Goal: Task Accomplishment & Management: Manage account settings

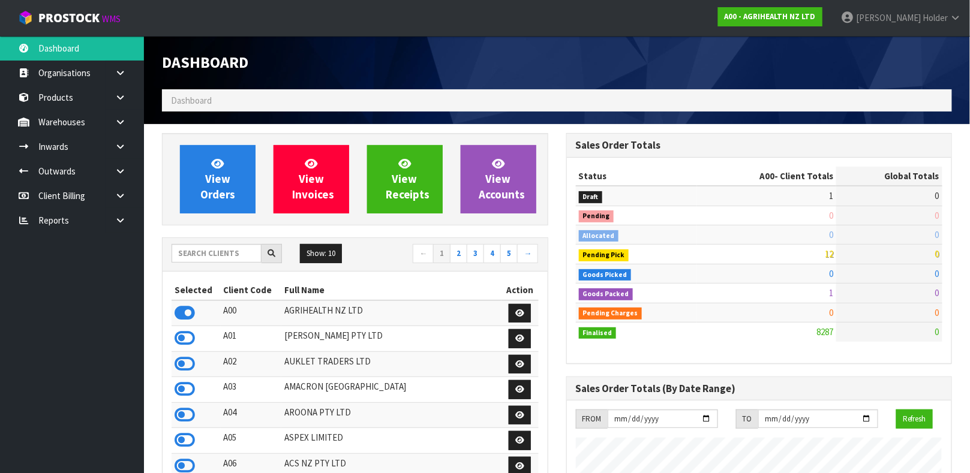
scroll to position [910, 404]
click at [200, 265] on div "Show: 10 5 10 25 50 ← 1 2 3 4 5 →" at bounding box center [355, 254] width 385 height 21
click at [201, 239] on div "Show: 10 5 10 25 50 ← 1 2 3 4 5 →" at bounding box center [355, 255] width 385 height 34
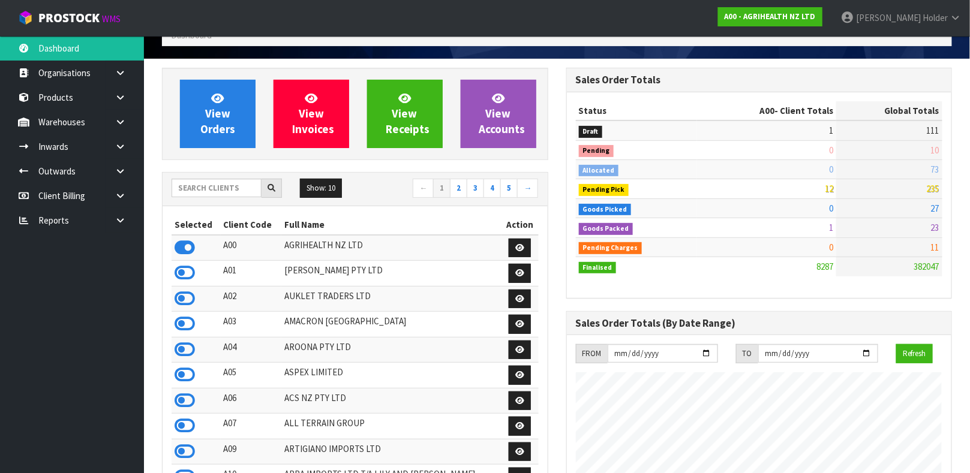
scroll to position [90, 0]
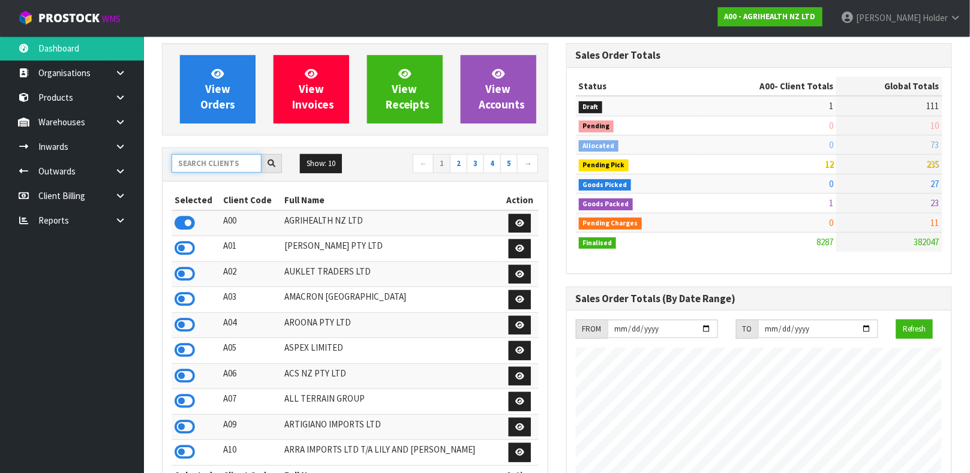
click at [208, 170] on input "text" at bounding box center [217, 163] width 90 height 19
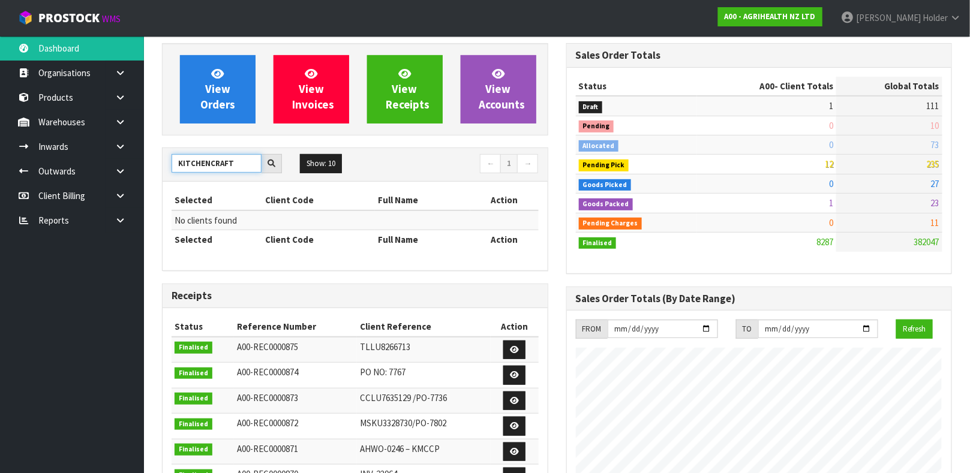
click at [208, 164] on input "KITCHENCRAFT" at bounding box center [217, 163] width 90 height 19
drag, startPoint x: 237, startPoint y: 163, endPoint x: 209, endPoint y: 166, distance: 27.8
click at [209, 166] on input "KITCHEN CRAFT" at bounding box center [217, 163] width 90 height 19
type input "KITCHEN"
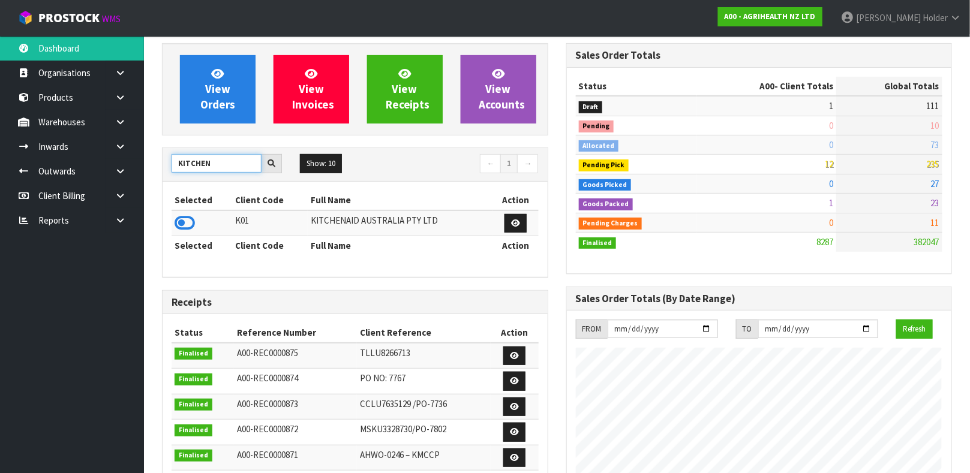
drag, startPoint x: 217, startPoint y: 166, endPoint x: 146, endPoint y: 145, distance: 73.3
click at [161, 160] on div "View Orders View Invoices View Receipts View Accounts KITCHEN Show: 10 5 10 25 …" at bounding box center [355, 391] width 404 height 696
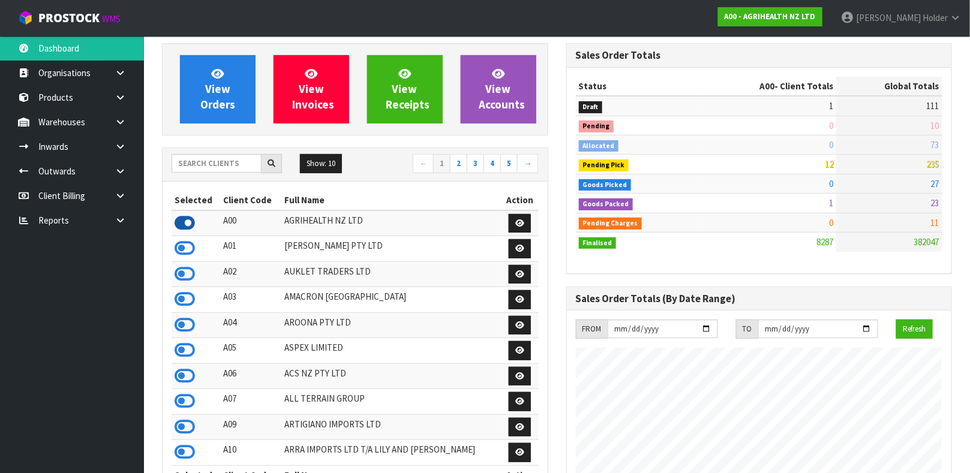
click at [191, 221] on icon at bounding box center [185, 223] width 20 height 18
click at [190, 221] on icon at bounding box center [185, 223] width 20 height 18
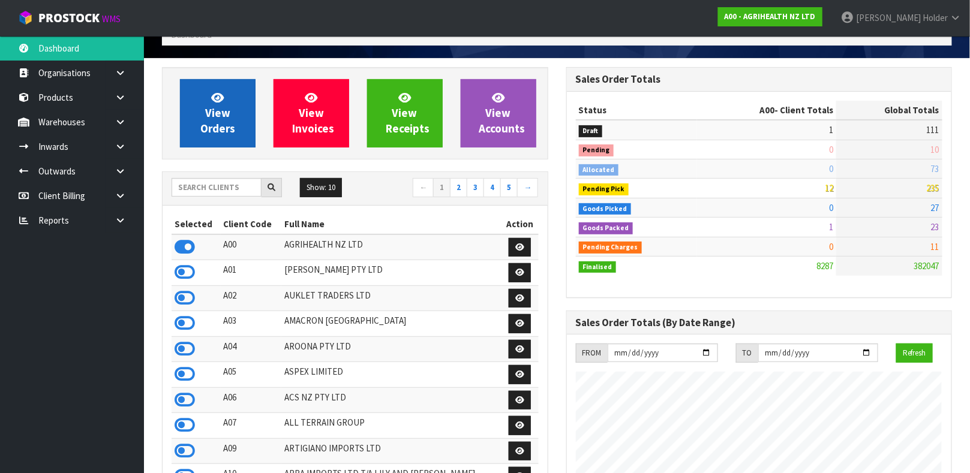
scroll to position [0, 0]
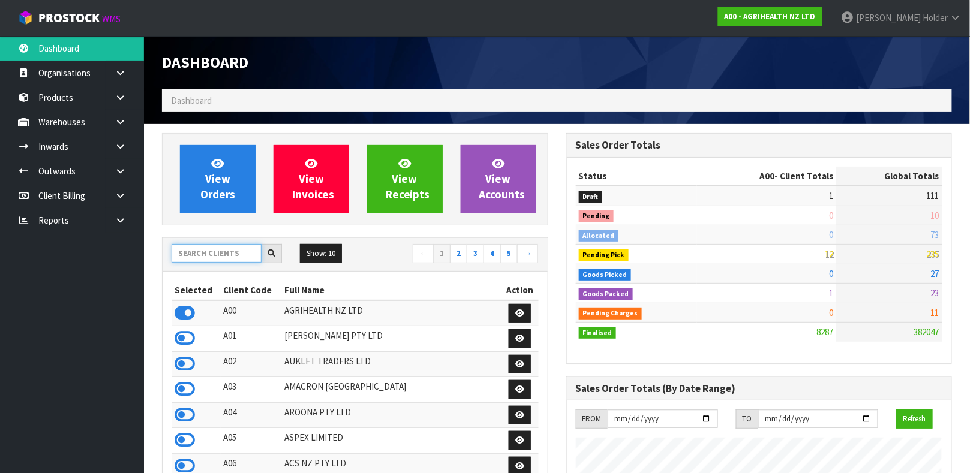
click at [205, 246] on input "text" at bounding box center [217, 253] width 90 height 19
click at [276, 88] on div "Dashboard" at bounding box center [355, 62] width 404 height 53
click at [275, 88] on div "Dashboard" at bounding box center [355, 62] width 404 height 53
click at [258, 95] on ol "Dashboard" at bounding box center [557, 100] width 790 height 22
click at [209, 104] on span "Dashboard" at bounding box center [191, 100] width 41 height 11
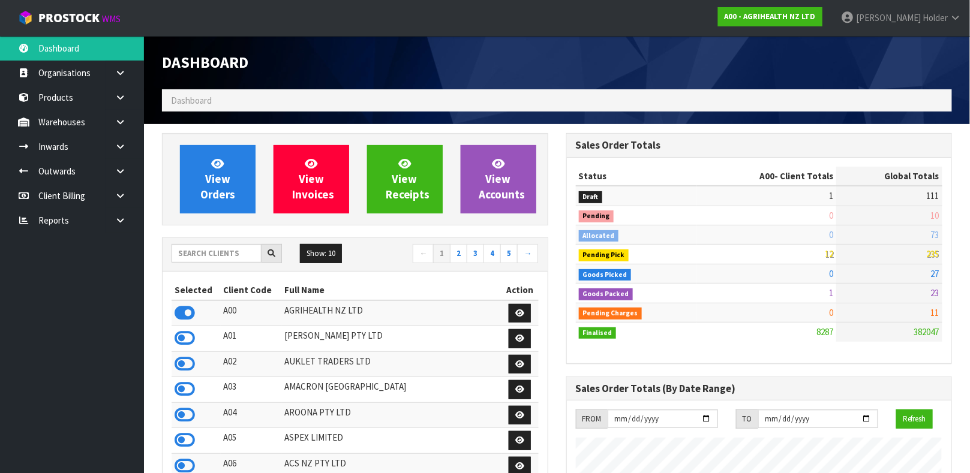
click at [209, 104] on span "Dashboard" at bounding box center [191, 100] width 41 height 11
click at [208, 99] on span "Dashboard" at bounding box center [191, 100] width 41 height 11
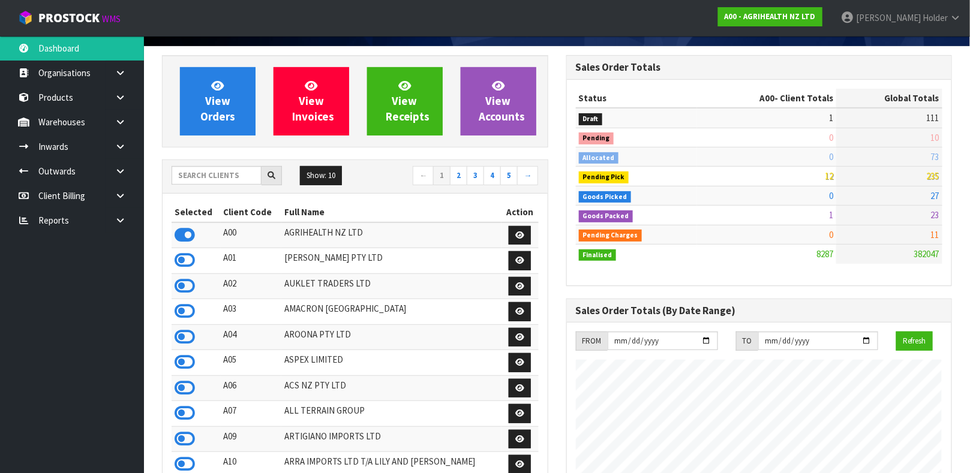
scroll to position [90, 0]
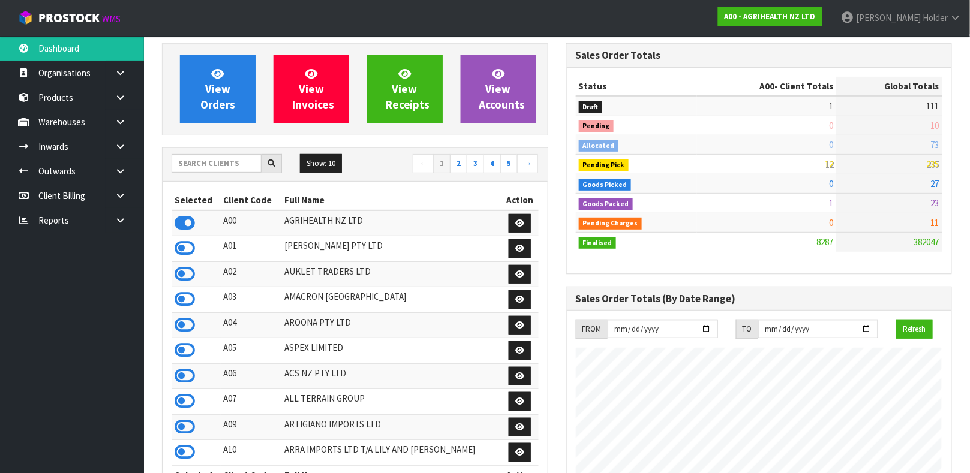
click at [205, 175] on div "Show: 10 5 10 25 50 ← 1 2 3 4 5 →" at bounding box center [355, 164] width 385 height 21
click at [205, 169] on input "text" at bounding box center [217, 163] width 90 height 19
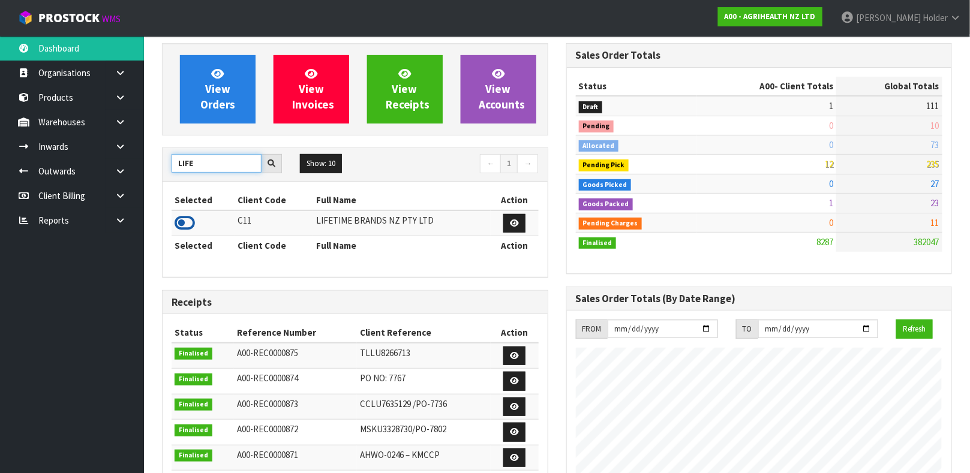
type input "LIFE"
click at [182, 217] on icon at bounding box center [185, 223] width 20 height 18
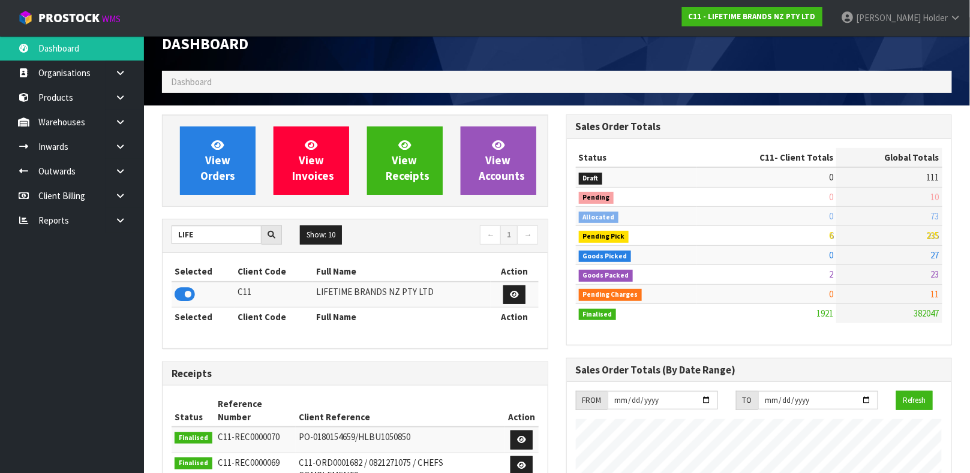
scroll to position [0, 0]
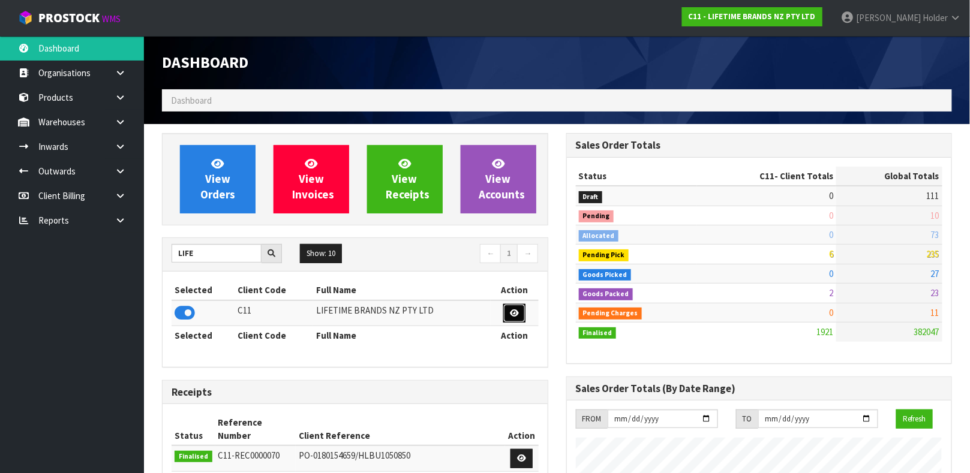
click at [508, 310] on link at bounding box center [514, 313] width 22 height 19
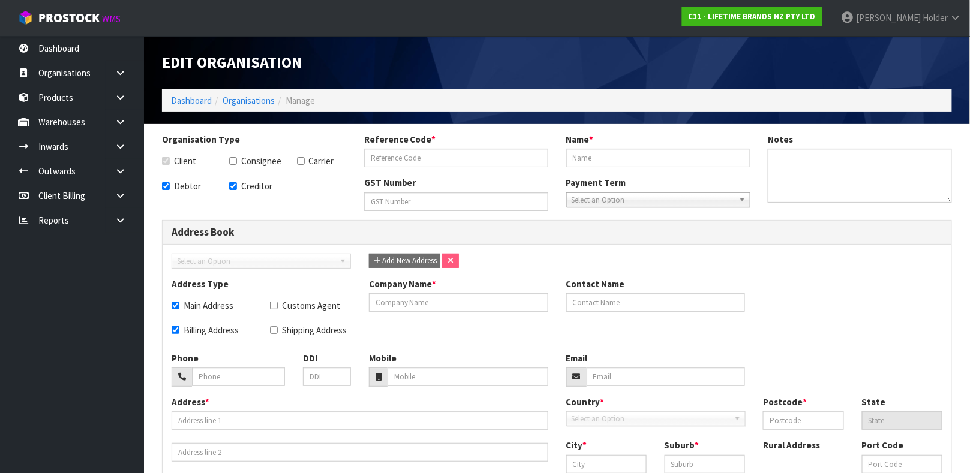
checkbox input "true"
type input "C11"
type input "LIFETIME BRANDS NZ PTY LTD"
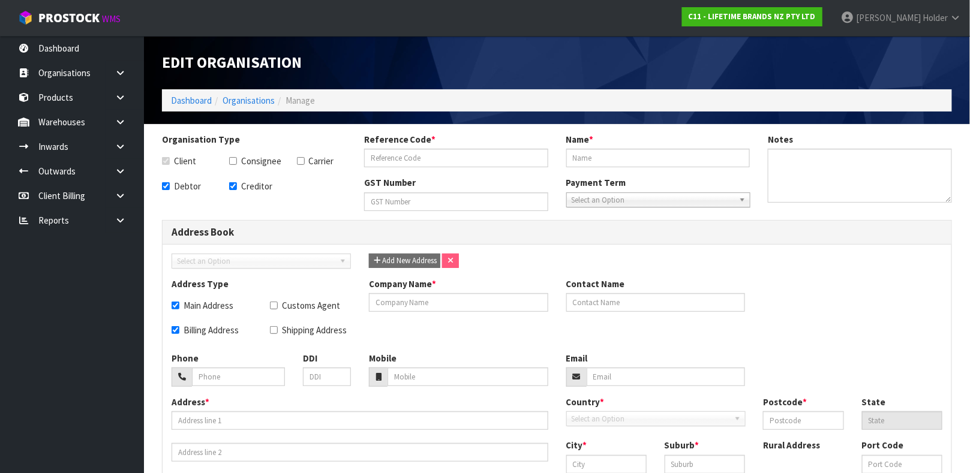
type textarea "EOY JUNE"
checkbox input "true"
type input "CONCEPT LOGISTICS AUSTRALIA PTY LTD"
type input "[PERSON_NAME]"
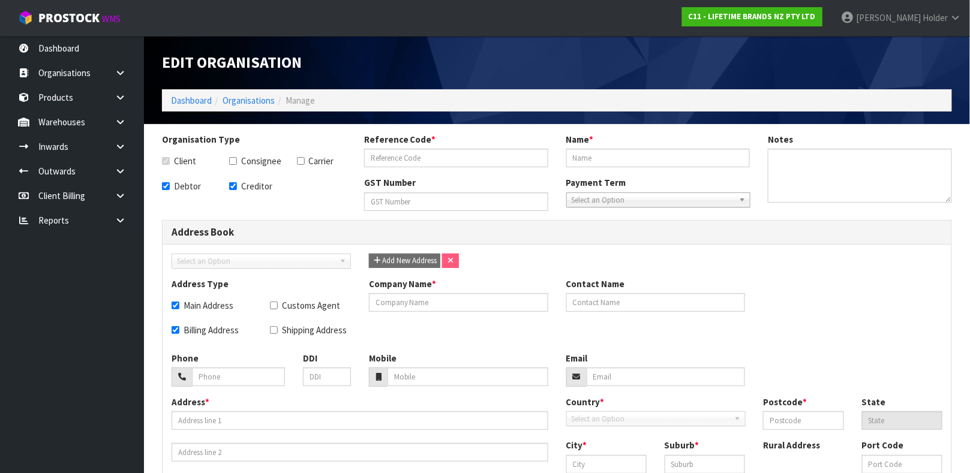
type input "[PHONE_NUMBER]"
type input "[PERSON_NAME][EMAIL_ADDRESS][DOMAIN_NAME]"
type input "PO BOX 1153"
type input "3025"
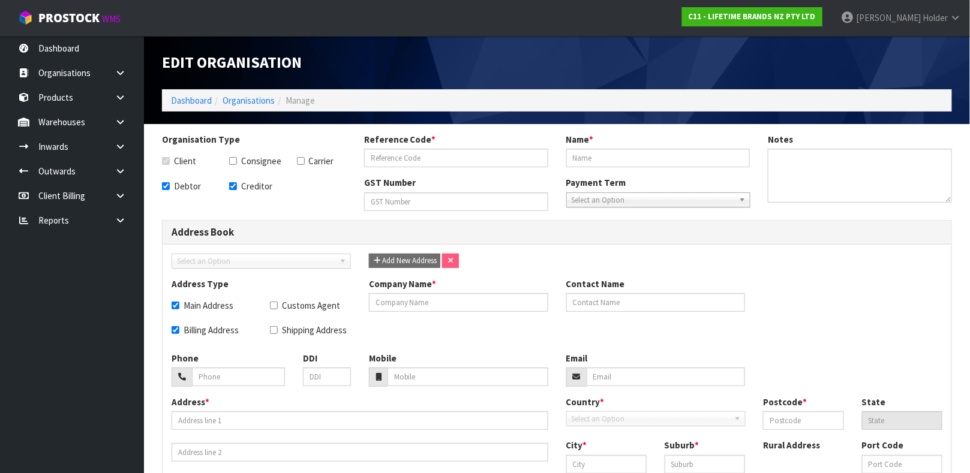
type input "[GEOGRAPHIC_DATA]"
type input "VIC"
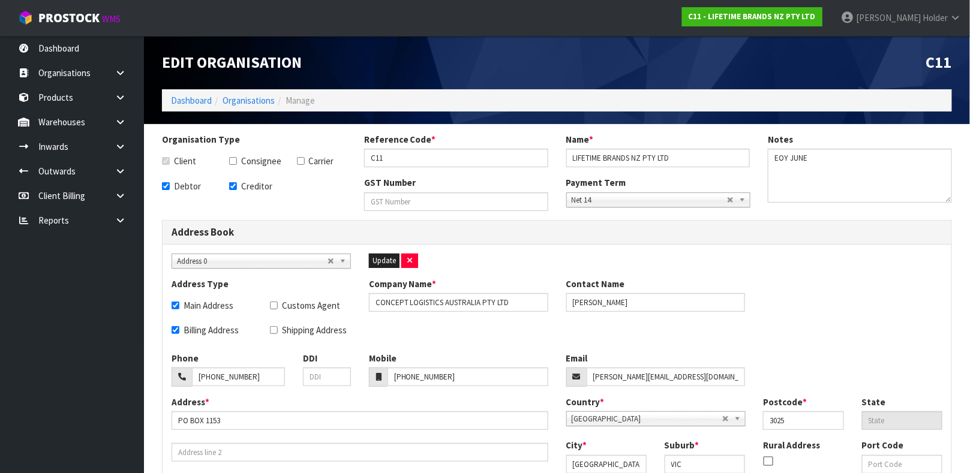
click at [197, 94] on li "Dashboard" at bounding box center [191, 100] width 41 height 13
click at [193, 99] on link "Dashboard" at bounding box center [191, 100] width 41 height 11
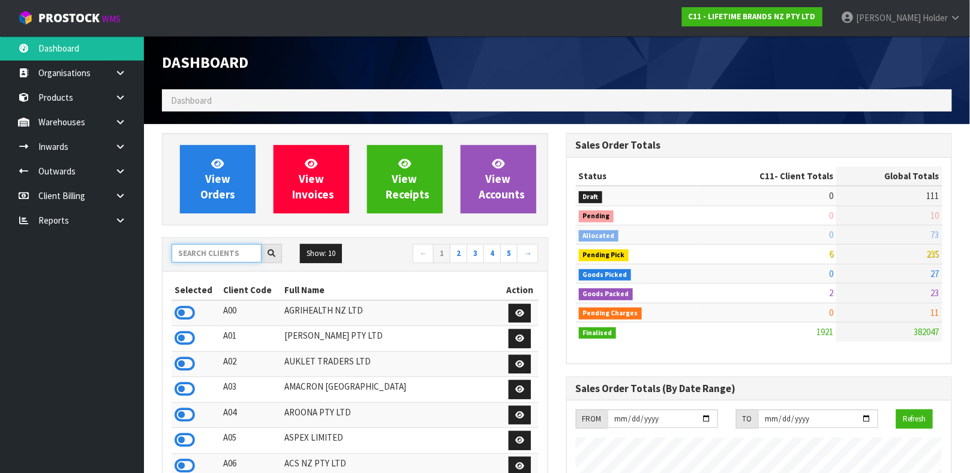
click at [214, 251] on input "text" at bounding box center [217, 253] width 90 height 19
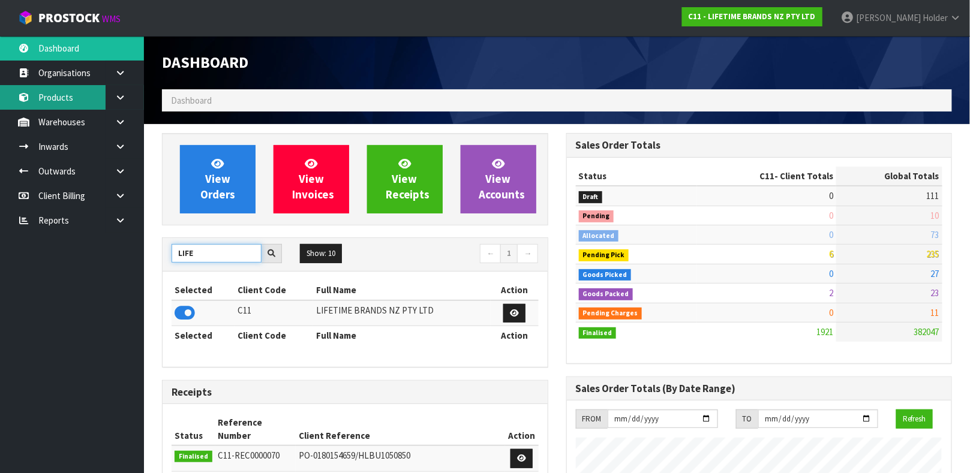
type input "LIFE"
click at [88, 91] on link "Products" at bounding box center [72, 97] width 144 height 25
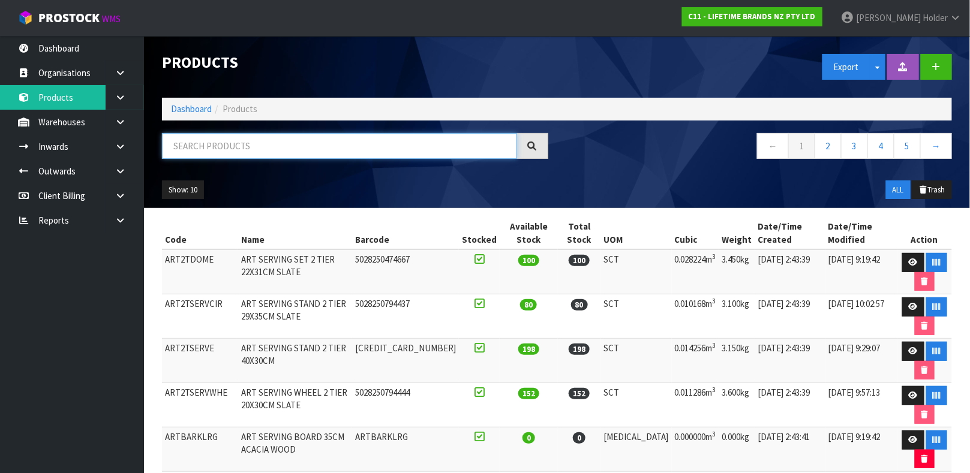
click at [226, 145] on input "text" at bounding box center [339, 146] width 355 height 26
click at [239, 149] on input "text" at bounding box center [339, 146] width 355 height 26
click at [81, 43] on link "Dashboard" at bounding box center [72, 48] width 144 height 25
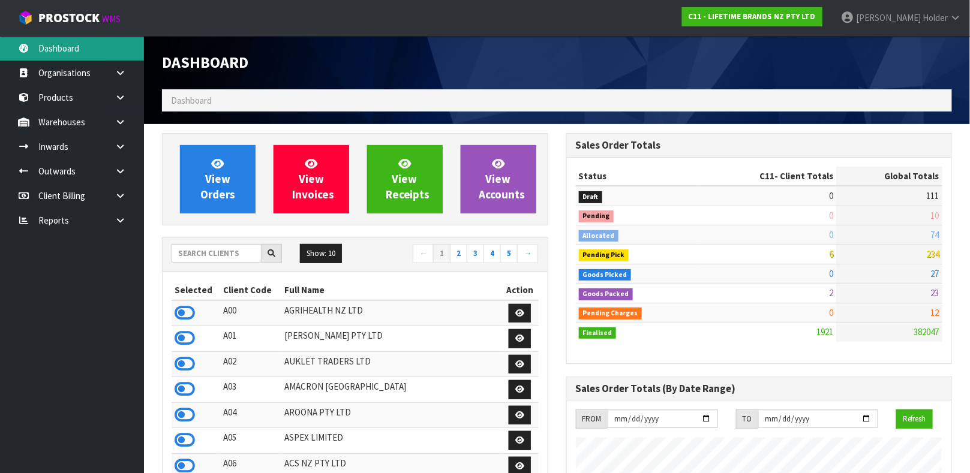
scroll to position [935, 404]
click at [246, 250] on input "text" at bounding box center [217, 253] width 90 height 19
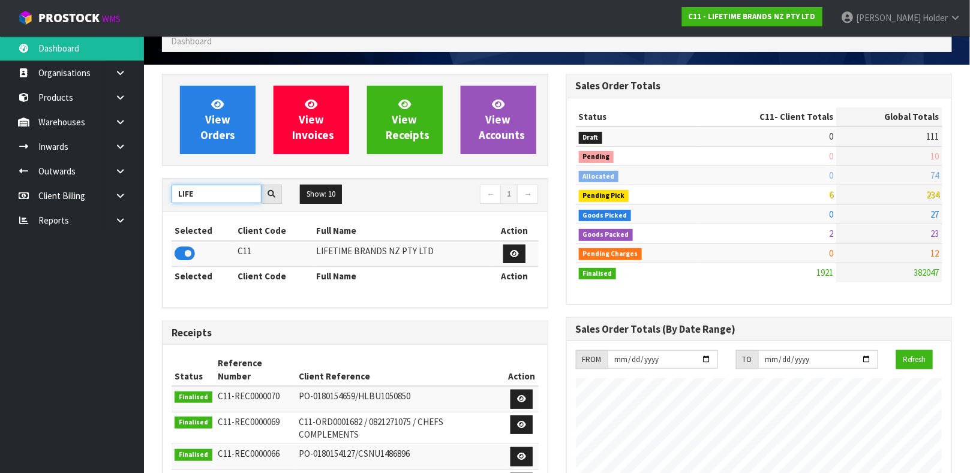
scroll to position [90, 0]
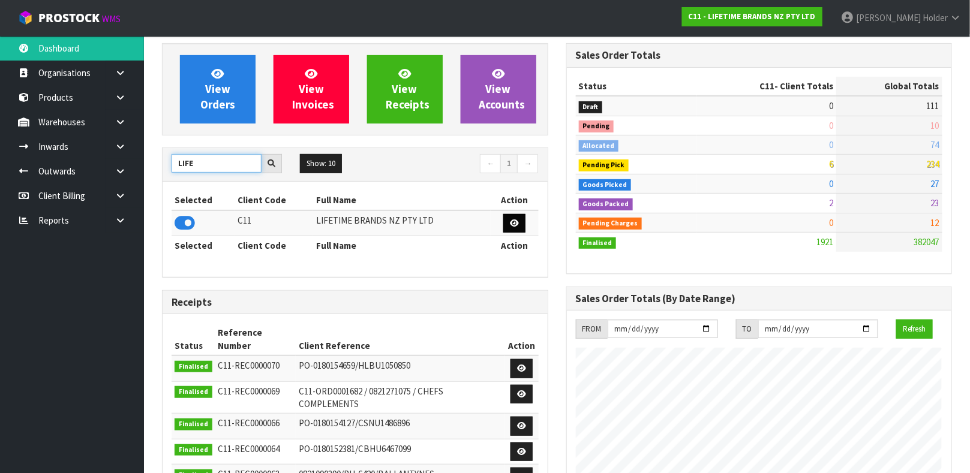
type input "LIFE"
click at [519, 225] on link at bounding box center [514, 223] width 22 height 19
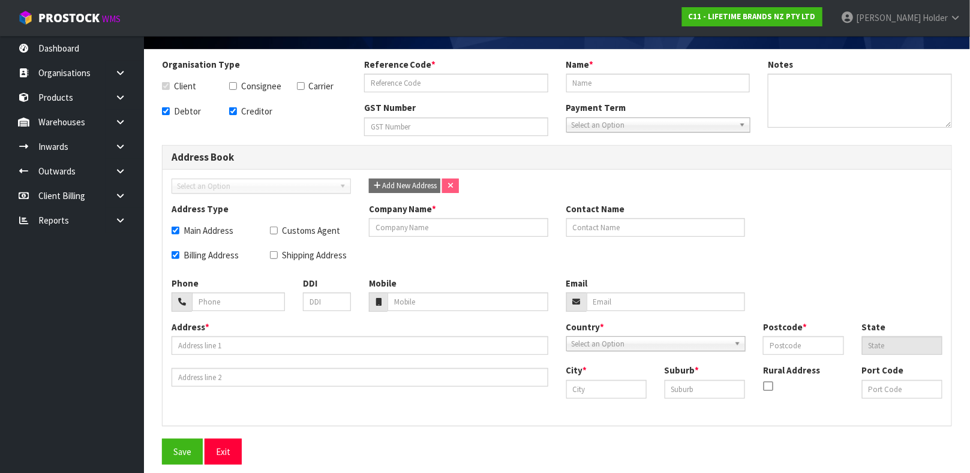
checkbox input "true"
type input "C11"
type input "LIFETIME BRANDS NZ PTY LTD"
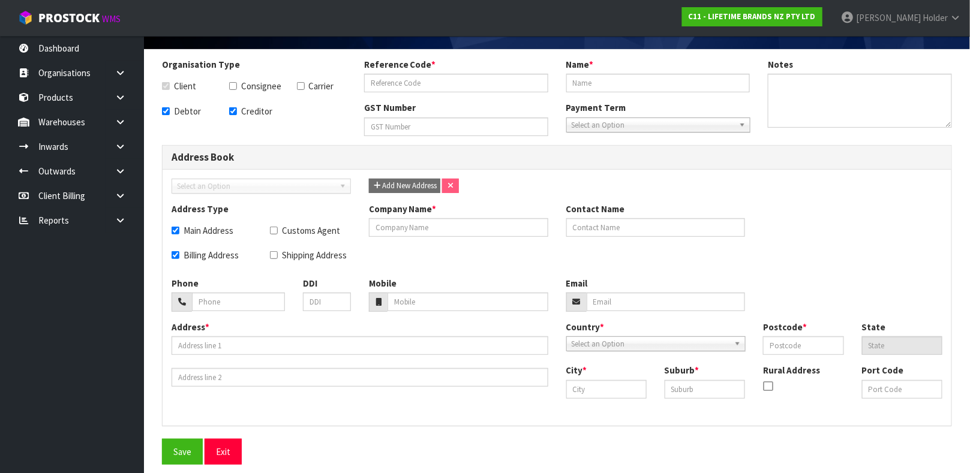
type textarea "EOY JUNE"
checkbox input "true"
type input "CONCEPT LOGISTICS AUSTRALIA PTY LTD"
type input "[PERSON_NAME]"
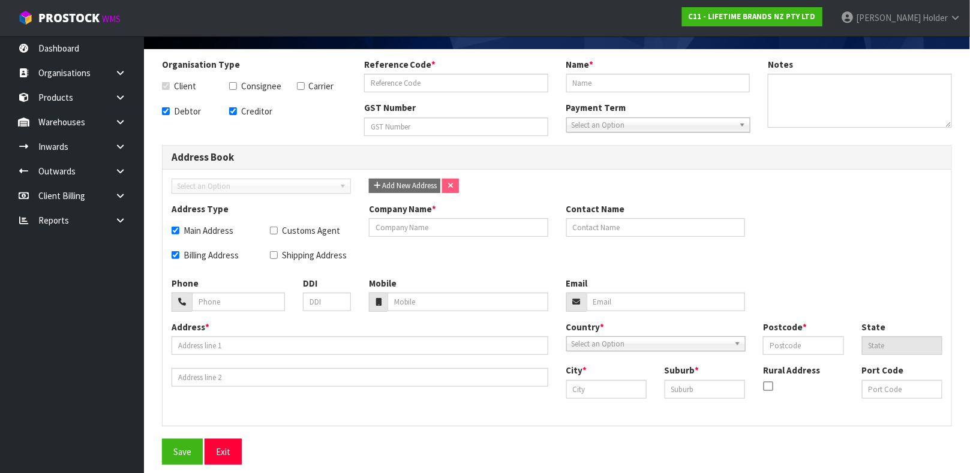
type input "[PHONE_NUMBER]"
type input "[PERSON_NAME][EMAIL_ADDRESS][DOMAIN_NAME]"
type input "PO BOX 1153"
type input "3025"
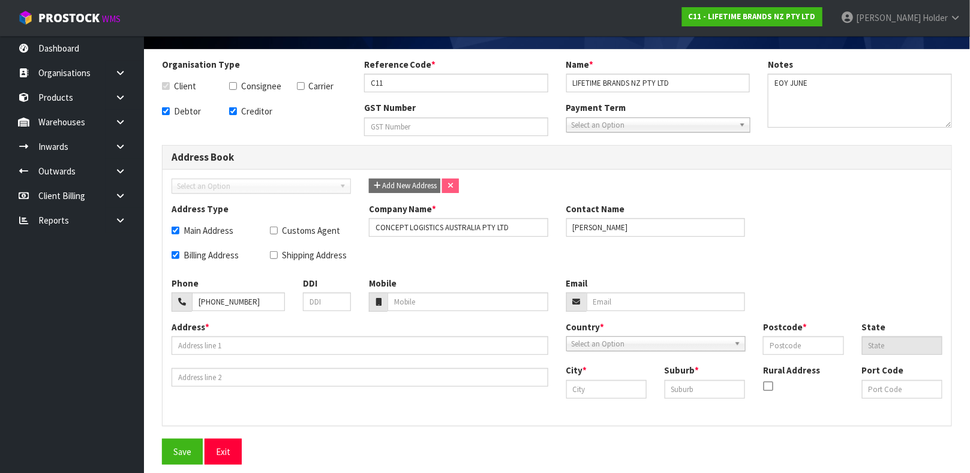
type input "[GEOGRAPHIC_DATA]"
type input "VIC"
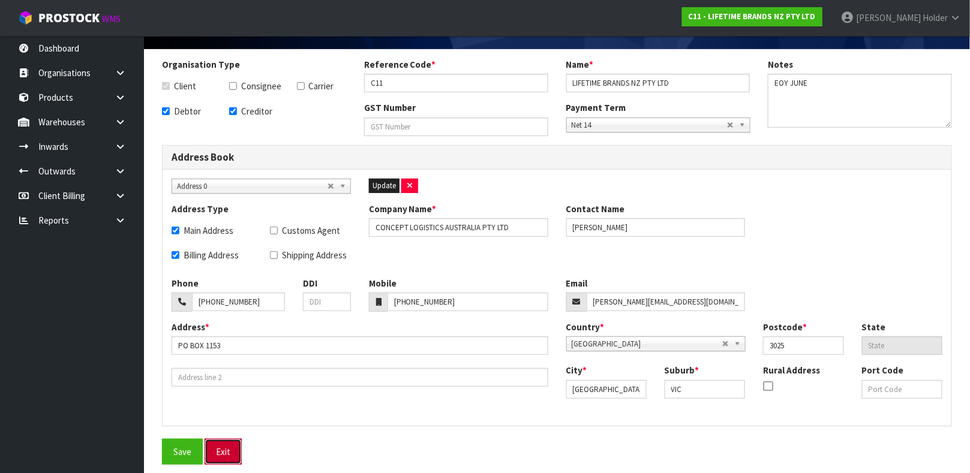
click at [211, 443] on button "Exit" at bounding box center [223, 452] width 37 height 26
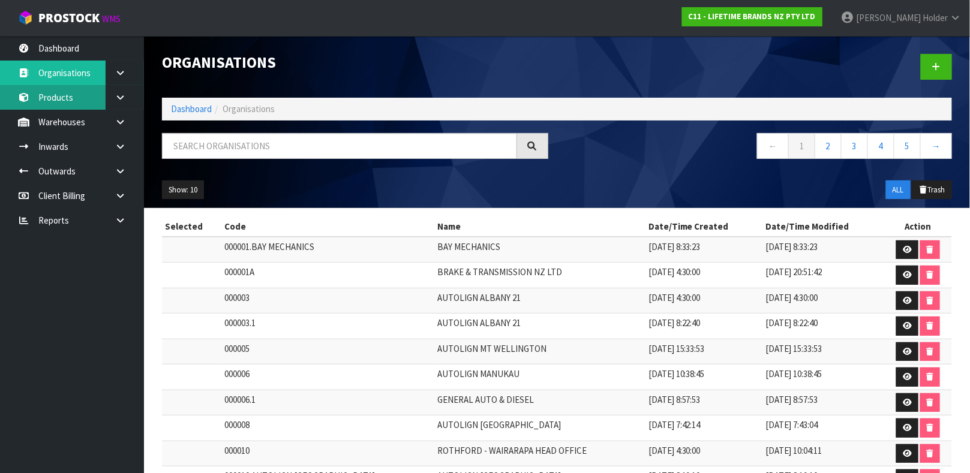
click at [70, 97] on link "Products" at bounding box center [72, 97] width 144 height 25
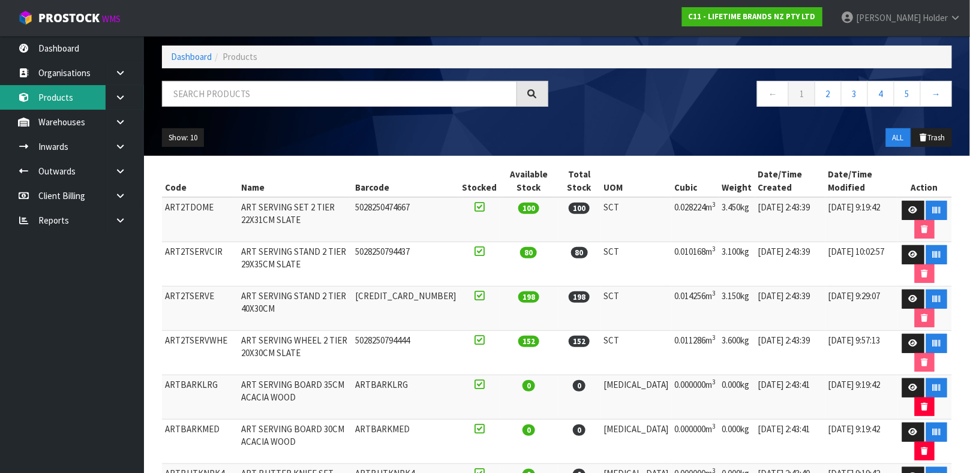
scroll to position [9, 0]
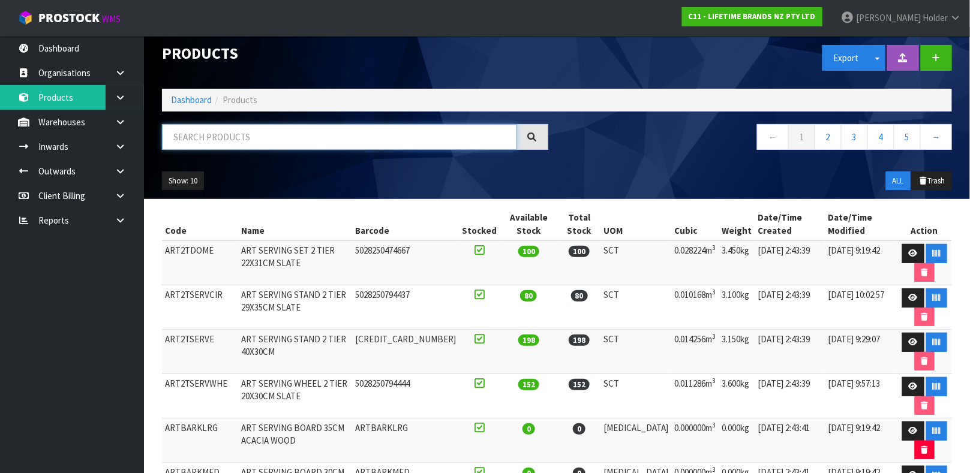
click at [220, 130] on input "text" at bounding box center [339, 137] width 355 height 26
type input "[CREDIT_CARD_NUMBER]"
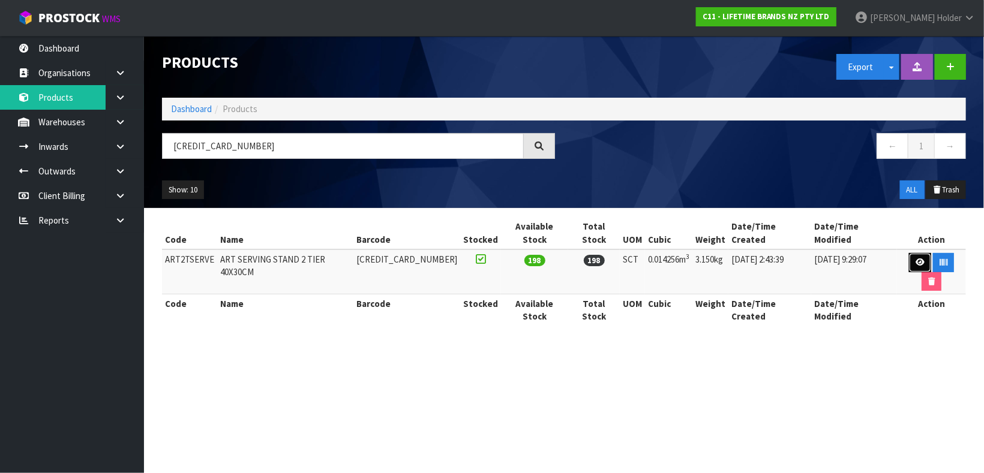
click at [911, 253] on link at bounding box center [920, 262] width 22 height 19
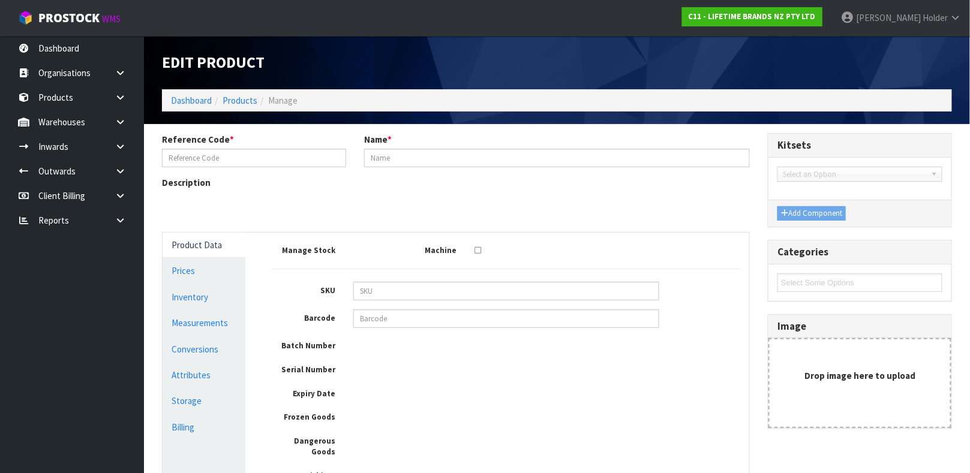
type input "ART2TSERVE"
type input "ART SERVING STAND 2 TIER 40X30CM"
type input "[CREDIT_CARD_NUMBER]"
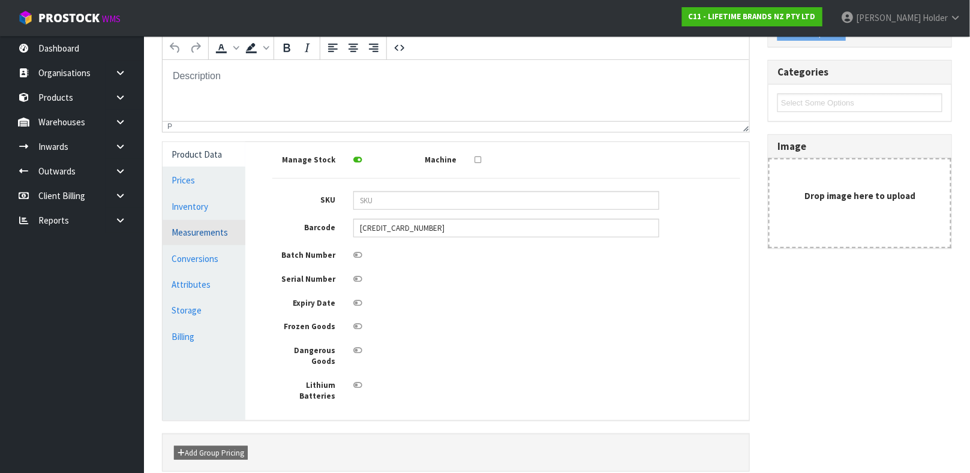
click at [203, 237] on link "Measurements" at bounding box center [204, 232] width 83 height 25
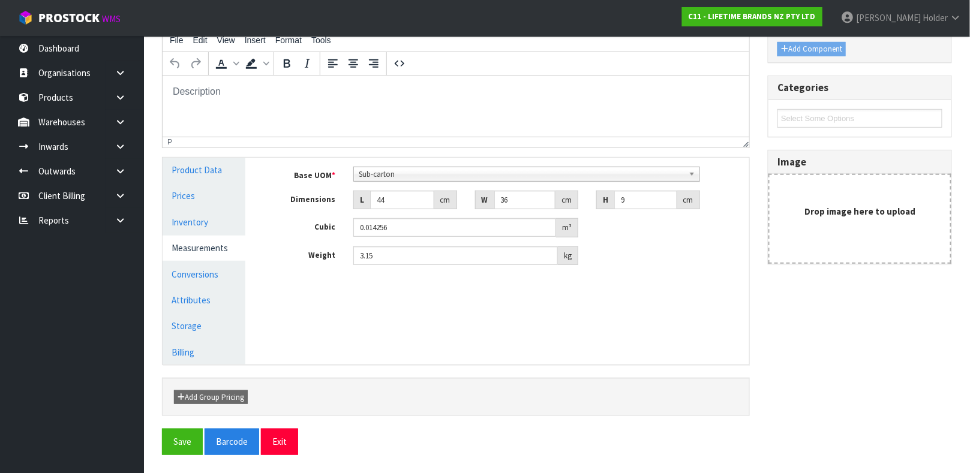
scroll to position [164, 0]
click at [510, 202] on input "36" at bounding box center [525, 200] width 62 height 19
type input "3"
type input "0.001188"
type input "37"
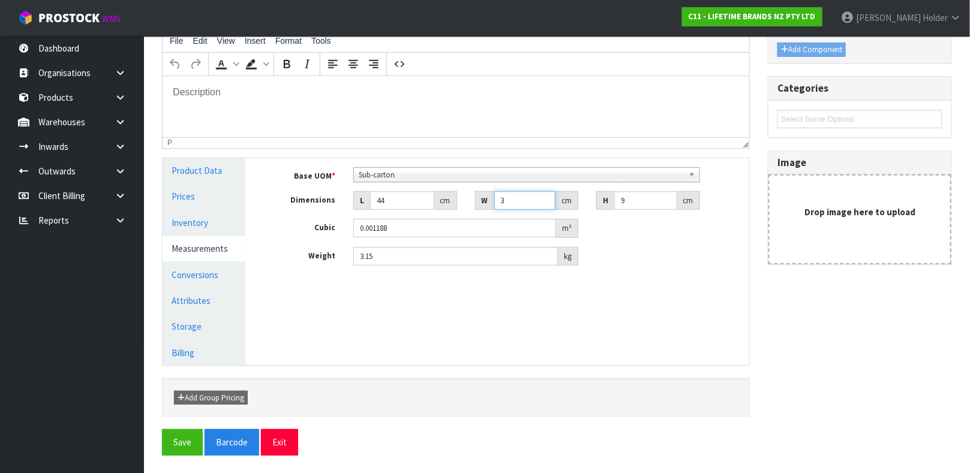
type input "0.014652"
type input "37"
drag, startPoint x: 643, startPoint y: 205, endPoint x: 573, endPoint y: 201, distance: 69.7
click at [573, 201] on div "Dimensions L 44 cm W 37 cm H 9 cm" at bounding box center [506, 200] width 486 height 19
type input "8"
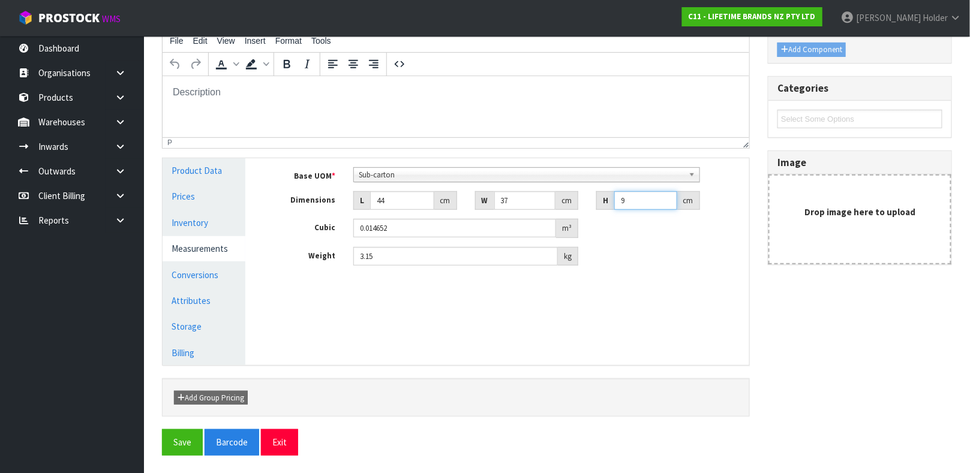
type input "0.013024"
type input "8"
drag, startPoint x: 429, startPoint y: 254, endPoint x: 393, endPoint y: 254, distance: 36.6
click at [393, 254] on input "3.15" at bounding box center [455, 256] width 205 height 19
drag, startPoint x: 384, startPoint y: 254, endPoint x: 294, endPoint y: 260, distance: 90.2
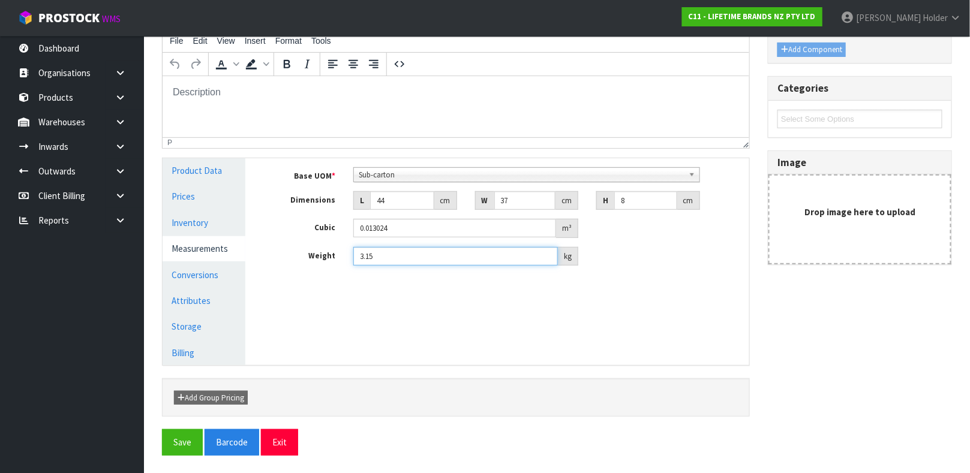
click at [294, 260] on div "Weight 3.15 kg" at bounding box center [506, 256] width 486 height 19
type input "3"
click at [221, 266] on link "Conversions" at bounding box center [204, 275] width 83 height 25
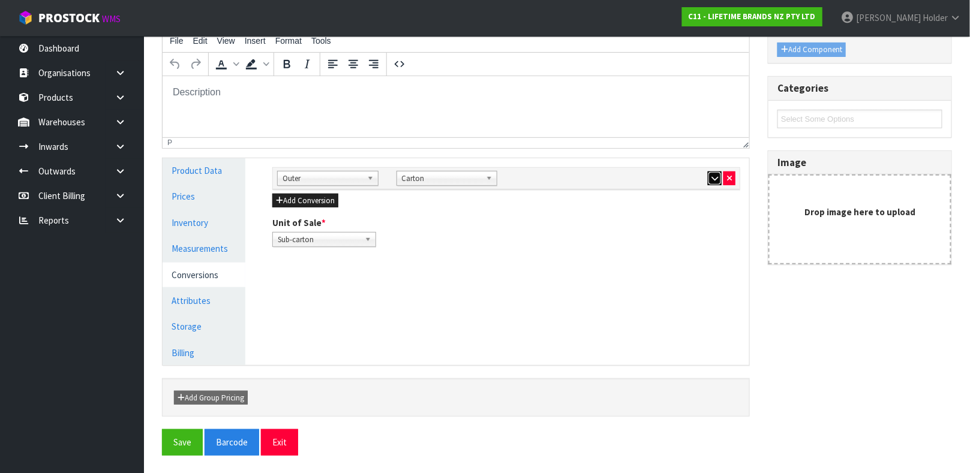
click at [714, 176] on icon "button" at bounding box center [714, 179] width 7 height 8
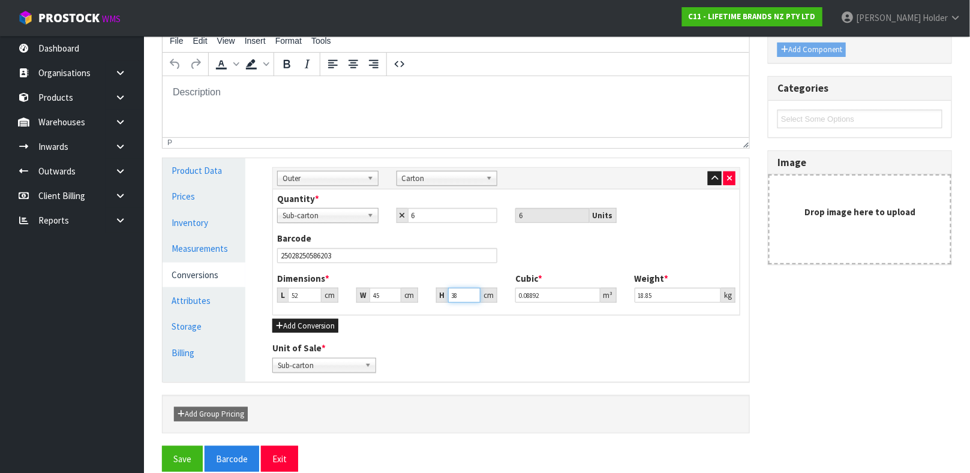
click at [464, 293] on input "38" at bounding box center [464, 295] width 32 height 15
click at [377, 293] on input "45" at bounding box center [384, 295] width 31 height 15
type input "4"
type input "0.007904"
type input "46"
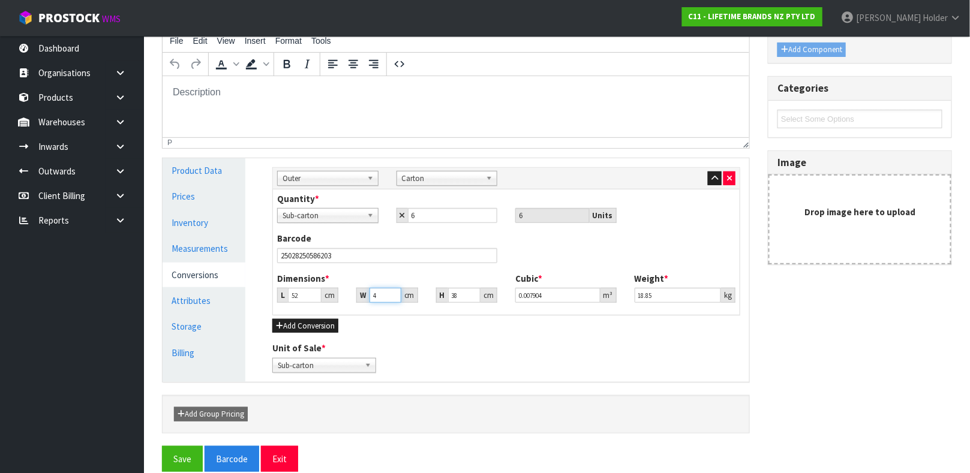
type input "0.090896"
type input "46"
click at [187, 453] on button "Save" at bounding box center [182, 459] width 41 height 26
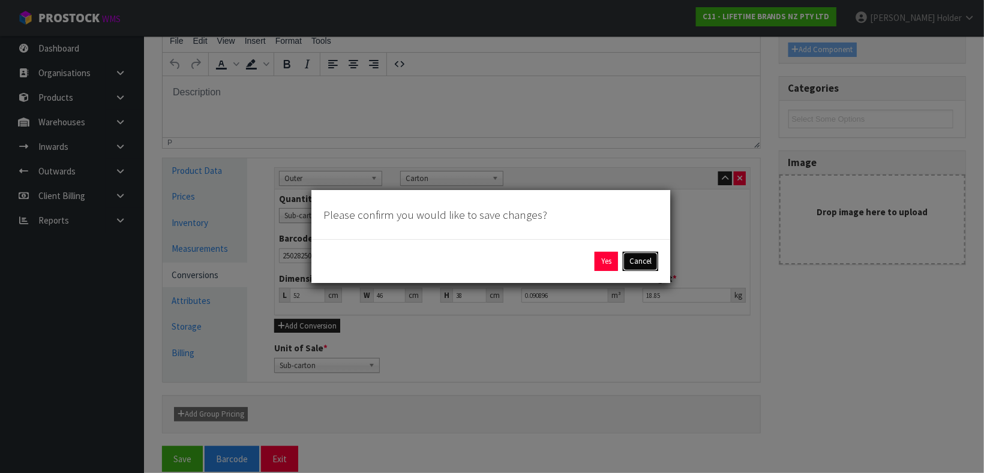
click at [645, 257] on button "Cancel" at bounding box center [640, 261] width 35 height 19
click at [652, 266] on button "Cancel" at bounding box center [640, 261] width 35 height 19
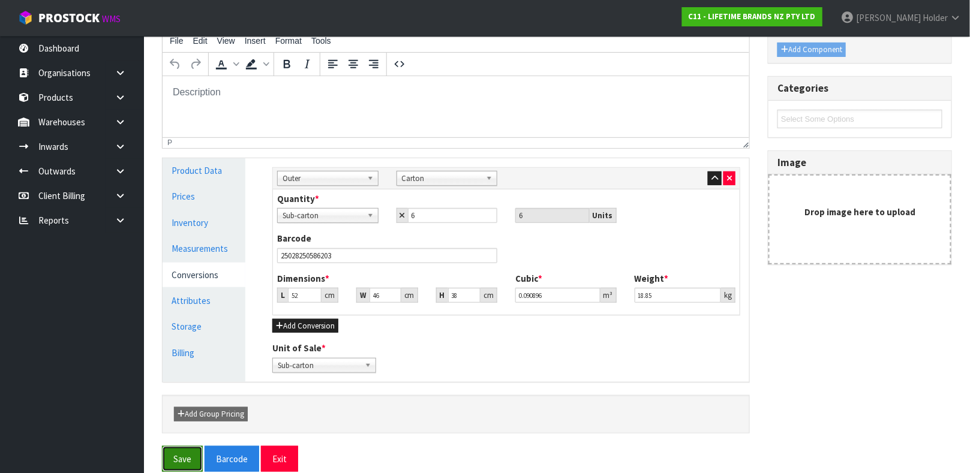
click at [188, 461] on button "Save" at bounding box center [182, 459] width 41 height 26
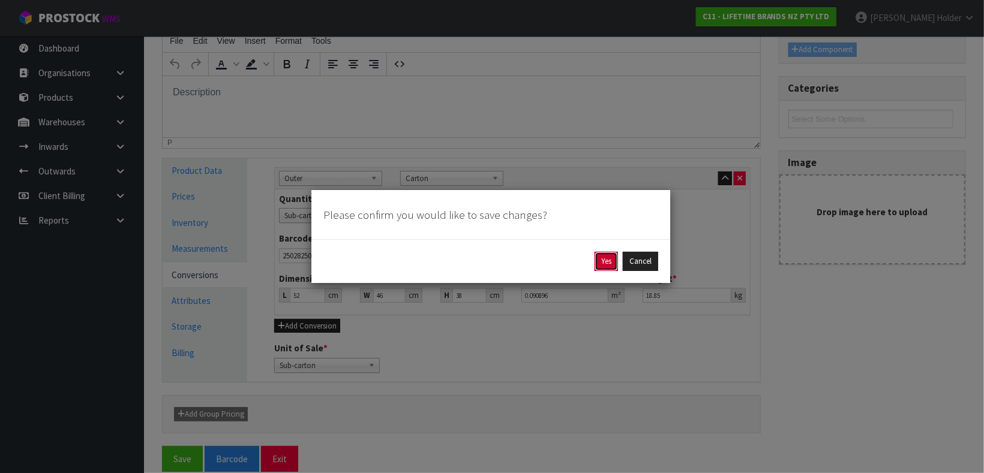
click at [596, 265] on button "Yes" at bounding box center [605, 261] width 23 height 19
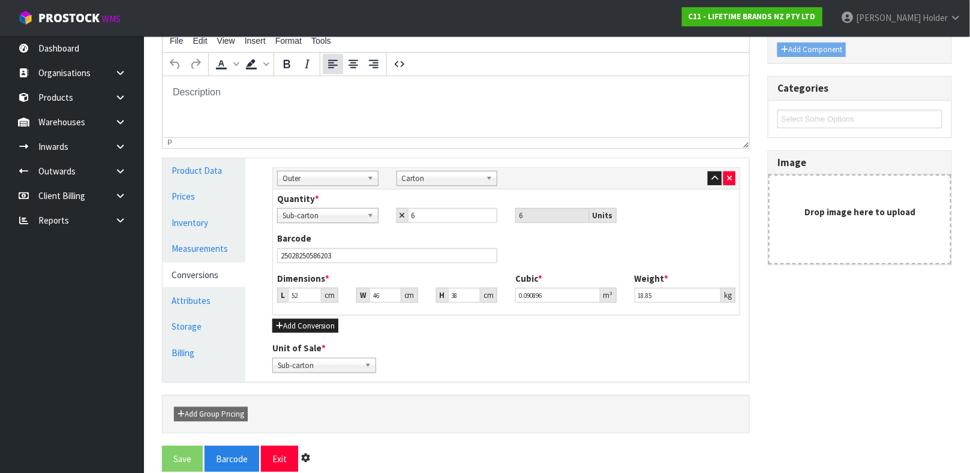
scroll to position [0, 0]
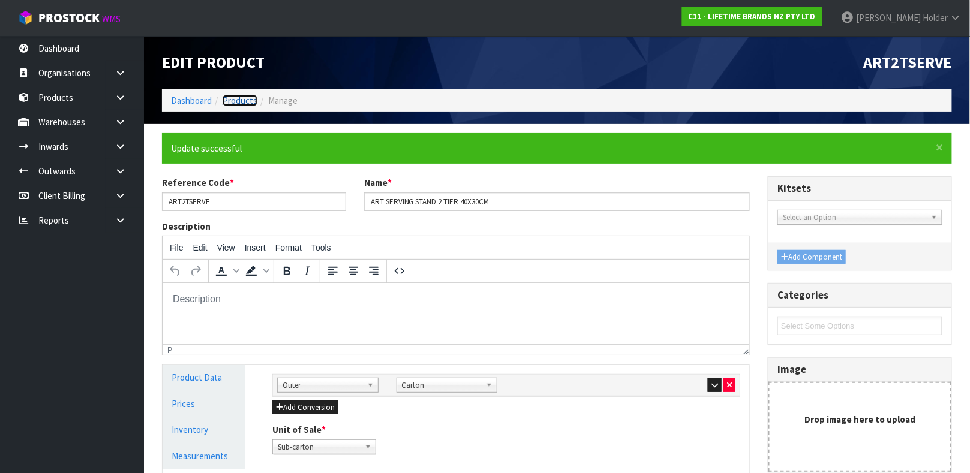
click at [239, 99] on link "Products" at bounding box center [240, 100] width 35 height 11
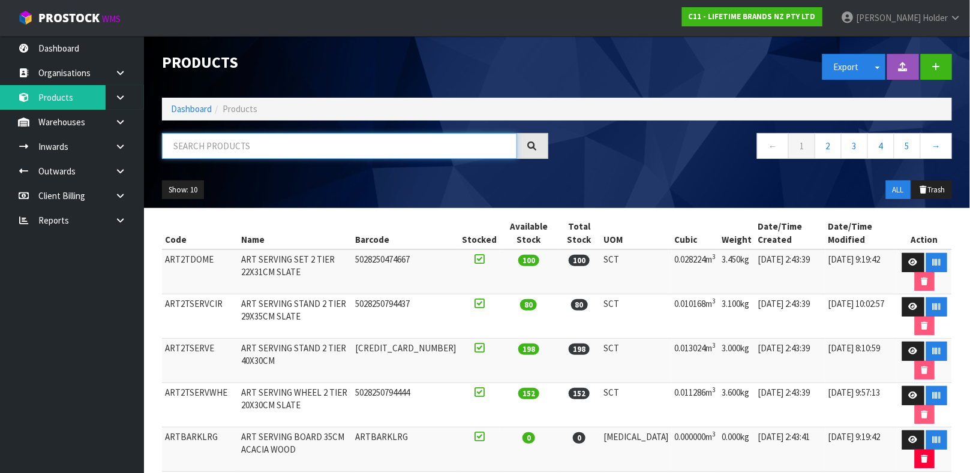
click at [240, 153] on input "text" at bounding box center [339, 146] width 355 height 26
click at [228, 136] on input "text" at bounding box center [339, 146] width 355 height 26
click at [311, 148] on input "text" at bounding box center [339, 146] width 355 height 26
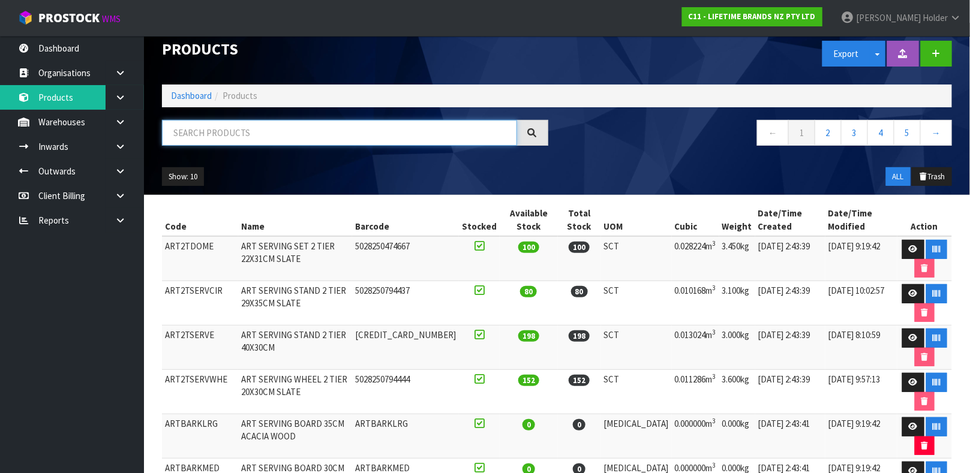
scroll to position [9, 0]
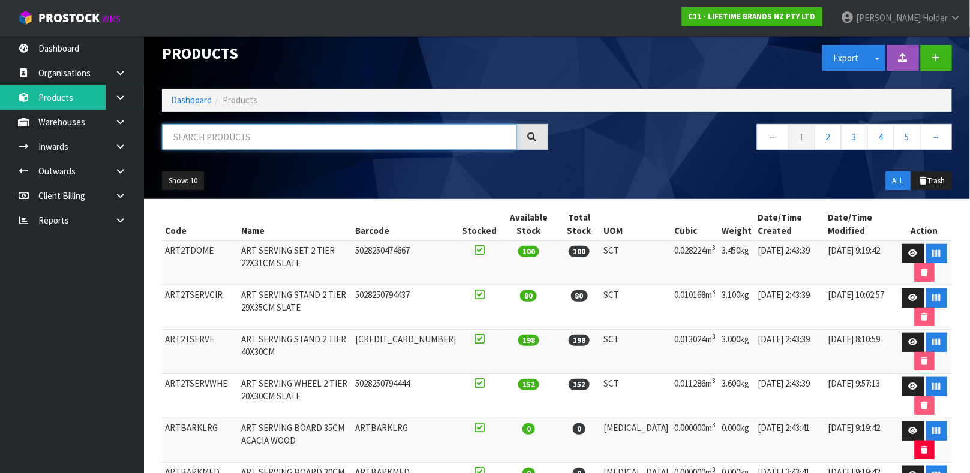
click at [236, 140] on input "text" at bounding box center [339, 137] width 355 height 26
click at [262, 145] on input "text" at bounding box center [339, 137] width 355 height 26
click at [350, 137] on input "text" at bounding box center [339, 137] width 355 height 26
click at [481, 134] on input "text" at bounding box center [339, 137] width 355 height 26
click at [444, 130] on input "text" at bounding box center [339, 137] width 355 height 26
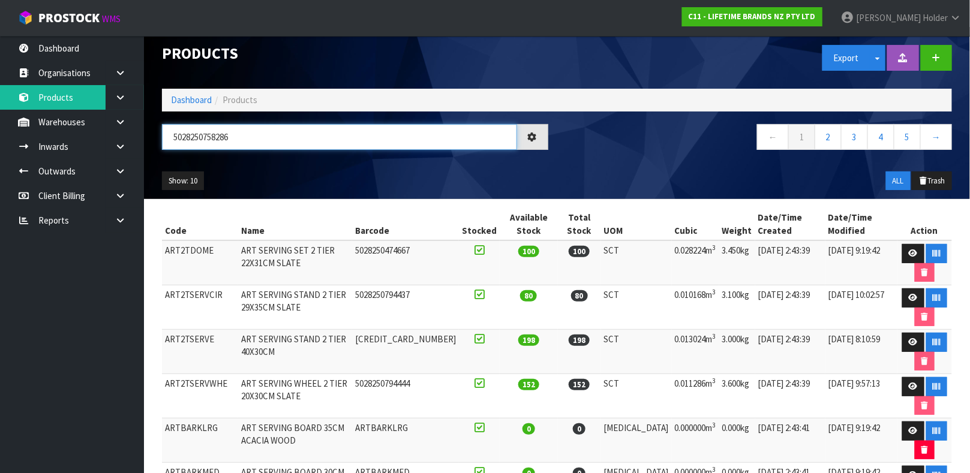
scroll to position [0, 0]
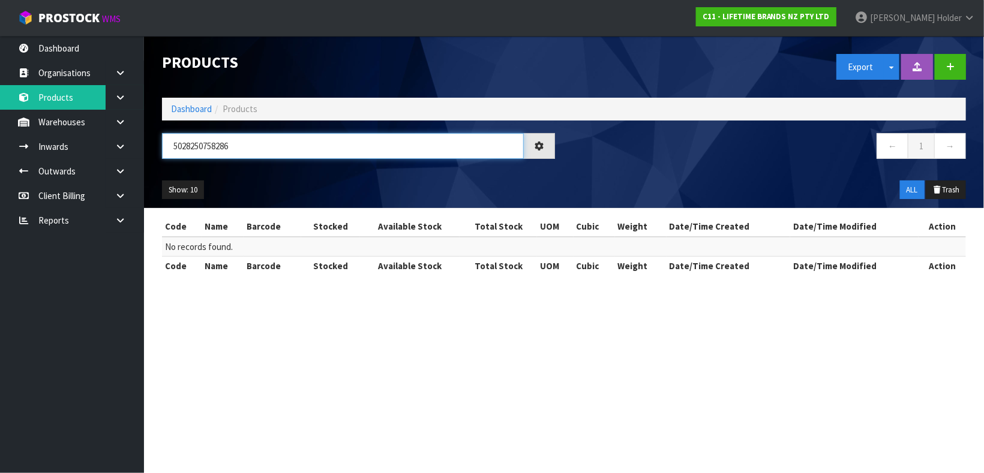
click at [445, 149] on input "5028250758286" at bounding box center [343, 146] width 362 height 26
drag, startPoint x: 272, startPoint y: 148, endPoint x: 152, endPoint y: 152, distance: 120.0
click at [152, 152] on header "Products Export Split button! SOH Summary Measurements Dangerous Goods Import P…" at bounding box center [564, 122] width 840 height 172
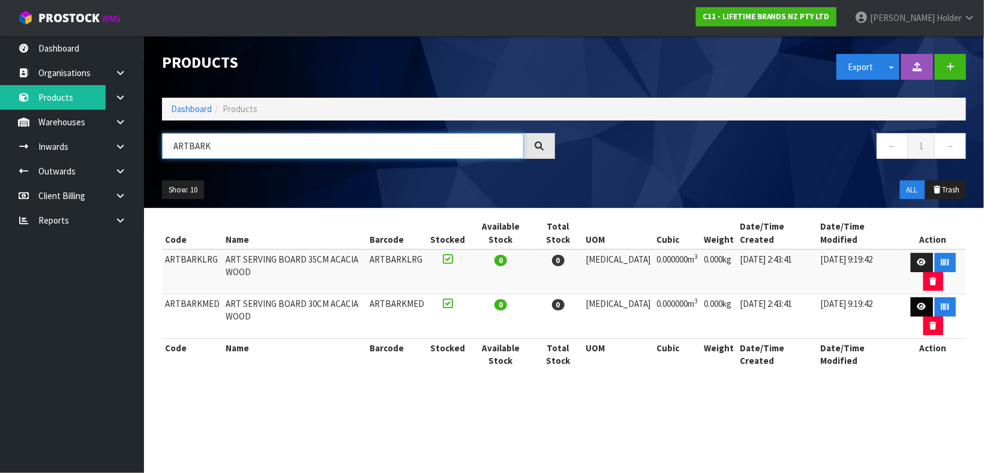
type input "ARTBARK"
click at [917, 303] on icon at bounding box center [921, 307] width 9 height 8
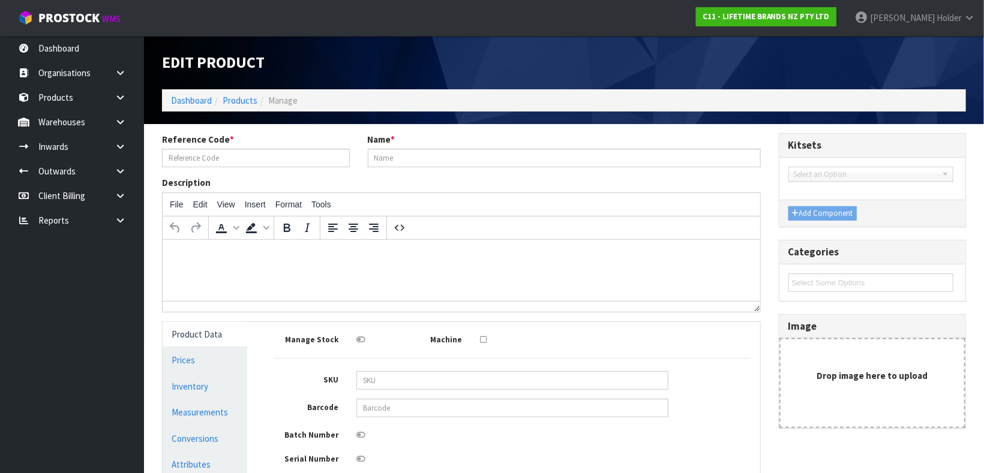
type input "ARTBARKMED"
type input "ART SERVING BOARD 30CM ACACIA WOOD"
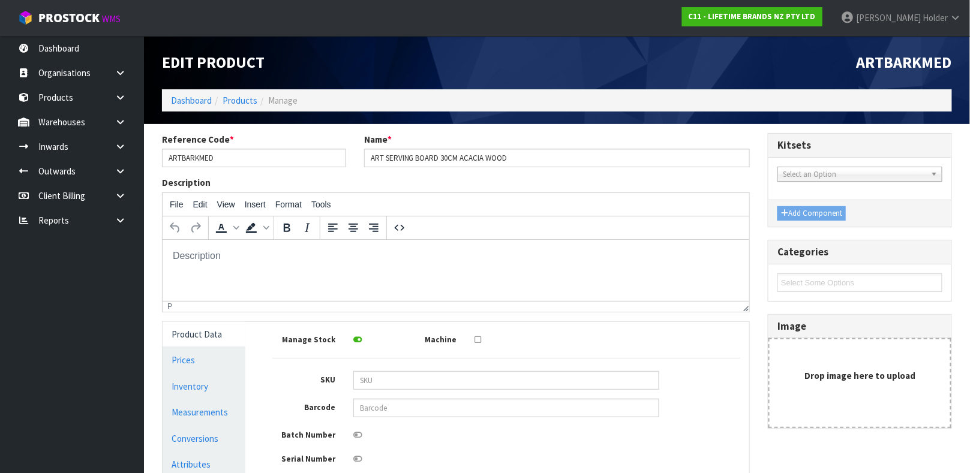
scroll to position [90, 0]
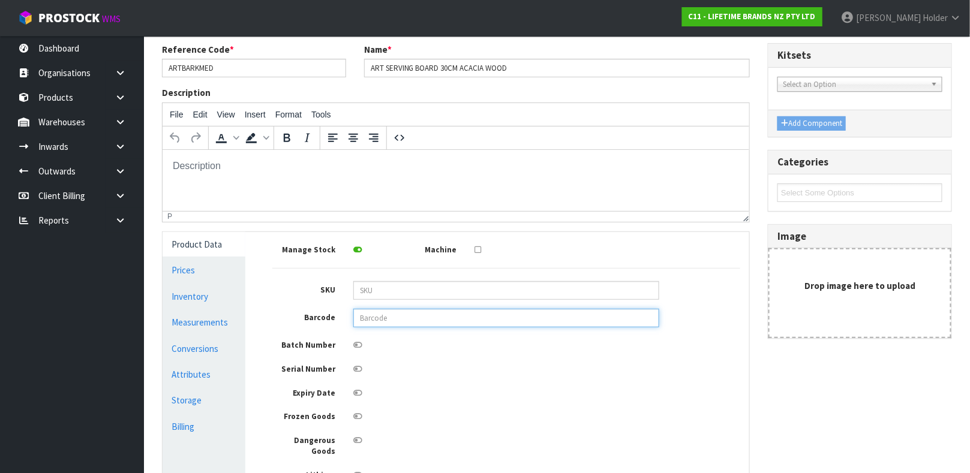
click at [483, 318] on input "text" at bounding box center [506, 318] width 306 height 19
type input "5028250758286"
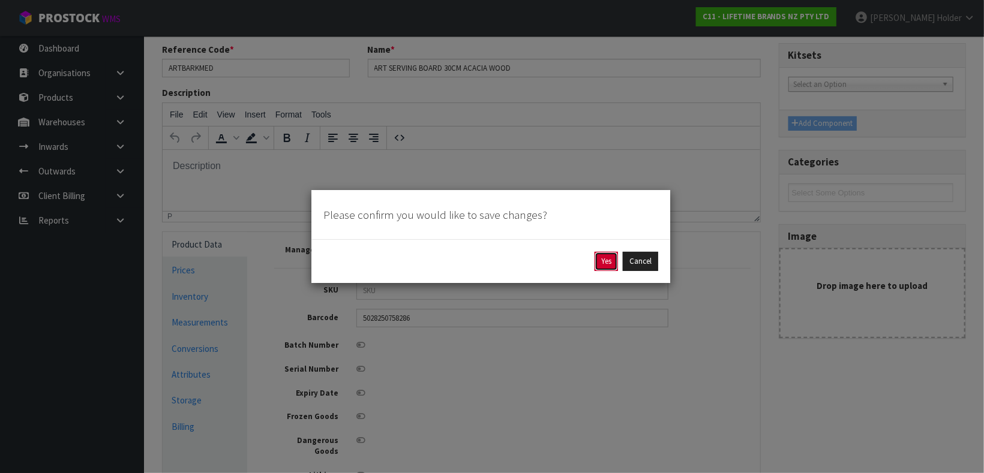
click at [611, 260] on button "Yes" at bounding box center [605, 261] width 23 height 19
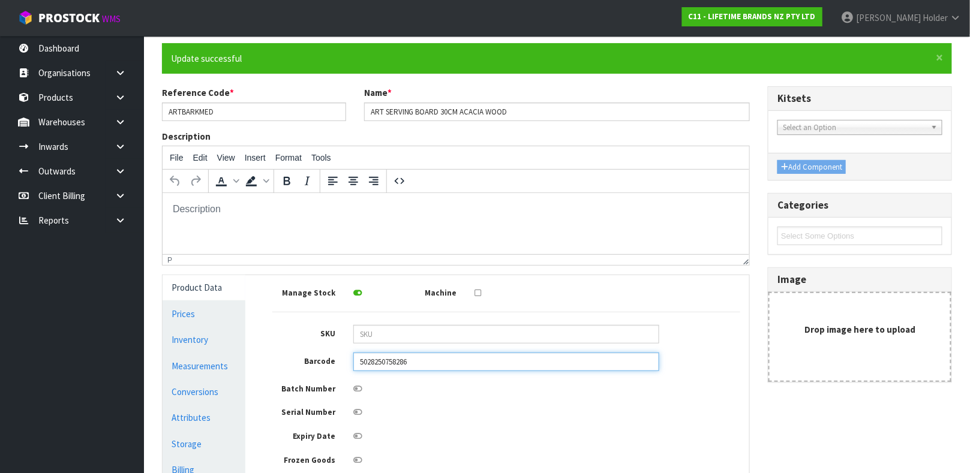
scroll to position [180, 0]
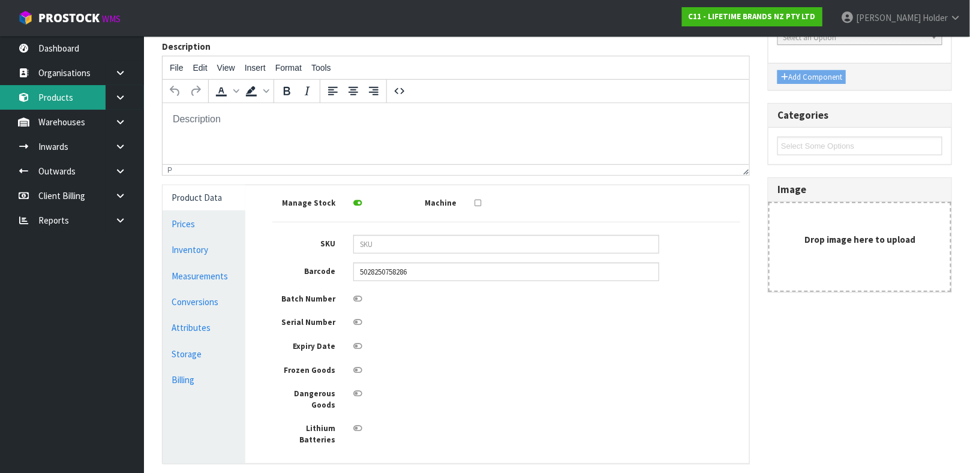
click at [95, 94] on link "Products" at bounding box center [72, 97] width 144 height 25
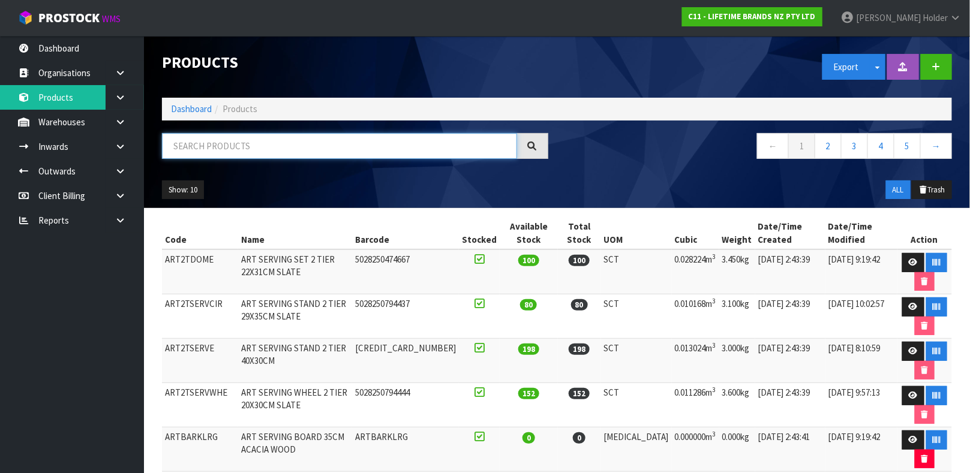
click at [209, 146] on input "text" at bounding box center [339, 146] width 355 height 26
type input "5028250758286"
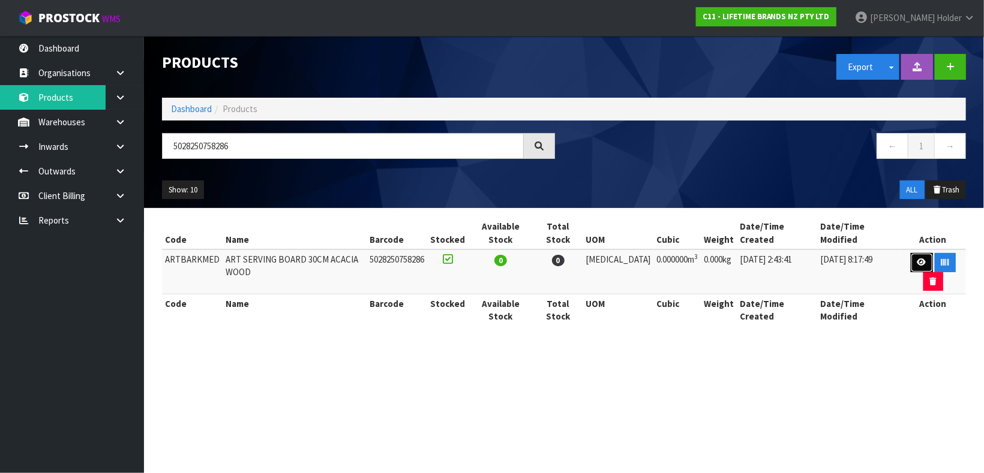
click at [911, 253] on link at bounding box center [922, 262] width 22 height 19
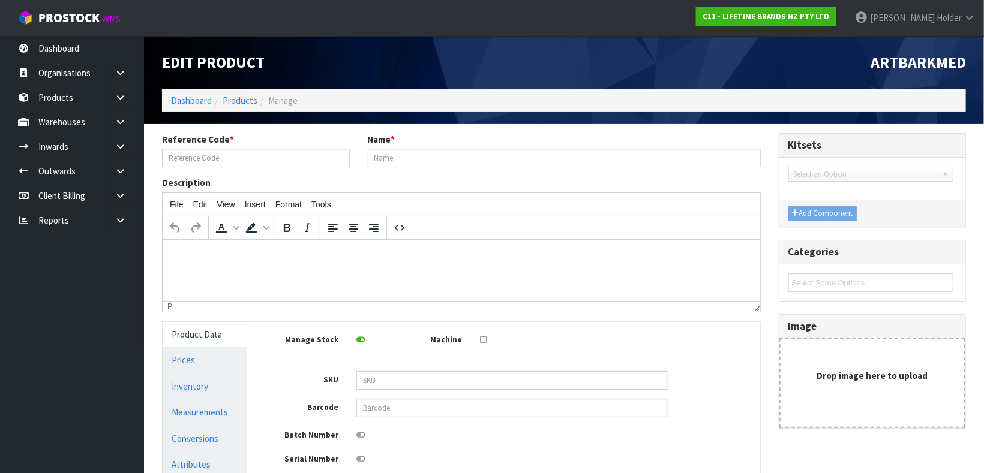
type input "ARTBARKMED"
type input "ART SERVING BOARD 30CM ACACIA WOOD"
type input "5028250758286"
type input "0"
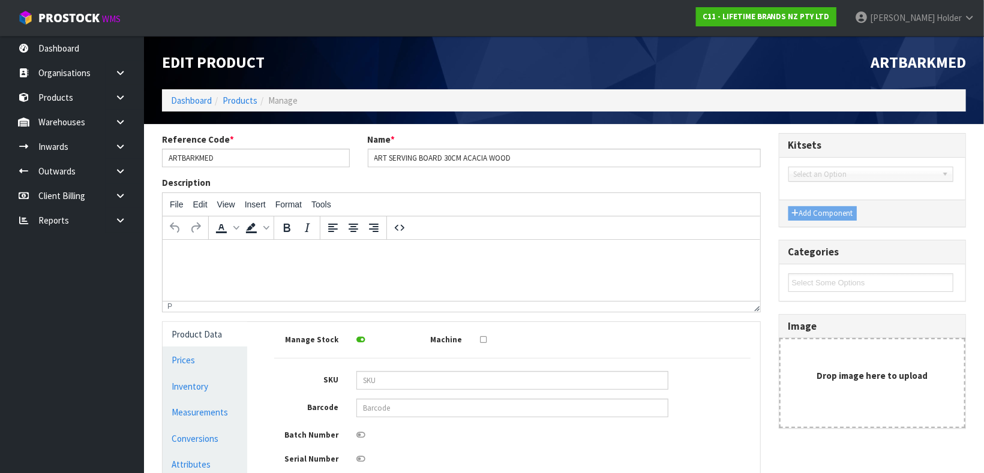
type input "0"
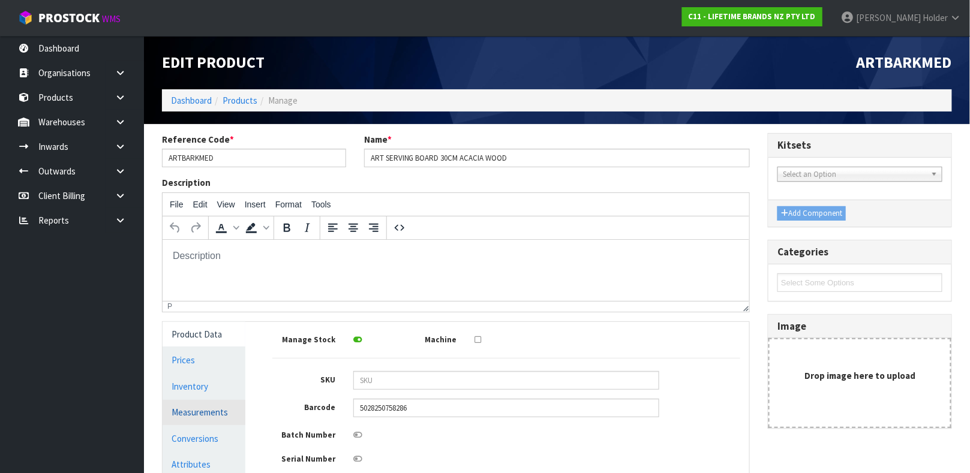
click at [210, 404] on link "Measurements" at bounding box center [204, 412] width 83 height 25
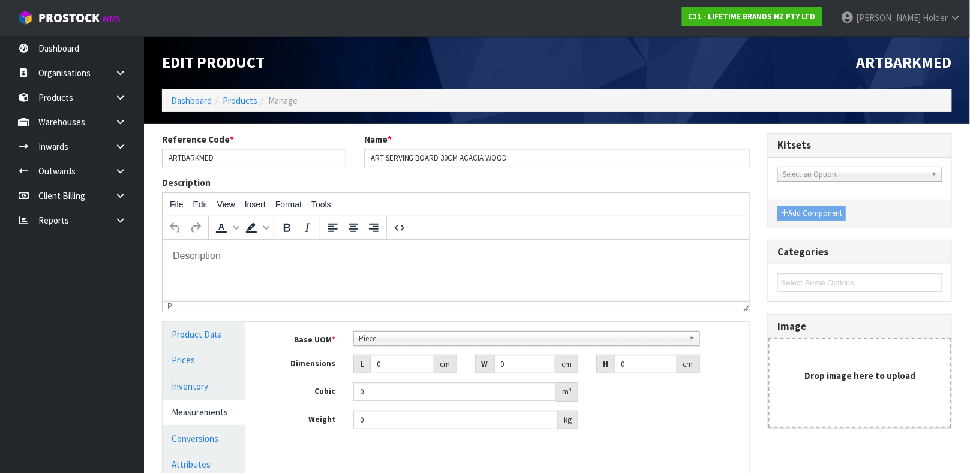
scroll to position [90, 0]
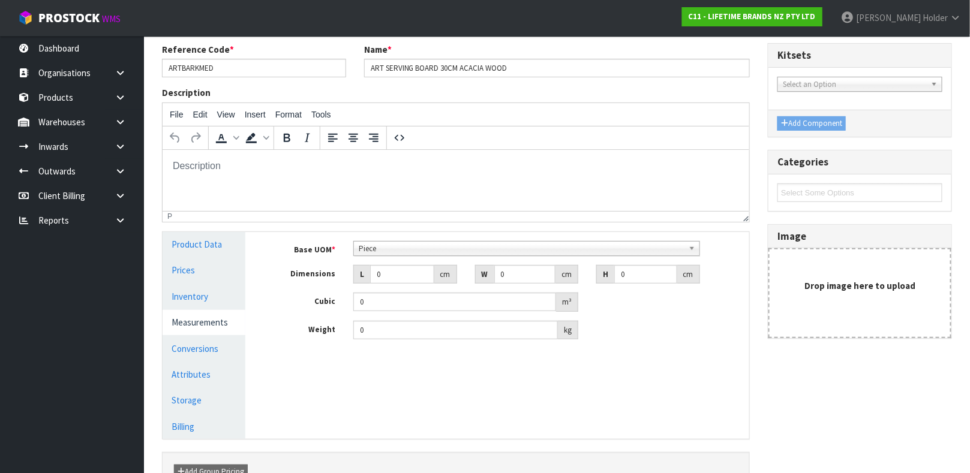
click at [407, 236] on div "Base UOM * Bag Bar Basket Bin Bottle Box Bundle Cabinet Cage Carton Case Coil C…" at bounding box center [506, 295] width 486 height 126
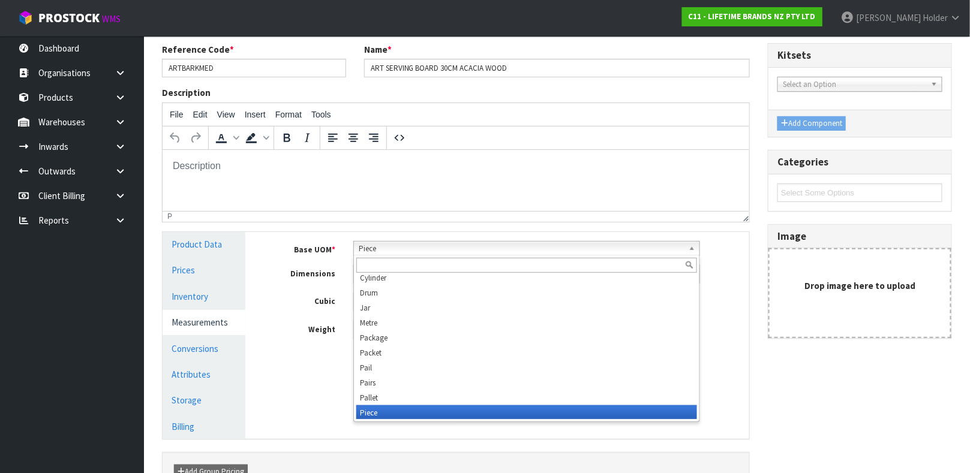
click at [404, 242] on span "Piece" at bounding box center [521, 249] width 325 height 14
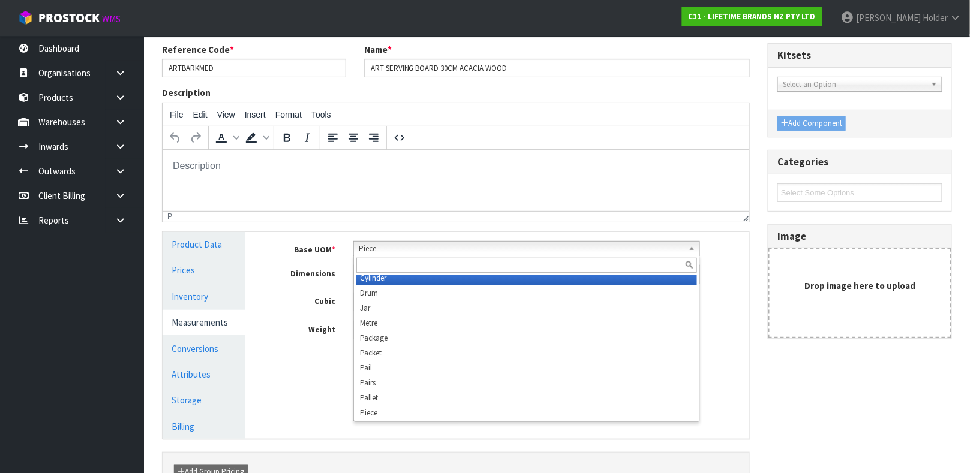
scroll to position [224, 0]
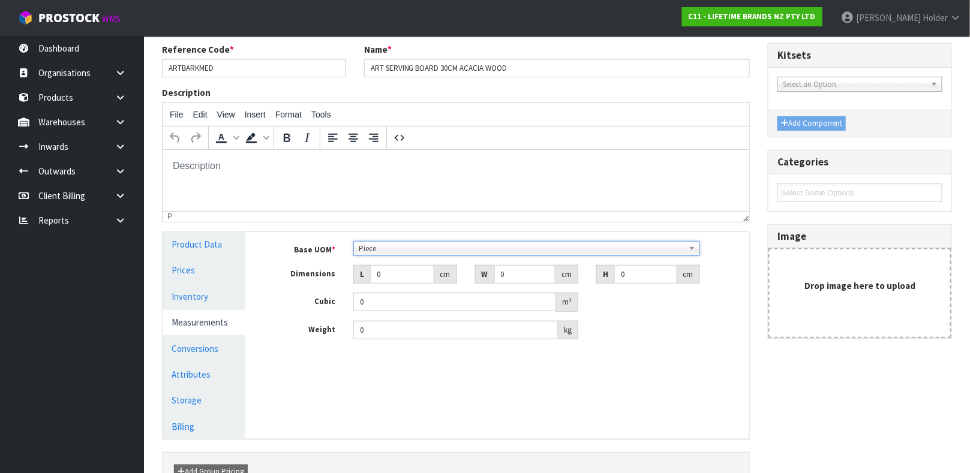
click at [399, 252] on span "Piece" at bounding box center [521, 249] width 325 height 14
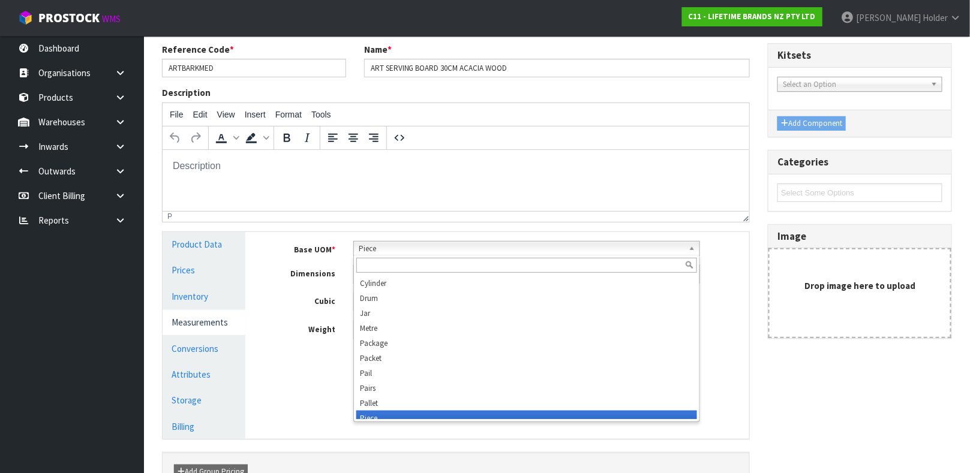
scroll to position [230, 0]
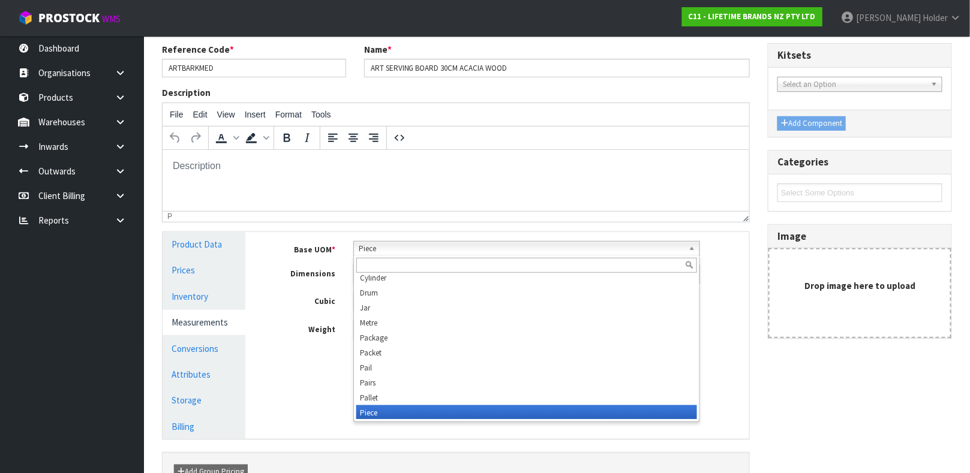
click at [399, 252] on span "Piece" at bounding box center [521, 249] width 325 height 14
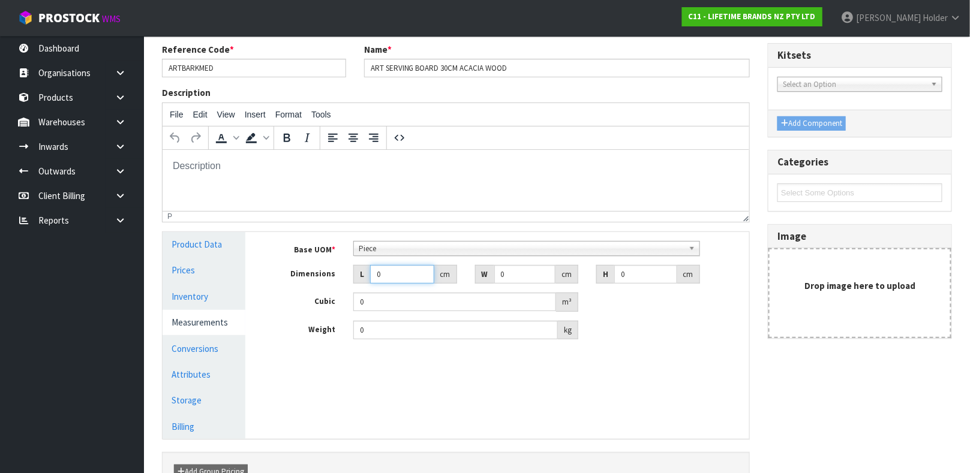
drag, startPoint x: 398, startPoint y: 271, endPoint x: 282, endPoint y: 273, distance: 116.4
click at [295, 281] on div "Dimensions L 0 cm W 0 cm H 0 cm" at bounding box center [506, 274] width 486 height 19
type input "3"
type input "0.000001"
type input "32"
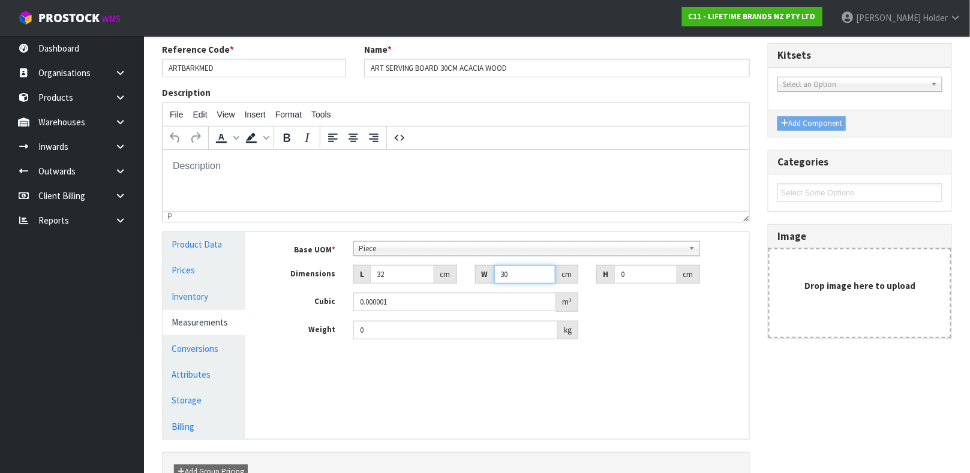
type input "30"
type input "2"
type input "0.00192"
type input "2"
drag, startPoint x: 416, startPoint y: 326, endPoint x: 143, endPoint y: 369, distance: 276.3
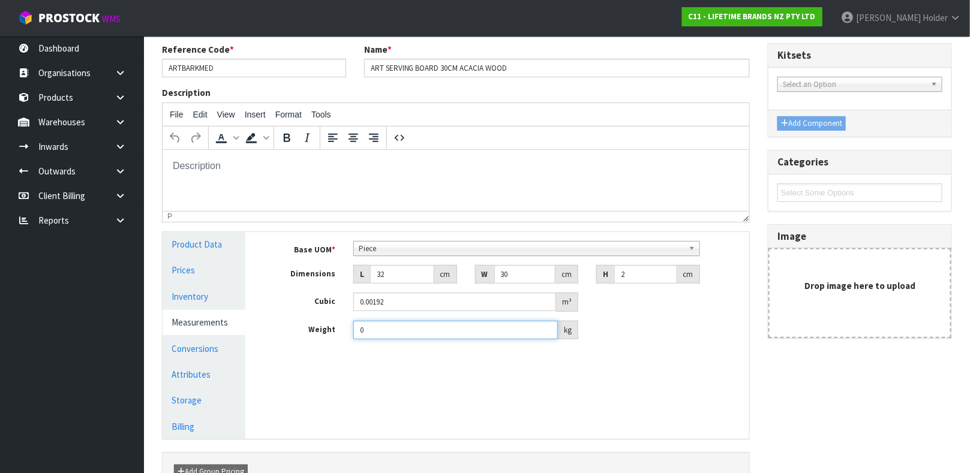
click at [144, 369] on section "Reference Code * ARTBARKMED Name * ART SERVING BOARD 30CM ACACIA WOOD Descripti…" at bounding box center [557, 290] width 826 height 513
type input "1"
type input "0.9"
click at [208, 351] on link "Conversions" at bounding box center [204, 349] width 83 height 25
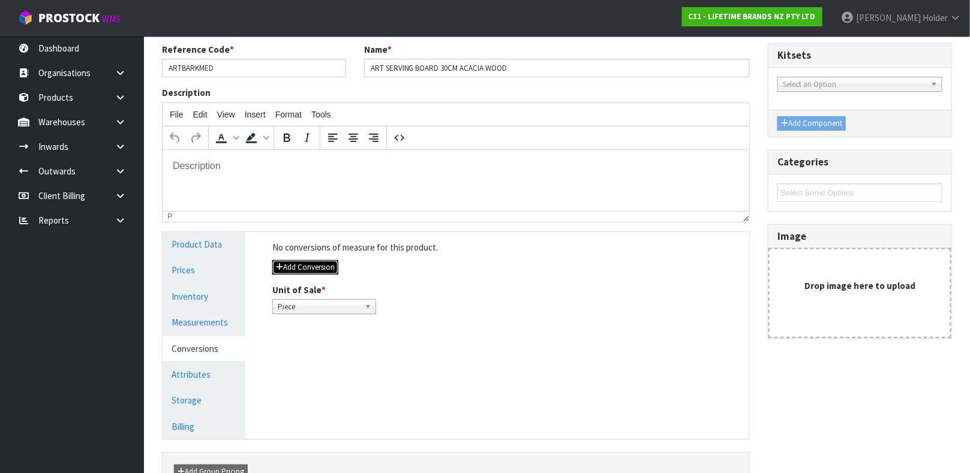
click at [319, 267] on button "Add Conversion" at bounding box center [305, 267] width 66 height 14
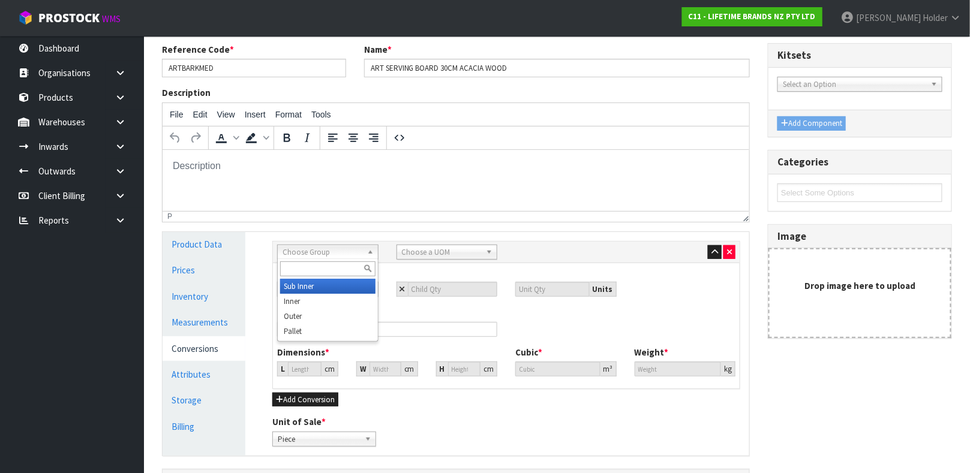
click at [331, 252] on span "Choose Group" at bounding box center [323, 252] width 80 height 14
type input "OUT"
click at [333, 282] on li "Out er" at bounding box center [327, 286] width 95 height 15
click at [440, 245] on span "Choose a UOM" at bounding box center [442, 252] width 80 height 14
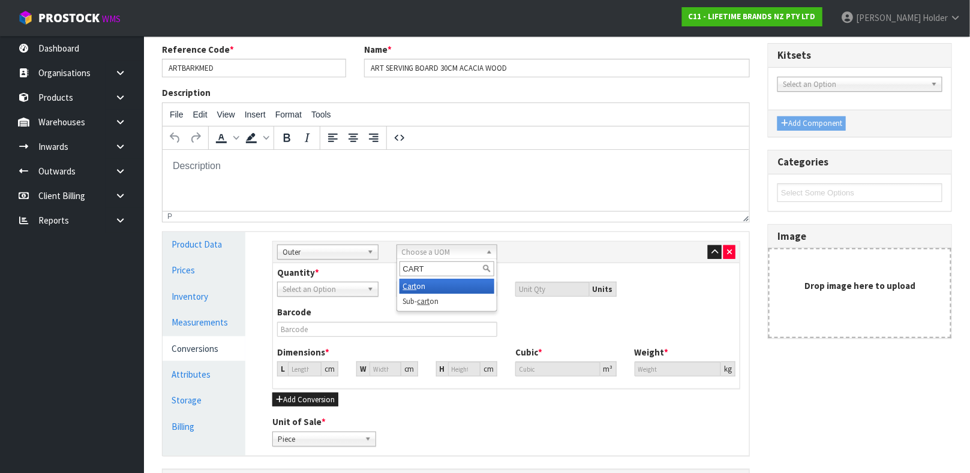
type input "CART"
click at [427, 286] on li "Cart on" at bounding box center [446, 286] width 95 height 15
click at [455, 292] on input "number" at bounding box center [453, 289] width 90 height 15
click at [449, 286] on input "number" at bounding box center [453, 289] width 90 height 15
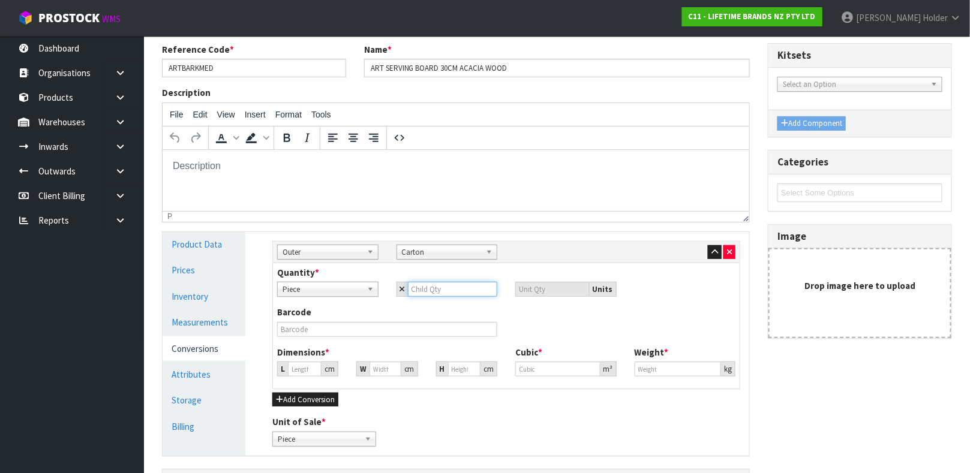
type input "6"
type input "22.585"
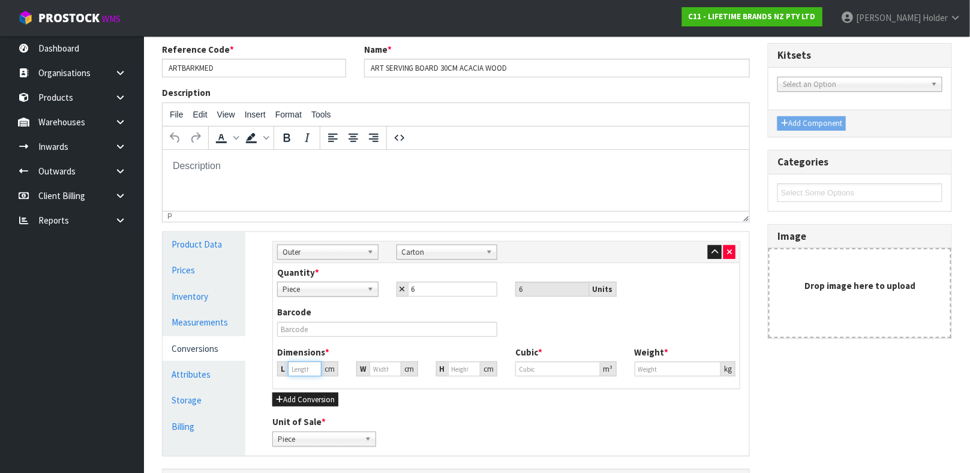
type input "22.585"
type input "0.01152"
type input "5.4"
click at [300, 366] on input "22.585" at bounding box center [305, 369] width 34 height 15
type input "3"
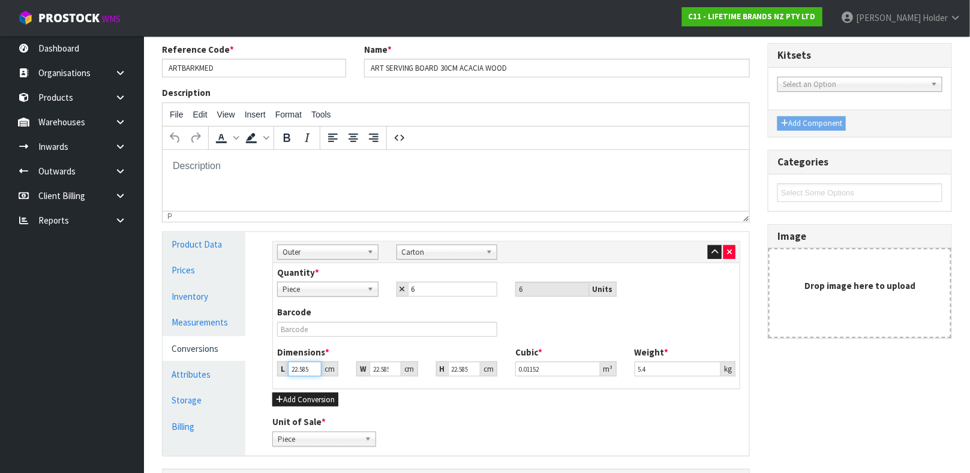
type input "0.00153"
type input "33"
type input "0.016833"
type input "33"
type input "1"
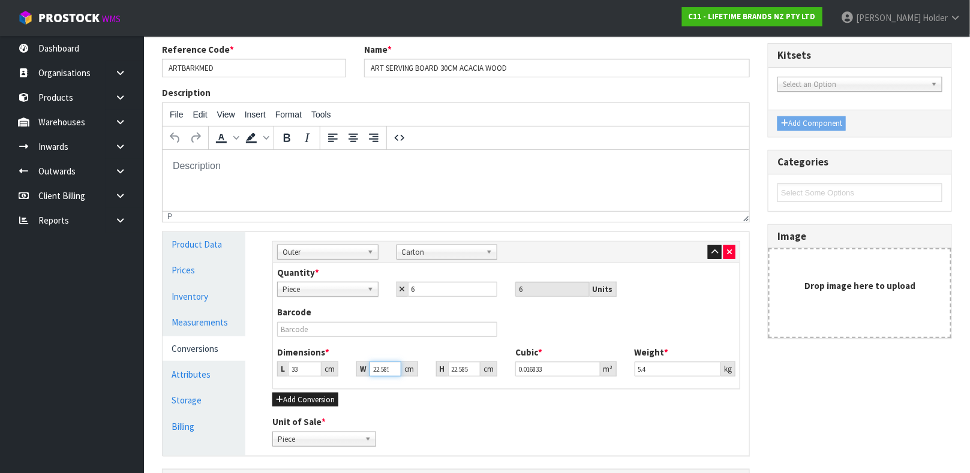
type input "0.000745"
type input "18"
type input "0.013415"
type input "18"
type input "3"
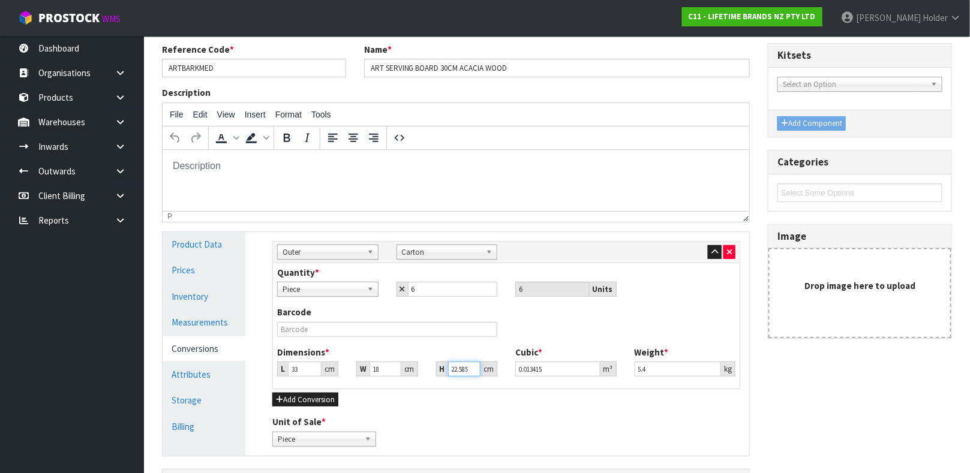
type input "0.001782"
type input "33"
type input "0.019602"
type input "3"
type input "0.001782"
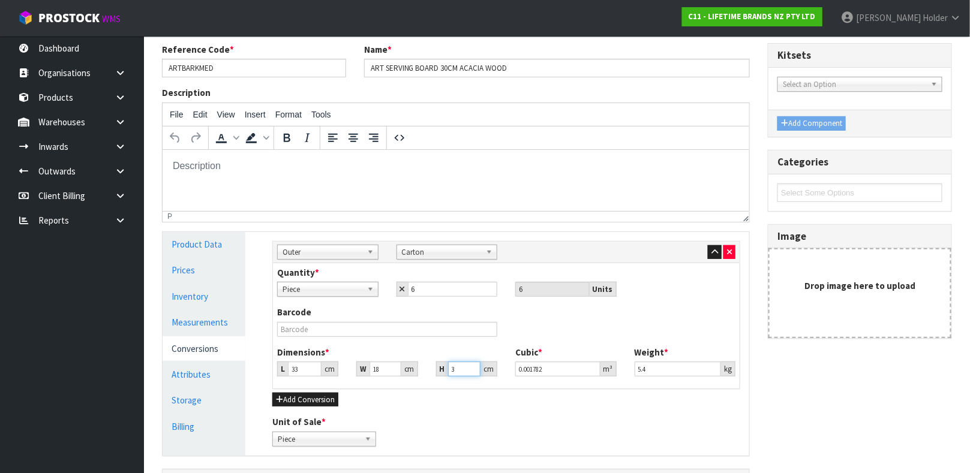
type input "34"
type input "0.020196"
type input "34"
drag, startPoint x: 670, startPoint y: 364, endPoint x: 534, endPoint y: 362, distance: 135.6
click at [536, 362] on div "Dimensions * L 33 cm W 18 cm H 34 cm Cubic * 0.020196 m³ Weight * 5.4 kg" at bounding box center [506, 366] width 476 height 40
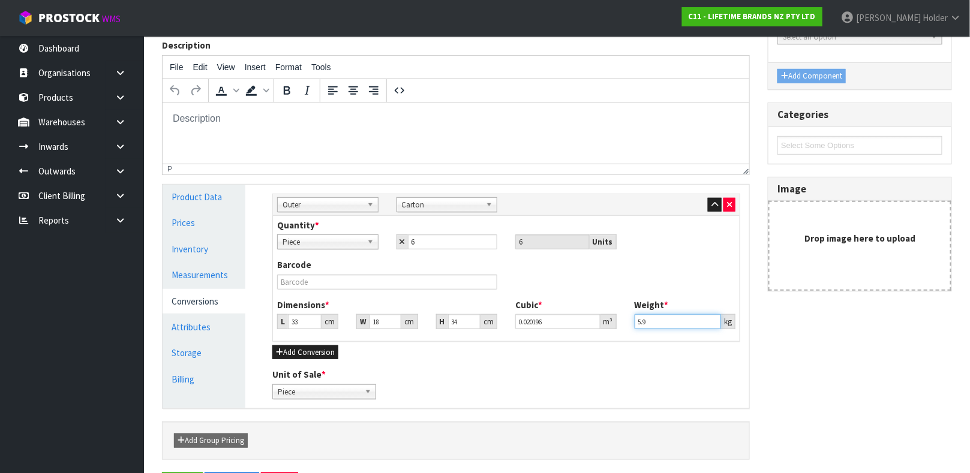
scroll to position [180, 0]
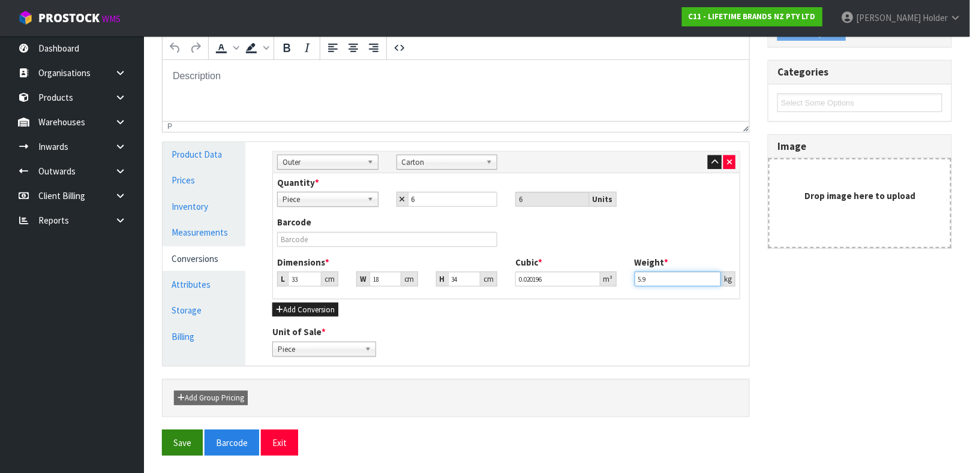
type input "5.9"
click at [186, 440] on button "Save" at bounding box center [182, 443] width 41 height 26
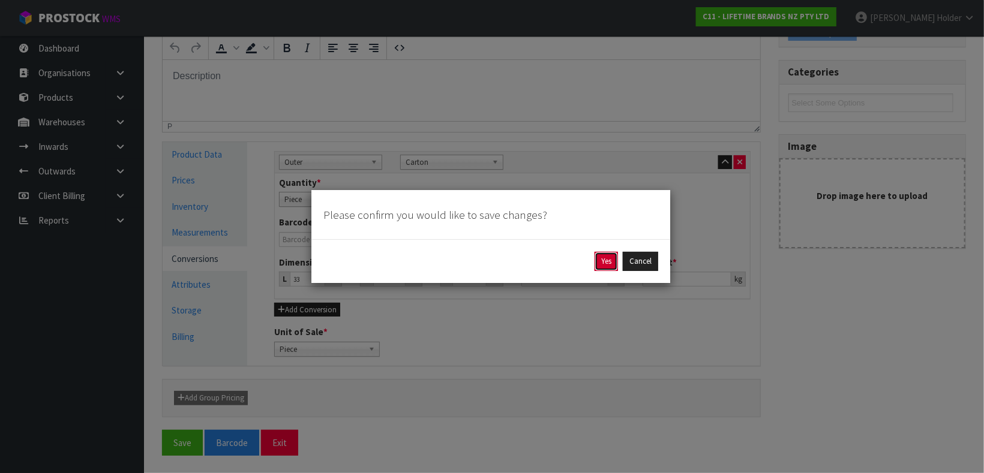
click at [600, 257] on button "Yes" at bounding box center [605, 261] width 23 height 19
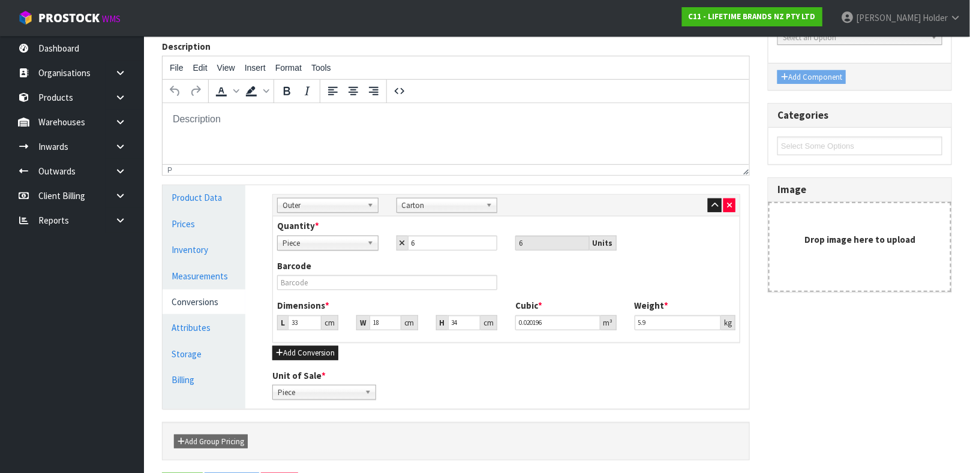
scroll to position [0, 0]
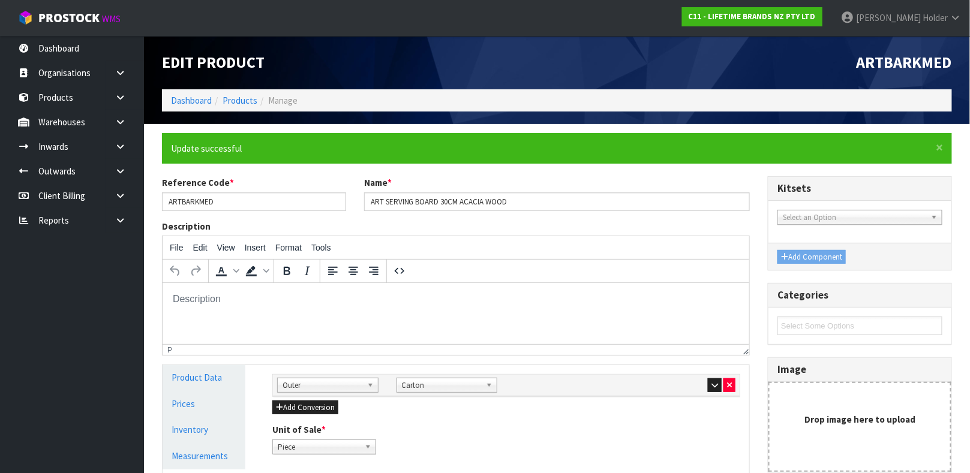
click at [240, 92] on ol "Dashboard Products Manage" at bounding box center [557, 100] width 790 height 22
click at [240, 102] on link "Products" at bounding box center [240, 100] width 35 height 11
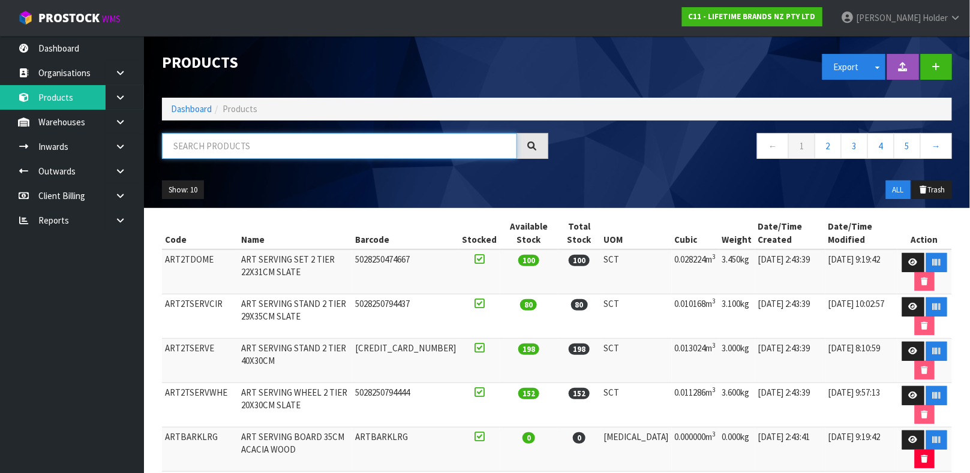
click at [272, 155] on input "text" at bounding box center [339, 146] width 355 height 26
click at [325, 151] on input "text" at bounding box center [339, 146] width 355 height 26
drag, startPoint x: 328, startPoint y: 149, endPoint x: 197, endPoint y: 145, distance: 131.4
click at [202, 149] on input "text" at bounding box center [339, 146] width 355 height 26
click at [206, 154] on input "text" at bounding box center [339, 146] width 355 height 26
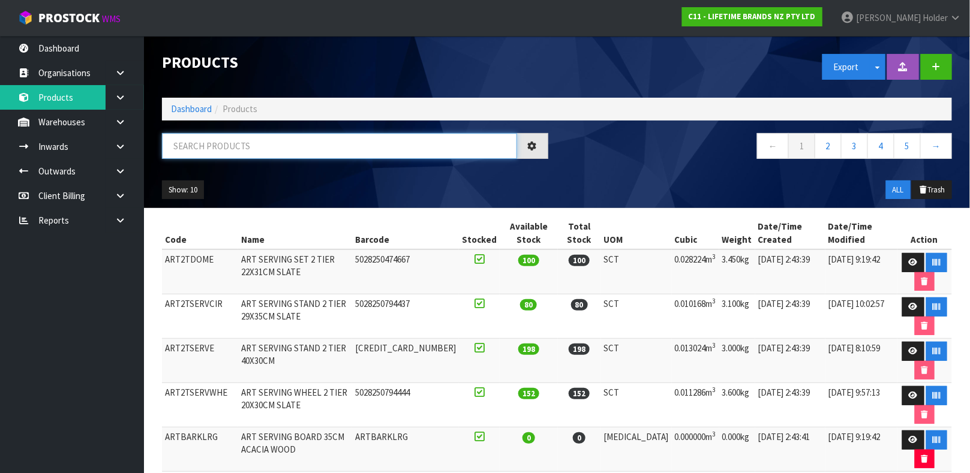
drag, startPoint x: 206, startPoint y: 148, endPoint x: 194, endPoint y: 147, distance: 12.6
click at [194, 147] on input "text" at bounding box center [339, 146] width 355 height 26
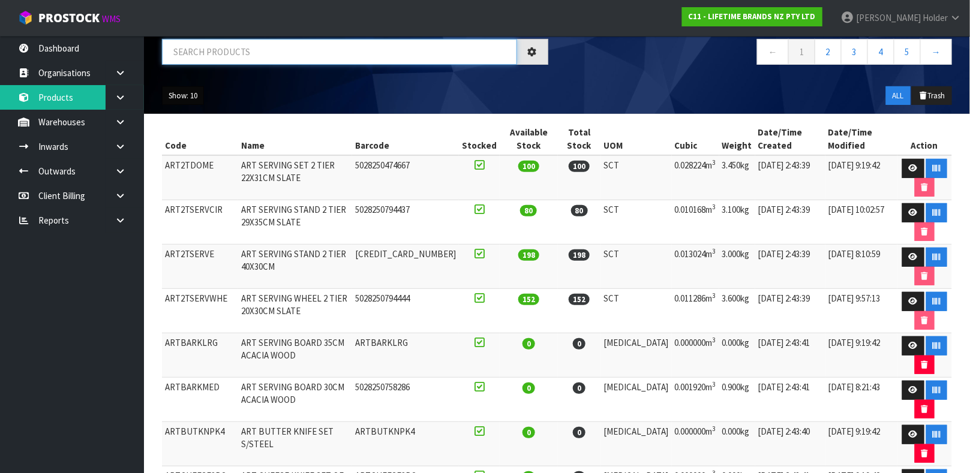
scroll to position [90, 0]
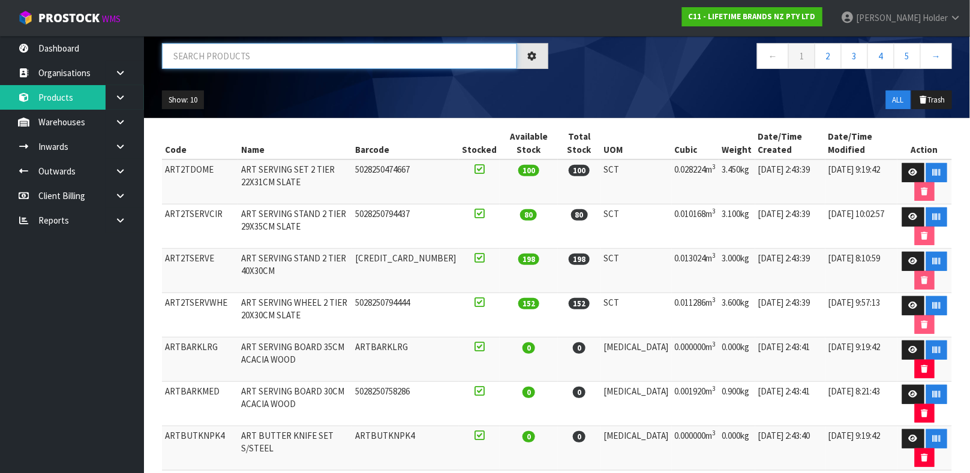
click at [206, 61] on input "text" at bounding box center [339, 56] width 355 height 26
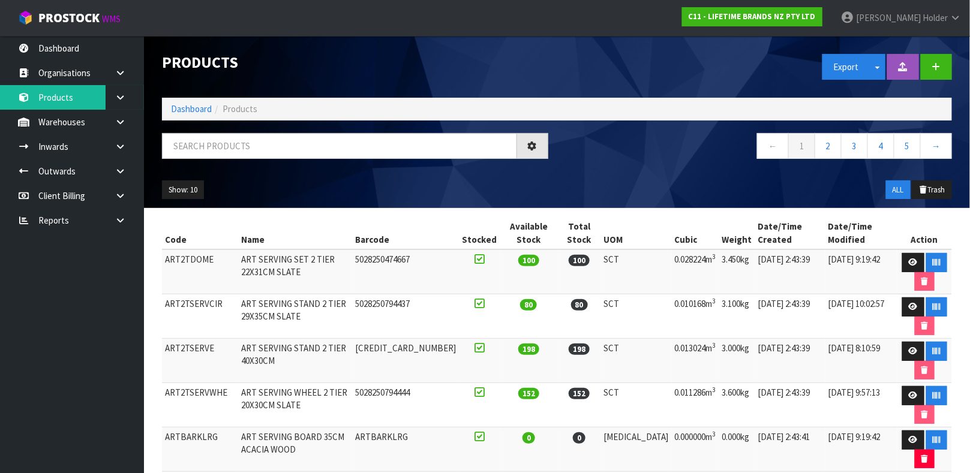
click at [506, 83] on div "Products" at bounding box center [355, 62] width 404 height 53
click at [473, 140] on input "text" at bounding box center [339, 146] width 355 height 26
click at [555, 144] on div at bounding box center [355, 150] width 404 height 35
click at [538, 144] on div at bounding box center [532, 146] width 31 height 26
click at [494, 144] on input "text" at bounding box center [339, 146] width 355 height 26
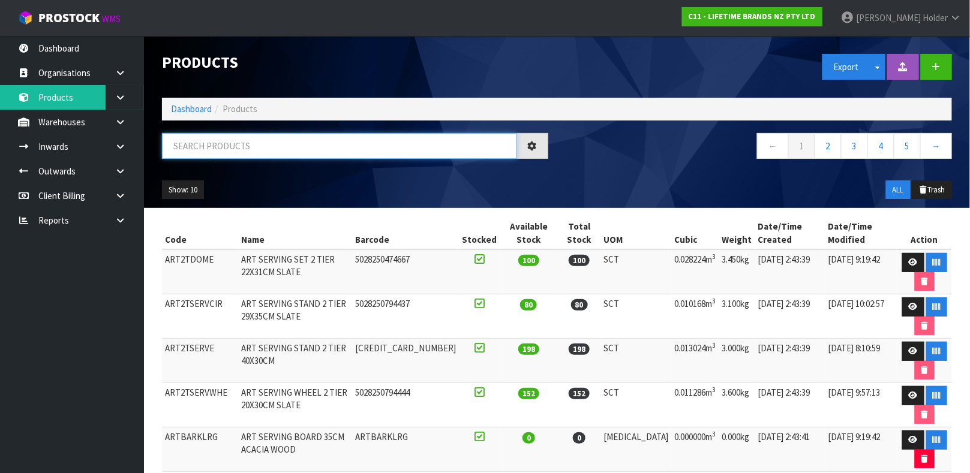
click at [405, 140] on input "text" at bounding box center [339, 146] width 355 height 26
click at [320, 142] on input "text" at bounding box center [339, 146] width 355 height 26
click at [319, 142] on input "text" at bounding box center [339, 146] width 355 height 26
click at [314, 149] on input "text" at bounding box center [339, 146] width 355 height 26
type input "5057982108922"
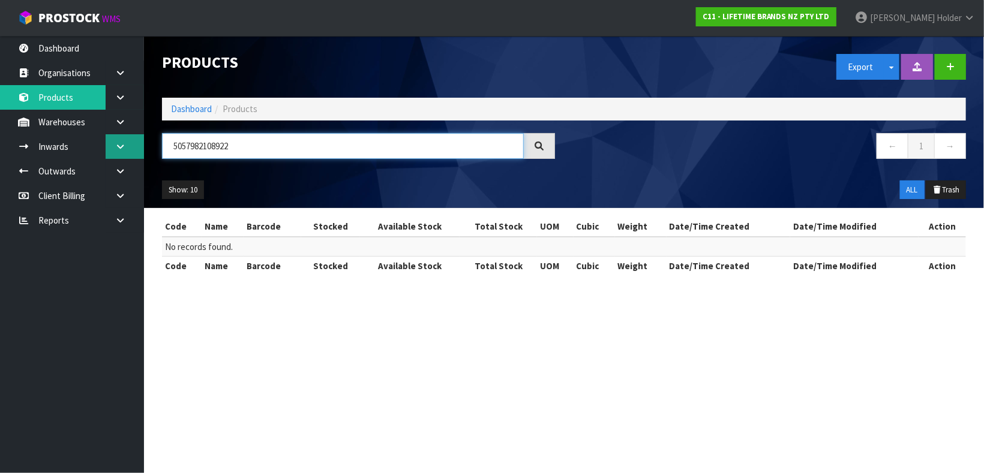
drag, startPoint x: 305, startPoint y: 155, endPoint x: 109, endPoint y: 147, distance: 196.3
click at [109, 147] on body "Toggle navigation ProStock WMS C11 - LIFETIME BRANDS NZ PTY LTD [PERSON_NAME] L…" at bounding box center [492, 236] width 984 height 473
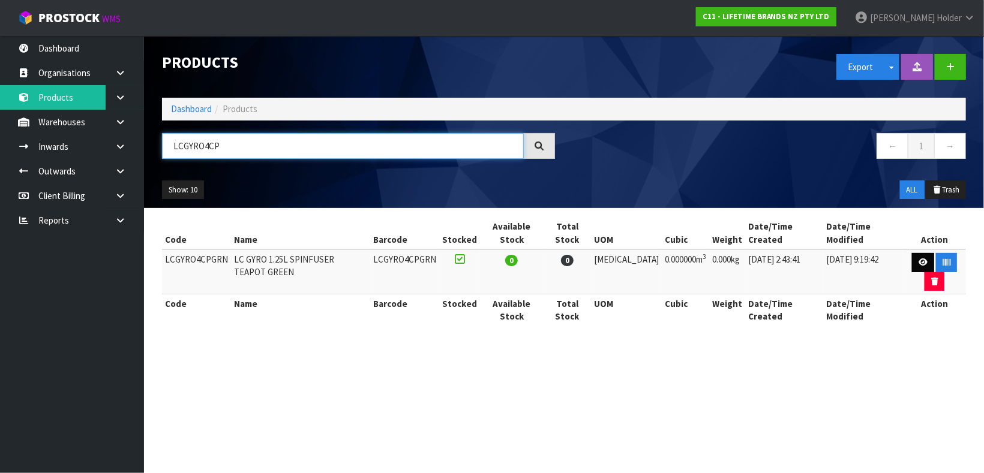
type input "LCGYRO4CP"
click at [912, 253] on link at bounding box center [923, 262] width 22 height 19
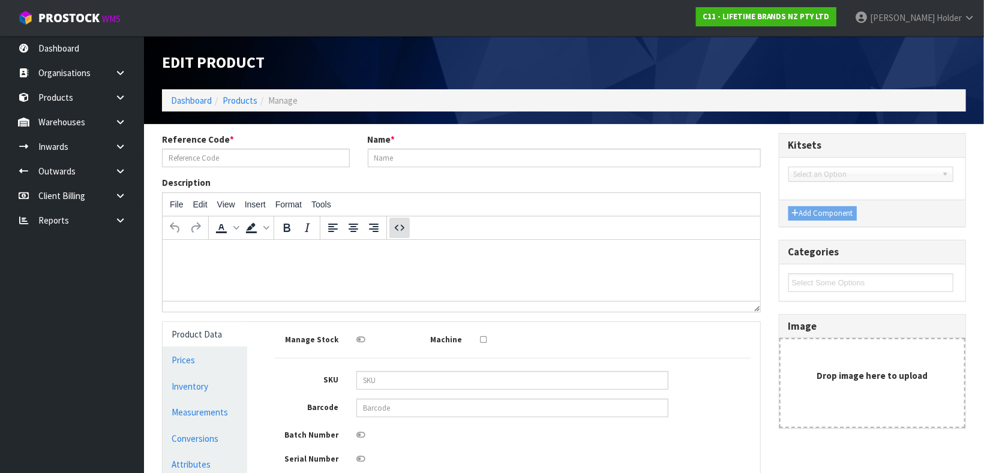
type input "LCGYRO4CPGRN"
type input "LC GYRO 1.25L SPINFUSER TEAPOT GREEN"
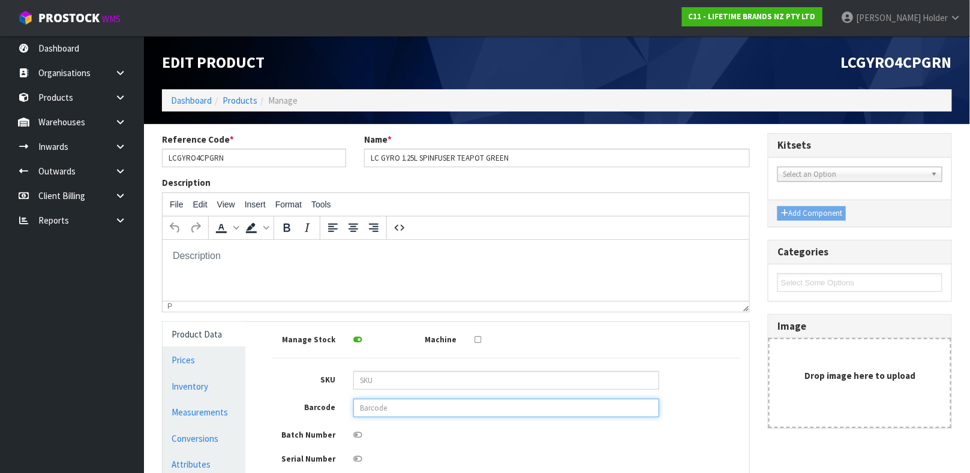
click at [416, 411] on input "text" at bounding box center [506, 408] width 306 height 19
type input "5057982108922"
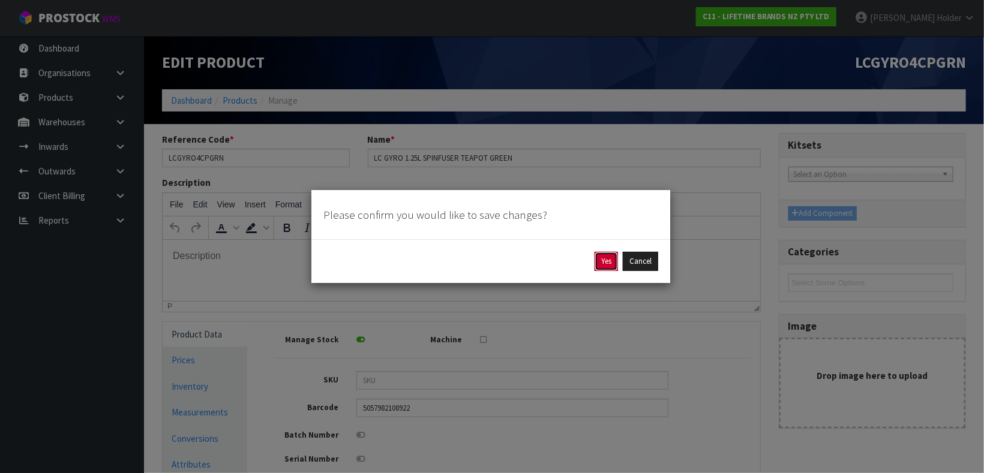
click at [596, 257] on button "Yes" at bounding box center [605, 261] width 23 height 19
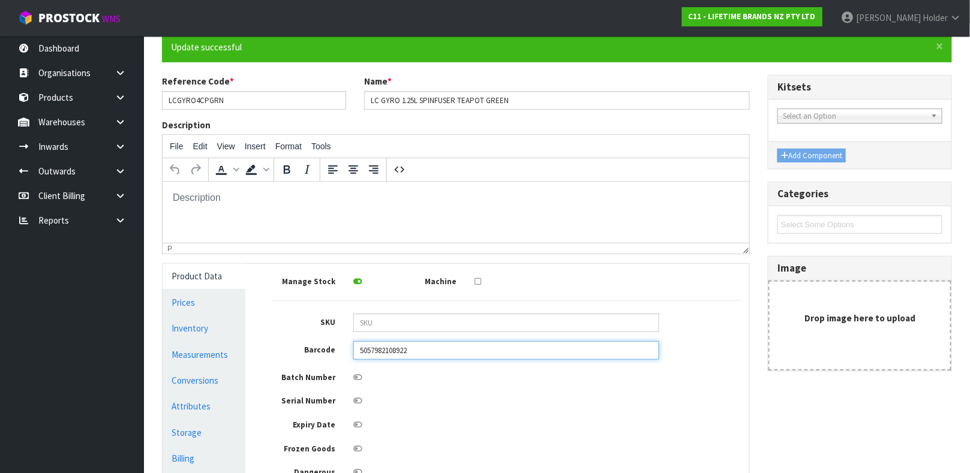
scroll to position [180, 0]
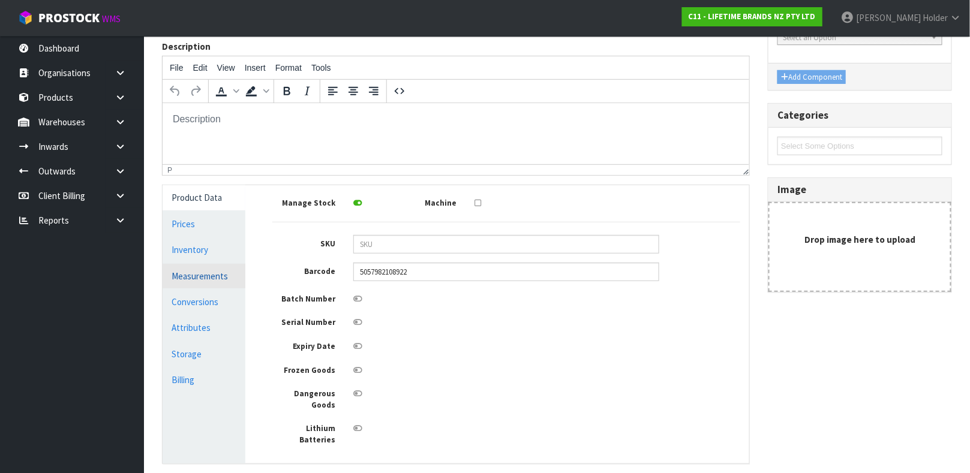
click at [214, 273] on link "Measurements" at bounding box center [204, 276] width 83 height 25
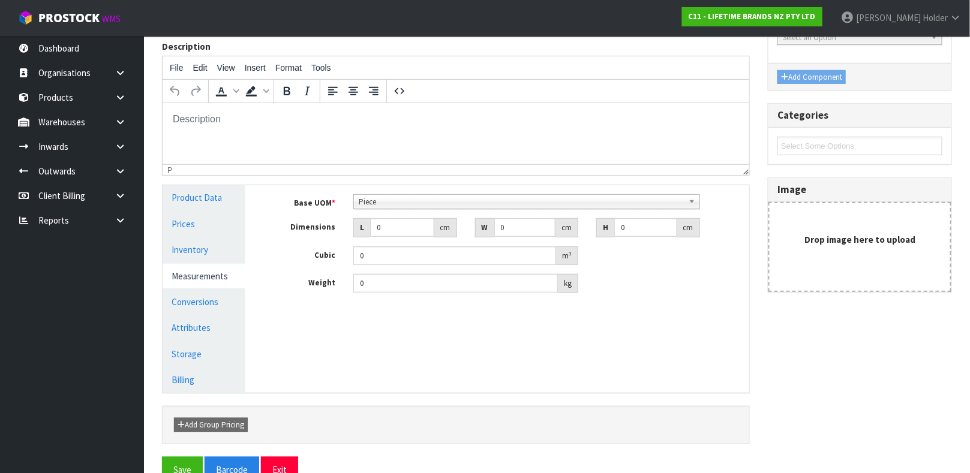
click at [398, 208] on span "Piece" at bounding box center [521, 202] width 325 height 14
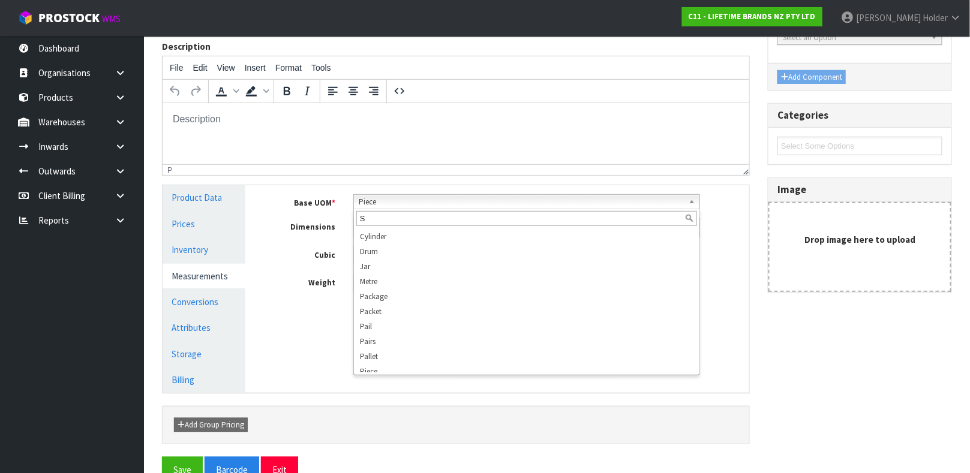
scroll to position [0, 0]
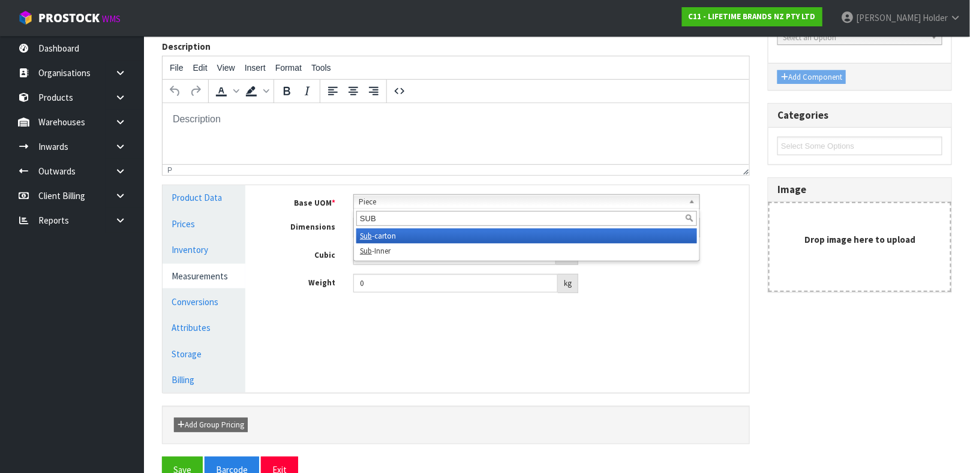
type input "SUB"
click at [365, 241] on em "Sub" at bounding box center [366, 236] width 12 height 10
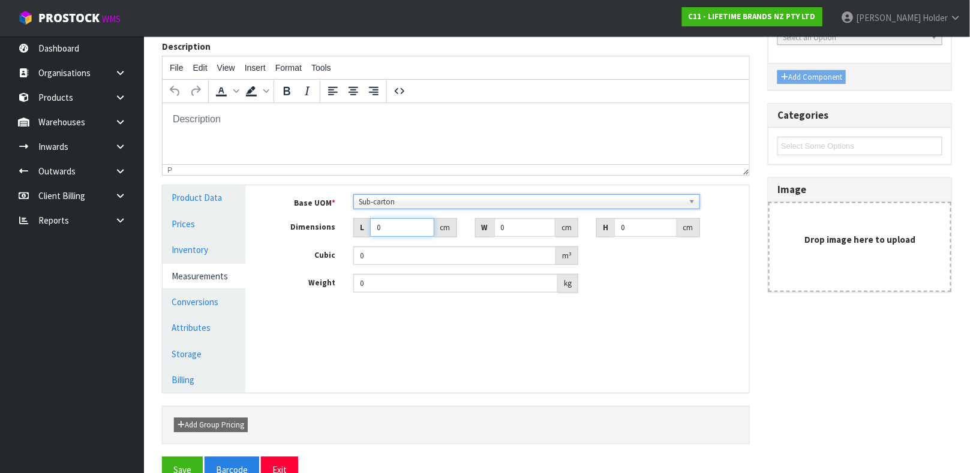
drag, startPoint x: 404, startPoint y: 227, endPoint x: 301, endPoint y: 227, distance: 103.2
click at [311, 227] on div "Dimensions L 0 cm W 0 cm H 0 cm" at bounding box center [506, 227] width 486 height 19
type input "2"
type input "0.000001"
type input "21"
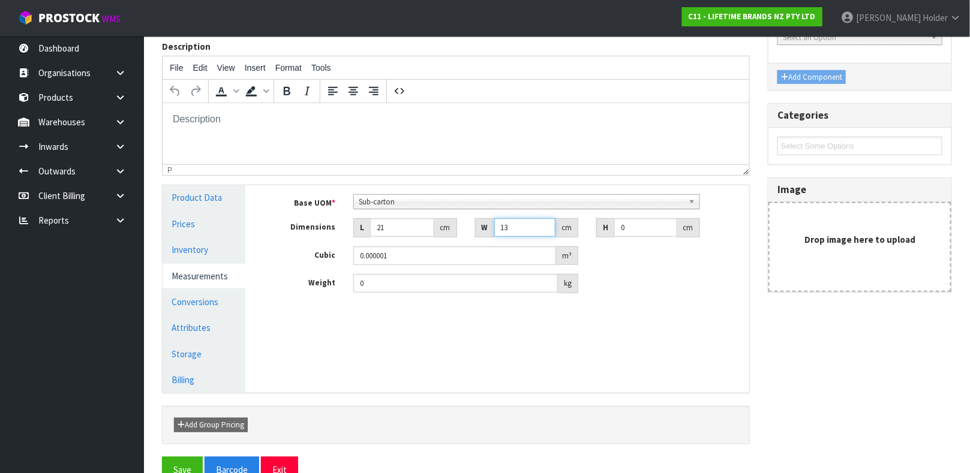
type input "13"
type input "2"
type input "0.000546"
type input "29"
type input "0.007917"
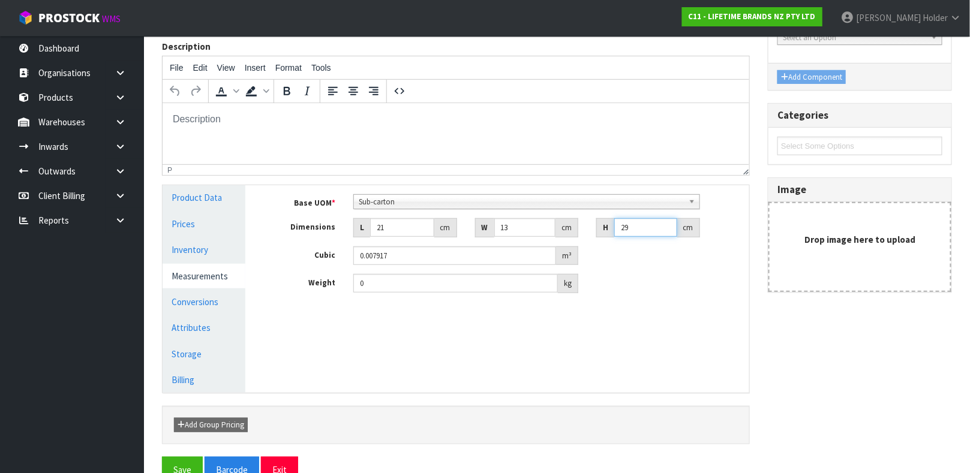
type input "29"
drag, startPoint x: 373, startPoint y: 285, endPoint x: 124, endPoint y: 290, distance: 249.0
click at [124, 290] on body "Toggle navigation ProStock WMS C11 - LIFETIME BRANDS NZ PTY LTD [PERSON_NAME] L…" at bounding box center [485, 56] width 970 height 473
type input "9"
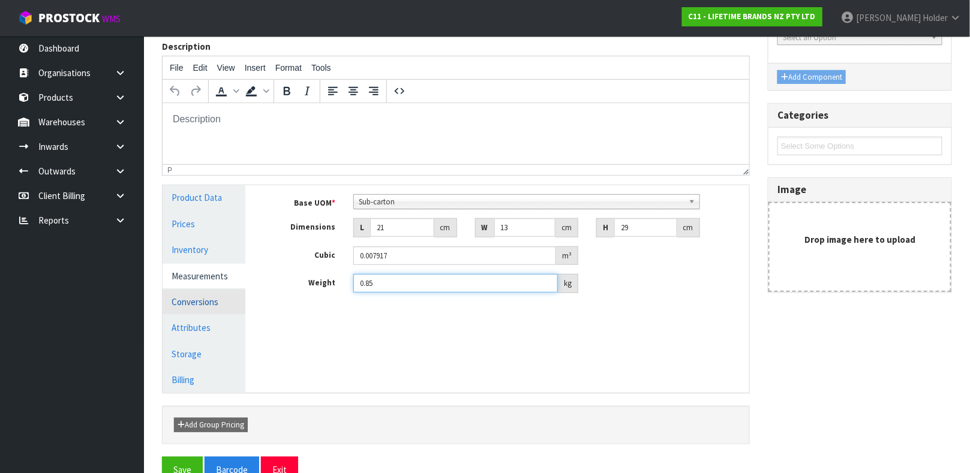
type input "0.85"
click at [196, 301] on link "Conversions" at bounding box center [204, 302] width 83 height 25
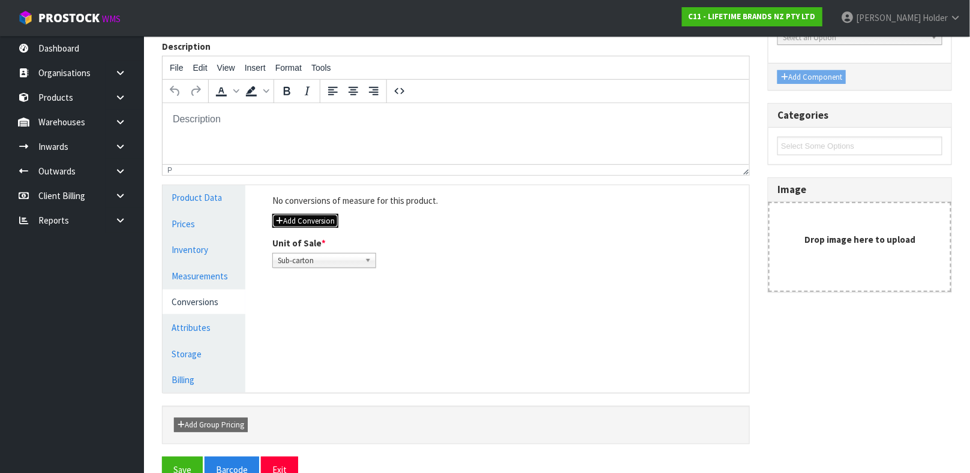
click at [307, 216] on button "Add Conversion" at bounding box center [305, 221] width 66 height 14
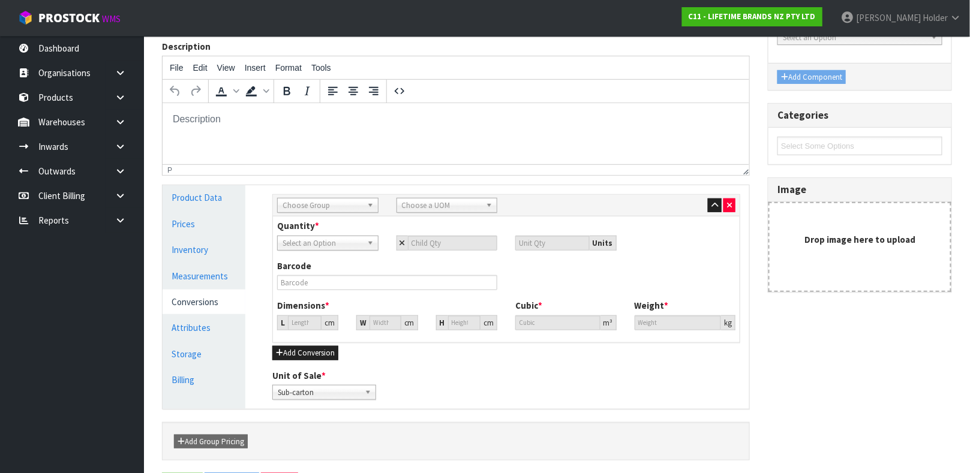
click at [343, 212] on div "Choose Group" at bounding box center [327, 205] width 101 height 15
type input "OUT"
click at [402, 208] on span "Choose a UOM" at bounding box center [442, 206] width 80 height 14
type input "CAR"
click at [410, 241] on em "Car" at bounding box center [408, 240] width 11 height 10
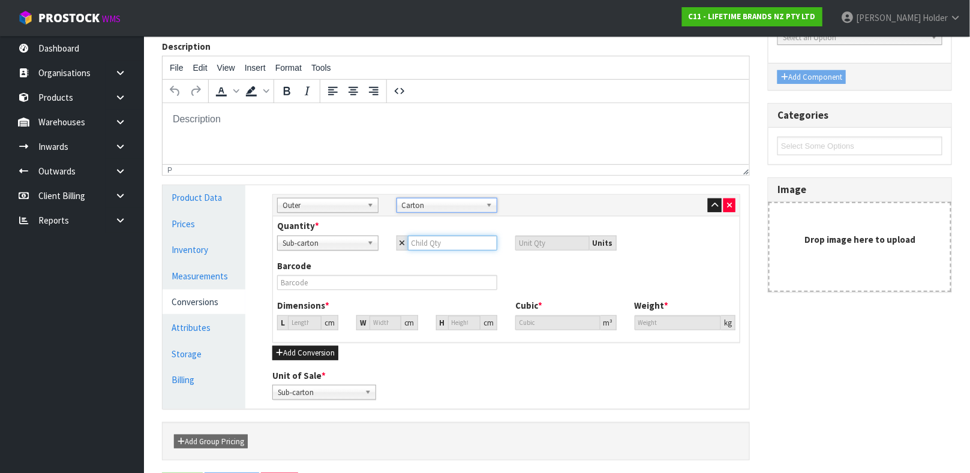
click at [436, 245] on input "number" at bounding box center [453, 243] width 90 height 15
type input "6"
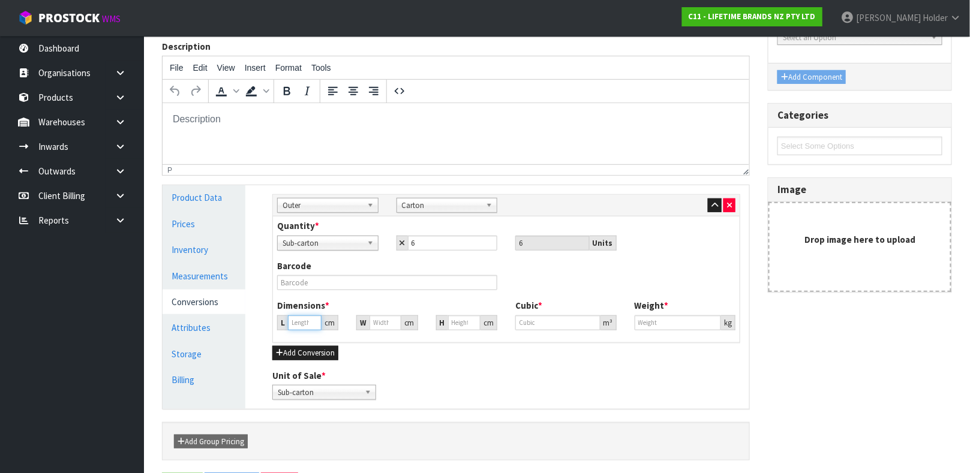
type input "36.216"
type input "0.047502"
type input "5.1"
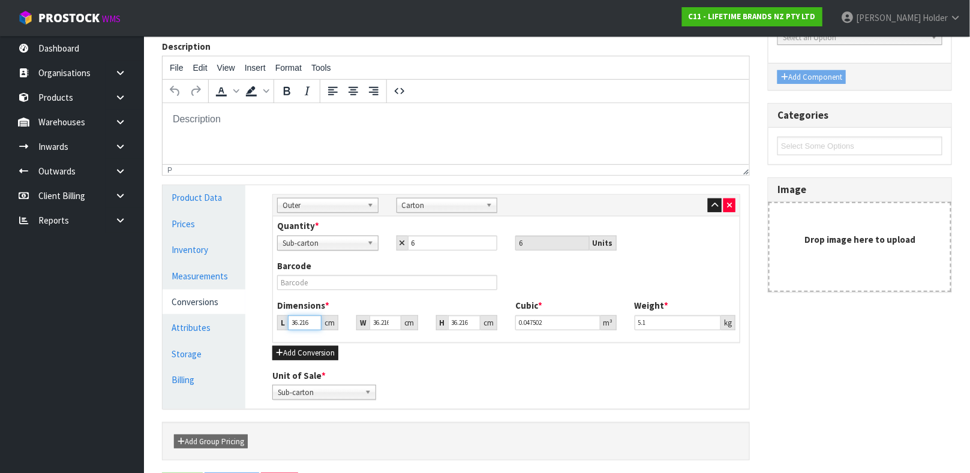
click at [307, 318] on input "36.216" at bounding box center [305, 323] width 34 height 15
type input "4"
type input "0.005246"
type input "43"
type input "0.056399"
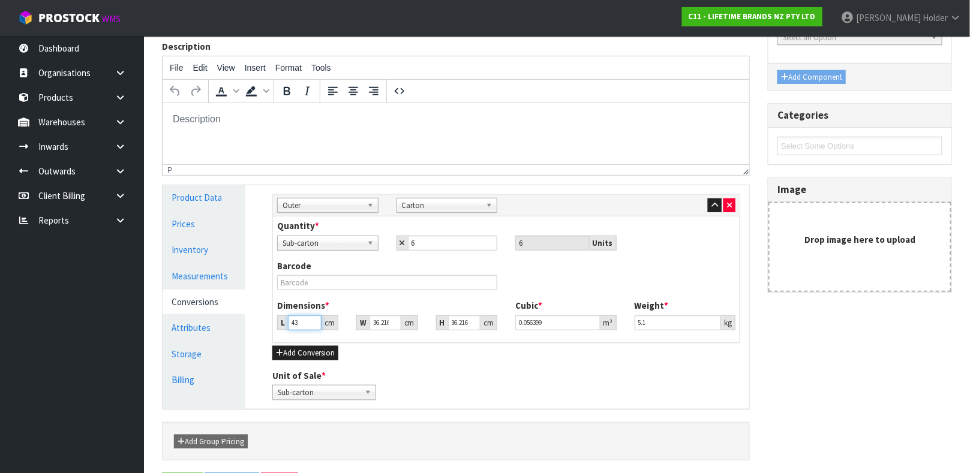
type input "43"
type input "4"
type input "0.006229"
type input "40"
type input "0.062292"
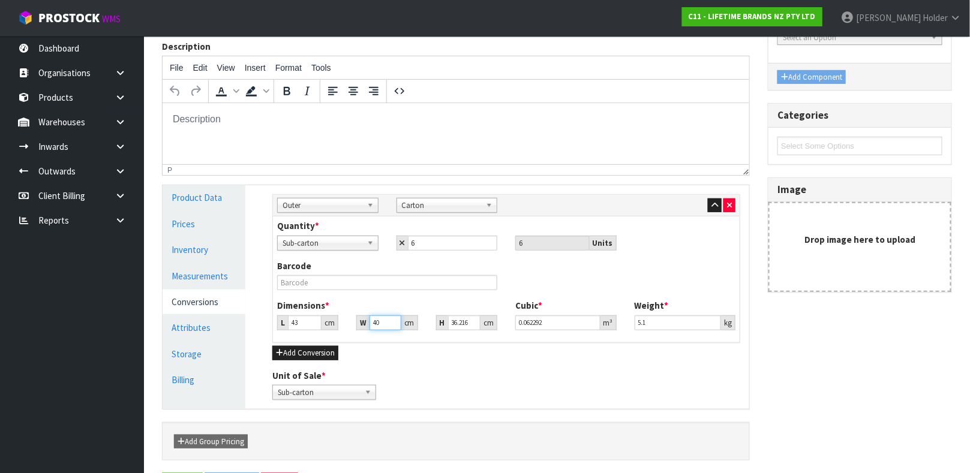
type input "40"
type input "3"
type input "0.00516"
type input "31"
type input "0.05332"
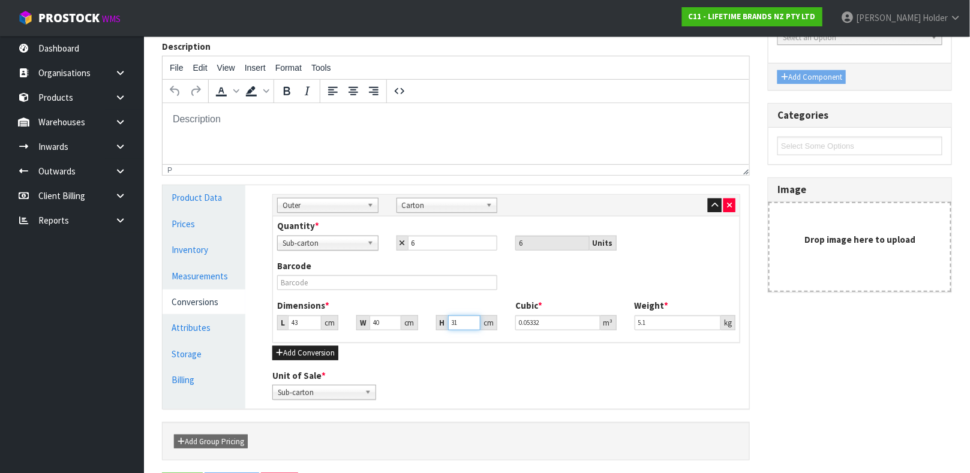
type input "31"
drag, startPoint x: 651, startPoint y: 326, endPoint x: 458, endPoint y: 320, distance: 193.2
click at [458, 320] on div "Dimensions * L 43 cm W 40 cm H 31 cm Cubic * 0.05332 m³ Weight * 5.1 kg" at bounding box center [506, 319] width 476 height 40
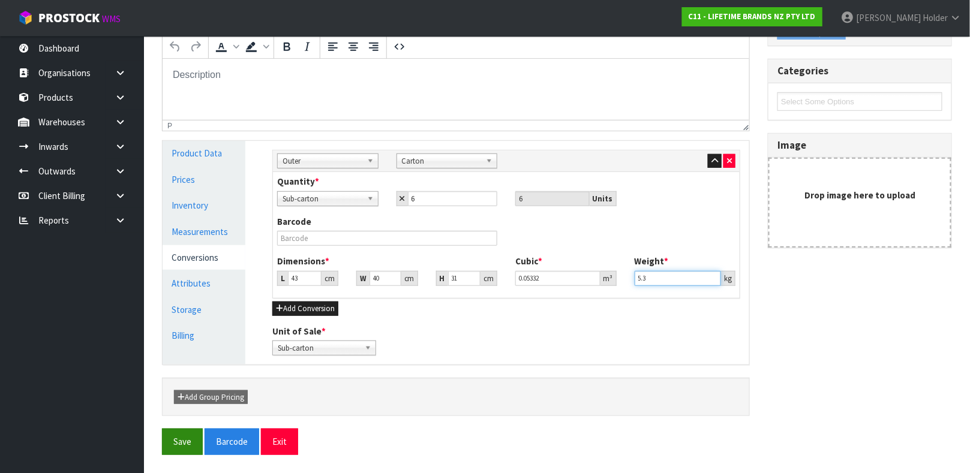
type input "5.3"
click at [184, 435] on button "Save" at bounding box center [182, 442] width 41 height 26
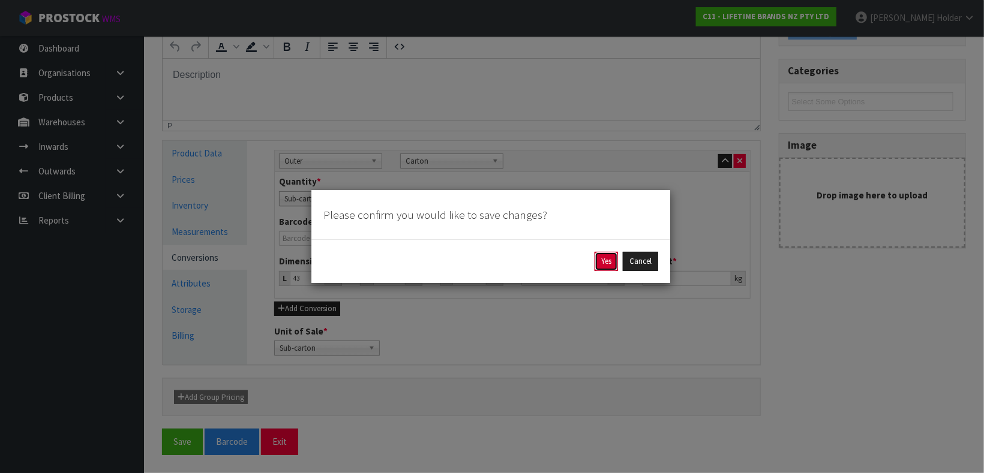
click at [599, 265] on button "Yes" at bounding box center [605, 261] width 23 height 19
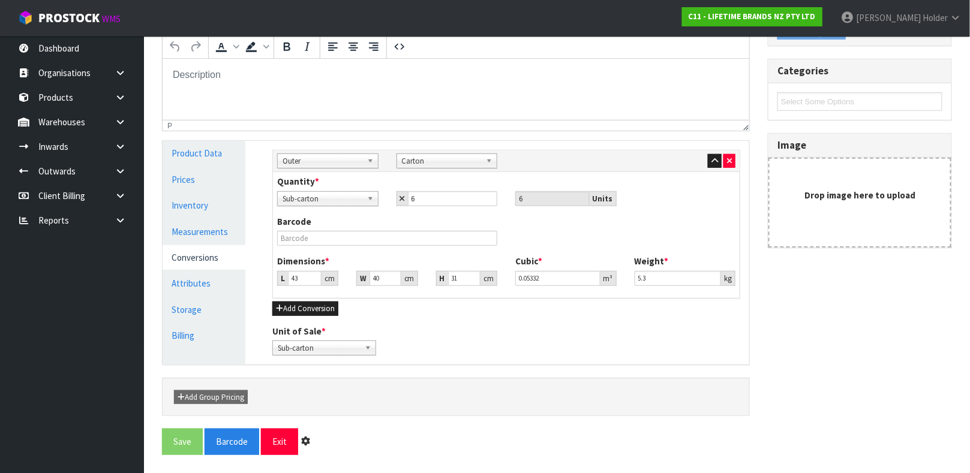
scroll to position [0, 0]
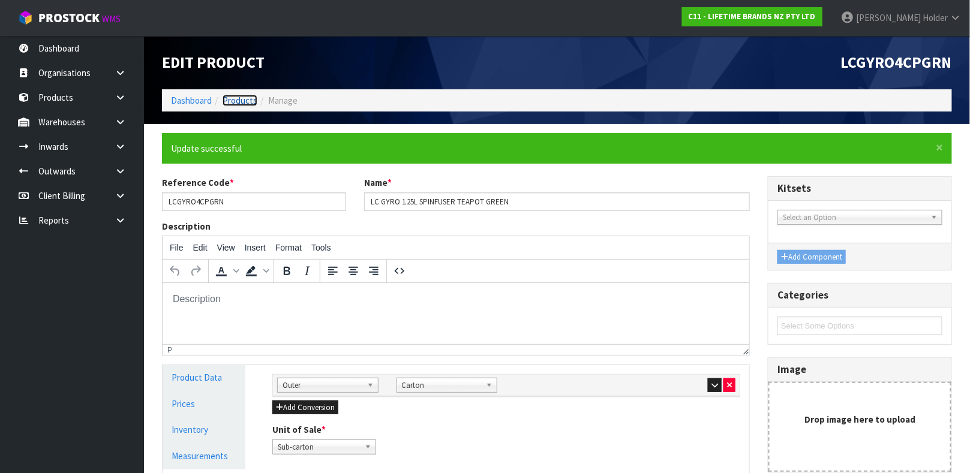
click at [227, 100] on link "Products" at bounding box center [240, 100] width 35 height 11
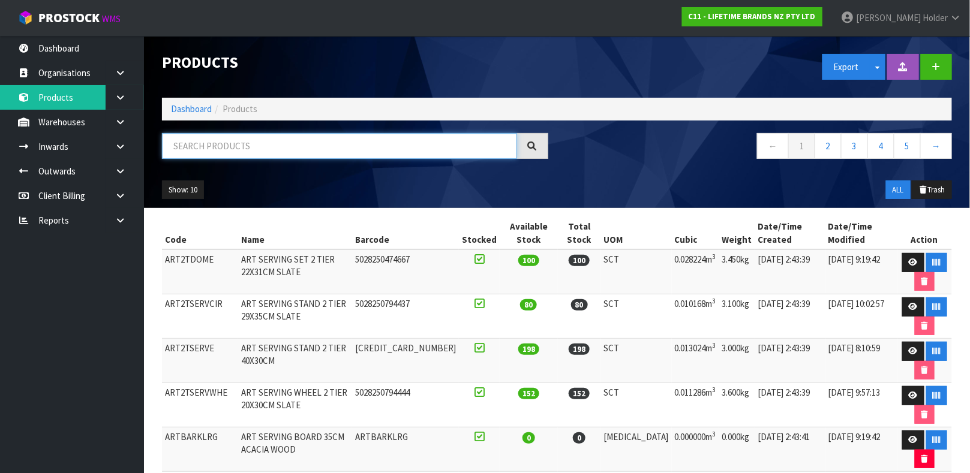
click at [285, 134] on input "text" at bounding box center [339, 146] width 355 height 26
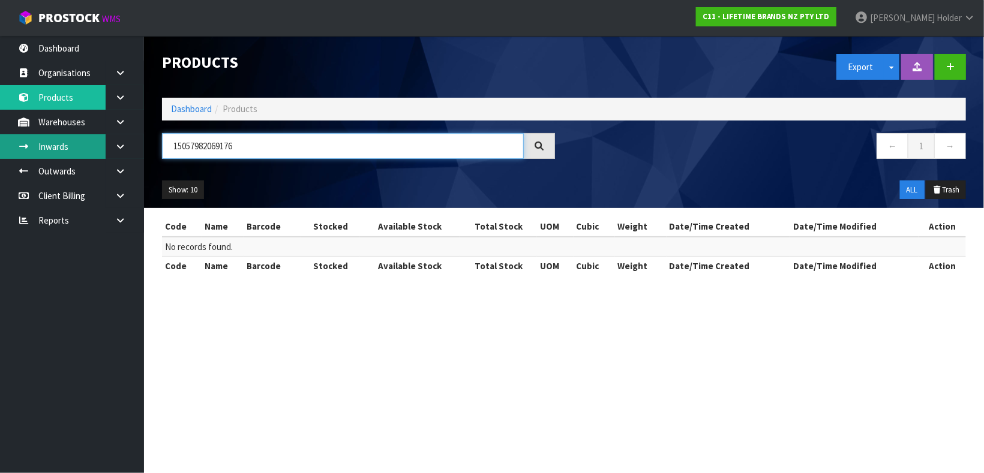
drag, startPoint x: 271, startPoint y: 147, endPoint x: 0, endPoint y: 149, distance: 271.1
click at [0, 152] on body "Toggle navigation ProStock WMS C11 - LIFETIME BRANDS NZ PTY LTD [PERSON_NAME] L…" at bounding box center [492, 236] width 984 height 473
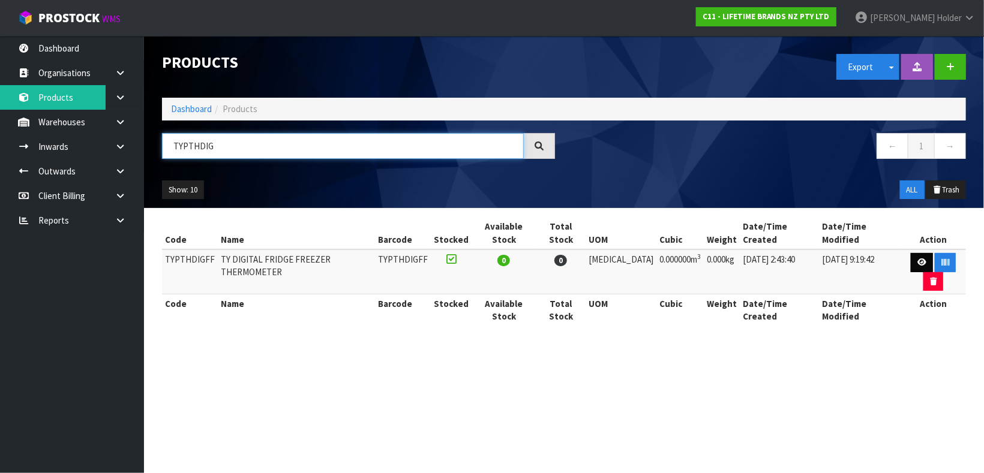
type input "TYPTHDIG"
click at [917, 259] on icon at bounding box center [921, 263] width 9 height 8
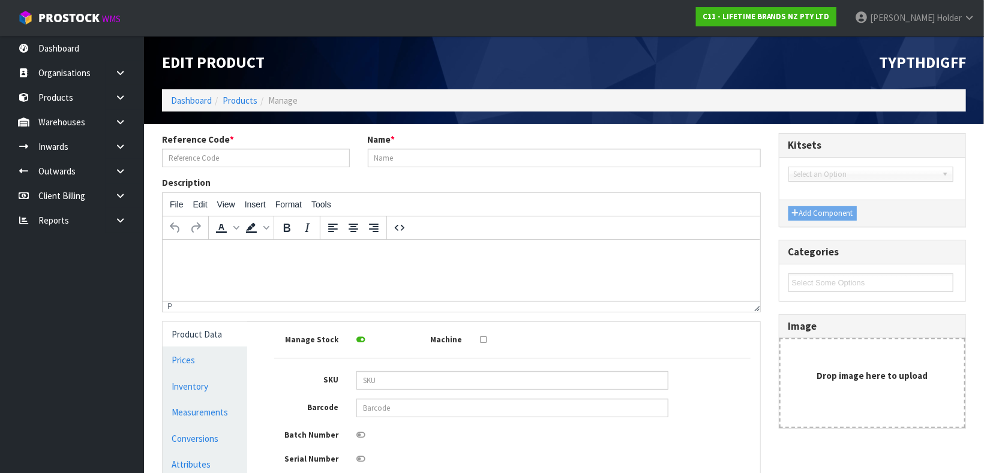
type input "TYPTHDIGFF"
type input "TY DIGITAL FRIDGE FREEZER THERMOMETER"
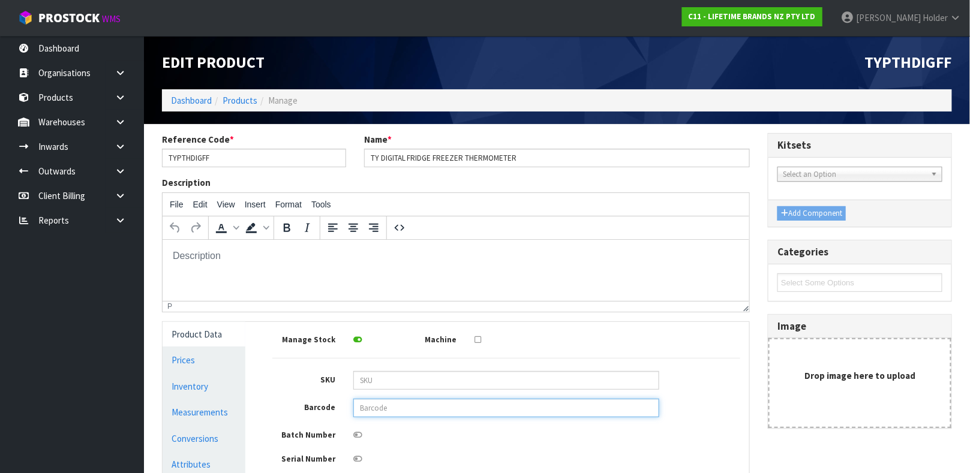
click at [376, 410] on input "text" at bounding box center [506, 408] width 306 height 19
type input "15057982069176"
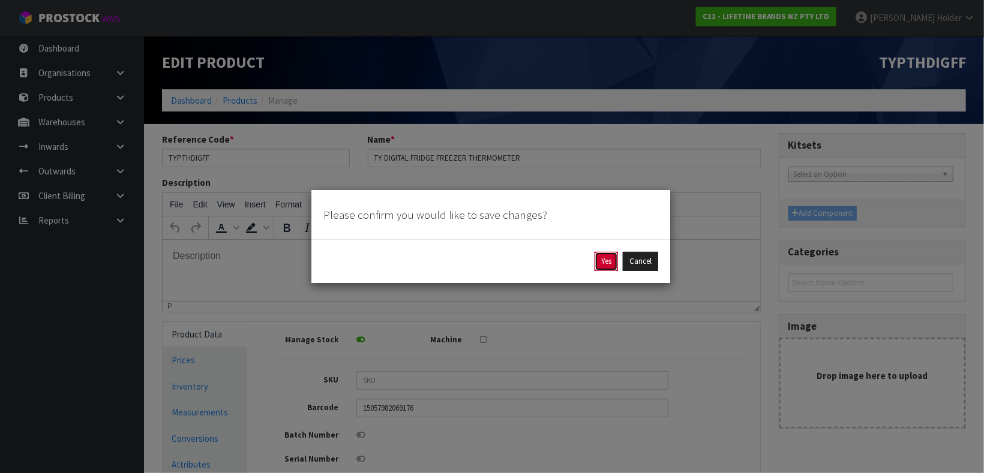
click at [603, 260] on button "Yes" at bounding box center [605, 261] width 23 height 19
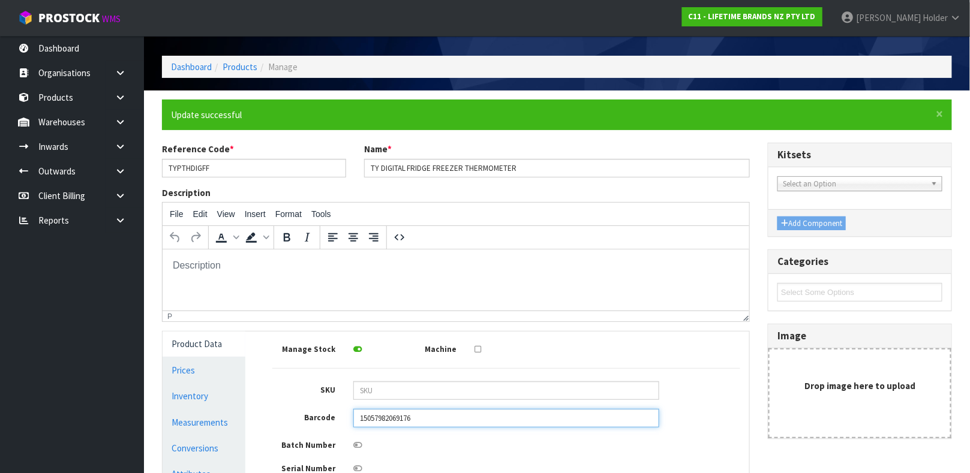
scroll to position [90, 0]
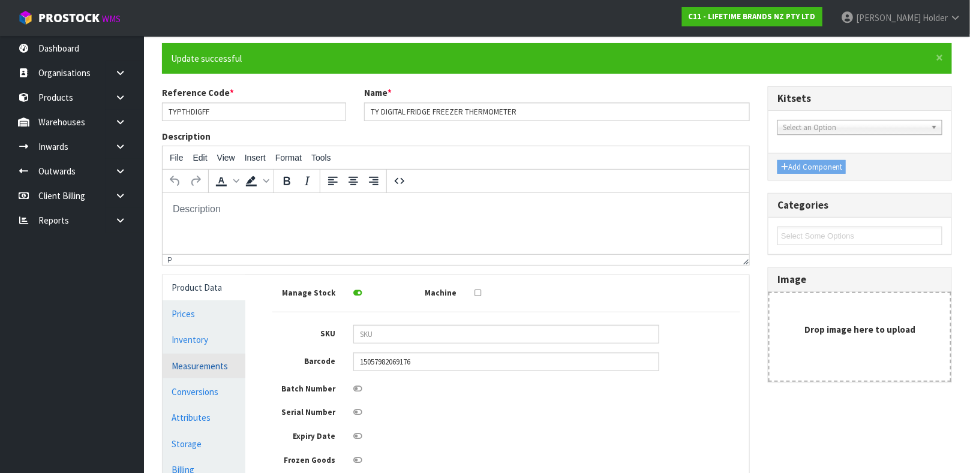
click at [178, 376] on link "Measurements" at bounding box center [204, 366] width 83 height 25
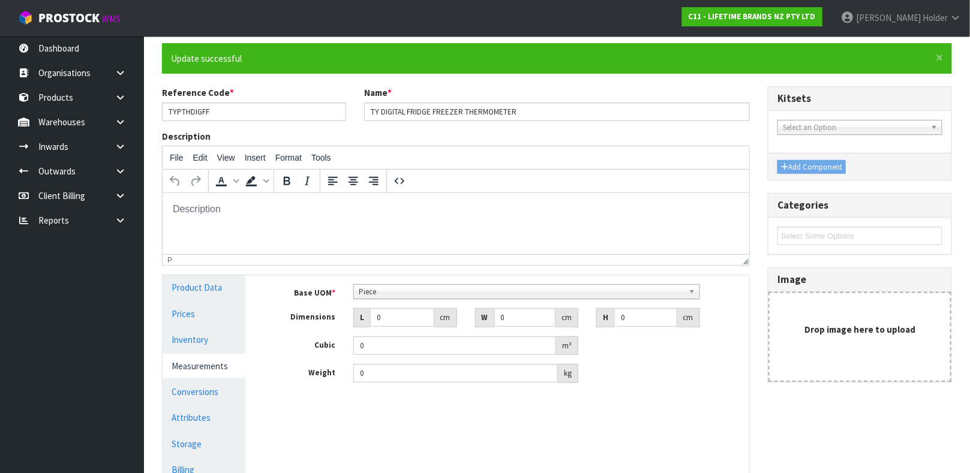
click at [178, 365] on link "Measurements" at bounding box center [204, 366] width 83 height 25
click at [420, 295] on span "Piece" at bounding box center [521, 292] width 325 height 14
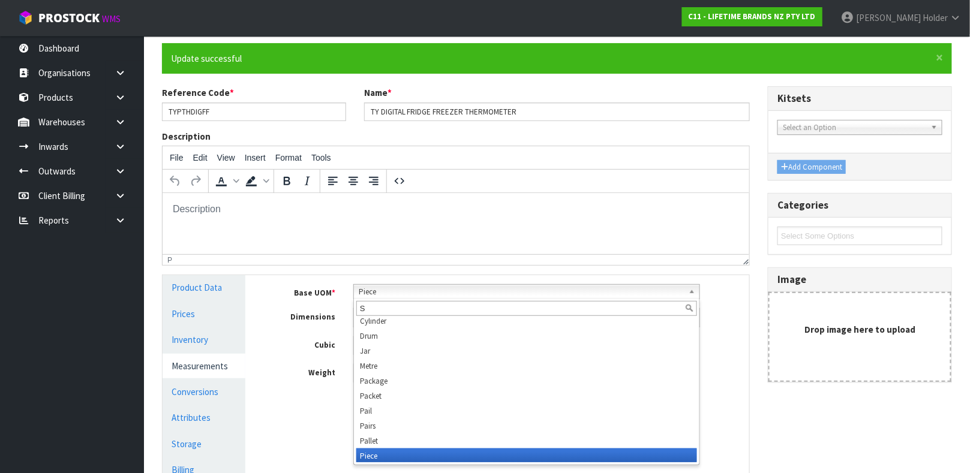
scroll to position [0, 0]
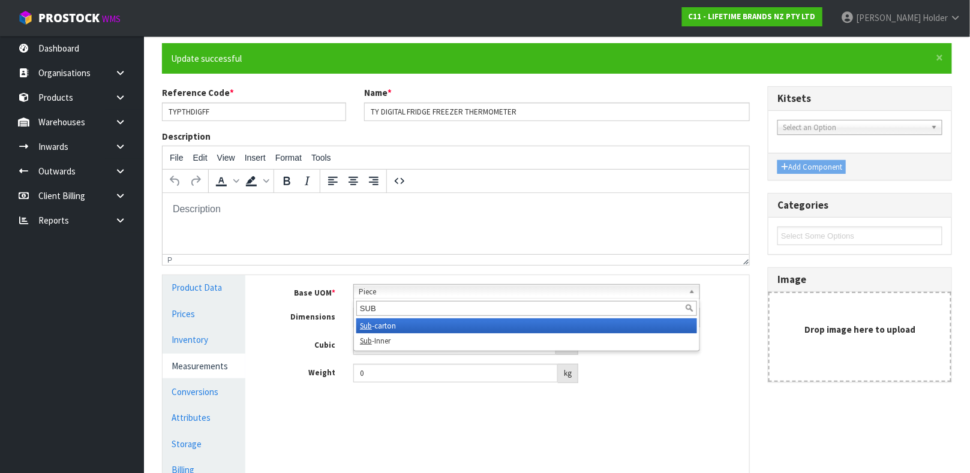
type input "SUB"
click at [396, 328] on li "Sub -carton" at bounding box center [526, 326] width 341 height 15
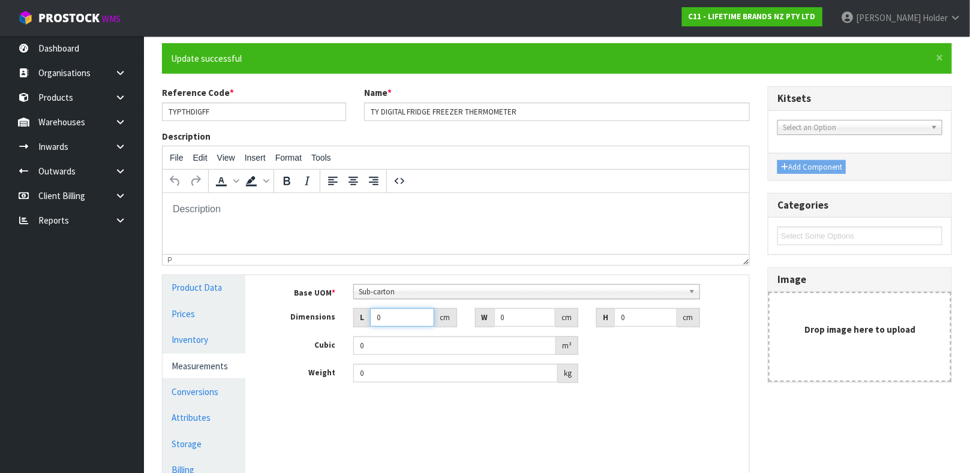
drag, startPoint x: 393, startPoint y: 320, endPoint x: 328, endPoint y: 317, distance: 65.5
click at [328, 317] on div "Dimensions L 0 cm W 0 cm H 0 cm" at bounding box center [506, 317] width 486 height 19
type input "2"
type input "0.000001"
type input "20"
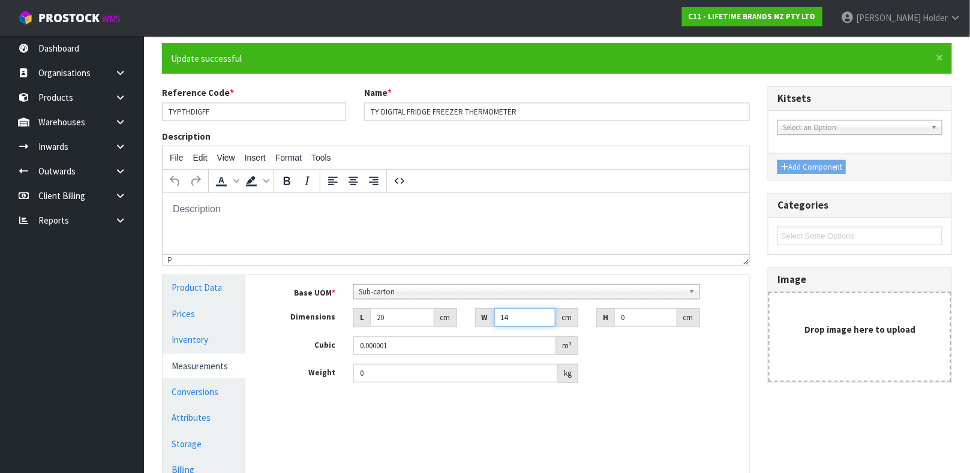
type input "14"
type input "2"
type input "0.00056"
type input "20"
type input "0.0056"
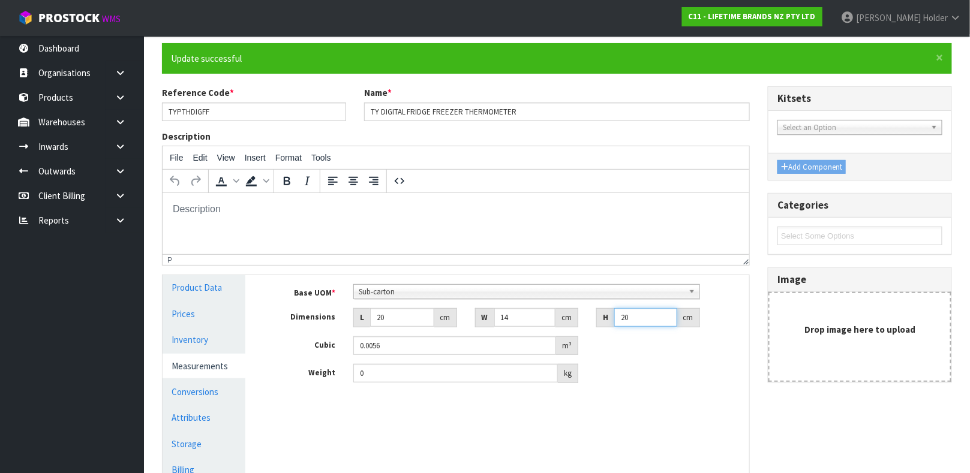
type input "20"
drag, startPoint x: 386, startPoint y: 378, endPoint x: 284, endPoint y: 374, distance: 102.7
click at [284, 374] on div "Weight 0 kg" at bounding box center [506, 373] width 486 height 19
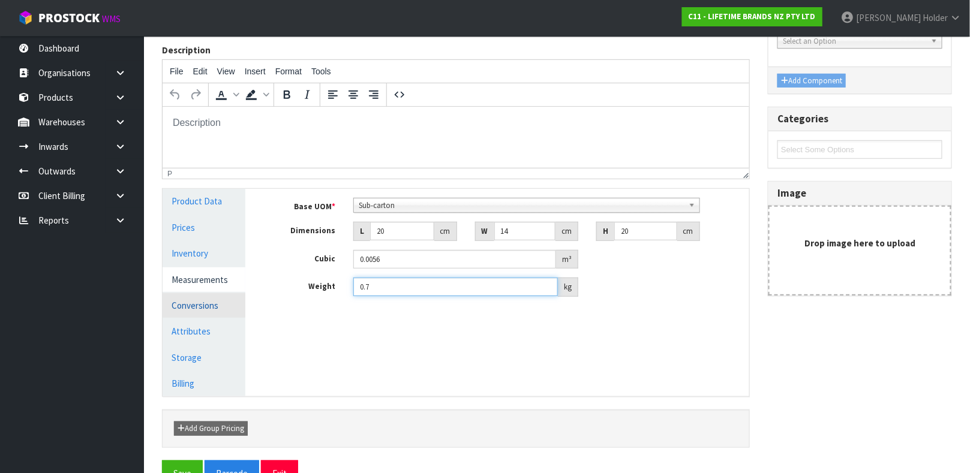
scroll to position [180, 0]
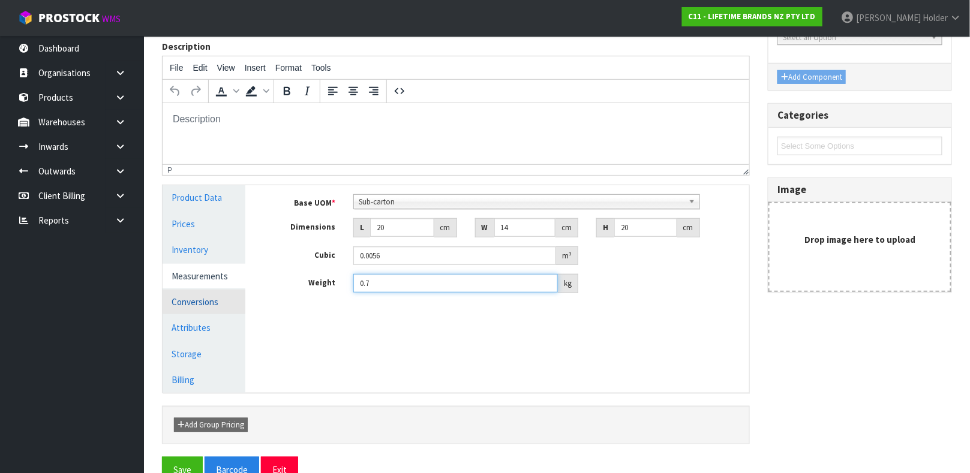
type input "0.7"
click at [217, 301] on link "Conversions" at bounding box center [204, 302] width 83 height 25
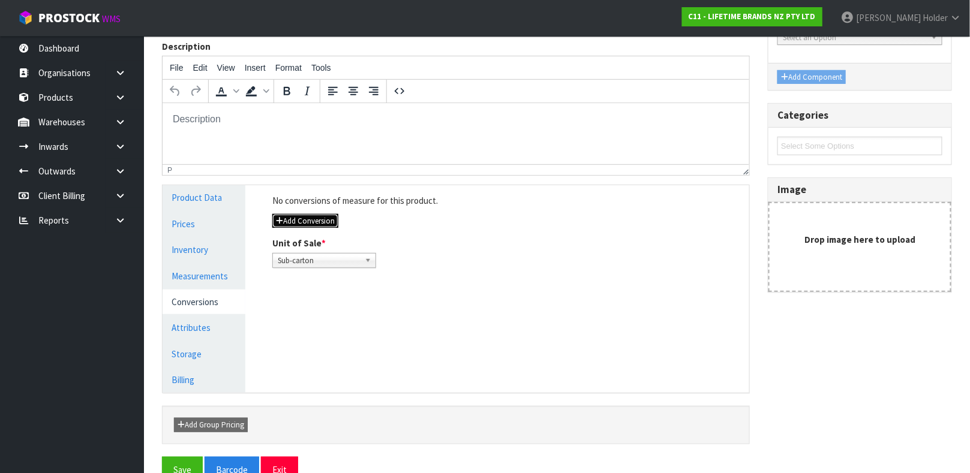
click at [304, 225] on button "Add Conversion" at bounding box center [305, 221] width 66 height 14
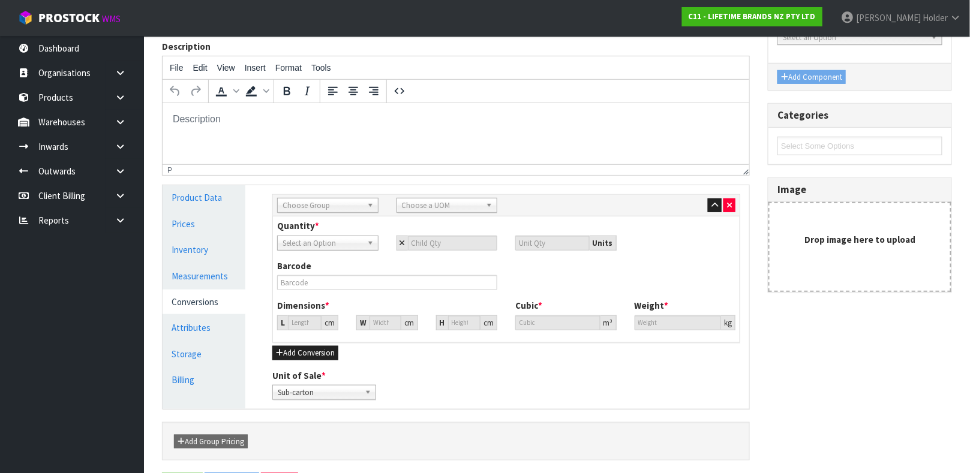
click at [330, 199] on span "Choose Group" at bounding box center [323, 206] width 80 height 14
type input "OU"
drag, startPoint x: 465, startPoint y: 197, endPoint x: 458, endPoint y: 206, distance: 11.1
click at [463, 197] on div "Sub Inner Inner Outer Pallet Outer Ou ter Bag Bar Basket Bin Bottle Box Bundle …" at bounding box center [506, 206] width 467 height 22
click at [456, 207] on span "Choose a UOM" at bounding box center [442, 206] width 80 height 14
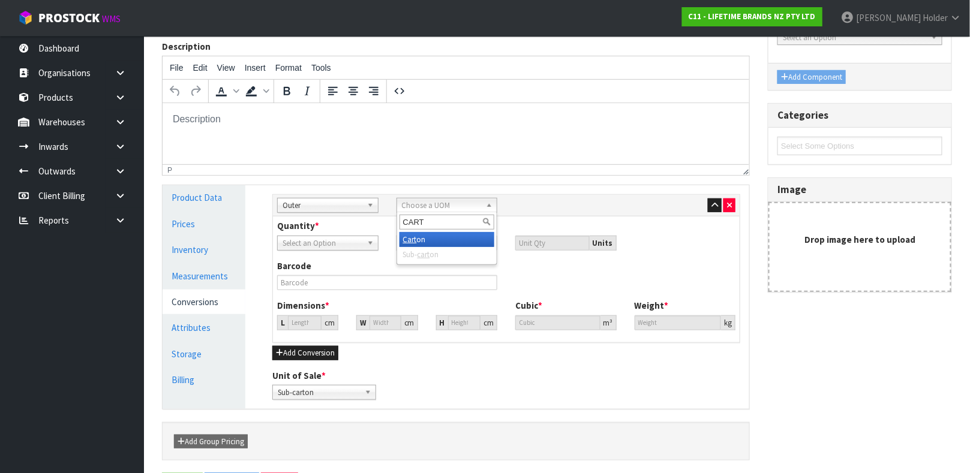
type input "CART"
click at [440, 241] on li "Cart on" at bounding box center [446, 239] width 95 height 15
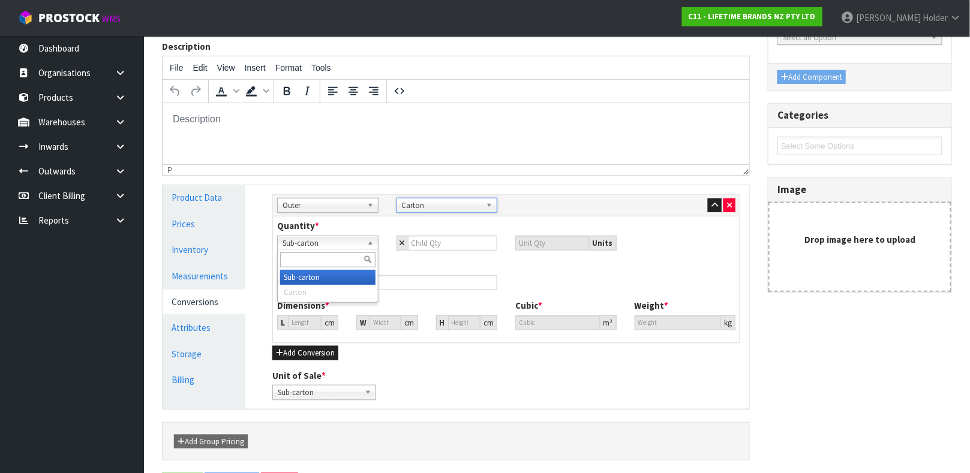
click at [319, 241] on span "Sub-carton" at bounding box center [323, 243] width 80 height 14
click at [347, 225] on div "Quantity * Sub-carton Carton Sub-carton Sub-carton Carton Units" at bounding box center [506, 235] width 476 height 31
click at [440, 248] on input "number" at bounding box center [453, 243] width 90 height 15
type input "6"
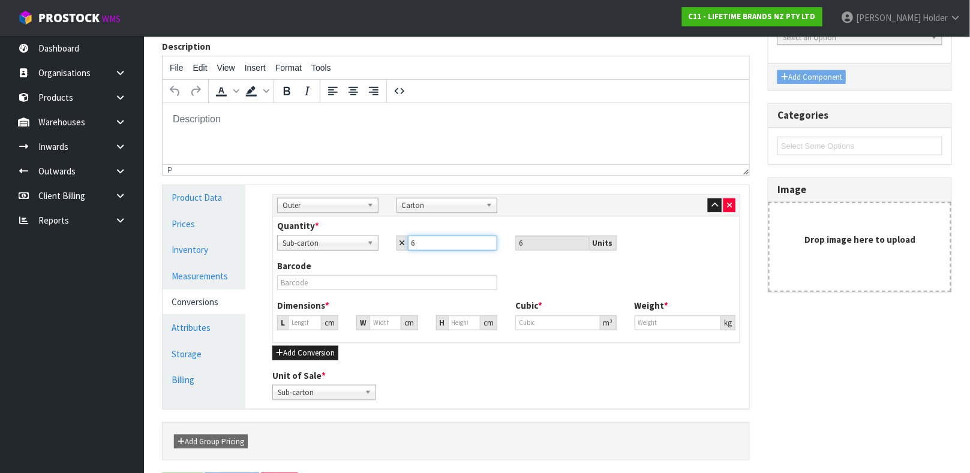
type input "6"
type input "32.27"
type input "32.269"
type input "0.033602"
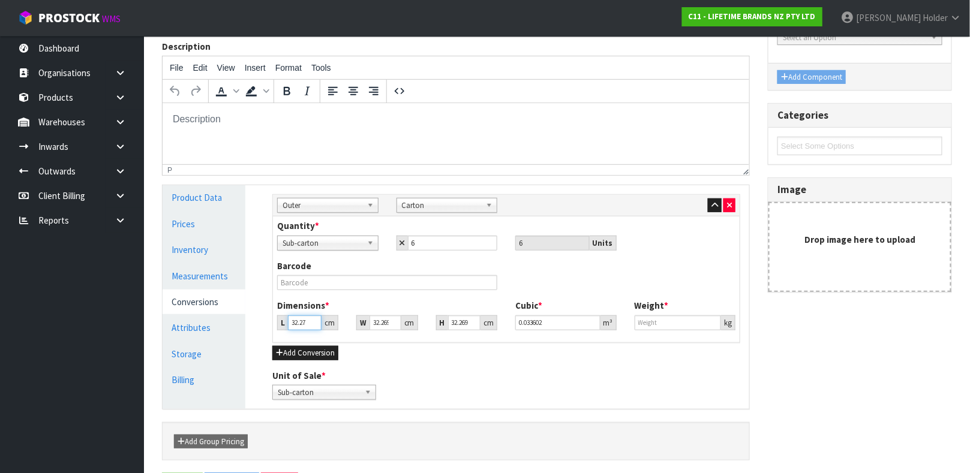
type input "4.2"
click at [309, 322] on input "32.27" at bounding box center [305, 323] width 34 height 15
type input "4"
type input "0.004165"
type input "43"
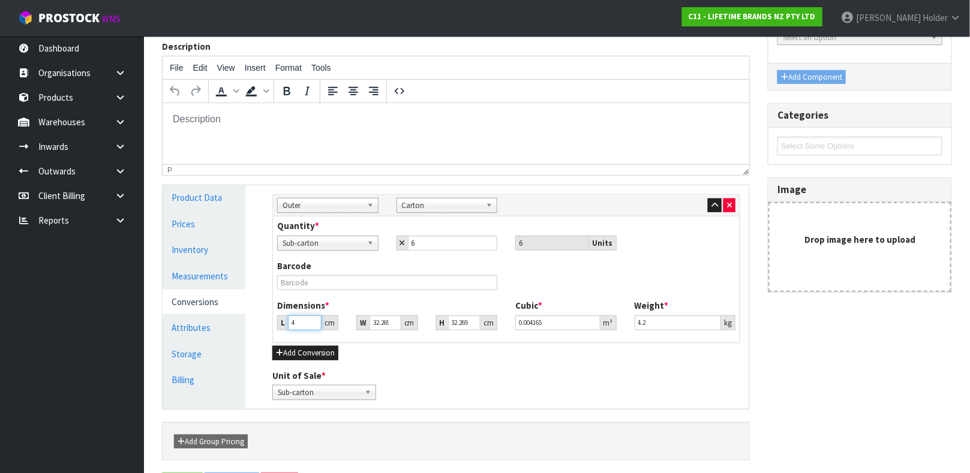
type input "0.044775"
type input "43"
type input "4"
type input "0.00555"
type input "41"
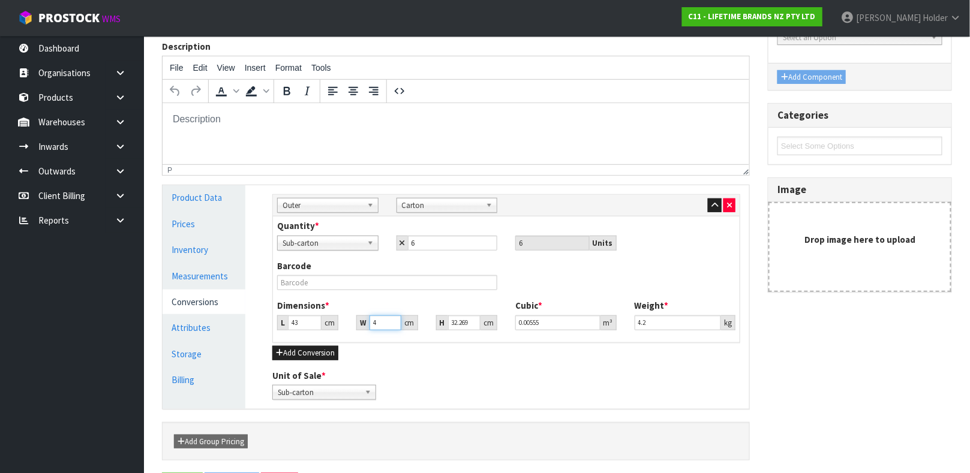
type input "0.05689"
type input "41"
type input "2"
type input "0.003526"
type input "23"
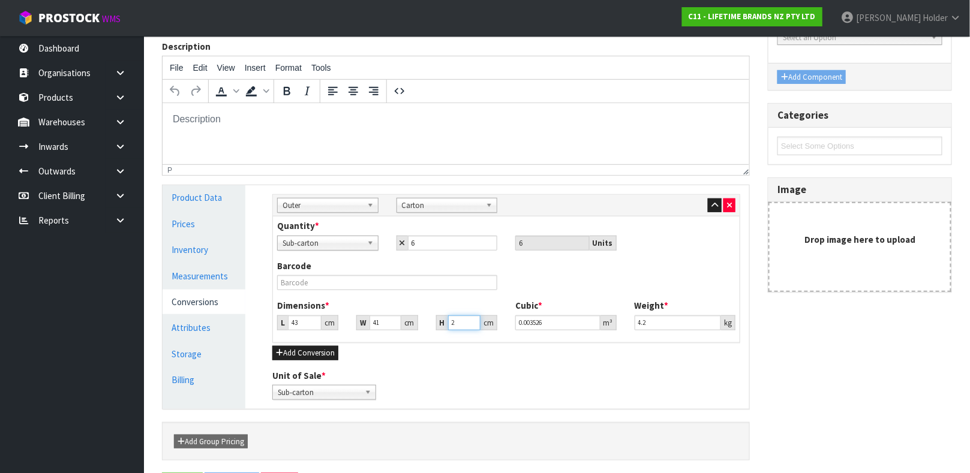
type input "0.040549"
type input "23"
drag, startPoint x: 665, startPoint y: 320, endPoint x: 584, endPoint y: 307, distance: 82.6
click at [584, 307] on div "Dimensions * L 43 cm W 41 cm H 23 cm Cubic * 0.040549 m³ Weight * 4.2 kg" at bounding box center [506, 319] width 476 height 40
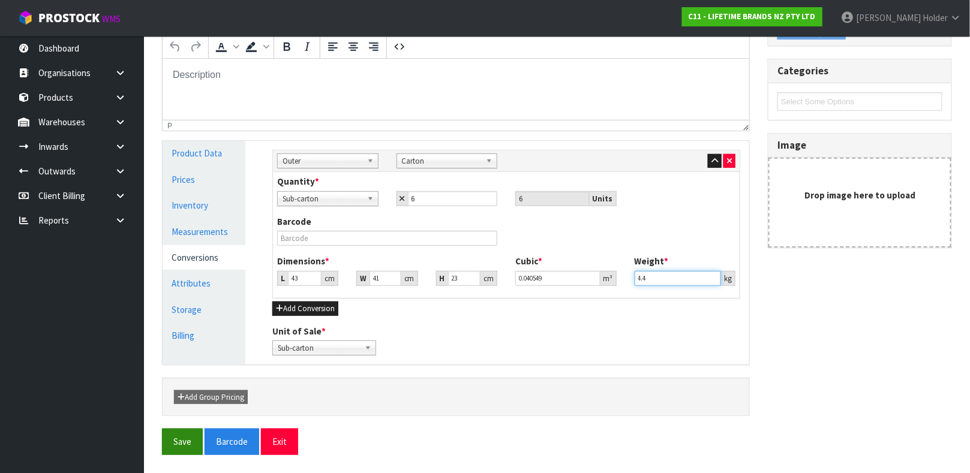
type input "4.4"
click at [196, 447] on button "Save" at bounding box center [182, 442] width 41 height 26
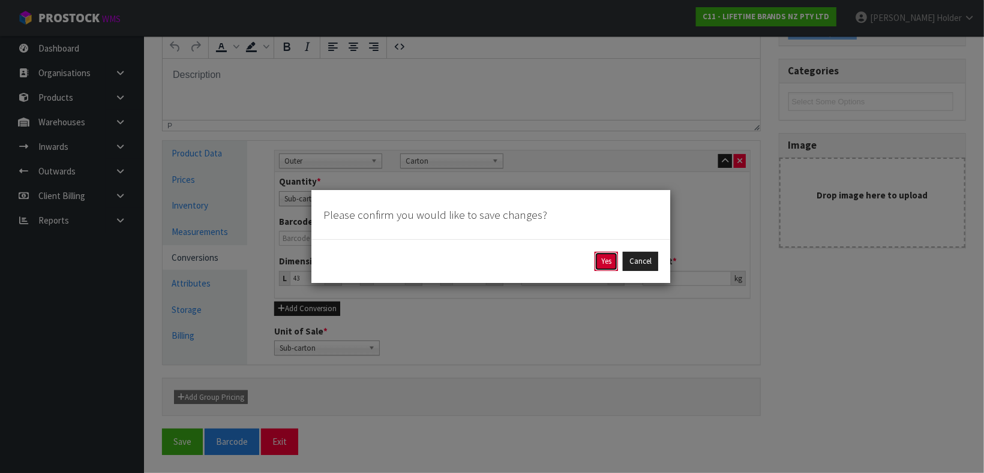
click at [600, 256] on button "Yes" at bounding box center [605, 261] width 23 height 19
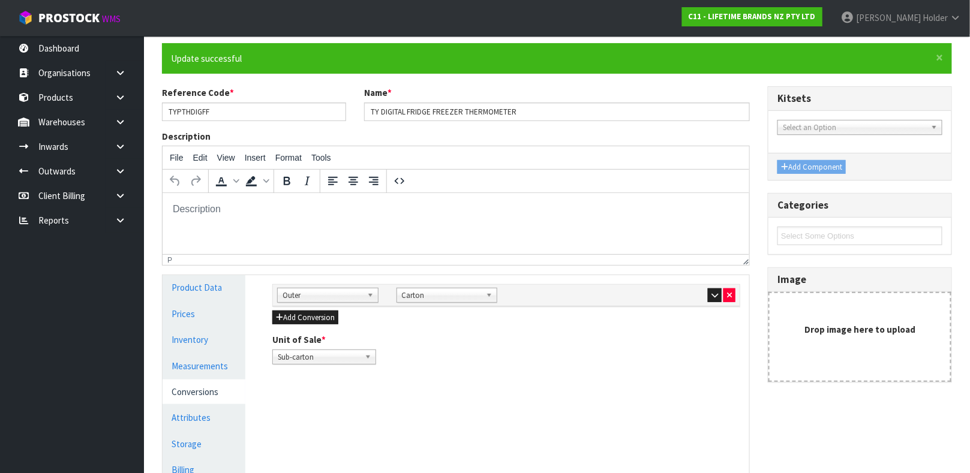
scroll to position [180, 0]
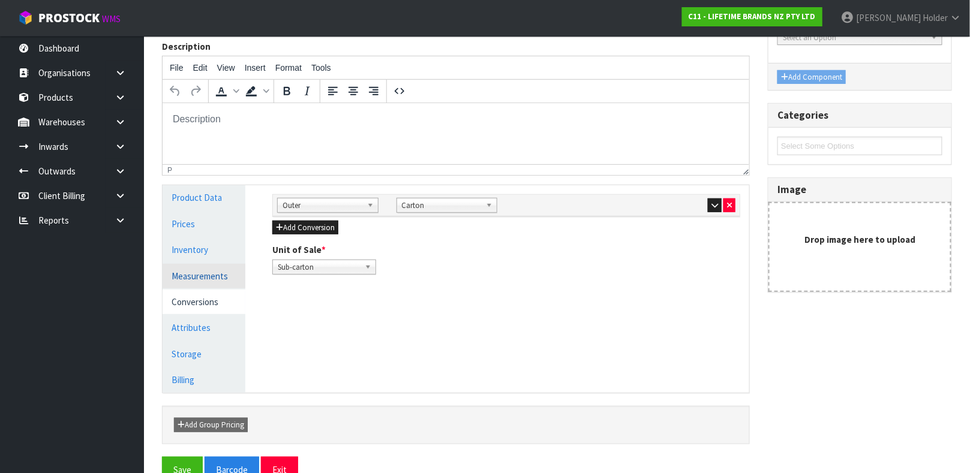
click at [210, 278] on link "Measurements" at bounding box center [204, 276] width 83 height 25
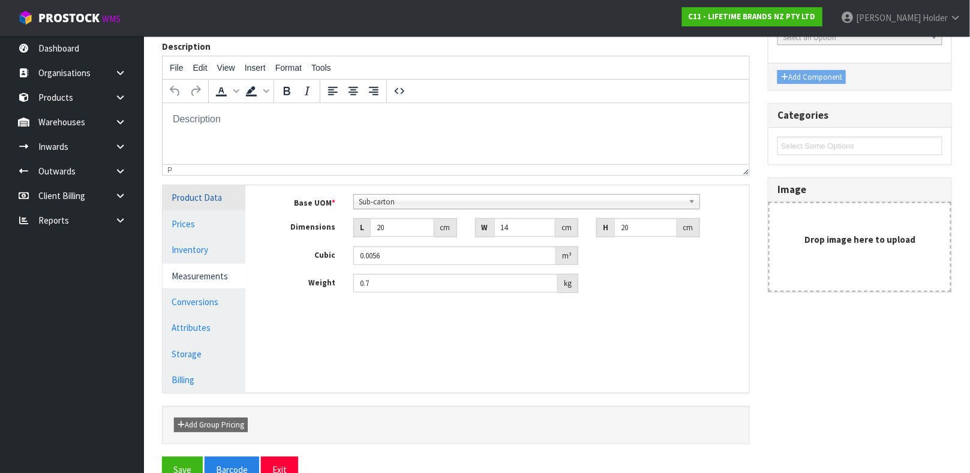
click at [209, 203] on link "Product Data" at bounding box center [204, 197] width 83 height 25
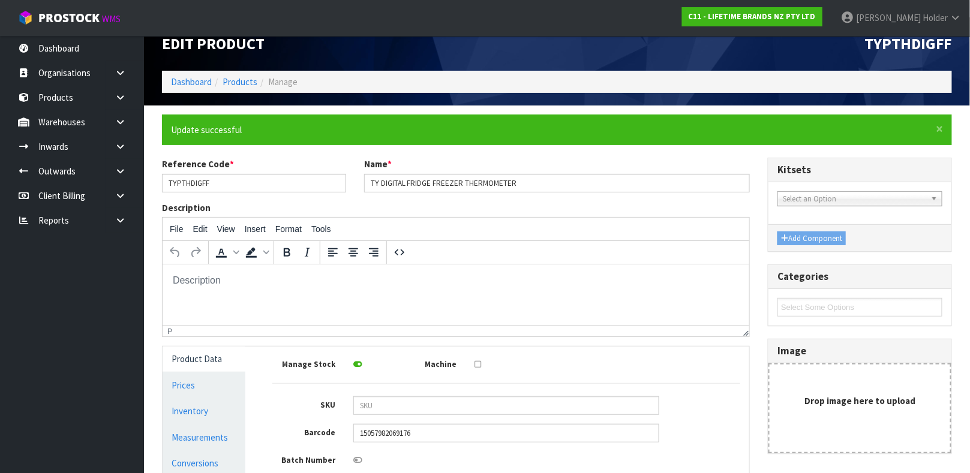
scroll to position [0, 0]
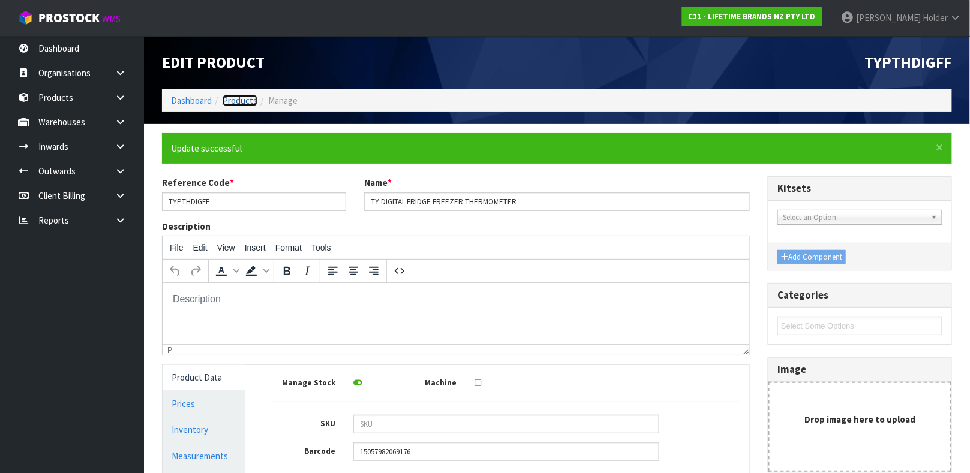
click at [241, 103] on link "Products" at bounding box center [240, 100] width 35 height 11
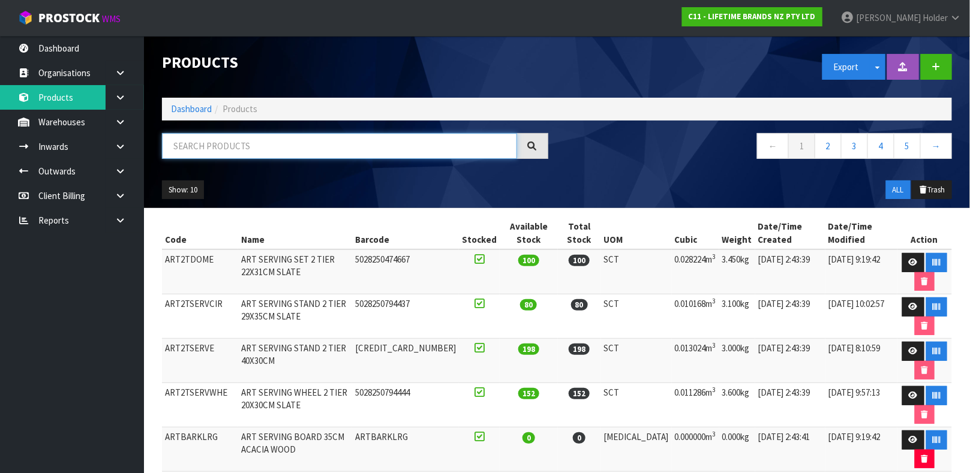
click at [269, 149] on input "text" at bounding box center [339, 146] width 355 height 26
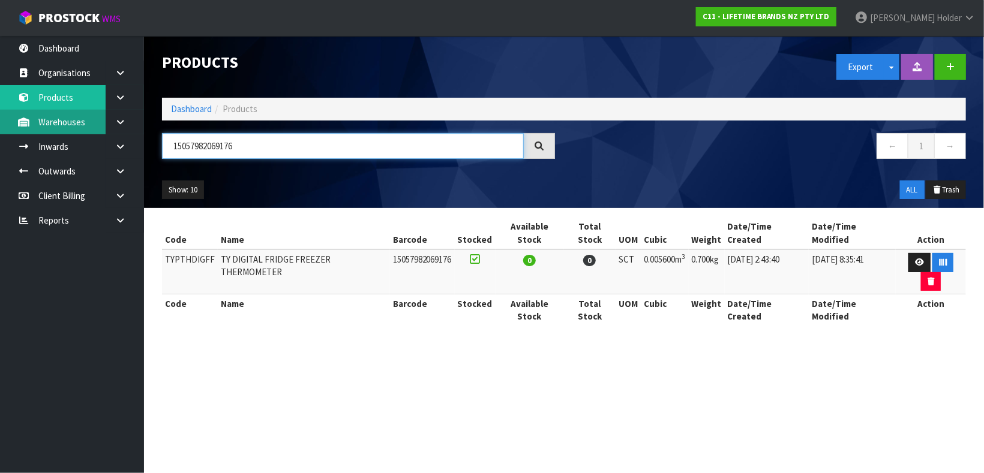
drag, startPoint x: 257, startPoint y: 149, endPoint x: 70, endPoint y: 115, distance: 190.2
click at [74, 140] on body "Toggle navigation ProStock WMS C11 - LIFETIME BRANDS NZ PTY LTD [PERSON_NAME] L…" at bounding box center [492, 236] width 984 height 473
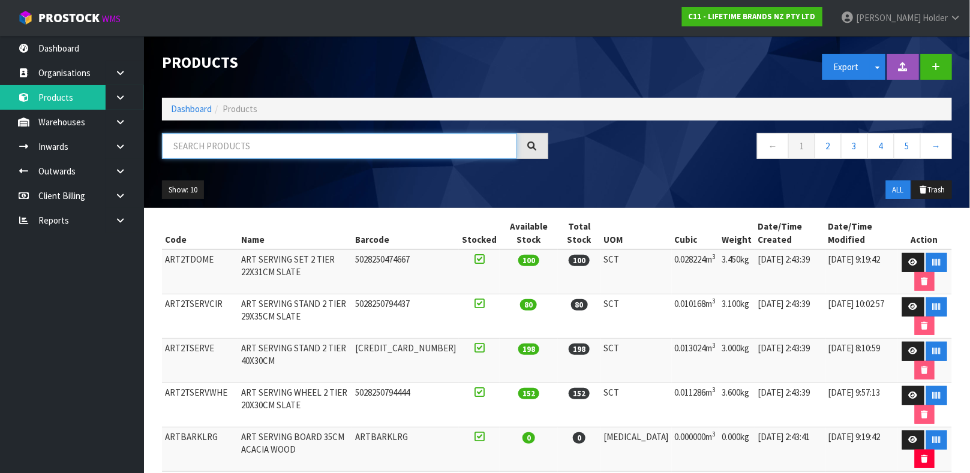
click at [279, 149] on input "text" at bounding box center [339, 146] width 355 height 26
click at [276, 143] on input "text" at bounding box center [339, 146] width 355 height 26
drag, startPoint x: 276, startPoint y: 143, endPoint x: 264, endPoint y: 136, distance: 14.0
click at [264, 136] on input "text" at bounding box center [339, 146] width 355 height 26
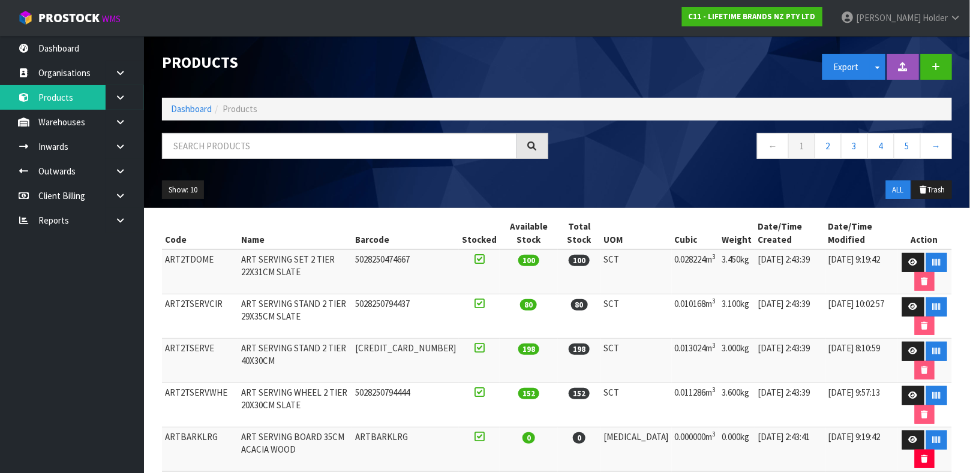
click at [269, 130] on div "Products Export Split button! SOH Summary Measurements Dangerous Goods Import P…" at bounding box center [557, 122] width 808 height 172
click at [269, 159] on div at bounding box center [355, 150] width 404 height 35
click at [269, 149] on input "text" at bounding box center [339, 146] width 355 height 26
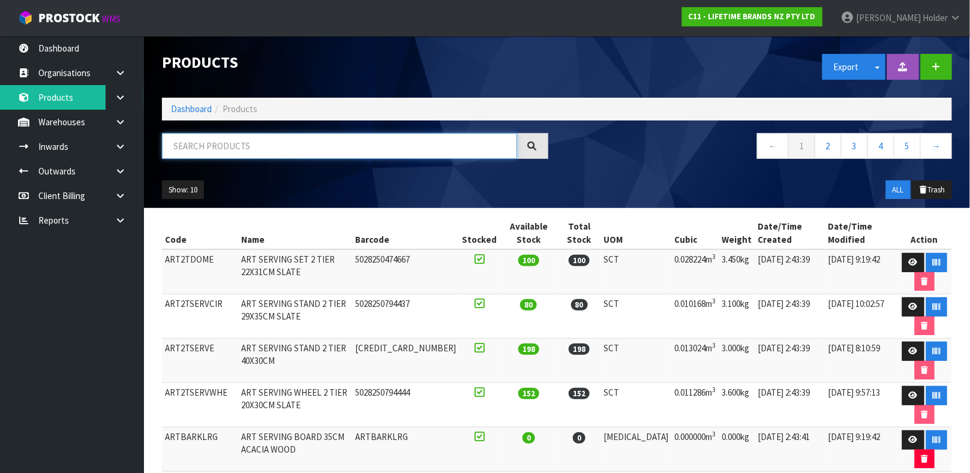
click at [269, 149] on input "text" at bounding box center [339, 146] width 355 height 26
click at [251, 141] on input "text" at bounding box center [339, 146] width 355 height 26
click at [399, 137] on input "text" at bounding box center [339, 146] width 355 height 26
click at [352, 142] on input "text" at bounding box center [339, 146] width 355 height 26
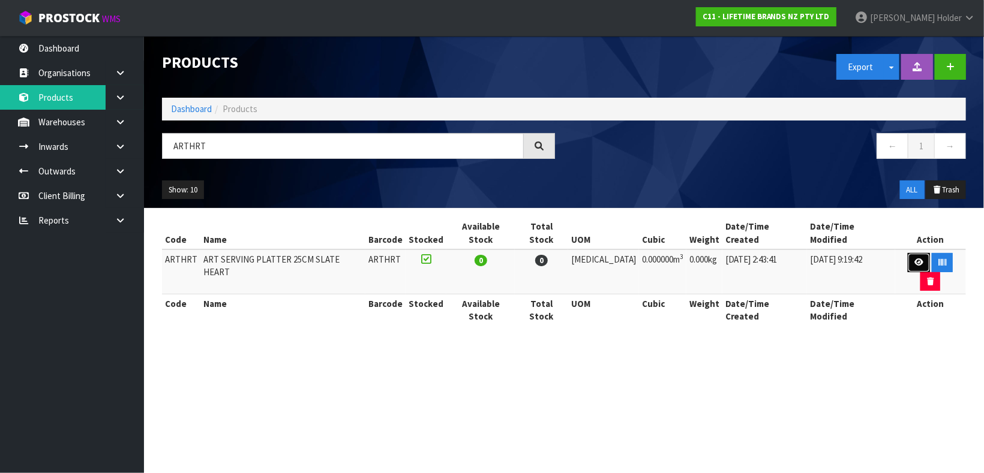
click at [908, 253] on link at bounding box center [919, 262] width 22 height 19
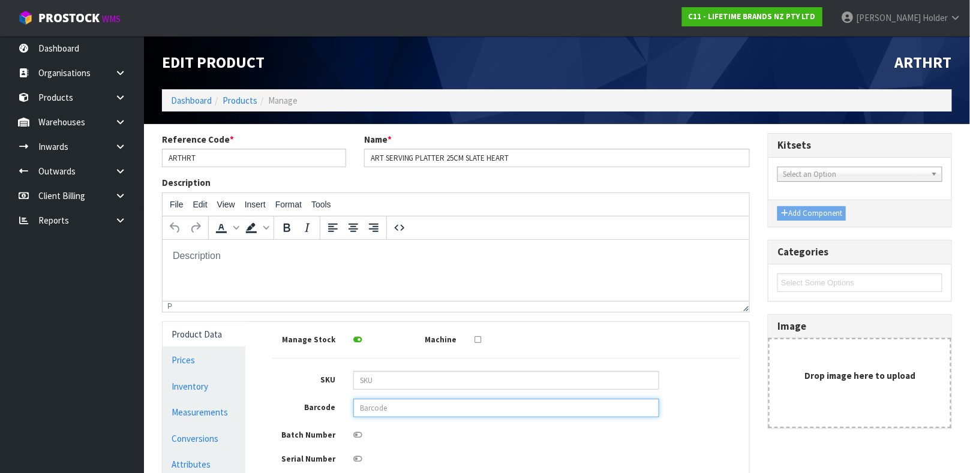
click at [405, 401] on input "text" at bounding box center [506, 408] width 306 height 19
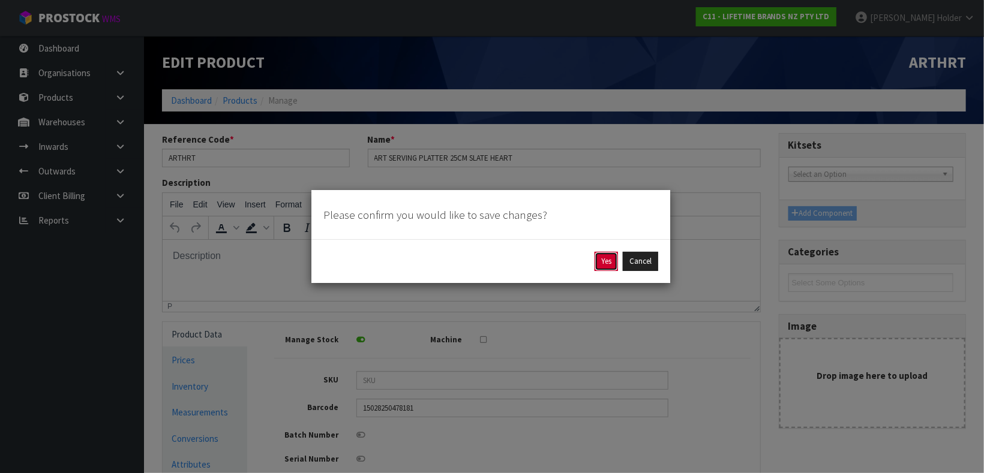
click at [596, 260] on button "Yes" at bounding box center [605, 261] width 23 height 19
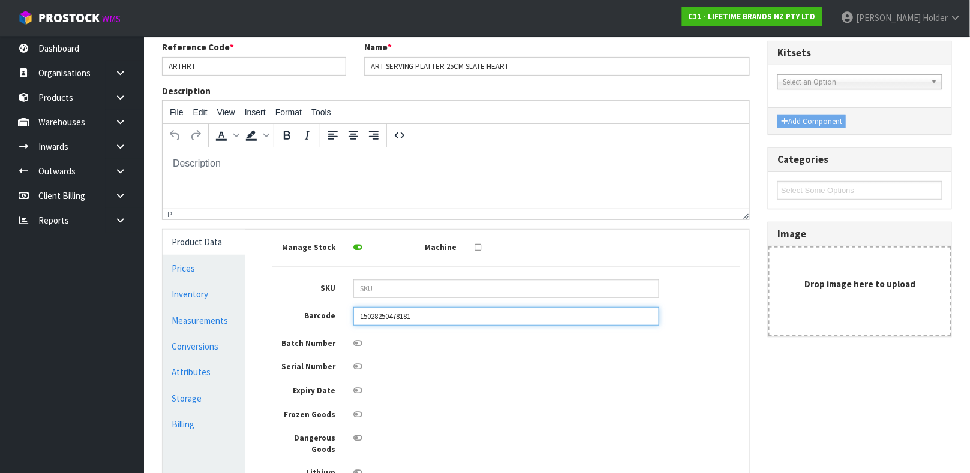
scroll to position [180, 0]
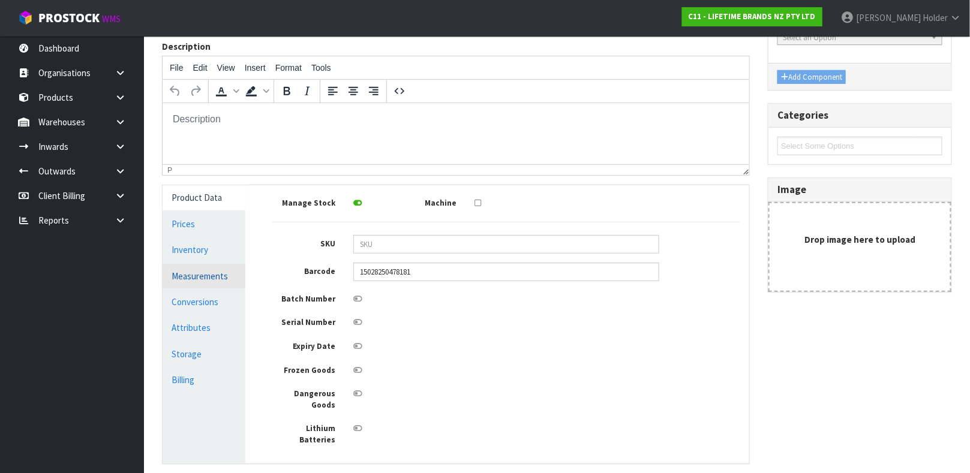
click at [191, 278] on link "Measurements" at bounding box center [204, 276] width 83 height 25
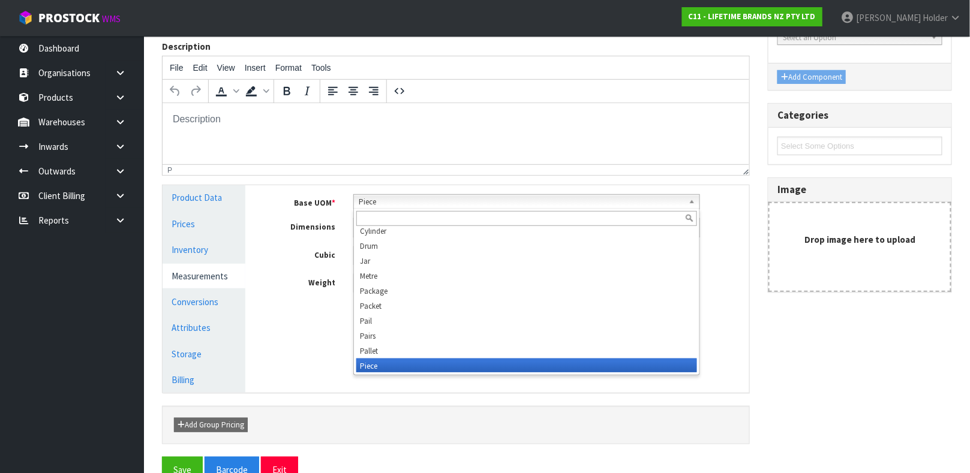
click at [389, 208] on span "Piece" at bounding box center [521, 202] width 325 height 14
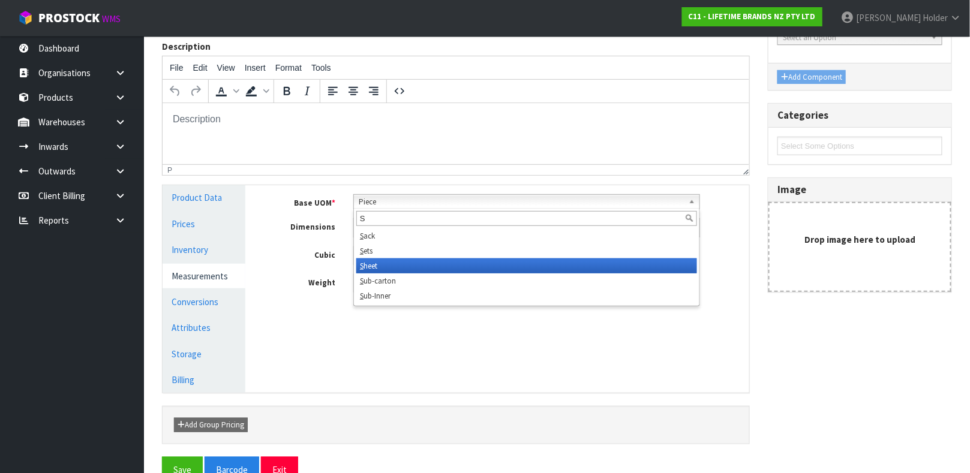
scroll to position [0, 0]
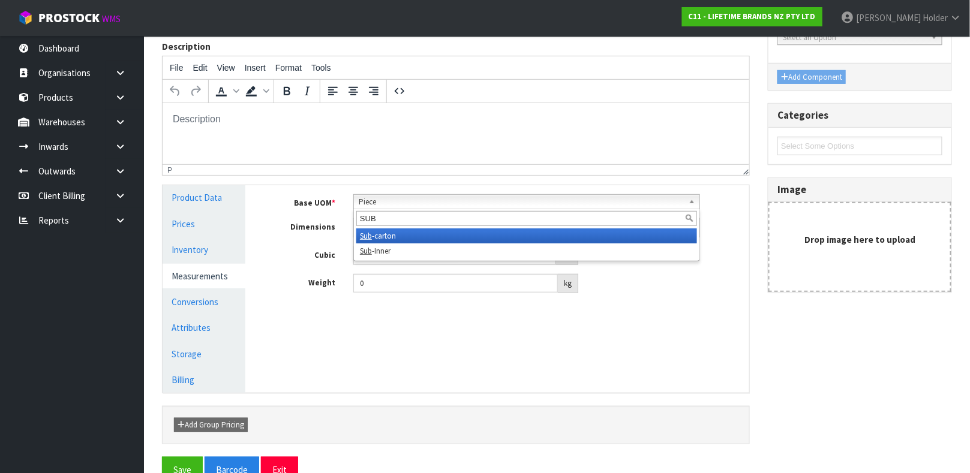
click at [398, 236] on li "Sub -carton" at bounding box center [526, 236] width 341 height 15
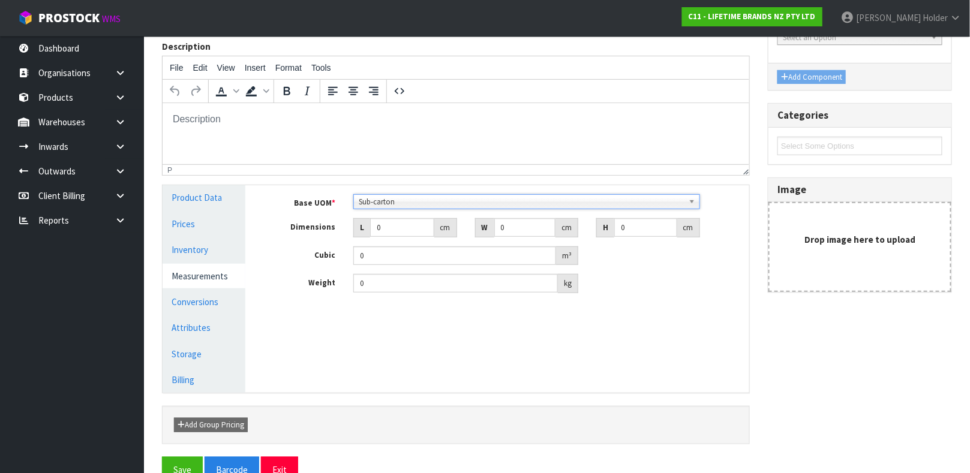
click at [376, 201] on span "Sub-carton" at bounding box center [521, 202] width 325 height 14
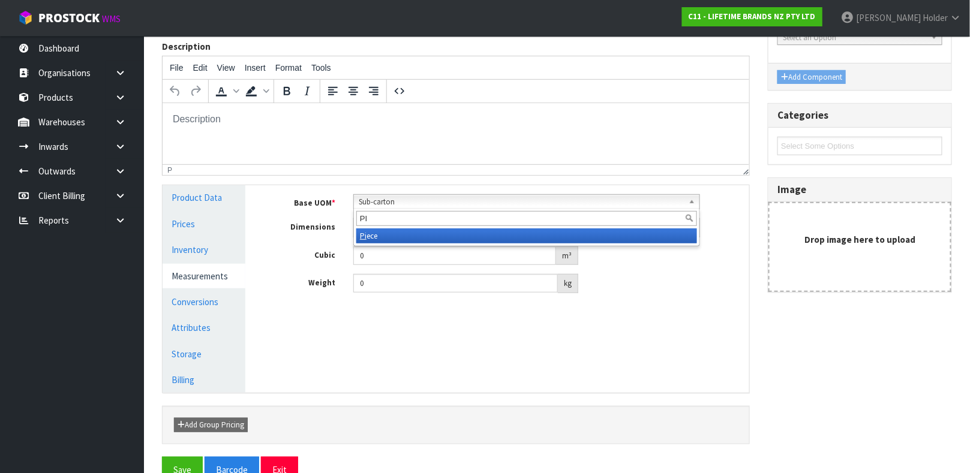
click at [372, 237] on li "Pi ece" at bounding box center [526, 236] width 341 height 15
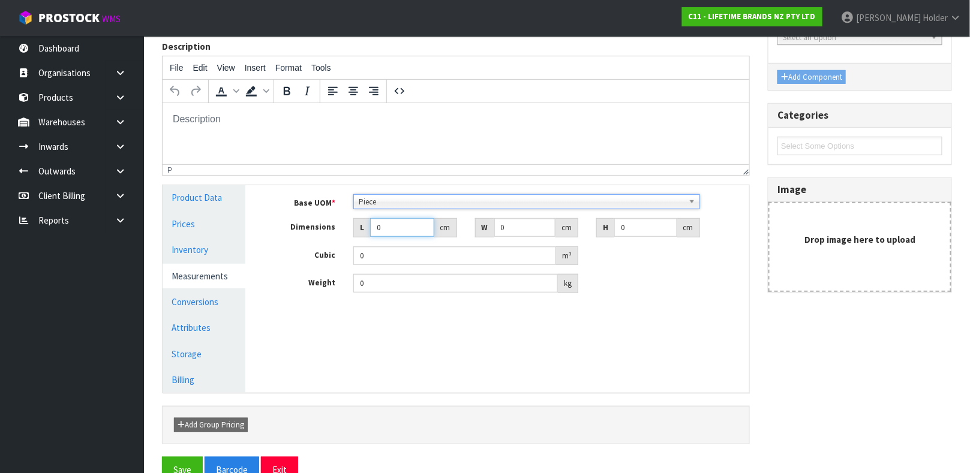
drag, startPoint x: 391, startPoint y: 233, endPoint x: 337, endPoint y: 226, distance: 54.5
click at [337, 230] on div "Dimensions L 0 cm W 0 cm H 0 cm" at bounding box center [506, 227] width 486 height 19
click at [630, 227] on input "0" at bounding box center [645, 227] width 63 height 19
drag, startPoint x: 437, startPoint y: 291, endPoint x: 323, endPoint y: 295, distance: 114.0
click at [323, 295] on div "Base UOM * Bag Bar Basket Bin Bottle Box Bundle Cabinet Cage Carton Case Coil C…" at bounding box center [506, 248] width 486 height 126
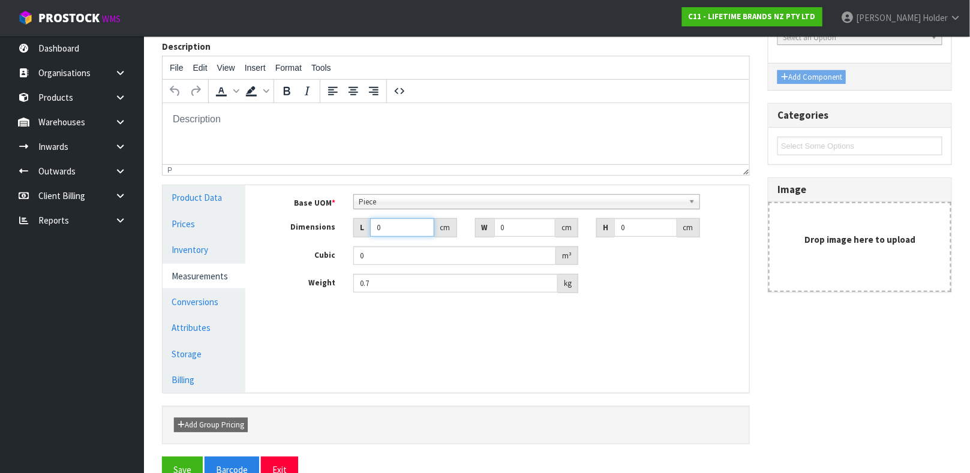
drag, startPoint x: 384, startPoint y: 224, endPoint x: 325, endPoint y: 232, distance: 59.8
click at [331, 227] on div "Dimensions L 0 cm W 0 cm H 0 cm" at bounding box center [506, 227] width 486 height 19
click at [375, 230] on input "5" at bounding box center [402, 227] width 64 height 19
drag, startPoint x: 522, startPoint y: 229, endPoint x: 449, endPoint y: 216, distance: 74.3
click at [449, 216] on div "Base UOM * Bag Bar Basket Bin Bottle Box Bundle Cabinet Cage Carton Case Coil C…" at bounding box center [506, 243] width 468 height 99
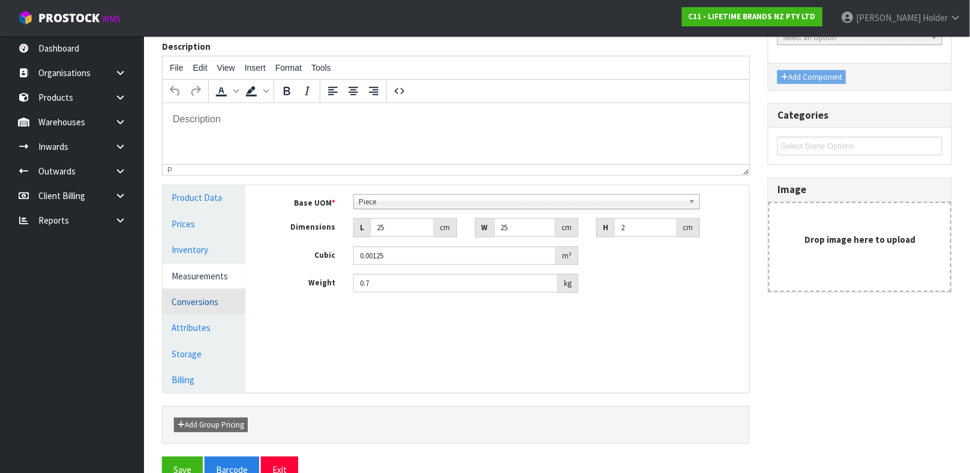
click at [221, 297] on link "Conversions" at bounding box center [204, 302] width 83 height 25
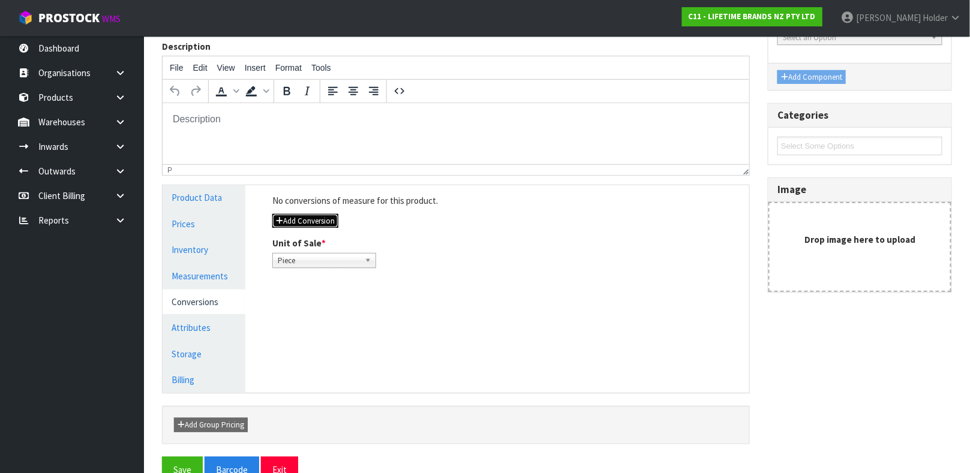
click at [332, 220] on button "Add Conversion" at bounding box center [305, 221] width 66 height 14
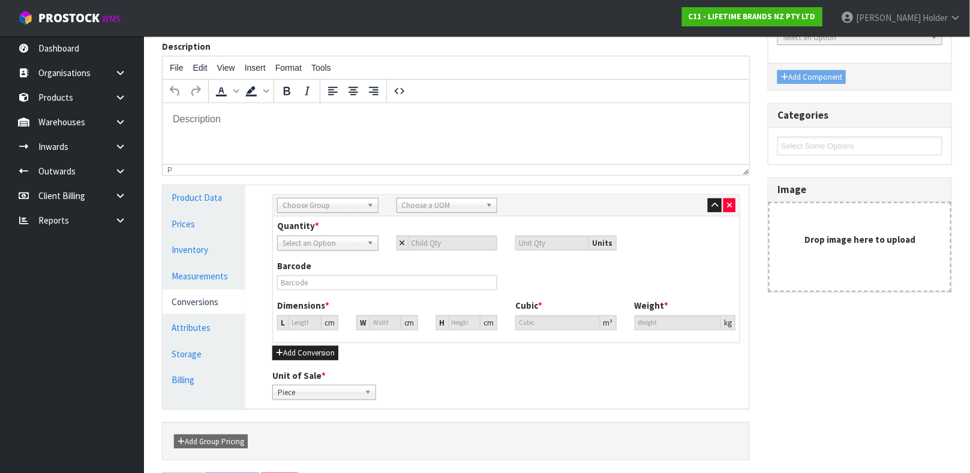
click at [343, 211] on span "Choose Group" at bounding box center [323, 206] width 80 height 14
click at [332, 235] on li "Sub Inner" at bounding box center [327, 239] width 95 height 15
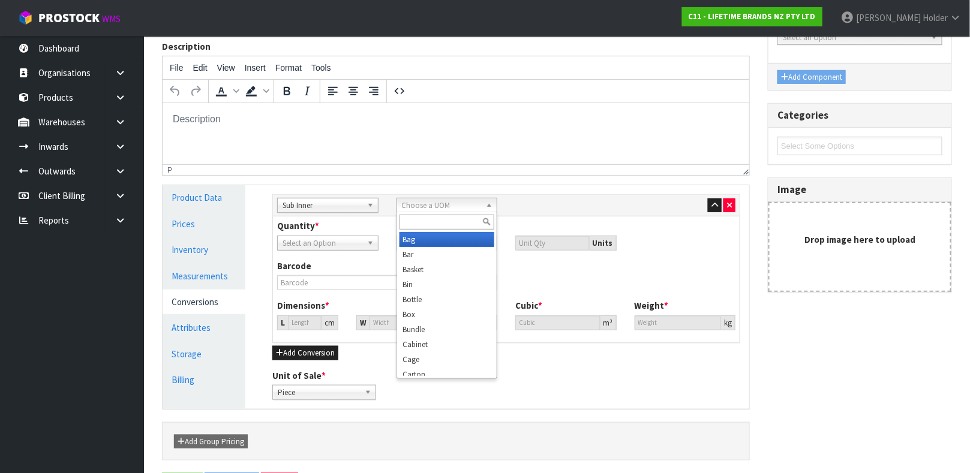
click at [424, 205] on span "Choose a UOM" at bounding box center [442, 206] width 80 height 14
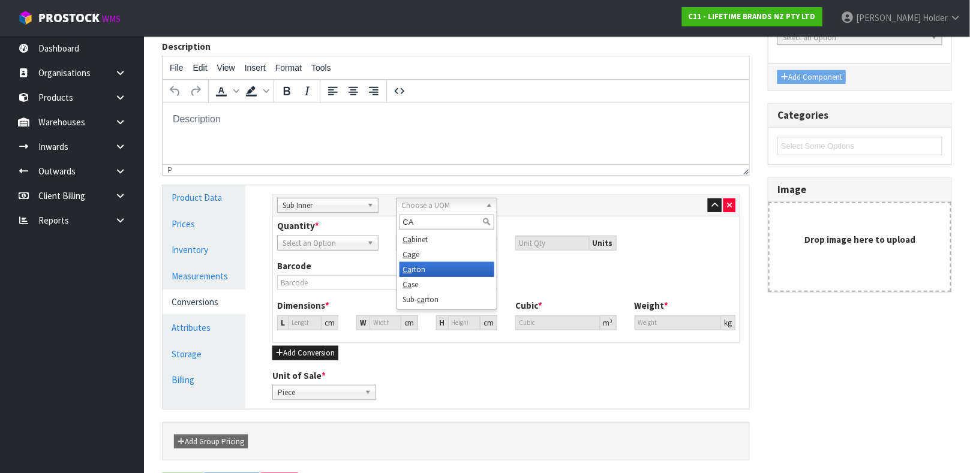
click at [438, 263] on li "Ca rton" at bounding box center [446, 269] width 95 height 15
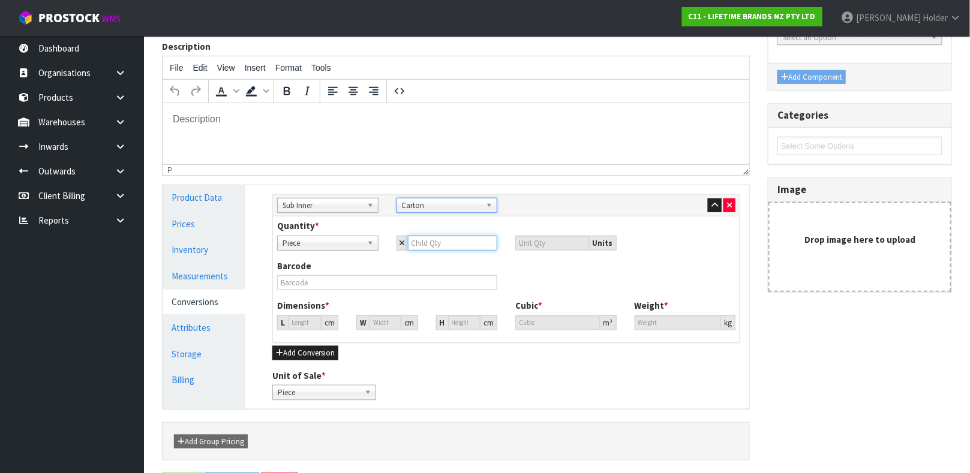
click at [426, 250] on input "number" at bounding box center [453, 243] width 90 height 15
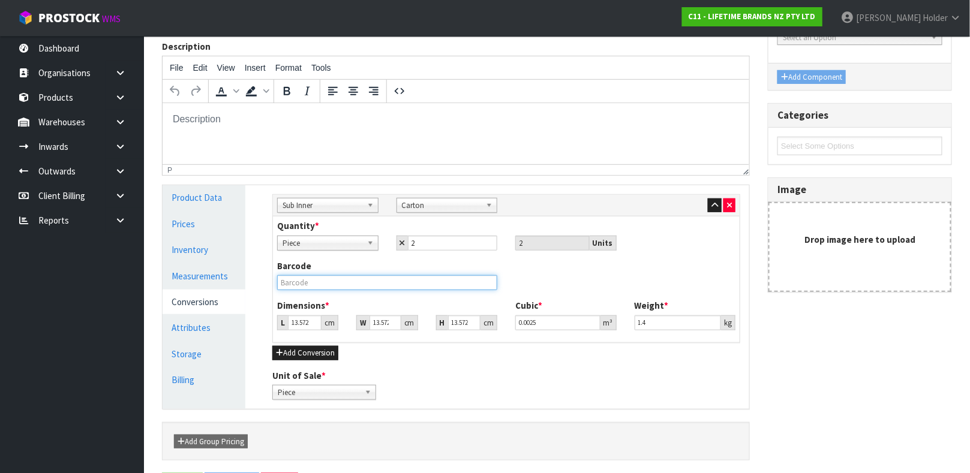
click at [407, 284] on input "text" at bounding box center [387, 282] width 220 height 15
click at [215, 272] on link "Measurements" at bounding box center [204, 276] width 83 height 25
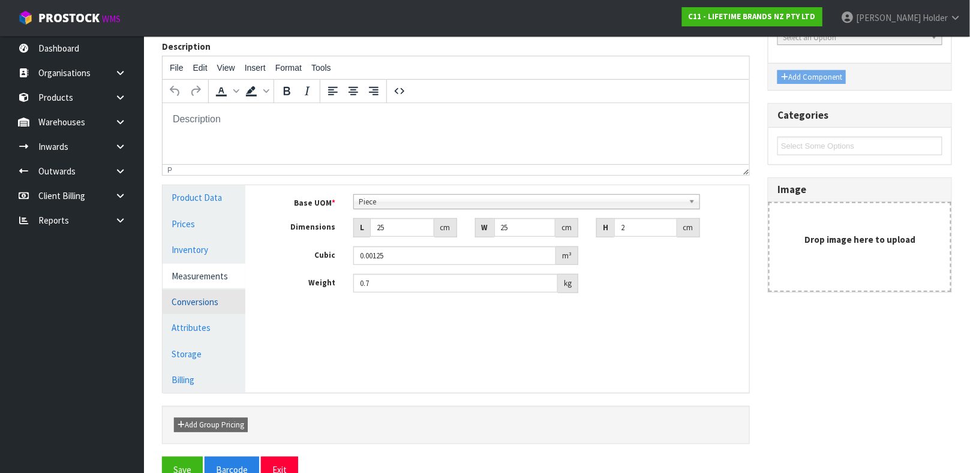
click at [206, 295] on link "Conversions" at bounding box center [204, 302] width 83 height 25
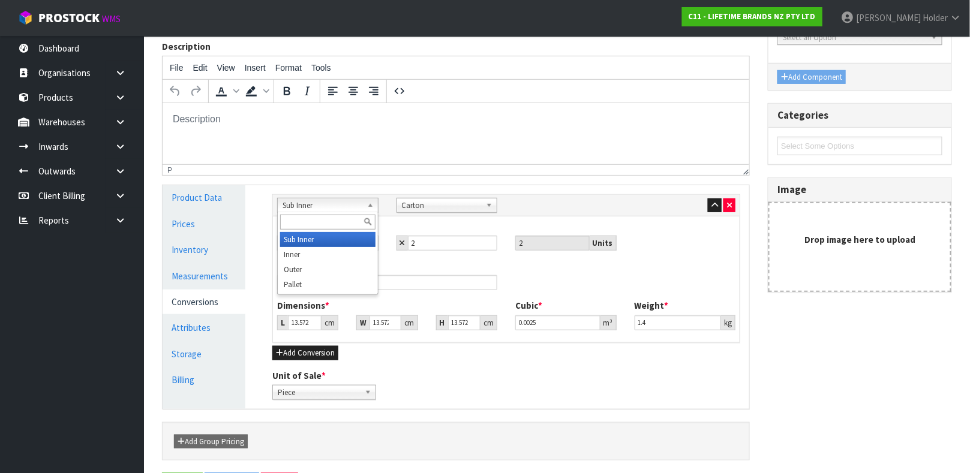
click at [331, 203] on span "Sub Inner" at bounding box center [323, 206] width 80 height 14
click at [314, 248] on li "Inner" at bounding box center [327, 254] width 95 height 15
click at [732, 209] on button "button" at bounding box center [729, 206] width 12 height 14
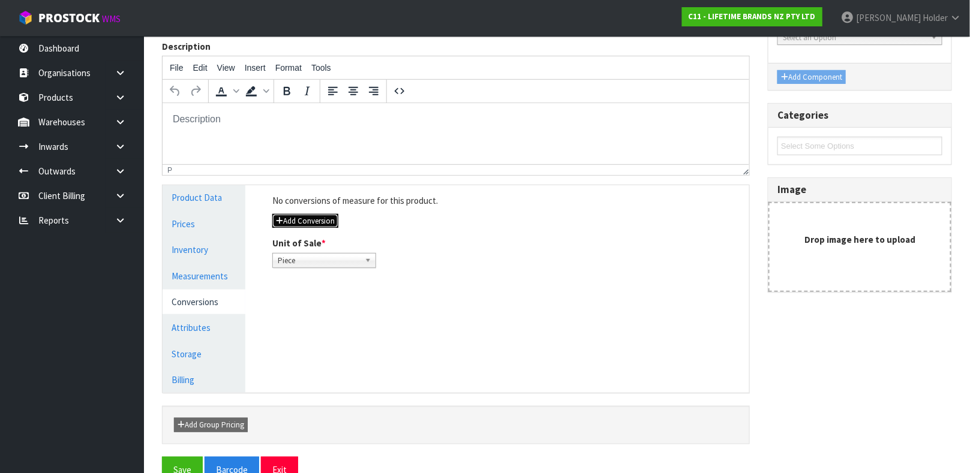
click at [296, 215] on button "Add Conversion" at bounding box center [305, 221] width 66 height 14
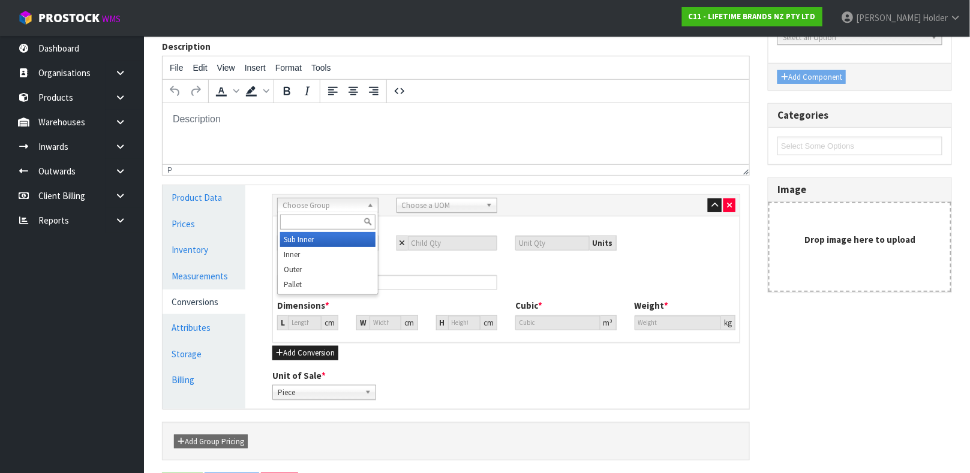
click at [315, 202] on span "Choose Group" at bounding box center [323, 206] width 80 height 14
click at [304, 250] on li "Inner" at bounding box center [327, 254] width 95 height 15
click at [412, 207] on span "Choose a UOM" at bounding box center [442, 206] width 80 height 14
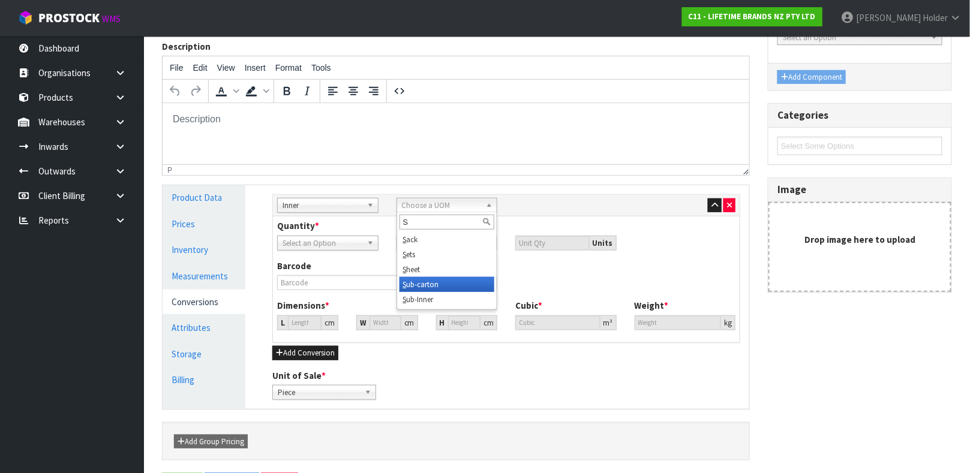
click at [429, 287] on li "S ub-carton" at bounding box center [446, 284] width 95 height 15
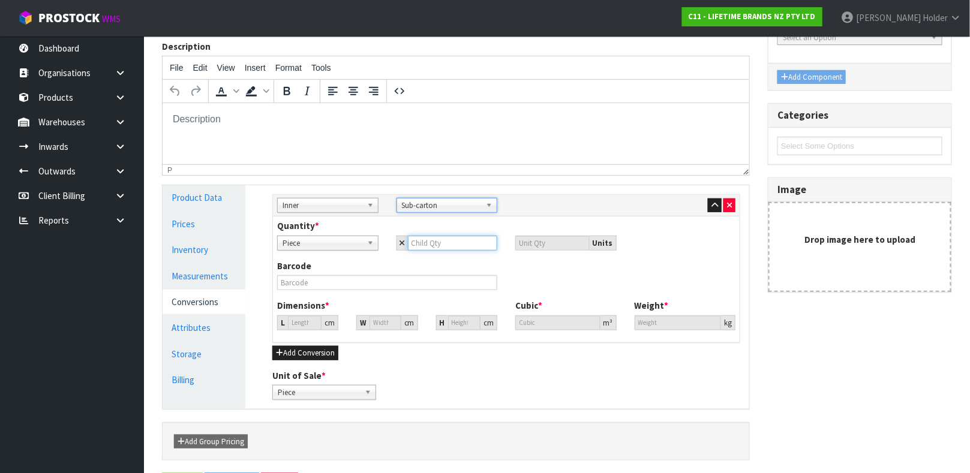
click at [435, 242] on input "number" at bounding box center [453, 243] width 90 height 15
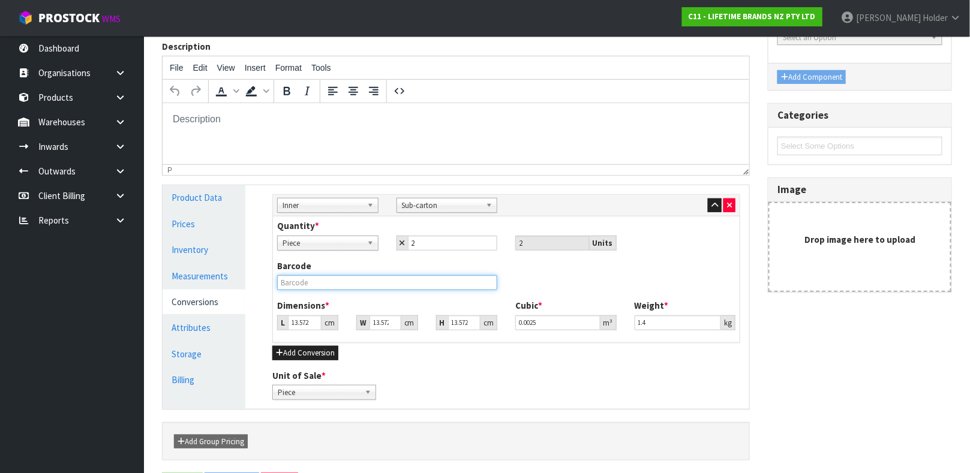
click at [372, 287] on input "text" at bounding box center [387, 282] width 220 height 15
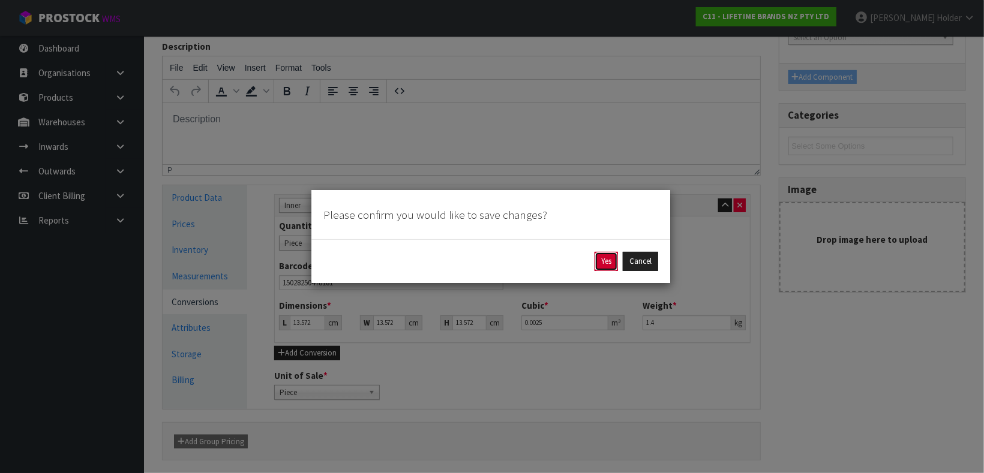
click at [597, 263] on button "Yes" at bounding box center [605, 261] width 23 height 19
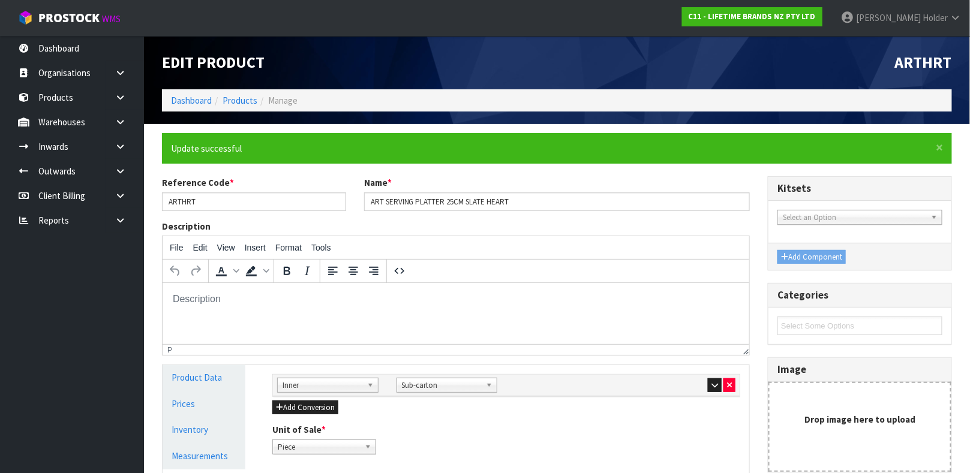
click at [286, 415] on div "Sub Inner Inner Outer Pallet Inner Bag Bar Basket Bin Bottle Box Bundle Cabinet…" at bounding box center [506, 414] width 486 height 98
click at [296, 410] on button "Add Conversion" at bounding box center [305, 408] width 66 height 14
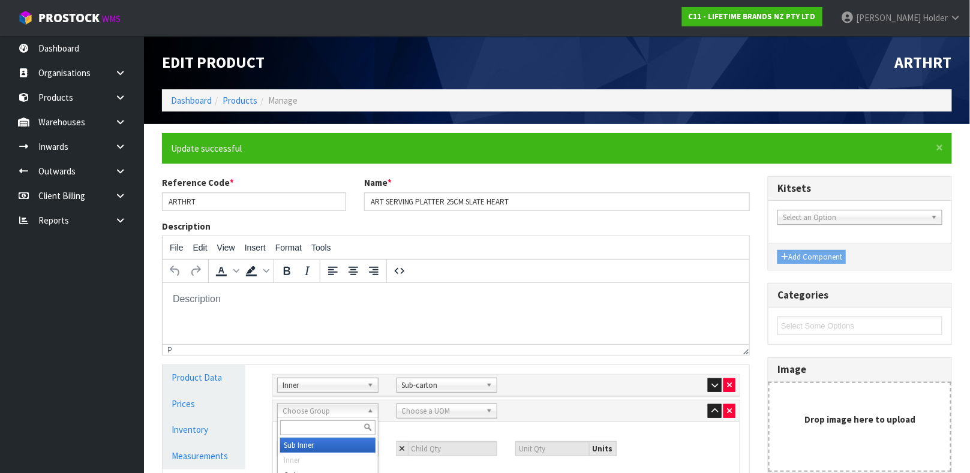
click at [332, 408] on span "Choose Group" at bounding box center [323, 411] width 80 height 14
click at [312, 444] on li "Ou ter" at bounding box center [327, 445] width 95 height 15
click at [438, 412] on span "Choose a UOM" at bounding box center [442, 411] width 80 height 14
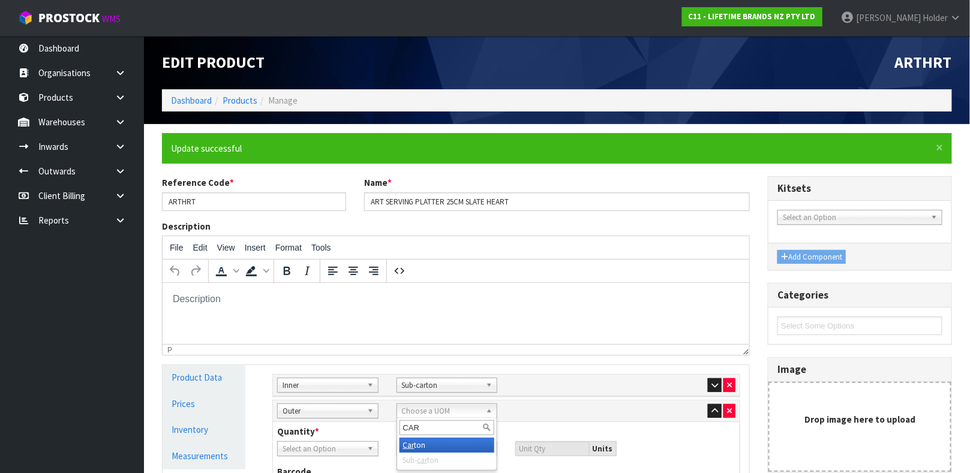
click at [431, 440] on li "Car ton" at bounding box center [446, 445] width 95 height 15
click at [322, 452] on span "Select an Option" at bounding box center [323, 449] width 80 height 14
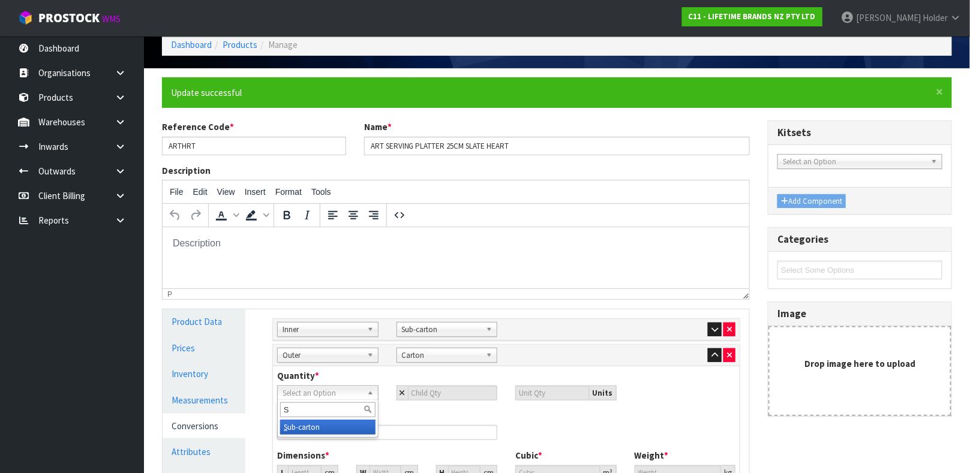
click at [319, 433] on li "S ub-carton" at bounding box center [327, 427] width 95 height 15
click at [481, 386] on input "number" at bounding box center [453, 393] width 90 height 15
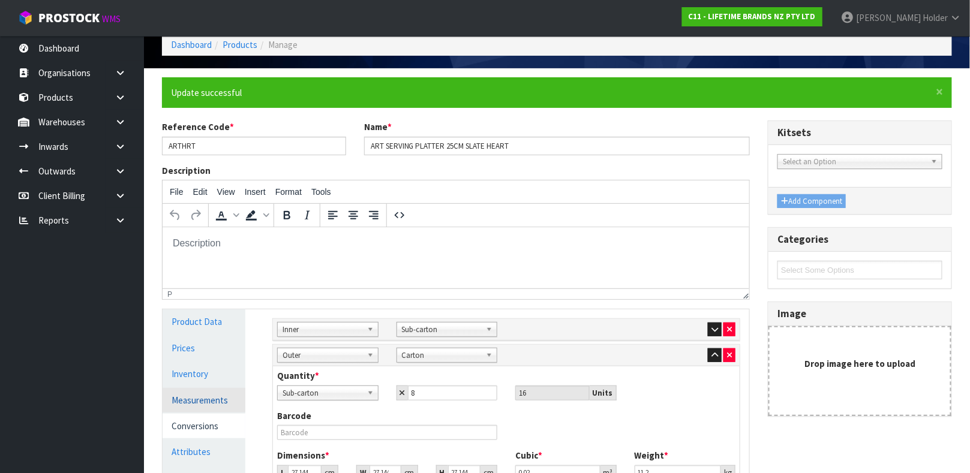
click at [221, 393] on link "Measurements" at bounding box center [204, 400] width 83 height 25
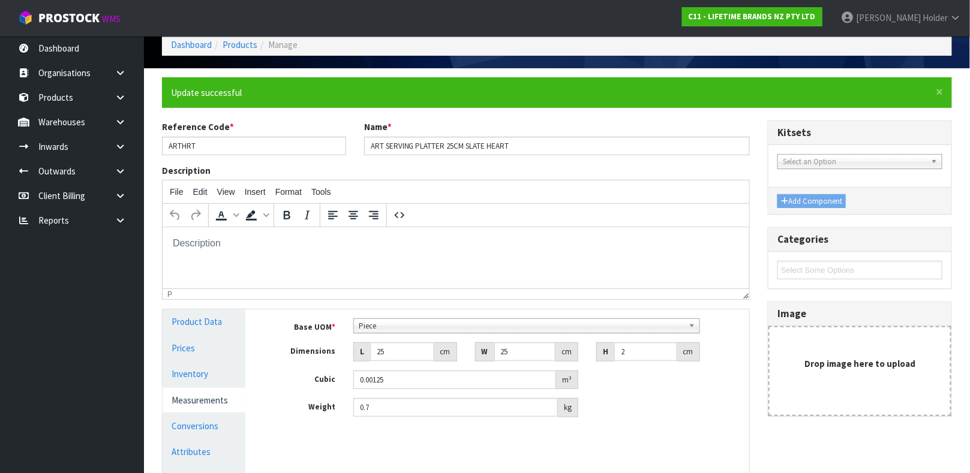
scroll to position [146, 0]
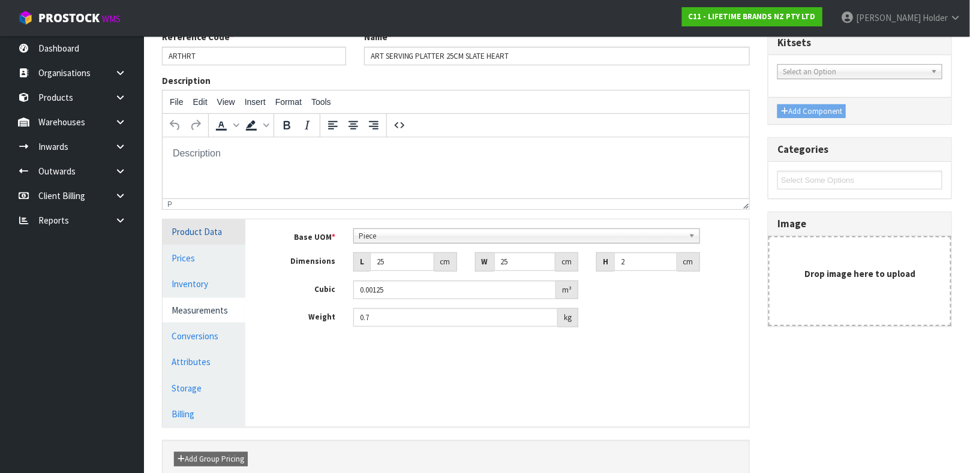
click at [215, 225] on link "Product Data" at bounding box center [204, 232] width 83 height 25
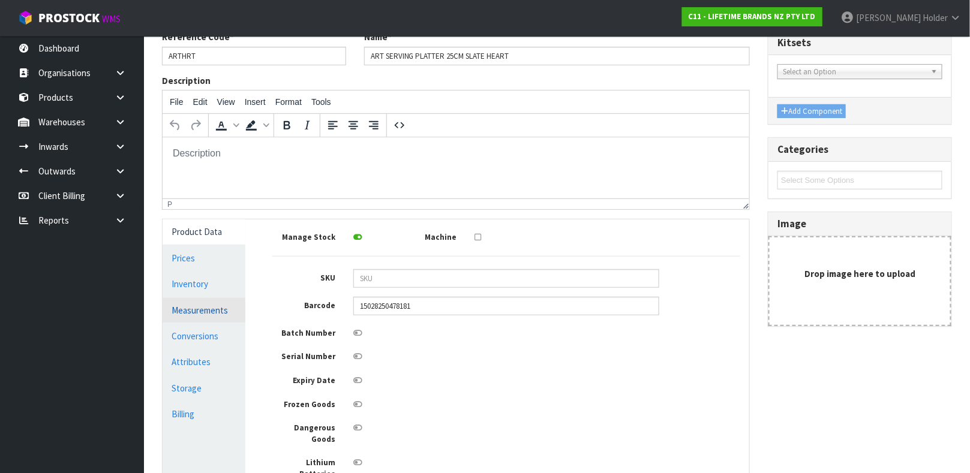
click at [214, 318] on link "Measurements" at bounding box center [204, 310] width 83 height 25
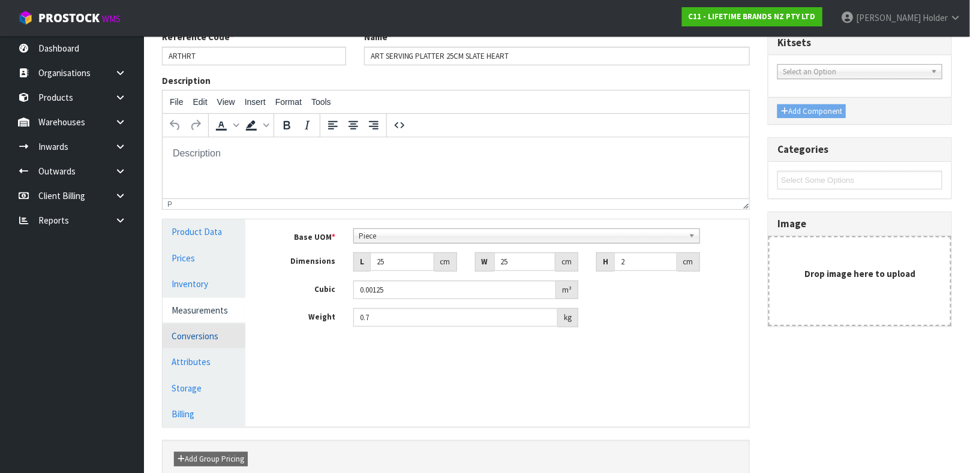
click at [217, 339] on link "Conversions" at bounding box center [204, 336] width 83 height 25
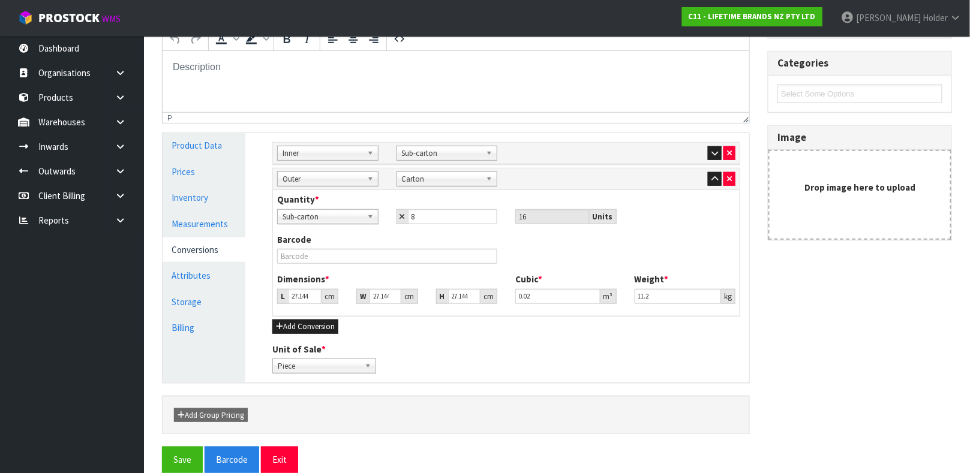
scroll to position [236, 0]
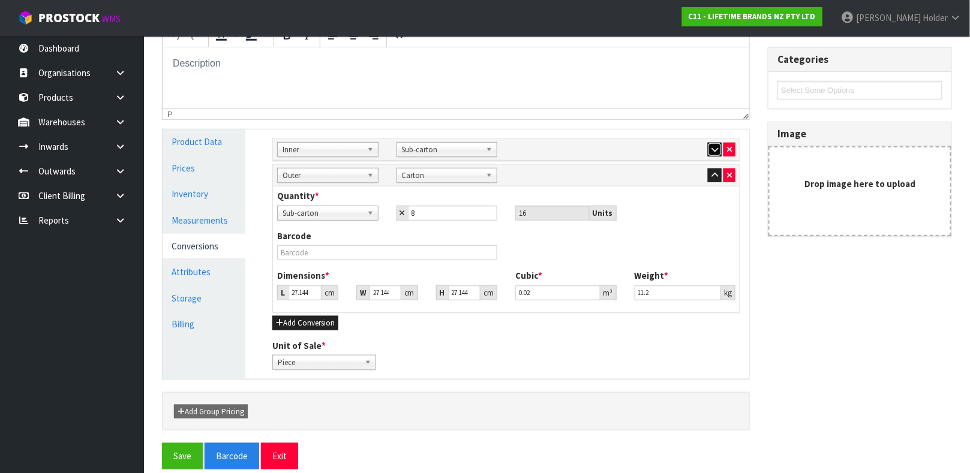
click at [713, 151] on icon "button" at bounding box center [714, 150] width 7 height 8
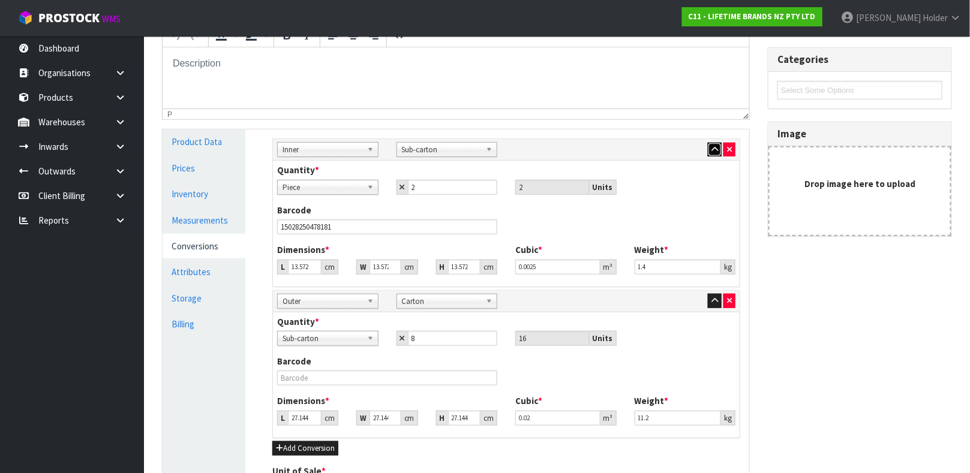
click at [713, 151] on icon "button" at bounding box center [714, 150] width 7 height 8
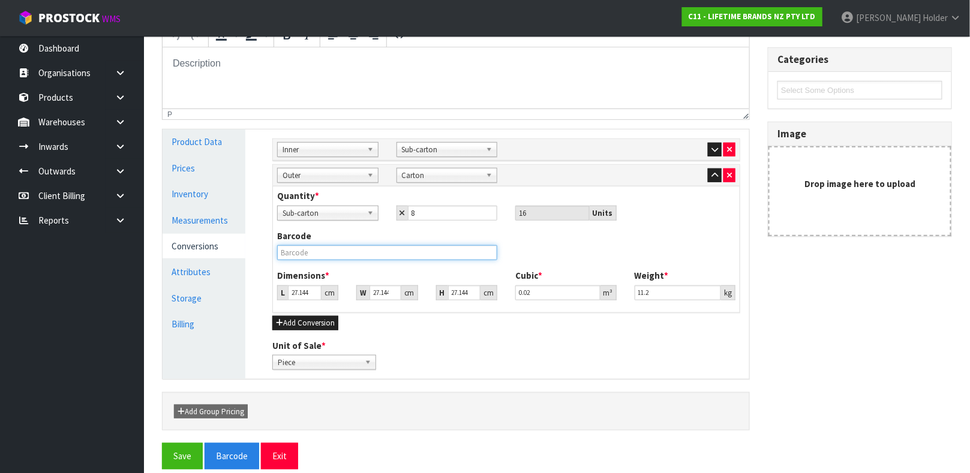
click at [398, 251] on input "text" at bounding box center [387, 252] width 220 height 15
click at [162, 443] on button "Save" at bounding box center [182, 456] width 41 height 26
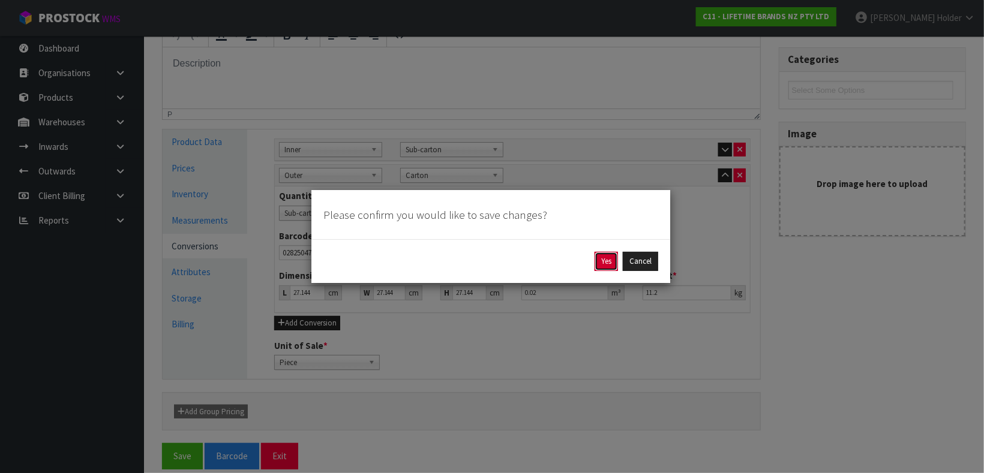
click at [608, 264] on button "Yes" at bounding box center [605, 261] width 23 height 19
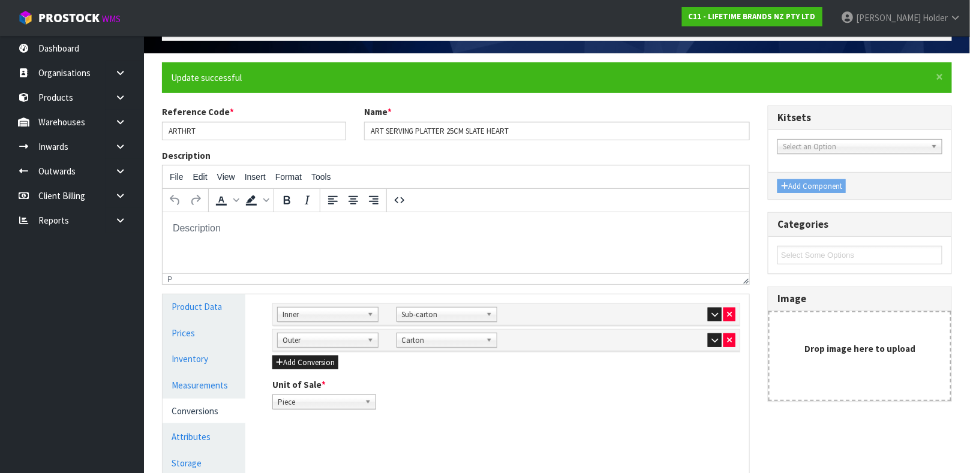
scroll to position [90, 0]
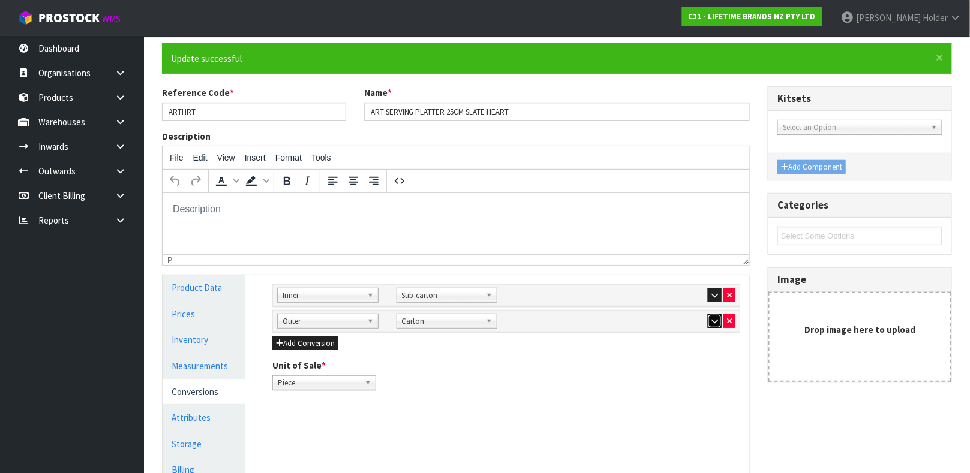
click at [714, 317] on icon "button" at bounding box center [714, 321] width 7 height 8
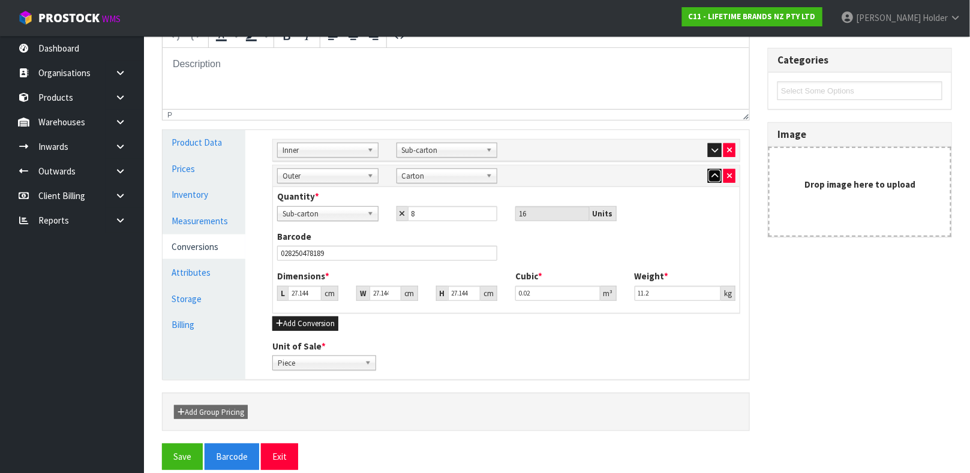
scroll to position [250, 0]
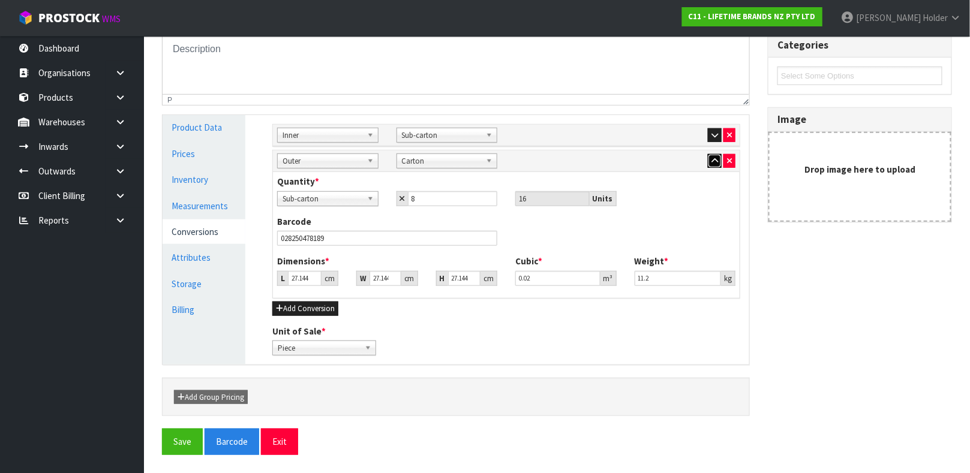
click at [711, 159] on icon "button" at bounding box center [714, 161] width 7 height 8
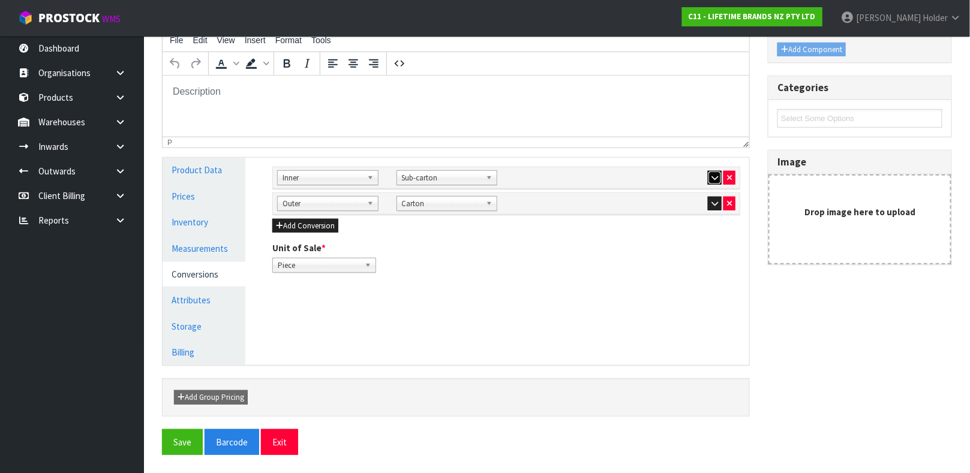
click at [714, 171] on button "button" at bounding box center [715, 178] width 14 height 14
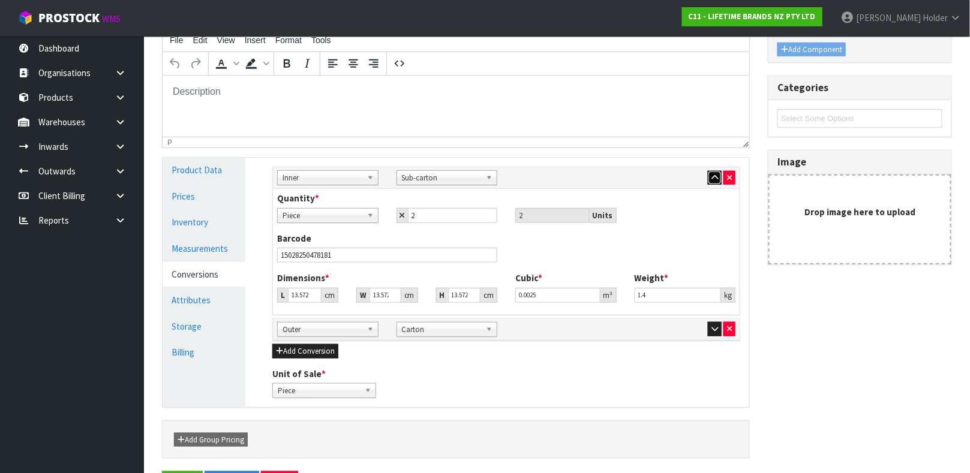
click at [714, 171] on button "button" at bounding box center [715, 178] width 14 height 14
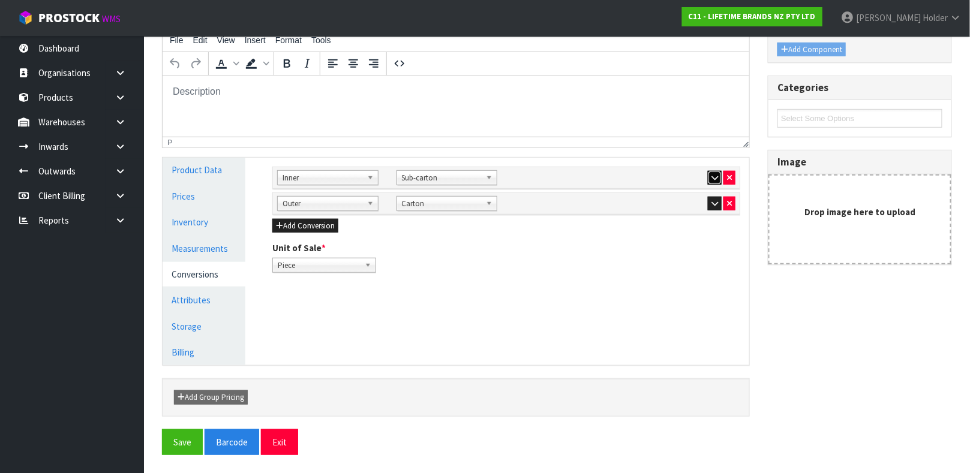
click at [712, 178] on icon "button" at bounding box center [714, 178] width 7 height 8
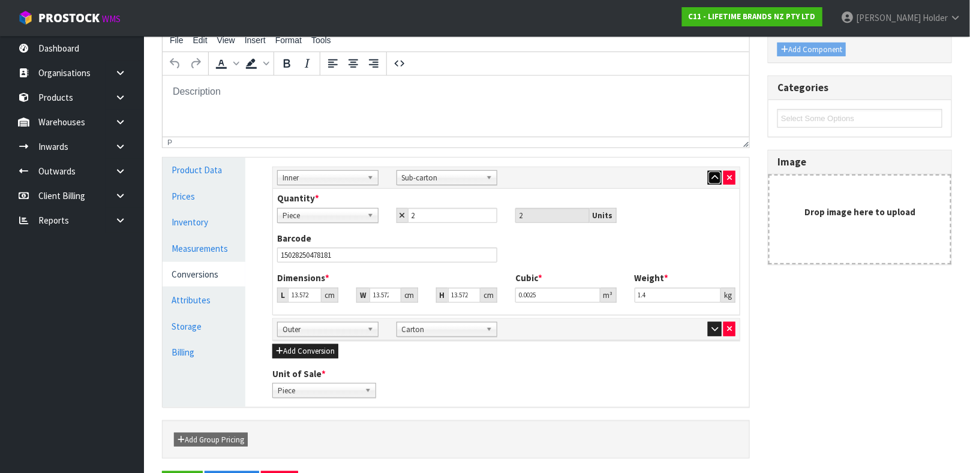
click at [712, 178] on icon "button" at bounding box center [714, 178] width 7 height 8
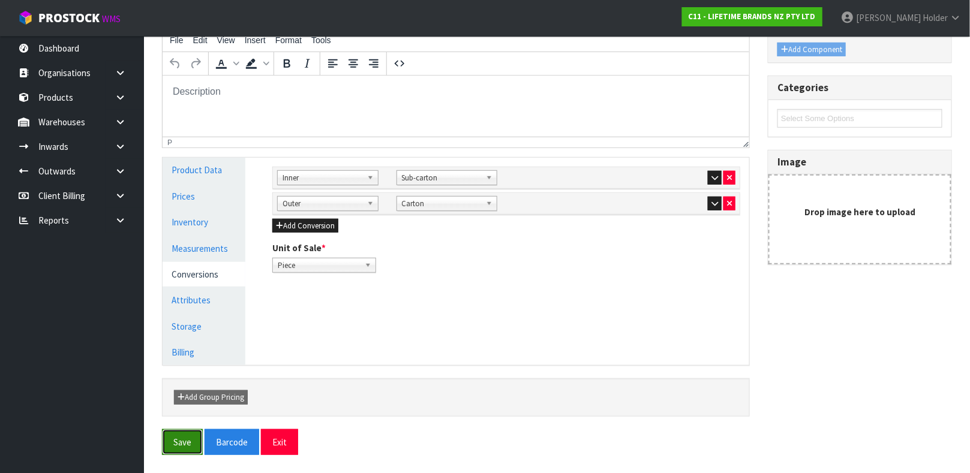
click at [181, 442] on button "Save" at bounding box center [182, 442] width 41 height 26
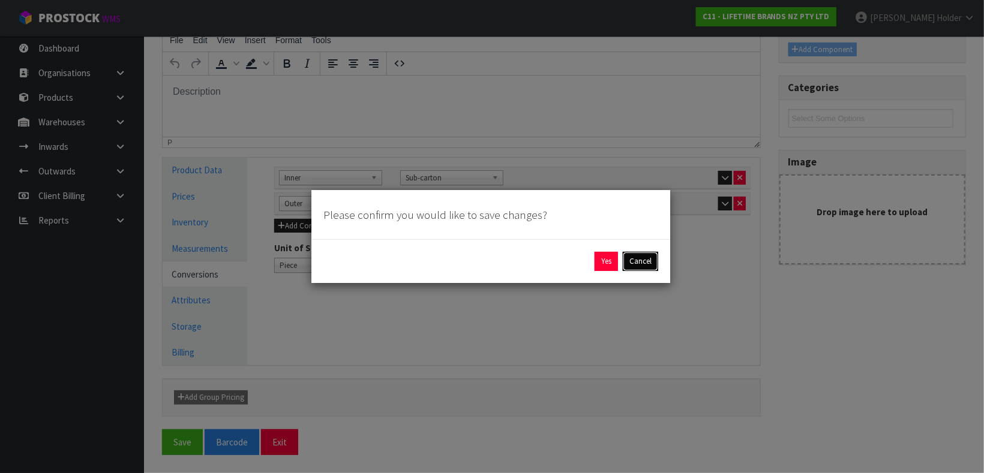
click at [643, 260] on button "Cancel" at bounding box center [640, 261] width 35 height 19
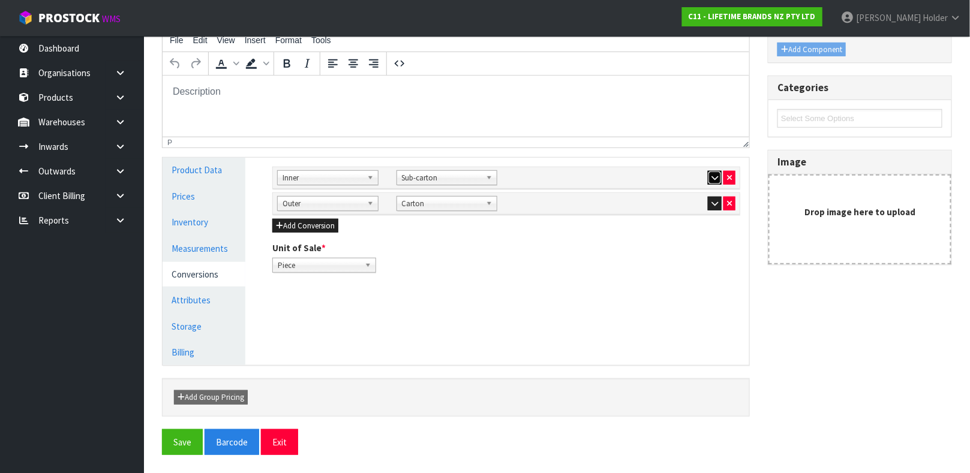
click at [710, 177] on button "button" at bounding box center [715, 178] width 14 height 14
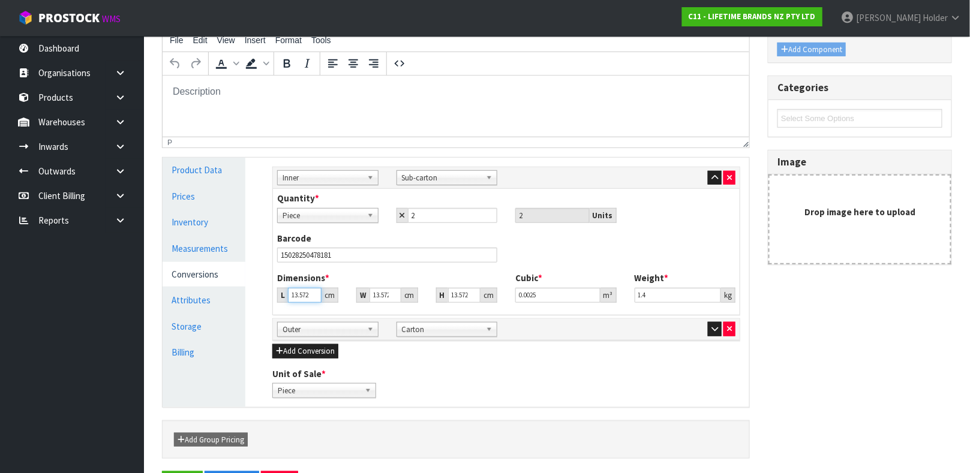
click at [303, 293] on input "13.572" at bounding box center [305, 295] width 34 height 15
click at [711, 180] on icon "button" at bounding box center [714, 178] width 7 height 8
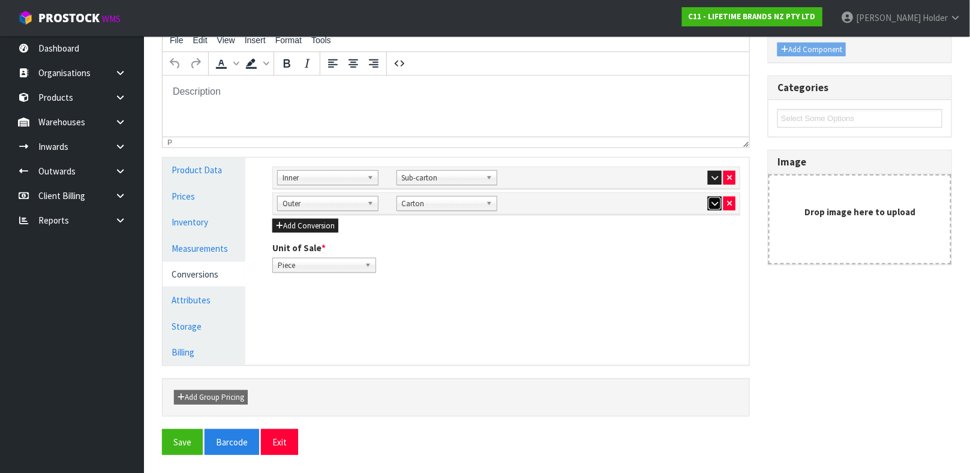
click at [711, 206] on icon "button" at bounding box center [714, 204] width 7 height 8
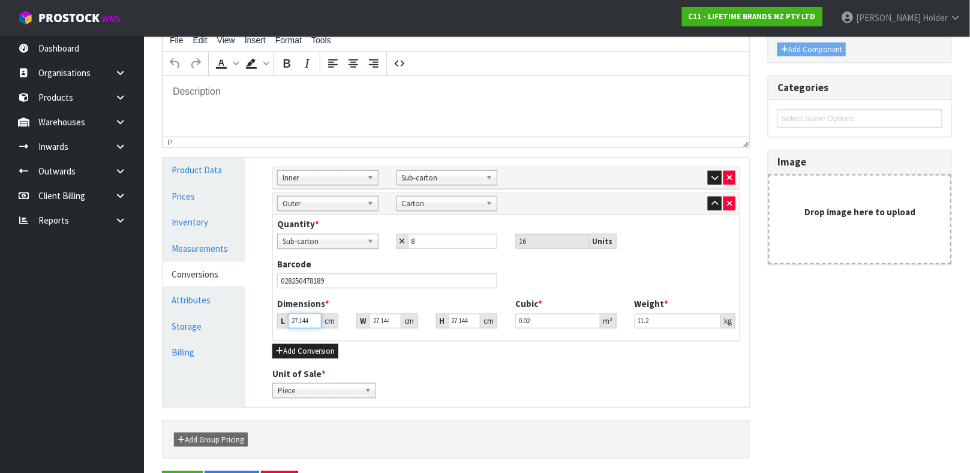
click at [298, 318] on input "27.144" at bounding box center [305, 321] width 34 height 15
drag, startPoint x: 660, startPoint y: 318, endPoint x: 497, endPoint y: 315, distance: 163.2
click at [497, 315] on div "Dimensions * L 28 cm W 21 cm H 28 cm Cubic * 0.016464 m³ Weight * 11.2 kg" at bounding box center [506, 318] width 476 height 40
click at [713, 203] on icon "button" at bounding box center [714, 204] width 7 height 8
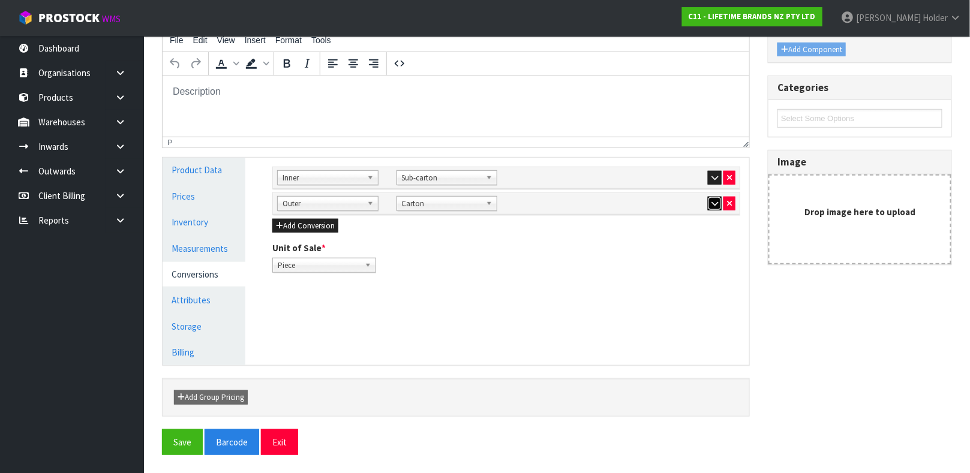
click at [713, 203] on icon "button" at bounding box center [714, 204] width 7 height 8
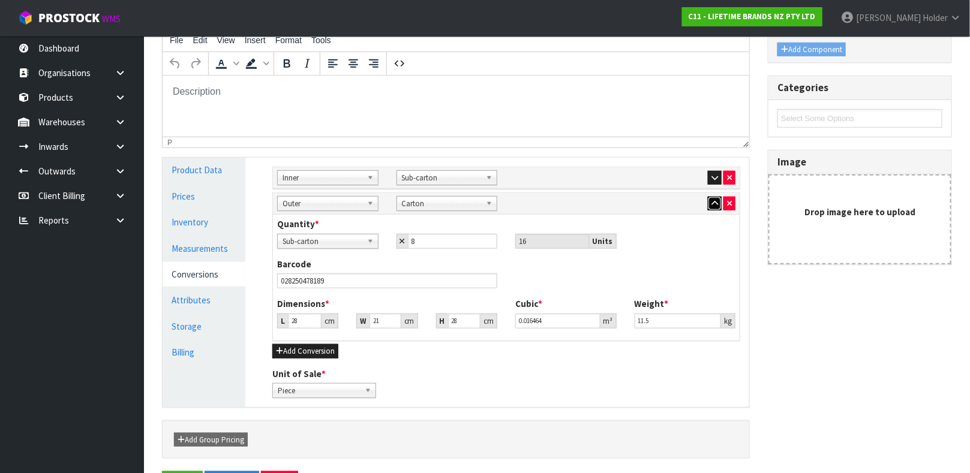
click at [714, 203] on icon "button" at bounding box center [714, 204] width 7 height 8
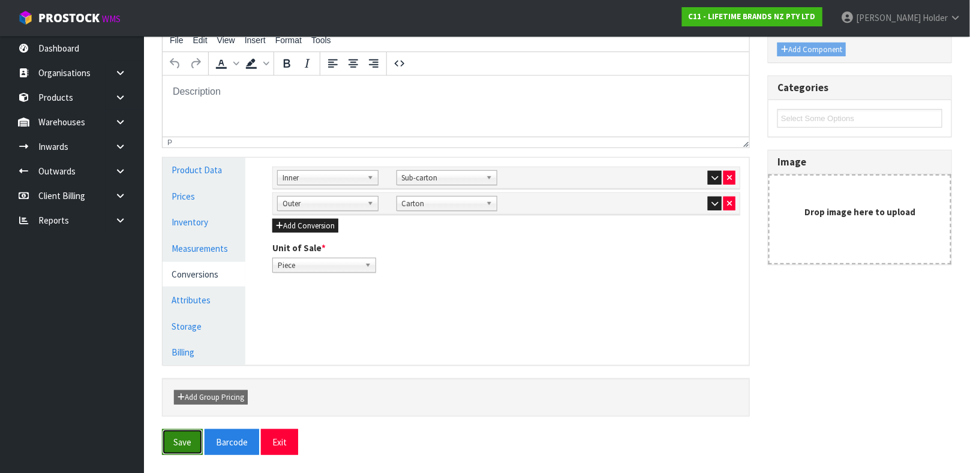
click at [185, 453] on button "Save" at bounding box center [182, 442] width 41 height 26
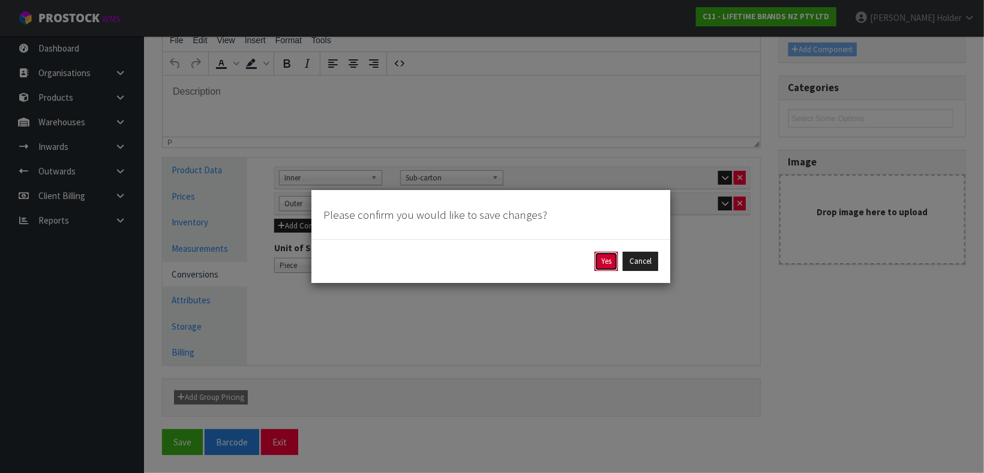
click at [604, 260] on button "Yes" at bounding box center [605, 261] width 23 height 19
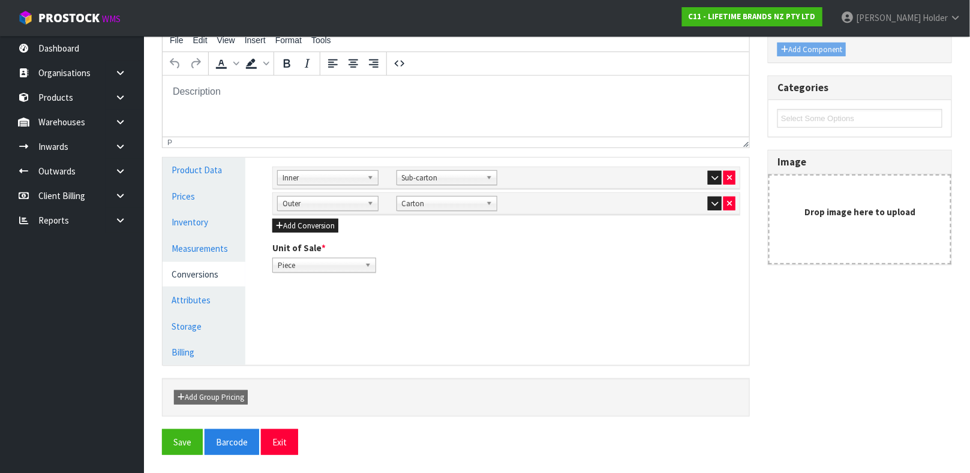
scroll to position [0, 0]
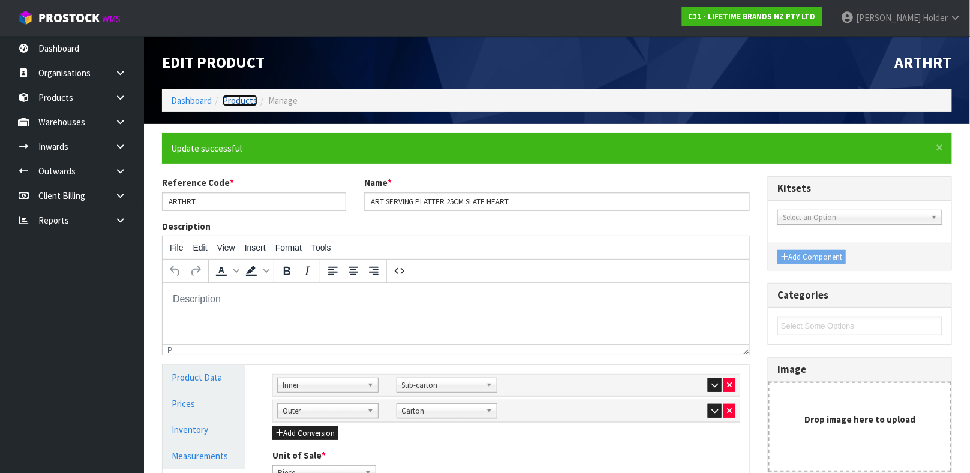
click at [236, 100] on link "Products" at bounding box center [240, 100] width 35 height 11
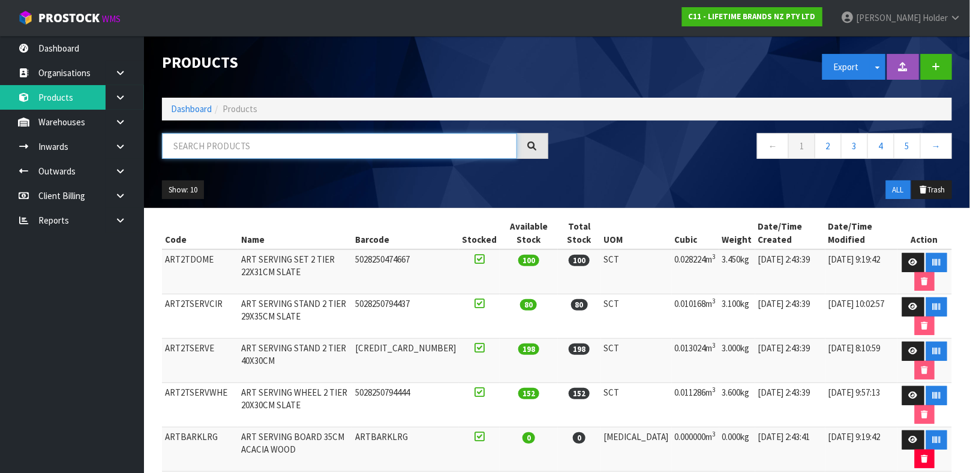
click at [247, 158] on input "text" at bounding box center [339, 146] width 355 height 26
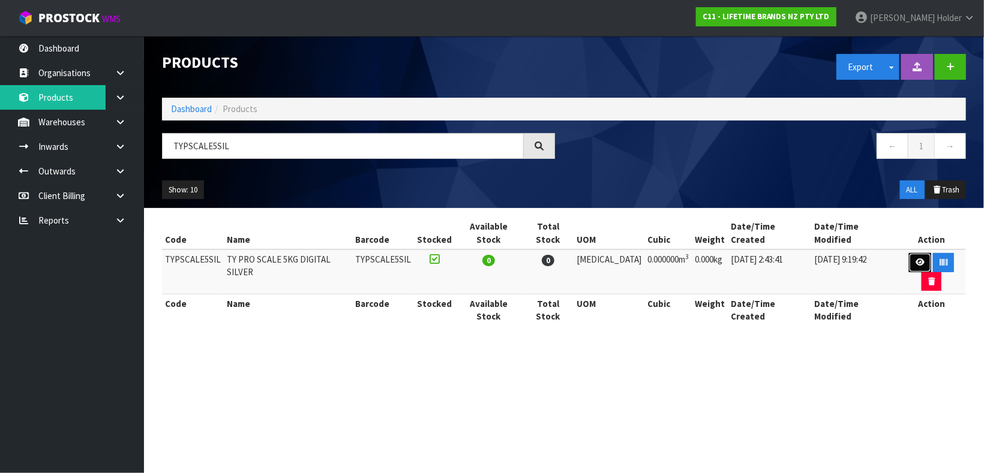
click at [915, 259] on icon at bounding box center [919, 263] width 9 height 8
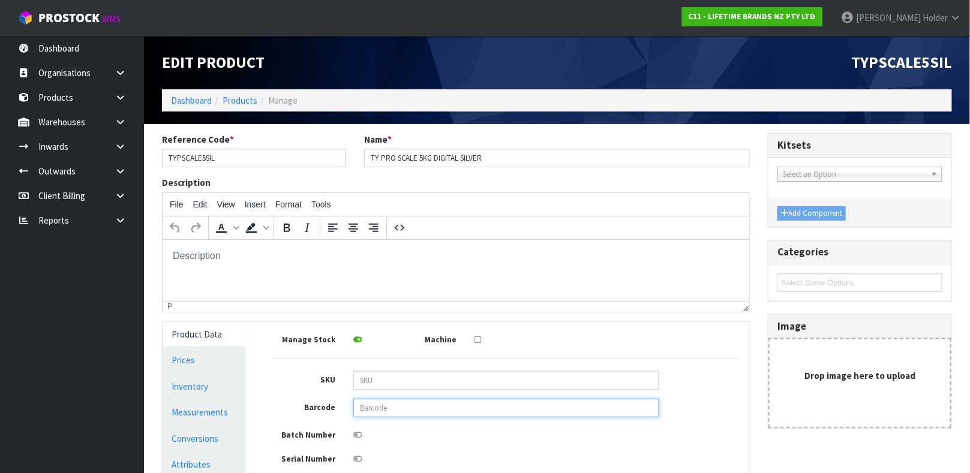
click at [388, 410] on input "text" at bounding box center [506, 408] width 306 height 19
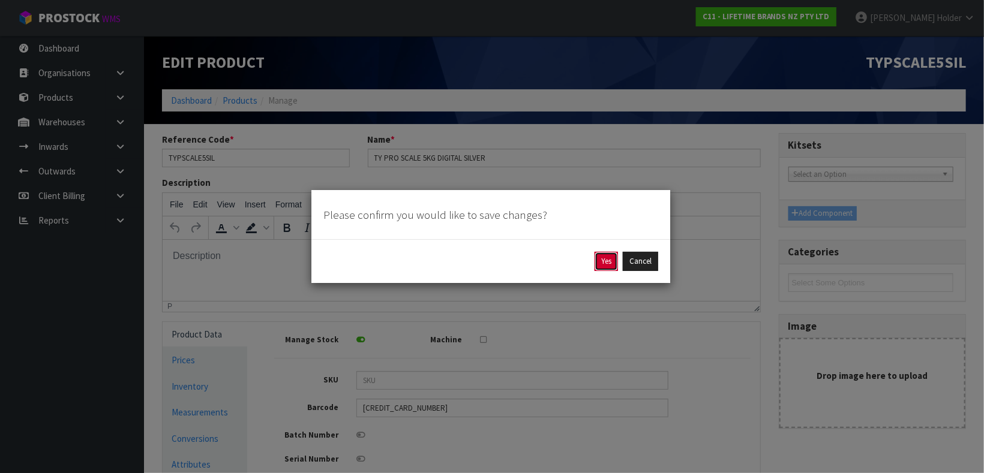
click at [604, 255] on button "Yes" at bounding box center [605, 261] width 23 height 19
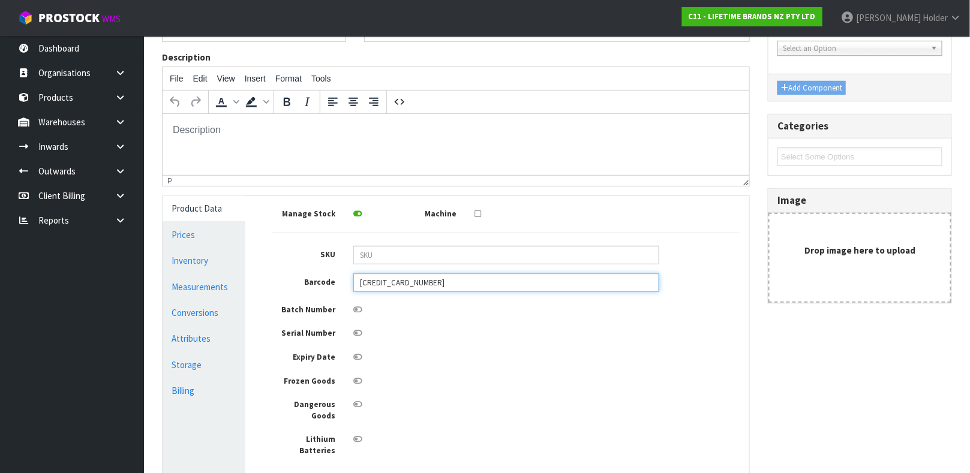
scroll to position [180, 0]
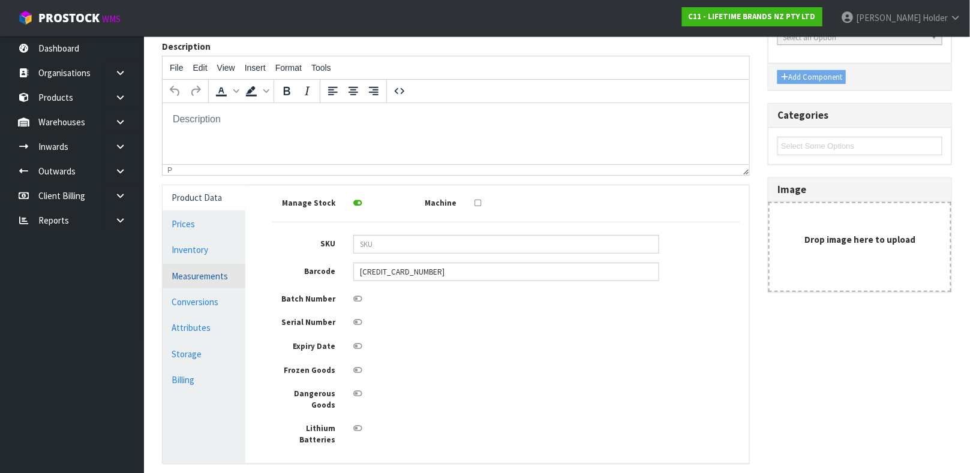
click at [201, 268] on link "Measurements" at bounding box center [204, 276] width 83 height 25
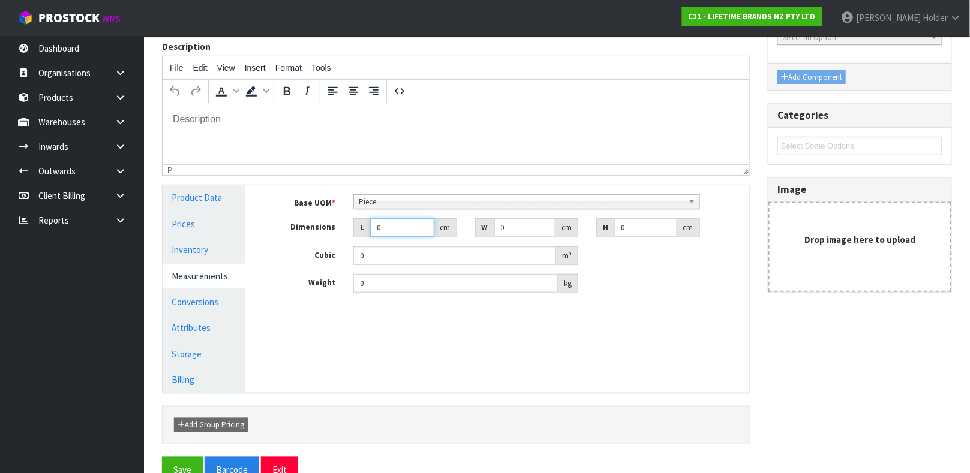
click at [391, 234] on input "0" at bounding box center [402, 227] width 64 height 19
drag, startPoint x: 391, startPoint y: 234, endPoint x: 362, endPoint y: 231, distance: 29.5
click at [362, 231] on div "L 0 cm" at bounding box center [405, 227] width 104 height 19
click at [384, 203] on span "Piece" at bounding box center [521, 202] width 325 height 14
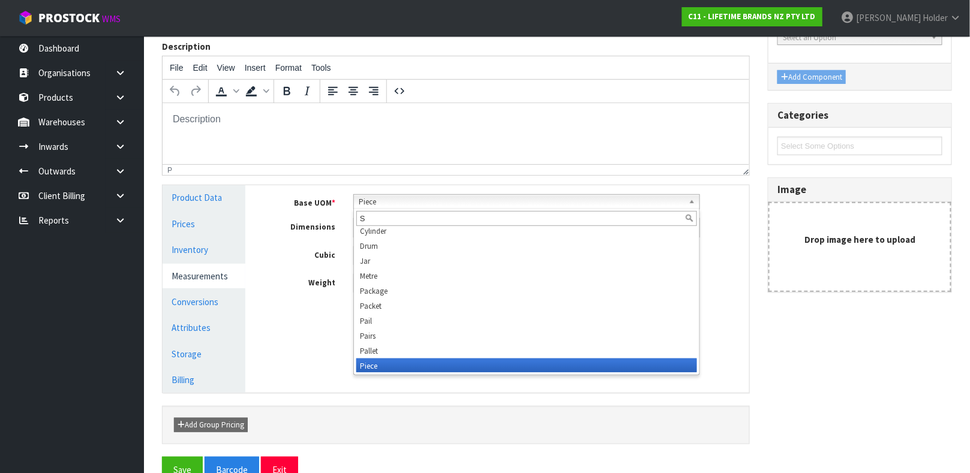
scroll to position [0, 0]
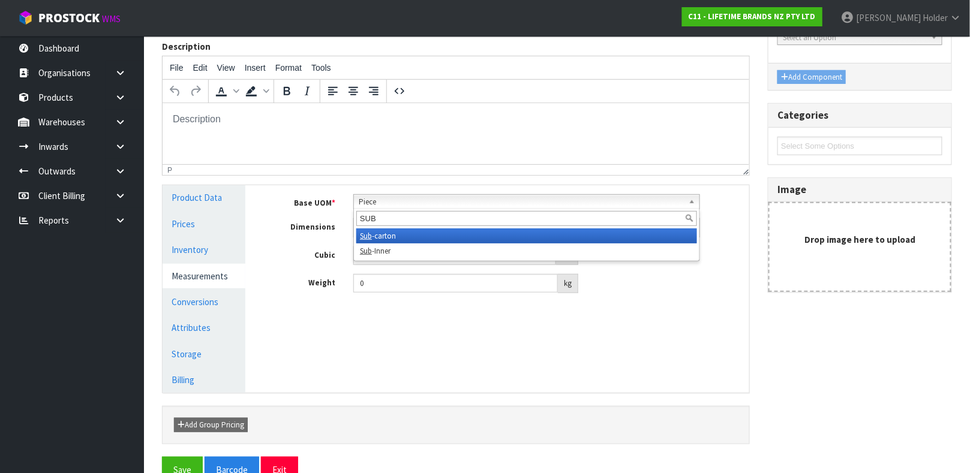
click at [389, 230] on li "Sub -carton" at bounding box center [526, 236] width 341 height 15
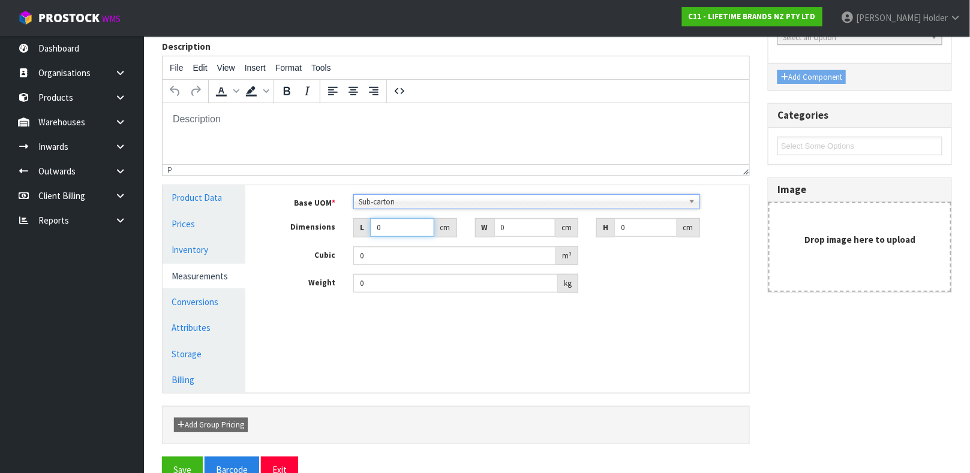
drag, startPoint x: 384, startPoint y: 231, endPoint x: 316, endPoint y: 229, distance: 68.4
click at [316, 229] on div "Dimensions L 0 cm W 0 cm H 0 cm" at bounding box center [506, 227] width 486 height 19
drag, startPoint x: 394, startPoint y: 286, endPoint x: 209, endPoint y: 277, distance: 185.0
click at [209, 277] on div "Product Data Prices Inventory Measurements Conversions Attributes Storage Billi…" at bounding box center [456, 288] width 605 height 207
click at [200, 300] on link "Conversions" at bounding box center [204, 302] width 83 height 25
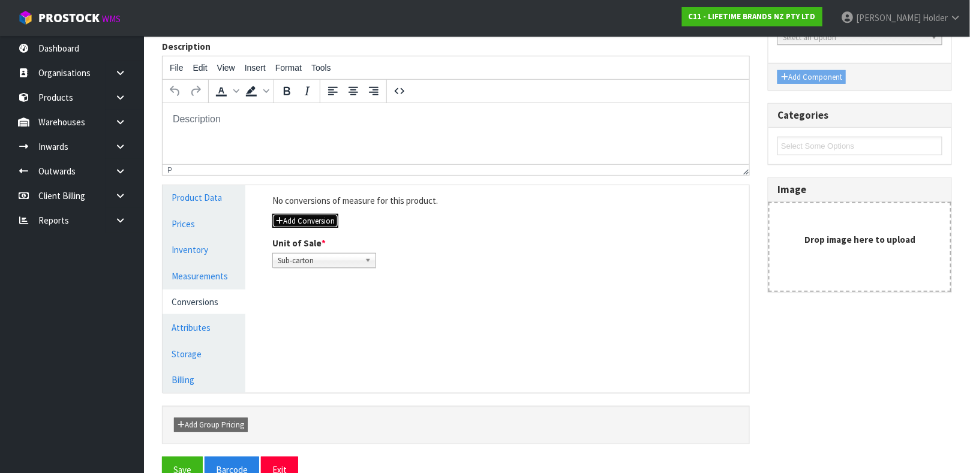
click at [290, 217] on button "Add Conversion" at bounding box center [305, 221] width 66 height 14
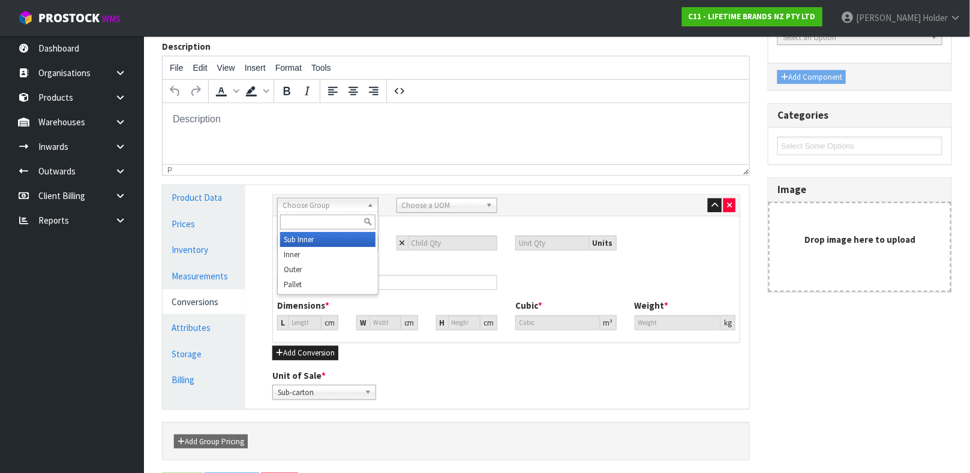
click at [340, 205] on span "Choose Group" at bounding box center [323, 206] width 80 height 14
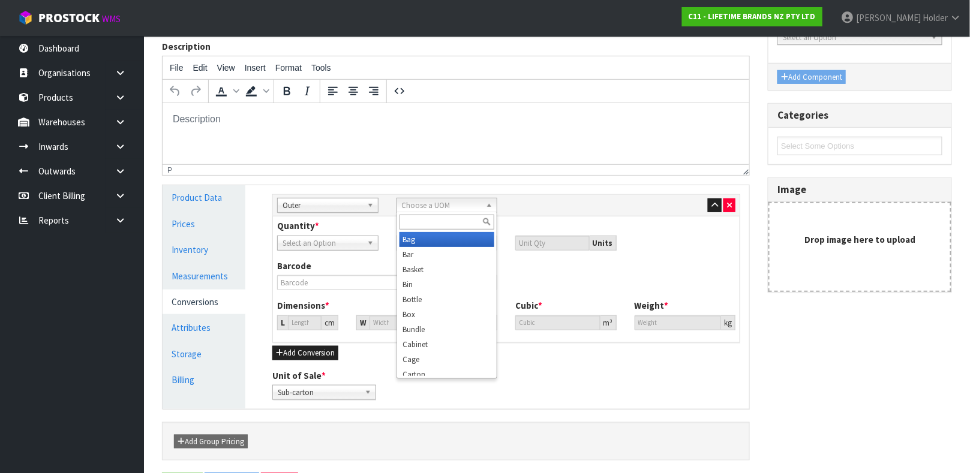
click at [429, 213] on div "Choose a UOM Bag Bar Basket Bin Bottle Box Bundle Cabinet Cage Carton Case Coil…" at bounding box center [446, 205] width 101 height 15
click at [428, 239] on li "Car ton" at bounding box center [446, 239] width 95 height 15
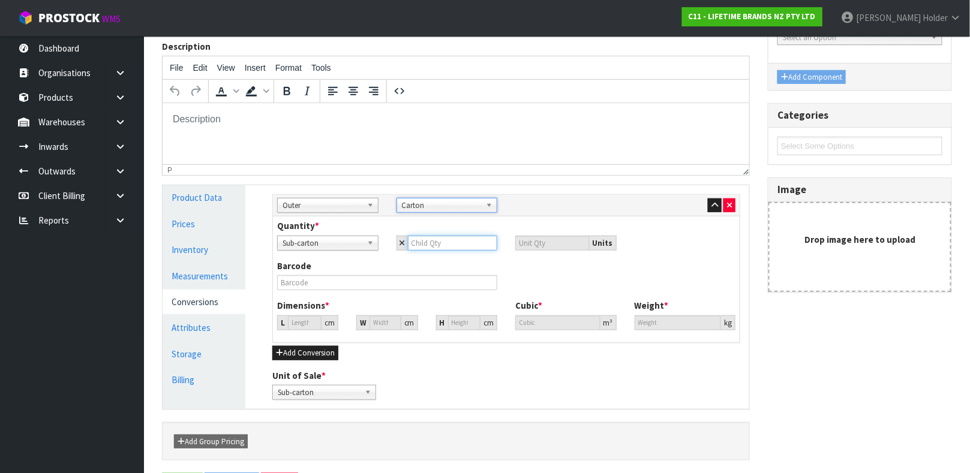
click at [434, 238] on input "number" at bounding box center [453, 243] width 90 height 15
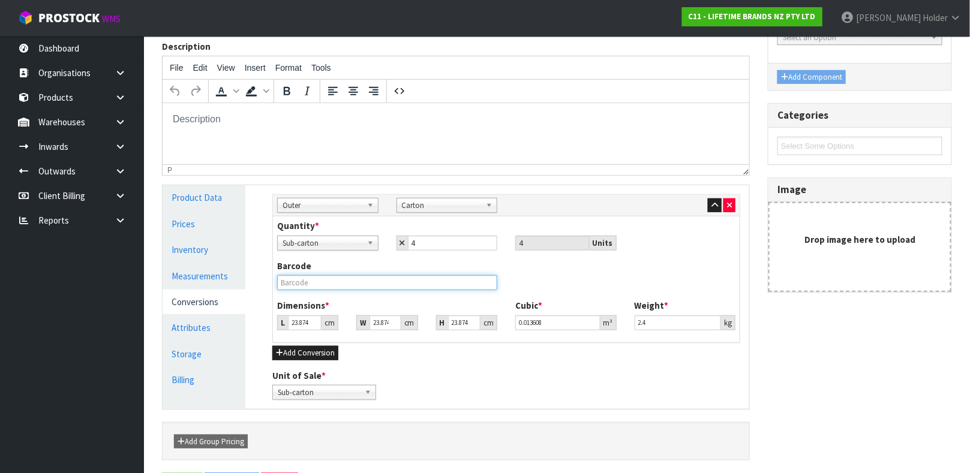
click at [345, 281] on input "text" at bounding box center [387, 282] width 220 height 15
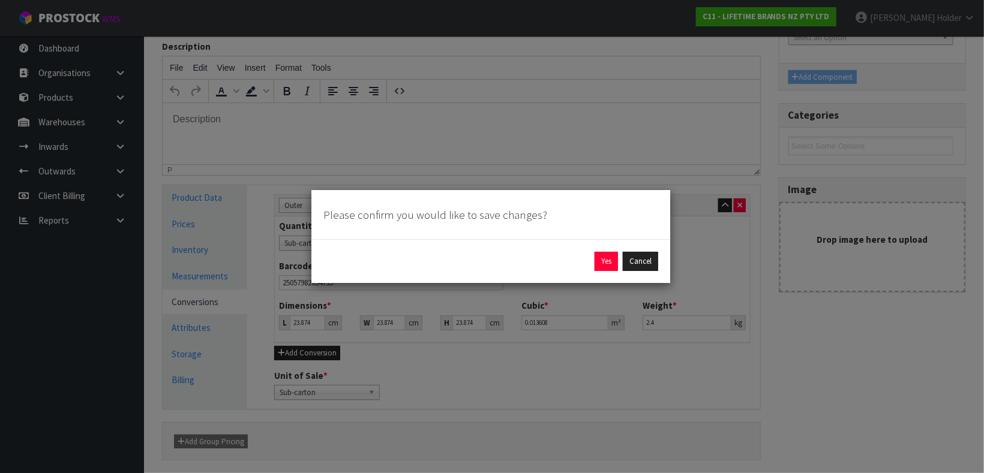
click at [606, 272] on div "Yes Cancel" at bounding box center [490, 261] width 359 height 44
click at [602, 262] on button "Yes" at bounding box center [605, 261] width 23 height 19
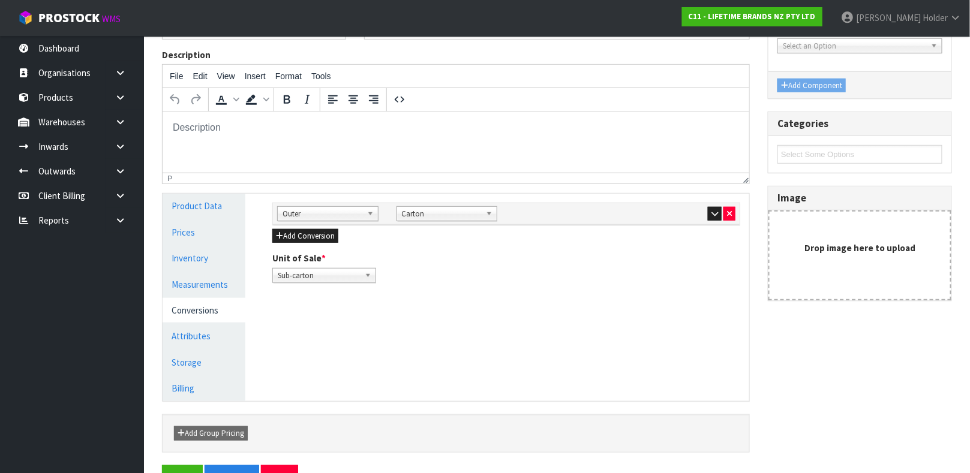
scroll to position [180, 0]
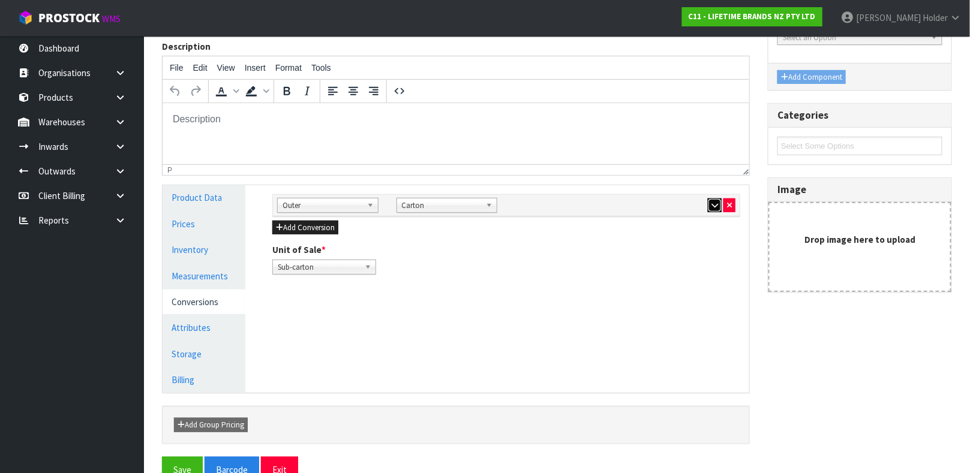
click at [711, 212] on button "button" at bounding box center [715, 206] width 14 height 14
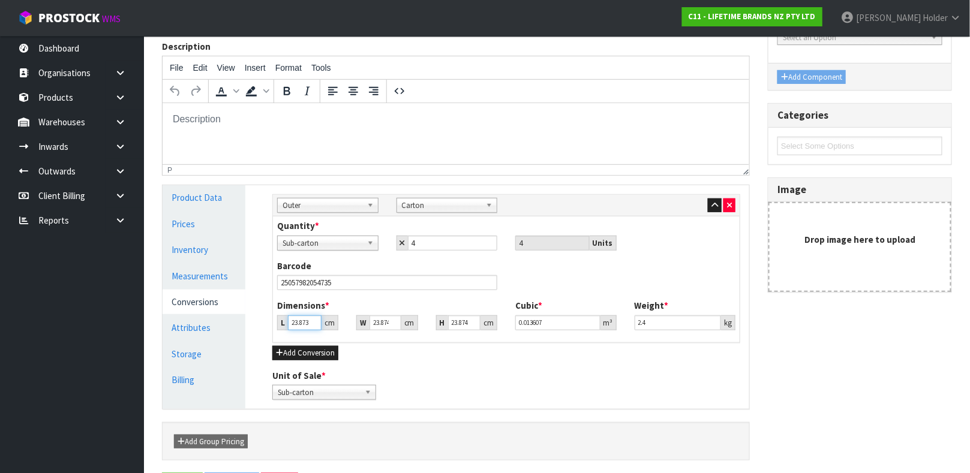
click at [308, 324] on input "23.873" at bounding box center [305, 323] width 34 height 15
drag, startPoint x: 675, startPoint y: 325, endPoint x: 484, endPoint y: 325, distance: 191.3
click at [484, 325] on div "Dimensions * L 29 cm W 23 cm H 23 cm Cubic * 0.015341 m³ Weight * 2.4 kg" at bounding box center [506, 319] width 476 height 40
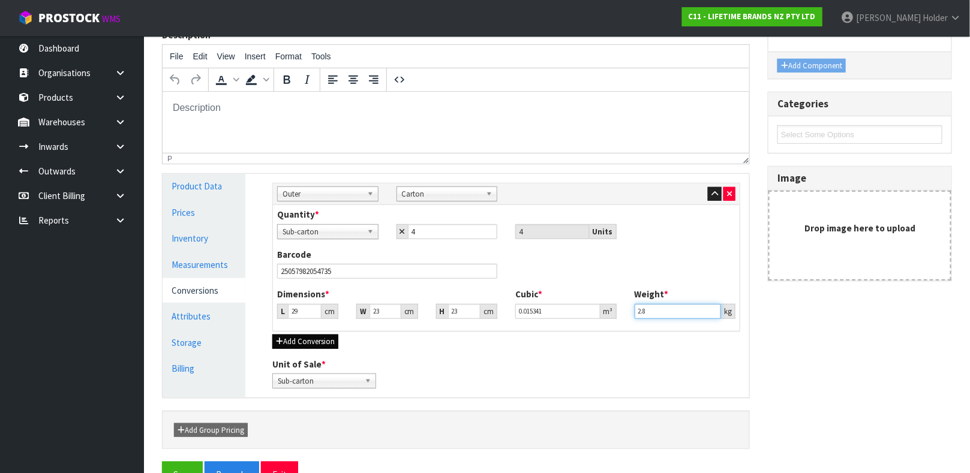
scroll to position [224, 0]
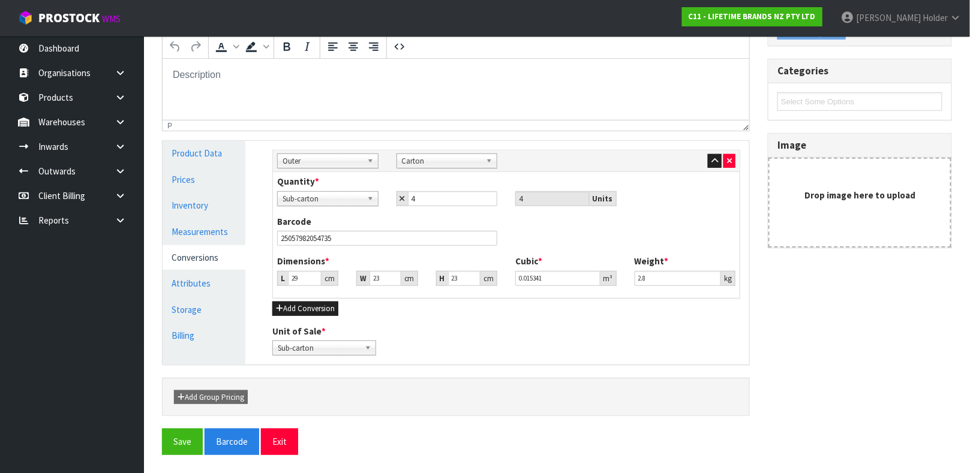
click at [160, 447] on div "× Close Update successful Reference Code * TYPSCALE5SIL Name * TY PRO SCALE 5KG…" at bounding box center [557, 186] width 808 height 555
click at [170, 444] on button "Save" at bounding box center [182, 442] width 41 height 26
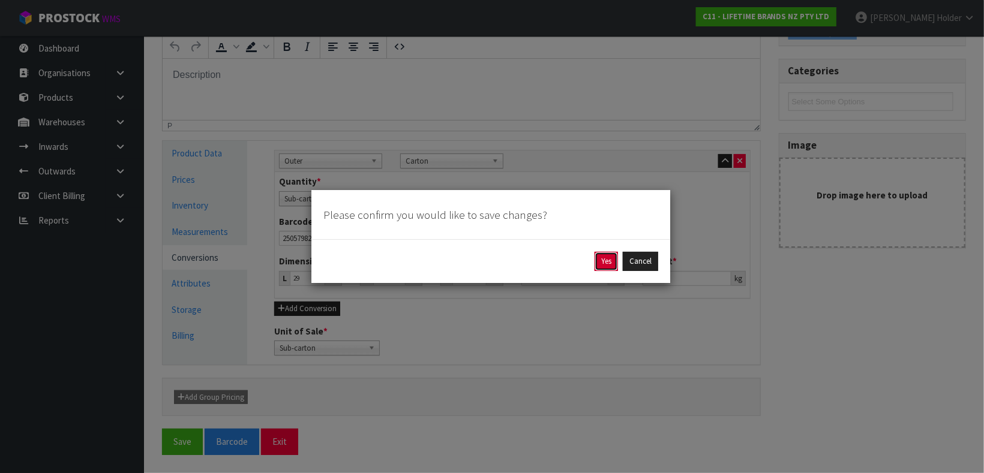
click at [606, 259] on button "Yes" at bounding box center [605, 261] width 23 height 19
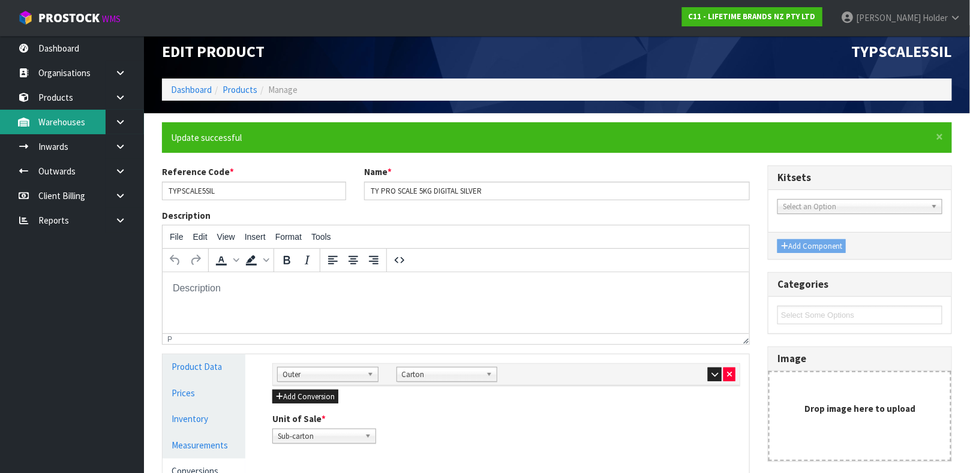
scroll to position [0, 0]
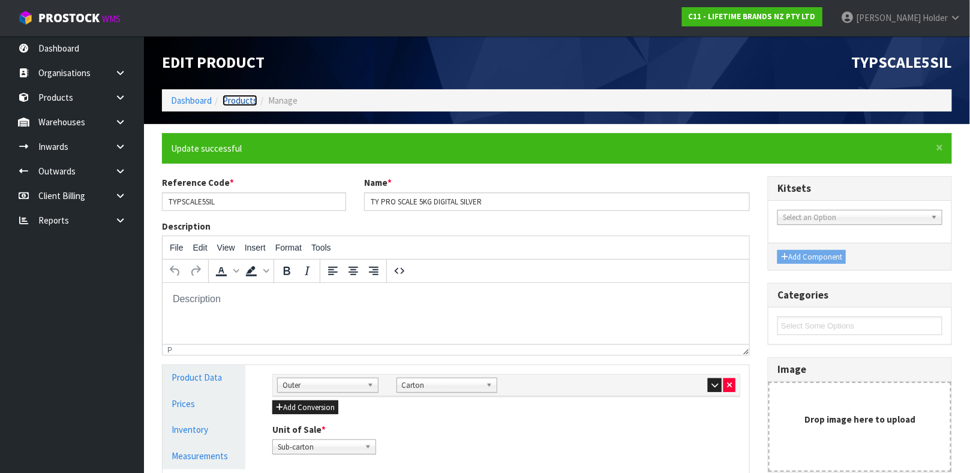
click at [231, 95] on link "Products" at bounding box center [240, 100] width 35 height 11
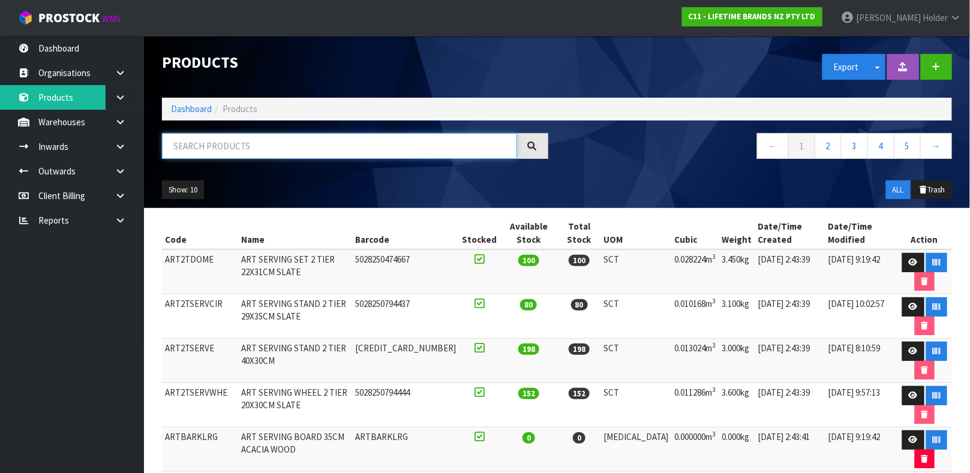
click at [265, 140] on input "text" at bounding box center [339, 146] width 355 height 26
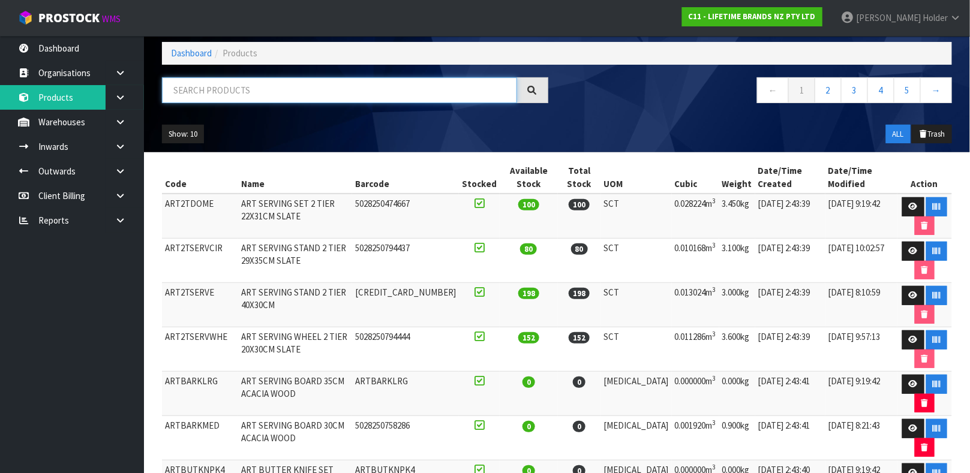
scroll to position [9, 0]
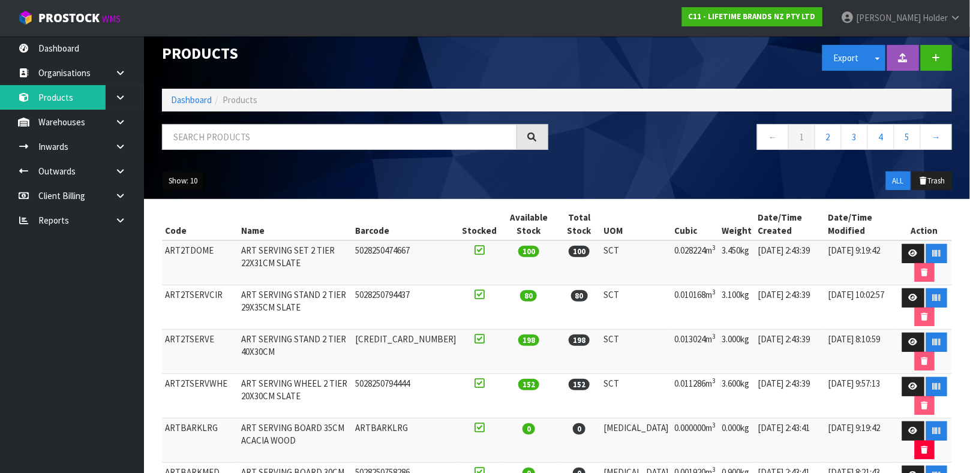
click at [184, 180] on button "Show: 10" at bounding box center [183, 181] width 42 height 19
click at [296, 182] on ul "Show: 10 5 10 25 50" at bounding box center [254, 181] width 184 height 19
click at [203, 181] on button "Show: 10" at bounding box center [183, 181] width 42 height 19
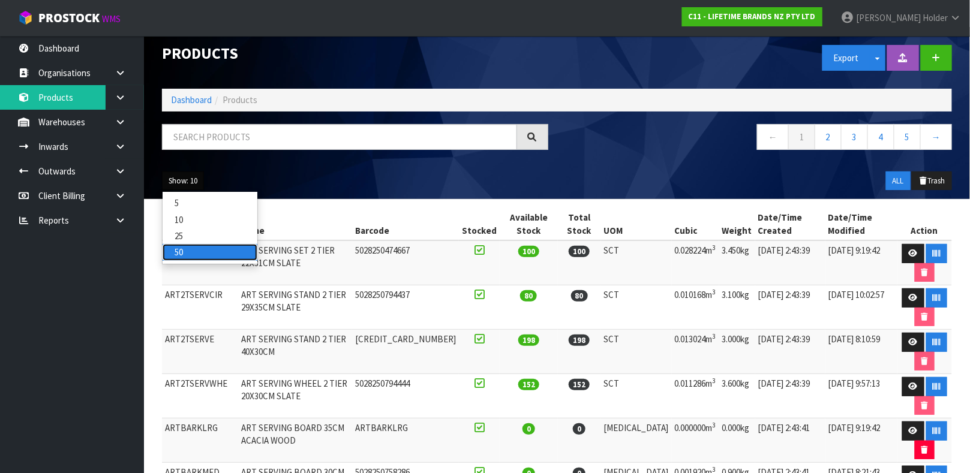
click at [206, 247] on link "50" at bounding box center [210, 252] width 95 height 16
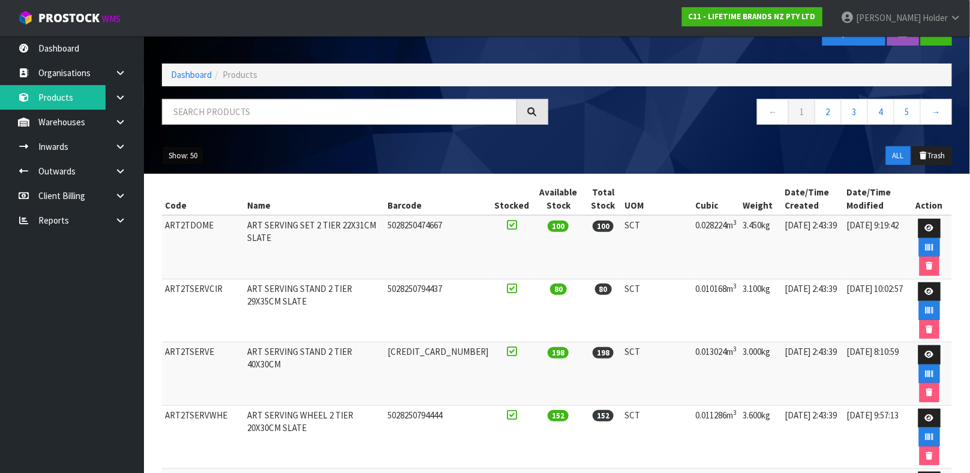
scroll to position [0, 0]
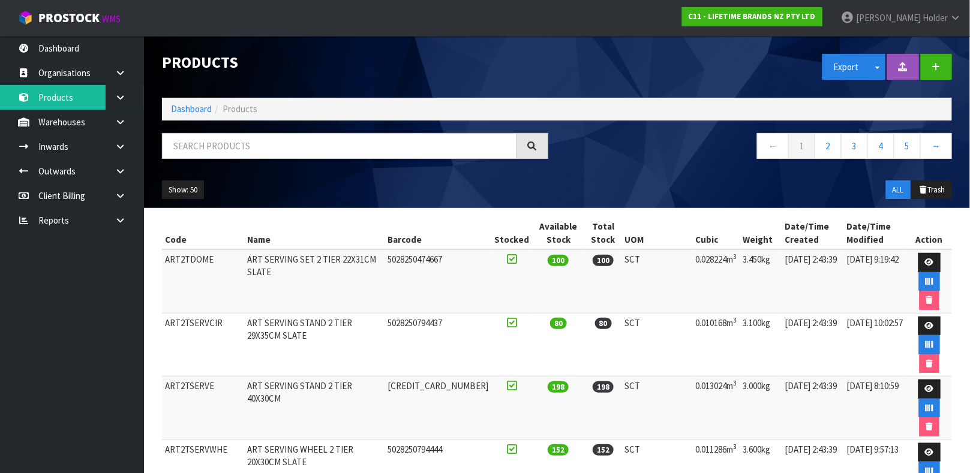
click at [202, 201] on div "Show: 50 5 10 25 50 ALL Trash" at bounding box center [557, 190] width 808 height 37
click at [193, 194] on button "Show: 50" at bounding box center [183, 190] width 42 height 19
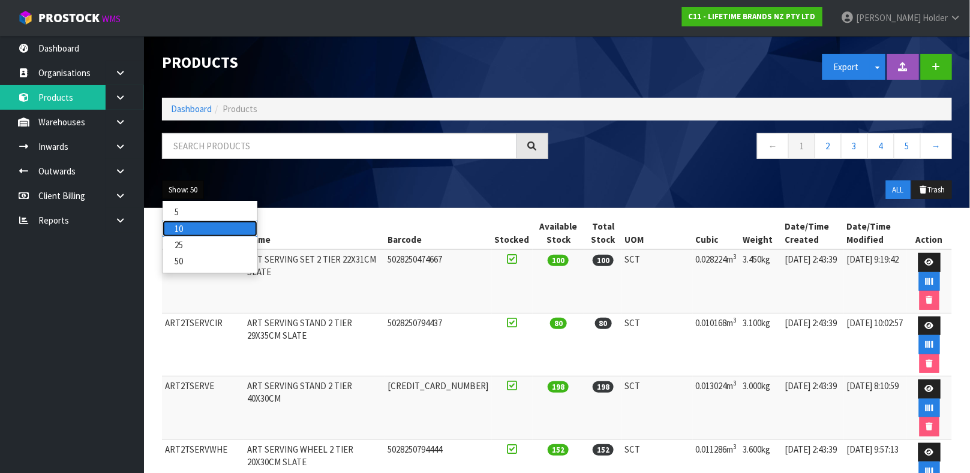
click at [202, 230] on link "10" at bounding box center [210, 229] width 95 height 16
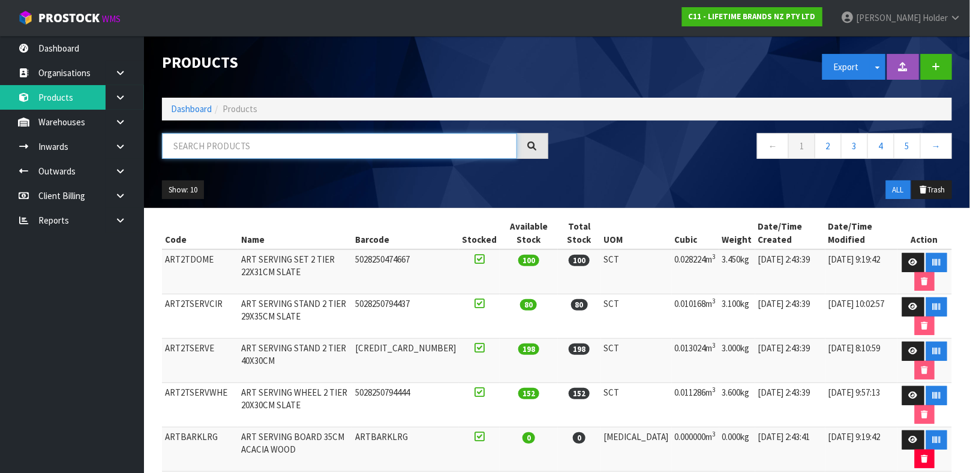
click at [200, 142] on input "text" at bounding box center [339, 146] width 355 height 26
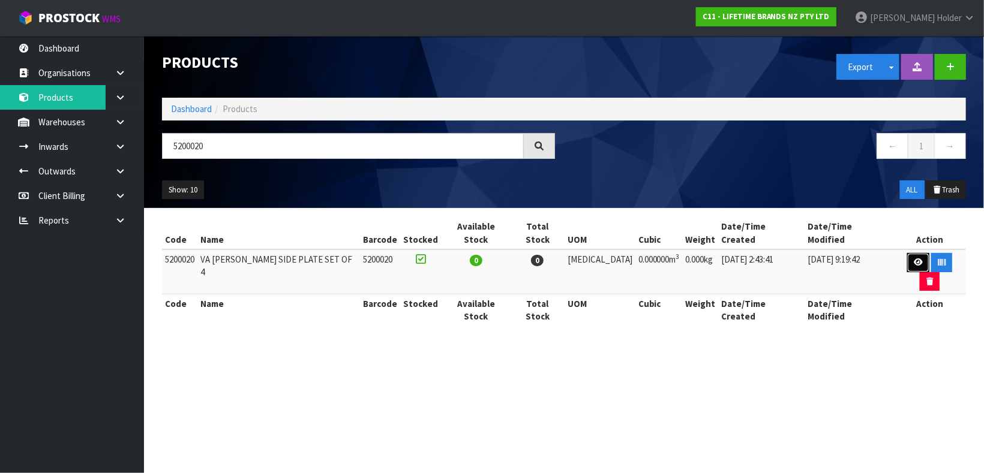
click at [914, 259] on icon at bounding box center [918, 263] width 9 height 8
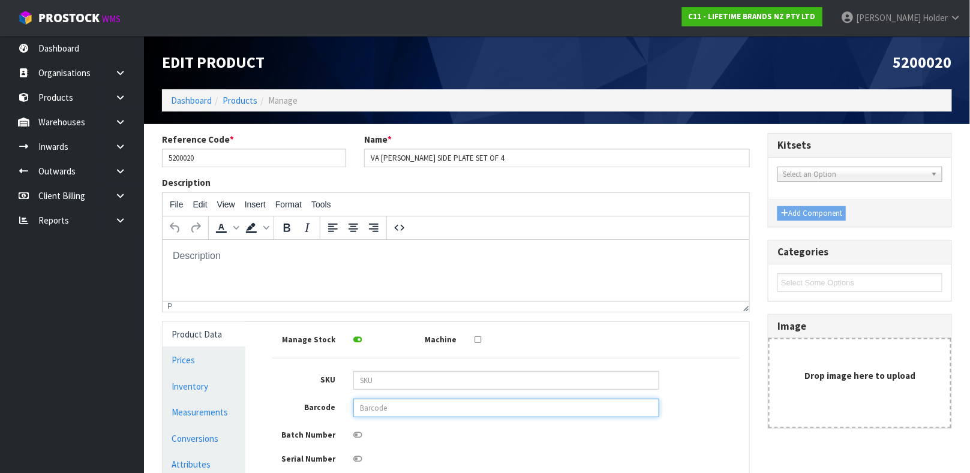
click at [415, 403] on input "text" at bounding box center [506, 408] width 306 height 19
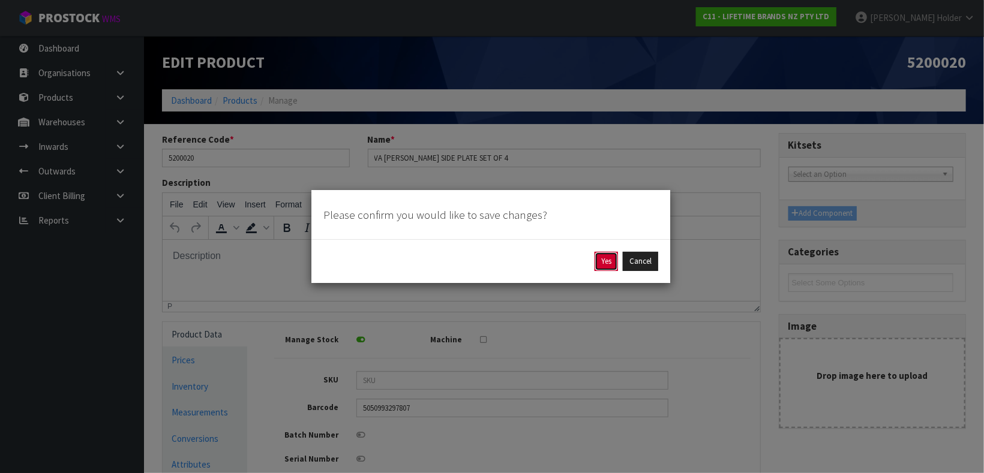
click at [609, 256] on button "Yes" at bounding box center [605, 261] width 23 height 19
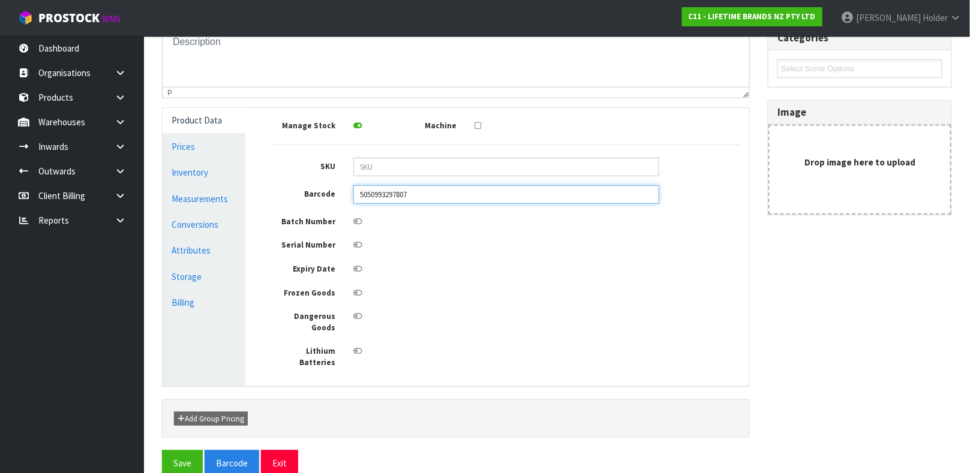
scroll to position [258, 0]
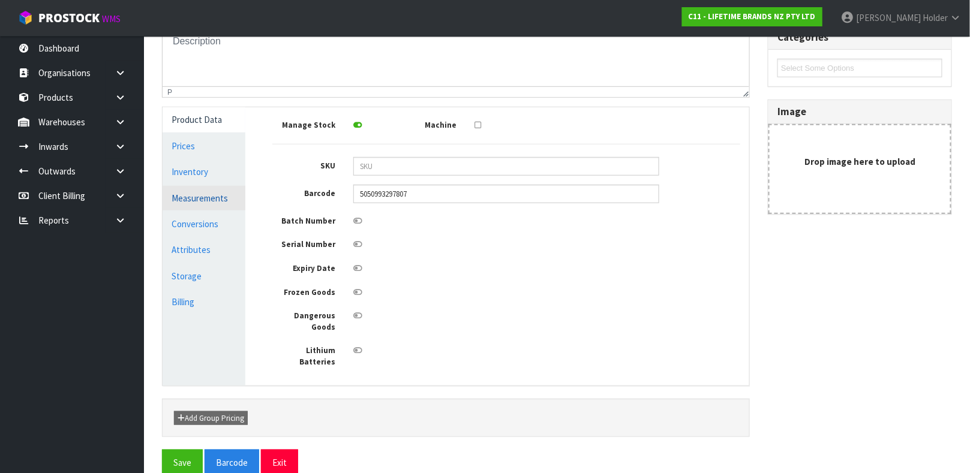
click at [201, 193] on link "Measurements" at bounding box center [204, 198] width 83 height 25
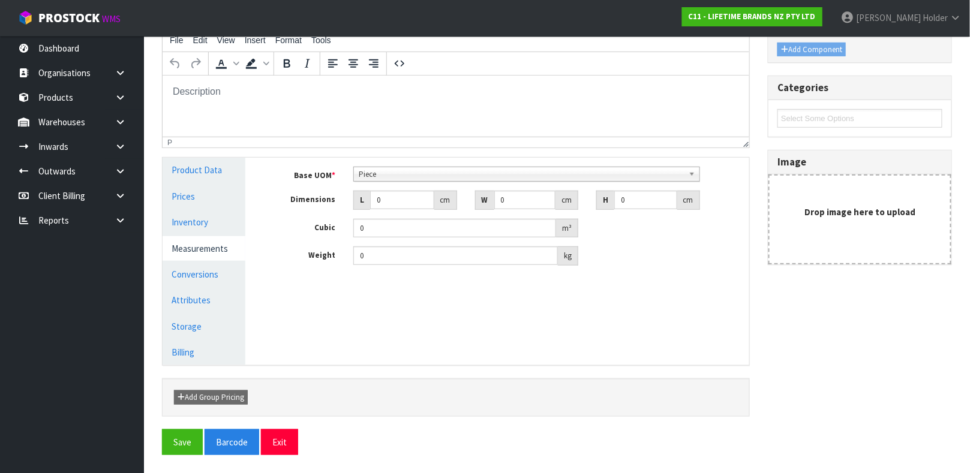
scroll to position [230, 0]
click at [390, 173] on span "Piece" at bounding box center [521, 174] width 325 height 14
drag, startPoint x: 389, startPoint y: 197, endPoint x: 370, endPoint y: 197, distance: 19.2
click at [370, 197] on input "0" at bounding box center [402, 200] width 64 height 19
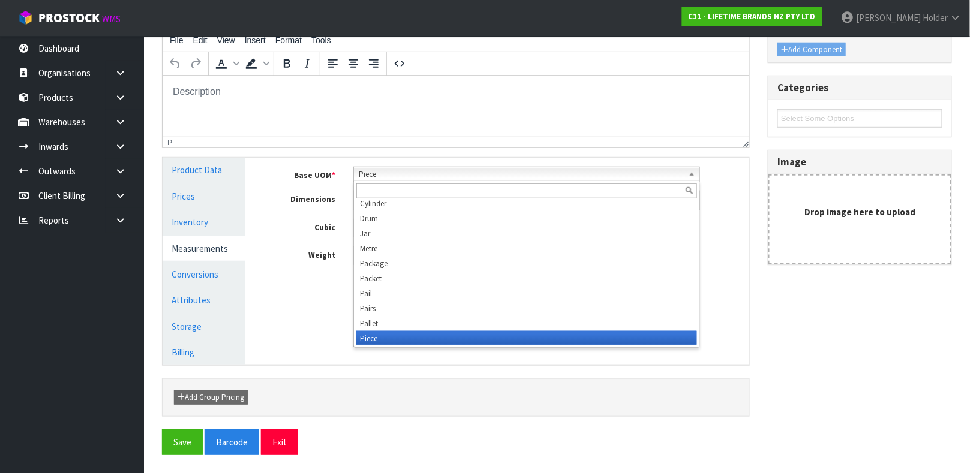
click at [400, 170] on span "Piece" at bounding box center [521, 174] width 325 height 14
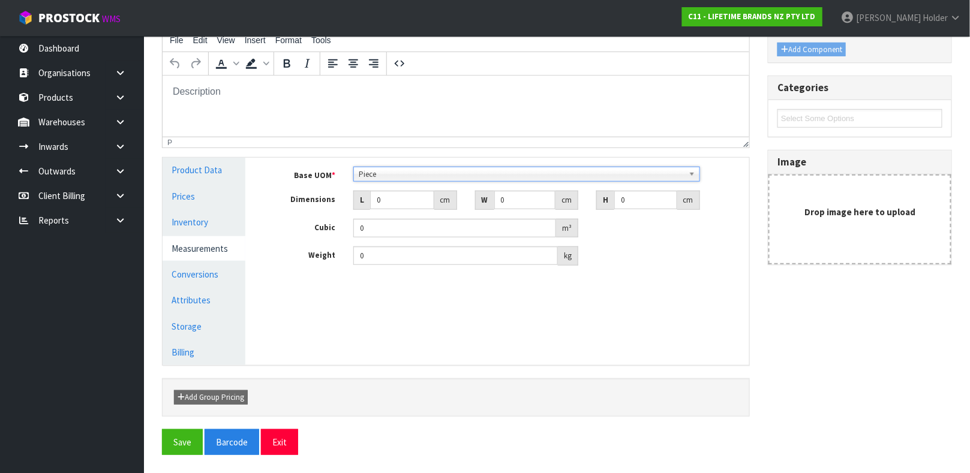
click at [400, 170] on span "Piece" at bounding box center [521, 174] width 325 height 14
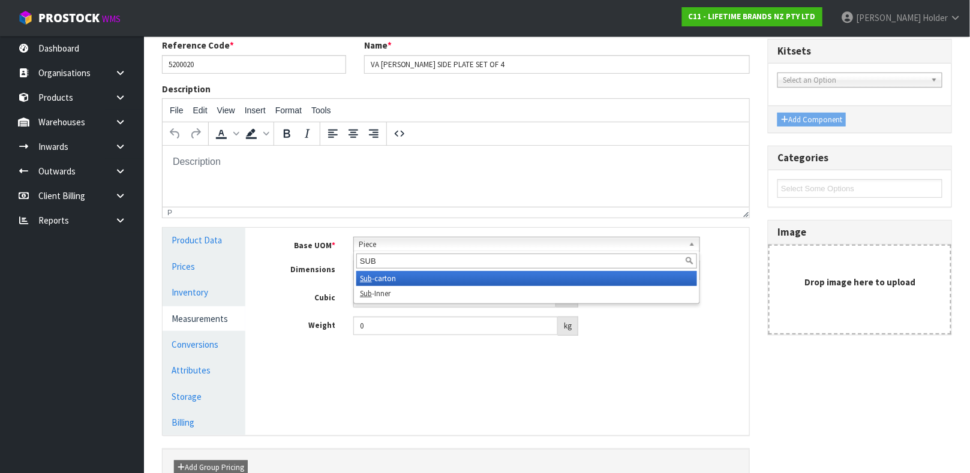
scroll to position [118, 0]
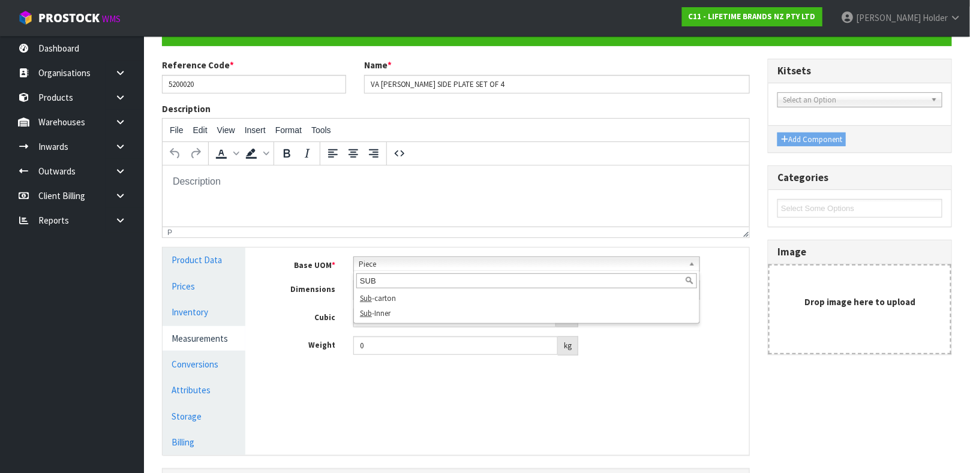
drag, startPoint x: 389, startPoint y: 288, endPoint x: 271, endPoint y: 282, distance: 118.9
click at [284, 282] on div "Base UOM * Bag Bar Basket Bin Bottle Box Bundle Cabinet Cage Carton Case Coil C…" at bounding box center [506, 306] width 468 height 99
click at [390, 257] on link "Piece" at bounding box center [526, 264] width 347 height 15
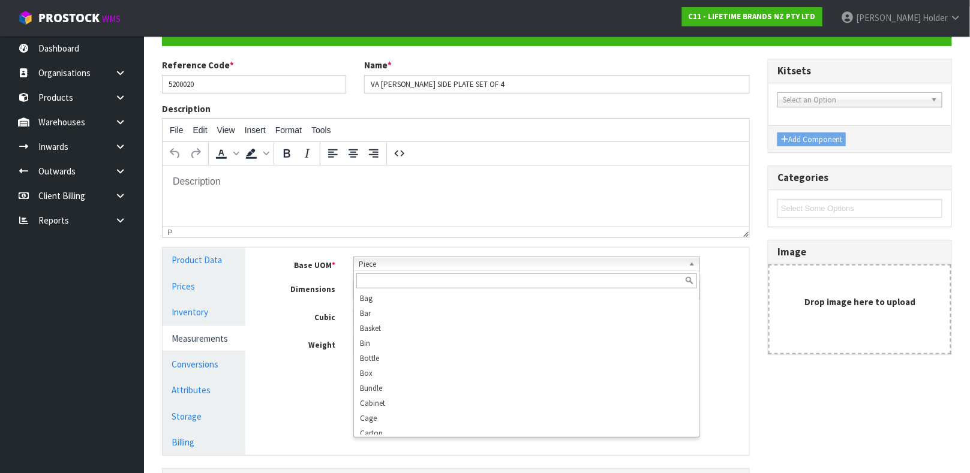
scroll to position [230, 0]
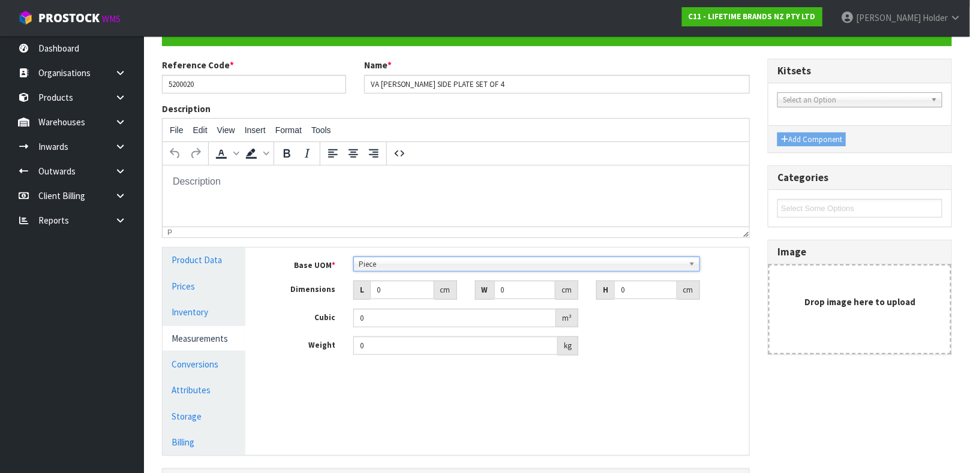
click at [390, 257] on link "Piece" at bounding box center [526, 264] width 347 height 15
drag, startPoint x: 390, startPoint y: 286, endPoint x: 319, endPoint y: 281, distance: 72.1
click at [319, 281] on div "Dimensions L 0 cm W 0 cm H 0 cm" at bounding box center [506, 290] width 486 height 19
drag, startPoint x: 377, startPoint y: 350, endPoint x: 265, endPoint y: 336, distance: 112.4
click at [265, 337] on div "Weight 0 kg" at bounding box center [506, 346] width 486 height 19
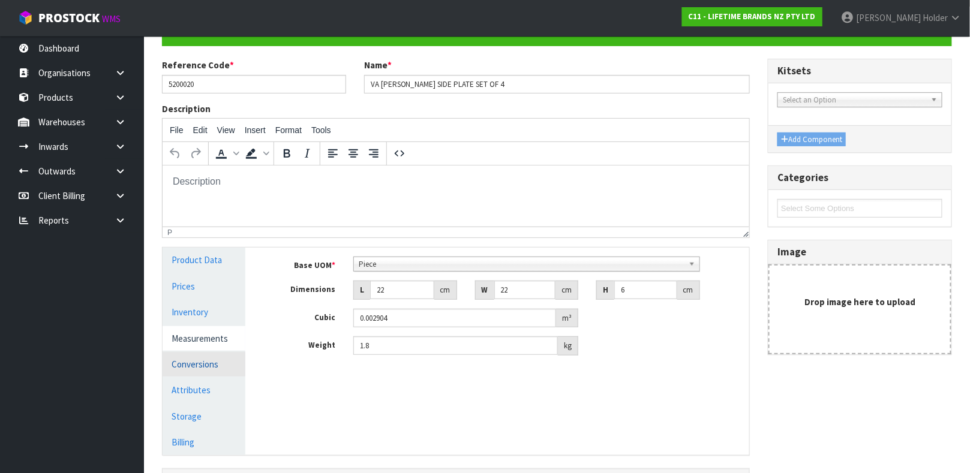
click at [188, 365] on link "Conversions" at bounding box center [204, 364] width 83 height 25
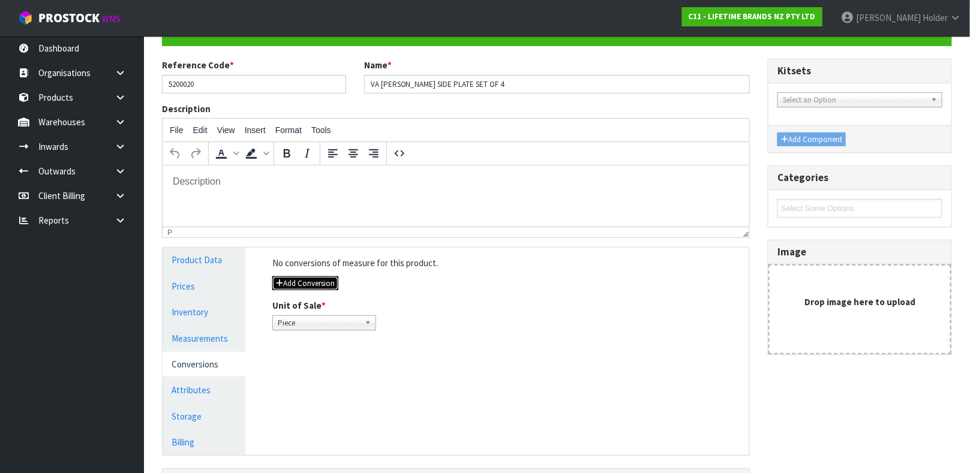
click at [323, 277] on button "Add Conversion" at bounding box center [305, 284] width 66 height 14
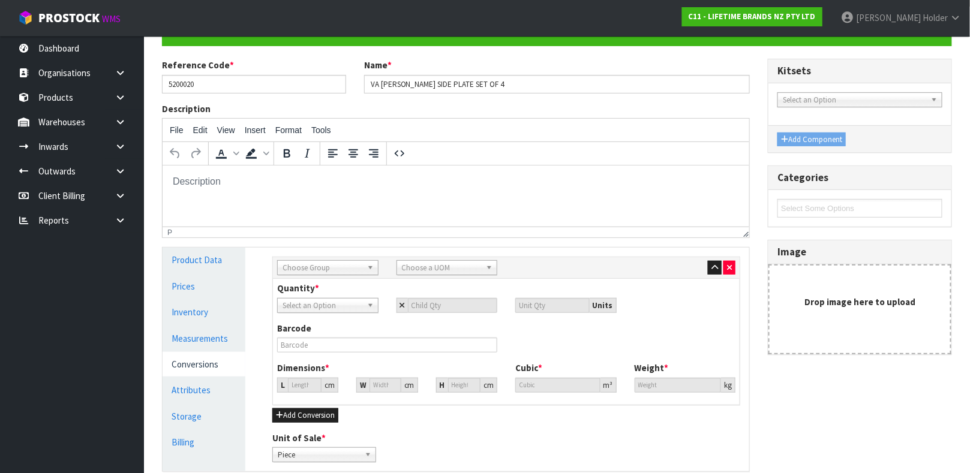
click at [325, 269] on span "Choose Group" at bounding box center [323, 268] width 80 height 14
click at [308, 322] on li "Inner" at bounding box center [327, 317] width 95 height 15
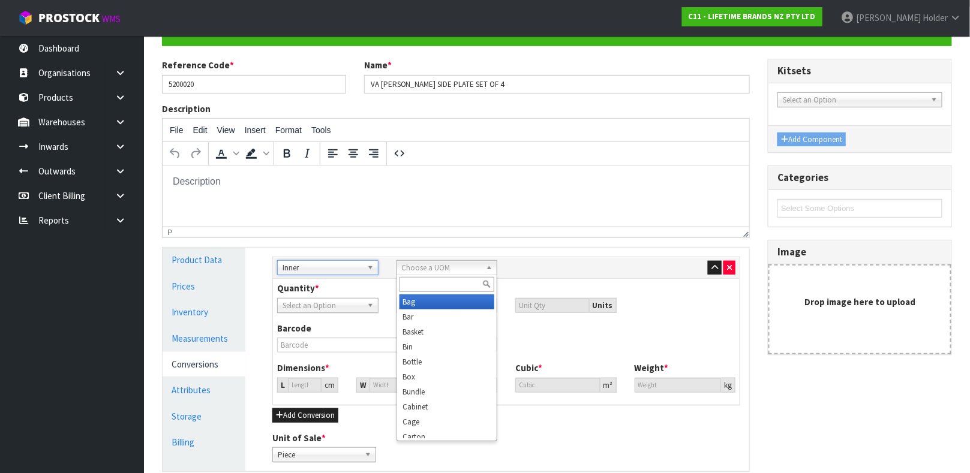
click at [414, 269] on span "Choose a UOM" at bounding box center [442, 268] width 80 height 14
click at [434, 299] on li "Sub -carton" at bounding box center [446, 302] width 95 height 15
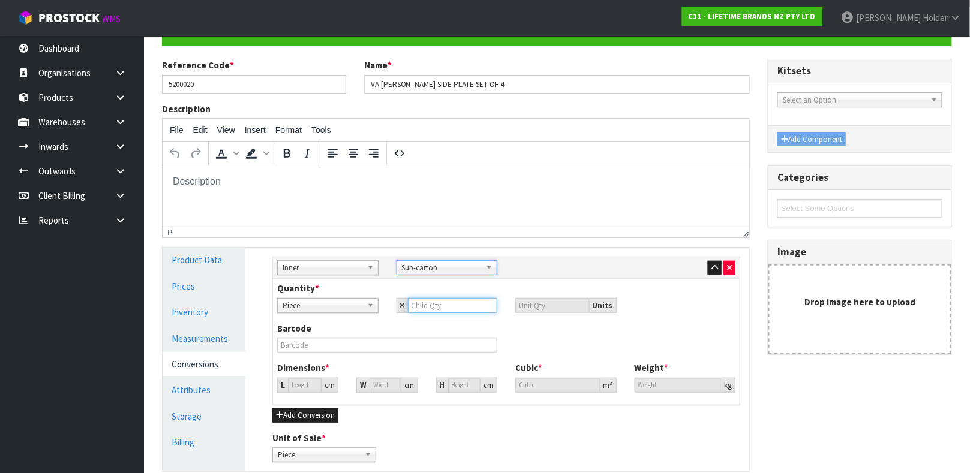
click at [445, 304] on input "number" at bounding box center [453, 305] width 90 height 15
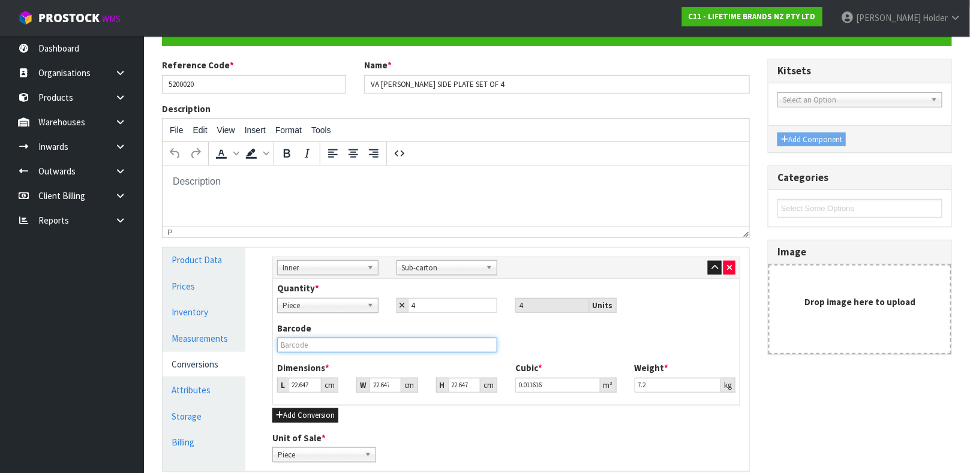
click at [332, 350] on input "text" at bounding box center [387, 345] width 220 height 15
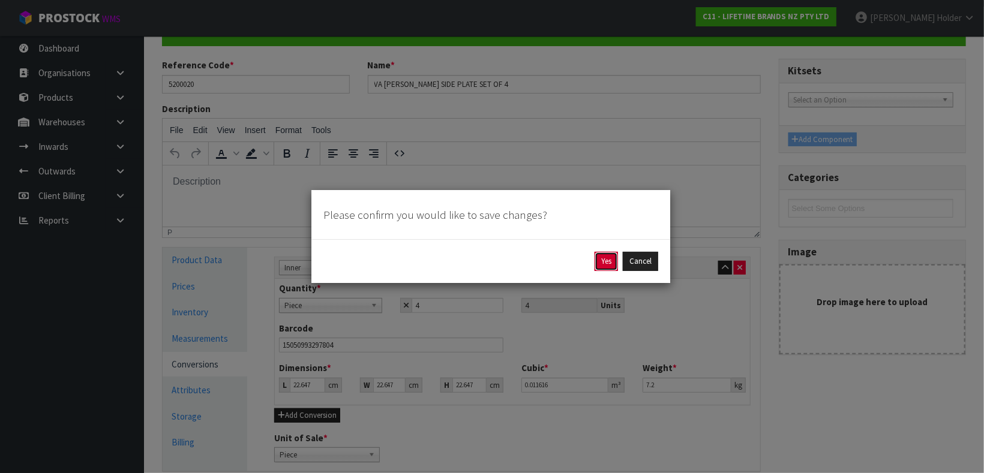
click at [608, 259] on button "Yes" at bounding box center [605, 261] width 23 height 19
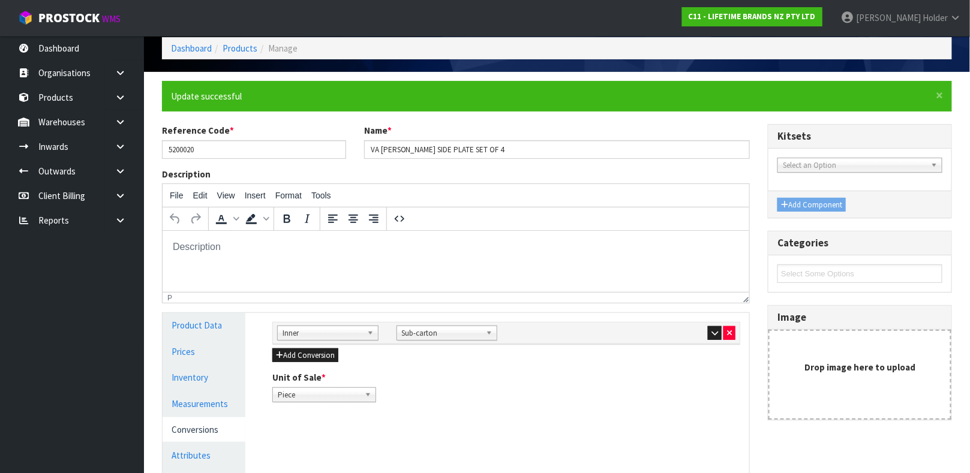
scroll to position [180, 0]
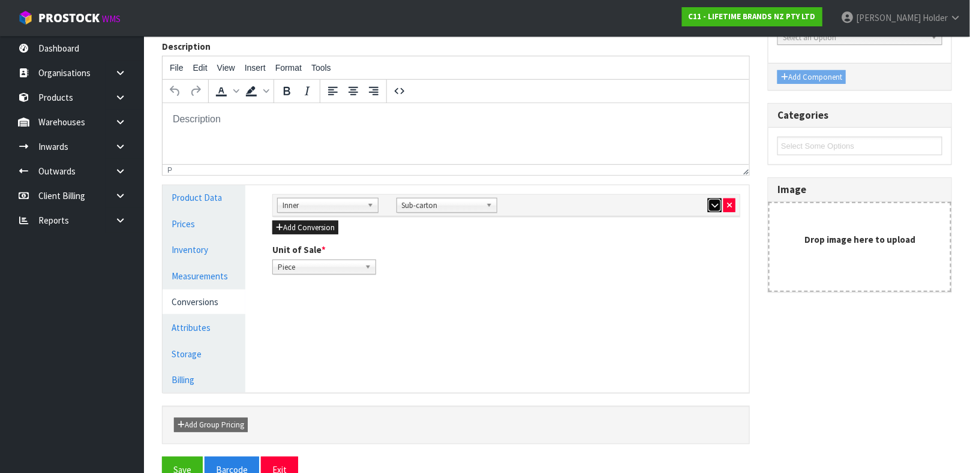
click at [714, 210] on button "button" at bounding box center [715, 206] width 14 height 14
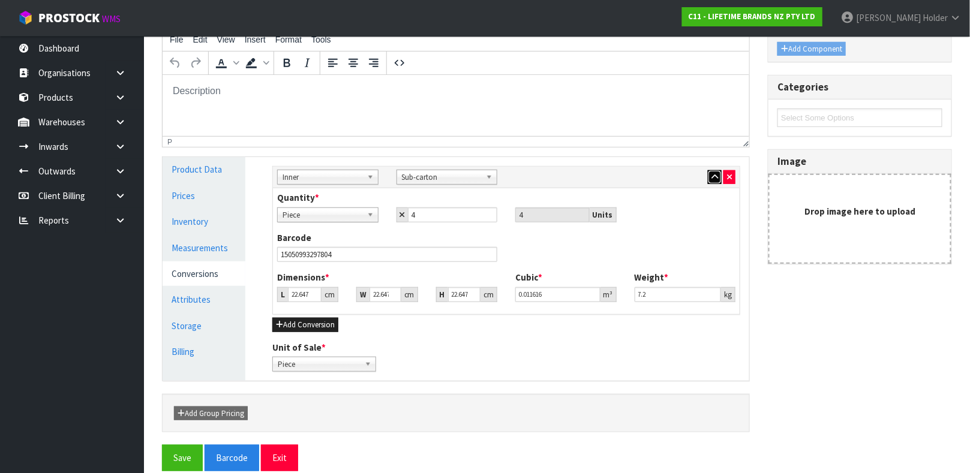
scroll to position [224, 0]
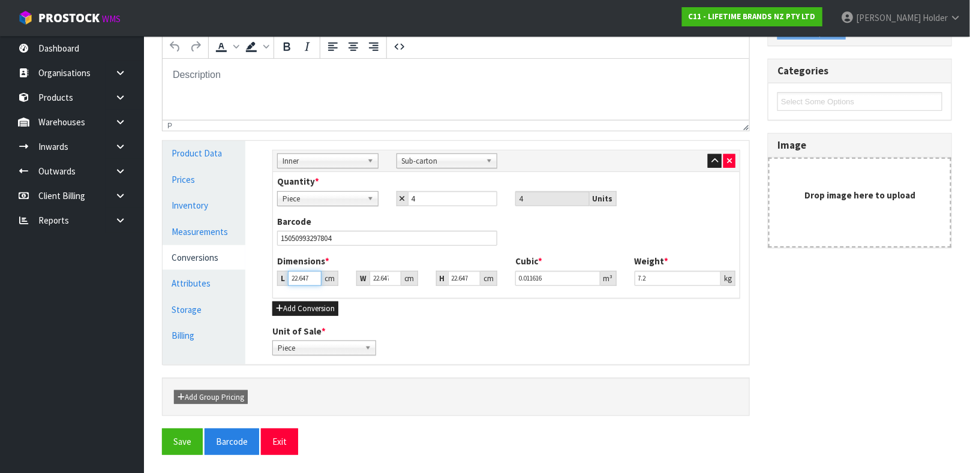
click at [298, 277] on input "22.647" at bounding box center [305, 278] width 34 height 15
drag, startPoint x: 661, startPoint y: 275, endPoint x: 557, endPoint y: 268, distance: 104.0
click at [557, 268] on div "Dimensions * L 23 cm W 23 cm H 25 cm Cubic * 0.013225 m³ Weight * 7.2 kg" at bounding box center [506, 275] width 476 height 40
click at [713, 155] on button "button" at bounding box center [715, 161] width 14 height 14
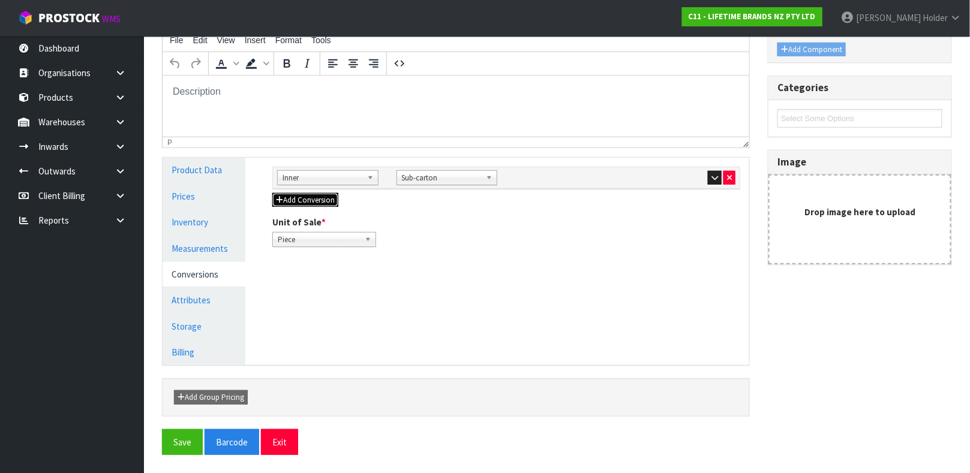
click at [308, 201] on button "Add Conversion" at bounding box center [305, 200] width 66 height 14
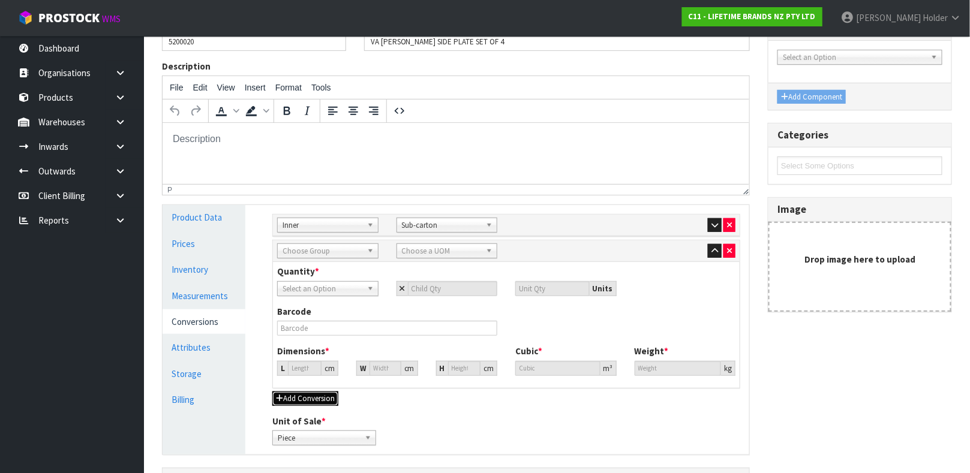
scroll to position [118, 0]
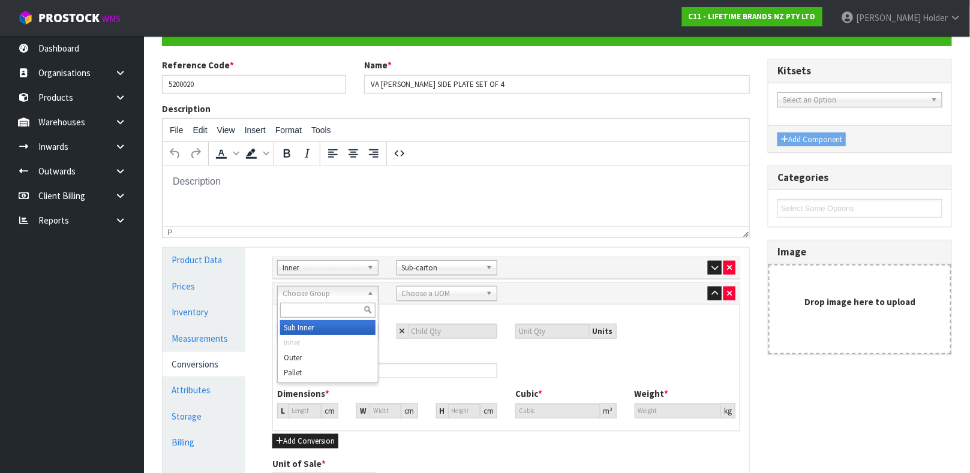
click at [322, 296] on span "Choose Group" at bounding box center [323, 294] width 80 height 14
click at [429, 296] on span "Choose a UOM" at bounding box center [442, 294] width 80 height 14
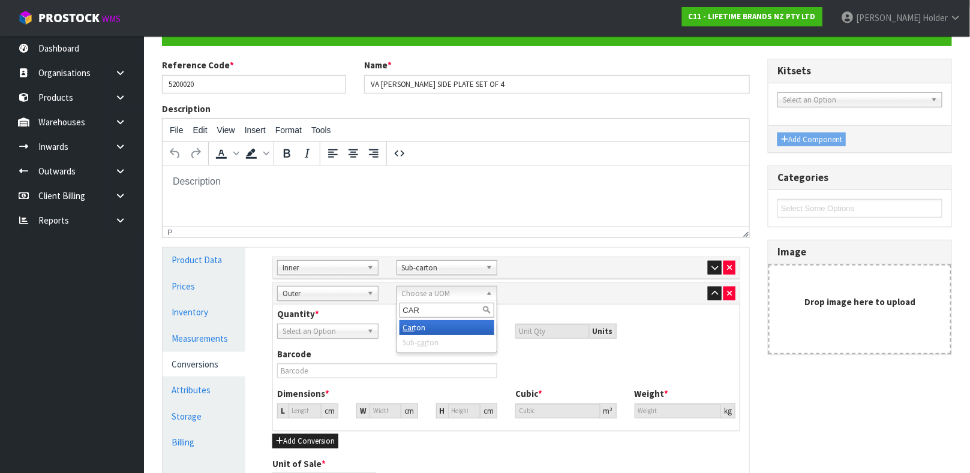
click at [427, 328] on li "Car ton" at bounding box center [446, 327] width 95 height 15
click at [319, 325] on span "Select an Option" at bounding box center [323, 332] width 80 height 14
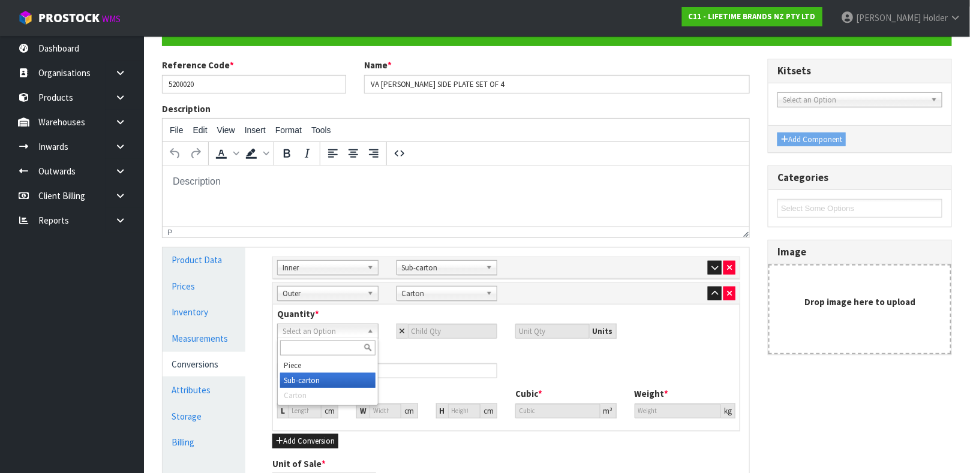
click at [315, 378] on li "Sub-carton" at bounding box center [327, 380] width 95 height 15
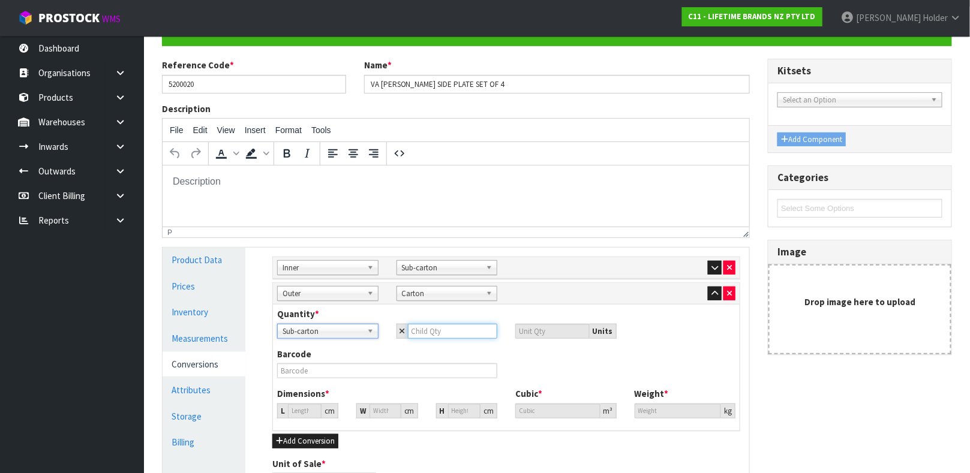
click at [431, 333] on input "number" at bounding box center [453, 331] width 90 height 15
click at [512, 345] on div "Quantity * Piece Sub-carton Carton Sub-carton Piece Sub-carton Carton 2 8 Units" at bounding box center [506, 328] width 476 height 40
drag, startPoint x: 450, startPoint y: 335, endPoint x: 352, endPoint y: 327, distance: 98.7
click at [352, 327] on div "Piece Sub-carton Carton Sub-carton Piece Sub-carton Carton 2 8 Units" at bounding box center [506, 331] width 476 height 15
click at [446, 371] on input "text" at bounding box center [387, 370] width 220 height 15
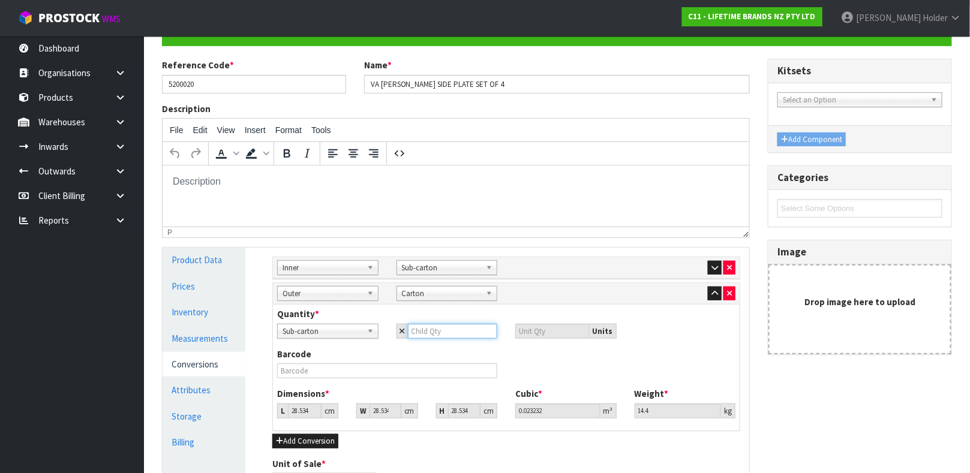
click at [429, 329] on input "number" at bounding box center [453, 331] width 90 height 15
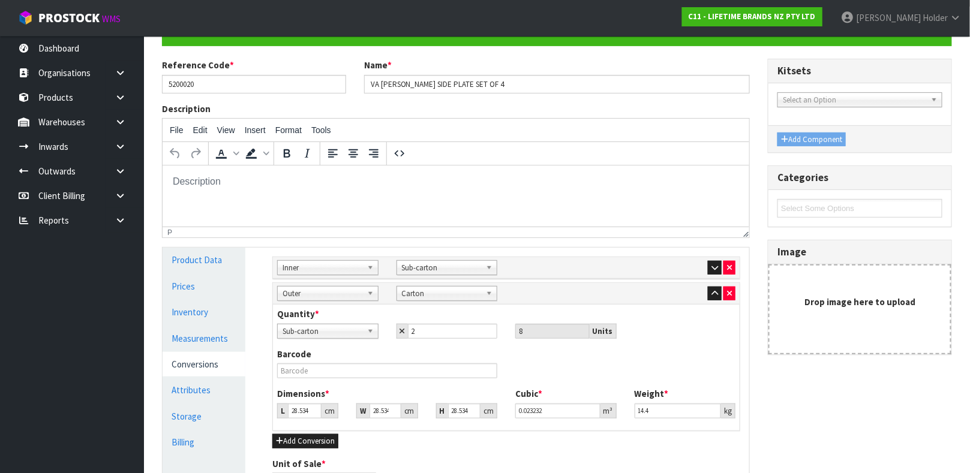
click at [434, 356] on div "Barcode" at bounding box center [387, 363] width 238 height 31
click at [375, 375] on input "text" at bounding box center [387, 370] width 220 height 15
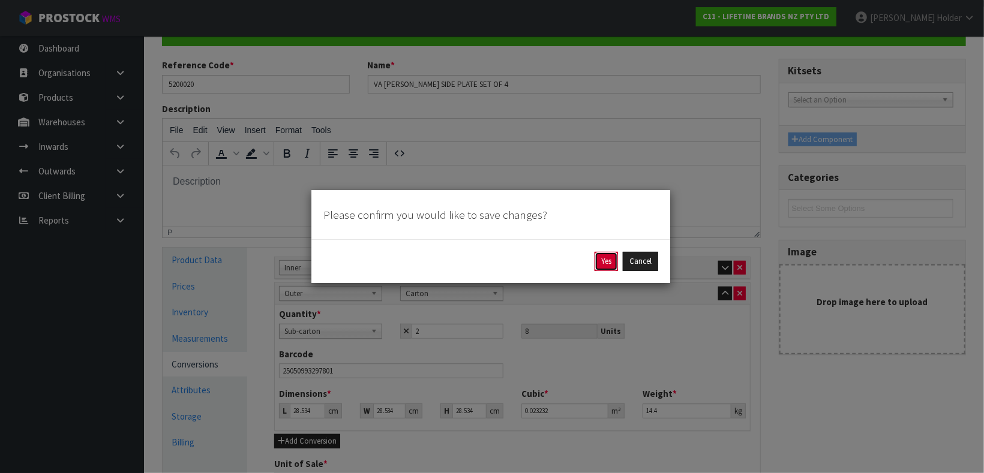
click at [594, 254] on button "Yes" at bounding box center [605, 261] width 23 height 19
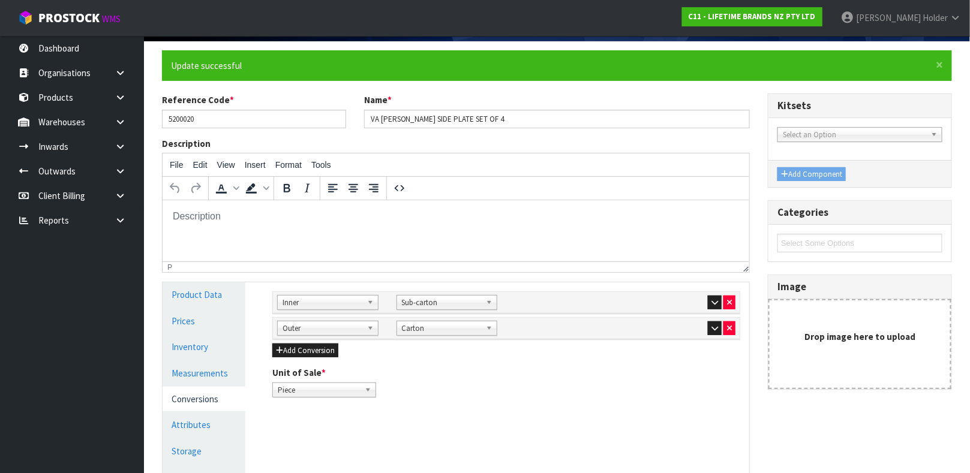
scroll to position [180, 0]
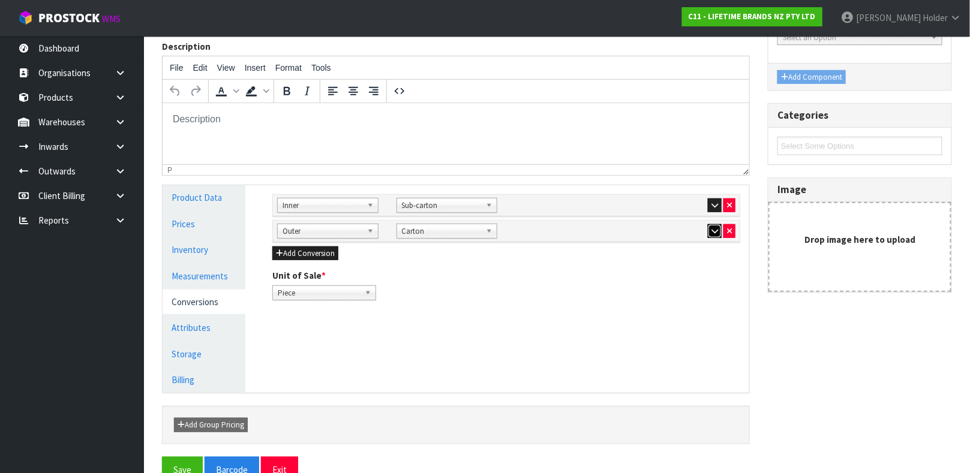
click at [710, 234] on button "button" at bounding box center [715, 231] width 14 height 14
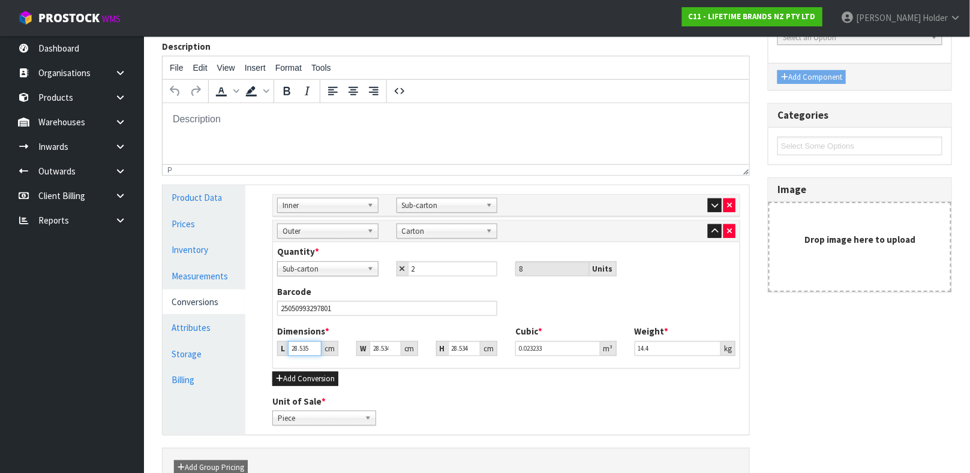
click at [310, 345] on input "28.535" at bounding box center [305, 348] width 34 height 15
click at [305, 346] on input "28.535" at bounding box center [305, 348] width 34 height 15
drag, startPoint x: 681, startPoint y: 346, endPoint x: 484, endPoint y: 344, distance: 196.8
click at [484, 344] on div "Dimensions * L 47 cm W 25 cm H 25 cm Cubic * 0.029375 m³ Weight * 14.4 kg" at bounding box center [506, 345] width 476 height 40
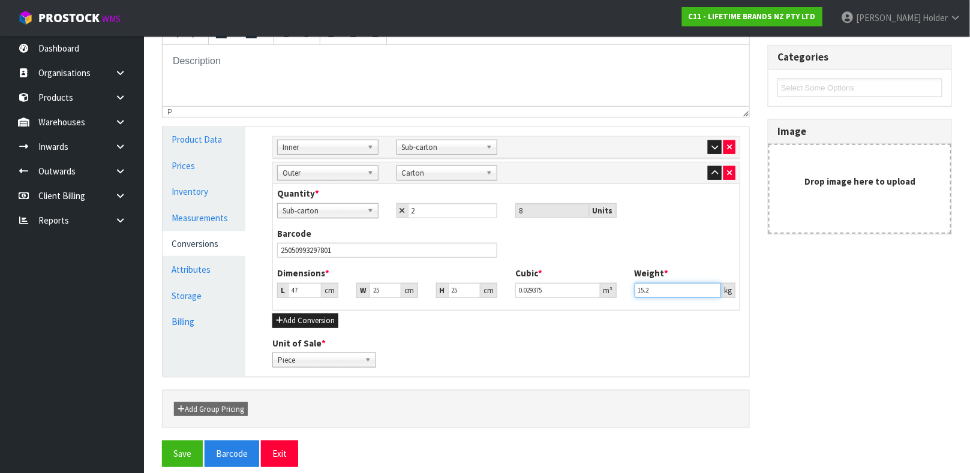
scroll to position [250, 0]
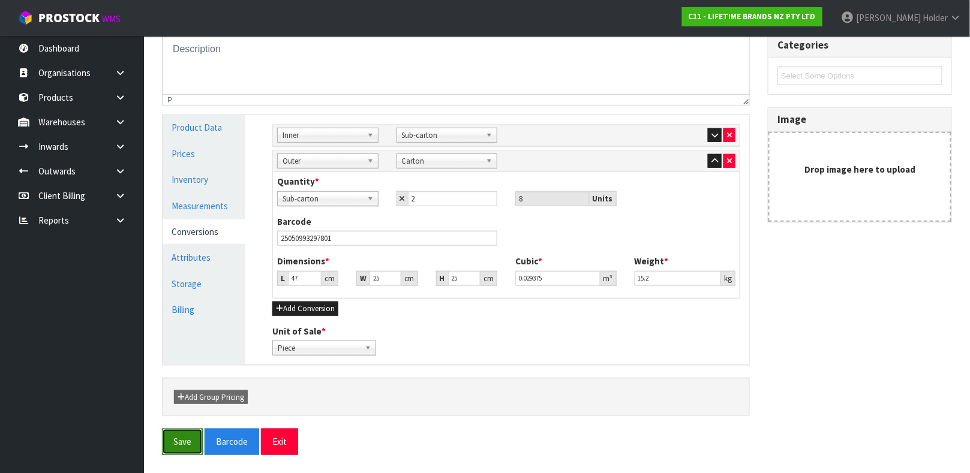
click at [183, 436] on button "Save" at bounding box center [182, 442] width 41 height 26
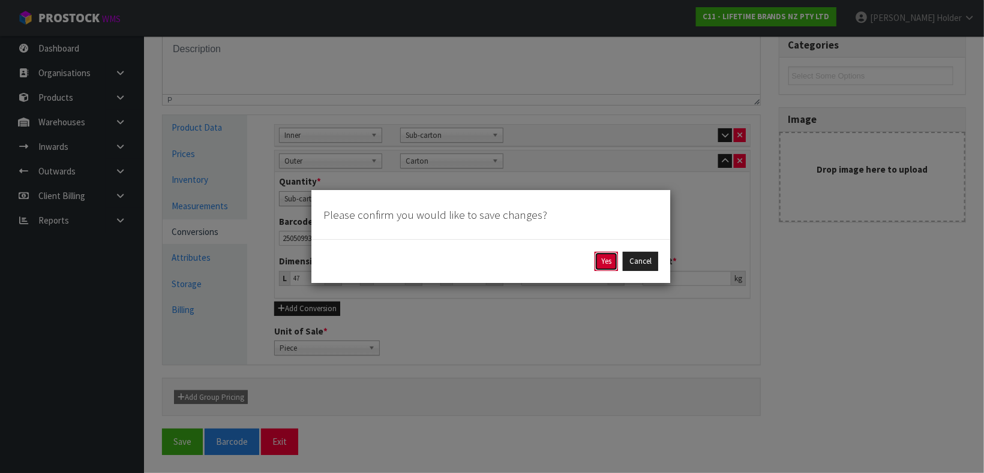
click at [606, 259] on button "Yes" at bounding box center [605, 261] width 23 height 19
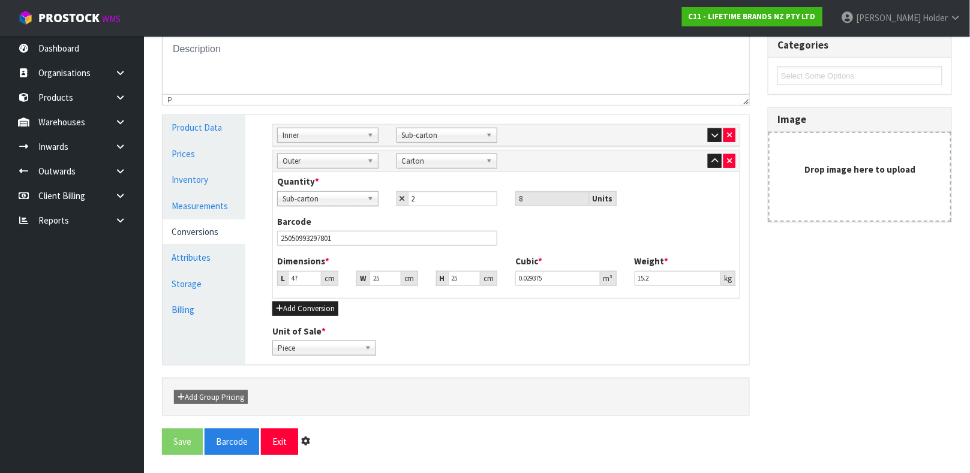
scroll to position [0, 0]
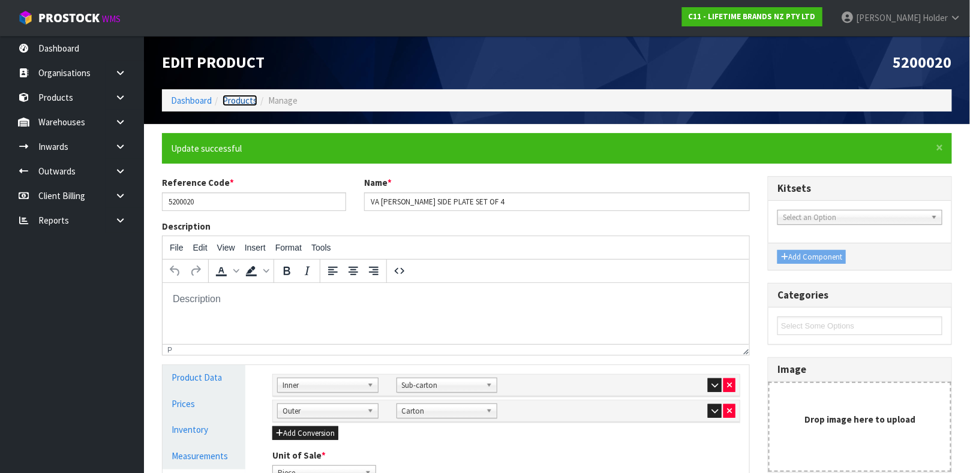
click at [231, 104] on link "Products" at bounding box center [240, 100] width 35 height 11
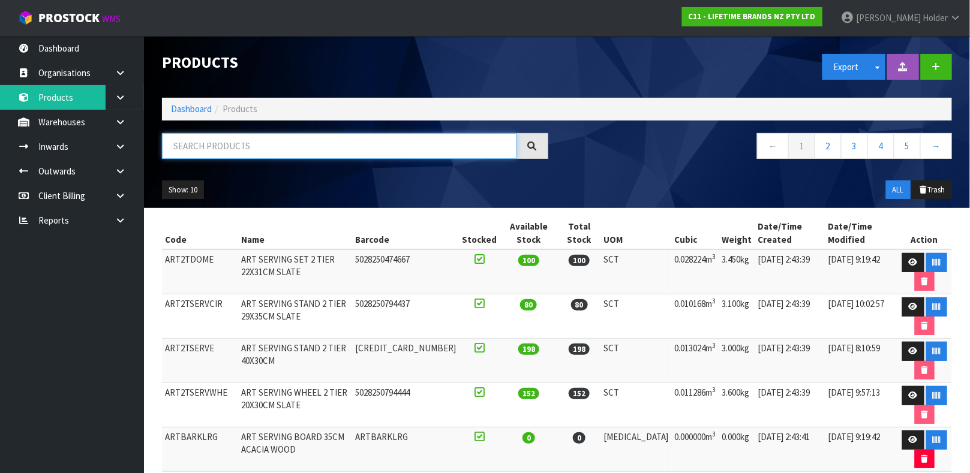
click at [267, 149] on input "text" at bounding box center [339, 146] width 355 height 26
click at [330, 133] on input "text" at bounding box center [339, 146] width 355 height 26
click at [319, 135] on input "text" at bounding box center [339, 146] width 355 height 26
click at [323, 141] on input "text" at bounding box center [339, 146] width 355 height 26
click at [323, 131] on div "Products Export Split button! SOH Summary Measurements Dangerous Goods Import P…" at bounding box center [557, 122] width 808 height 172
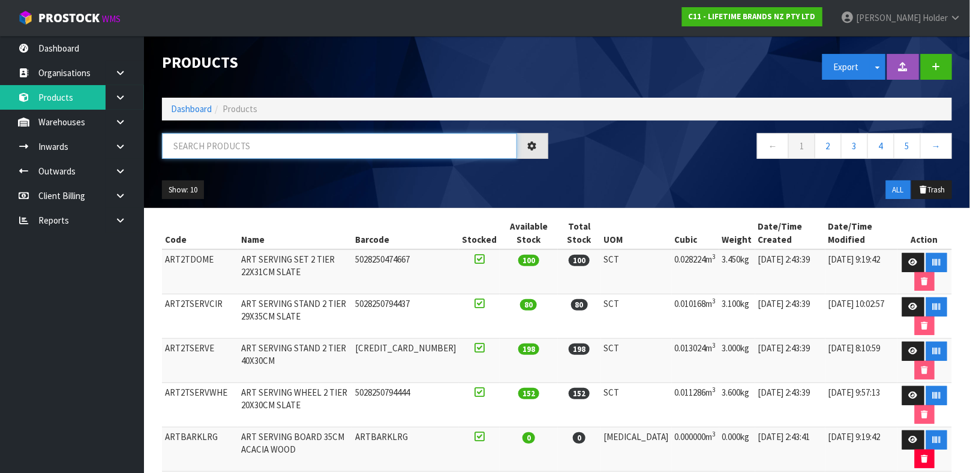
click at [323, 135] on input "text" at bounding box center [339, 146] width 355 height 26
click at [310, 140] on input "text" at bounding box center [339, 146] width 355 height 26
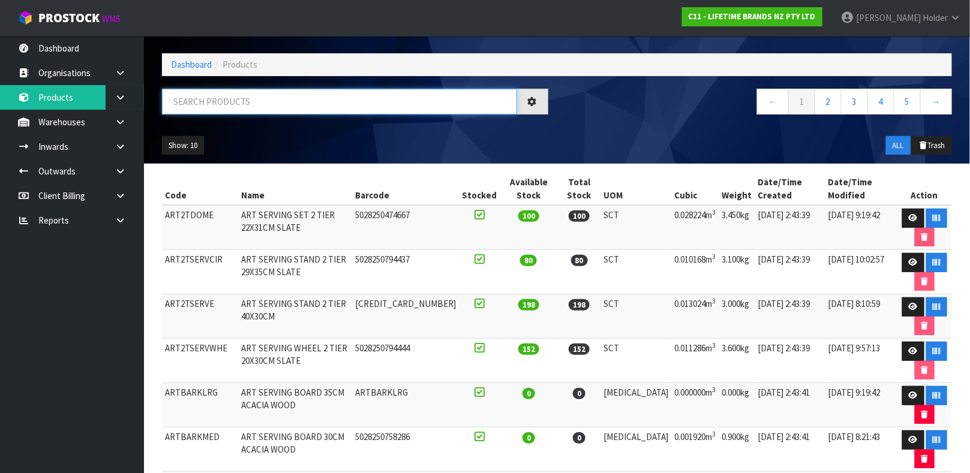
scroll to position [9, 0]
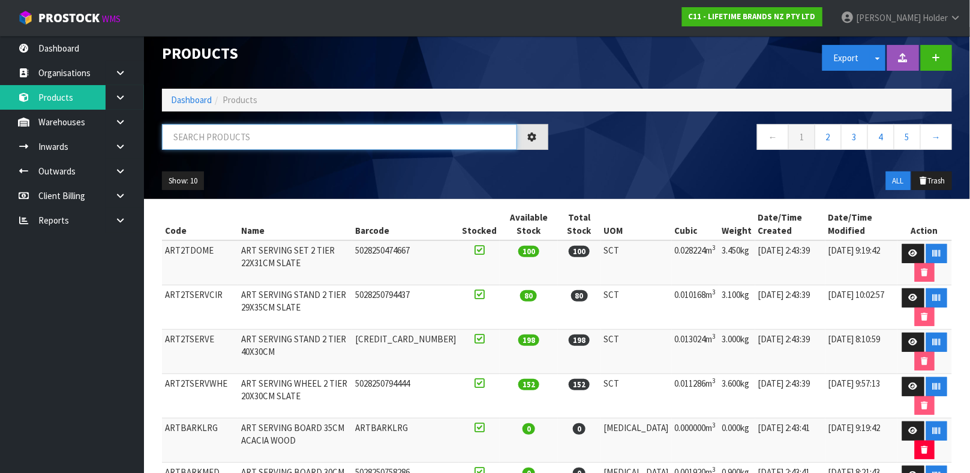
click at [310, 140] on input "text" at bounding box center [339, 137] width 355 height 26
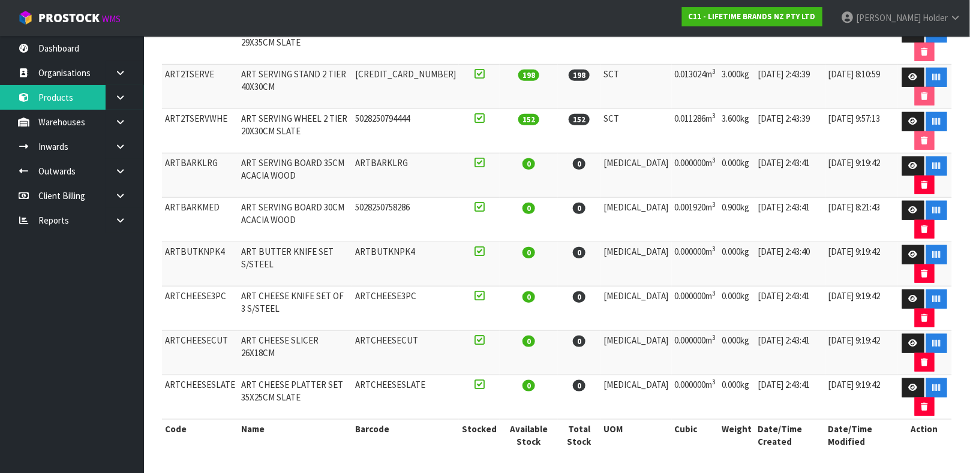
scroll to position [0, 0]
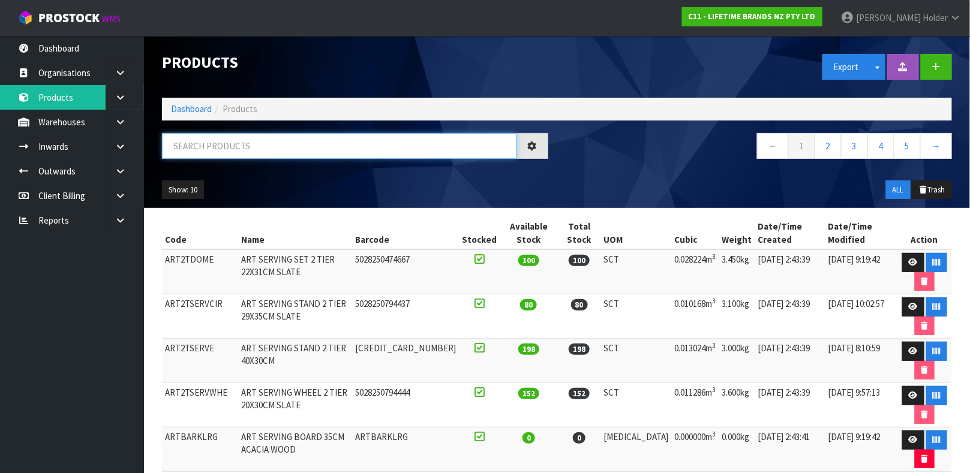
click at [310, 140] on input "text" at bounding box center [339, 146] width 355 height 26
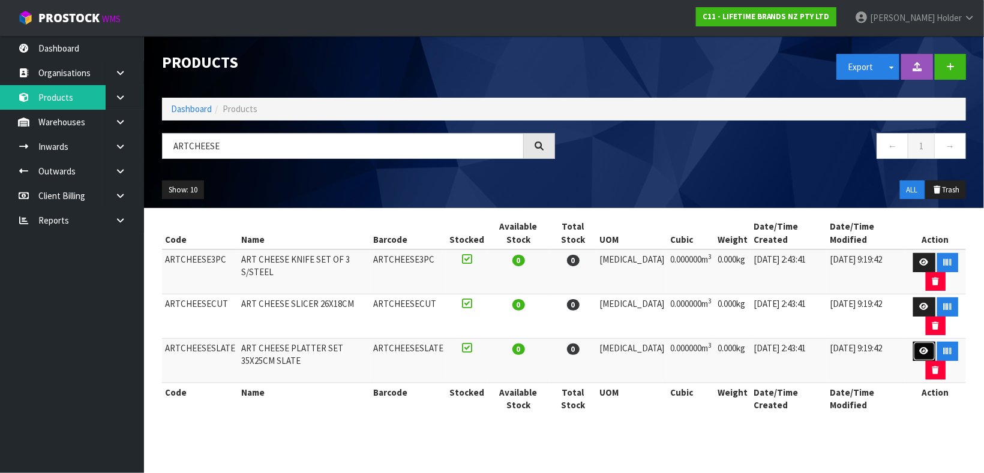
click at [913, 353] on link at bounding box center [924, 351] width 22 height 19
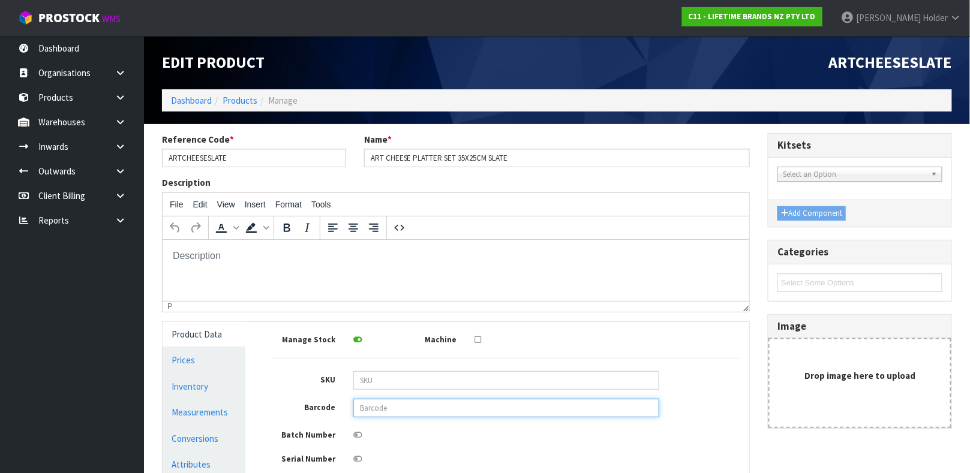
click at [413, 414] on input "text" at bounding box center [506, 408] width 306 height 19
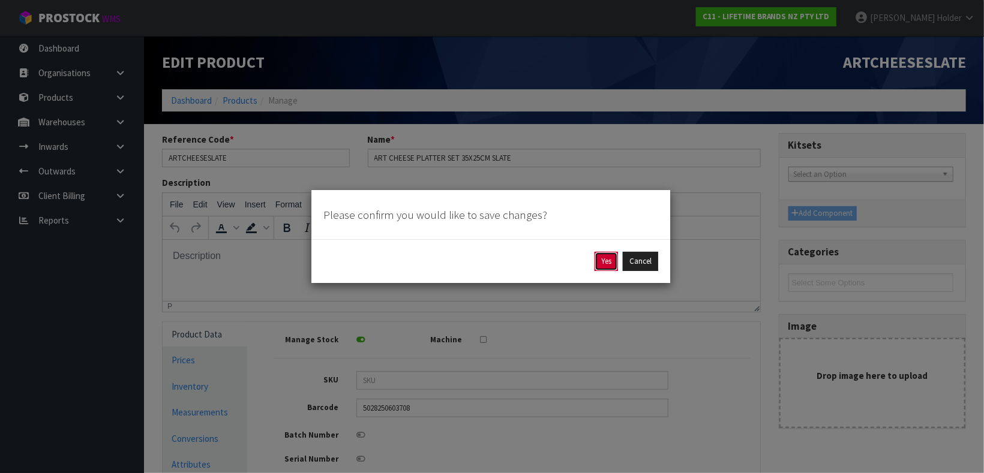
click at [606, 260] on button "Yes" at bounding box center [605, 261] width 23 height 19
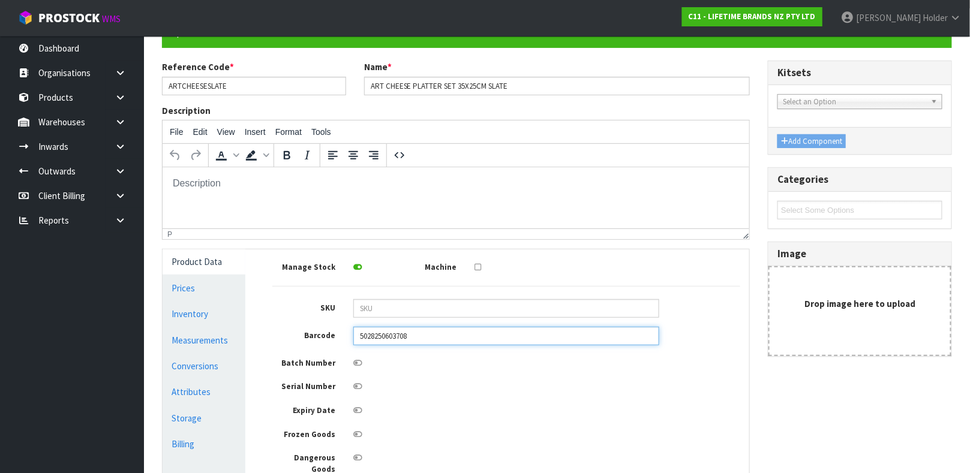
scroll to position [180, 0]
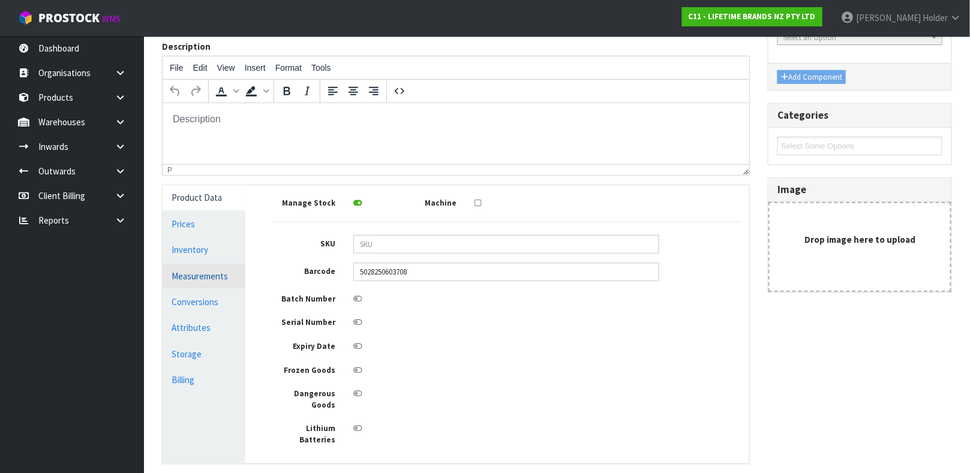
click at [217, 278] on link "Measurements" at bounding box center [204, 276] width 83 height 25
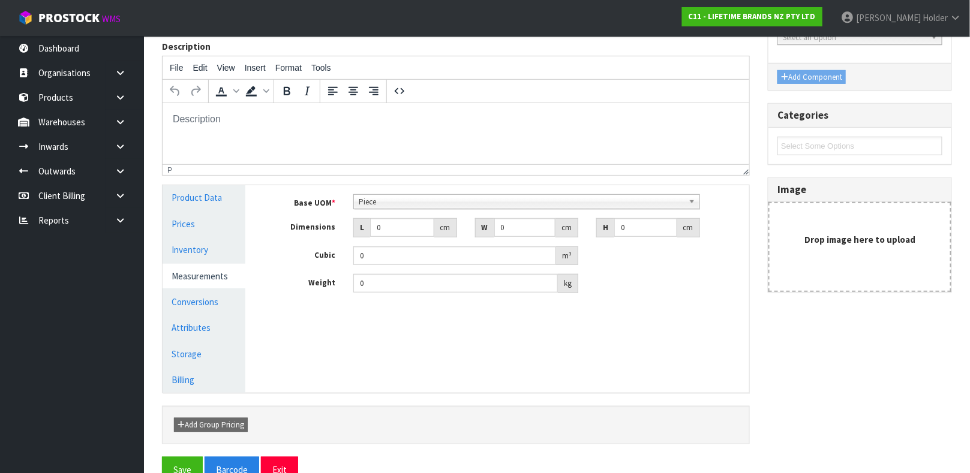
click at [394, 205] on span "Piece" at bounding box center [521, 202] width 325 height 14
drag, startPoint x: 392, startPoint y: 223, endPoint x: 370, endPoint y: 224, distance: 21.6
click at [370, 224] on input "0" at bounding box center [402, 227] width 64 height 19
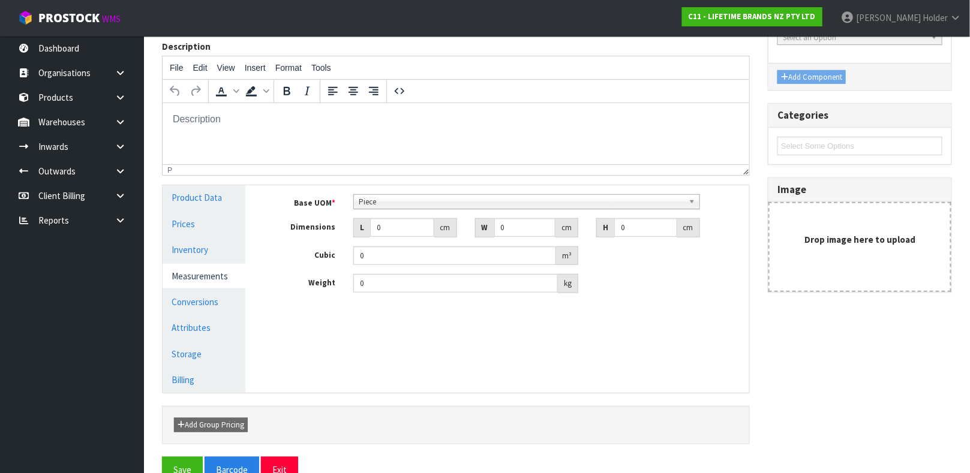
click at [380, 211] on div "Base UOM * Bag Bar Basket Bin Bottle Box Bundle Cabinet Cage Carton Case Coil C…" at bounding box center [506, 243] width 468 height 99
click at [380, 208] on span "Piece" at bounding box center [521, 202] width 325 height 14
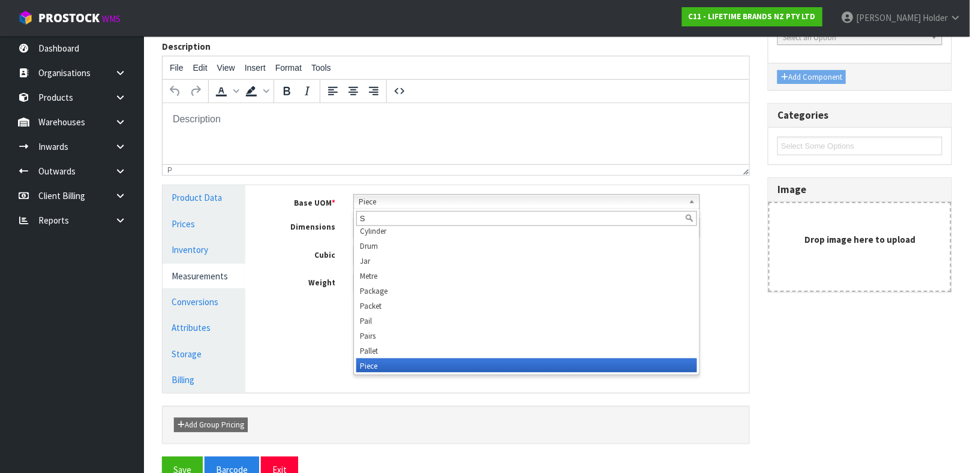
scroll to position [0, 0]
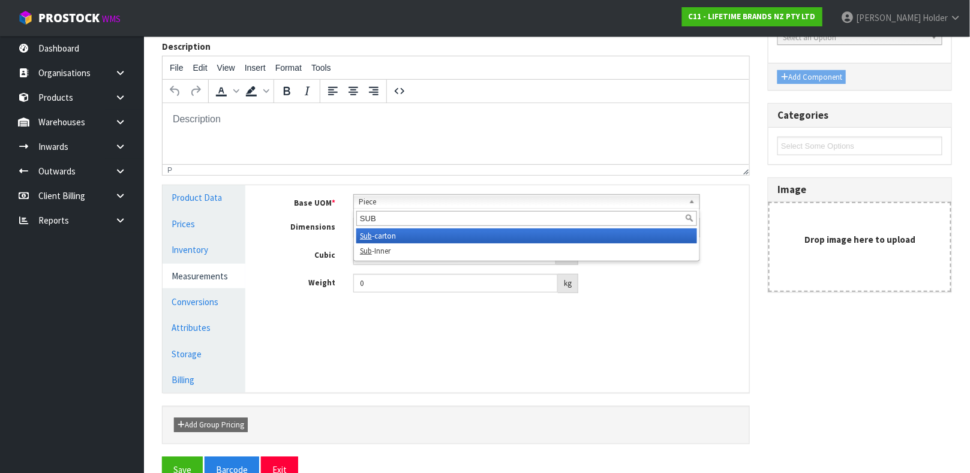
click at [380, 234] on li "Sub -carton" at bounding box center [526, 236] width 341 height 15
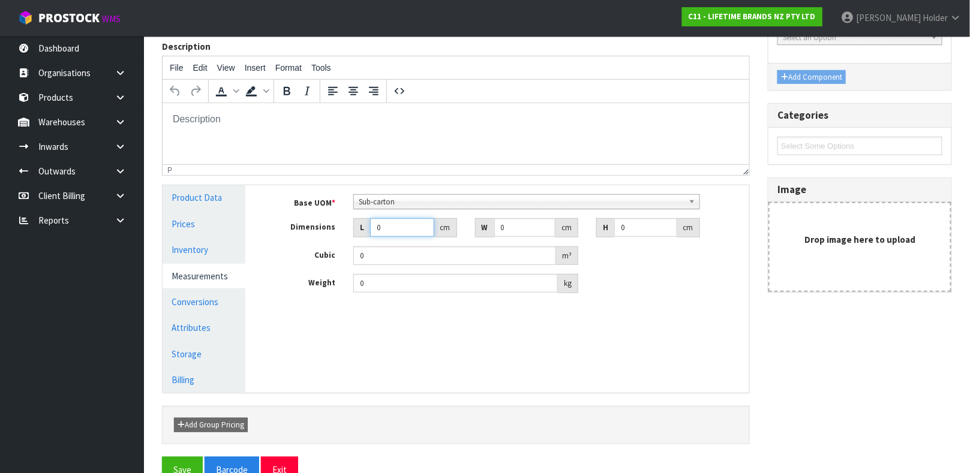
drag, startPoint x: 396, startPoint y: 221, endPoint x: 361, endPoint y: 221, distance: 35.4
click at [361, 221] on div "L 0 cm" at bounding box center [405, 227] width 104 height 19
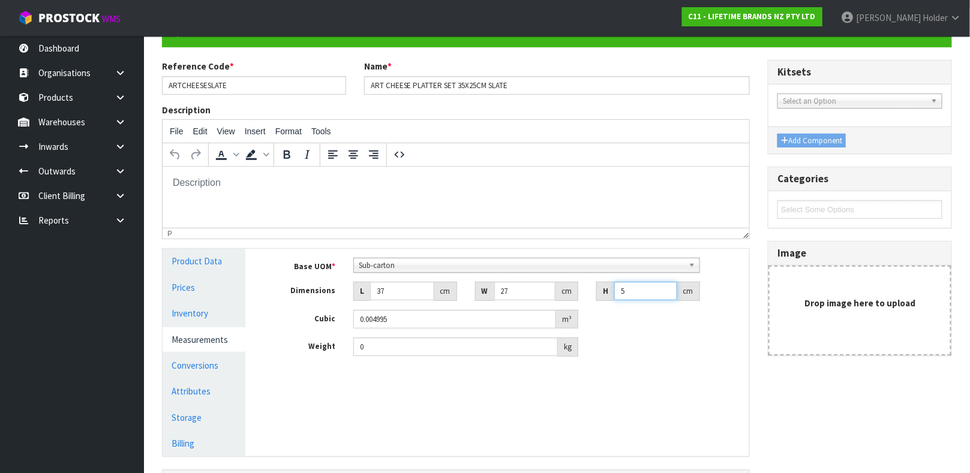
scroll to position [90, 0]
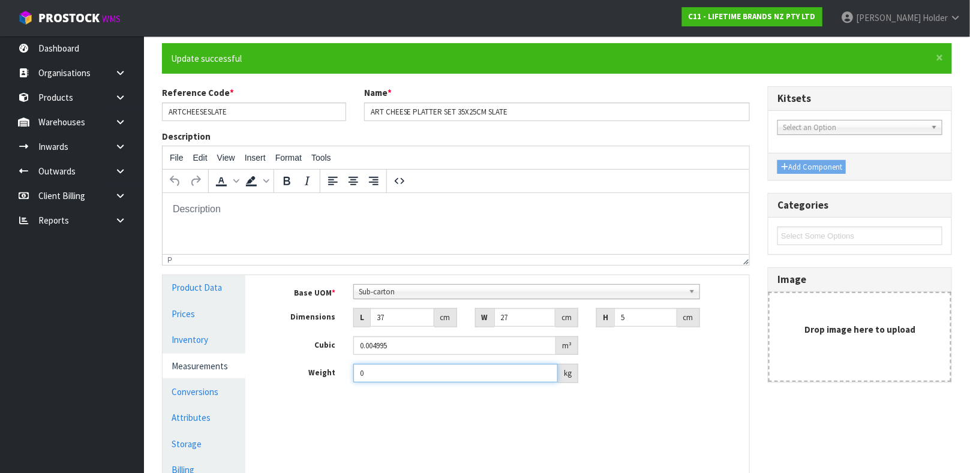
drag, startPoint x: 372, startPoint y: 378, endPoint x: 224, endPoint y: 372, distance: 147.7
click at [231, 375] on div "Product Data Prices Inventory Measurements Conversions Attributes Storage Billi…" at bounding box center [456, 378] width 605 height 207
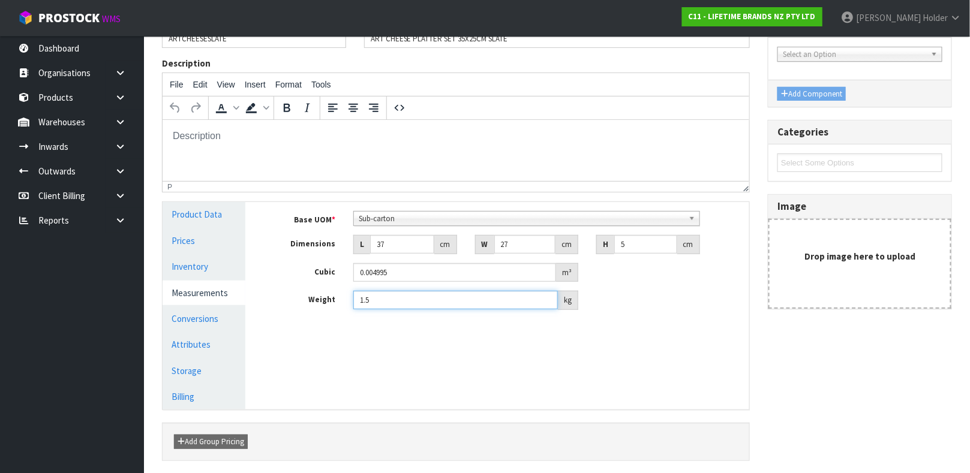
scroll to position [180, 0]
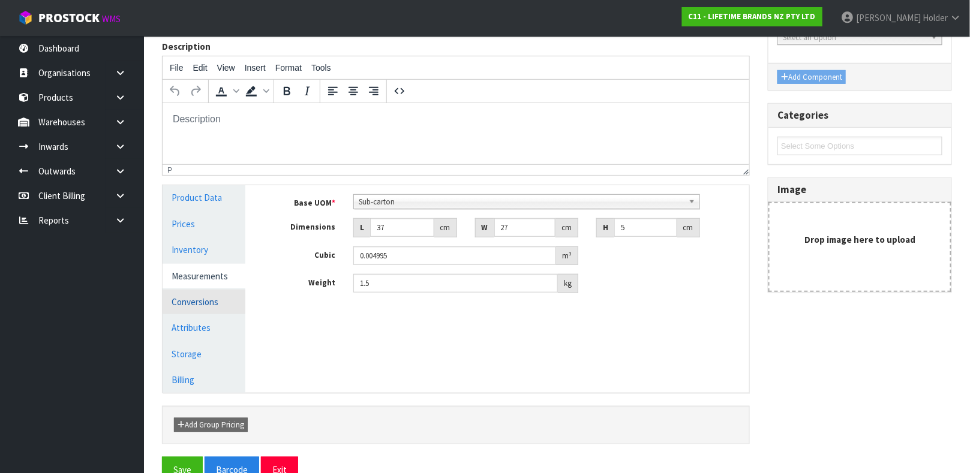
click at [230, 295] on link "Conversions" at bounding box center [204, 302] width 83 height 25
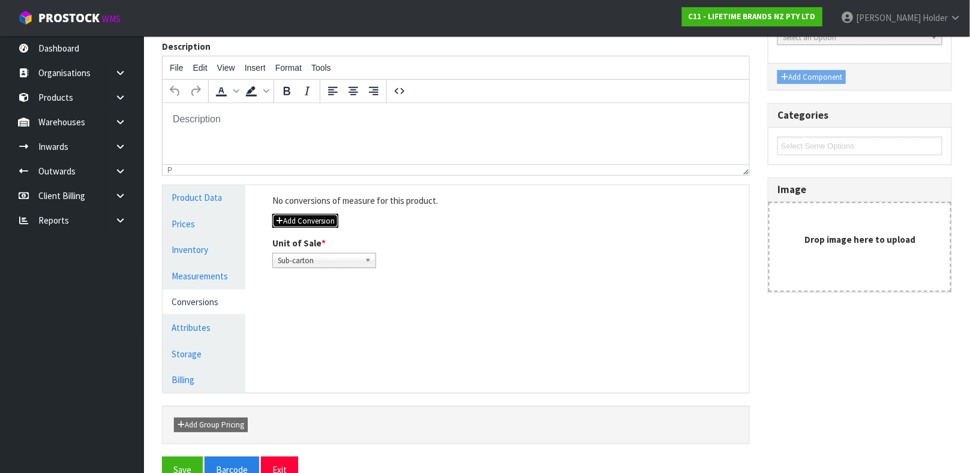
click at [314, 214] on button "Add Conversion" at bounding box center [305, 221] width 66 height 14
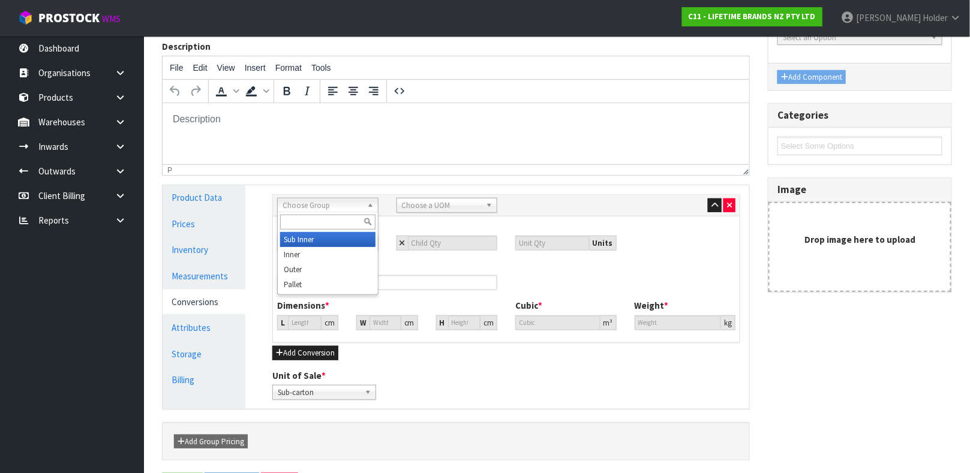
click at [312, 209] on span "Choose Group" at bounding box center [323, 206] width 80 height 14
click at [310, 241] on li "Out er" at bounding box center [327, 239] width 95 height 15
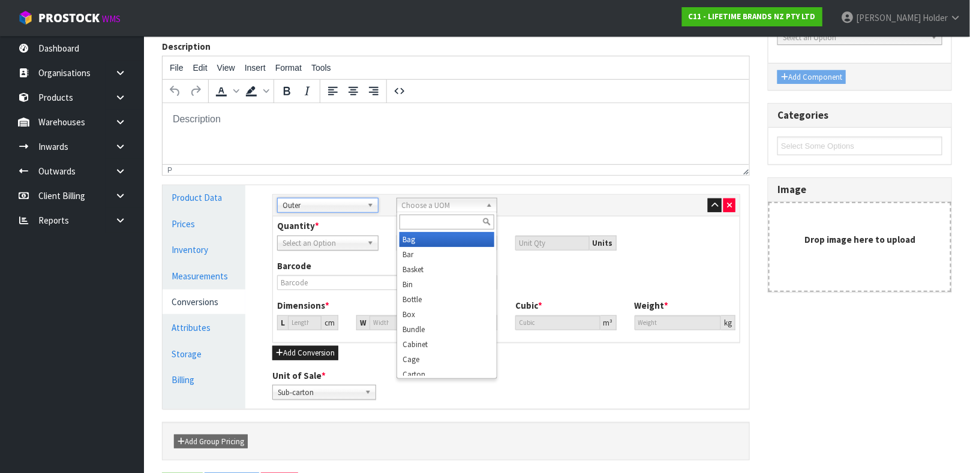
click at [434, 205] on span "Choose a UOM" at bounding box center [442, 206] width 80 height 14
click at [428, 241] on li "Cart on" at bounding box center [446, 239] width 95 height 15
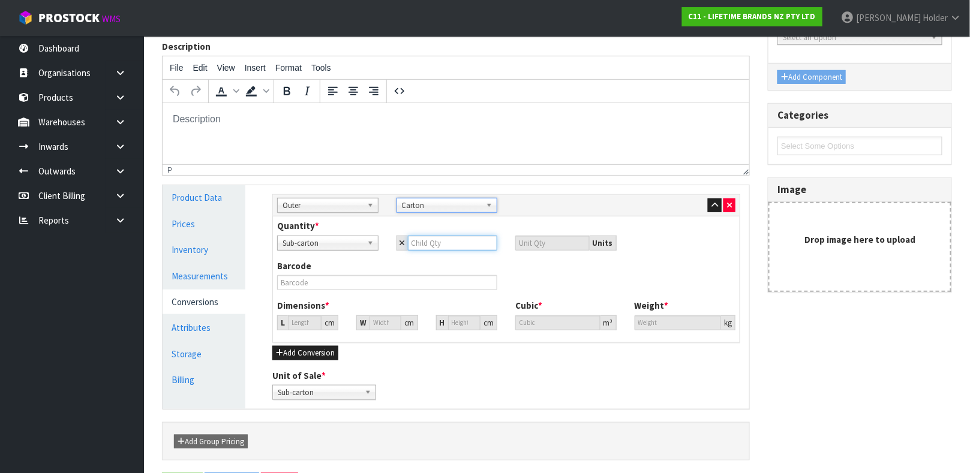
click at [445, 242] on input "number" at bounding box center [453, 243] width 90 height 15
click at [441, 236] on input "6" at bounding box center [453, 243] width 90 height 15
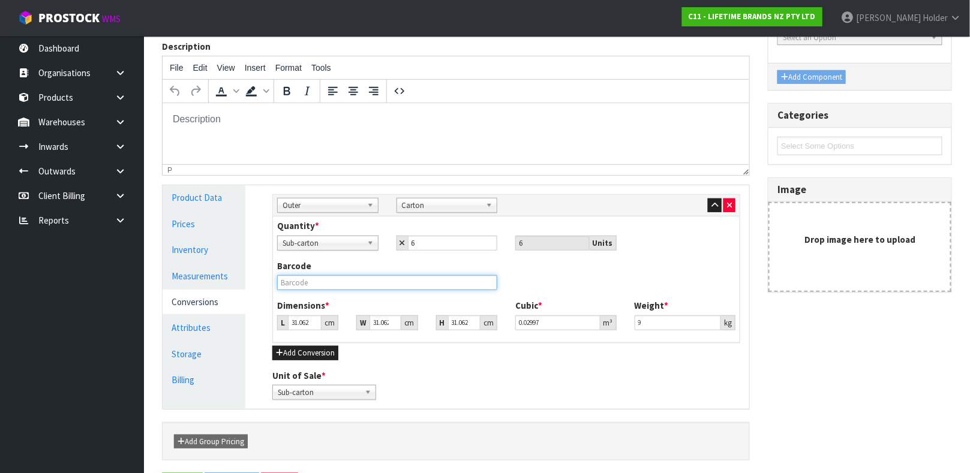
click at [419, 289] on input "text" at bounding box center [387, 282] width 220 height 15
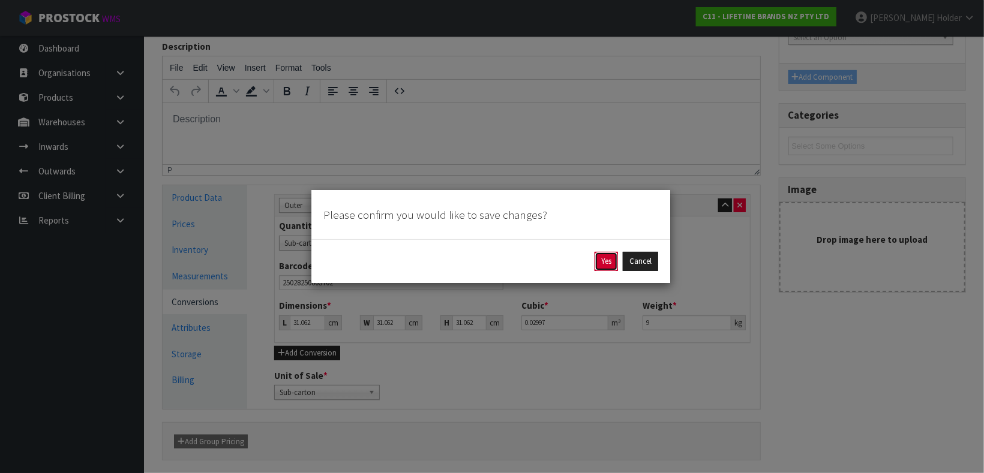
click at [611, 259] on button "Yes" at bounding box center [605, 261] width 23 height 19
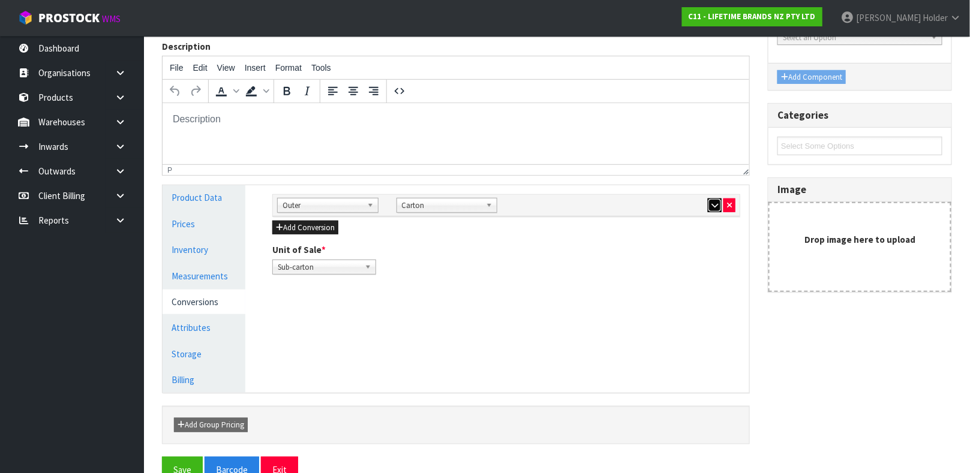
click at [714, 205] on icon "button" at bounding box center [714, 206] width 7 height 8
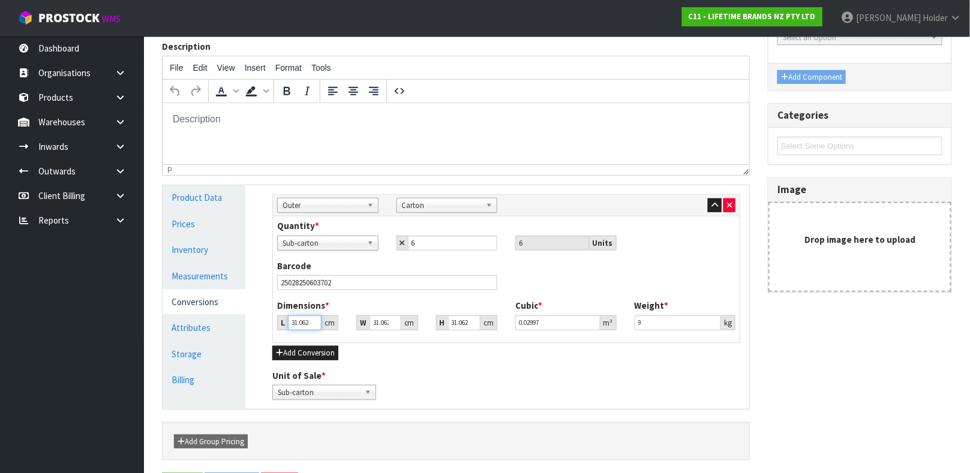
click at [297, 328] on input "31.062" at bounding box center [305, 323] width 34 height 15
drag, startPoint x: 687, startPoint y: 320, endPoint x: 378, endPoint y: 320, distance: 308.3
click at [389, 322] on div "Dimensions * L 38 cm W 28 cm H 28 cm Cubic * 0.029792 m³ Weight * 9 kg" at bounding box center [506, 319] width 476 height 40
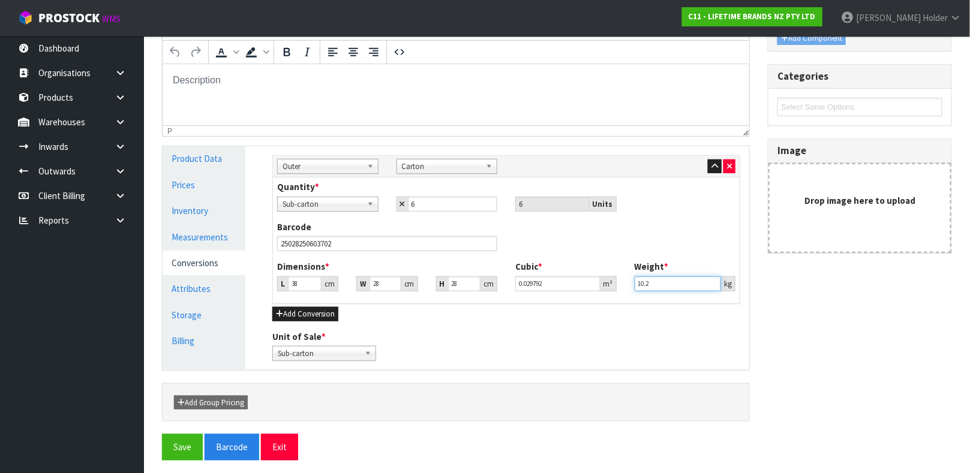
scroll to position [224, 0]
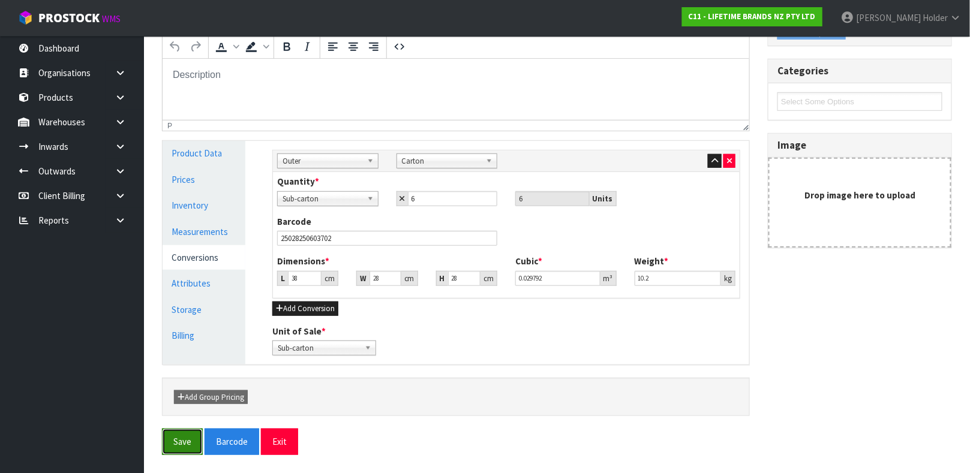
click at [195, 441] on button "Save" at bounding box center [182, 442] width 41 height 26
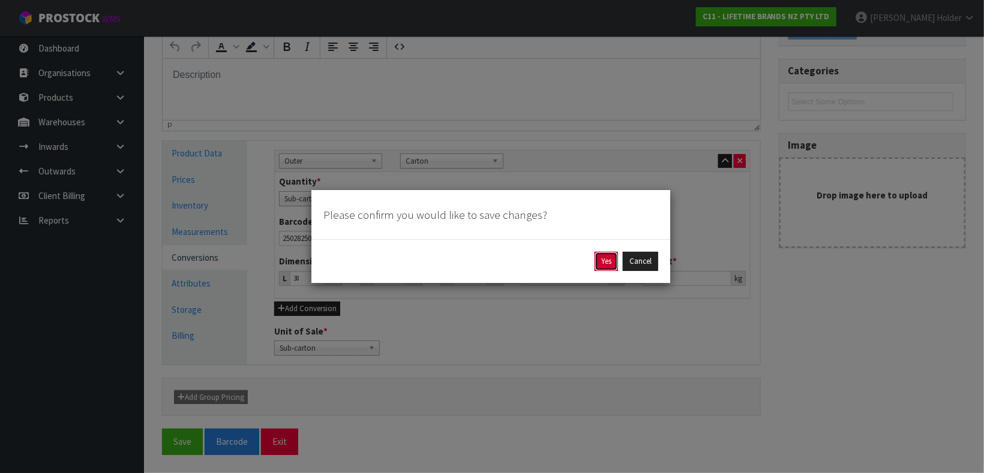
click at [603, 259] on button "Yes" at bounding box center [605, 261] width 23 height 19
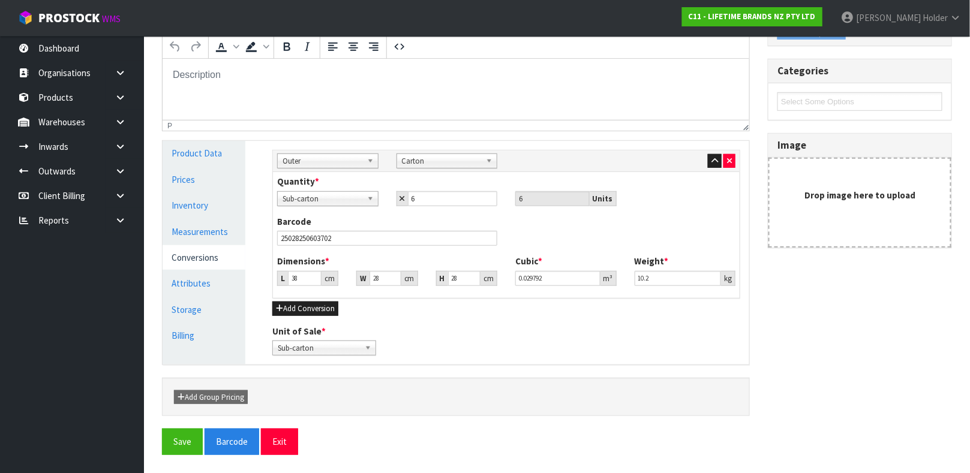
scroll to position [0, 0]
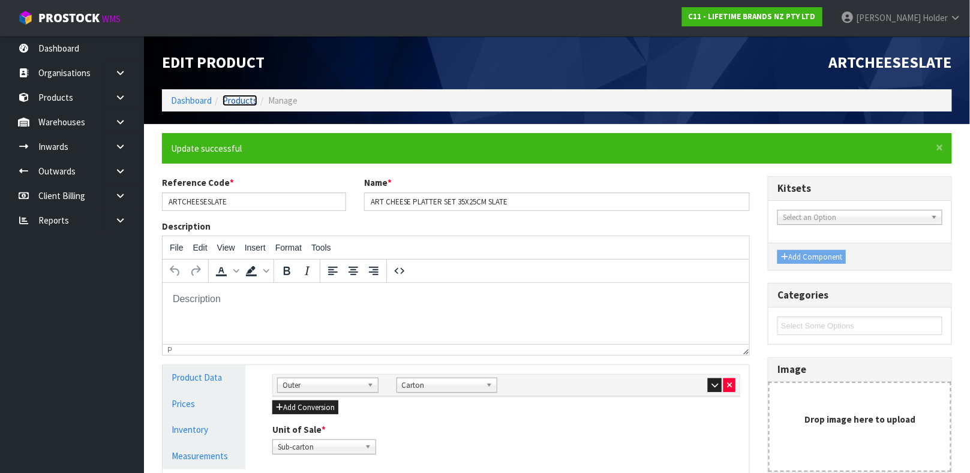
click at [239, 99] on link "Products" at bounding box center [240, 100] width 35 height 11
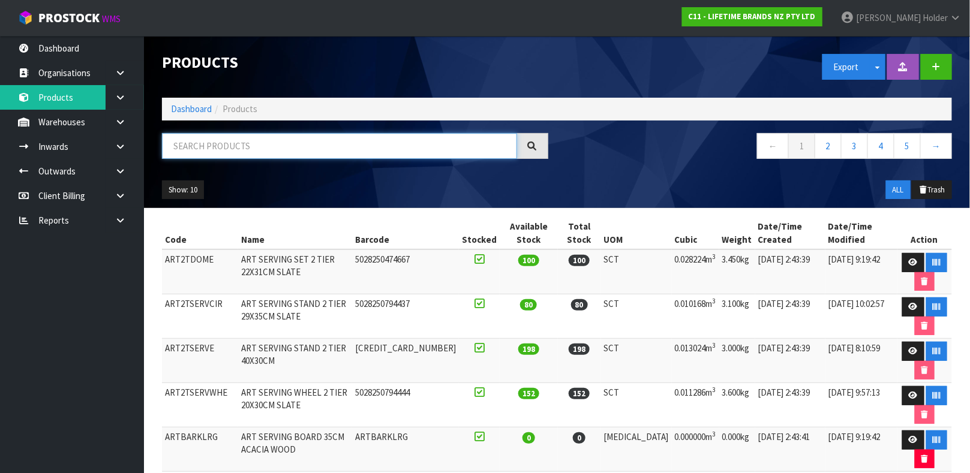
click at [251, 153] on input "text" at bounding box center [339, 146] width 355 height 26
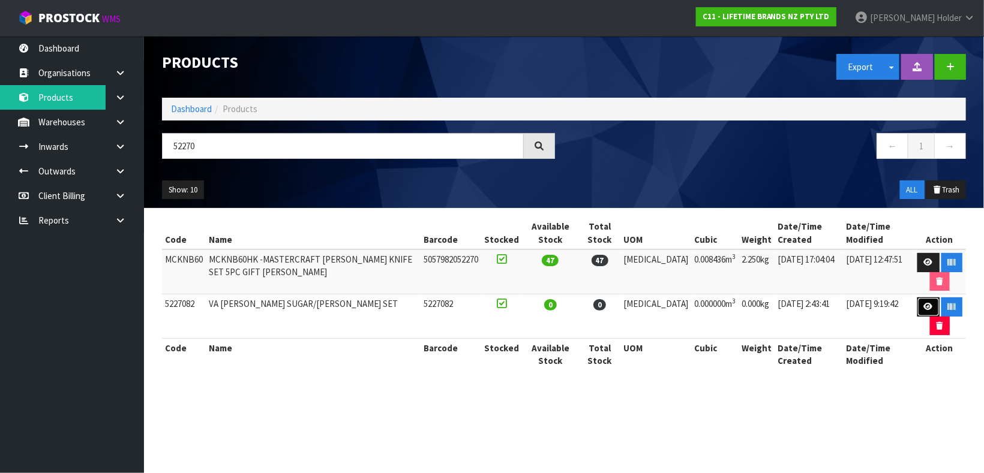
click at [924, 304] on icon at bounding box center [928, 307] width 9 height 8
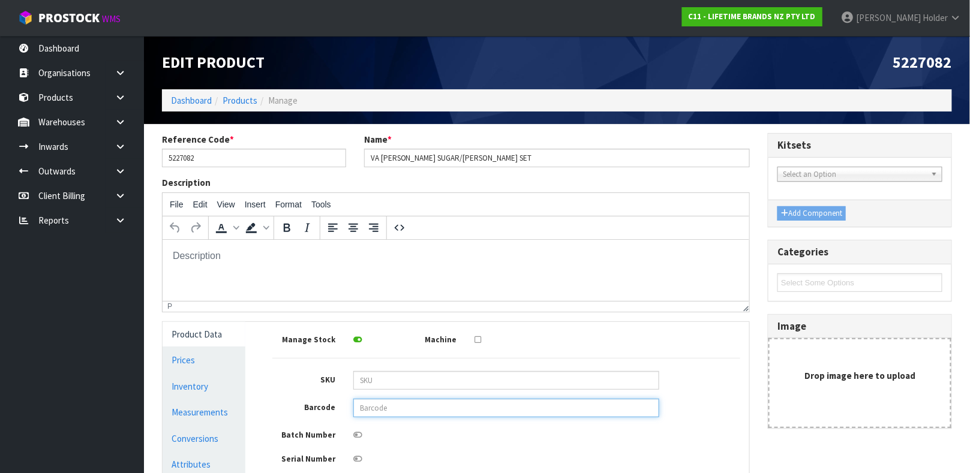
click at [416, 404] on input "text" at bounding box center [506, 408] width 306 height 19
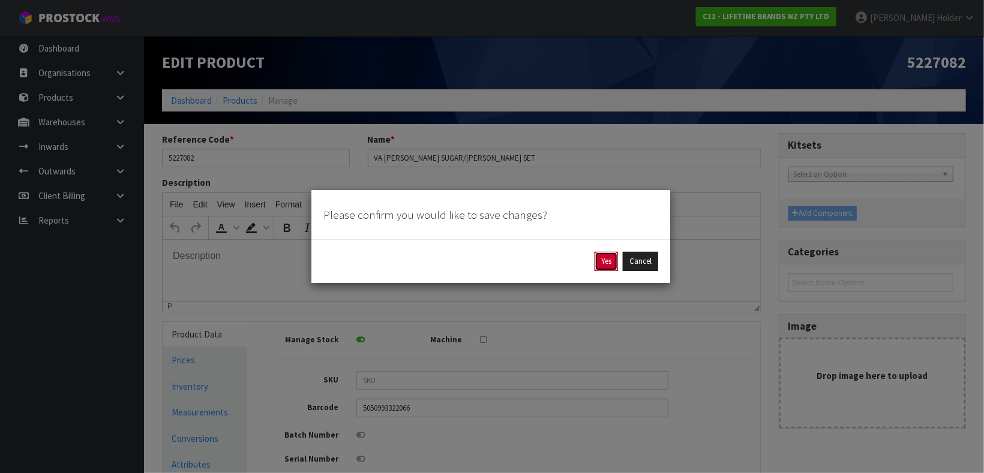
click at [594, 266] on button "Yes" at bounding box center [605, 261] width 23 height 19
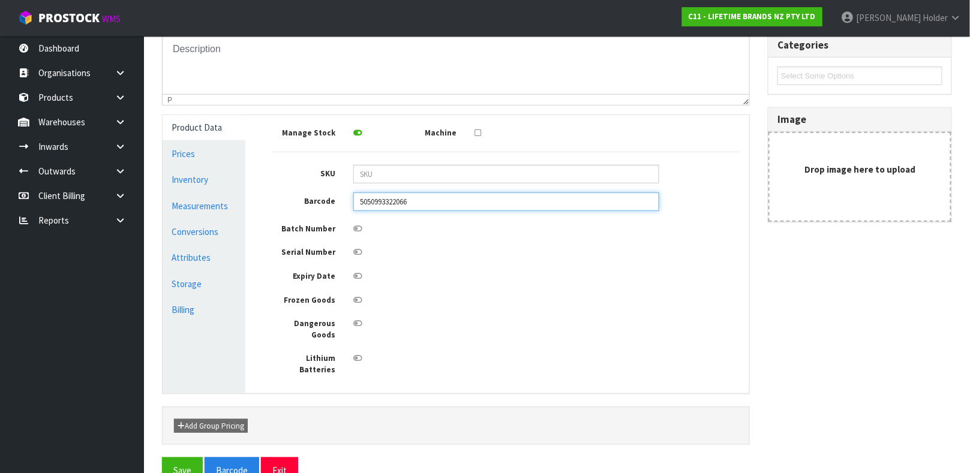
scroll to position [258, 0]
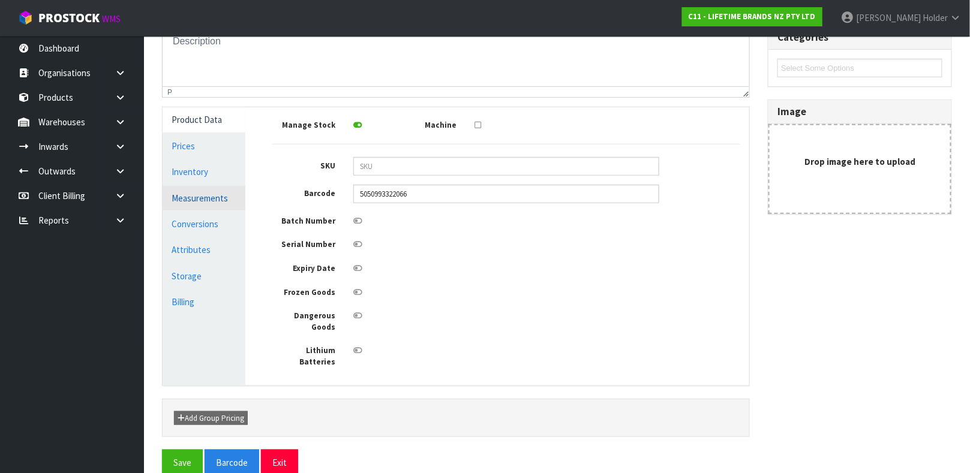
click at [207, 198] on link "Measurements" at bounding box center [204, 198] width 83 height 25
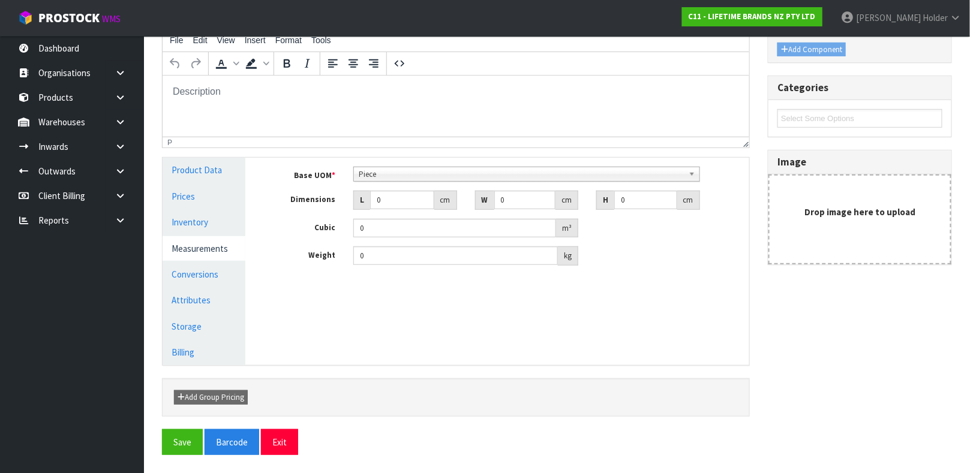
scroll to position [208, 0]
drag, startPoint x: 390, startPoint y: 195, endPoint x: 344, endPoint y: 202, distance: 46.7
click at [344, 202] on div "L 0 cm" at bounding box center [405, 200] width 122 height 19
drag, startPoint x: 380, startPoint y: 253, endPoint x: 224, endPoint y: 243, distance: 156.3
click at [228, 243] on div "Product Data Prices Inventory Measurements Conversions Attributes Storage Billi…" at bounding box center [456, 261] width 605 height 207
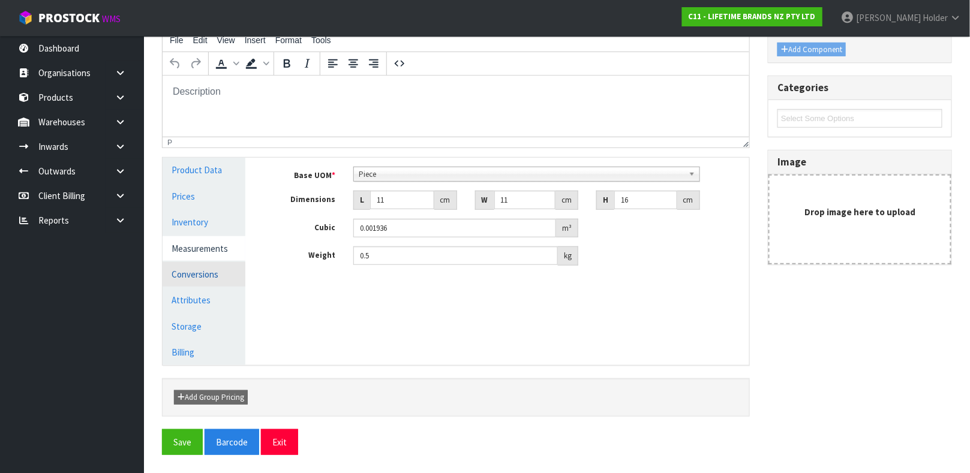
click at [211, 277] on link "Conversions" at bounding box center [204, 274] width 83 height 25
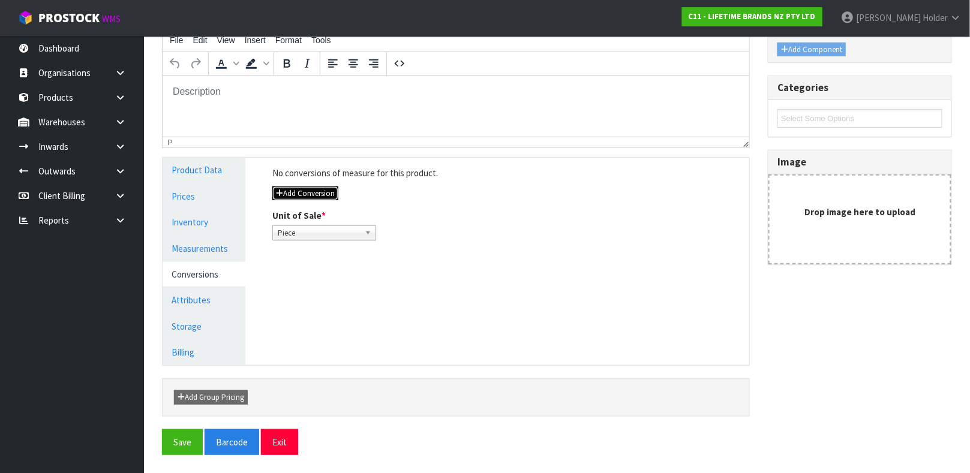
click at [314, 198] on button "Add Conversion" at bounding box center [305, 194] width 66 height 14
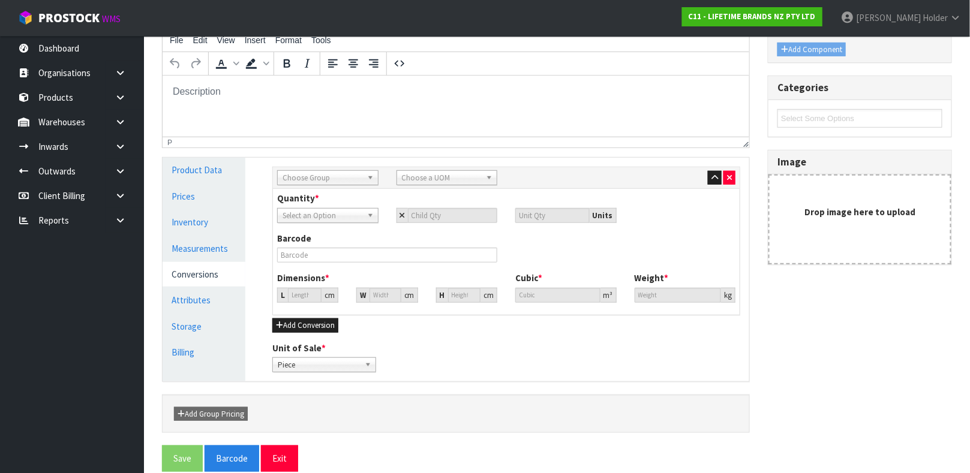
click at [319, 177] on span "Choose Group" at bounding box center [323, 178] width 80 height 14
click at [319, 177] on span "Sub Inner" at bounding box center [323, 178] width 80 height 14
click at [313, 221] on li "Inner" at bounding box center [327, 227] width 95 height 15
click at [408, 176] on span "Choose a UOM" at bounding box center [442, 178] width 80 height 14
click at [465, 212] on li "Sub -carton" at bounding box center [446, 212] width 95 height 15
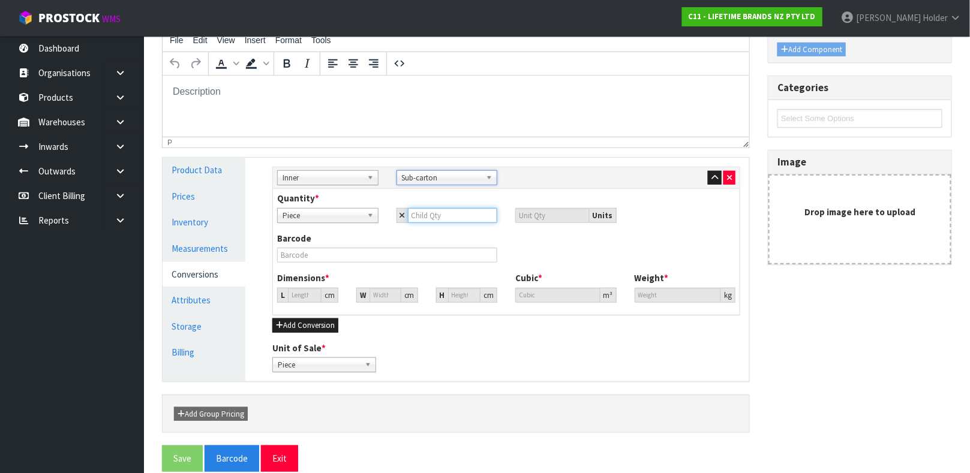
click at [438, 210] on input "number" at bounding box center [453, 215] width 90 height 15
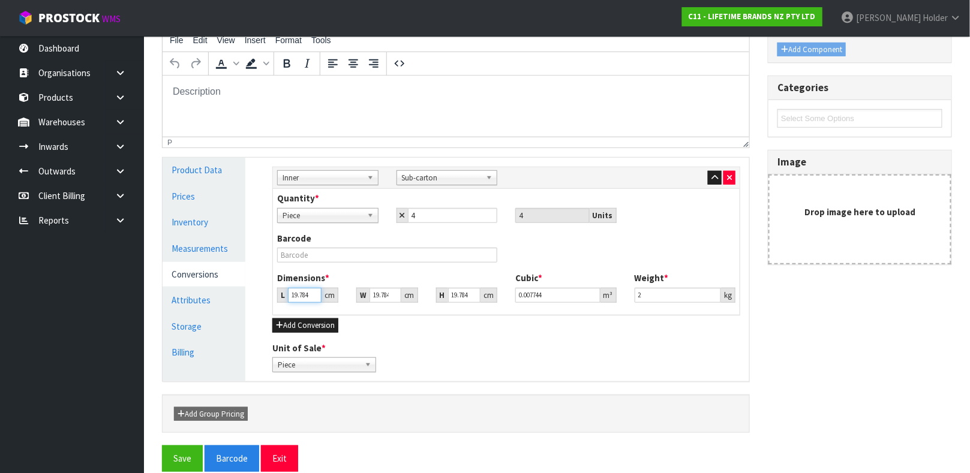
click at [297, 295] on input "19.784" at bounding box center [305, 295] width 34 height 15
drag, startPoint x: 659, startPoint y: 292, endPoint x: 447, endPoint y: 252, distance: 216.0
click at [449, 256] on div "Quantity * Piece Sub-carton Piece 4 4 Units Barcode Dimensions * L 23 cm W 23 c…" at bounding box center [506, 251] width 467 height 125
click at [317, 256] on input "text" at bounding box center [387, 255] width 220 height 15
click at [162, 446] on button "Save" at bounding box center [182, 459] width 41 height 26
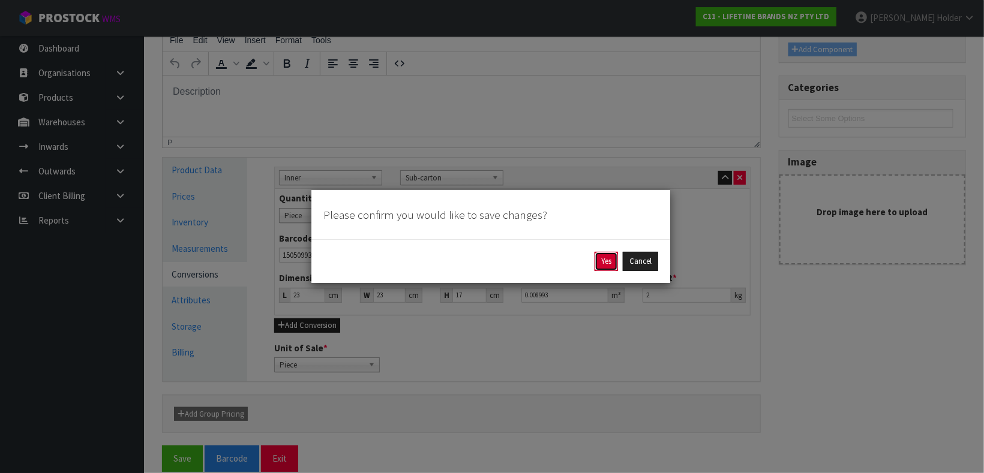
click at [599, 262] on button "Yes" at bounding box center [605, 261] width 23 height 19
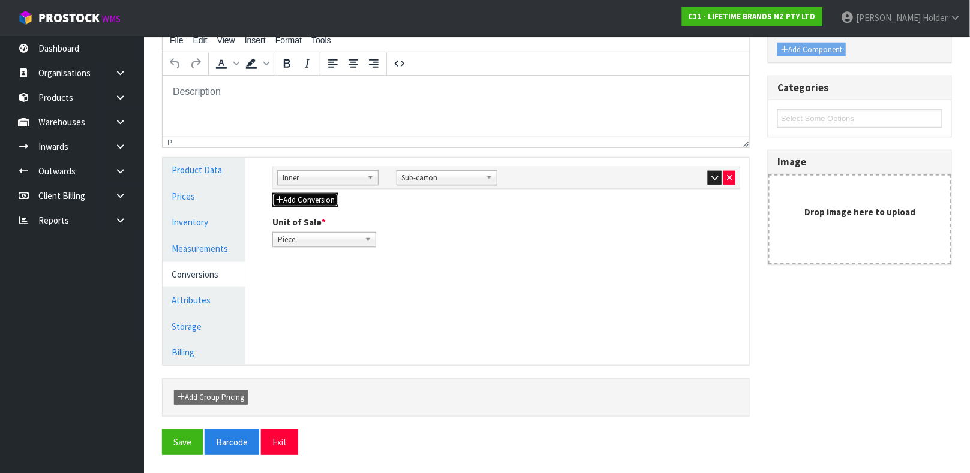
click at [311, 205] on button "Add Conversion" at bounding box center [305, 200] width 66 height 14
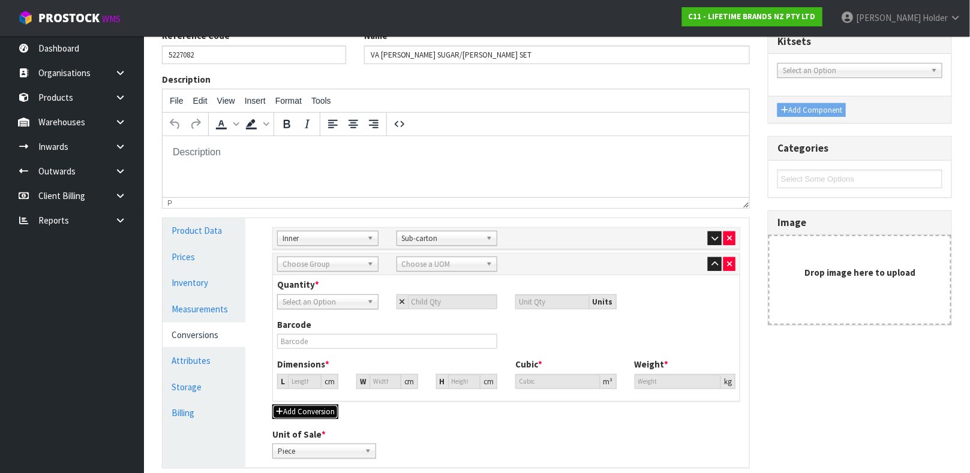
scroll to position [118, 0]
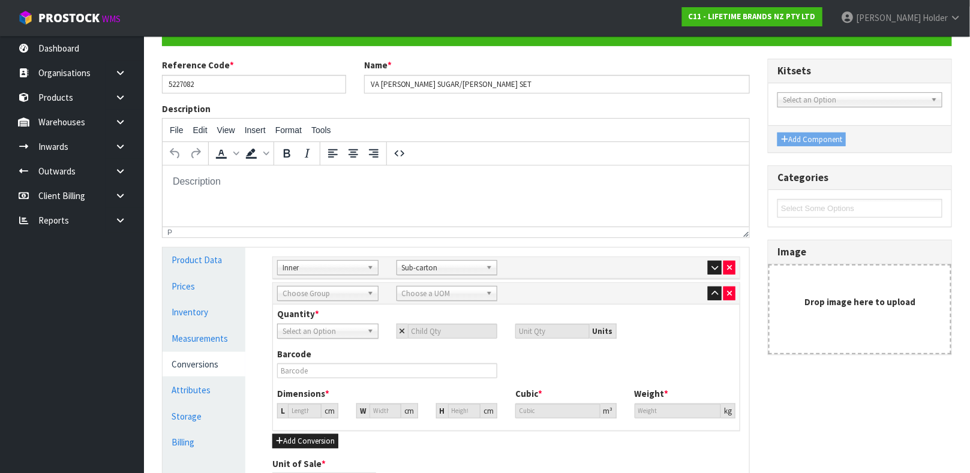
click at [338, 293] on span "Choose Group" at bounding box center [323, 294] width 80 height 14
click at [340, 329] on li "Outer" at bounding box center [327, 327] width 95 height 15
click at [412, 295] on span "Choose a UOM" at bounding box center [442, 294] width 80 height 14
click at [422, 325] on li "Car ton" at bounding box center [446, 327] width 95 height 15
click at [320, 327] on span "Select an Option" at bounding box center [323, 332] width 80 height 14
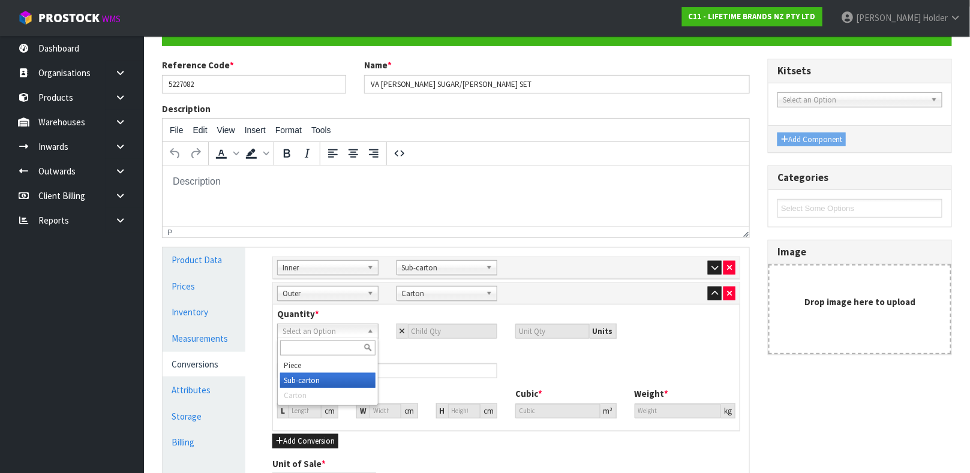
click at [335, 377] on li "Sub-carton" at bounding box center [327, 380] width 95 height 15
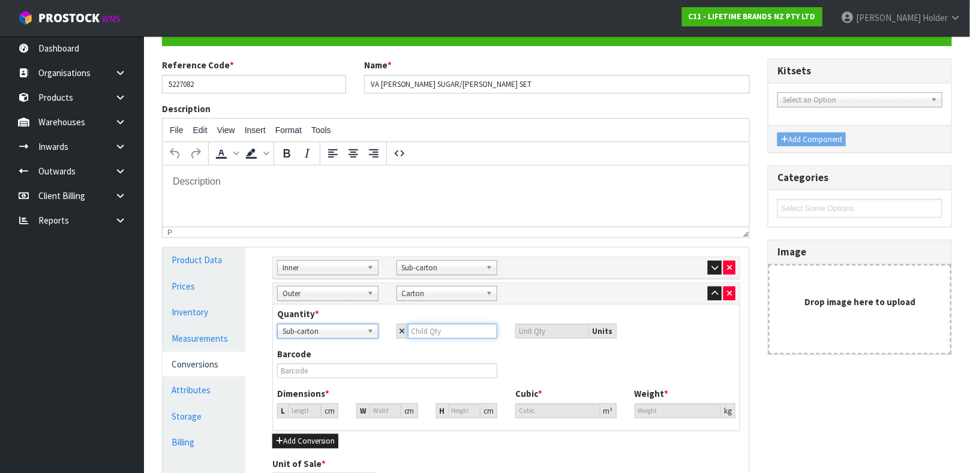
click at [444, 338] on input "number" at bounding box center [453, 331] width 90 height 15
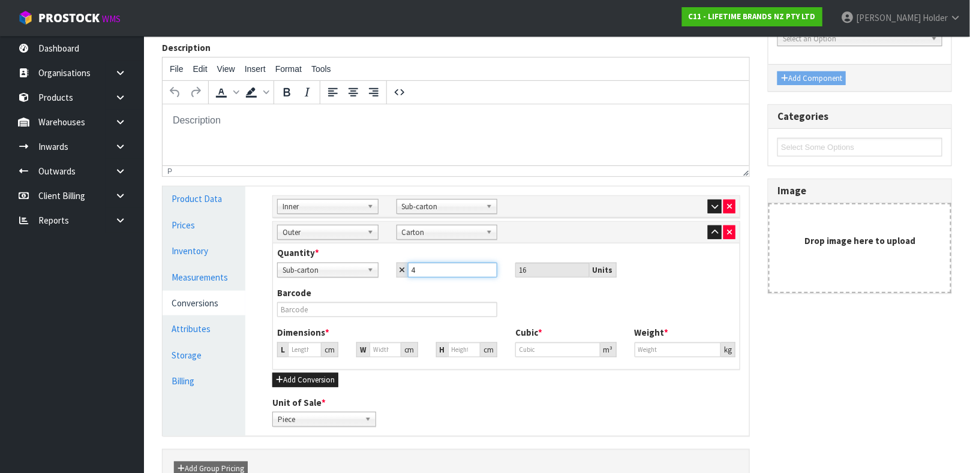
scroll to position [208, 0]
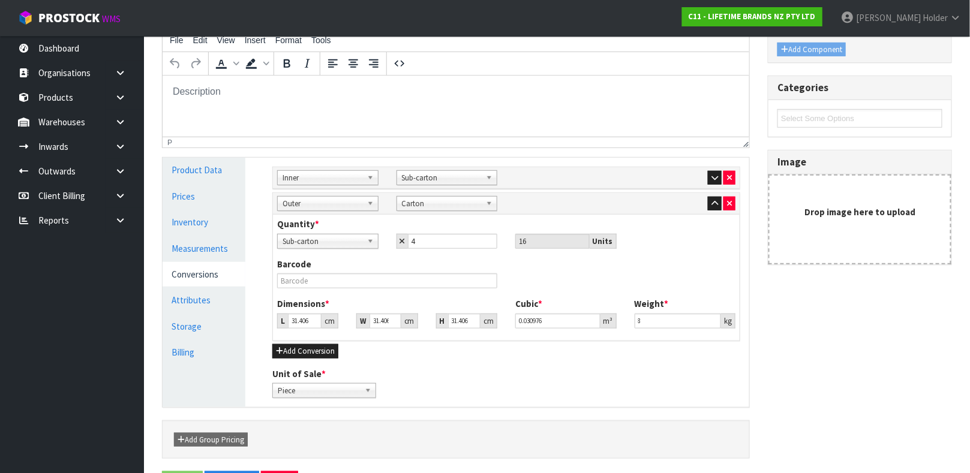
click at [401, 292] on div "Barcode" at bounding box center [506, 278] width 476 height 40
click at [301, 316] on input "31.406" at bounding box center [305, 321] width 34 height 15
click at [664, 323] on input "8" at bounding box center [678, 321] width 87 height 15
click at [388, 281] on input "text" at bounding box center [387, 281] width 220 height 15
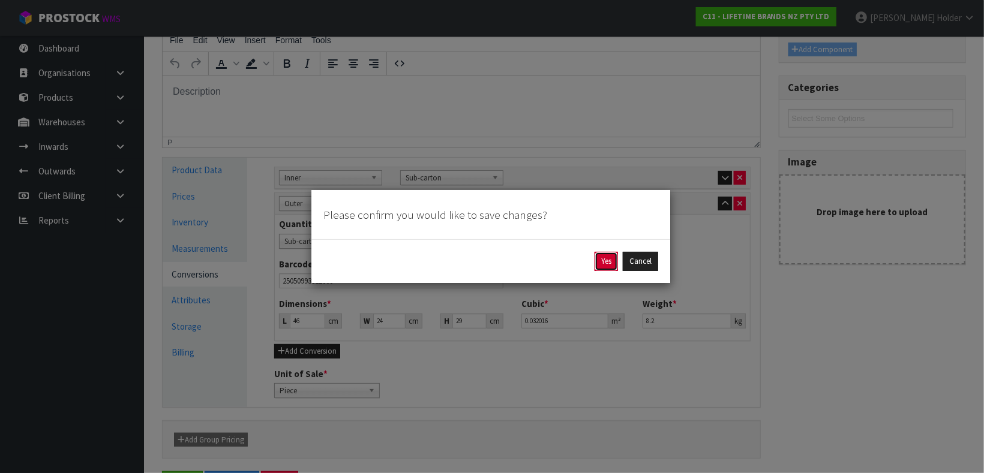
click at [597, 255] on button "Yes" at bounding box center [605, 261] width 23 height 19
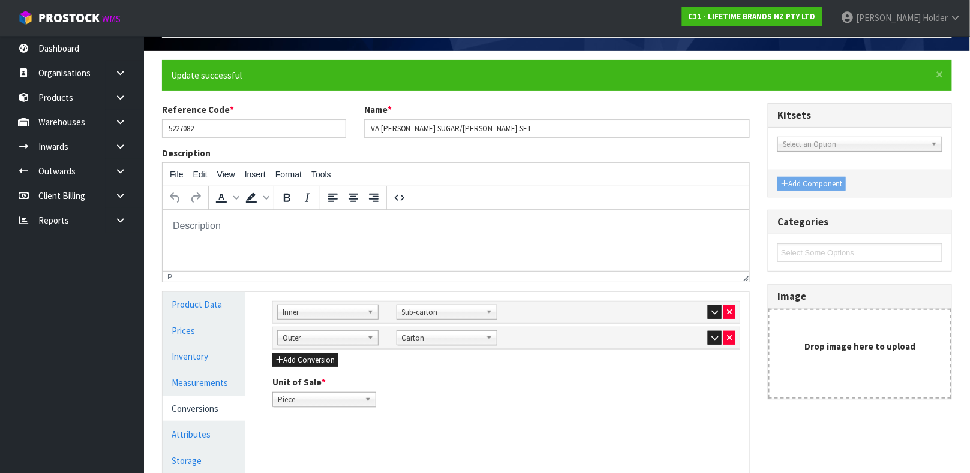
scroll to position [0, 0]
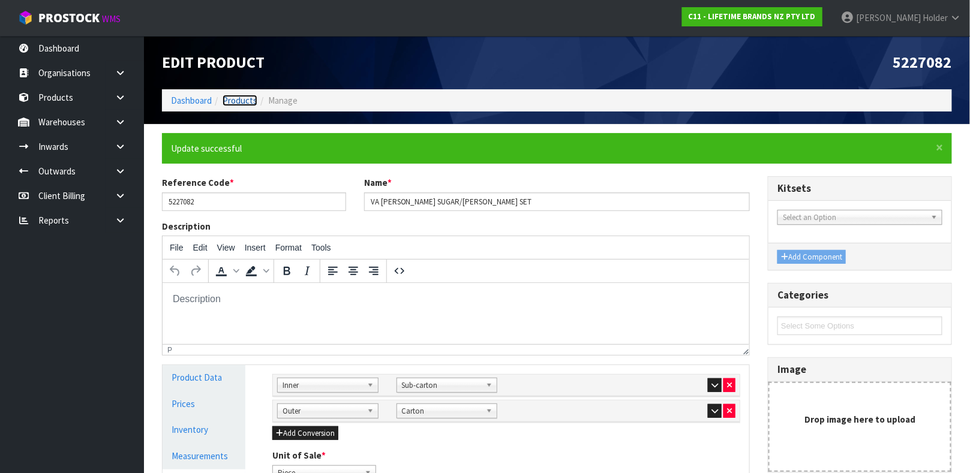
click at [251, 101] on link "Products" at bounding box center [240, 100] width 35 height 11
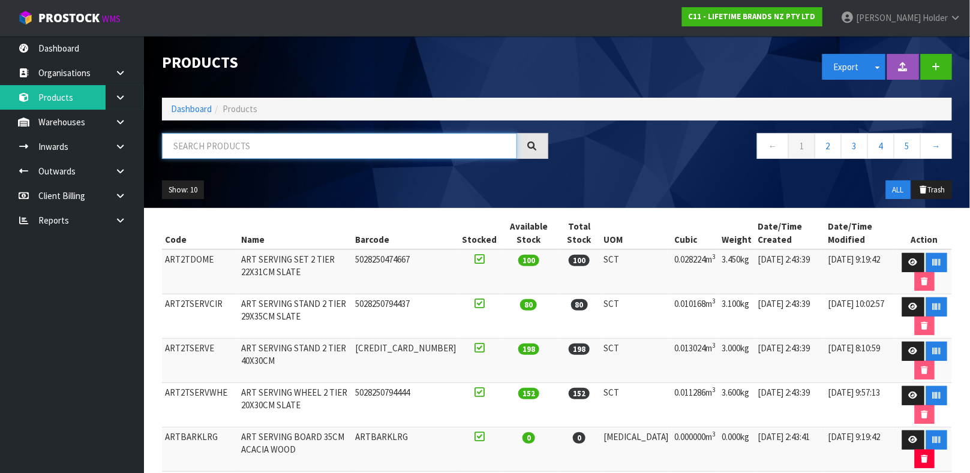
click at [274, 156] on input "text" at bounding box center [339, 146] width 355 height 26
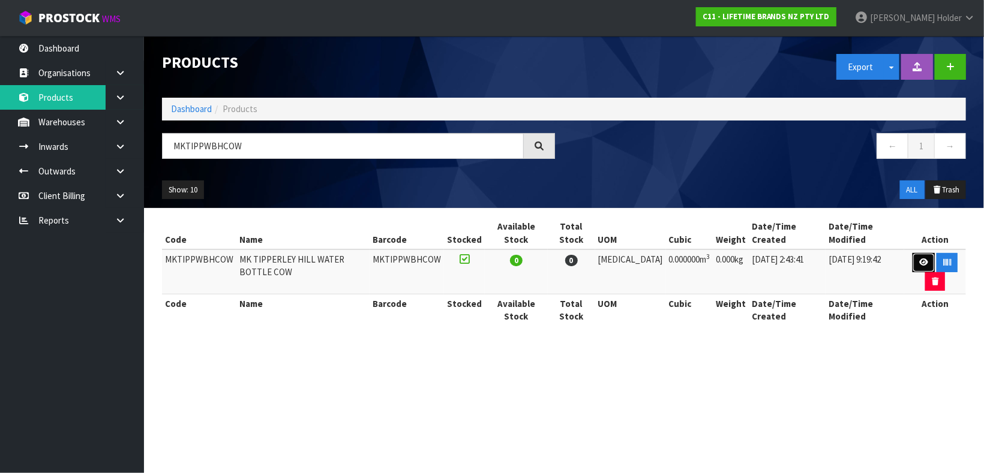
click at [919, 259] on icon at bounding box center [923, 263] width 9 height 8
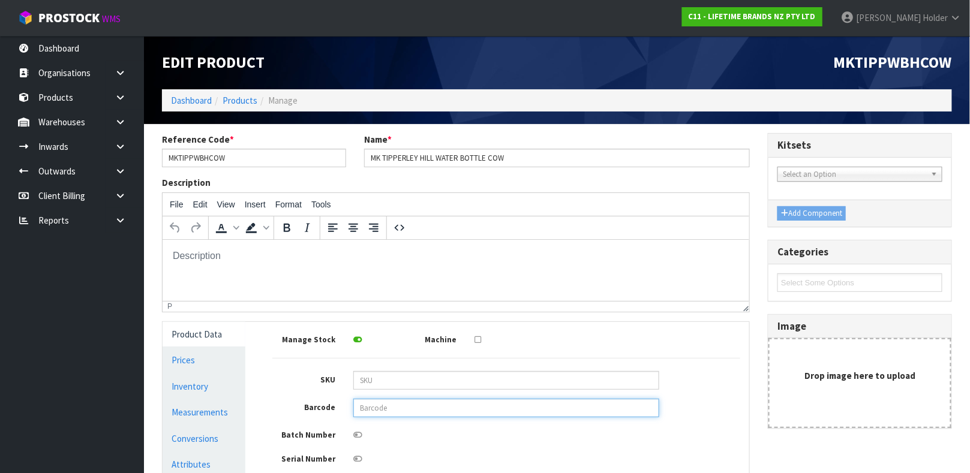
click at [416, 410] on input "text" at bounding box center [506, 408] width 306 height 19
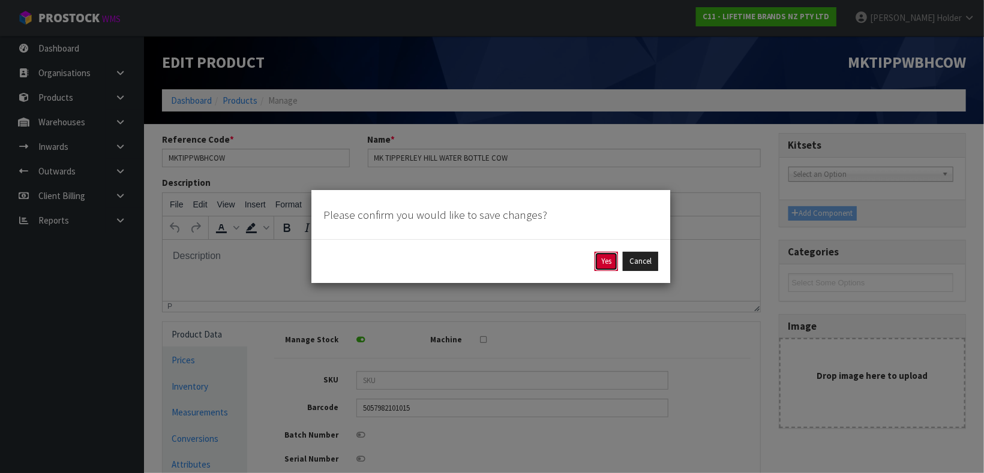
click at [616, 252] on button "Yes" at bounding box center [605, 261] width 23 height 19
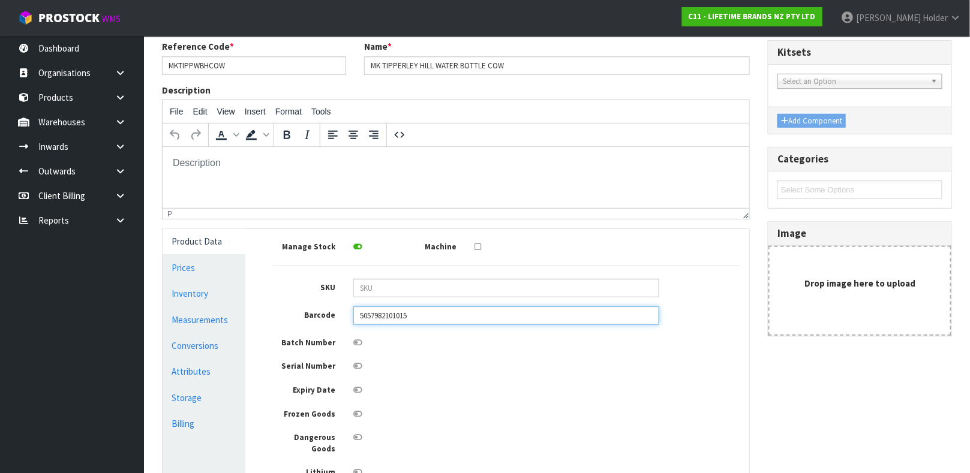
scroll to position [180, 0]
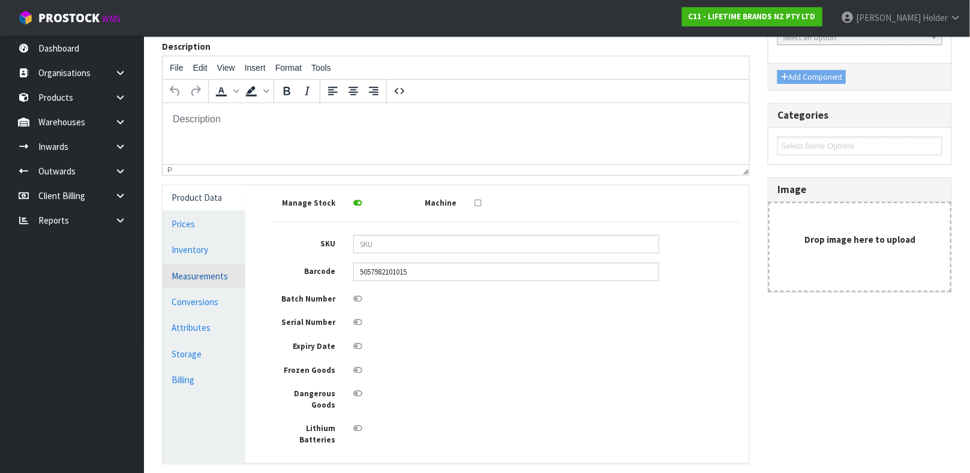
click at [200, 268] on link "Measurements" at bounding box center [204, 276] width 83 height 25
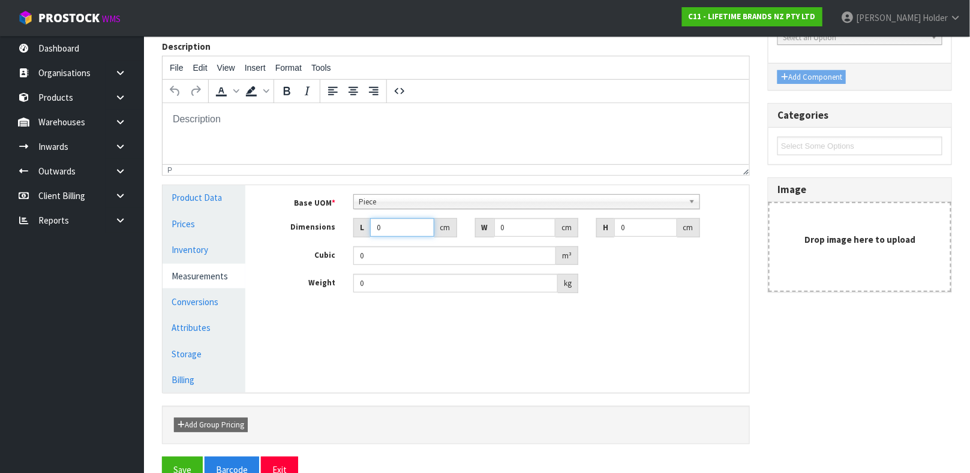
click at [393, 237] on input "0" at bounding box center [402, 227] width 64 height 19
drag, startPoint x: 393, startPoint y: 230, endPoint x: 283, endPoint y: 228, distance: 110.4
click at [285, 228] on div "Dimensions L 0 cm W 0 cm H 0 cm" at bounding box center [506, 227] width 486 height 19
drag, startPoint x: 397, startPoint y: 284, endPoint x: 218, endPoint y: 263, distance: 180.6
click at [218, 263] on div "Product Data Prices Inventory Measurements Conversions Attributes Storage Billi…" at bounding box center [456, 288] width 605 height 207
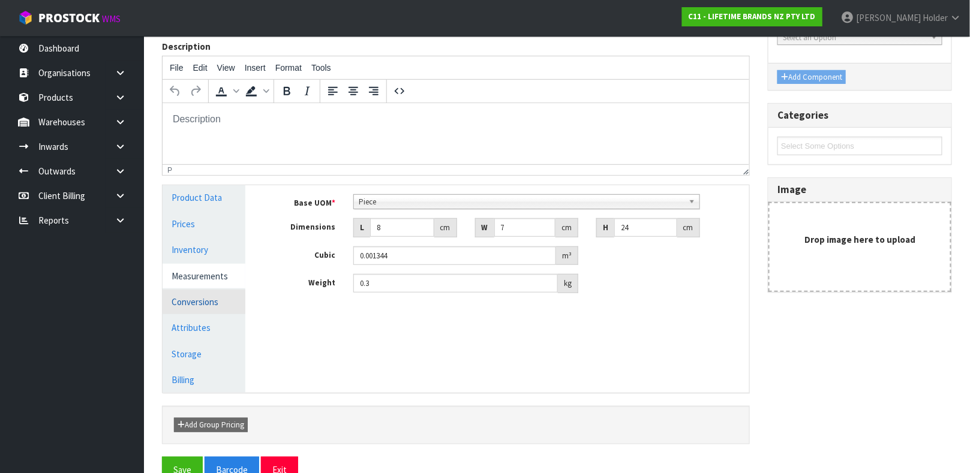
click at [209, 300] on link "Conversions" at bounding box center [204, 302] width 83 height 25
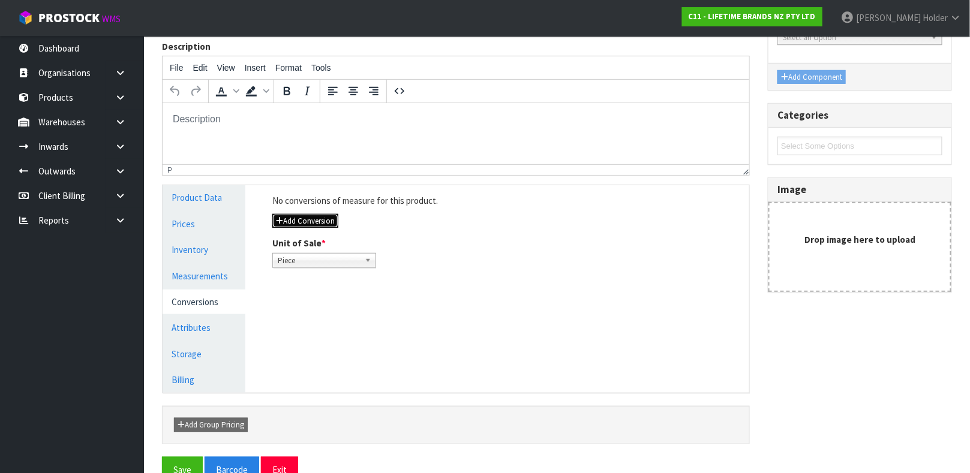
click at [305, 217] on button "Add Conversion" at bounding box center [305, 221] width 66 height 14
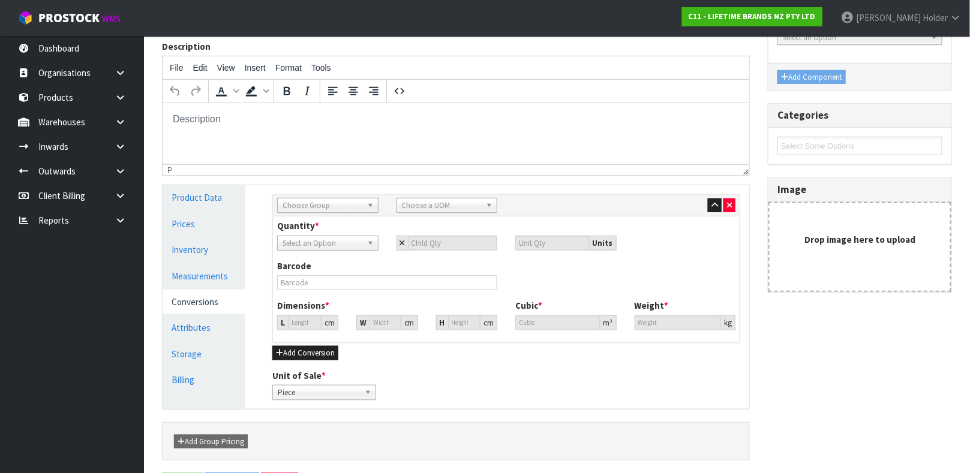
click at [316, 209] on span "Choose Group" at bounding box center [323, 206] width 80 height 14
click at [304, 256] on li "Inner" at bounding box center [327, 254] width 95 height 15
click at [426, 205] on span "Choose a UOM" at bounding box center [442, 206] width 80 height 14
click at [425, 238] on li "Sub -carton" at bounding box center [446, 239] width 95 height 15
click at [422, 246] on input "number" at bounding box center [453, 243] width 90 height 15
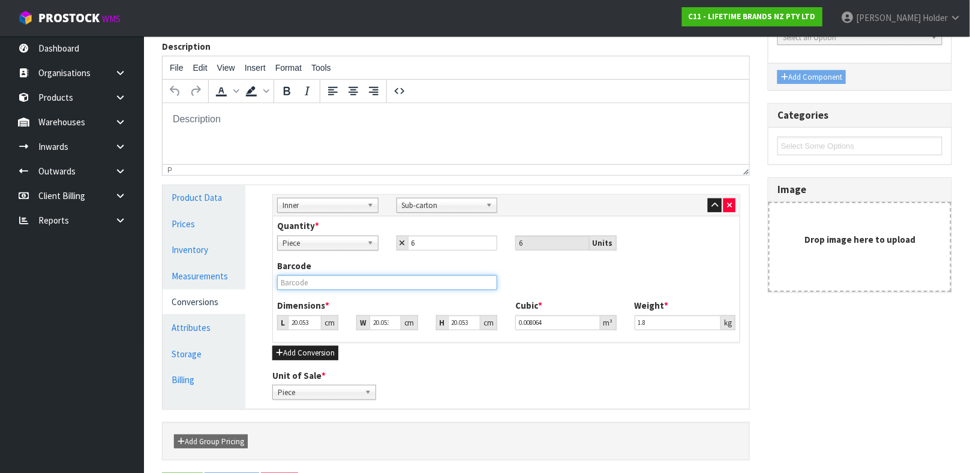
click at [368, 278] on input "text" at bounding box center [387, 282] width 220 height 15
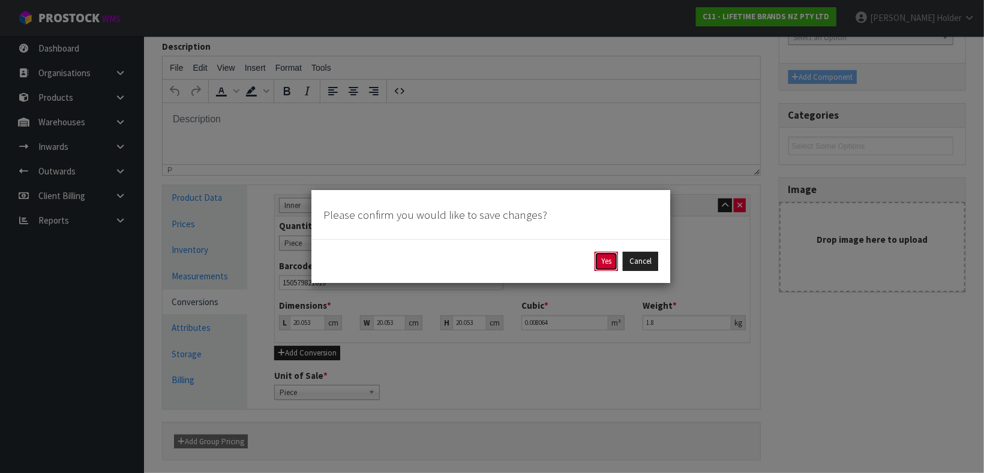
click at [596, 260] on button "Yes" at bounding box center [605, 261] width 23 height 19
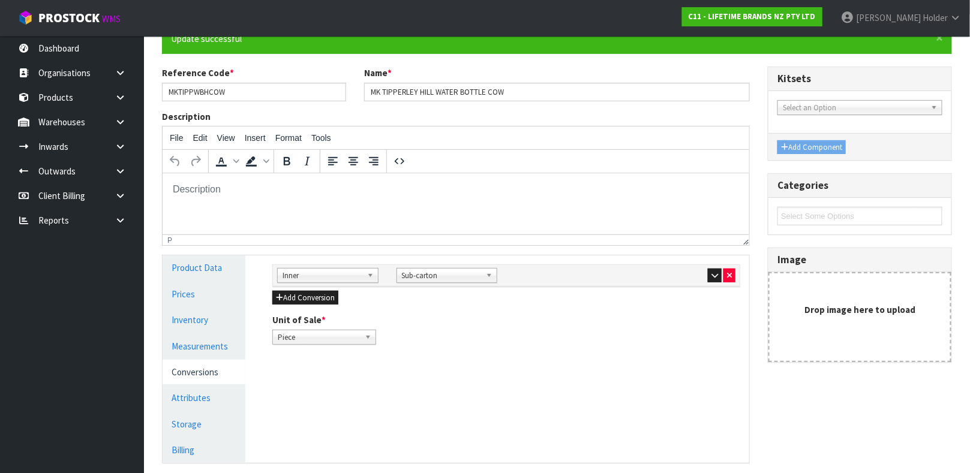
scroll to position [208, 0]
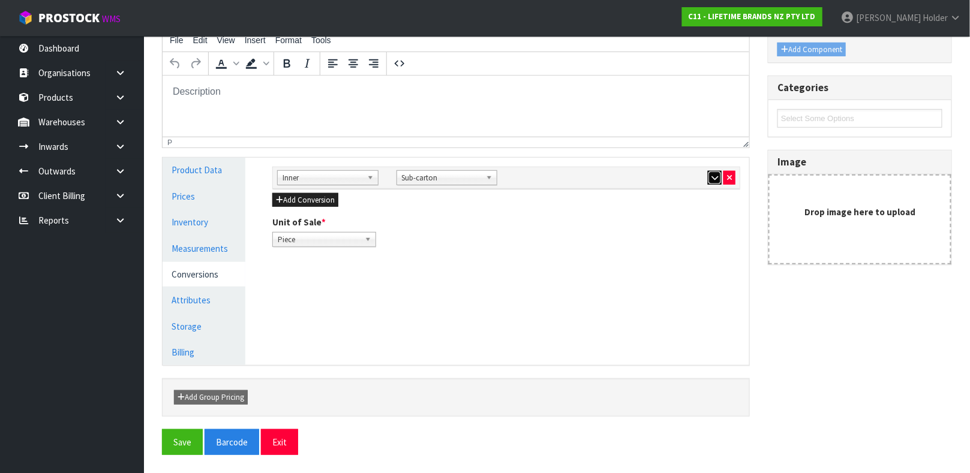
click at [717, 171] on button "button" at bounding box center [715, 178] width 14 height 14
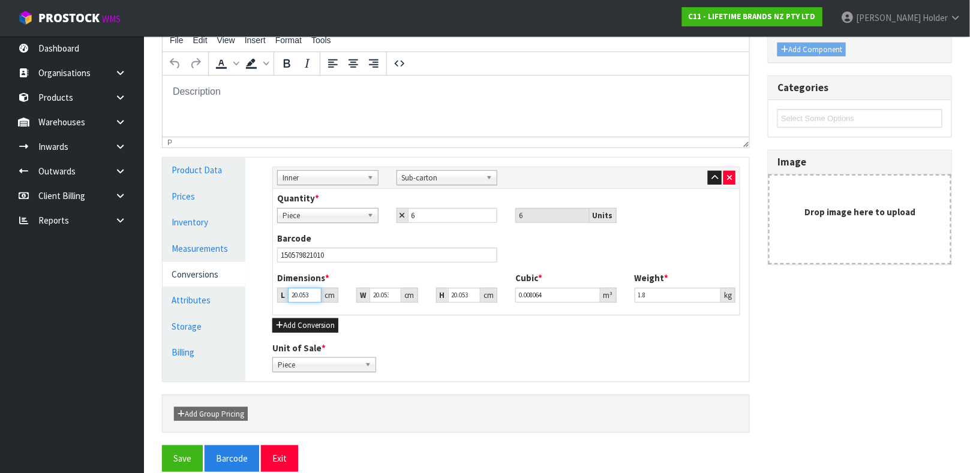
click at [307, 293] on input "20.053" at bounding box center [305, 295] width 34 height 15
drag, startPoint x: 650, startPoint y: 295, endPoint x: 514, endPoint y: 289, distance: 135.7
click at [514, 289] on div "Dimensions * L 24 cm W 17 cm H 25 cm Cubic * 0.0102 m³ Weight * 1.8 kg" at bounding box center [506, 292] width 476 height 40
click at [708, 180] on button "button" at bounding box center [715, 178] width 14 height 14
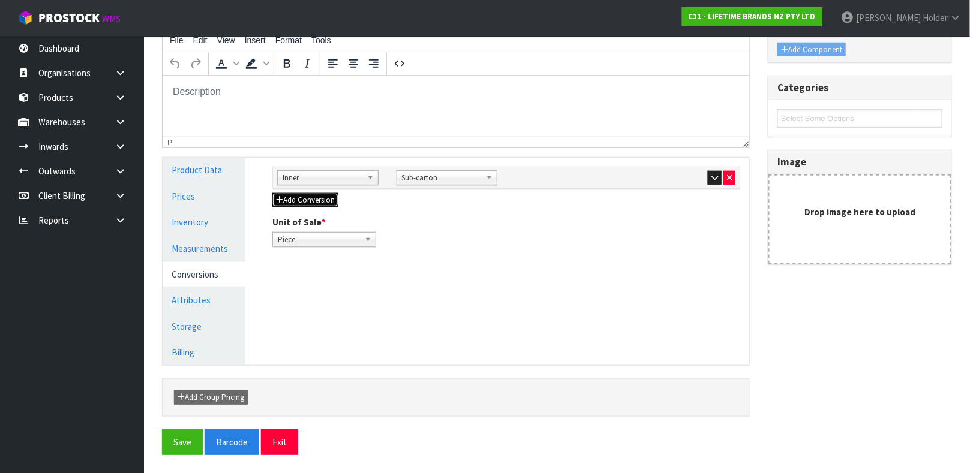
click at [323, 205] on button "Add Conversion" at bounding box center [305, 200] width 66 height 14
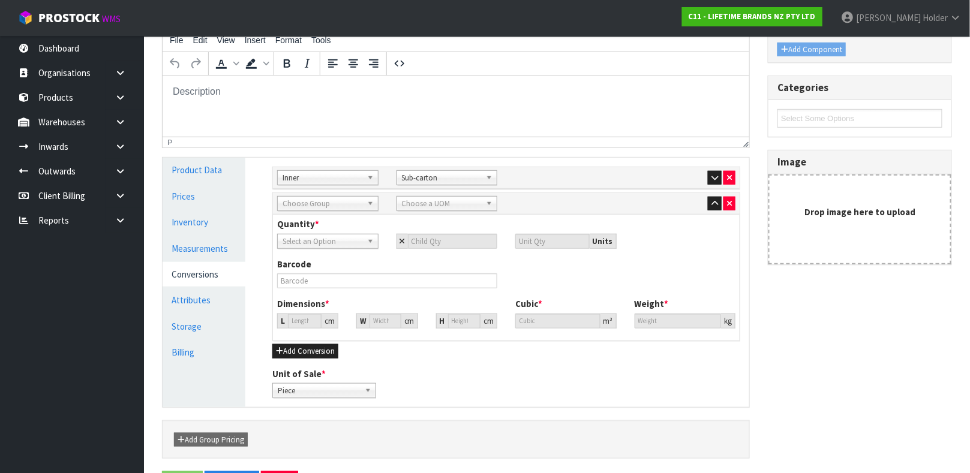
click at [323, 208] on span "Choose Group" at bounding box center [323, 204] width 80 height 14
click at [319, 231] on li "Outer" at bounding box center [327, 237] width 95 height 15
click at [419, 206] on span "Choose a UOM" at bounding box center [442, 204] width 80 height 14
click at [427, 233] on li "Car ton" at bounding box center [446, 237] width 95 height 15
click at [351, 244] on span "Select an Option" at bounding box center [323, 242] width 80 height 14
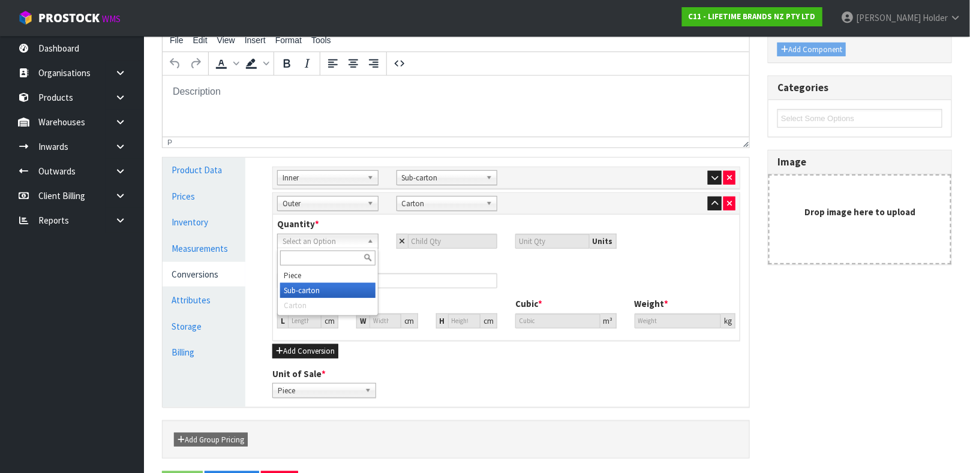
click at [344, 293] on li "Sub-carton" at bounding box center [327, 290] width 95 height 15
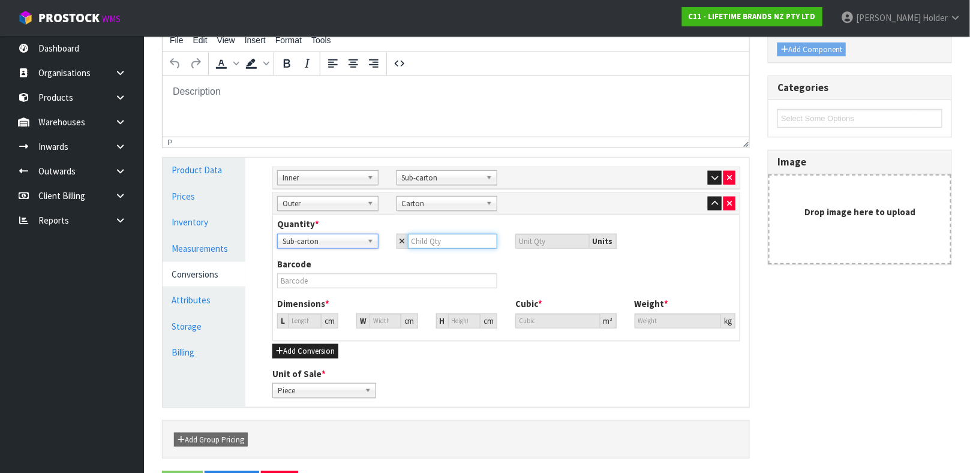
click at [450, 239] on input "number" at bounding box center [453, 241] width 90 height 15
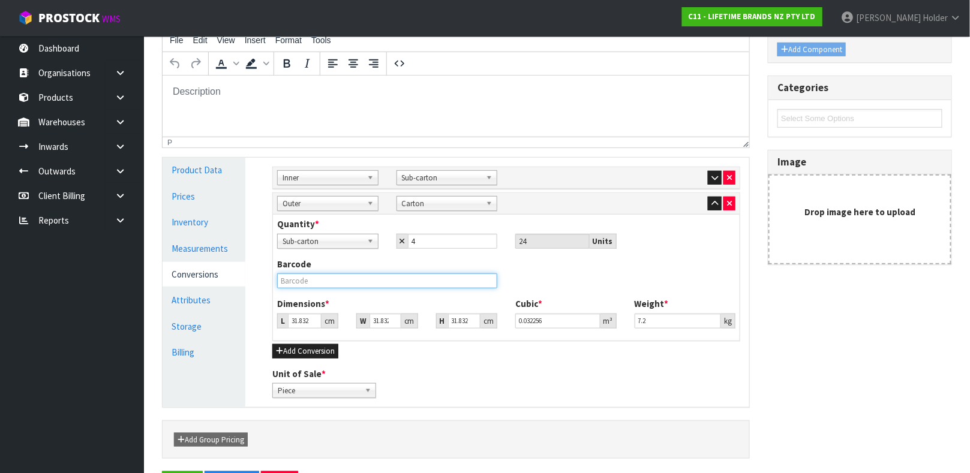
click at [390, 282] on input "text" at bounding box center [387, 281] width 220 height 15
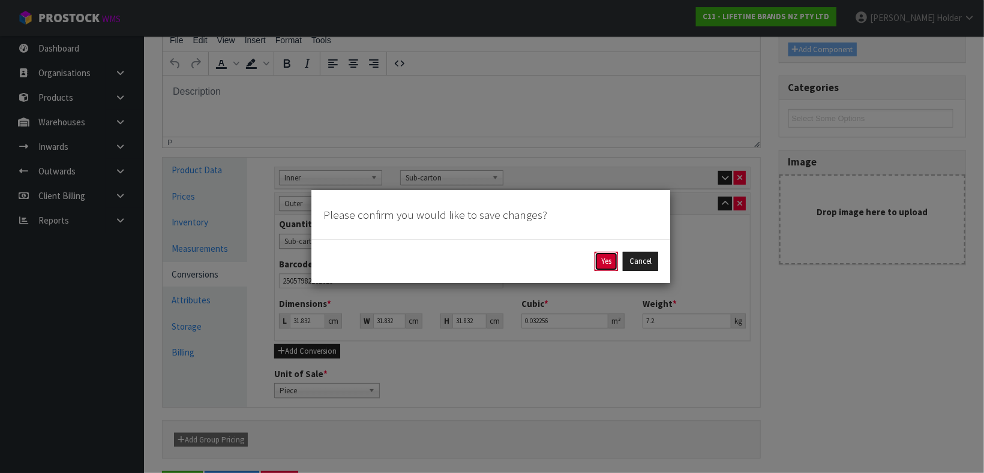
click at [604, 255] on button "Yes" at bounding box center [605, 261] width 23 height 19
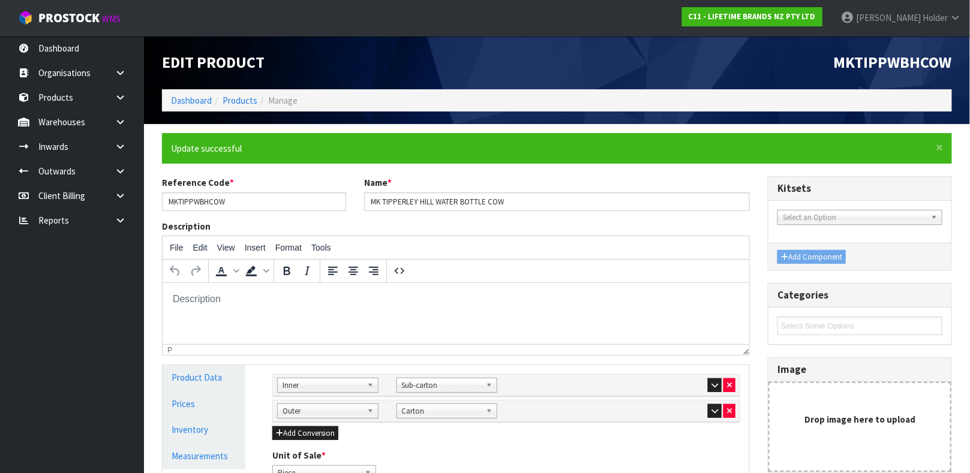
scroll to position [180, 0]
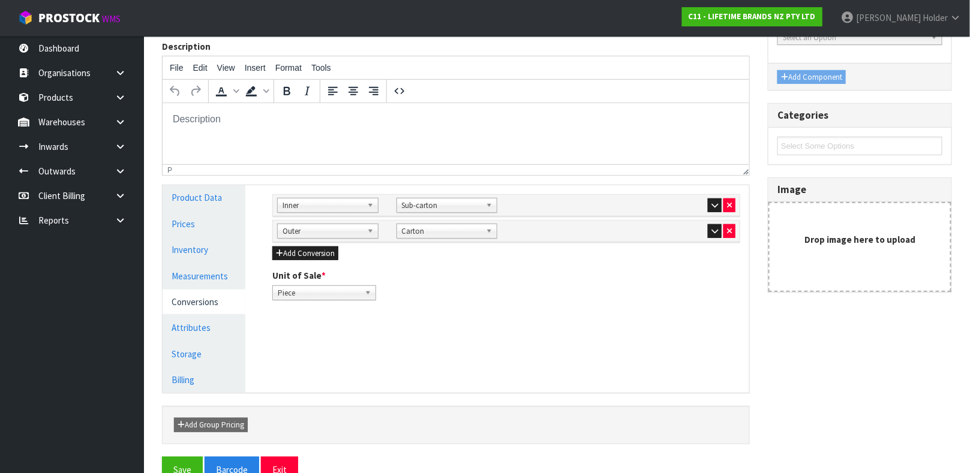
click at [706, 233] on div at bounding box center [685, 231] width 101 height 14
click at [708, 232] on button "button" at bounding box center [715, 231] width 14 height 14
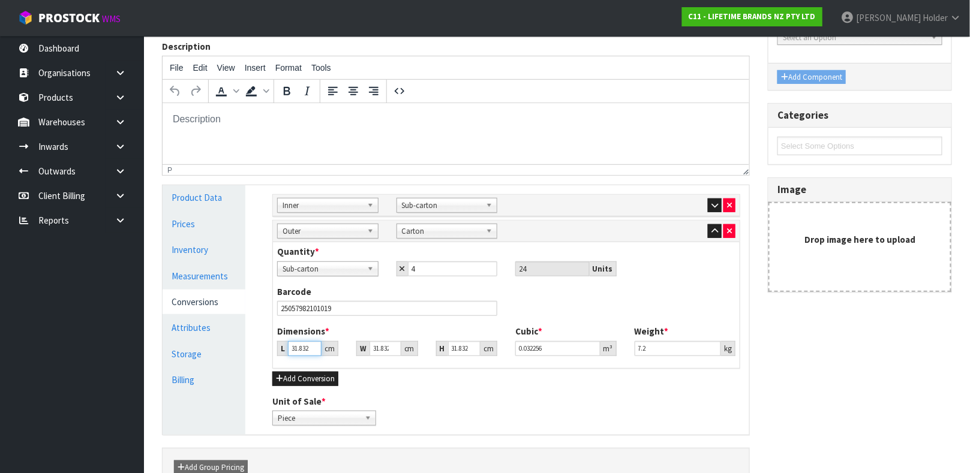
click at [300, 350] on input "31.832" at bounding box center [305, 348] width 34 height 15
drag, startPoint x: 670, startPoint y: 353, endPoint x: 534, endPoint y: 311, distance: 142.7
click at [538, 313] on div "Quantity * Piece Sub-carton Carton Sub-carton 4 24 Units Barcode 25057982101019…" at bounding box center [506, 304] width 467 height 125
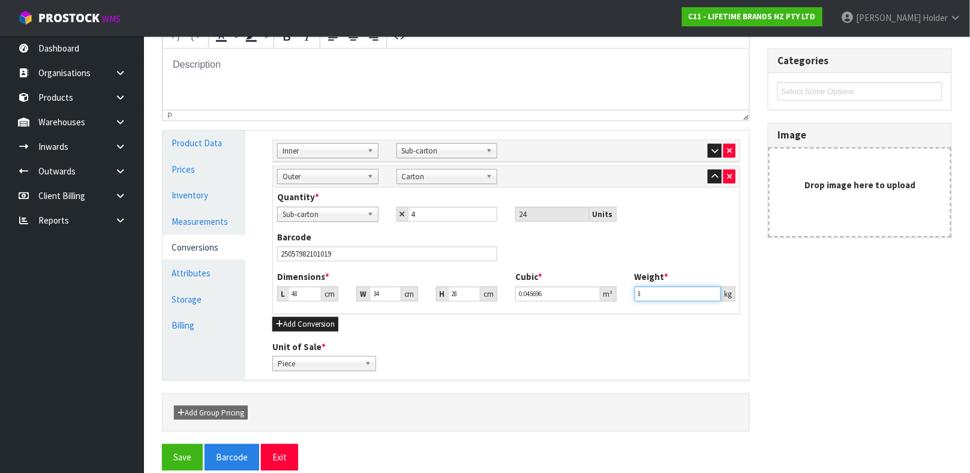
scroll to position [250, 0]
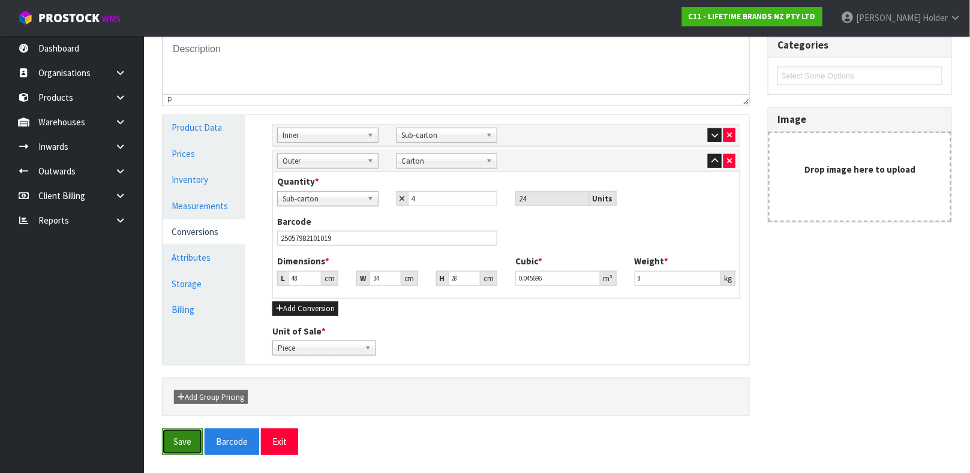
click at [193, 440] on button "Save" at bounding box center [182, 442] width 41 height 26
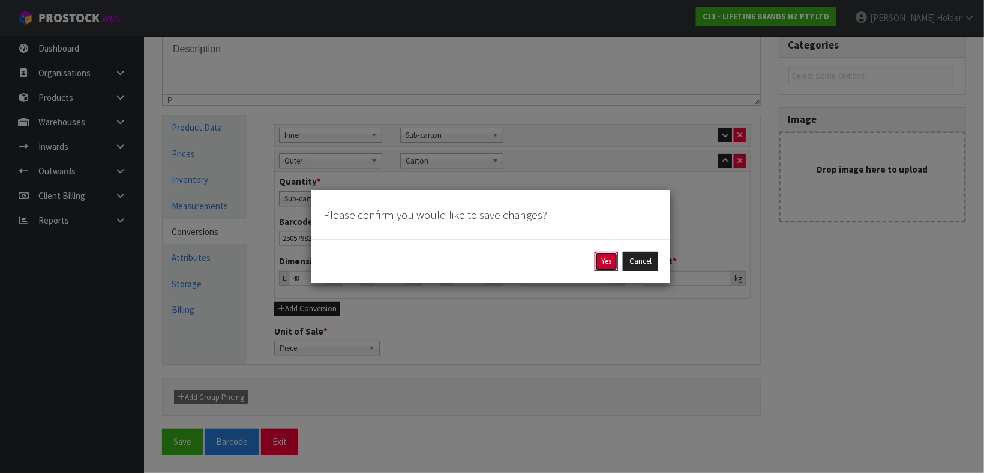
click at [608, 266] on button "Yes" at bounding box center [605, 261] width 23 height 19
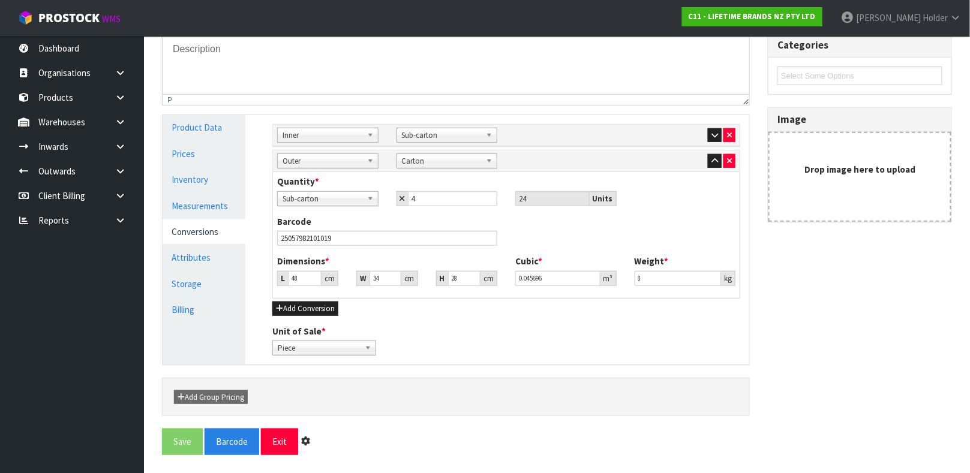
scroll to position [0, 0]
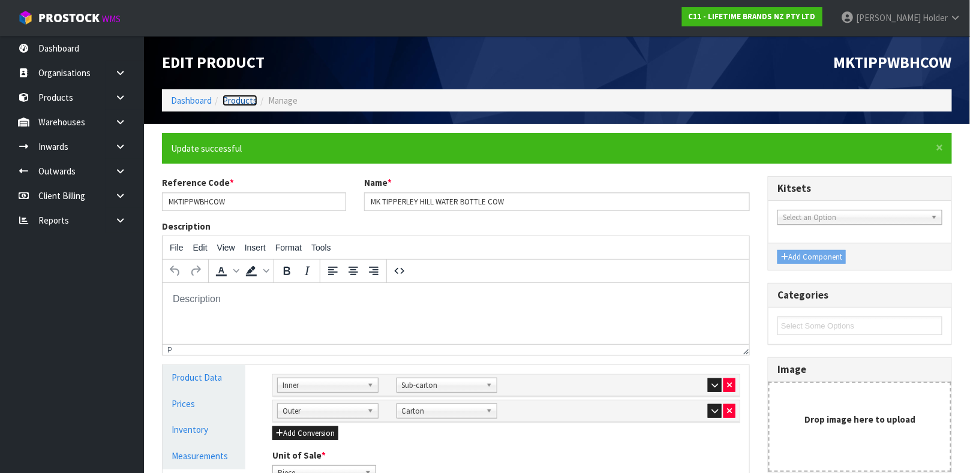
click at [251, 101] on link "Products" at bounding box center [240, 100] width 35 height 11
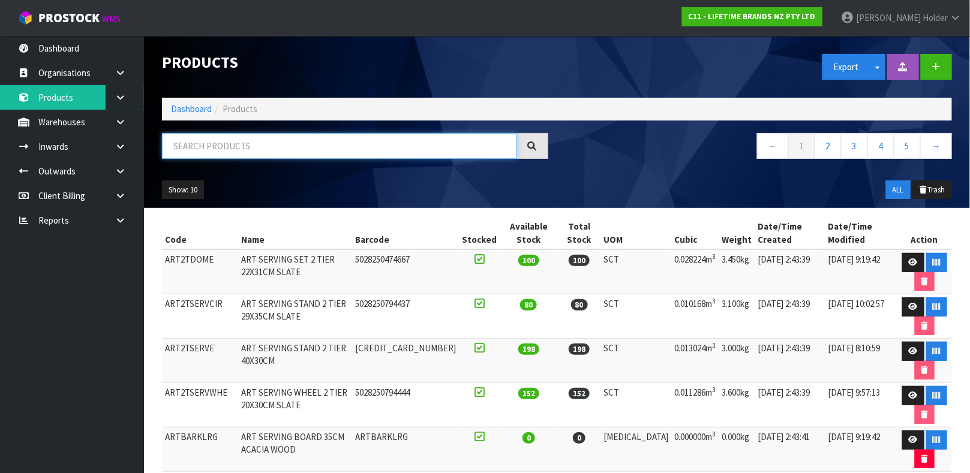
click at [250, 149] on input "text" at bounding box center [339, 146] width 355 height 26
click at [262, 153] on input "text" at bounding box center [339, 146] width 355 height 26
click at [258, 155] on input "text" at bounding box center [339, 146] width 355 height 26
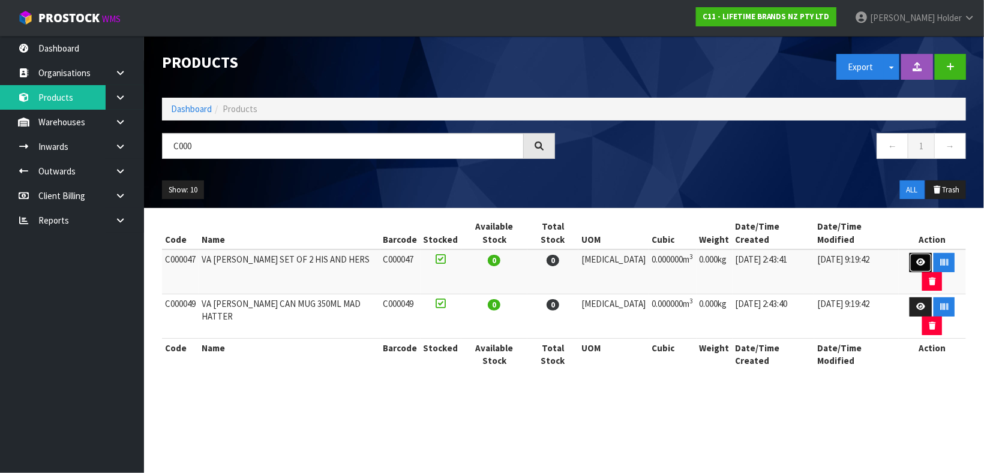
click at [909, 253] on link at bounding box center [920, 262] width 22 height 19
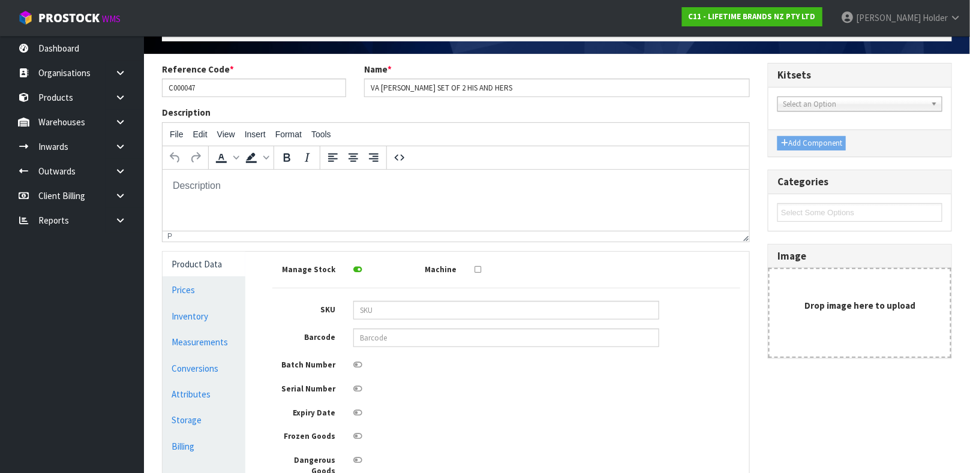
scroll to position [90, 0]
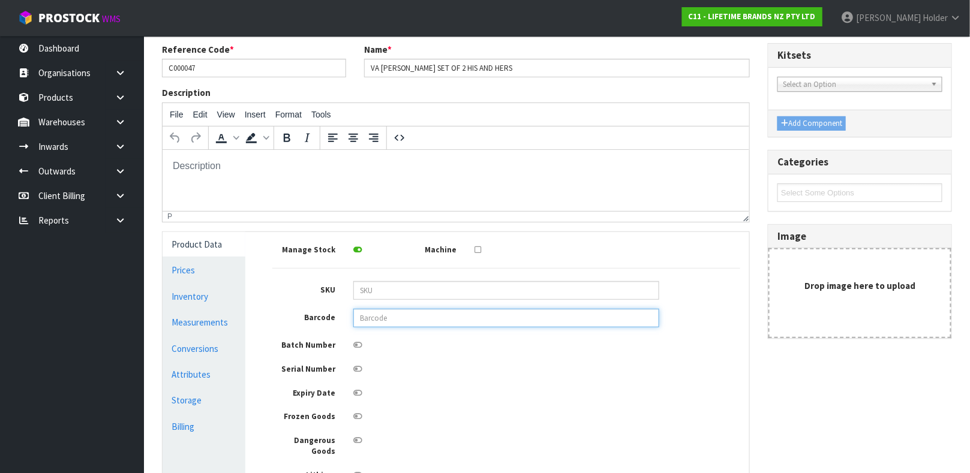
click at [393, 318] on input "text" at bounding box center [506, 318] width 306 height 19
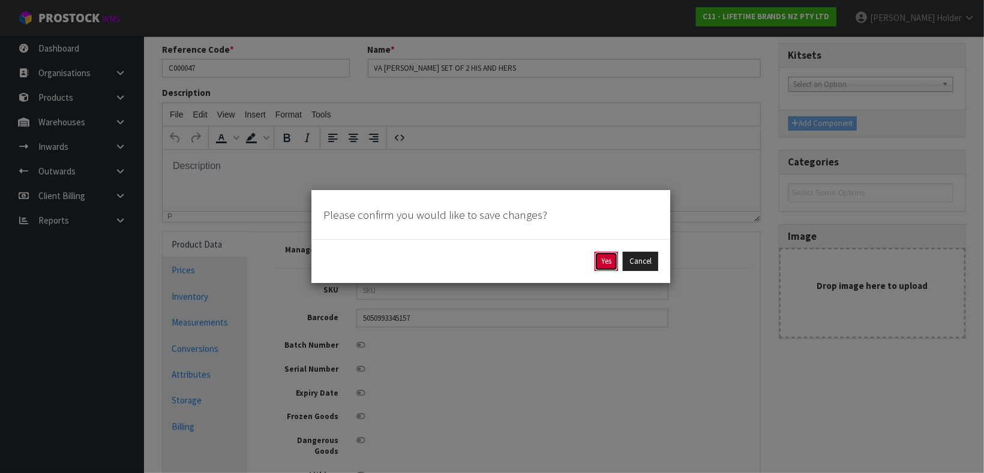
click at [603, 266] on button "Yes" at bounding box center [605, 261] width 23 height 19
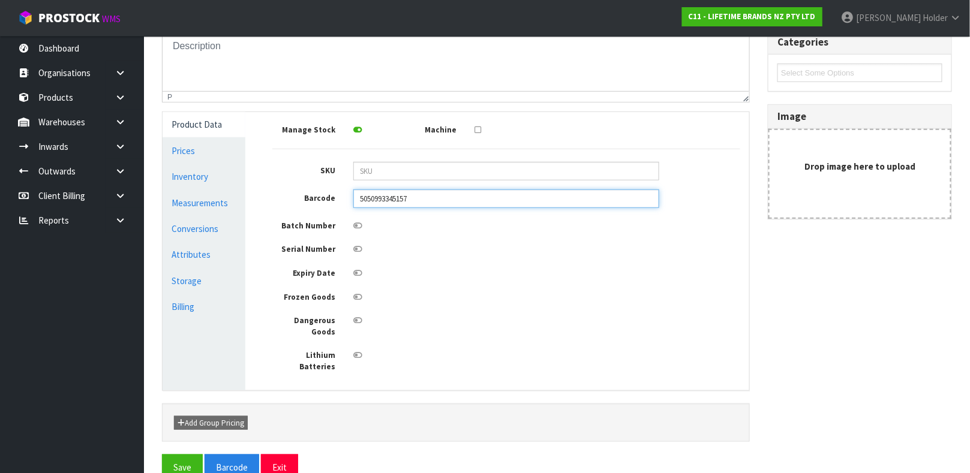
scroll to position [258, 0]
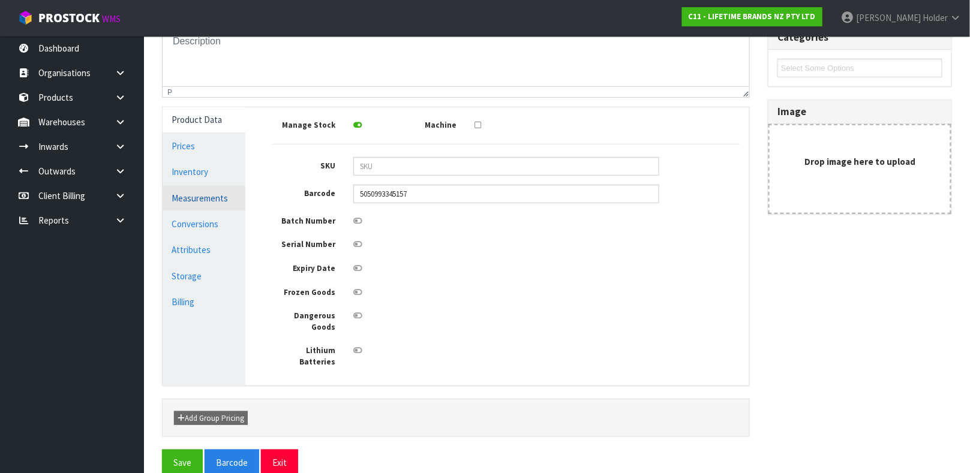
click at [224, 205] on link "Measurements" at bounding box center [204, 198] width 83 height 25
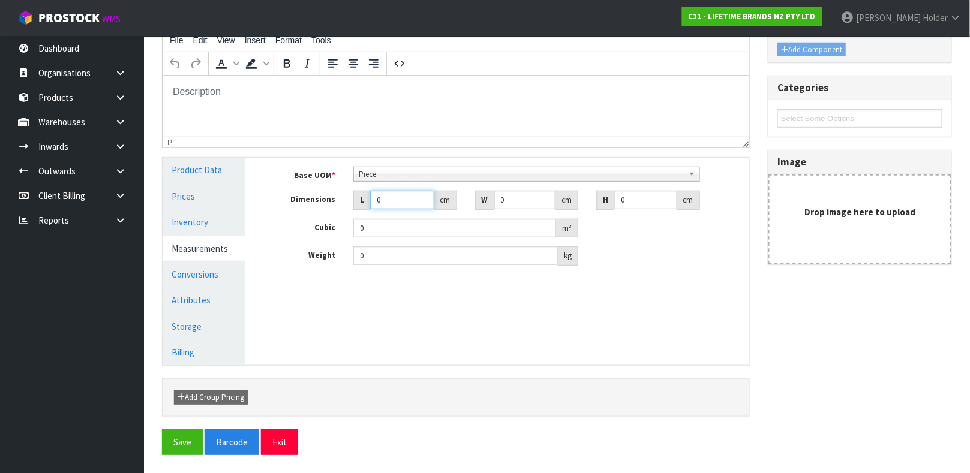
drag, startPoint x: 386, startPoint y: 191, endPoint x: 366, endPoint y: 191, distance: 19.8
click at [366, 191] on div "L 0 cm" at bounding box center [405, 200] width 104 height 19
drag, startPoint x: 389, startPoint y: 256, endPoint x: 218, endPoint y: 257, distance: 171.6
click at [218, 257] on div "Product Data Prices Inventory Measurements Conversions Attributes Storage Billi…" at bounding box center [456, 261] width 605 height 207
click at [210, 266] on link "Conversions" at bounding box center [204, 274] width 83 height 25
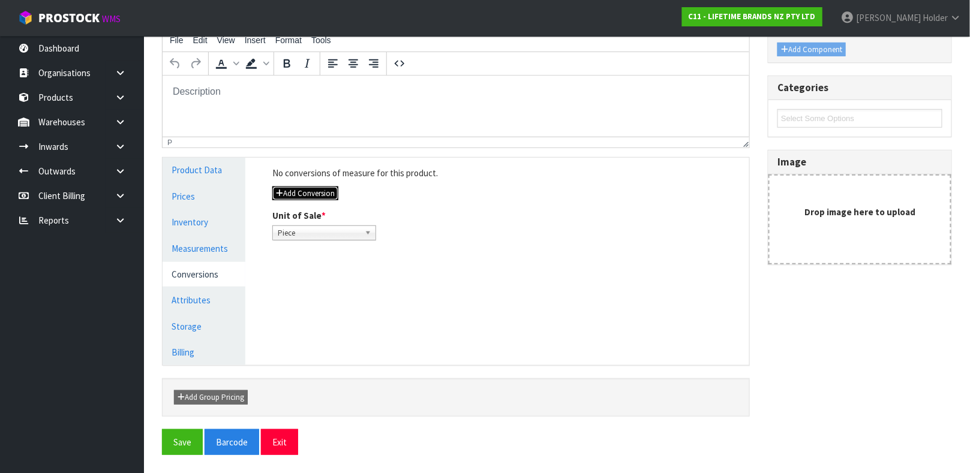
click at [331, 188] on button "Add Conversion" at bounding box center [305, 194] width 66 height 14
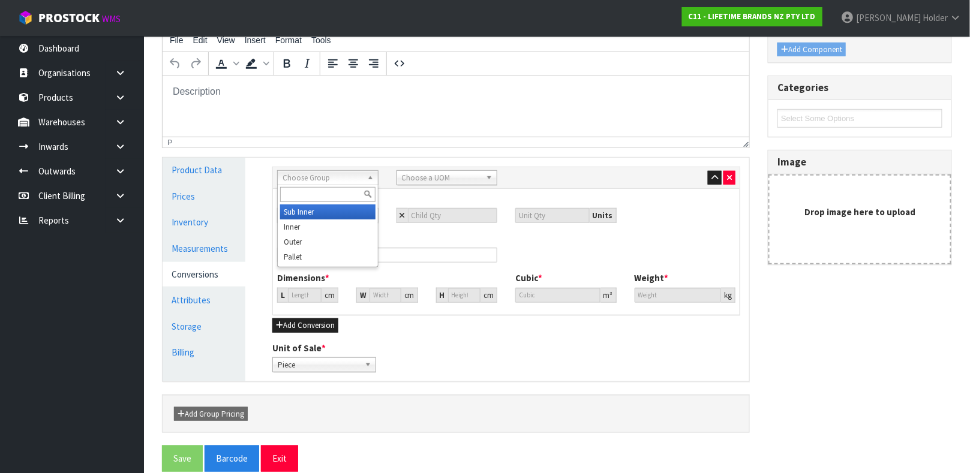
click at [331, 184] on div "Choose Group Sub Inner Inner Outer Pallet" at bounding box center [327, 177] width 101 height 15
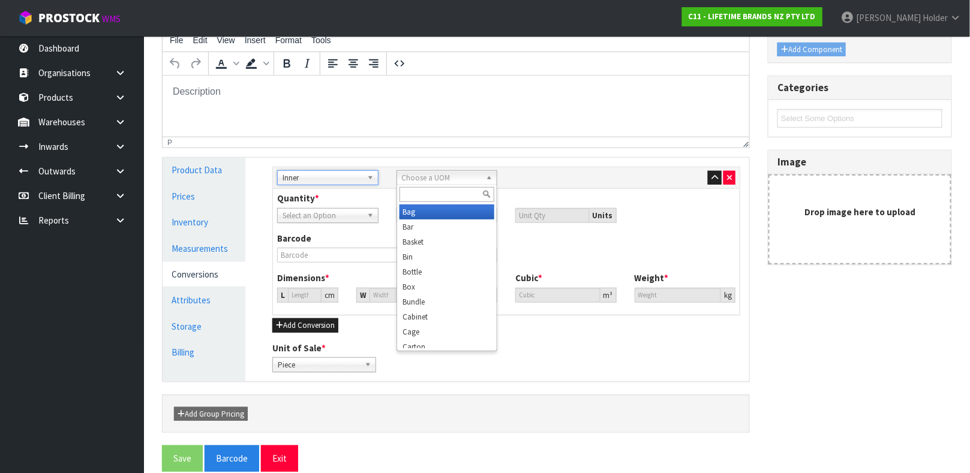
click at [449, 171] on span "Choose a UOM" at bounding box center [442, 178] width 80 height 14
click at [434, 208] on li "Car ton" at bounding box center [446, 212] width 95 height 15
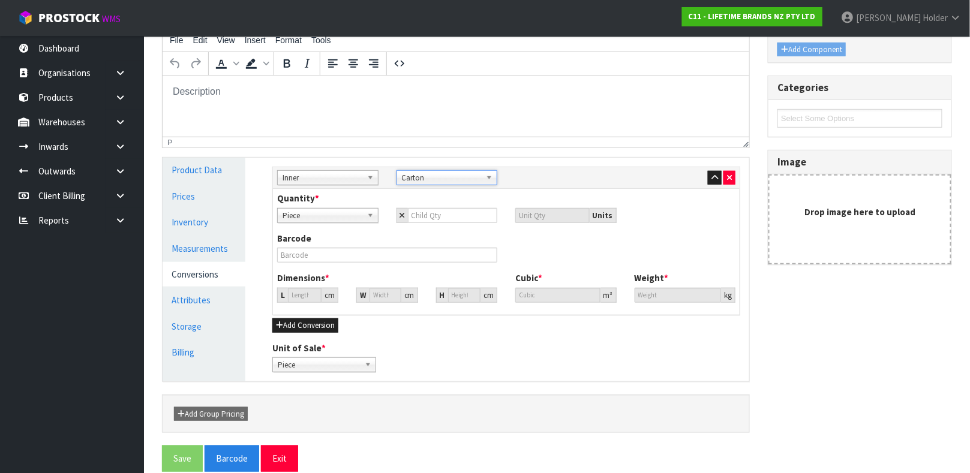
scroll to position [5, 0]
click at [438, 178] on span "Carton" at bounding box center [442, 178] width 80 height 14
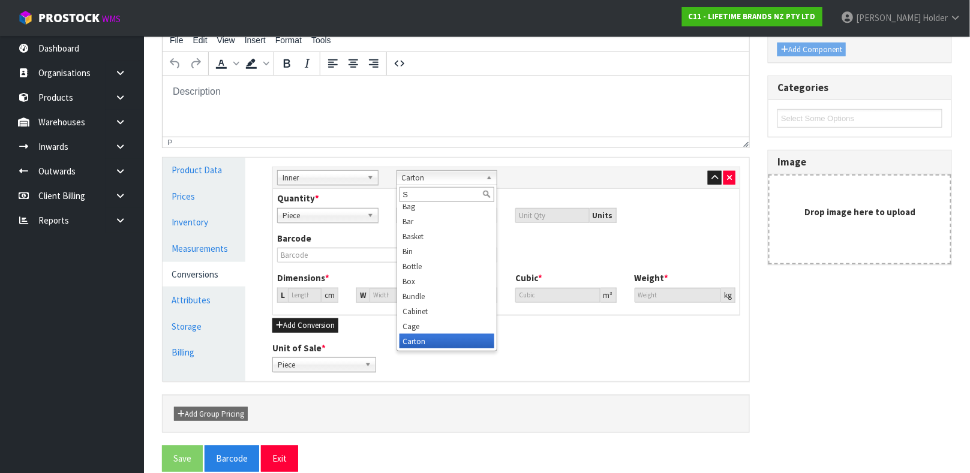
scroll to position [0, 0]
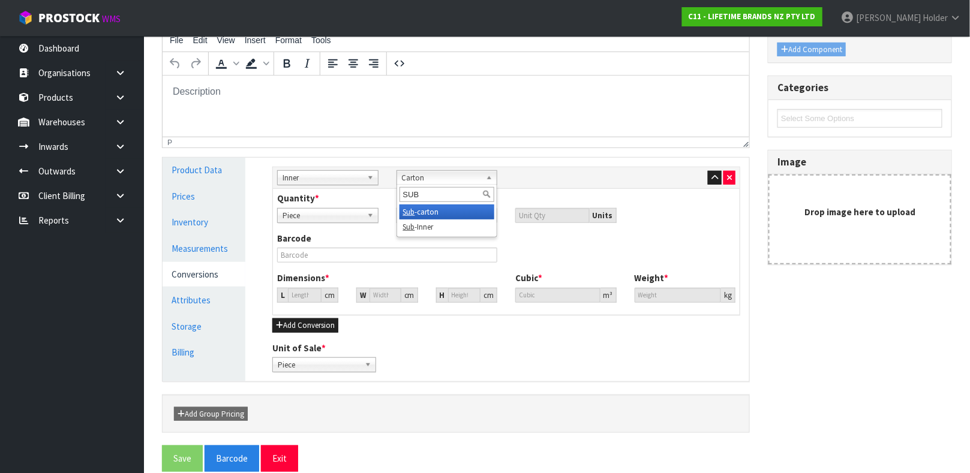
click at [431, 206] on li "Sub -carton" at bounding box center [446, 212] width 95 height 15
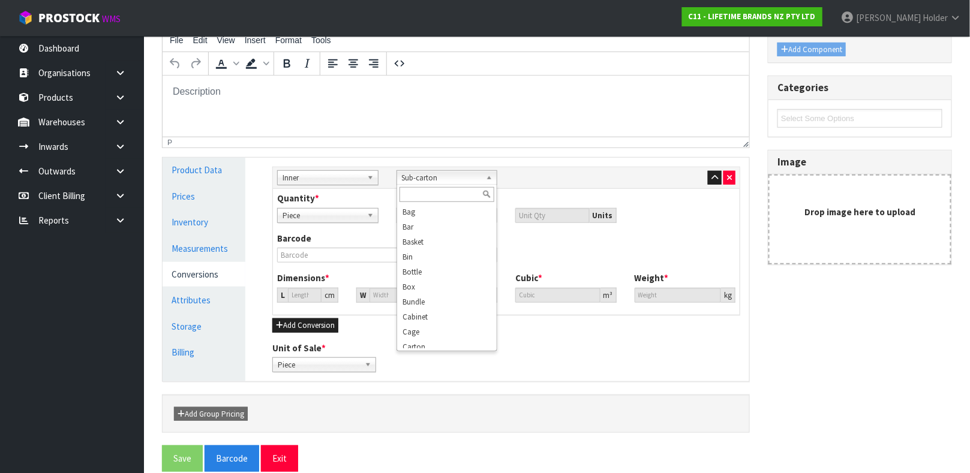
scroll to position [335, 0]
click at [450, 176] on span "Sub-carton" at bounding box center [442, 178] width 80 height 14
click at [190, 257] on link "Measurements" at bounding box center [204, 248] width 83 height 25
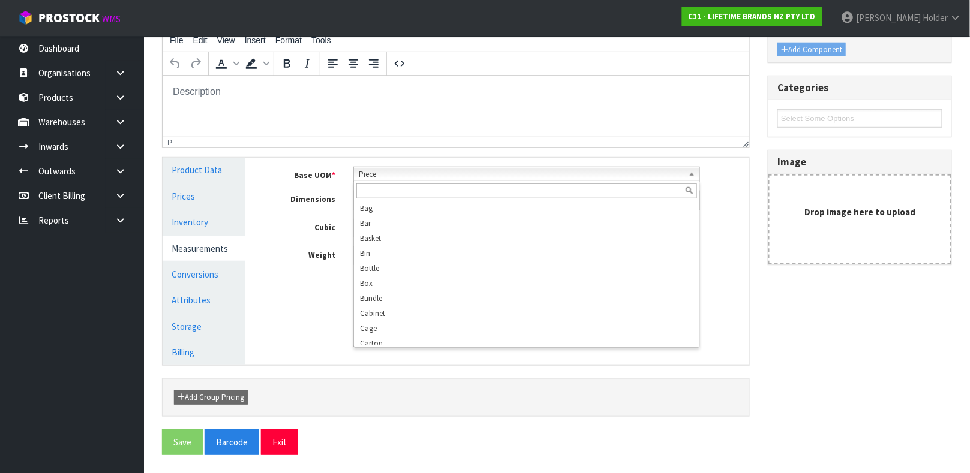
scroll to position [230, 0]
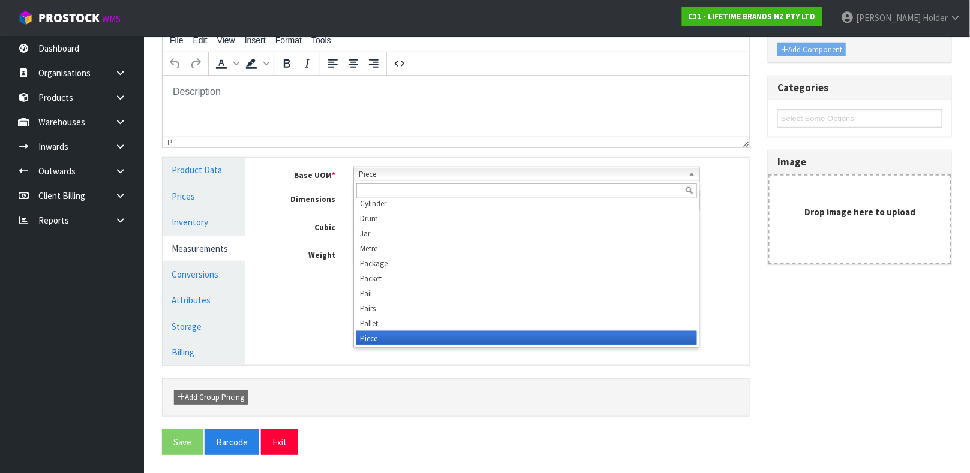
click at [420, 176] on span "Piece" at bounding box center [521, 174] width 325 height 14
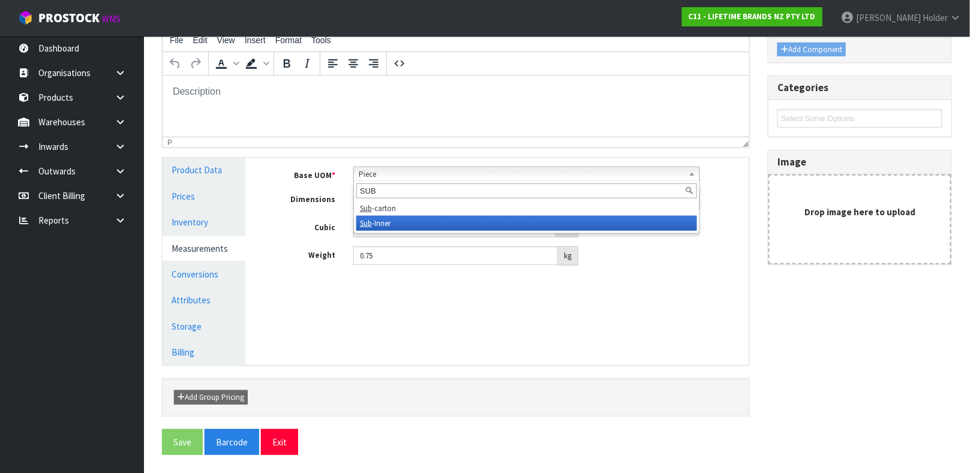
click at [390, 229] on li "Sub -Inner" at bounding box center [526, 223] width 341 height 15
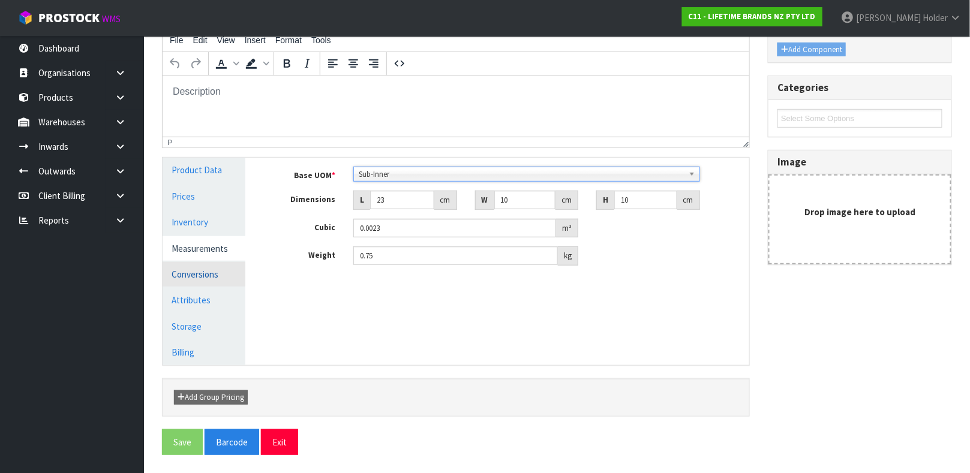
click at [195, 272] on link "Conversions" at bounding box center [204, 274] width 83 height 25
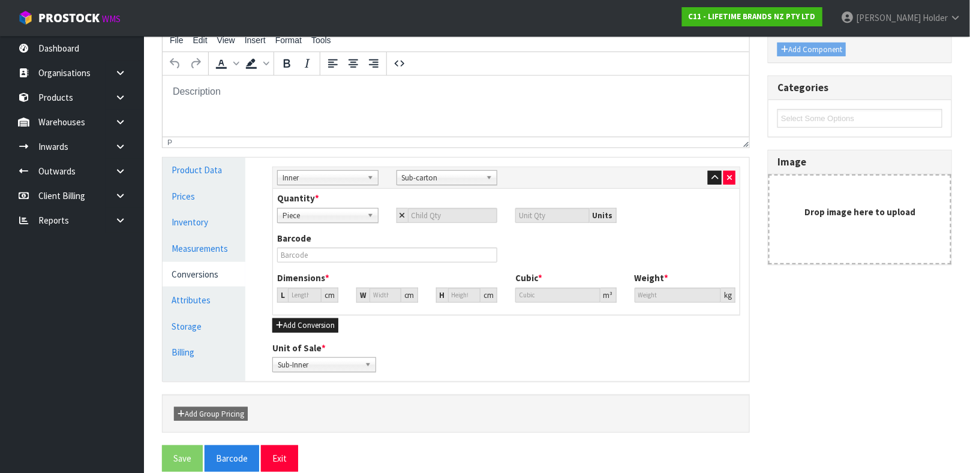
click at [344, 221] on div "Piece" at bounding box center [327, 215] width 101 height 15
click at [726, 172] on button "button" at bounding box center [729, 178] width 12 height 14
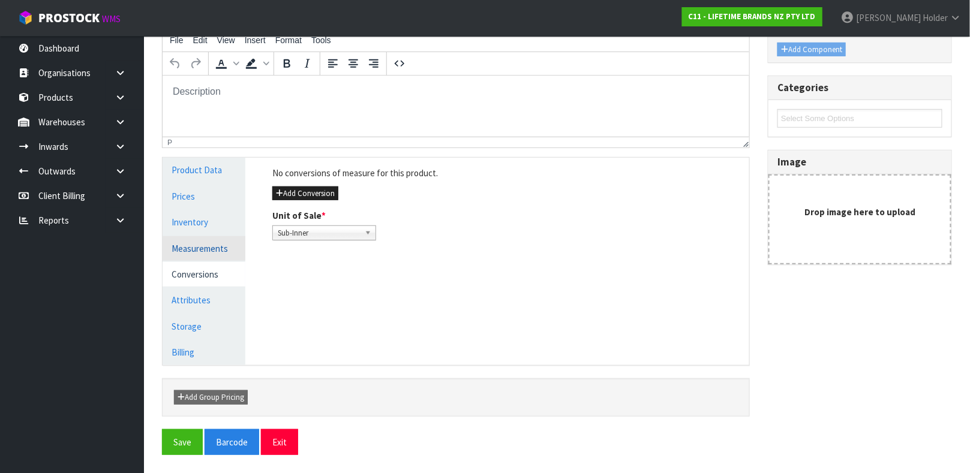
click at [214, 252] on link "Measurements" at bounding box center [204, 248] width 83 height 25
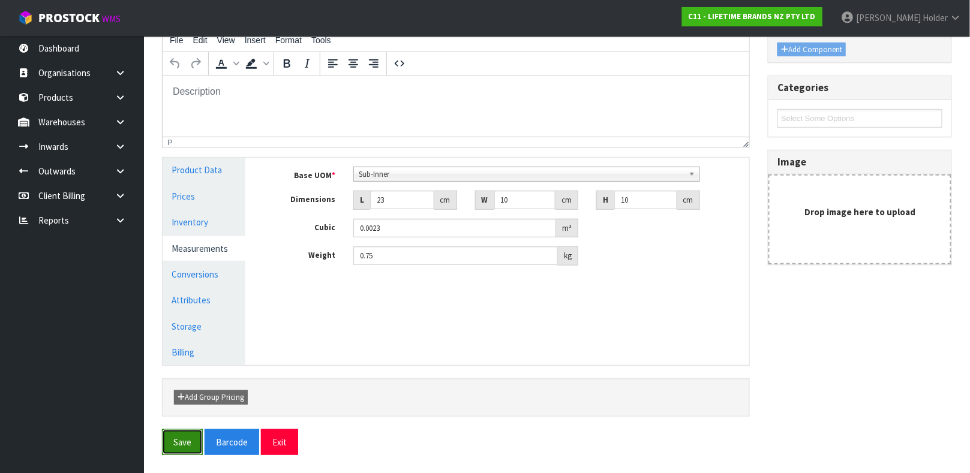
click at [182, 440] on button "Save" at bounding box center [182, 442] width 41 height 26
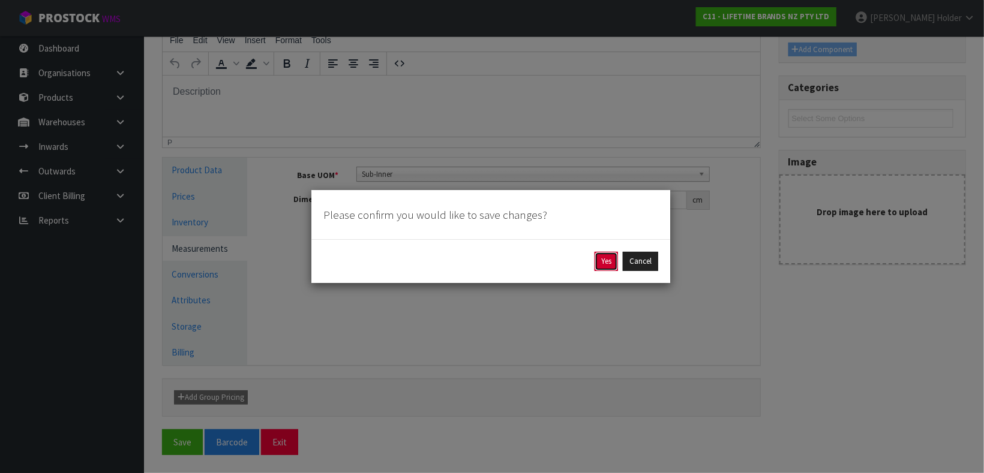
click at [607, 264] on button "Yes" at bounding box center [605, 261] width 23 height 19
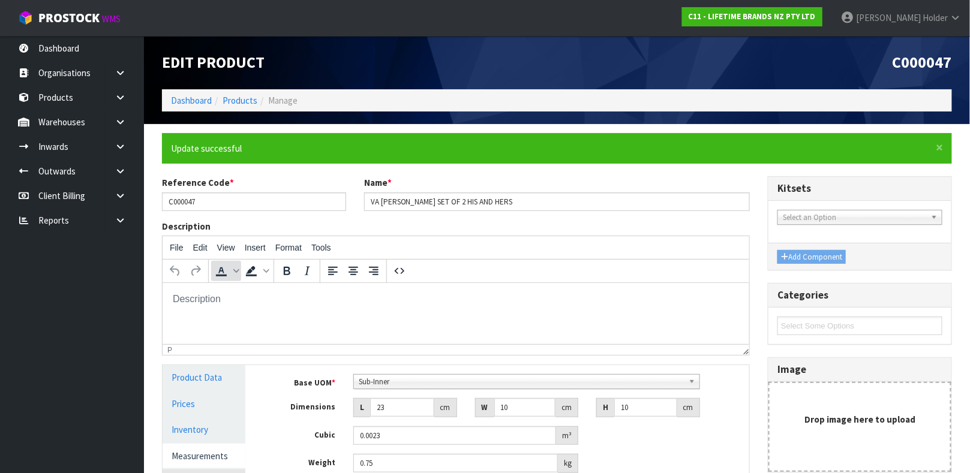
click at [224, 281] on span "Text color" at bounding box center [221, 271] width 20 height 20
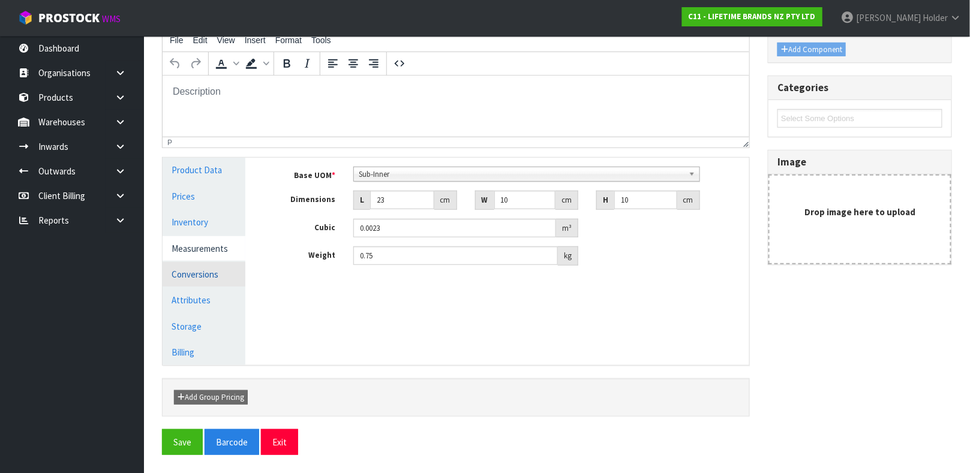
click at [196, 272] on link "Conversions" at bounding box center [204, 274] width 83 height 25
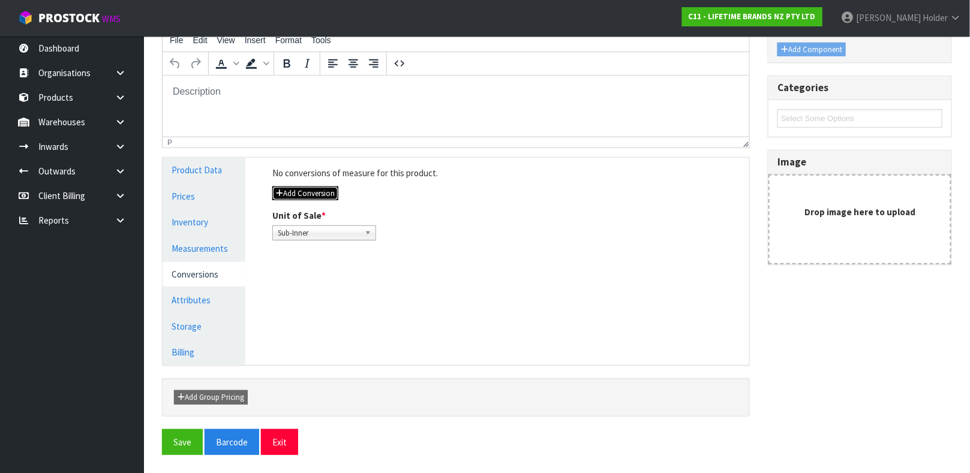
click at [334, 191] on button "Add Conversion" at bounding box center [305, 194] width 66 height 14
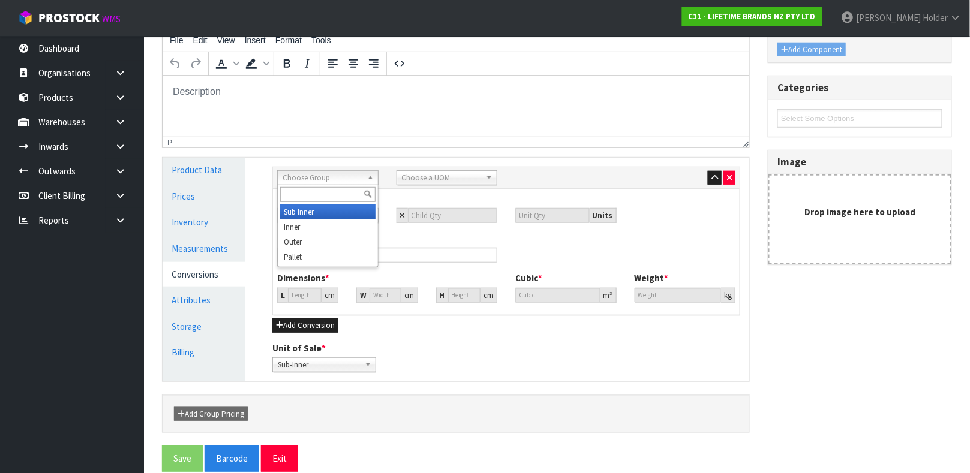
click at [332, 179] on span "Choose Group" at bounding box center [323, 178] width 80 height 14
click at [308, 230] on li "In ner" at bounding box center [327, 227] width 95 height 15
click at [432, 184] on span "Choose a UOM" at bounding box center [442, 178] width 80 height 14
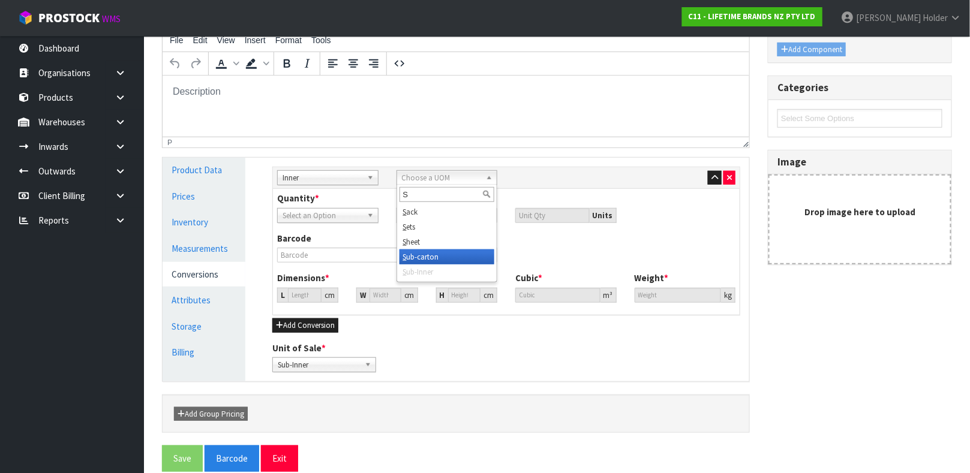
click at [429, 260] on li "S ub-carton" at bounding box center [446, 257] width 95 height 15
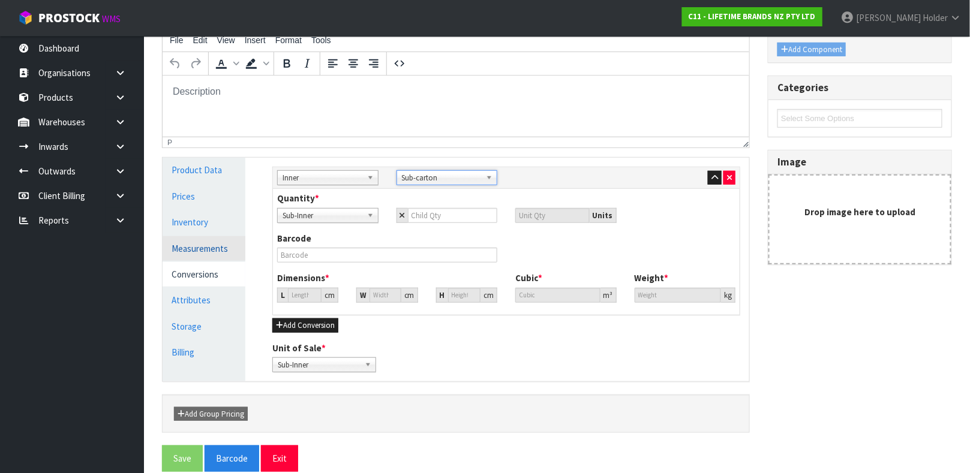
click at [226, 248] on link "Measurements" at bounding box center [204, 248] width 83 height 25
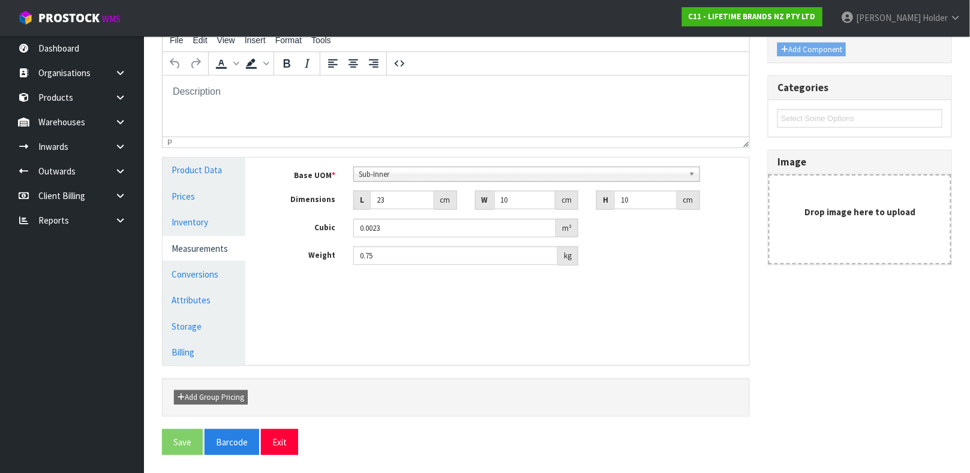
click at [224, 252] on link "Measurements" at bounding box center [204, 248] width 83 height 25
click at [222, 268] on link "Conversions" at bounding box center [204, 274] width 83 height 25
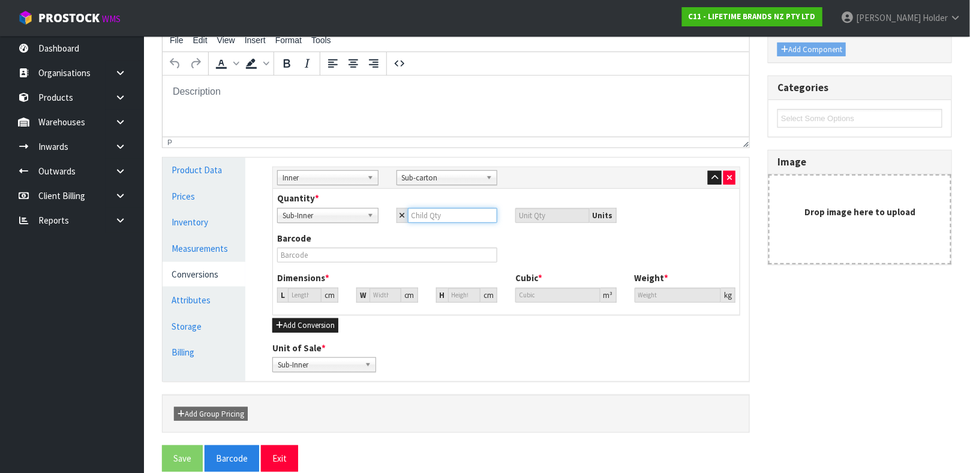
click at [435, 217] on input "number" at bounding box center [453, 215] width 90 height 15
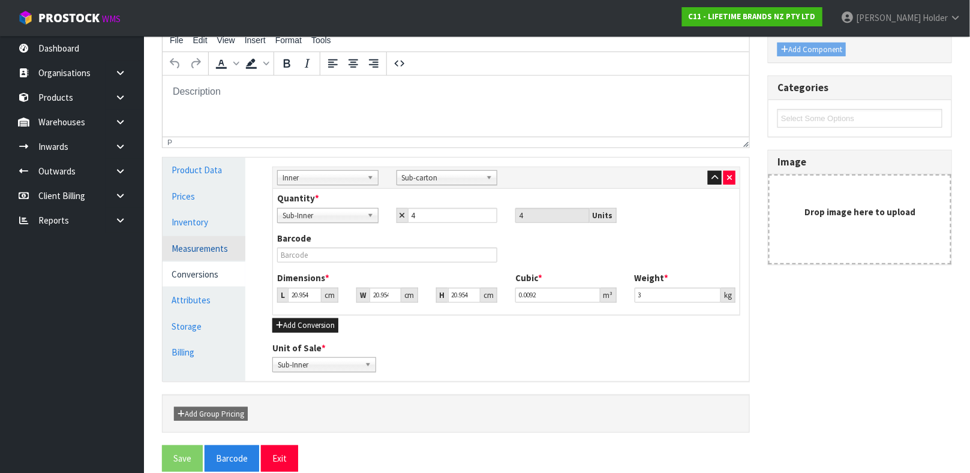
click at [202, 245] on link "Measurements" at bounding box center [204, 248] width 83 height 25
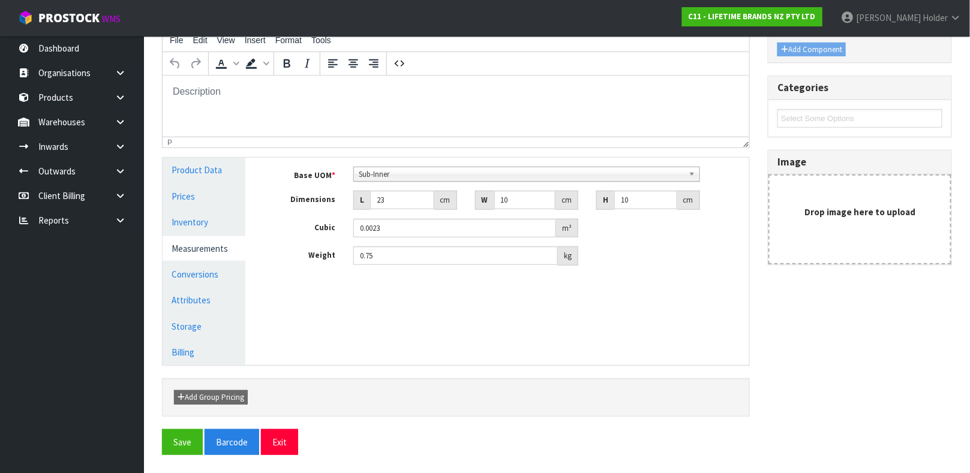
click at [197, 239] on link "Measurements" at bounding box center [204, 248] width 83 height 25
click at [211, 267] on link "Conversions" at bounding box center [204, 274] width 83 height 25
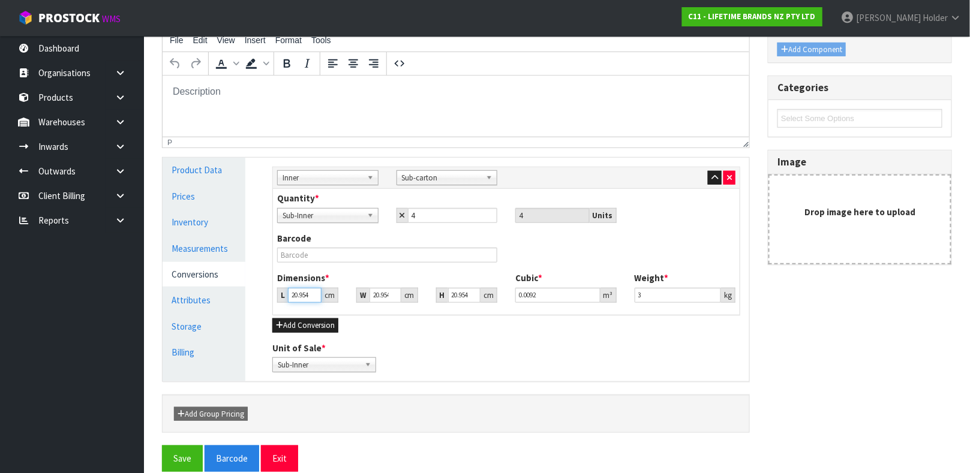
click at [293, 298] on input "20.954" at bounding box center [305, 295] width 34 height 15
click at [368, 261] on input "text" at bounding box center [387, 255] width 220 height 15
click at [162, 446] on button "Save" at bounding box center [182, 459] width 41 height 26
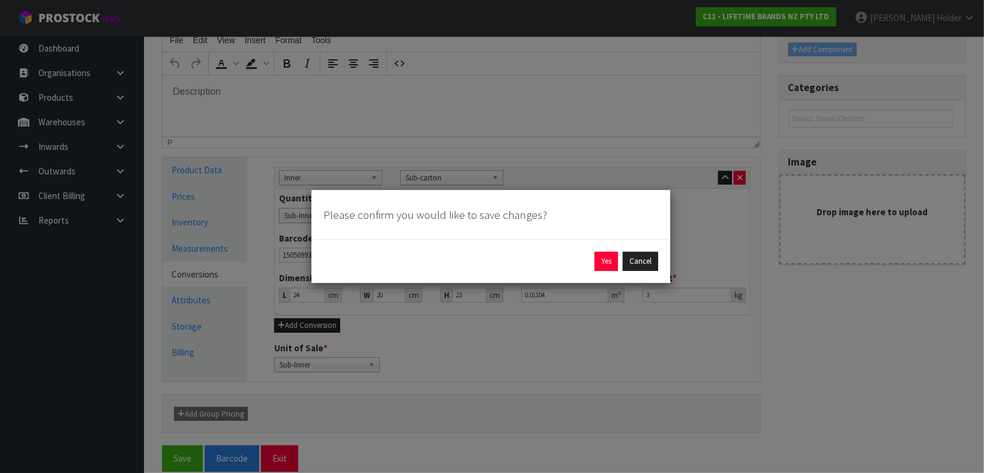
click at [592, 264] on div "Yes Cancel" at bounding box center [490, 261] width 335 height 19
click at [594, 264] on button "Yes" at bounding box center [605, 261] width 23 height 19
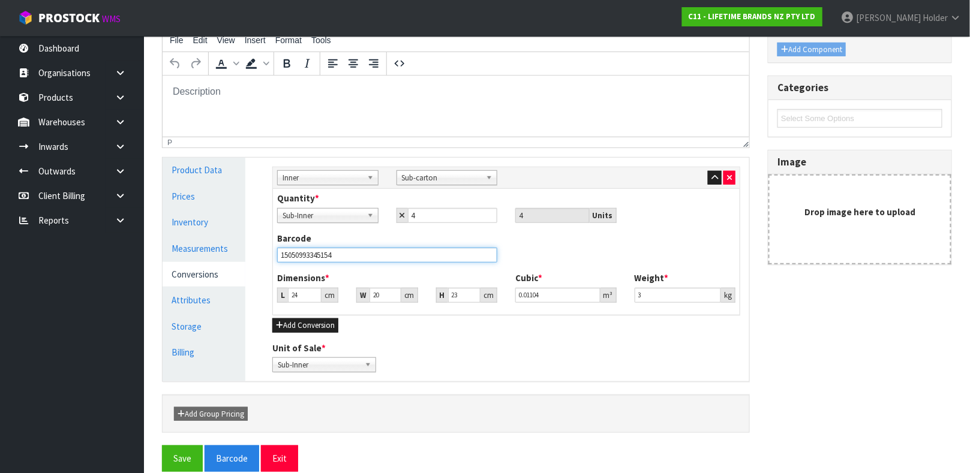
scroll to position [0, 0]
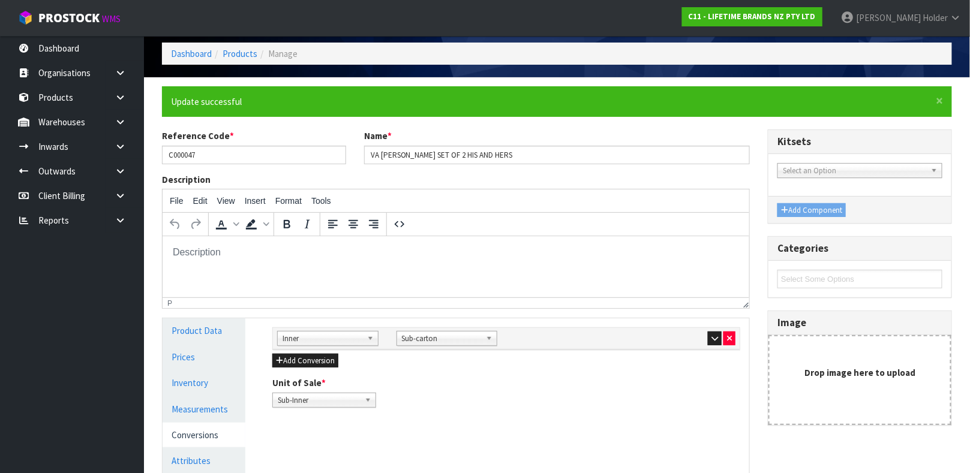
click at [704, 243] on html at bounding box center [455, 252] width 587 height 32
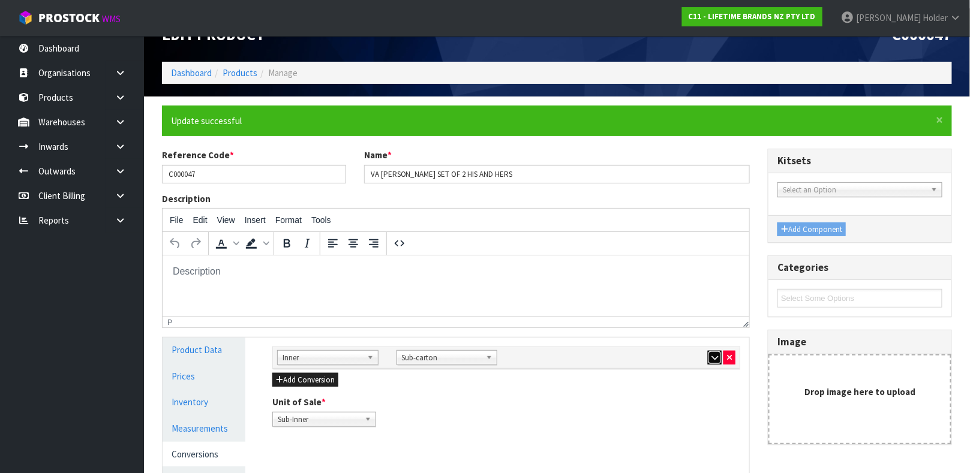
click at [712, 357] on icon "button" at bounding box center [714, 358] width 7 height 8
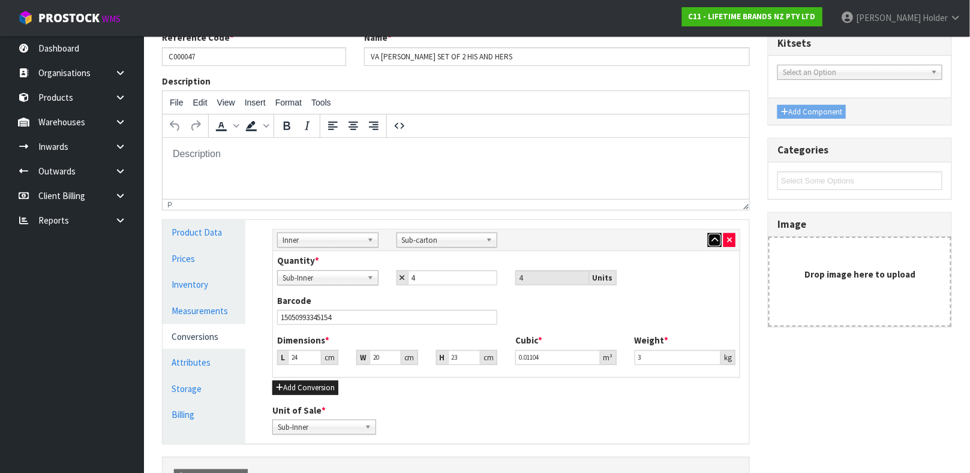
scroll to position [224, 0]
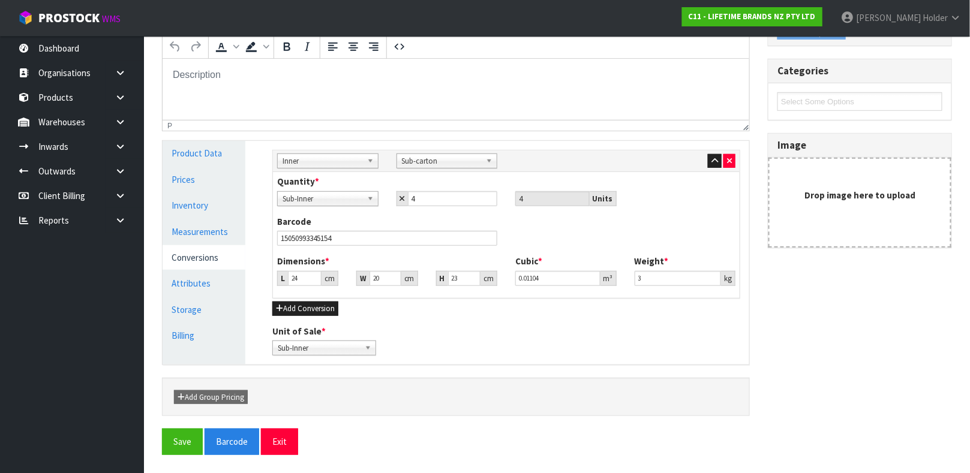
click at [656, 286] on div "Dimensions * L 24 cm W 20 cm H 23 cm Cubic * 0.01104 m³ Weight * 3 kg" at bounding box center [506, 275] width 476 height 40
click at [661, 281] on input "3" at bounding box center [678, 278] width 87 height 15
click at [711, 163] on icon "button" at bounding box center [714, 161] width 7 height 8
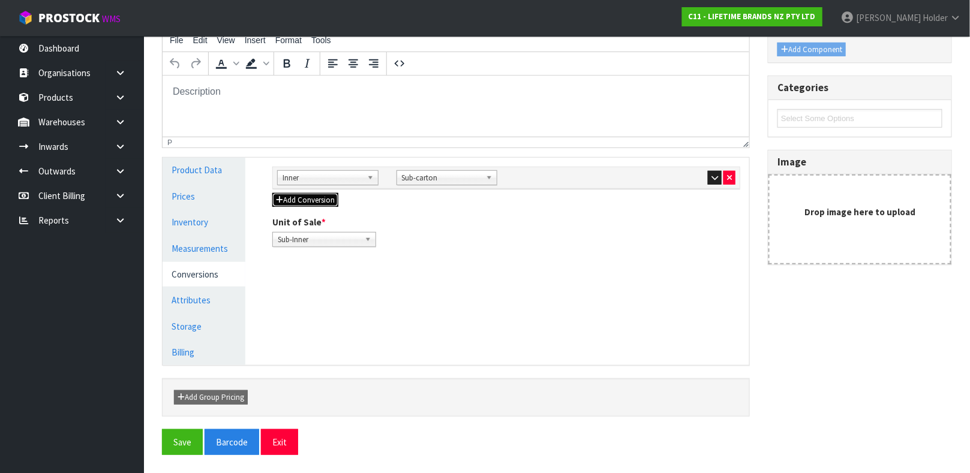
click at [315, 202] on button "Add Conversion" at bounding box center [305, 200] width 66 height 14
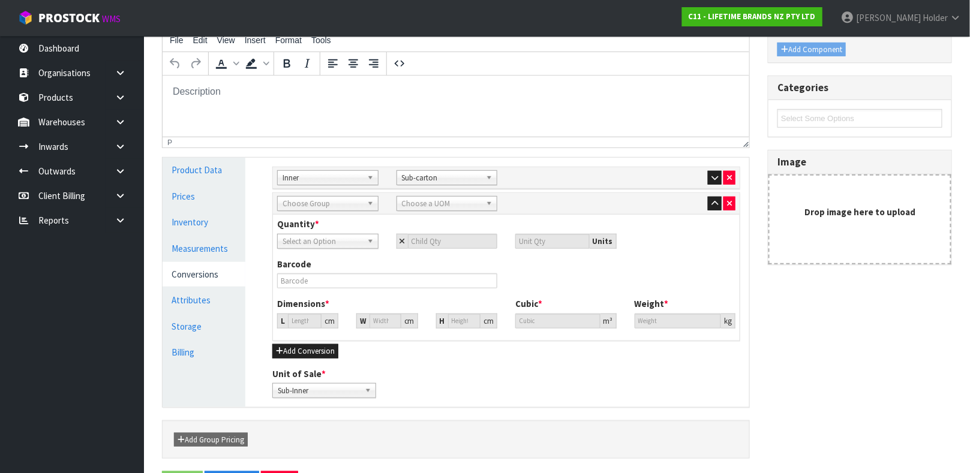
click at [316, 209] on span "Choose Group" at bounding box center [323, 204] width 80 height 14
click at [325, 231] on li "Outer" at bounding box center [327, 237] width 95 height 15
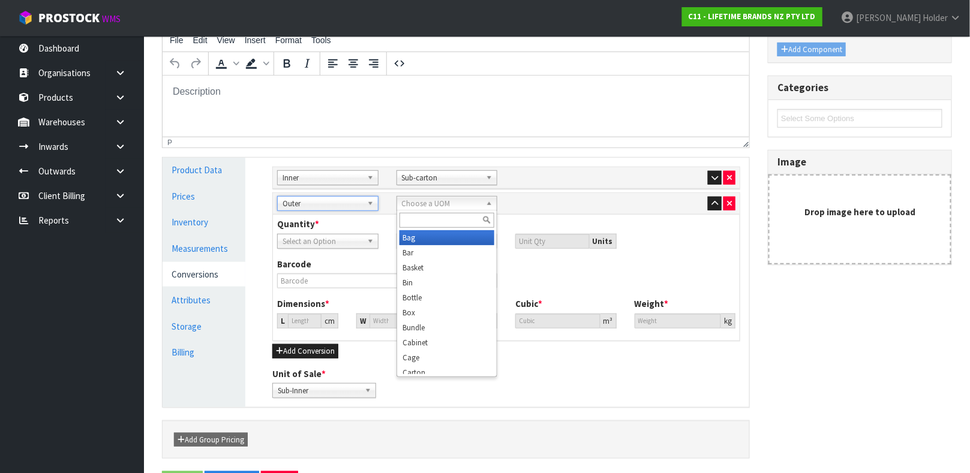
click at [449, 205] on span "Choose a UOM" at bounding box center [442, 204] width 80 height 14
click at [443, 234] on li "Car ton" at bounding box center [446, 237] width 95 height 15
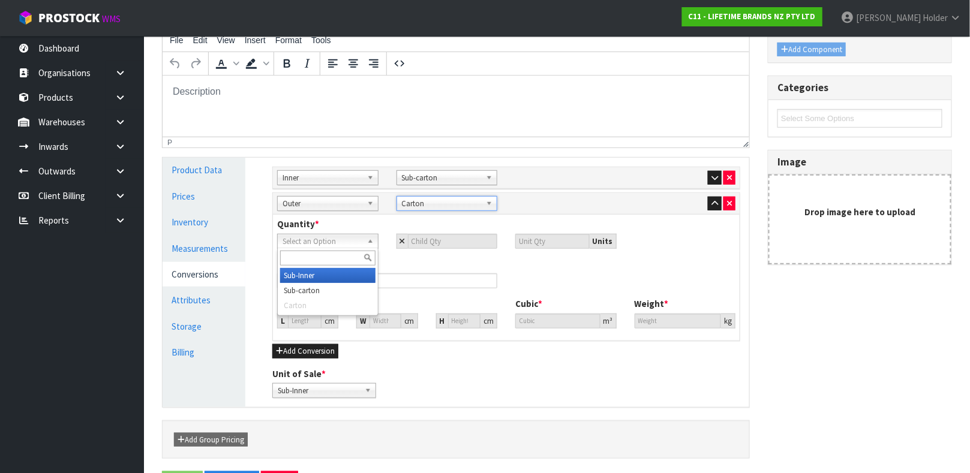
click at [349, 238] on span "Select an Option" at bounding box center [323, 242] width 80 height 14
click at [340, 286] on li "Sub-carton" at bounding box center [327, 290] width 95 height 15
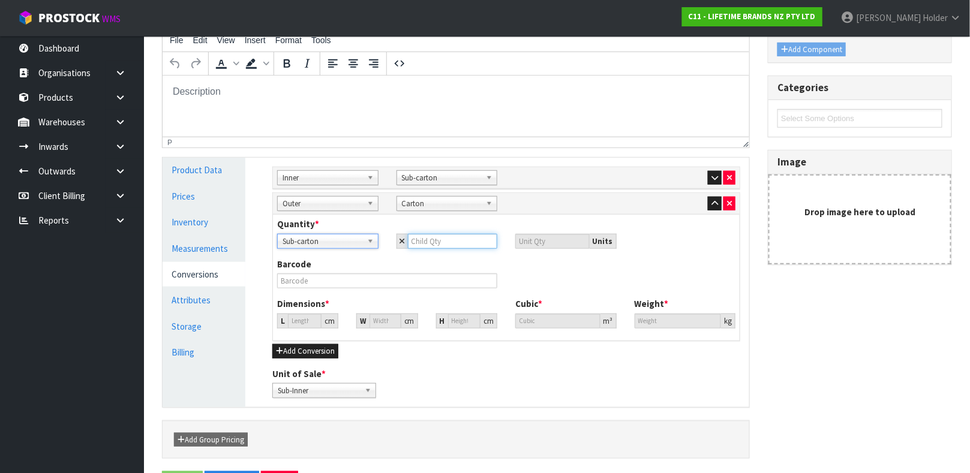
click at [449, 239] on input "number" at bounding box center [453, 241] width 90 height 15
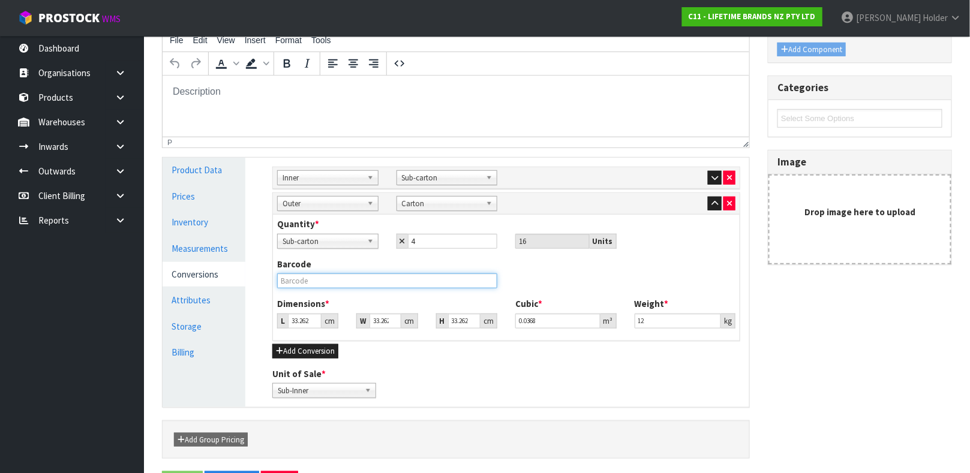
click at [299, 274] on input "text" at bounding box center [387, 281] width 220 height 15
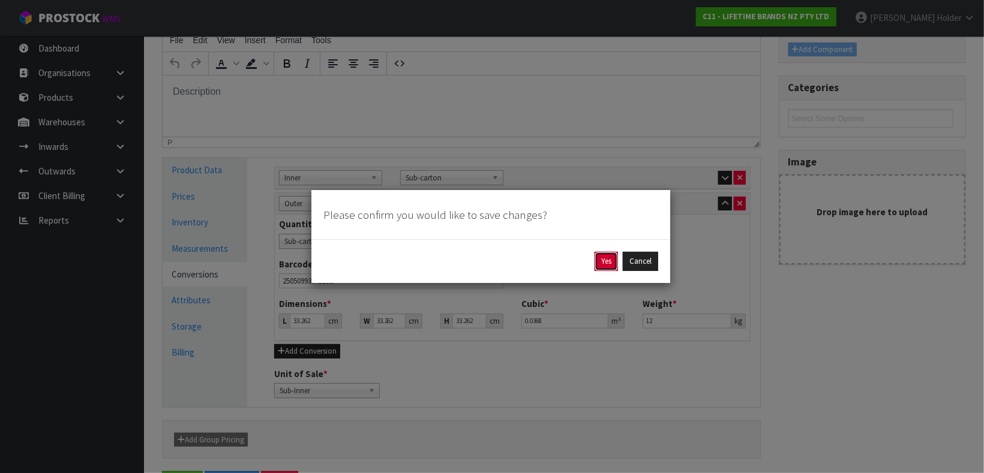
click at [610, 266] on button "Yes" at bounding box center [605, 261] width 23 height 19
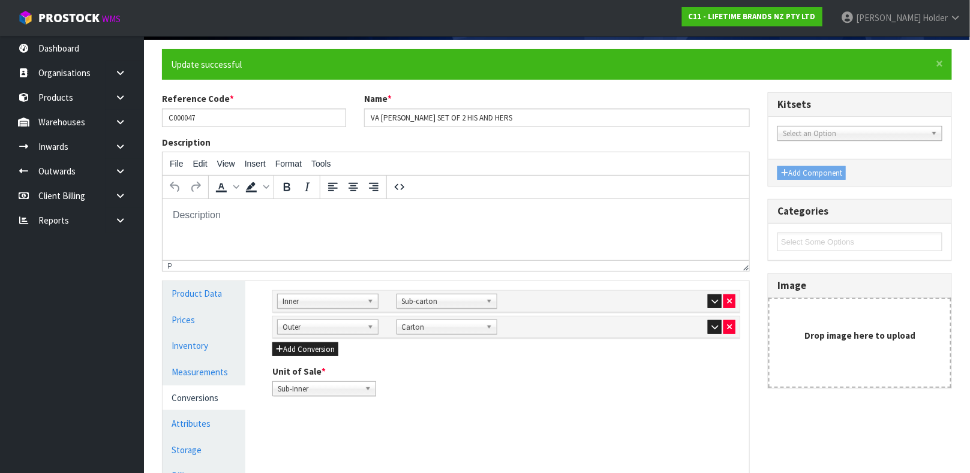
scroll to position [180, 0]
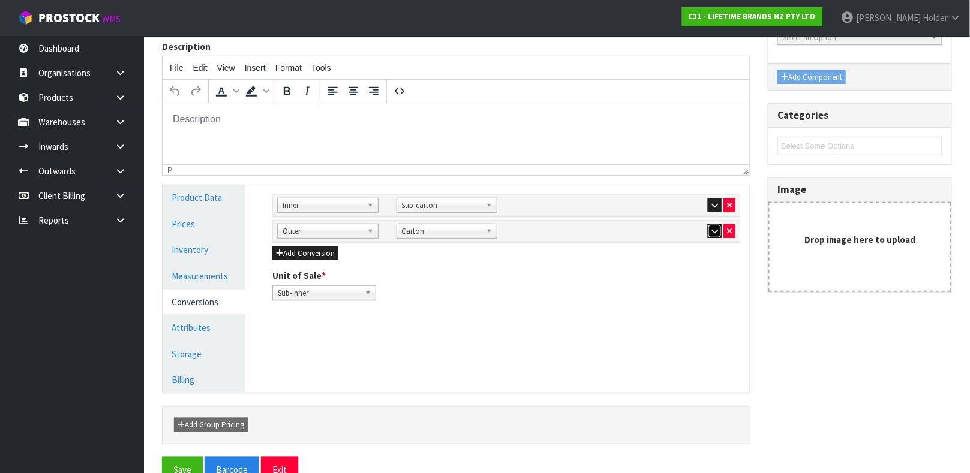
click at [714, 236] on button "button" at bounding box center [715, 231] width 14 height 14
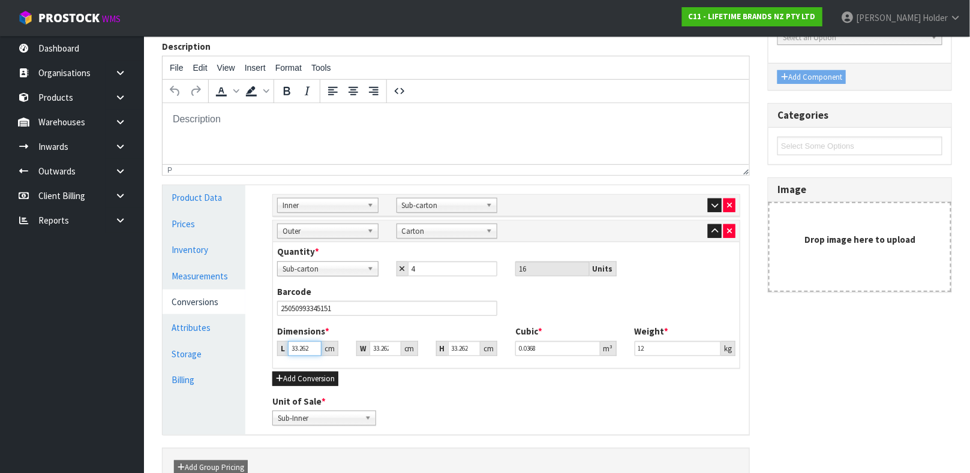
click at [300, 347] on input "33.262" at bounding box center [305, 348] width 34 height 15
drag, startPoint x: 671, startPoint y: 347, endPoint x: 480, endPoint y: 349, distance: 191.4
click at [494, 343] on div "Dimensions * L 43 cm W 25 cm H 43 cm Cubic * 0.046225 m³ Weight * 12 kg" at bounding box center [506, 345] width 476 height 40
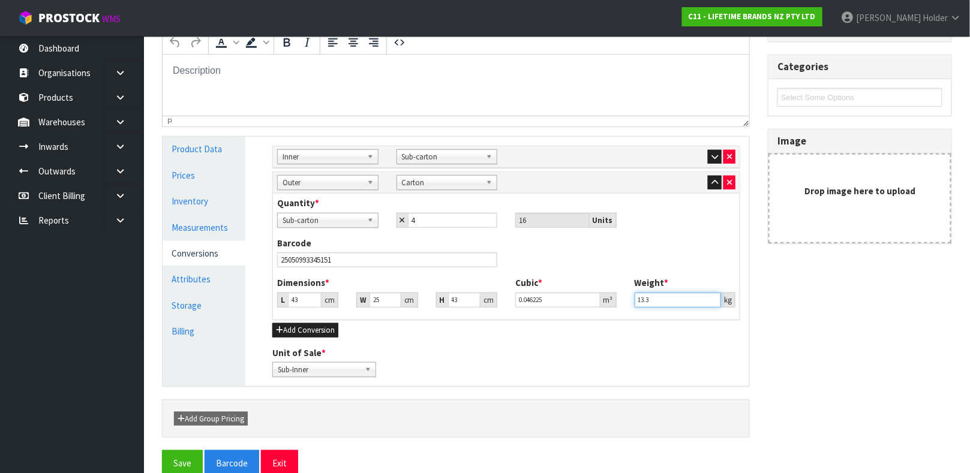
scroll to position [250, 0]
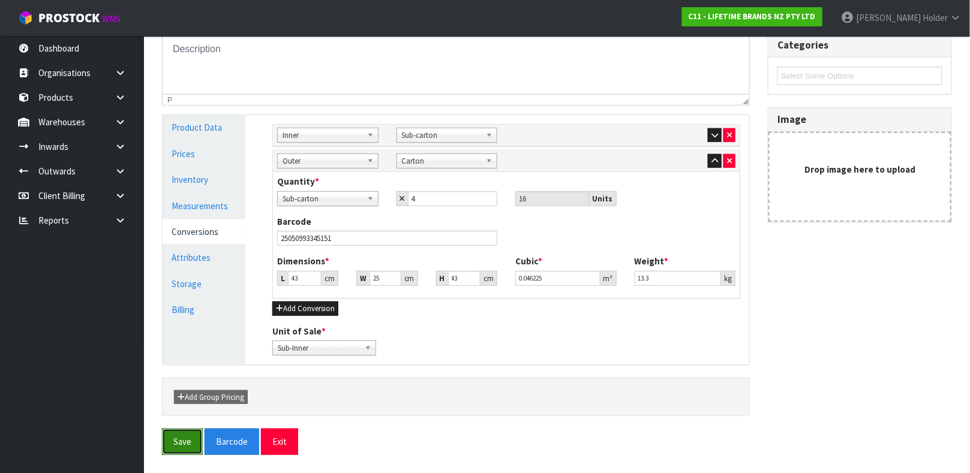
click at [182, 440] on button "Save" at bounding box center [182, 442] width 41 height 26
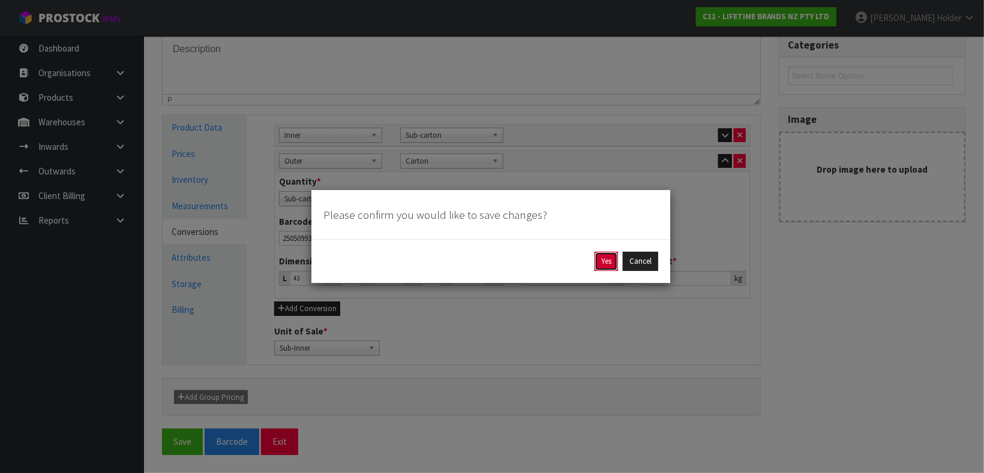
click at [596, 263] on button "Yes" at bounding box center [605, 261] width 23 height 19
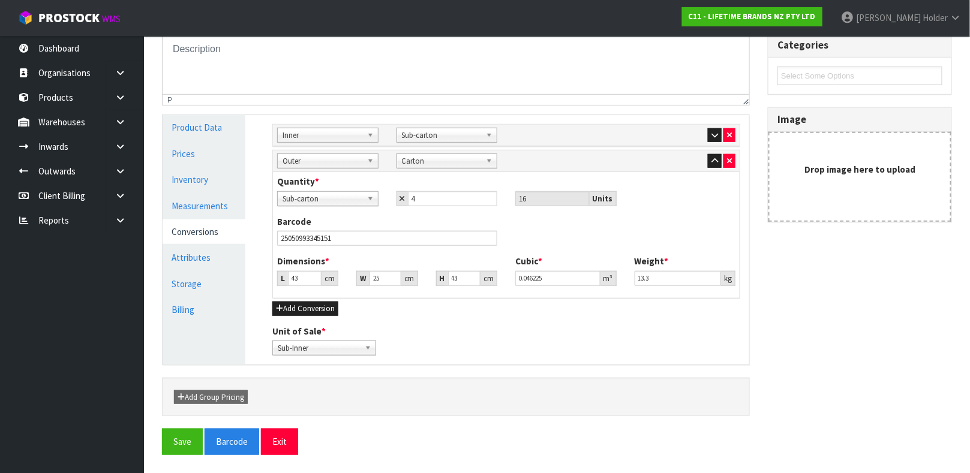
scroll to position [0, 0]
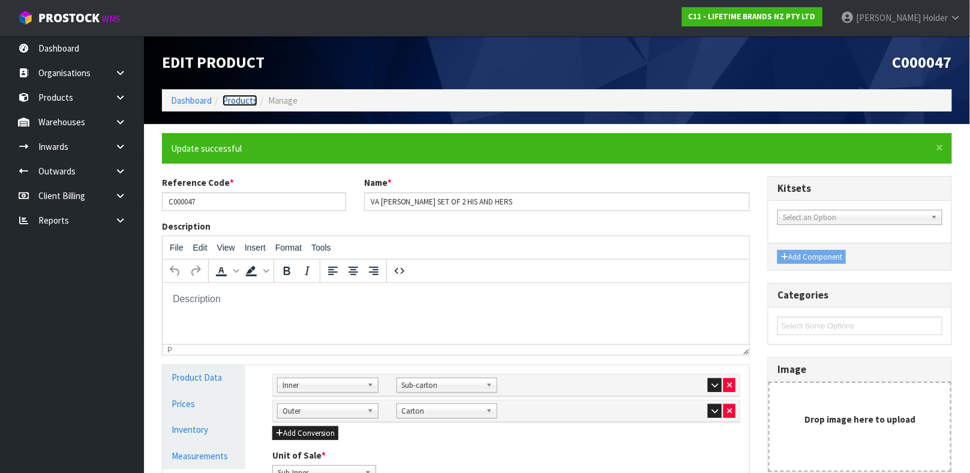
click at [253, 101] on link "Products" at bounding box center [240, 100] width 35 height 11
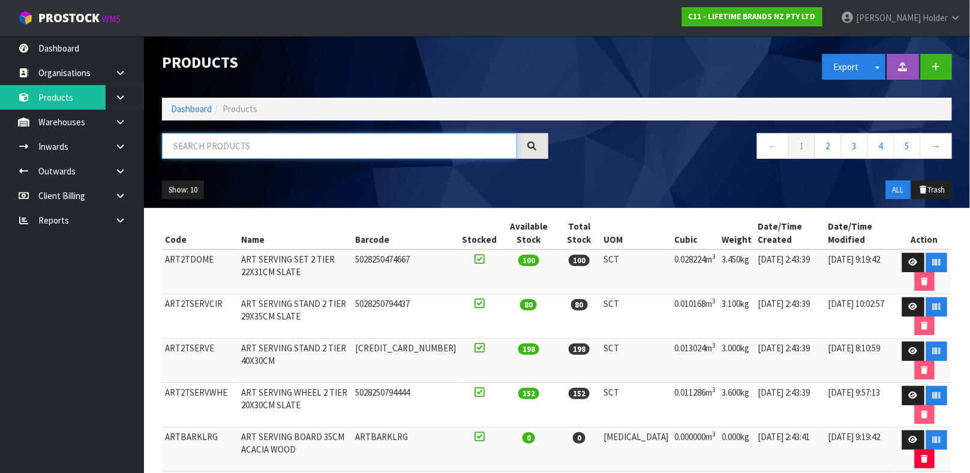
click at [268, 152] on input "text" at bounding box center [339, 146] width 355 height 26
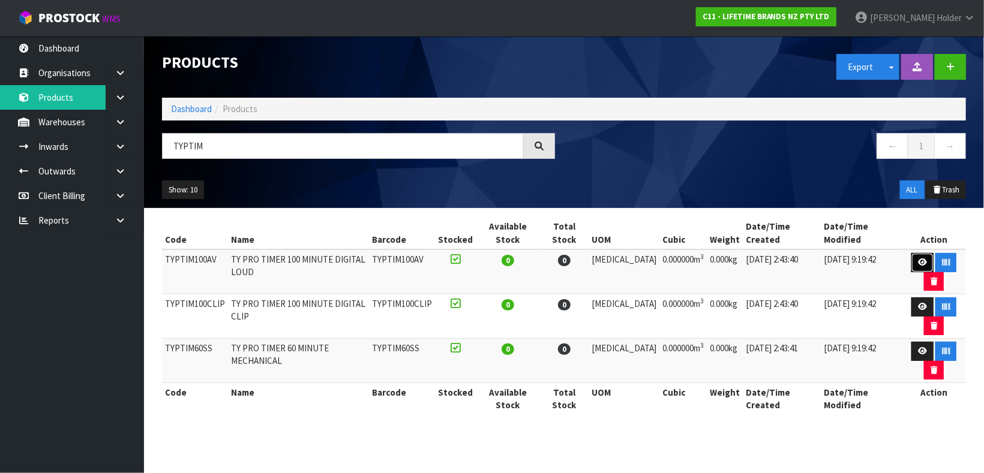
click at [918, 259] on icon at bounding box center [922, 263] width 9 height 8
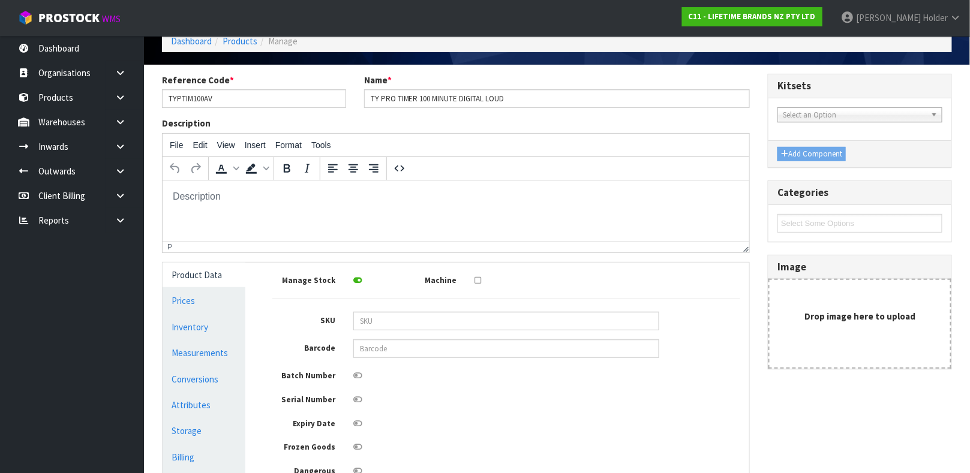
scroll to position [90, 0]
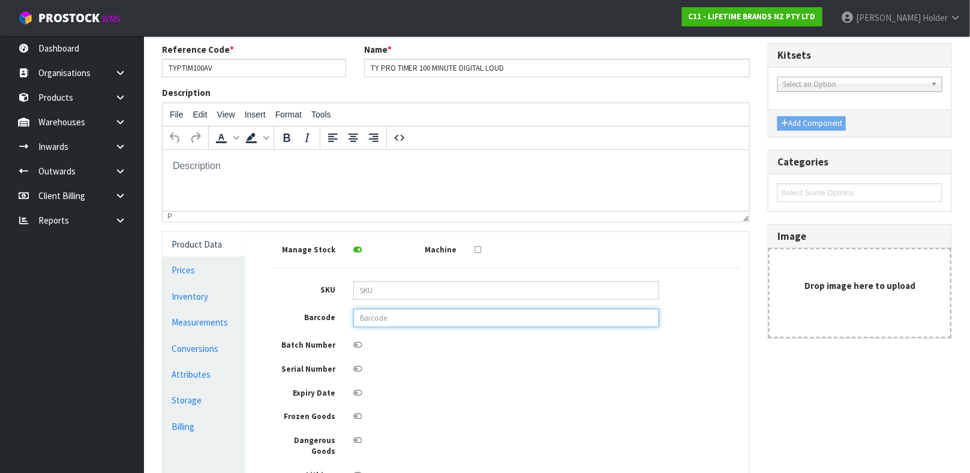
click at [390, 316] on input "text" at bounding box center [506, 318] width 306 height 19
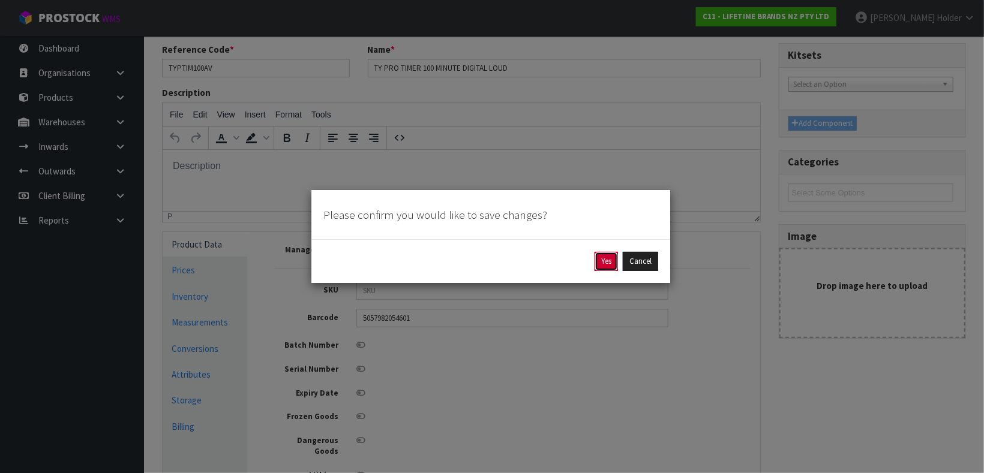
click at [608, 261] on button "Yes" at bounding box center [605, 261] width 23 height 19
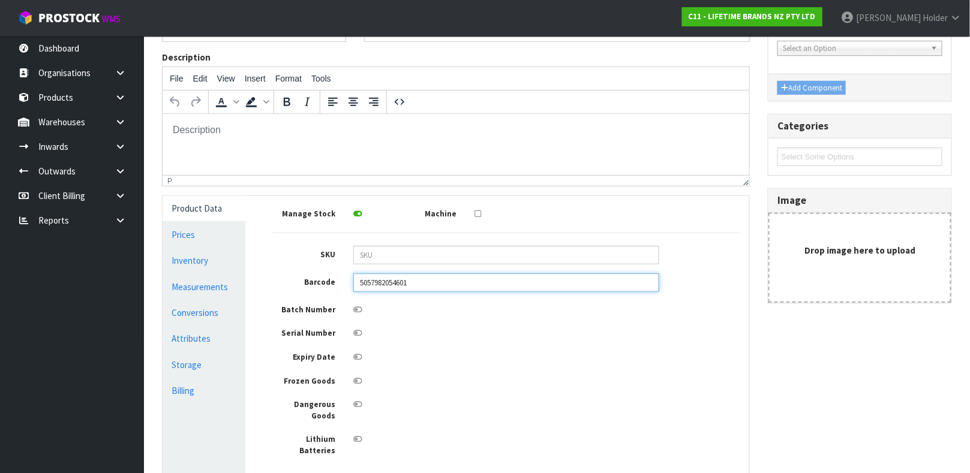
scroll to position [180, 0]
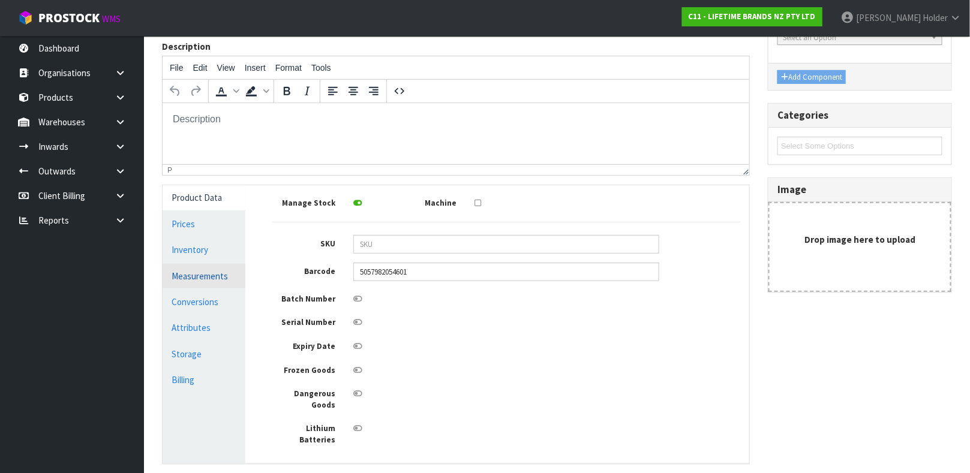
click at [188, 277] on link "Measurements" at bounding box center [204, 276] width 83 height 25
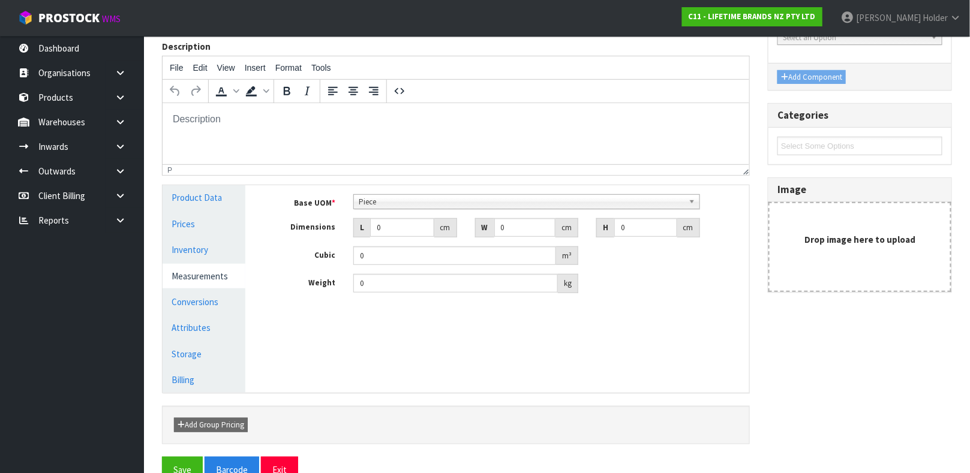
scroll to position [230, 0]
click at [395, 207] on span "Piece" at bounding box center [521, 202] width 325 height 14
drag, startPoint x: 393, startPoint y: 225, endPoint x: 314, endPoint y: 214, distance: 80.0
click at [322, 214] on div "Base UOM * Bag Bar Basket Bin Bottle Box Bundle Cabinet Cage Carton Case Coil C…" at bounding box center [506, 243] width 468 height 99
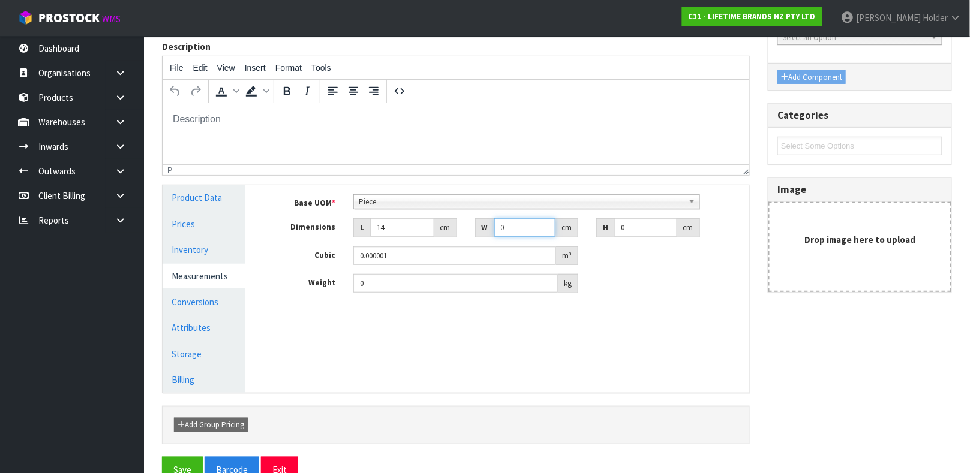
drag, startPoint x: 513, startPoint y: 225, endPoint x: 461, endPoint y: 225, distance: 51.6
click at [466, 226] on div "W 0 cm" at bounding box center [527, 227] width 122 height 19
click at [631, 225] on input "0" at bounding box center [645, 227] width 63 height 19
click at [392, 293] on div "0 kg" at bounding box center [465, 283] width 225 height 19
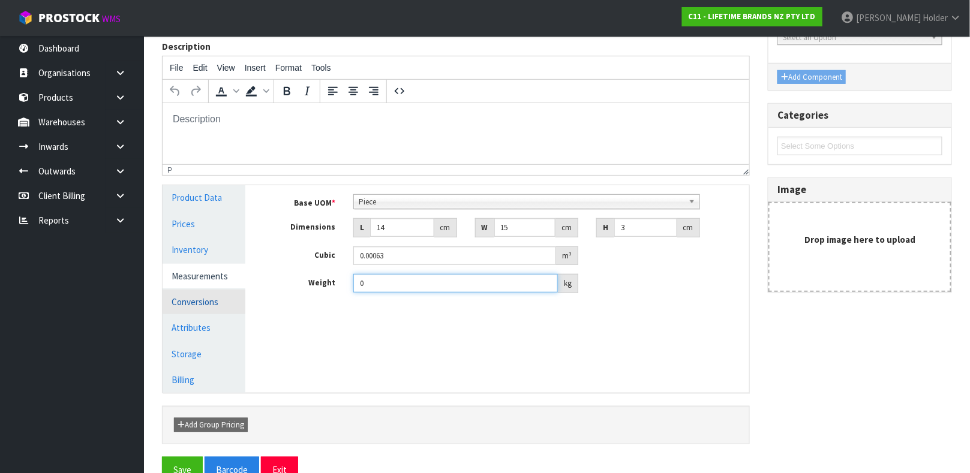
drag, startPoint x: 392, startPoint y: 288, endPoint x: 232, endPoint y: 289, distance: 159.6
click at [236, 289] on div "Product Data Prices Inventory Measurements Conversions Attributes Storage Billi…" at bounding box center [456, 288] width 605 height 207
click at [211, 302] on link "Conversions" at bounding box center [204, 302] width 83 height 25
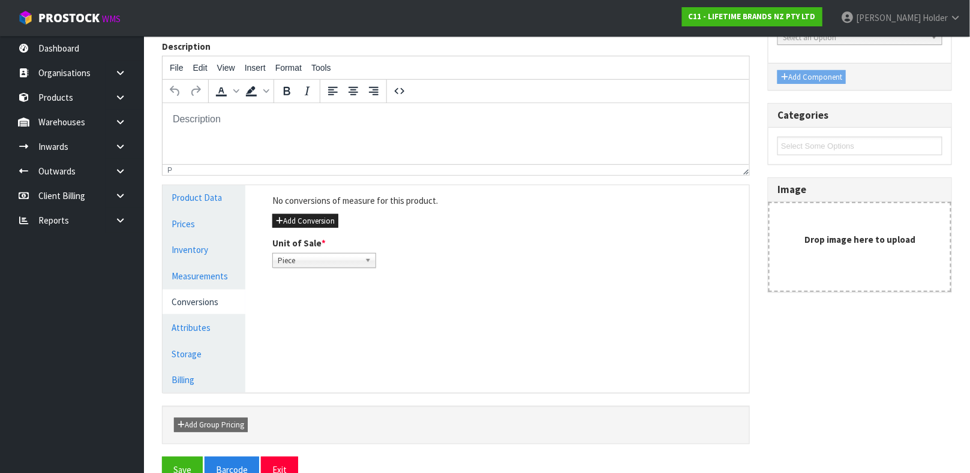
click at [340, 220] on div "Add Conversion" at bounding box center [506, 221] width 468 height 14
click at [325, 221] on button "Add Conversion" at bounding box center [305, 221] width 66 height 14
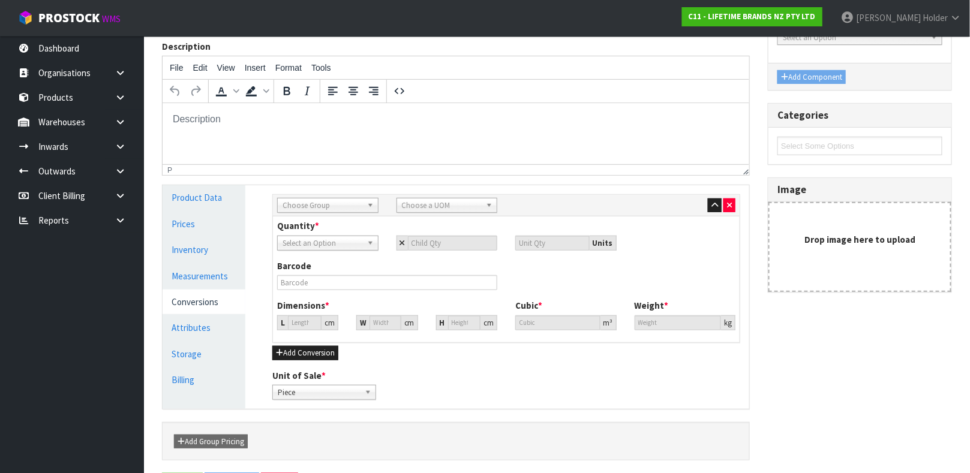
click at [325, 207] on span "Choose Group" at bounding box center [323, 206] width 80 height 14
click at [296, 256] on li "Inn er" at bounding box center [327, 254] width 95 height 15
click at [405, 208] on span "Choose a UOM" at bounding box center [442, 206] width 80 height 14
click at [455, 239] on li "Sub -carton" at bounding box center [446, 239] width 95 height 15
click at [429, 241] on input "number" at bounding box center [453, 243] width 90 height 15
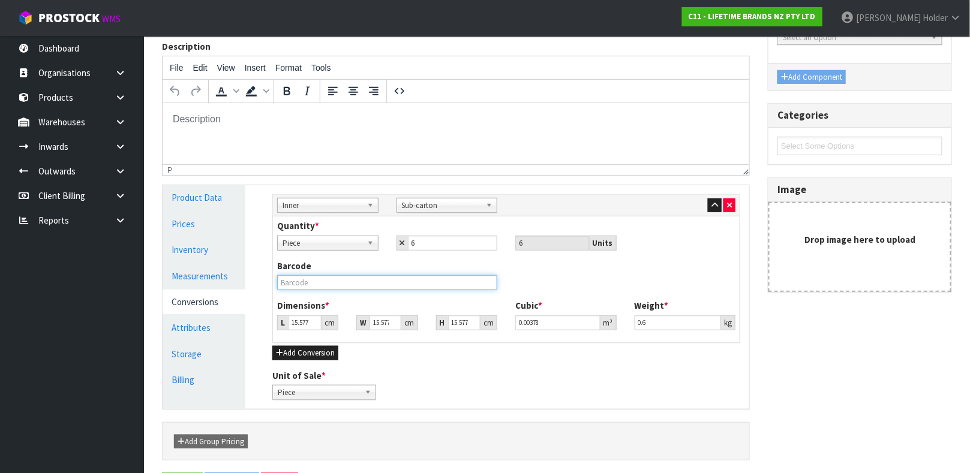
click at [390, 278] on input "text" at bounding box center [387, 282] width 220 height 15
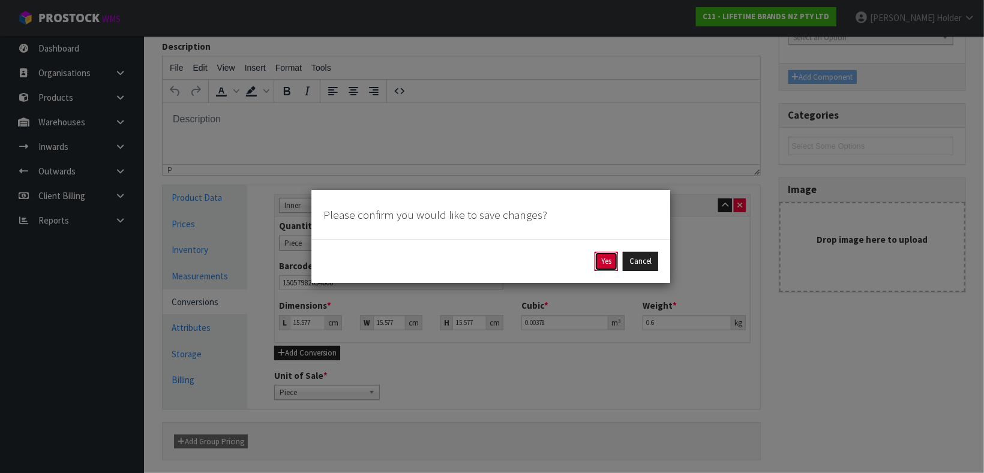
click at [611, 260] on button "Yes" at bounding box center [605, 261] width 23 height 19
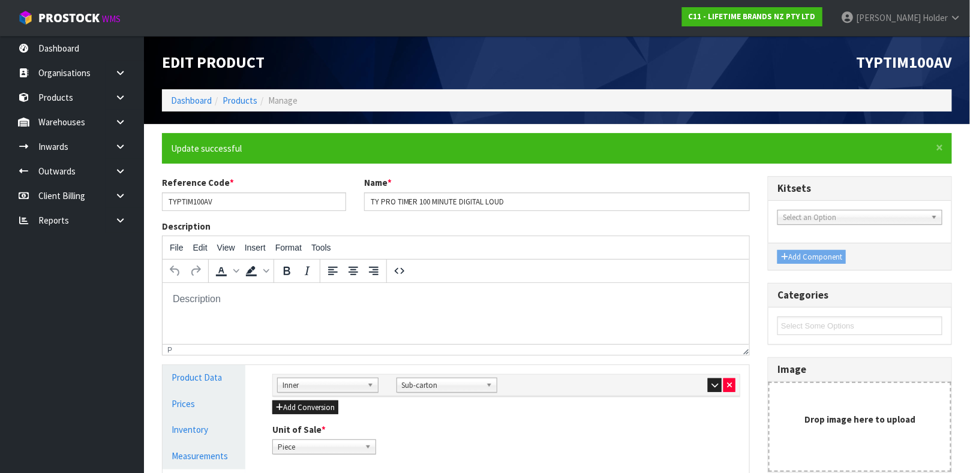
scroll to position [90, 0]
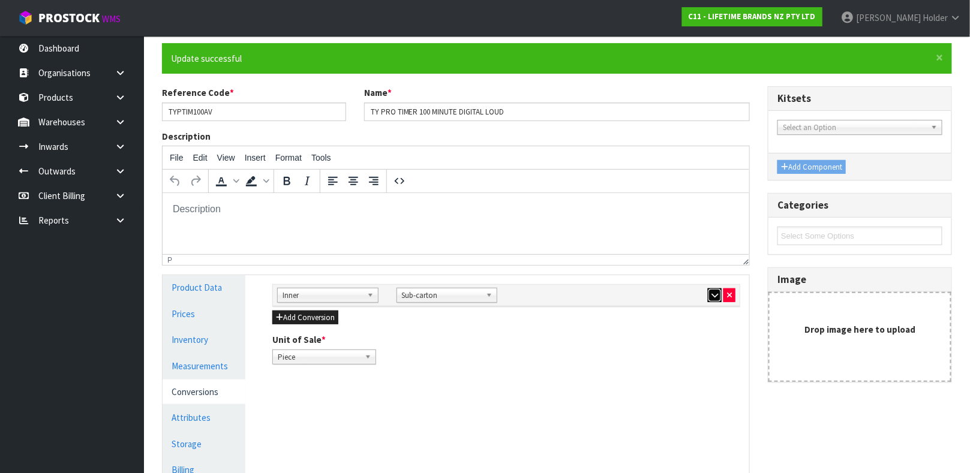
click at [711, 296] on icon "button" at bounding box center [714, 296] width 7 height 8
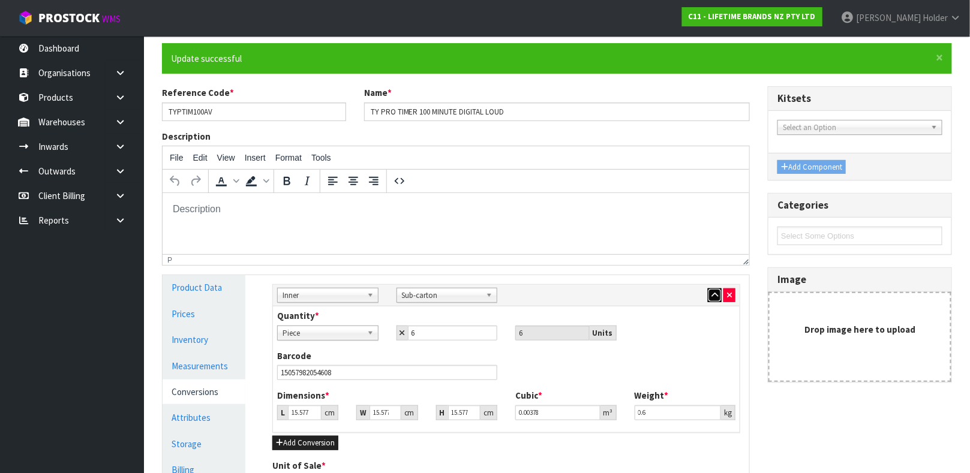
scroll to position [180, 0]
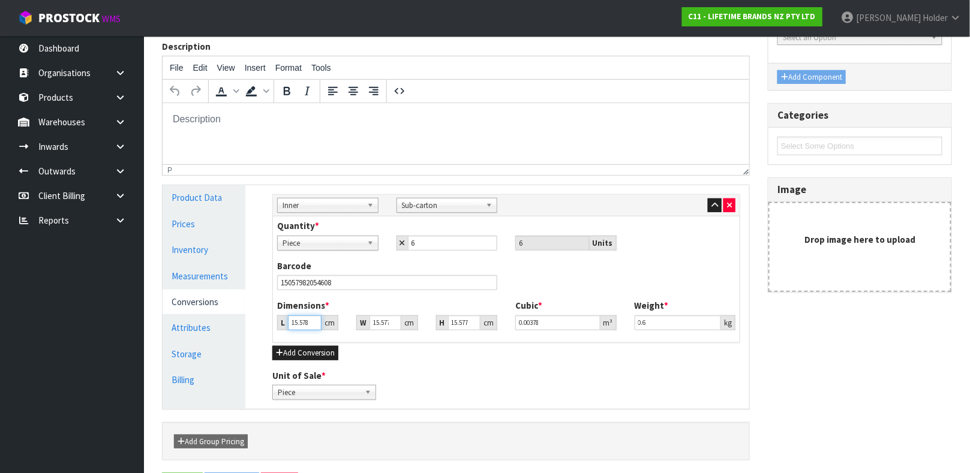
click at [313, 319] on input "15.578" at bounding box center [305, 323] width 34 height 15
click at [719, 203] on button "button" at bounding box center [715, 206] width 14 height 14
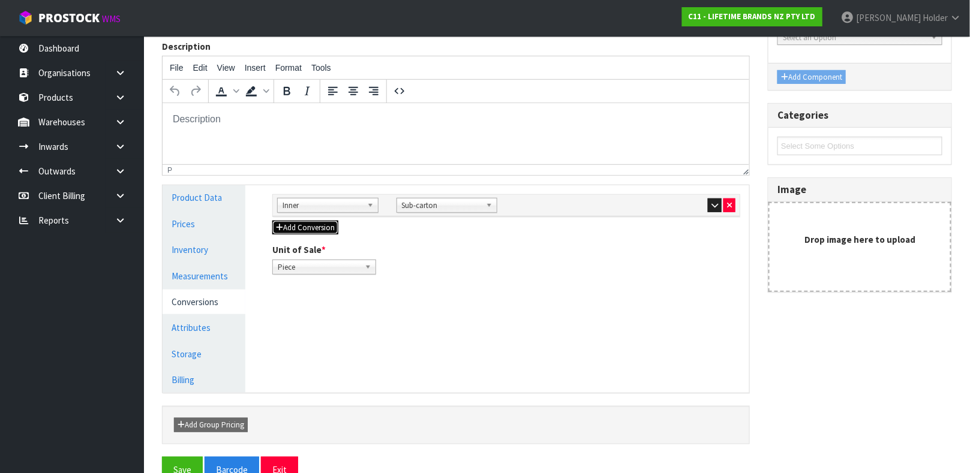
click at [336, 223] on button "Add Conversion" at bounding box center [305, 228] width 66 height 14
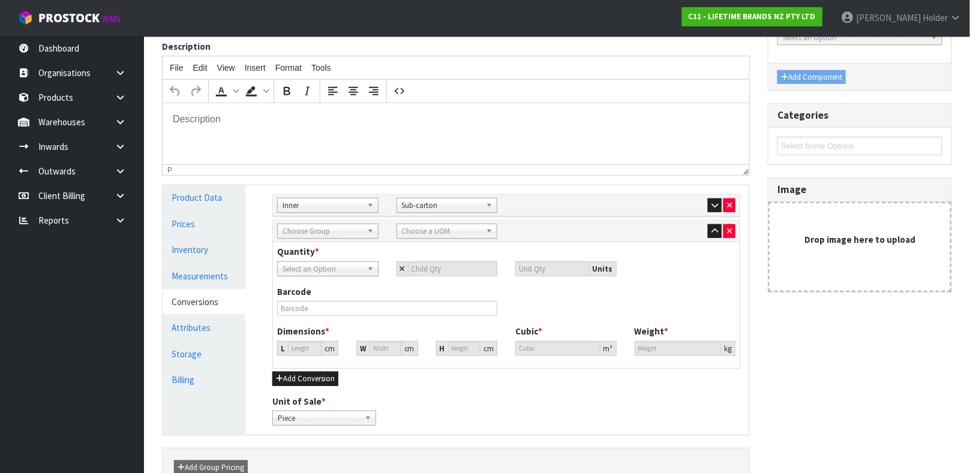
click at [337, 234] on span "Choose Group" at bounding box center [323, 231] width 80 height 14
click at [323, 263] on li "Outer" at bounding box center [327, 265] width 95 height 15
click at [440, 230] on span "Choose a UOM" at bounding box center [442, 231] width 80 height 14
click at [429, 263] on li "Car ton" at bounding box center [446, 265] width 95 height 15
click at [356, 267] on span "Select an Option" at bounding box center [323, 269] width 80 height 14
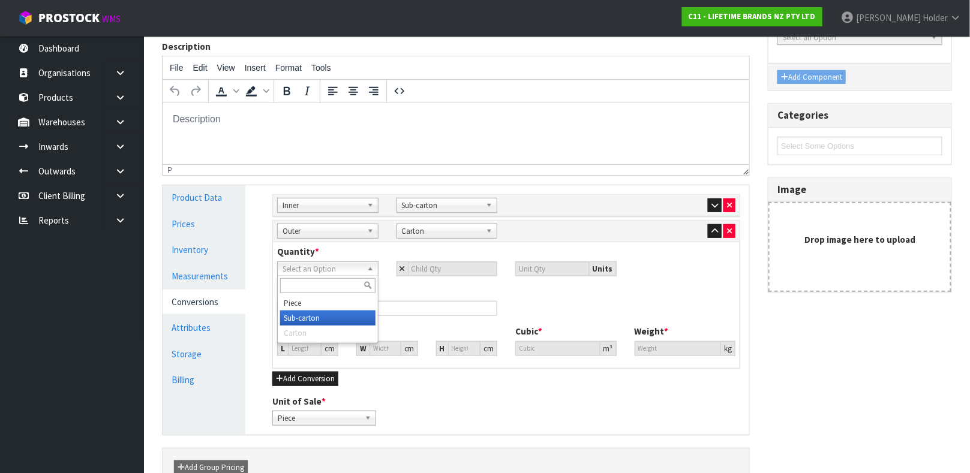
click at [350, 317] on li "Sub-carton" at bounding box center [327, 318] width 95 height 15
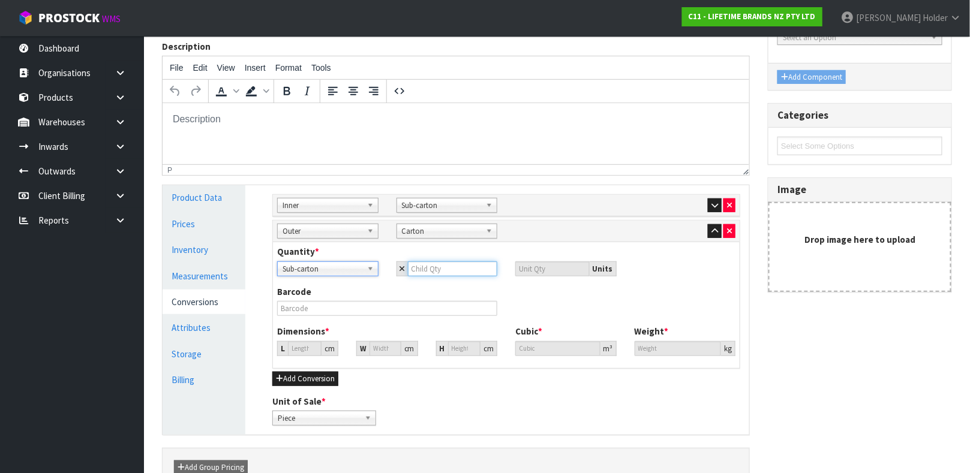
click at [430, 271] on input "number" at bounding box center [453, 269] width 90 height 15
click at [711, 228] on icon "button" at bounding box center [714, 231] width 7 height 8
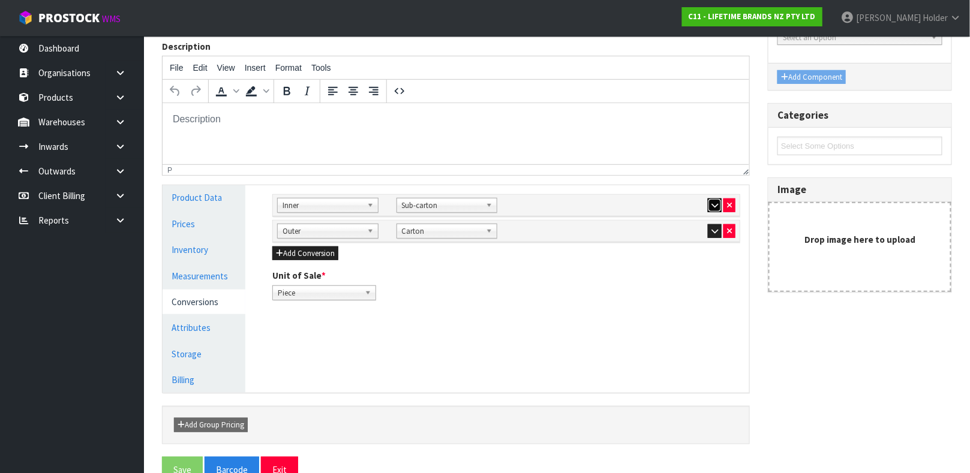
click at [714, 207] on icon "button" at bounding box center [714, 206] width 7 height 8
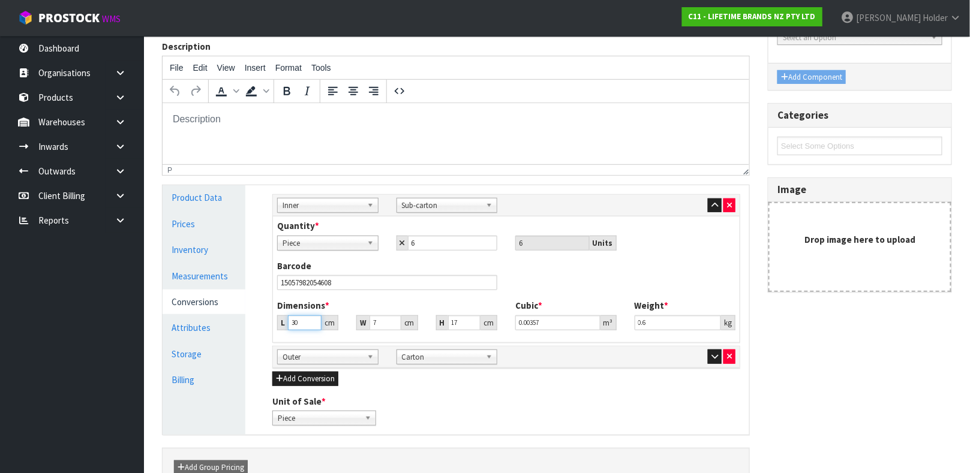
click at [298, 325] on input "30" at bounding box center [305, 323] width 34 height 15
click at [710, 208] on button "button" at bounding box center [715, 206] width 14 height 14
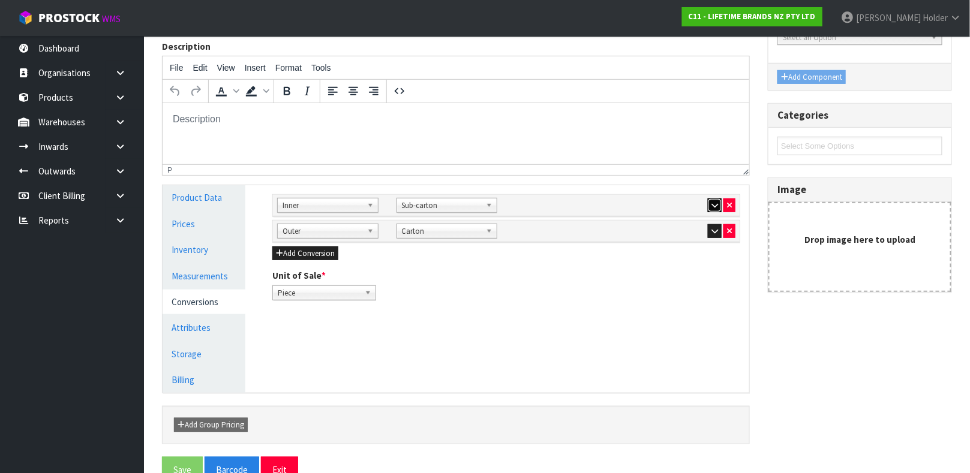
click at [711, 206] on icon "button" at bounding box center [714, 206] width 7 height 8
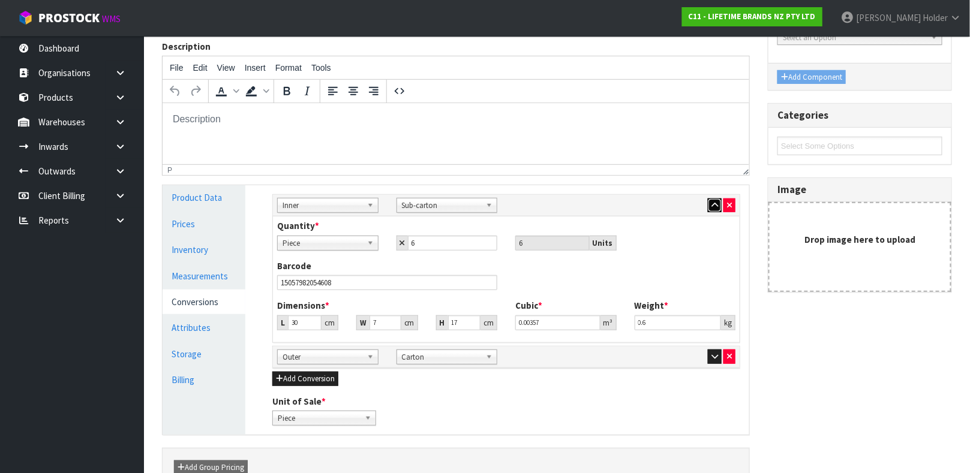
click at [711, 206] on icon "button" at bounding box center [714, 206] width 7 height 8
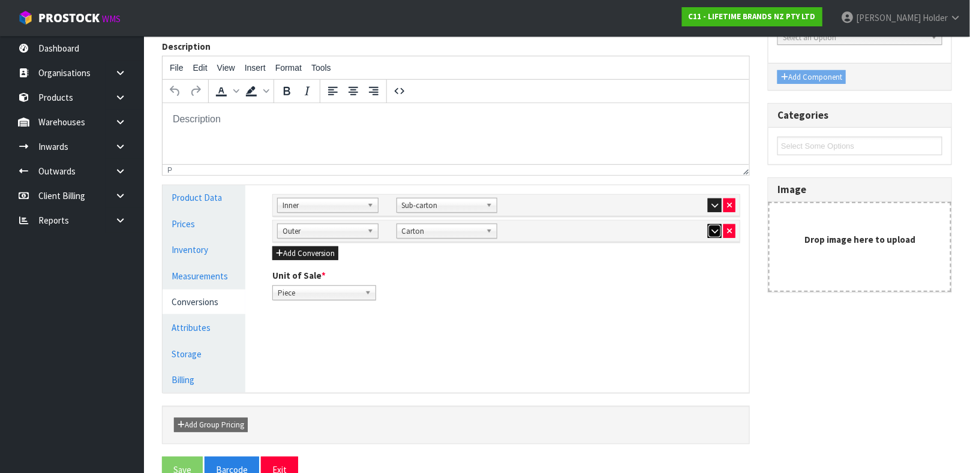
click at [711, 232] on icon "button" at bounding box center [714, 231] width 7 height 8
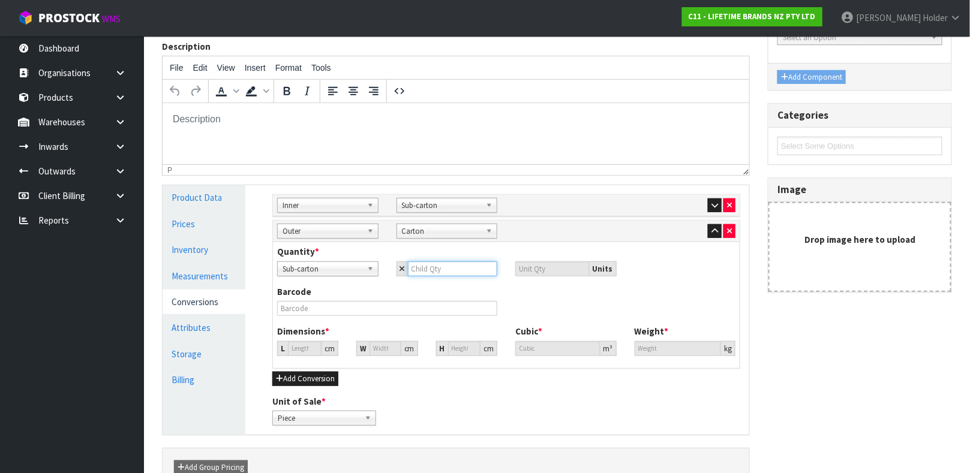
click at [449, 274] on input "number" at bounding box center [453, 269] width 90 height 15
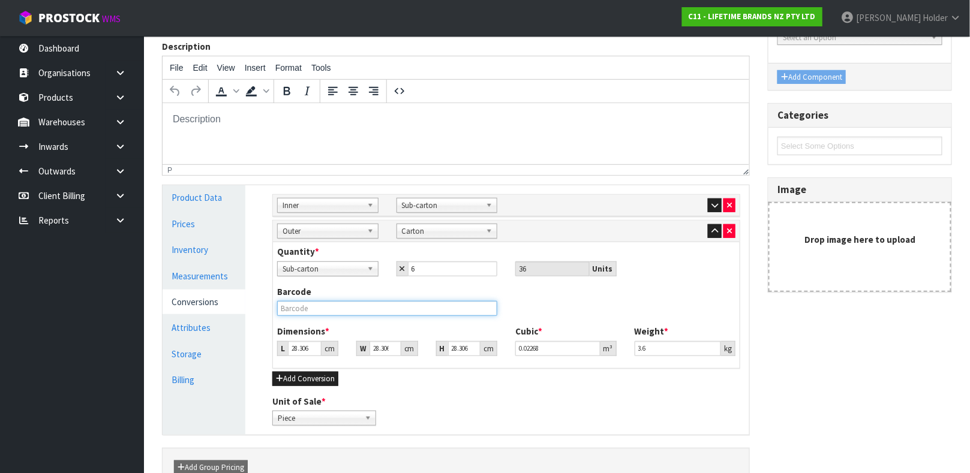
click at [295, 317] on div "Barcode" at bounding box center [506, 306] width 476 height 40
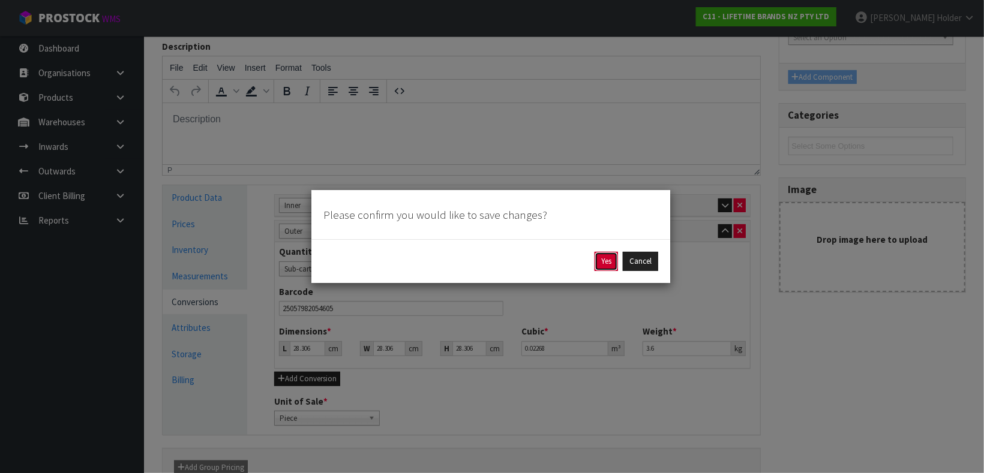
click at [596, 261] on button "Yes" at bounding box center [605, 261] width 23 height 19
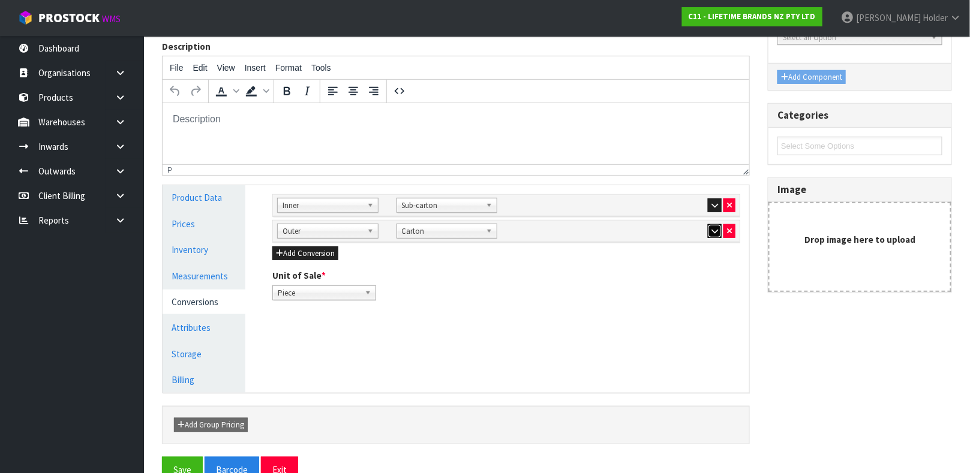
click at [711, 234] on icon "button" at bounding box center [714, 231] width 7 height 8
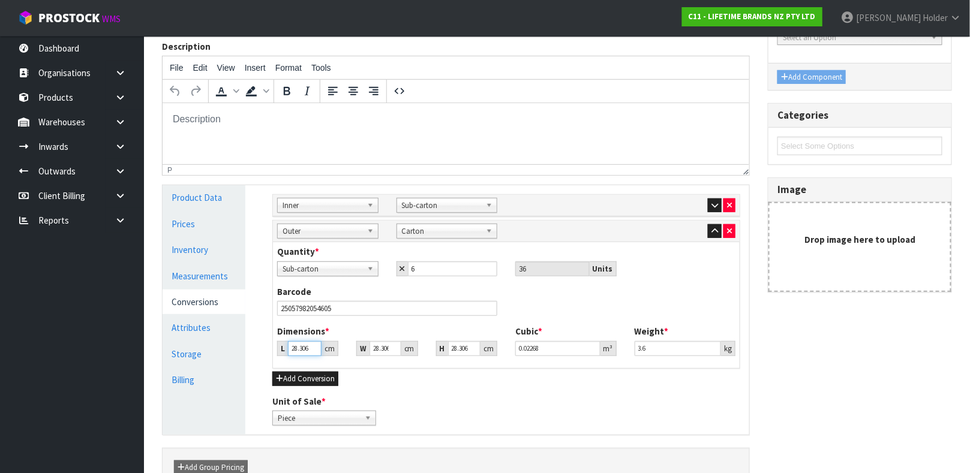
click at [300, 350] on input "28.306" at bounding box center [305, 348] width 34 height 15
drag, startPoint x: 653, startPoint y: 350, endPoint x: 527, endPoint y: 349, distance: 126.0
click at [530, 349] on div "Dimensions * L 32 cm W 24 cm H 32 cm Cubic * 0.024576 m³ Weight * 3.6 kg" at bounding box center [506, 345] width 476 height 40
click at [653, 346] on input "3.6" at bounding box center [678, 348] width 87 height 15
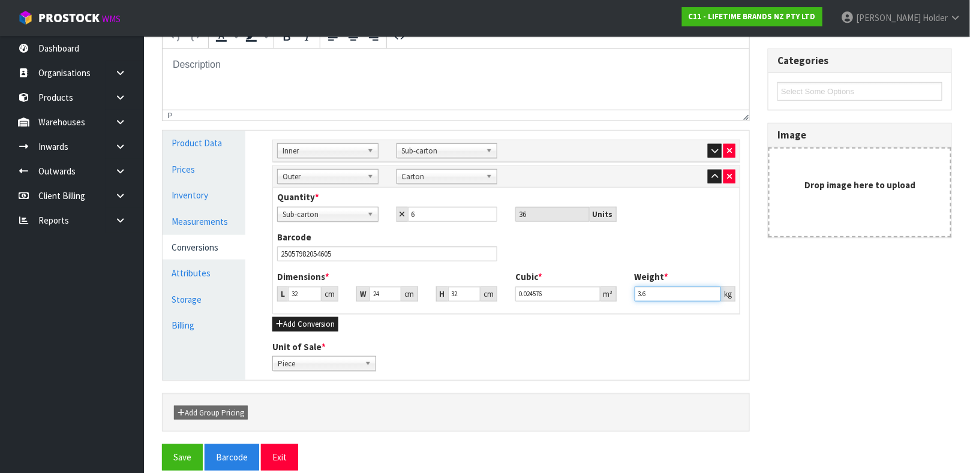
scroll to position [250, 0]
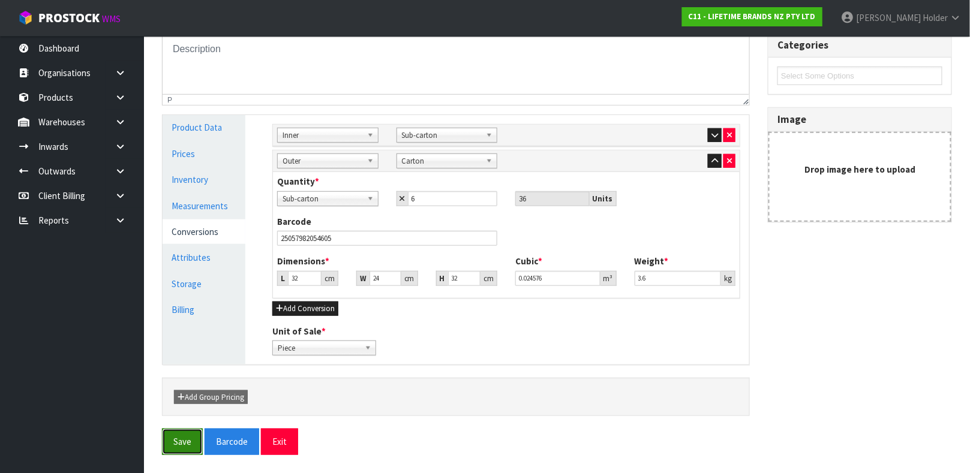
click at [194, 431] on button "Save" at bounding box center [182, 442] width 41 height 26
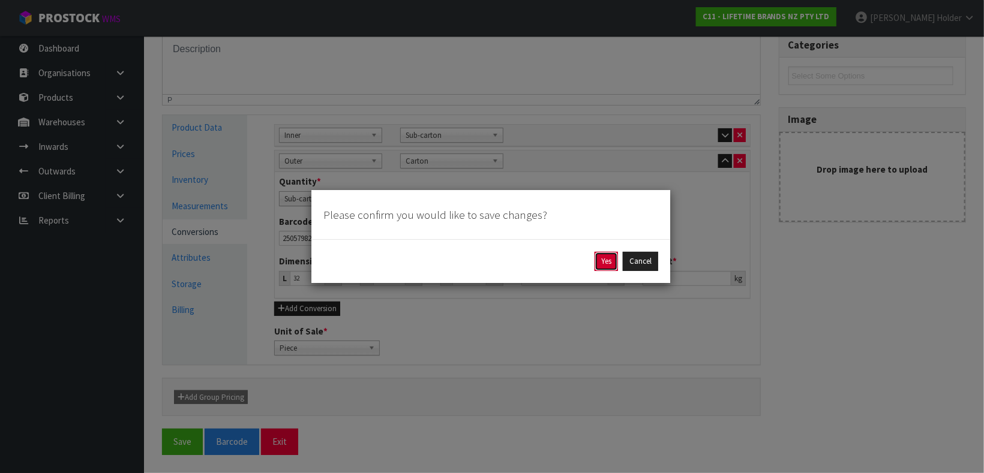
click at [599, 260] on button "Yes" at bounding box center [605, 261] width 23 height 19
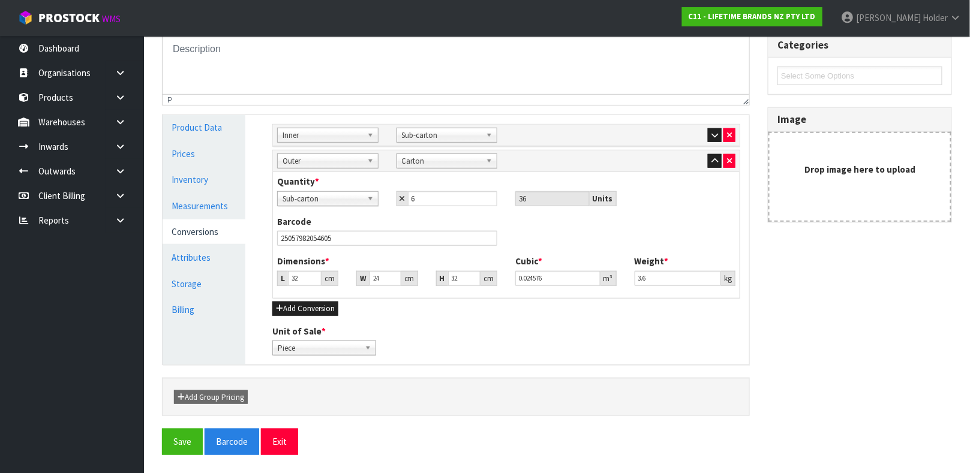
scroll to position [0, 0]
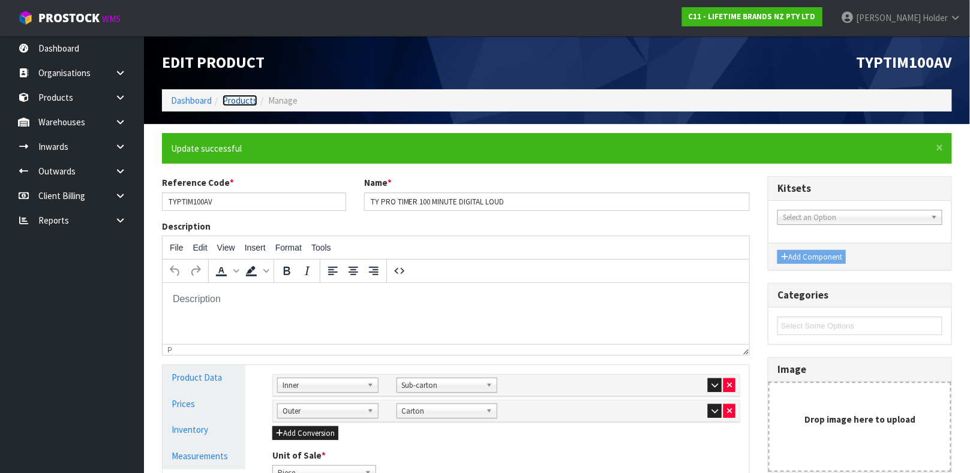
click at [250, 102] on link "Products" at bounding box center [240, 100] width 35 height 11
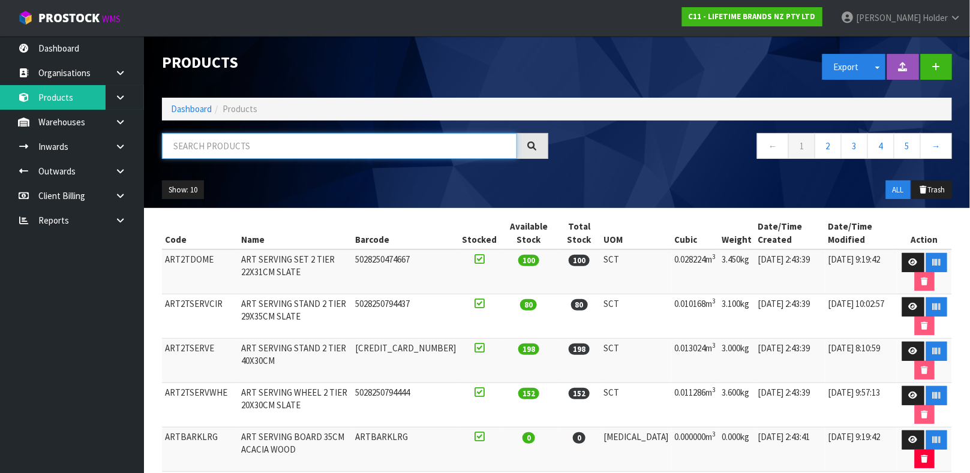
click at [305, 151] on input "text" at bounding box center [339, 146] width 355 height 26
click at [233, 146] on input "text" at bounding box center [339, 146] width 355 height 26
click at [354, 151] on input "text" at bounding box center [339, 146] width 355 height 26
click at [299, 151] on input "text" at bounding box center [339, 146] width 355 height 26
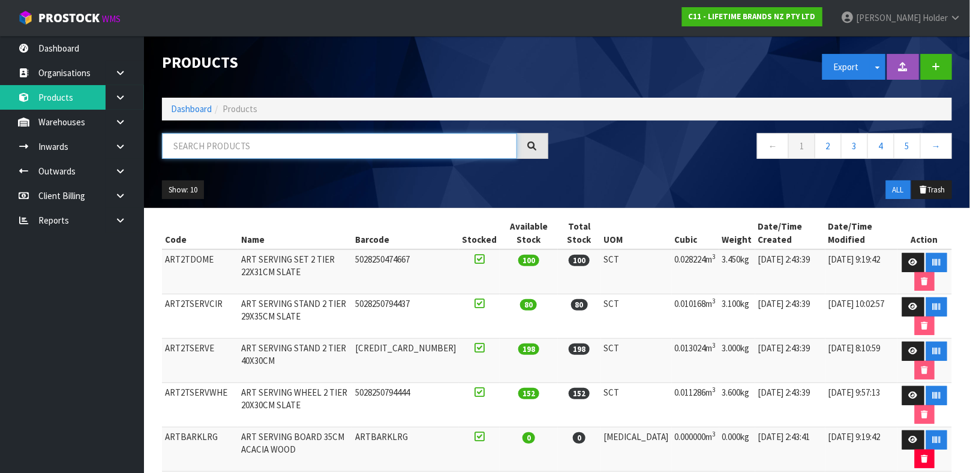
drag, startPoint x: 299, startPoint y: 151, endPoint x: 292, endPoint y: 151, distance: 7.2
drag, startPoint x: 292, startPoint y: 151, endPoint x: 276, endPoint y: 149, distance: 16.3
click at [276, 149] on input "text" at bounding box center [339, 146] width 355 height 26
click at [314, 146] on input "text" at bounding box center [339, 146] width 355 height 26
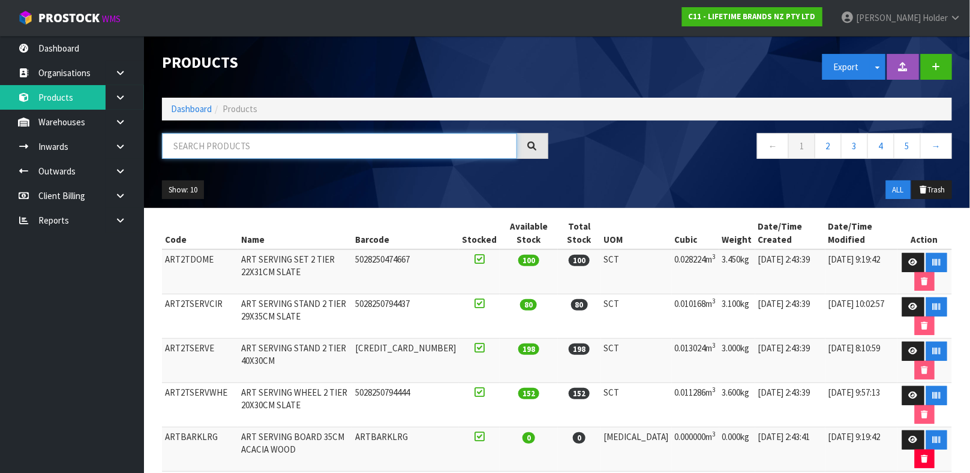
click at [314, 146] on input "text" at bounding box center [339, 146] width 355 height 26
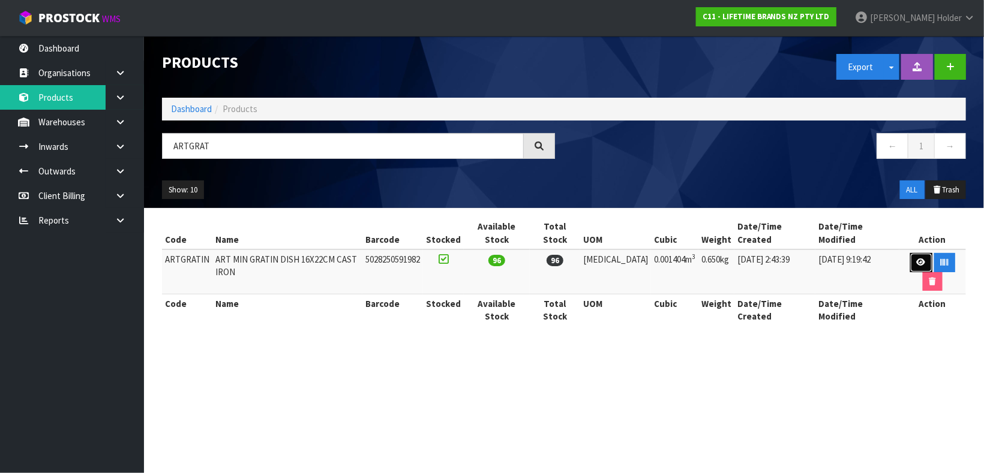
click at [917, 259] on icon at bounding box center [921, 263] width 9 height 8
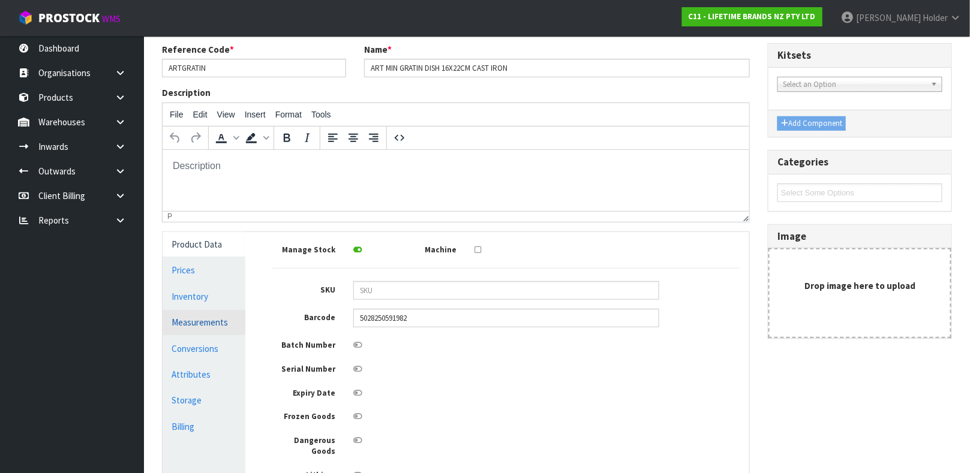
click at [211, 314] on link "Measurements" at bounding box center [204, 322] width 83 height 25
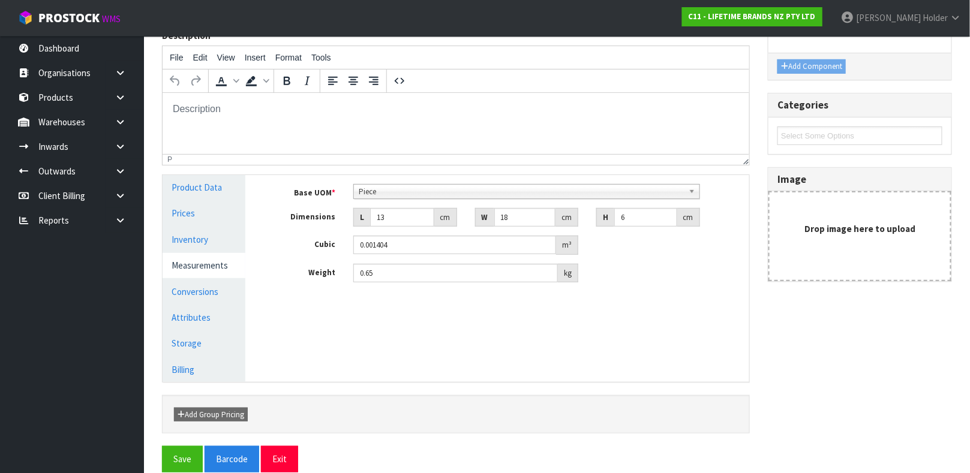
scroll to position [164, 0]
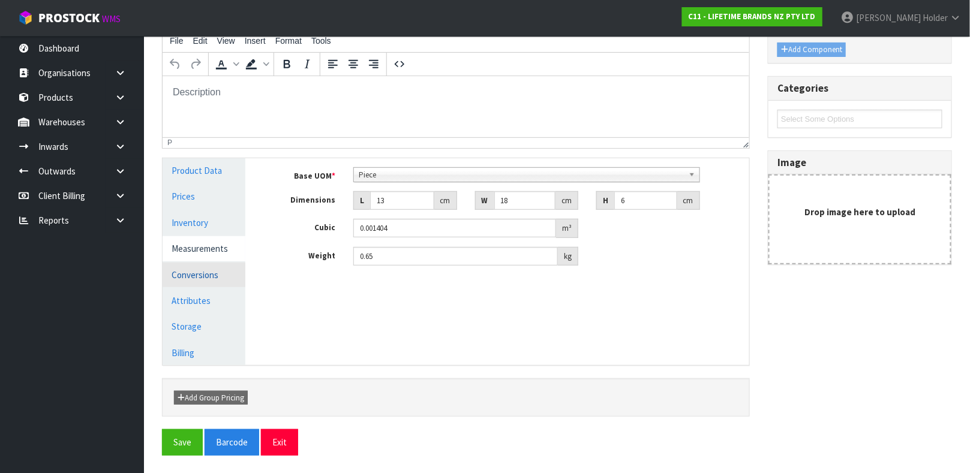
click at [233, 269] on link "Conversions" at bounding box center [204, 275] width 83 height 25
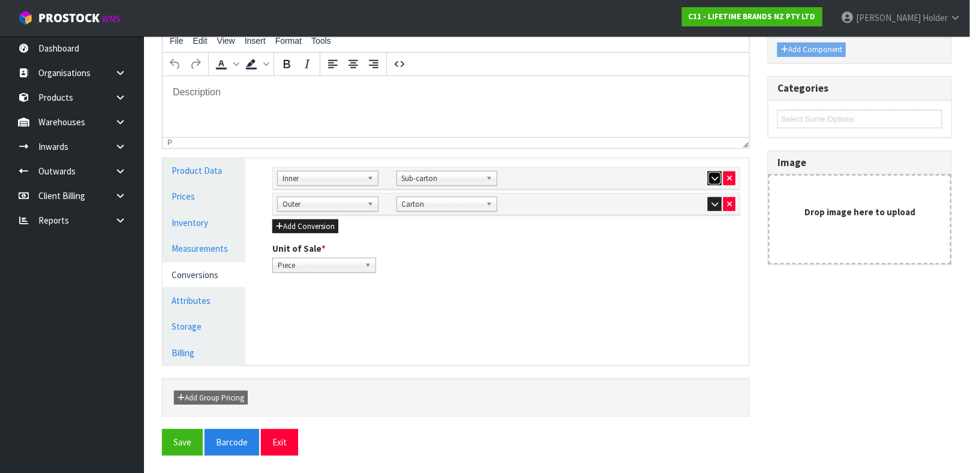
click at [711, 177] on icon "button" at bounding box center [714, 179] width 7 height 8
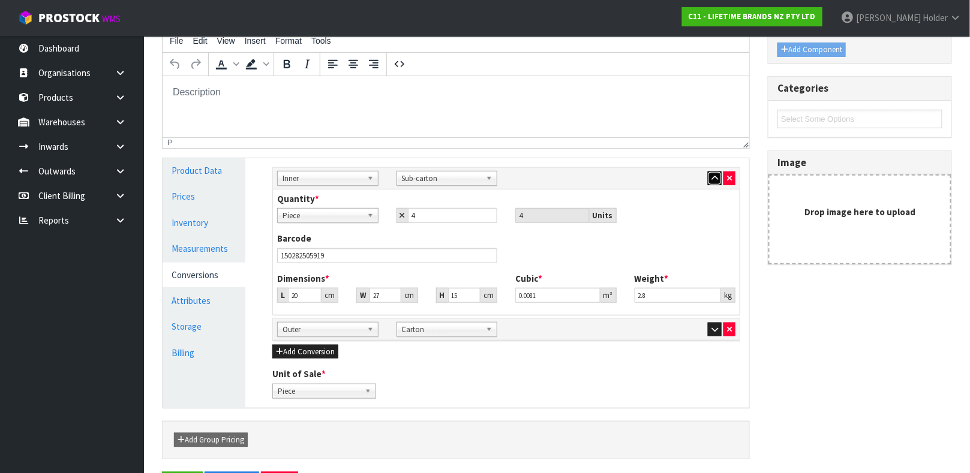
click at [716, 175] on icon "button" at bounding box center [714, 179] width 7 height 8
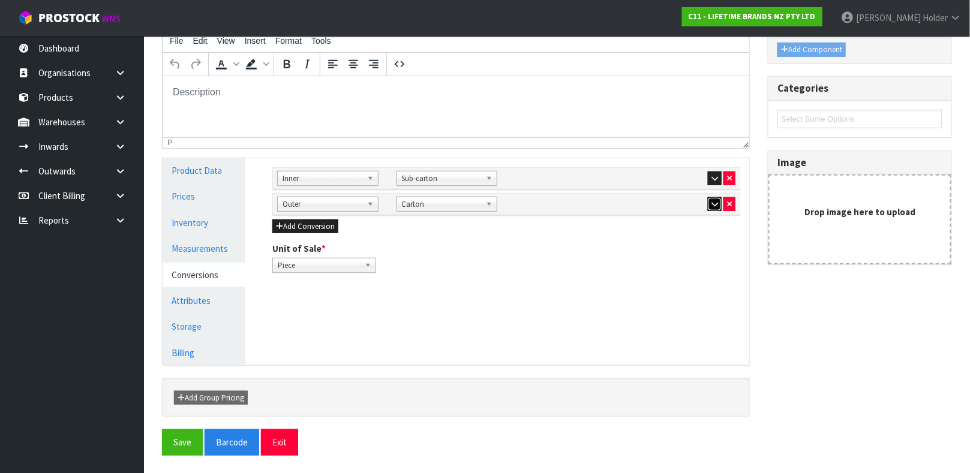
click at [708, 198] on button "button" at bounding box center [715, 204] width 14 height 14
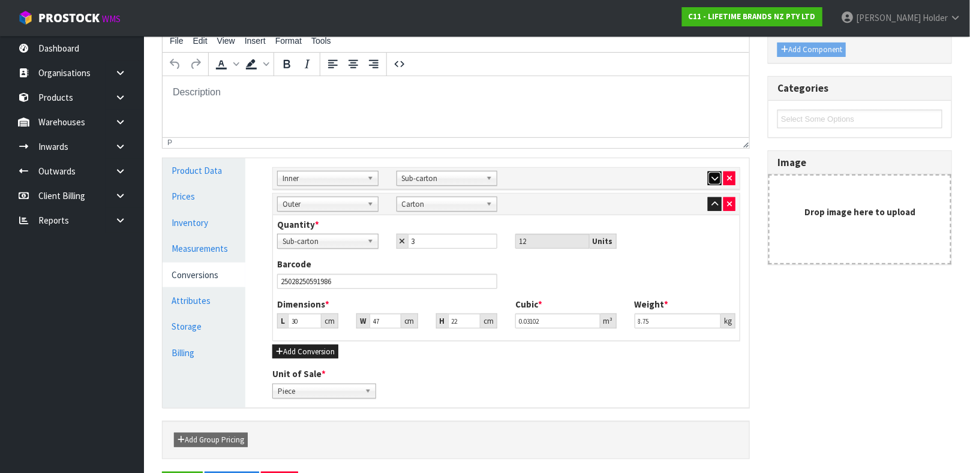
click at [708, 179] on button "button" at bounding box center [715, 179] width 14 height 14
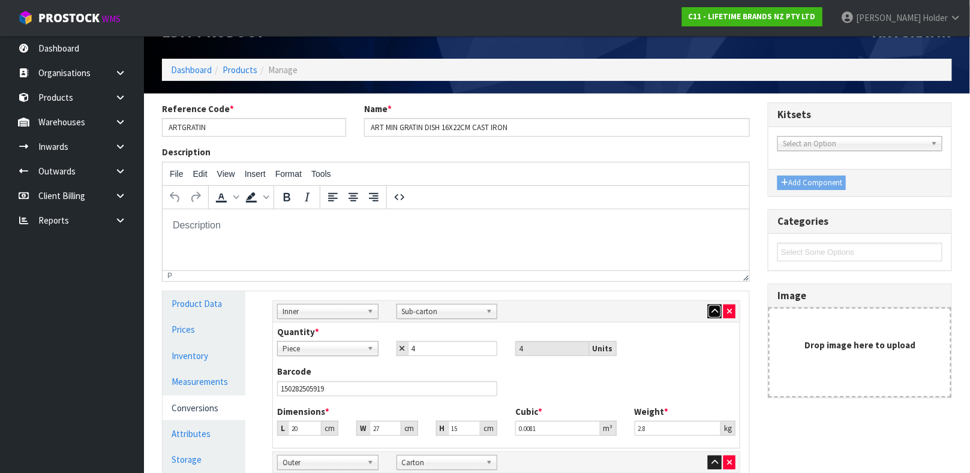
scroll to position [0, 0]
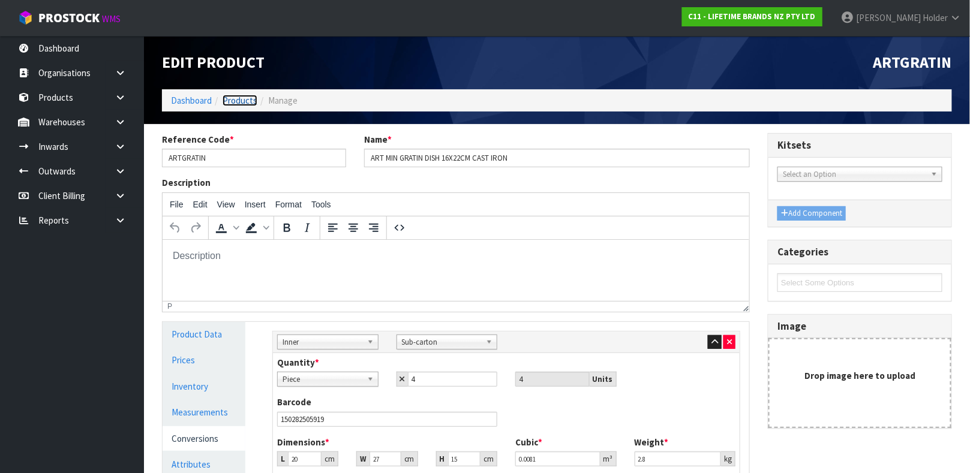
click at [251, 97] on link "Products" at bounding box center [240, 100] width 35 height 11
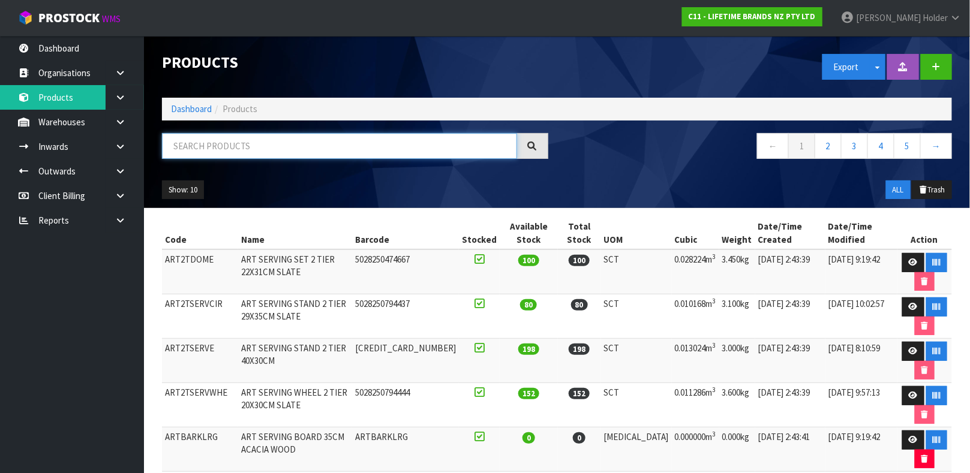
click at [290, 151] on input "text" at bounding box center [339, 146] width 355 height 26
click at [463, 137] on input "text" at bounding box center [339, 146] width 355 height 26
click at [401, 151] on input "text" at bounding box center [339, 146] width 355 height 26
click at [424, 147] on input "text" at bounding box center [339, 146] width 355 height 26
click at [127, 116] on link at bounding box center [125, 122] width 38 height 25
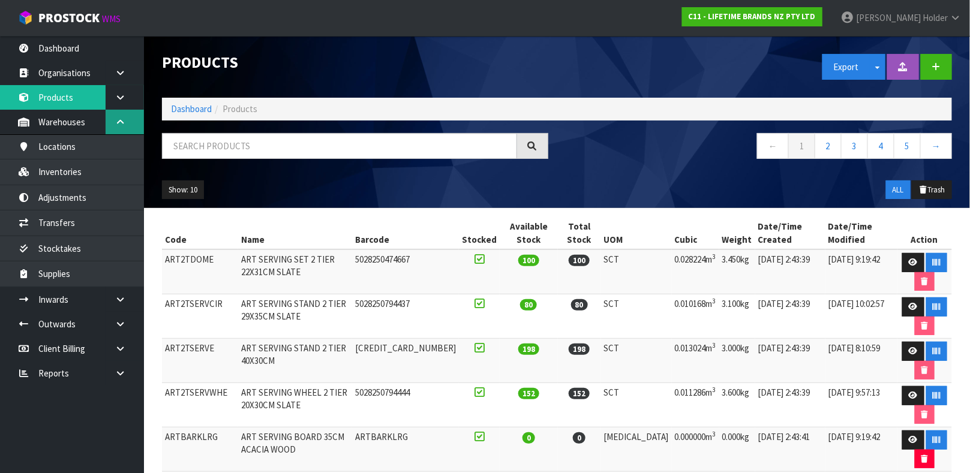
click at [127, 116] on link at bounding box center [125, 122] width 38 height 25
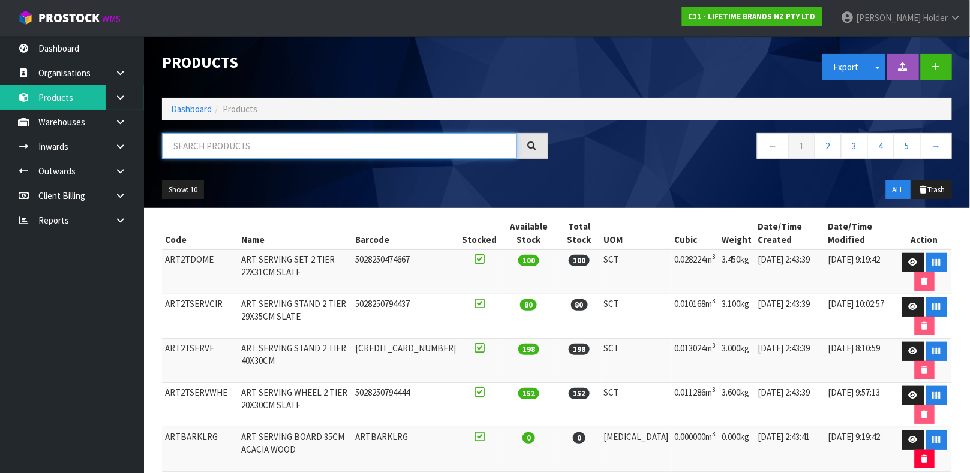
click at [235, 134] on input "text" at bounding box center [339, 146] width 355 height 26
click at [247, 137] on input "text" at bounding box center [339, 146] width 355 height 26
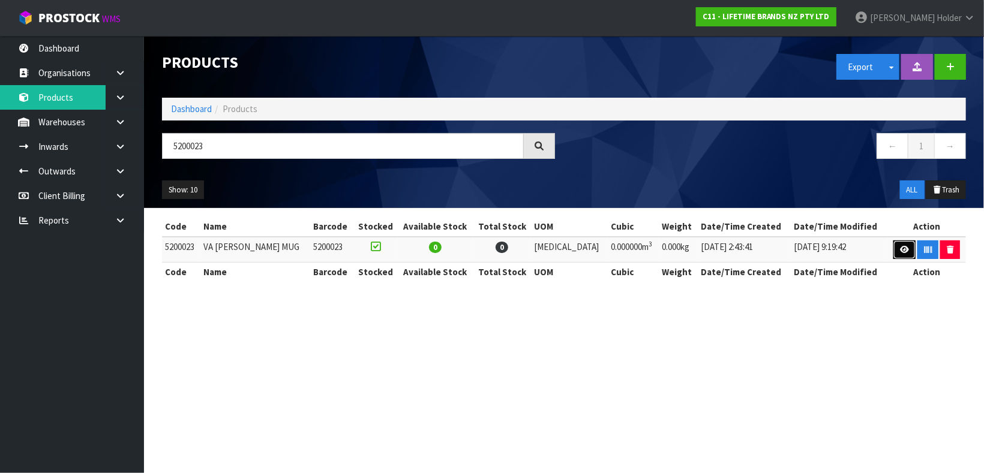
click at [900, 253] on icon at bounding box center [904, 250] width 9 height 8
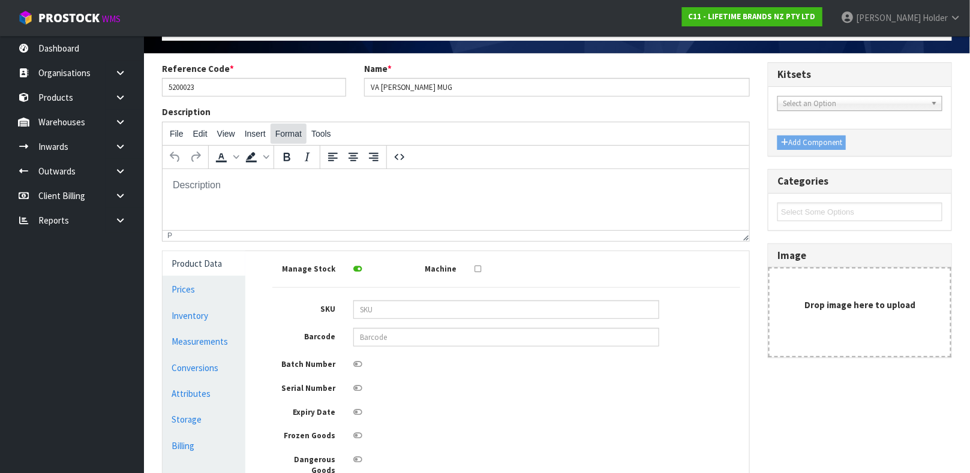
scroll to position [90, 0]
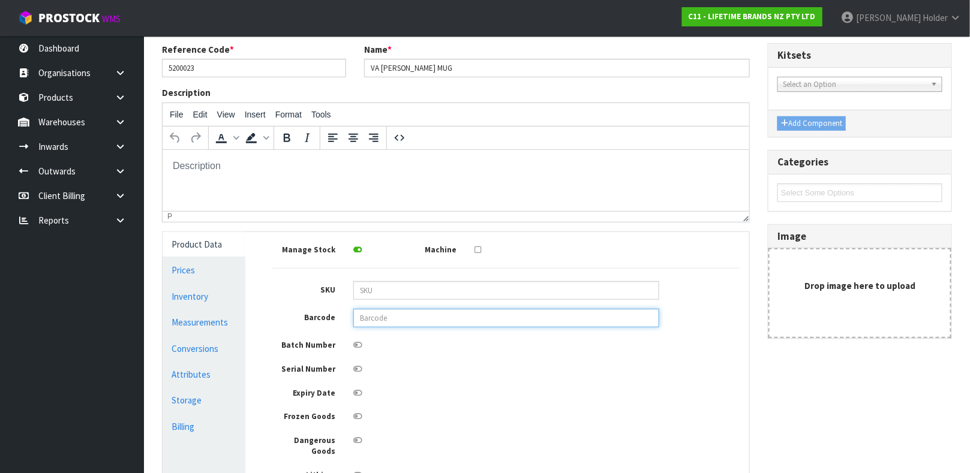
click at [391, 311] on input "text" at bounding box center [506, 318] width 306 height 19
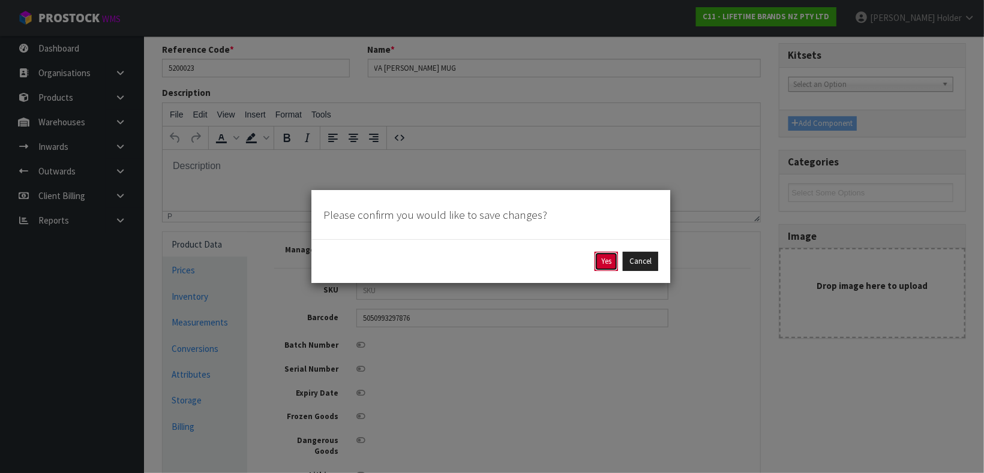
click at [605, 262] on button "Yes" at bounding box center [605, 261] width 23 height 19
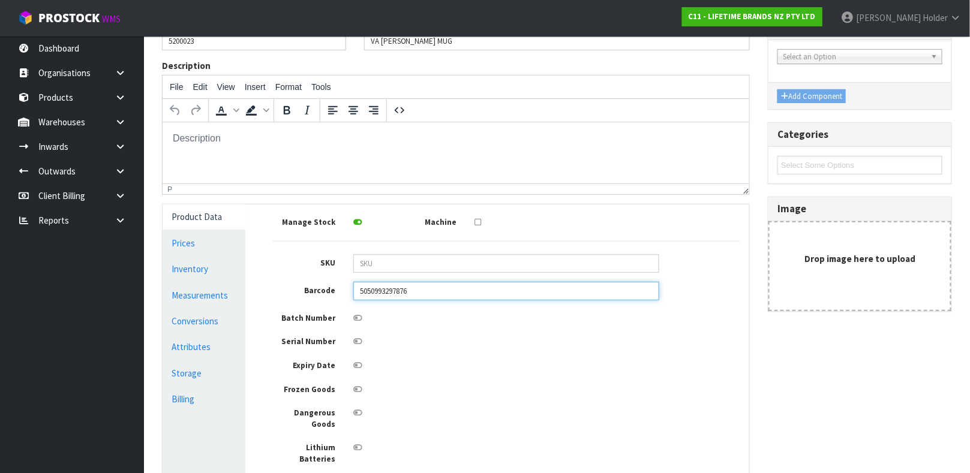
scroll to position [180, 0]
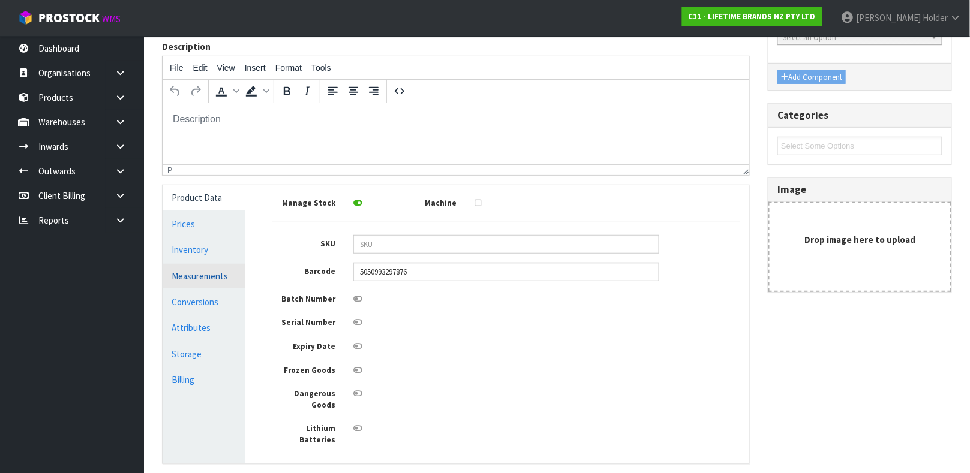
click at [211, 272] on link "Measurements" at bounding box center [204, 276] width 83 height 25
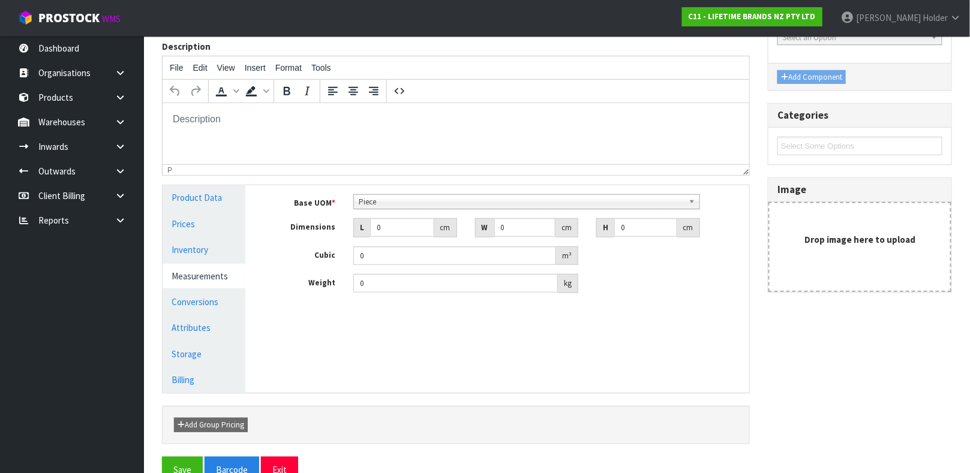
scroll to position [230, 0]
click at [404, 202] on span "Piece" at bounding box center [521, 202] width 325 height 14
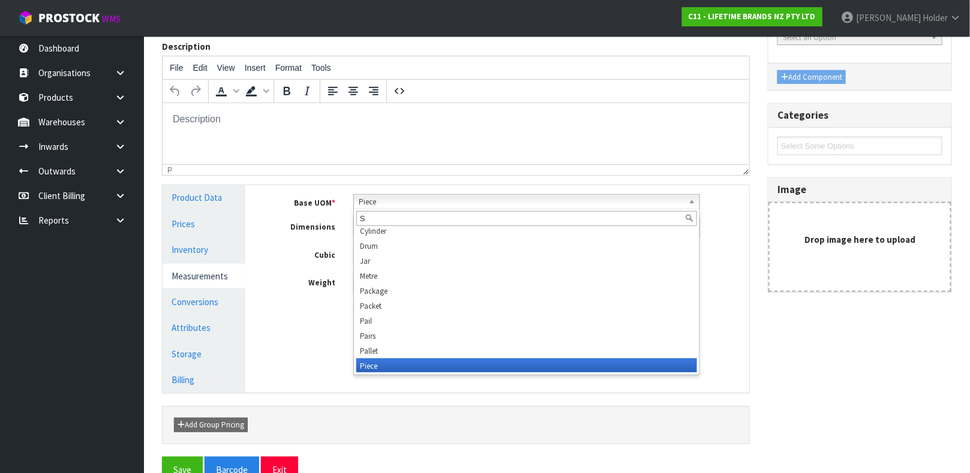
scroll to position [0, 0]
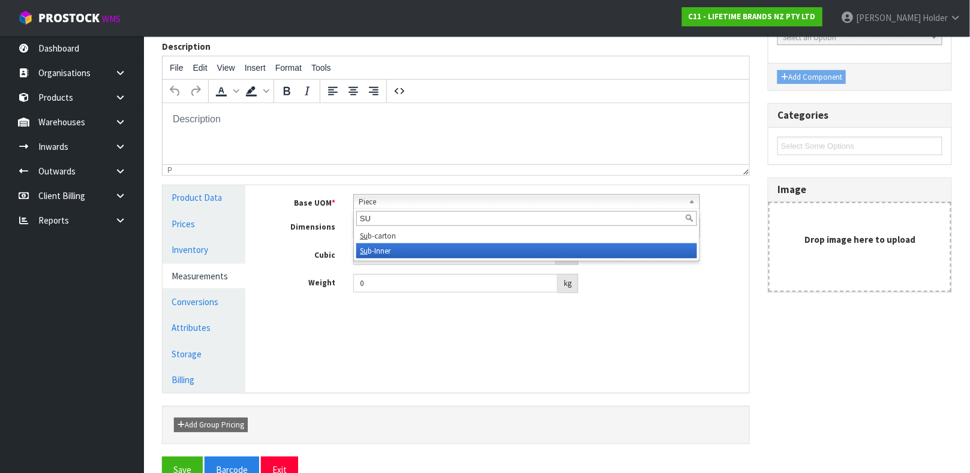
click at [405, 248] on li "Su b-Inner" at bounding box center [526, 251] width 341 height 15
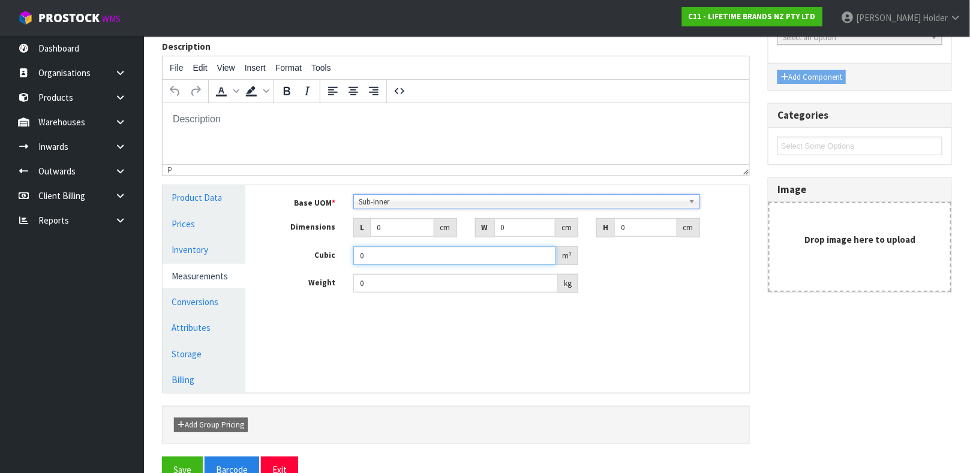
click at [404, 247] on input "0" at bounding box center [454, 256] width 203 height 19
drag, startPoint x: 389, startPoint y: 230, endPoint x: 344, endPoint y: 236, distance: 45.9
click at [344, 236] on div "L 0 cm" at bounding box center [405, 227] width 122 height 19
drag, startPoint x: 627, startPoint y: 224, endPoint x: 521, endPoint y: 224, distance: 106.8
click at [527, 224] on div "Dimensions L 12 cm W 11 cm H 2 cm" at bounding box center [506, 227] width 486 height 19
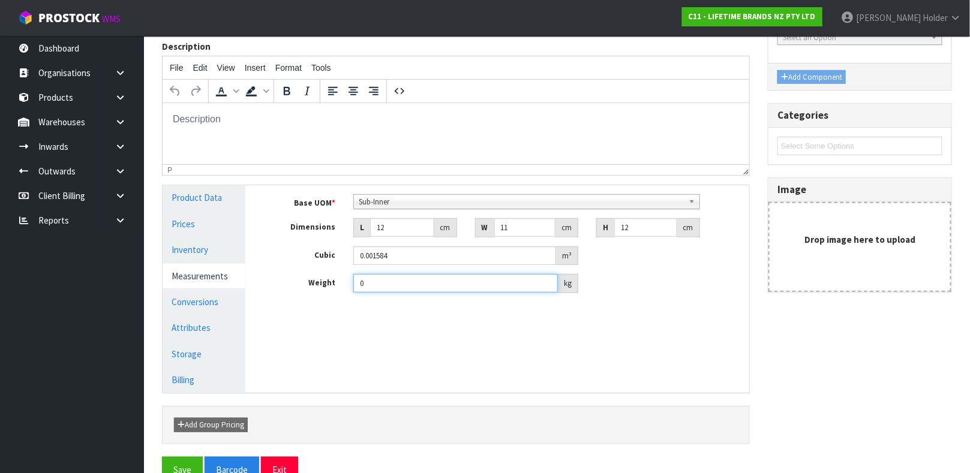
drag, startPoint x: 396, startPoint y: 282, endPoint x: 290, endPoint y: 297, distance: 107.2
click at [291, 297] on div "Base UOM * Bag Bar Basket Bin Bottle Box Bundle Cabinet Cage Carton Case Coil C…" at bounding box center [506, 248] width 486 height 126
click at [214, 299] on link "Conversions" at bounding box center [204, 302] width 83 height 25
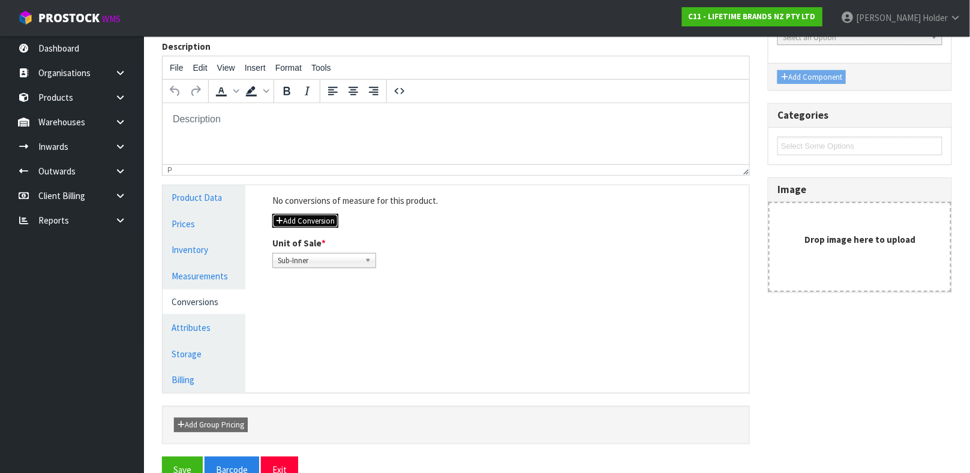
click at [307, 217] on button "Add Conversion" at bounding box center [305, 221] width 66 height 14
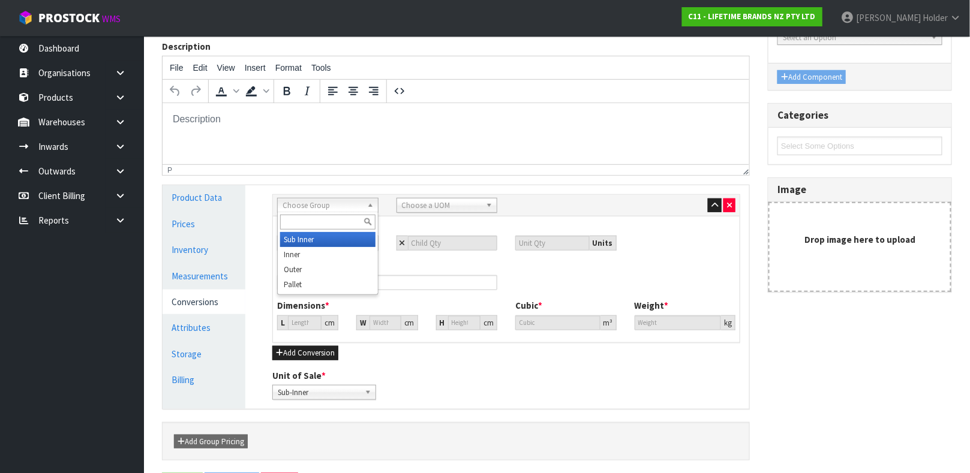
click at [322, 203] on span "Choose Group" at bounding box center [323, 206] width 80 height 14
click at [299, 259] on li "In ner" at bounding box center [327, 254] width 95 height 15
click at [416, 203] on span "Choose a UOM" at bounding box center [442, 206] width 80 height 14
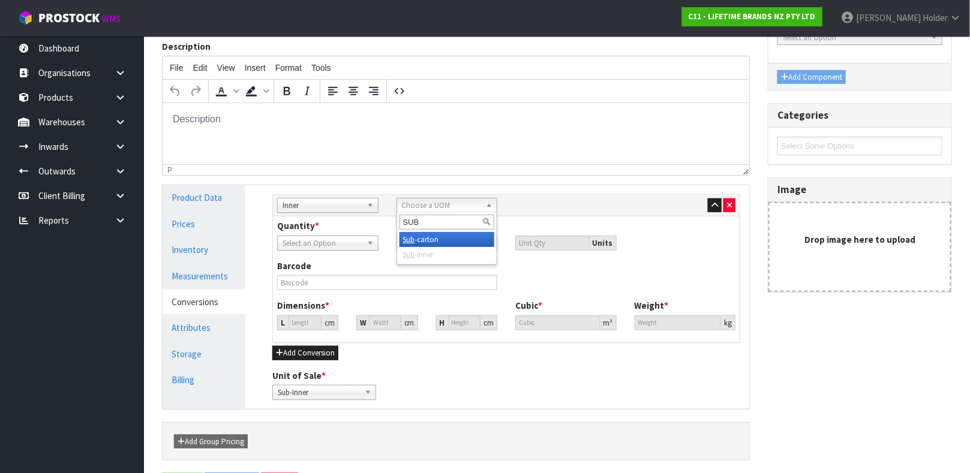
click at [416, 235] on li "Sub -carton" at bounding box center [446, 239] width 95 height 15
click at [444, 245] on input "number" at bounding box center [453, 243] width 90 height 15
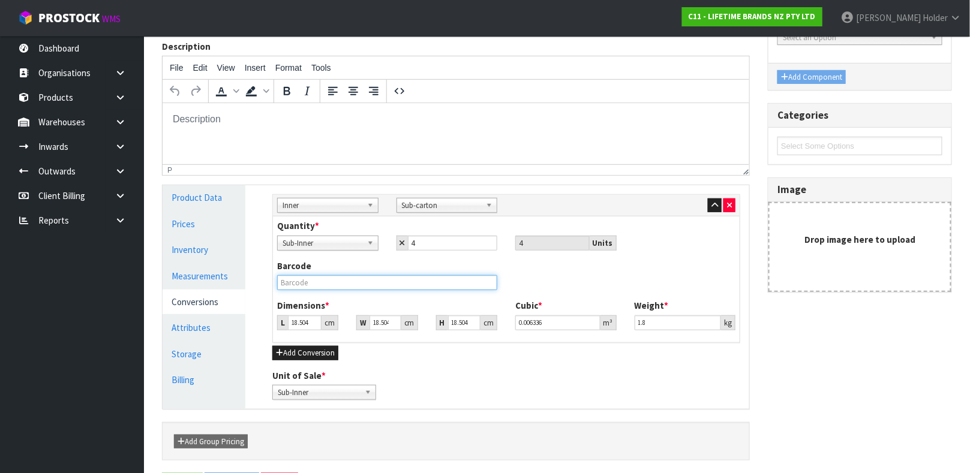
click at [362, 284] on input "text" at bounding box center [387, 282] width 220 height 15
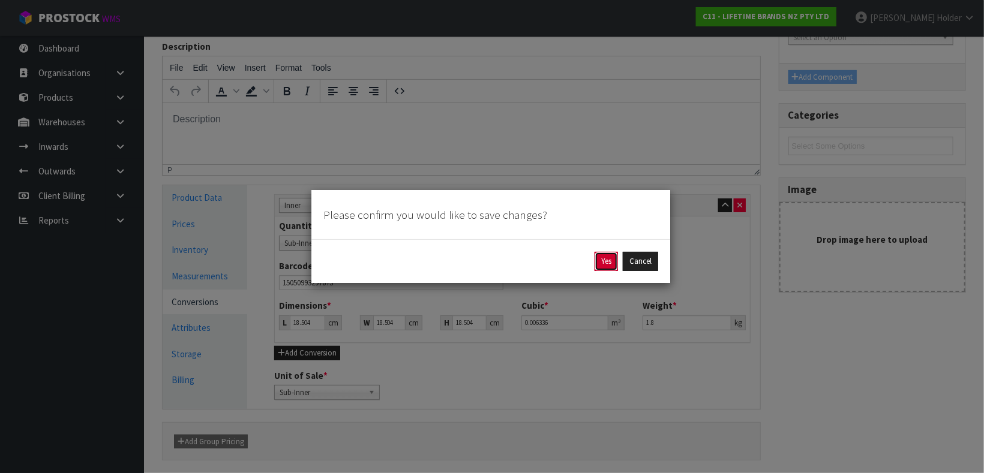
click at [609, 257] on button "Yes" at bounding box center [605, 261] width 23 height 19
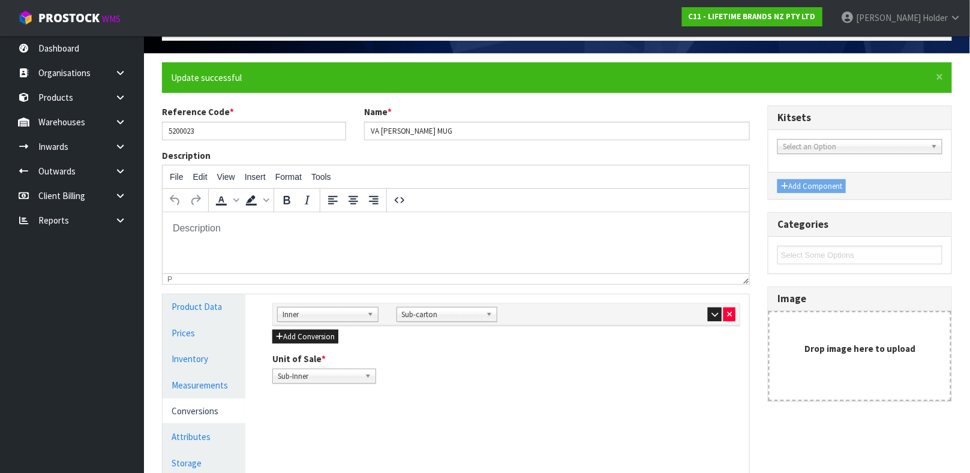
scroll to position [90, 0]
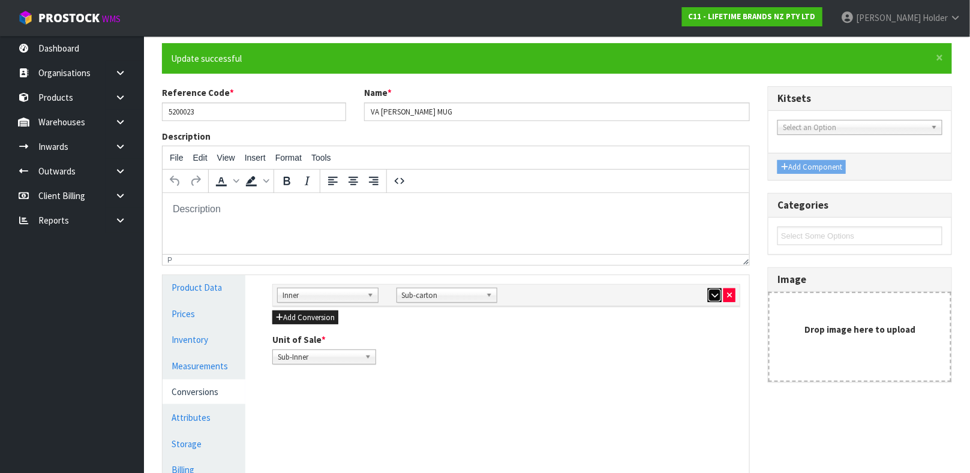
click at [708, 296] on button "button" at bounding box center [715, 296] width 14 height 14
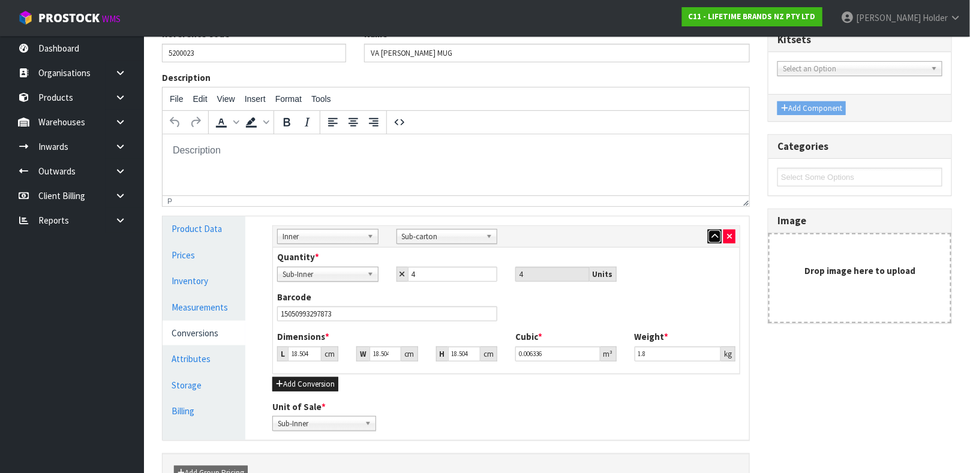
scroll to position [180, 0]
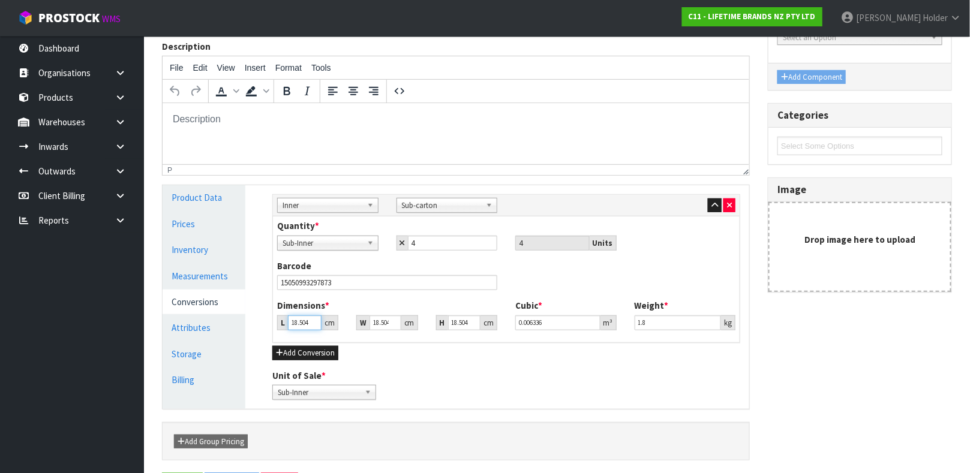
click at [298, 322] on input "18.504" at bounding box center [305, 323] width 34 height 15
drag, startPoint x: 647, startPoint y: 320, endPoint x: 574, endPoint y: 304, distance: 74.8
click at [574, 304] on div "Dimensions * L 23 cm W 23 cm H 14 cm Cubic * 0.007406 m³ Weight * 1.8 kg" at bounding box center [506, 319] width 476 height 40
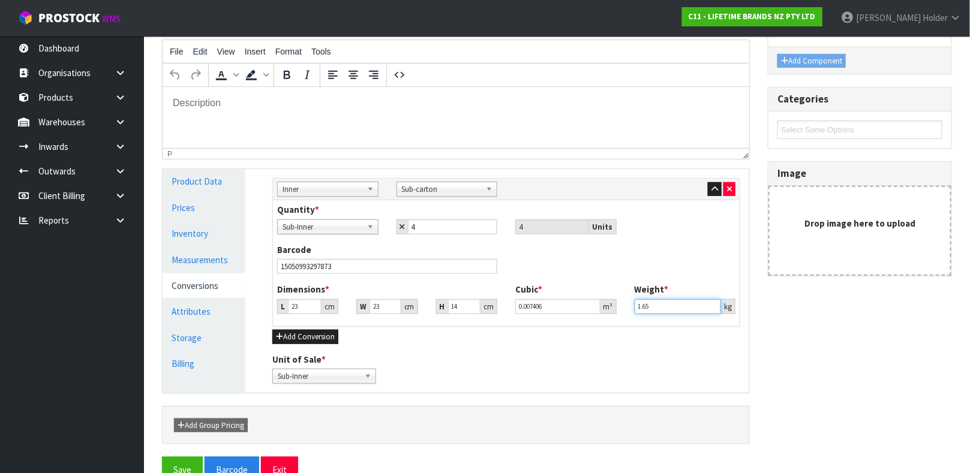
scroll to position [224, 0]
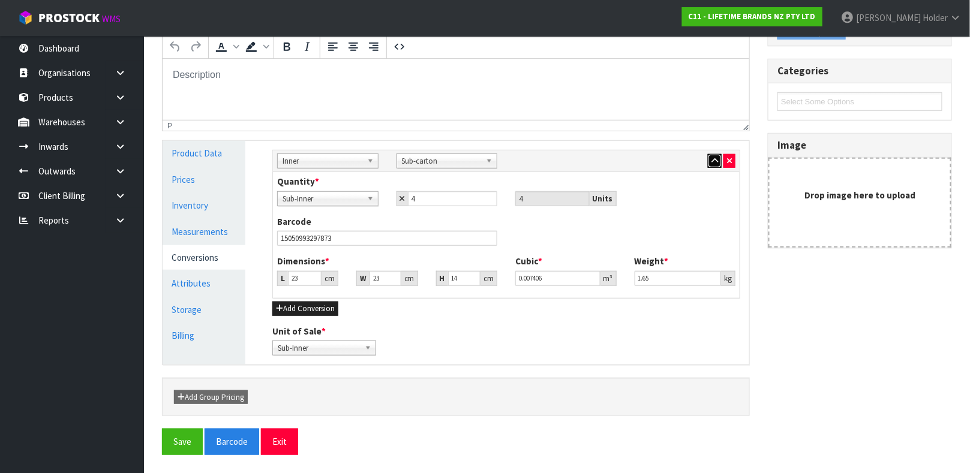
click at [711, 164] on icon "button" at bounding box center [714, 161] width 7 height 8
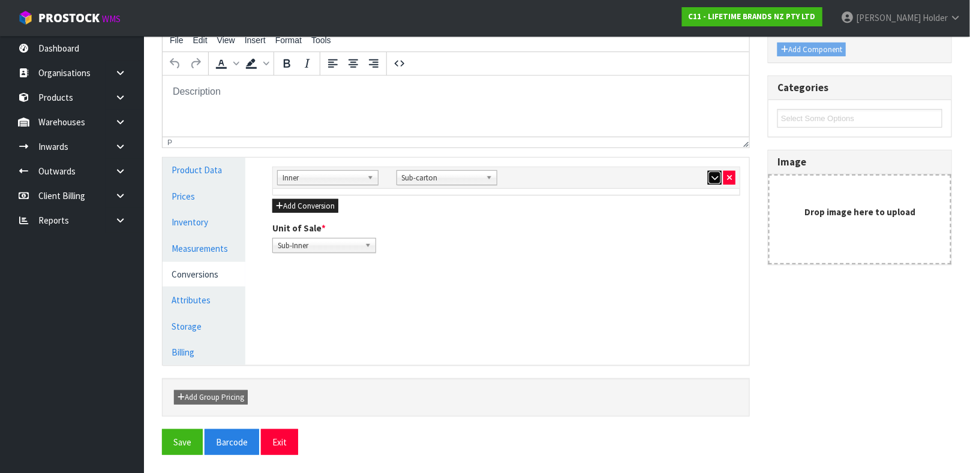
scroll to position [208, 0]
click at [314, 196] on button "Add Conversion" at bounding box center [305, 200] width 66 height 14
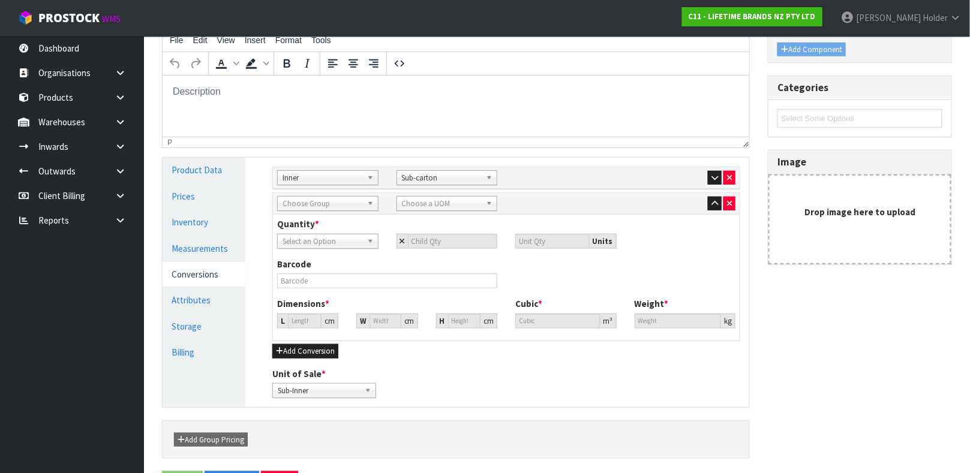
click at [334, 198] on span "Choose Group" at bounding box center [323, 204] width 80 height 14
click at [315, 237] on li "Out er" at bounding box center [327, 237] width 95 height 15
click at [438, 206] on span "Choose a UOM" at bounding box center [442, 204] width 80 height 14
click at [428, 238] on li "Car ton" at bounding box center [446, 237] width 95 height 15
click at [333, 245] on span "Select an Option" at bounding box center [323, 242] width 80 height 14
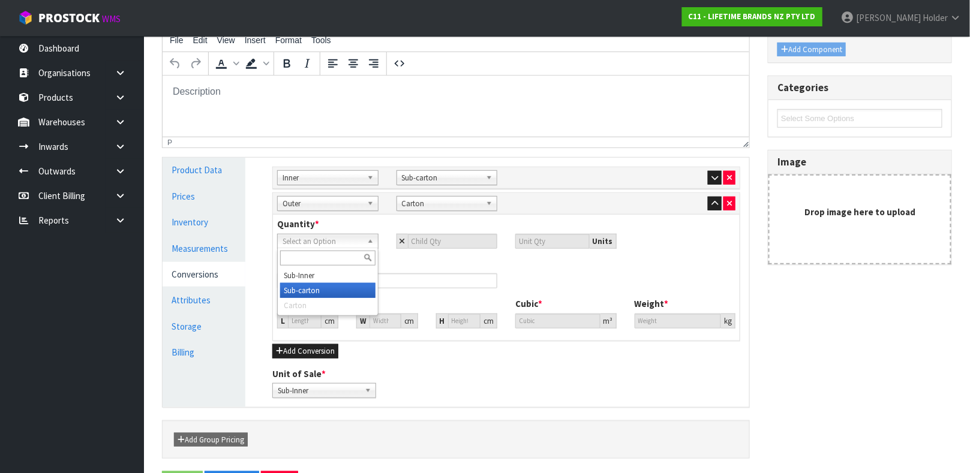
click at [334, 293] on li "Sub-carton" at bounding box center [327, 290] width 95 height 15
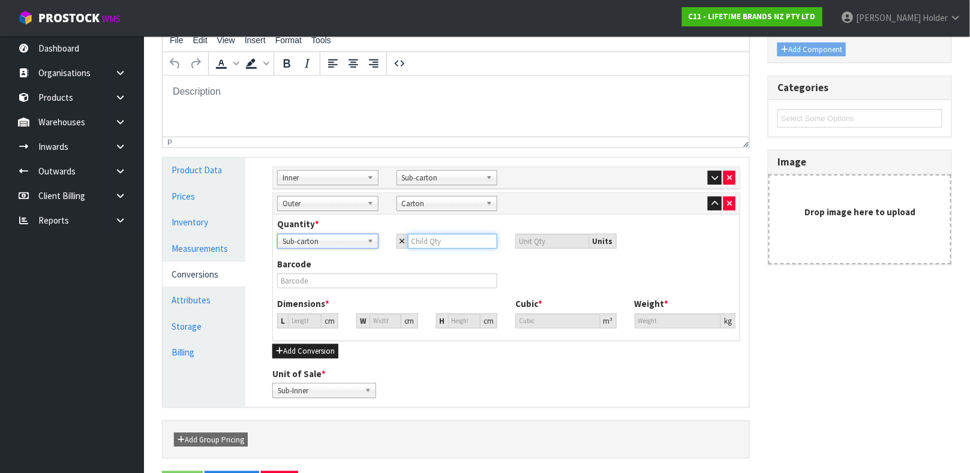
click at [420, 242] on input "number" at bounding box center [453, 241] width 90 height 15
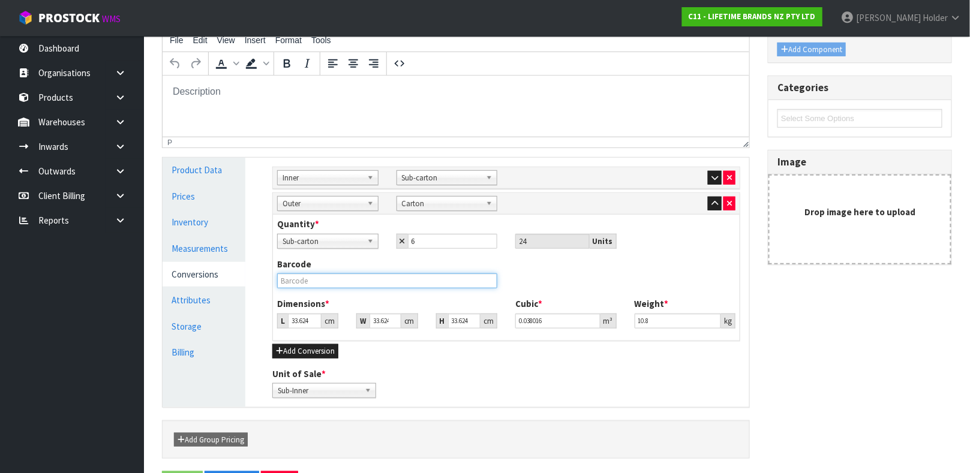
click at [376, 281] on input "text" at bounding box center [387, 281] width 220 height 15
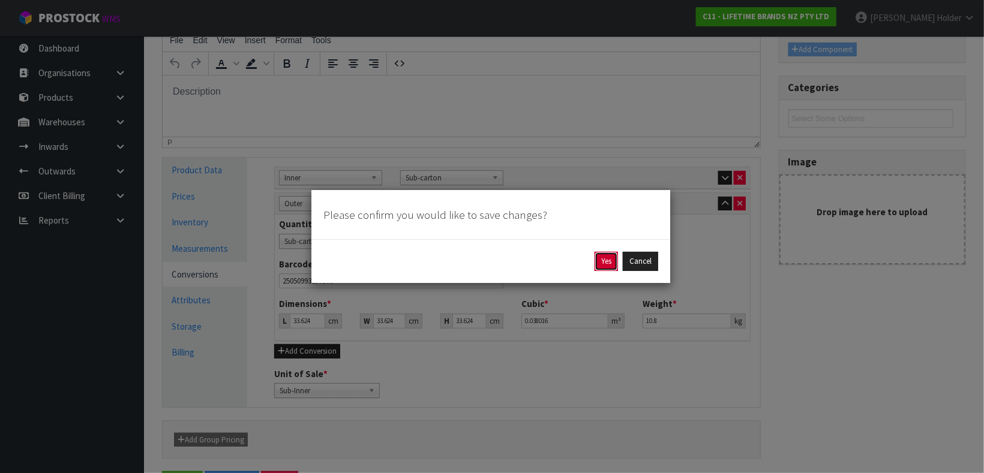
click at [600, 256] on button "Yes" at bounding box center [605, 261] width 23 height 19
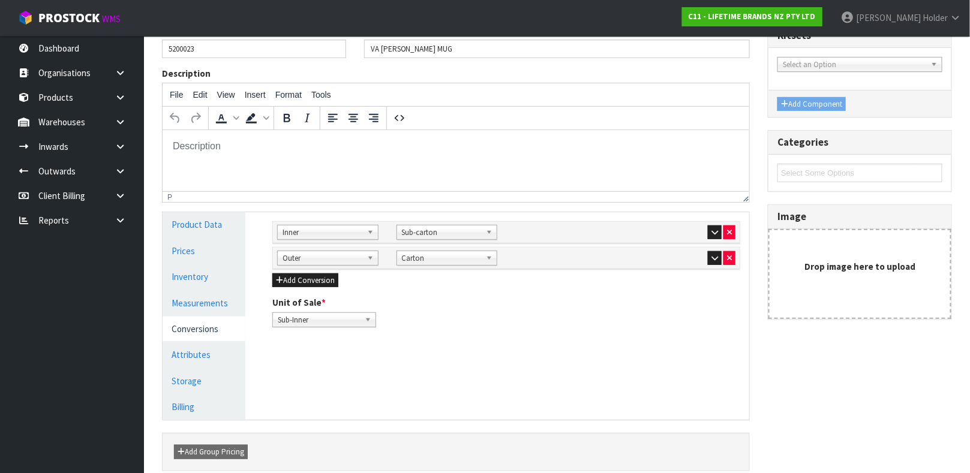
scroll to position [180, 0]
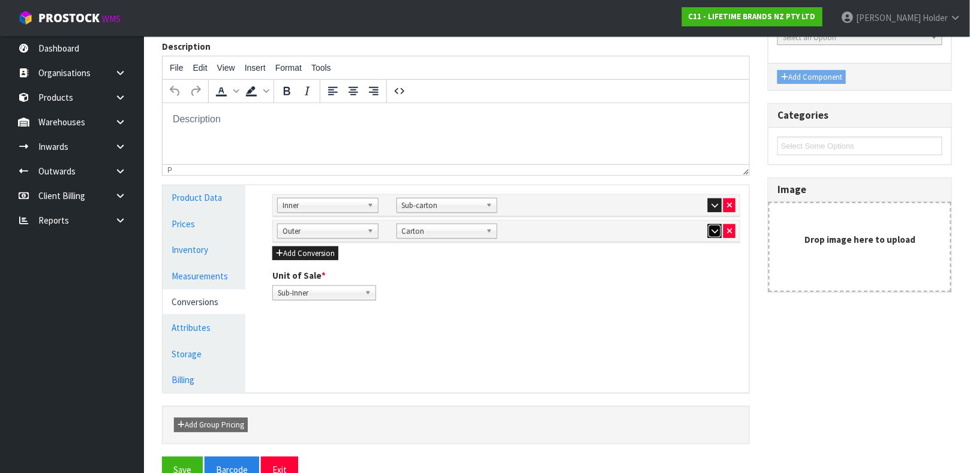
click at [719, 234] on button "button" at bounding box center [715, 231] width 14 height 14
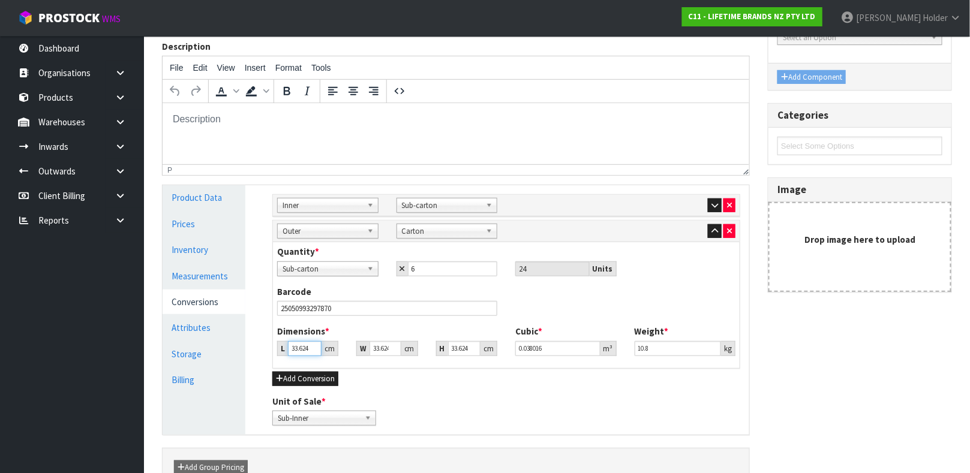
click at [304, 345] on input "33.624" at bounding box center [305, 348] width 34 height 15
drag, startPoint x: 669, startPoint y: 349, endPoint x: 555, endPoint y: 344, distance: 113.5
click at [555, 345] on div "Dimensions * L 48 cm W 25 cm H 39 cm Cubic * 0.0468 m³ Weight * 10.8 kg" at bounding box center [506, 345] width 476 height 40
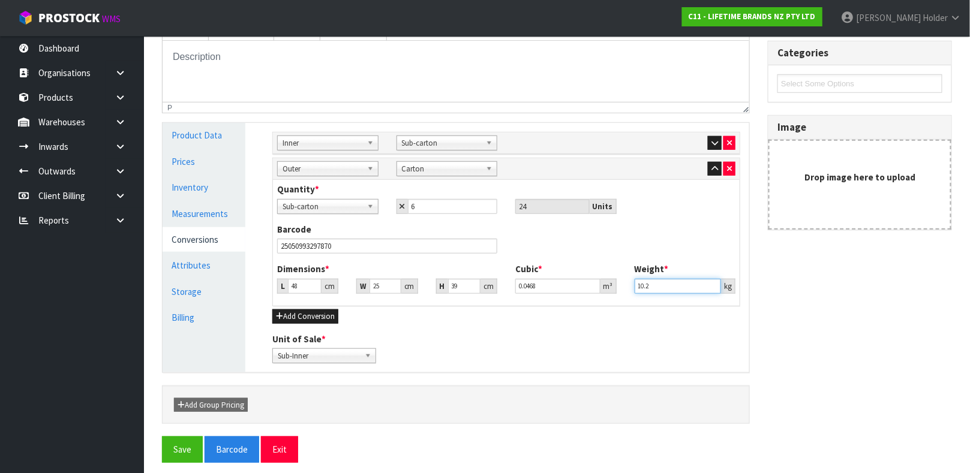
scroll to position [250, 0]
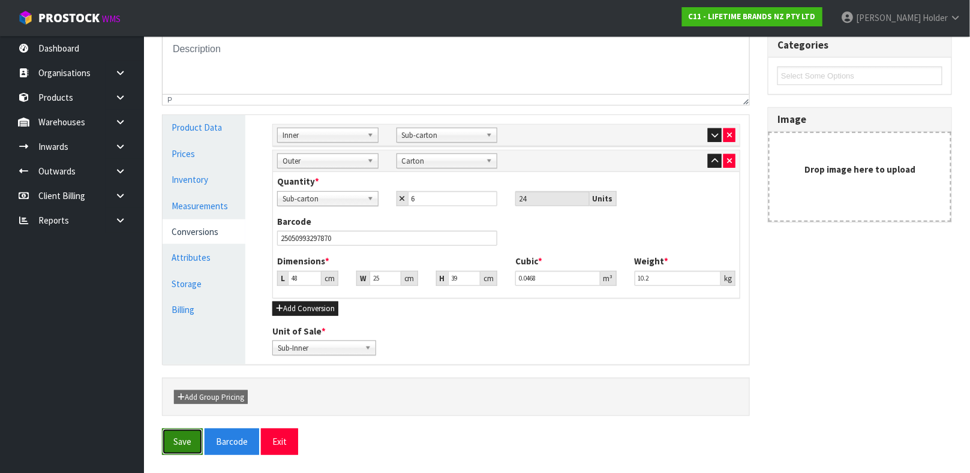
click at [179, 447] on button "Save" at bounding box center [182, 442] width 41 height 26
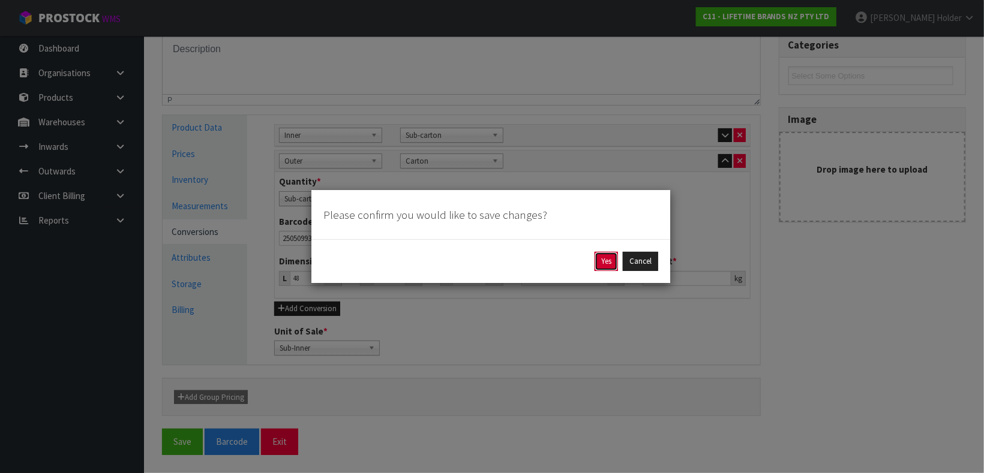
click at [604, 267] on button "Yes" at bounding box center [605, 261] width 23 height 19
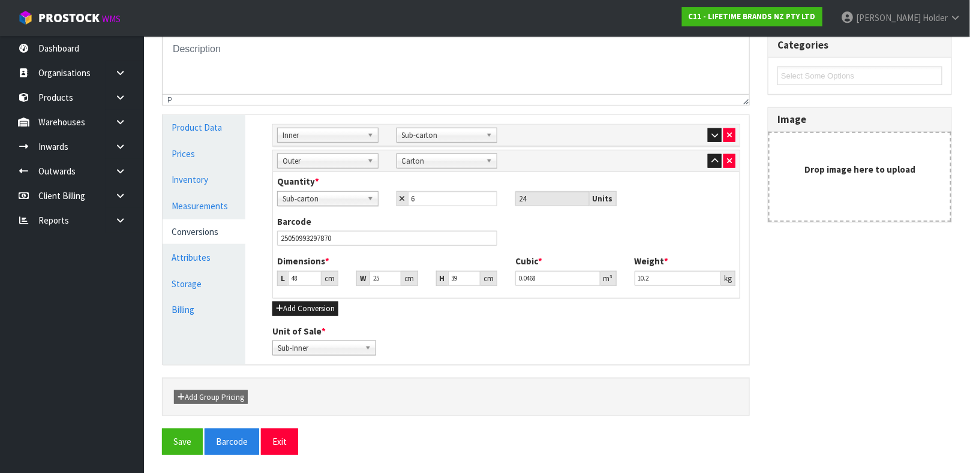
scroll to position [0, 0]
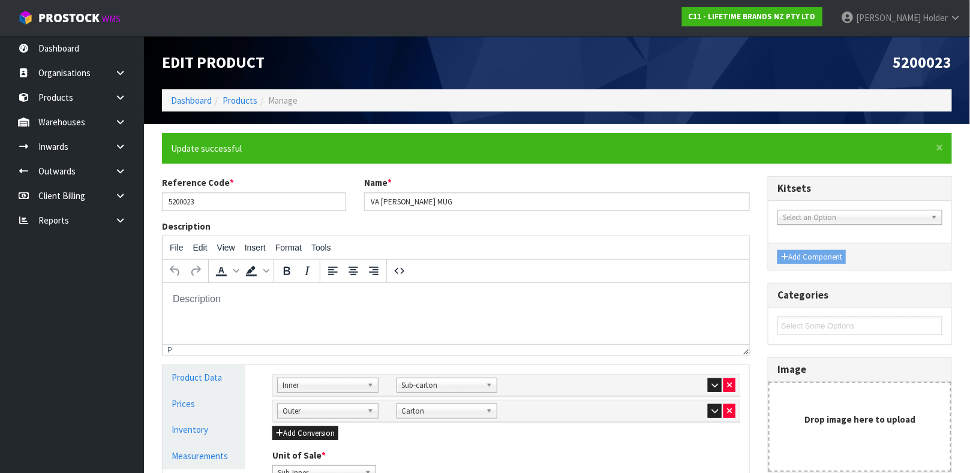
click at [233, 90] on ol "Dashboard Products Manage" at bounding box center [557, 100] width 790 height 22
click at [233, 94] on li "Products" at bounding box center [235, 100] width 46 height 13
click at [233, 97] on link "Products" at bounding box center [240, 100] width 35 height 11
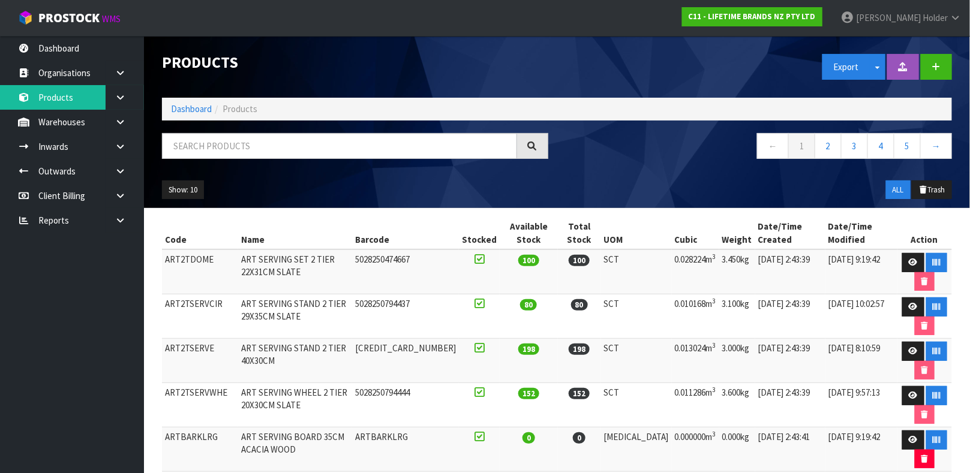
click at [250, 130] on div "Products Export Split button! SOH Summary Measurements Dangerous Goods Import P…" at bounding box center [557, 122] width 808 height 172
click at [247, 135] on input "text" at bounding box center [339, 146] width 355 height 26
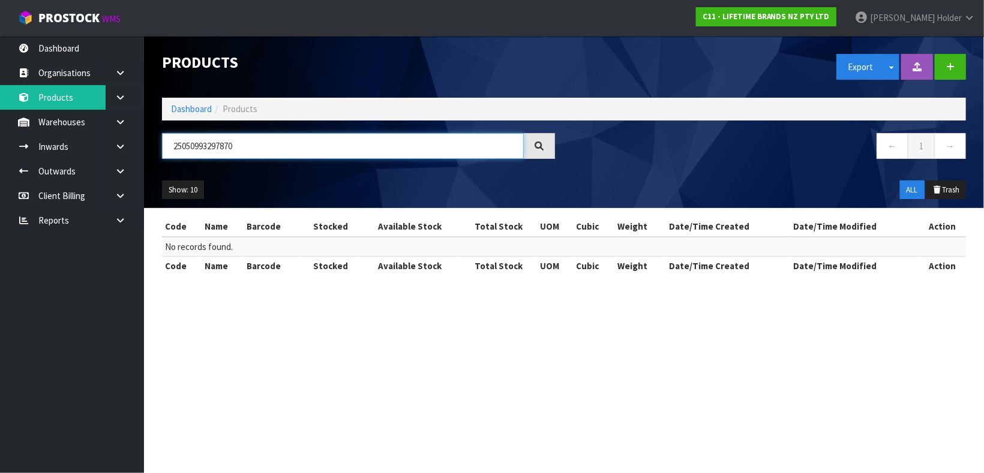
drag, startPoint x: 256, startPoint y: 141, endPoint x: 153, endPoint y: 142, distance: 103.2
click at [153, 142] on div "25050993297870" at bounding box center [358, 150] width 411 height 35
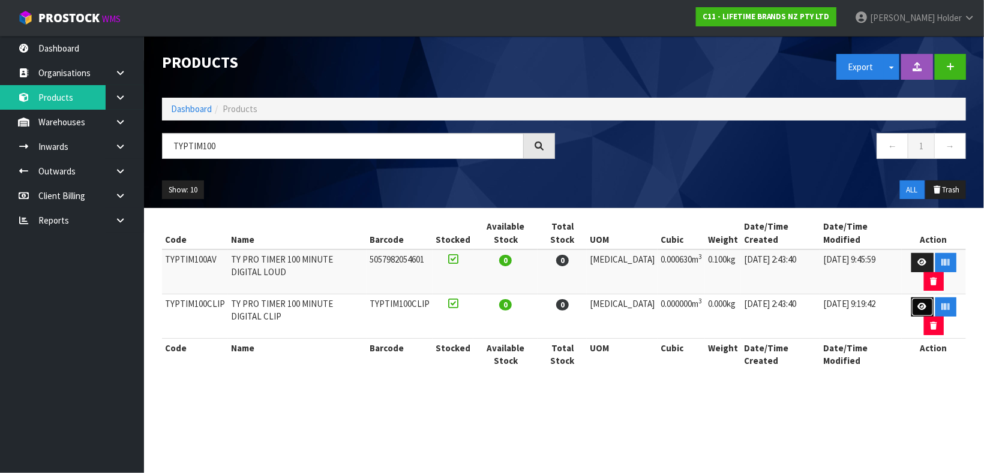
click at [918, 303] on icon at bounding box center [922, 307] width 9 height 8
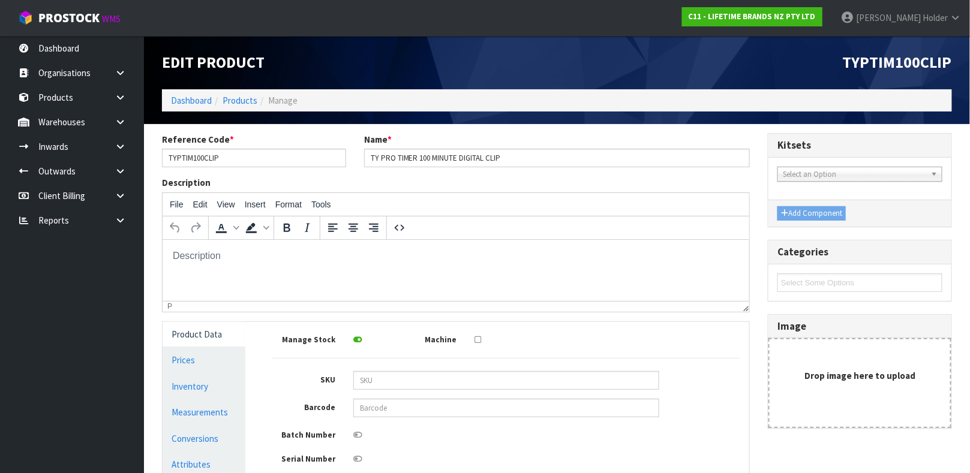
click at [415, 397] on div "Manage Stock Machine SKU Barcode Batch Number Serial Number Expiry Date Frozen …" at bounding box center [506, 456] width 468 height 251
click at [416, 402] on input "text" at bounding box center [506, 408] width 306 height 19
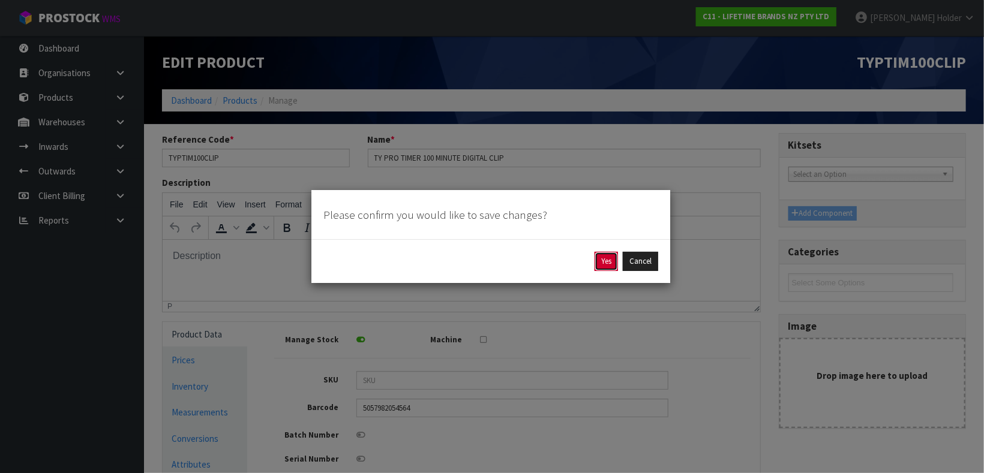
click at [603, 266] on button "Yes" at bounding box center [605, 261] width 23 height 19
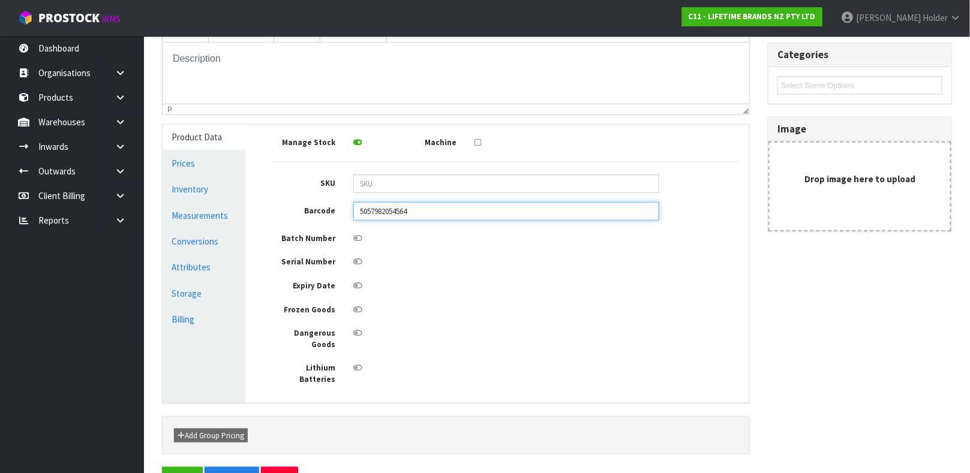
scroll to position [258, 0]
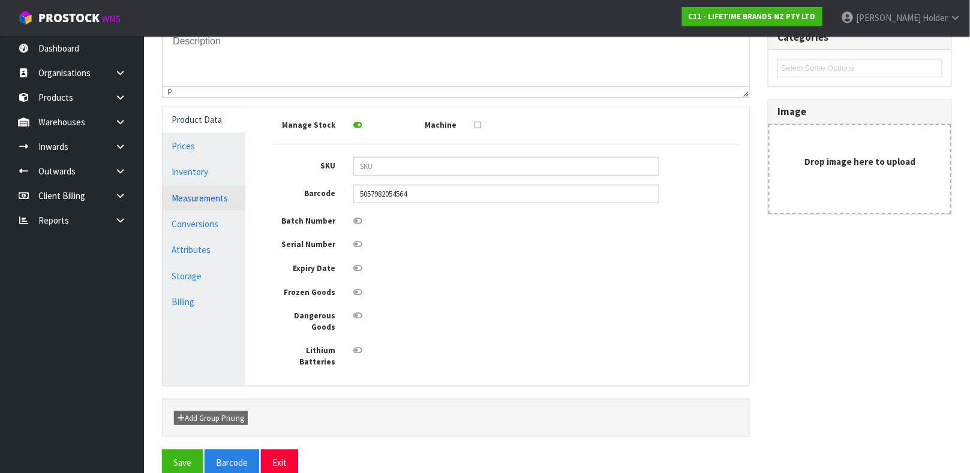
click at [224, 202] on link "Measurements" at bounding box center [204, 198] width 83 height 25
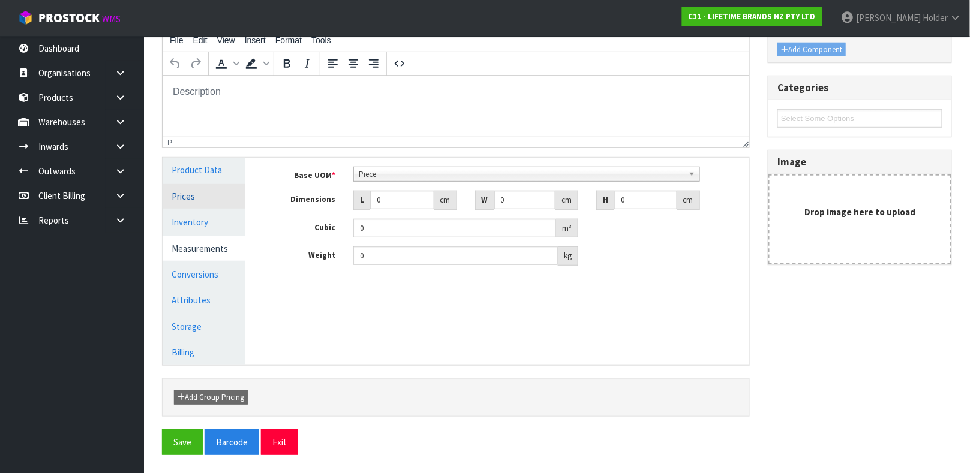
scroll to position [208, 0]
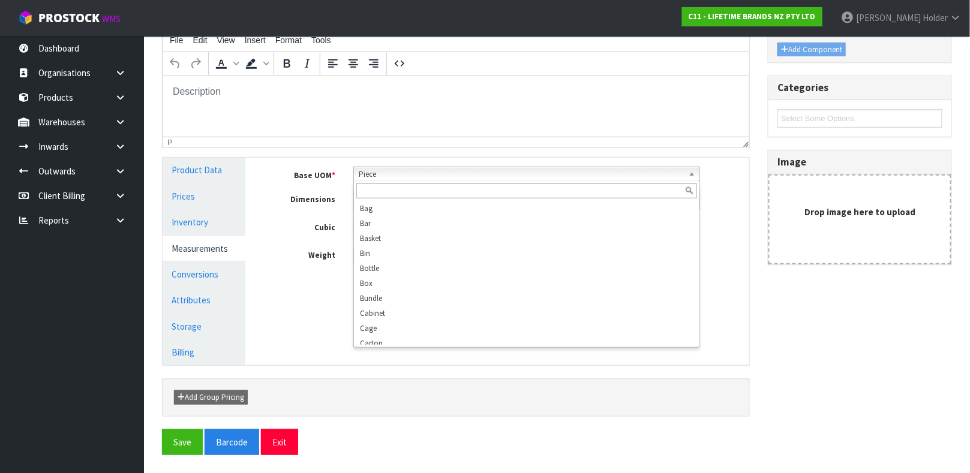
click at [387, 176] on span "Piece" at bounding box center [521, 174] width 325 height 14
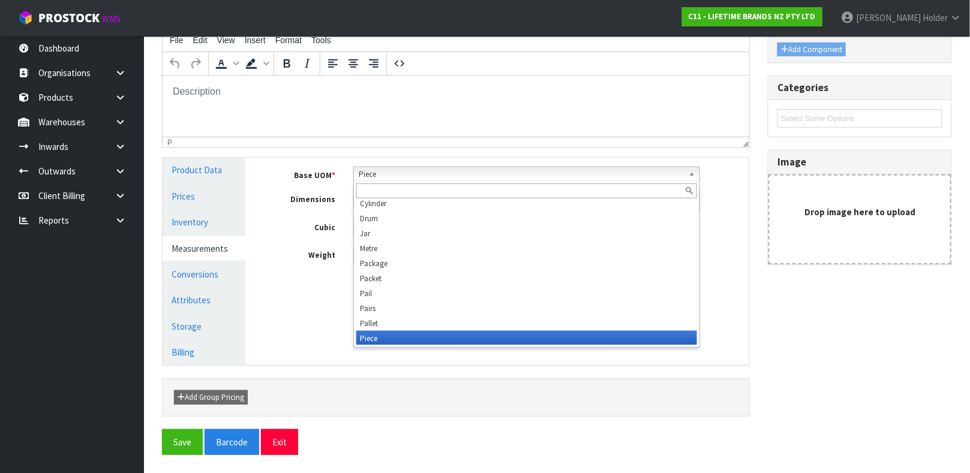
click at [387, 176] on span "Piece" at bounding box center [521, 174] width 325 height 14
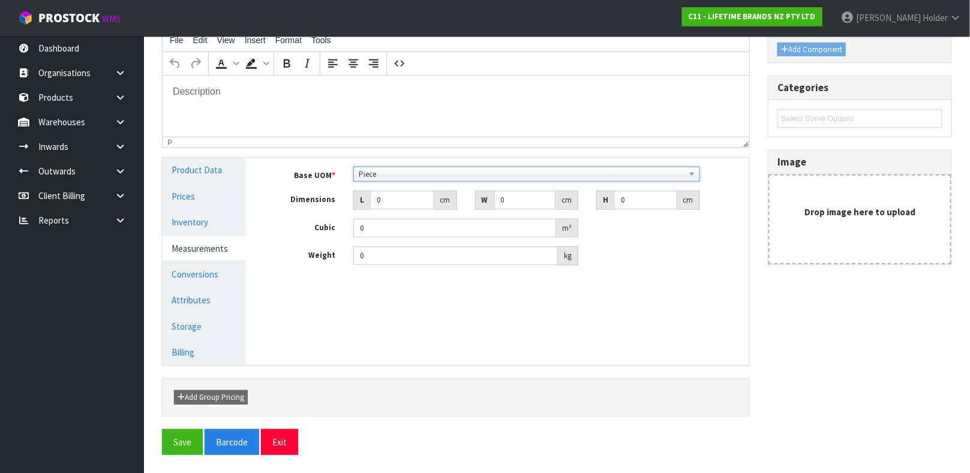
click at [394, 172] on span "Piece" at bounding box center [521, 174] width 325 height 14
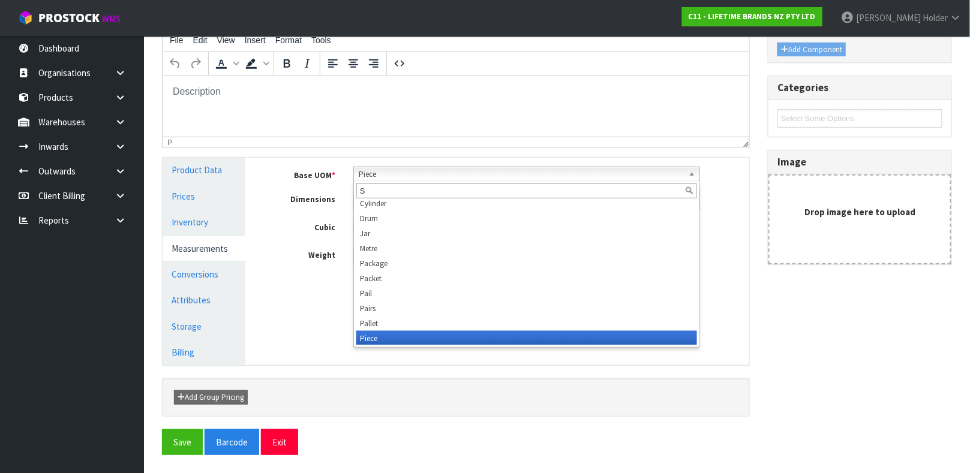
scroll to position [0, 0]
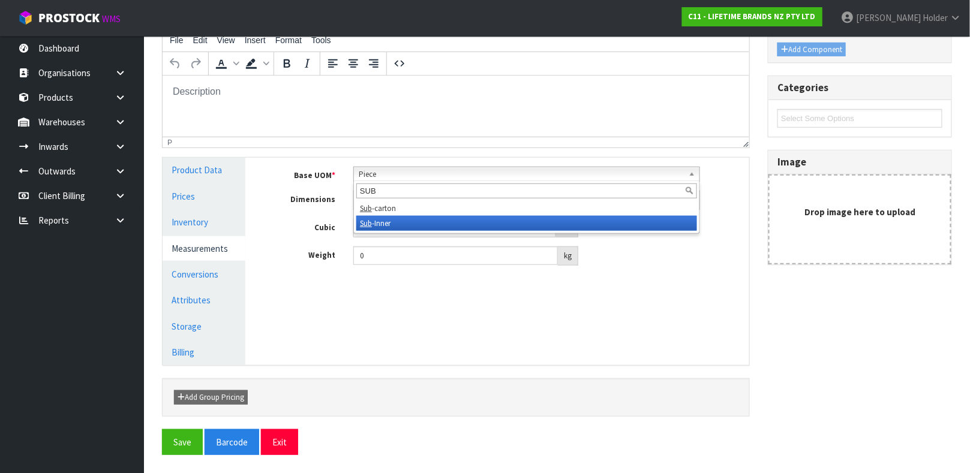
click at [391, 223] on li "Sub -Inner" at bounding box center [526, 223] width 341 height 15
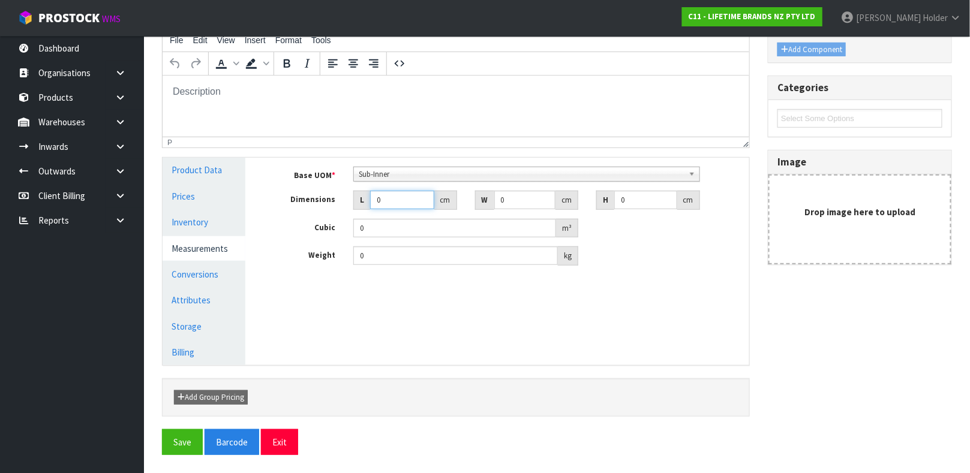
click at [399, 196] on input "0" at bounding box center [402, 200] width 64 height 19
drag, startPoint x: 533, startPoint y: 205, endPoint x: 473, endPoint y: 202, distance: 60.1
click at [473, 202] on div "W 12 cm" at bounding box center [527, 200] width 122 height 19
drag, startPoint x: 650, startPoint y: 197, endPoint x: 513, endPoint y: 194, distance: 137.4
click at [513, 194] on div "Dimensions L 15 cm W 12 cm H 0 cm" at bounding box center [506, 200] width 486 height 19
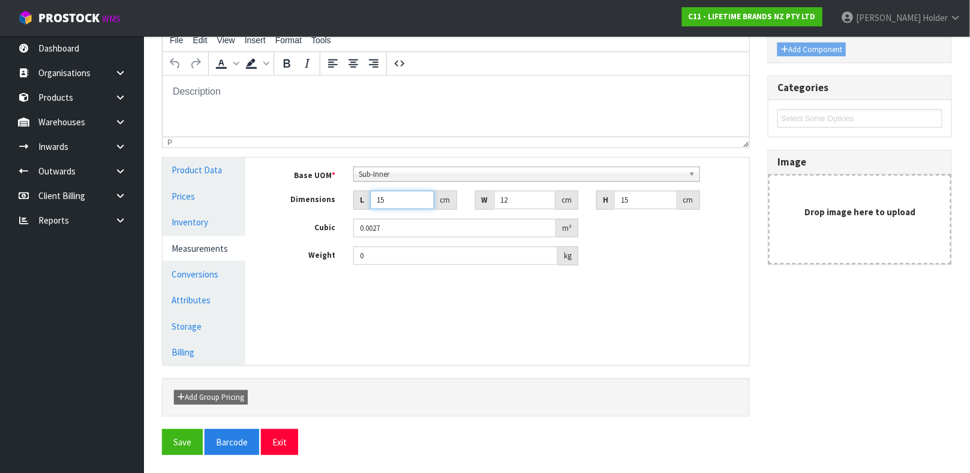
drag, startPoint x: 411, startPoint y: 194, endPoint x: 339, endPoint y: 193, distance: 72.0
click at [339, 193] on div "Dimensions L 15 cm W 12 cm H 15 cm" at bounding box center [506, 200] width 486 height 19
drag, startPoint x: 506, startPoint y: 200, endPoint x: 402, endPoint y: 196, distance: 103.9
click at [402, 196] on div "Dimensions L 12 cm W 12 cm H 15 cm" at bounding box center [506, 200] width 486 height 19
drag, startPoint x: 420, startPoint y: 250, endPoint x: 267, endPoint y: 247, distance: 153.6
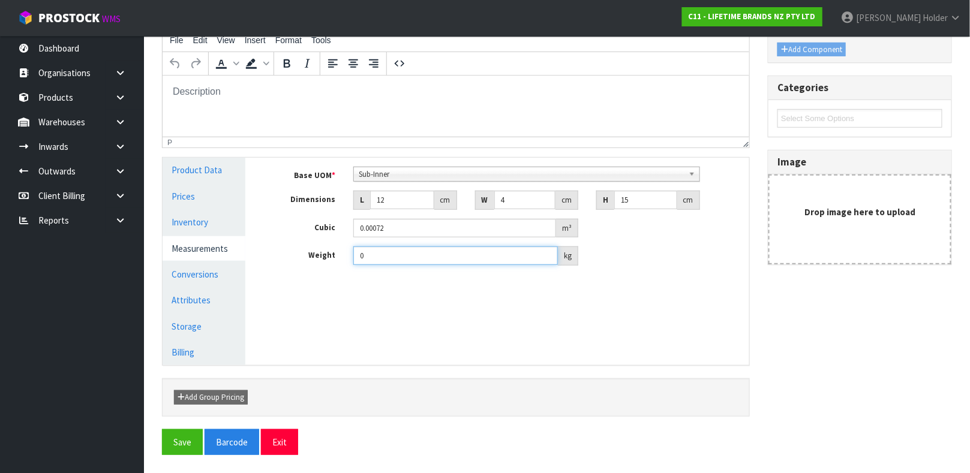
click at [267, 247] on div "Weight 0 kg" at bounding box center [506, 256] width 486 height 19
click at [203, 268] on link "Conversions" at bounding box center [204, 274] width 83 height 25
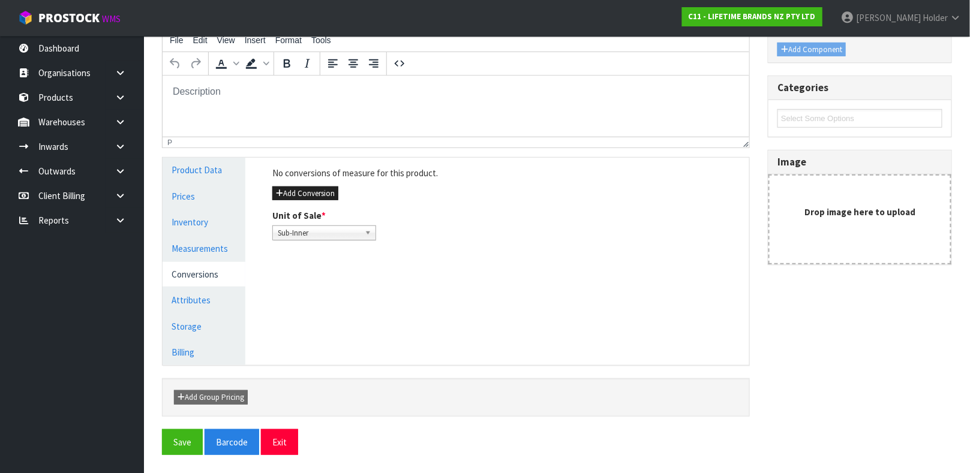
click at [340, 189] on div "Add Conversion" at bounding box center [506, 193] width 468 height 14
click at [316, 191] on button "Add Conversion" at bounding box center [305, 194] width 66 height 14
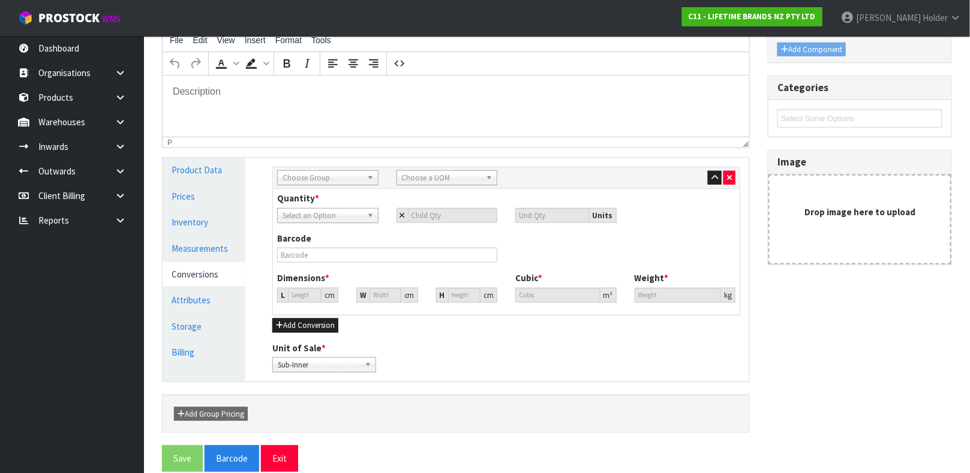
click at [332, 180] on span "Choose Group" at bounding box center [323, 178] width 80 height 14
click at [332, 225] on li "Inn er" at bounding box center [327, 227] width 95 height 15
click at [419, 170] on link "Choose a UOM" at bounding box center [446, 177] width 101 height 15
click at [447, 212] on li "Sub -carton" at bounding box center [446, 212] width 95 height 15
click at [459, 216] on input "number" at bounding box center [453, 215] width 90 height 15
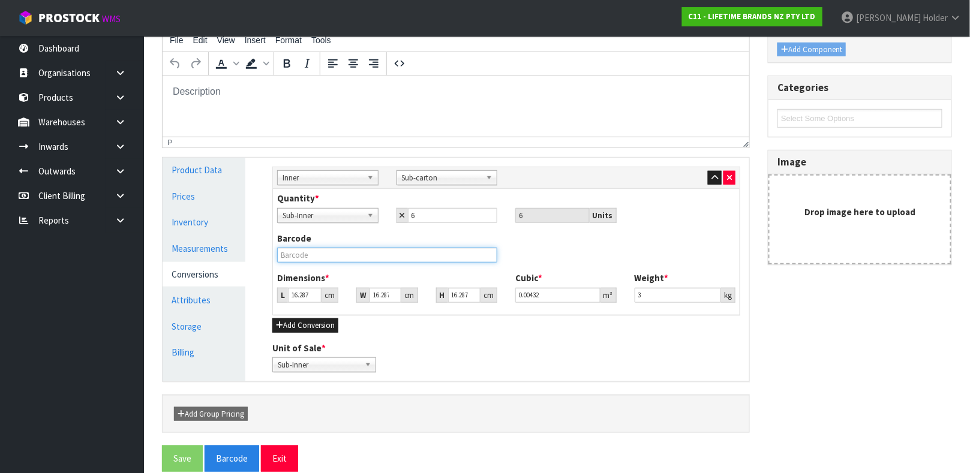
click at [366, 261] on input "text" at bounding box center [387, 255] width 220 height 15
click at [162, 446] on button "Save" at bounding box center [182, 459] width 41 height 26
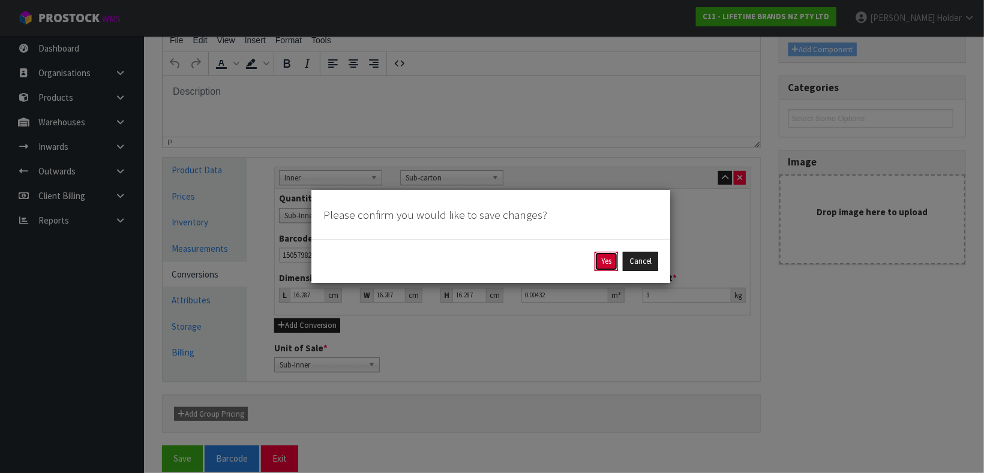
click at [598, 259] on button "Yes" at bounding box center [605, 261] width 23 height 19
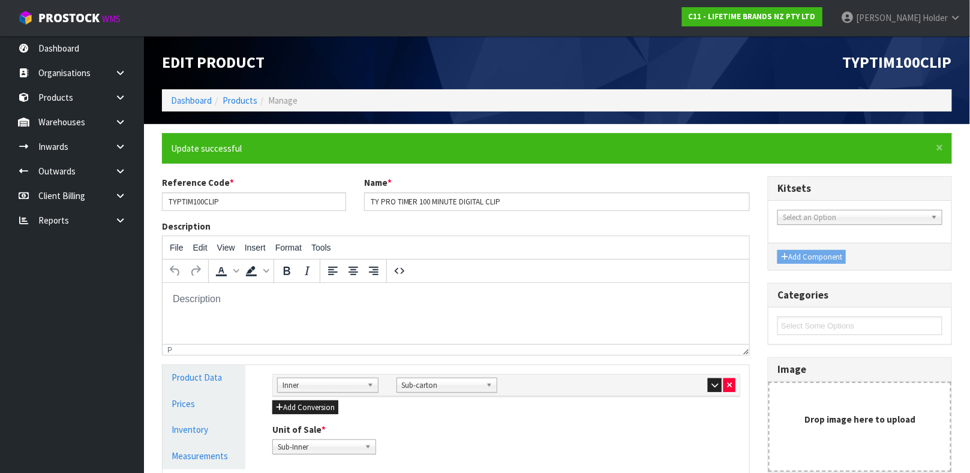
scroll to position [90, 0]
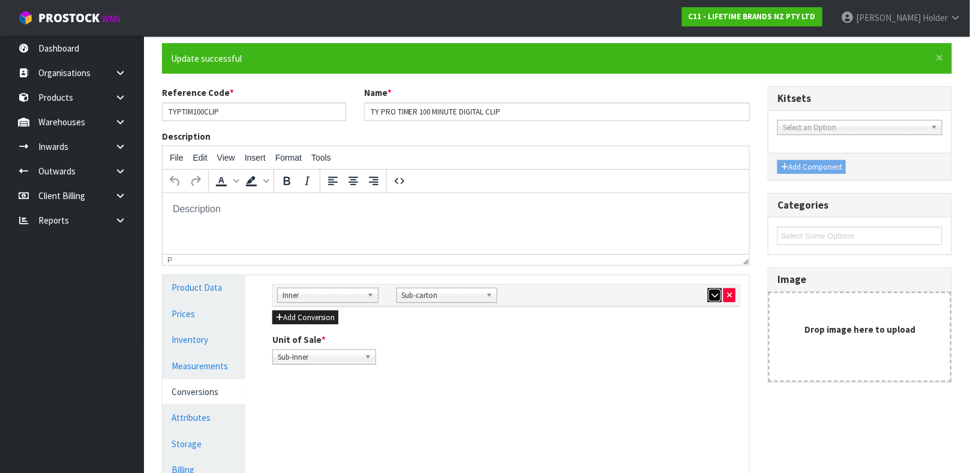
click at [708, 295] on button "button" at bounding box center [715, 296] width 14 height 14
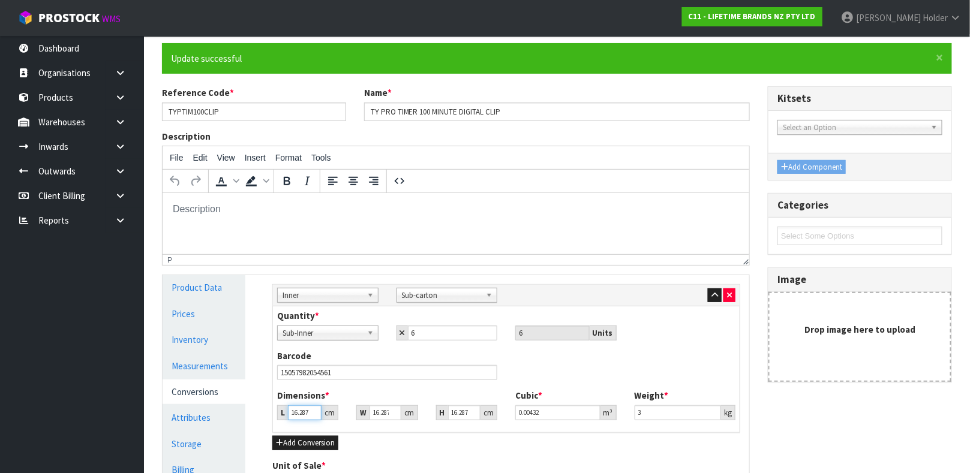
click at [289, 418] on input "16.287" at bounding box center [305, 412] width 34 height 15
drag, startPoint x: 663, startPoint y: 411, endPoint x: 477, endPoint y: 380, distance: 188.5
click at [477, 380] on div "Quantity * Sub-Inner Sub-carton Sub-Inner 6 6 Units Barcode 15057982054561 Dime…" at bounding box center [506, 369] width 467 height 125
click at [188, 358] on link "Measurements" at bounding box center [204, 366] width 83 height 25
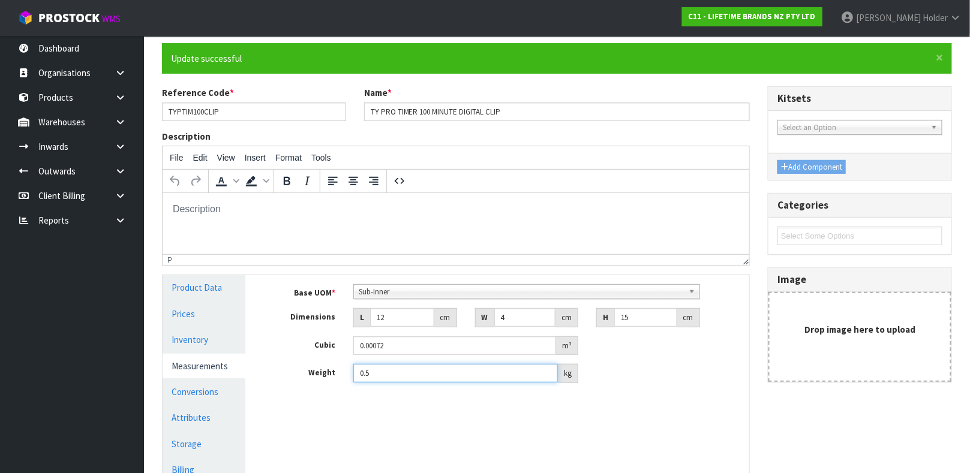
click at [416, 378] on input "0.5" at bounding box center [455, 373] width 205 height 19
click at [215, 392] on link "Conversions" at bounding box center [204, 392] width 83 height 25
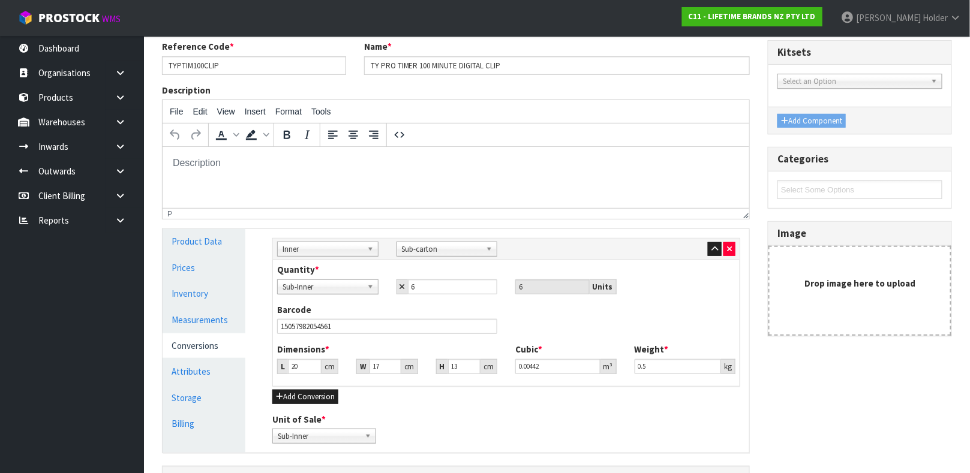
scroll to position [180, 0]
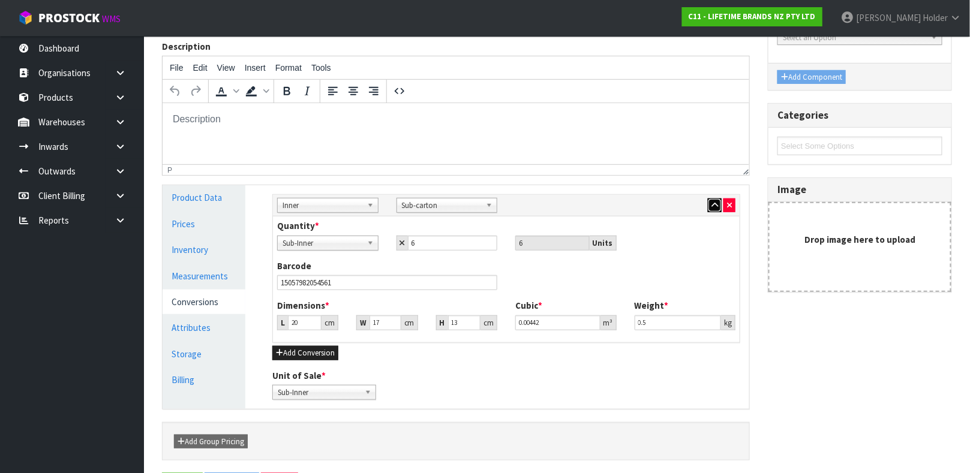
click at [716, 209] on icon "button" at bounding box center [714, 206] width 7 height 8
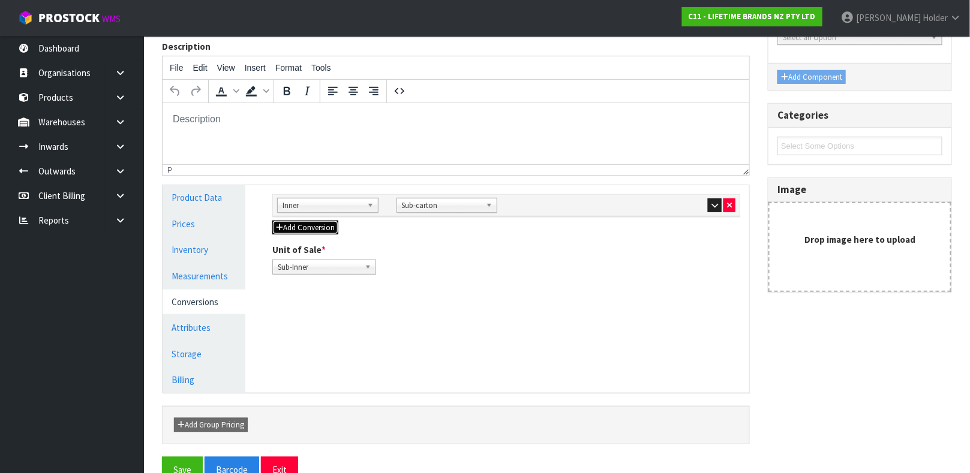
click at [319, 235] on button "Add Conversion" at bounding box center [305, 228] width 66 height 14
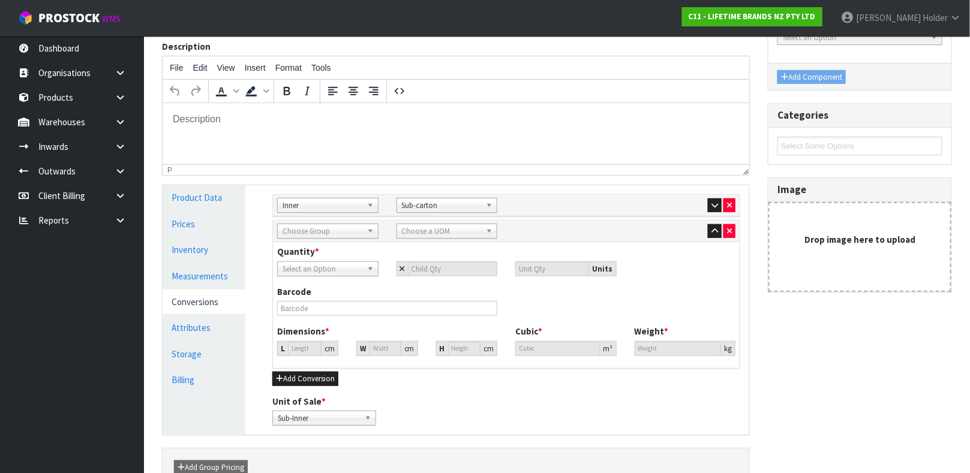
click at [319, 234] on span "Choose Group" at bounding box center [323, 231] width 80 height 14
click at [338, 261] on li "Out er" at bounding box center [327, 265] width 95 height 15
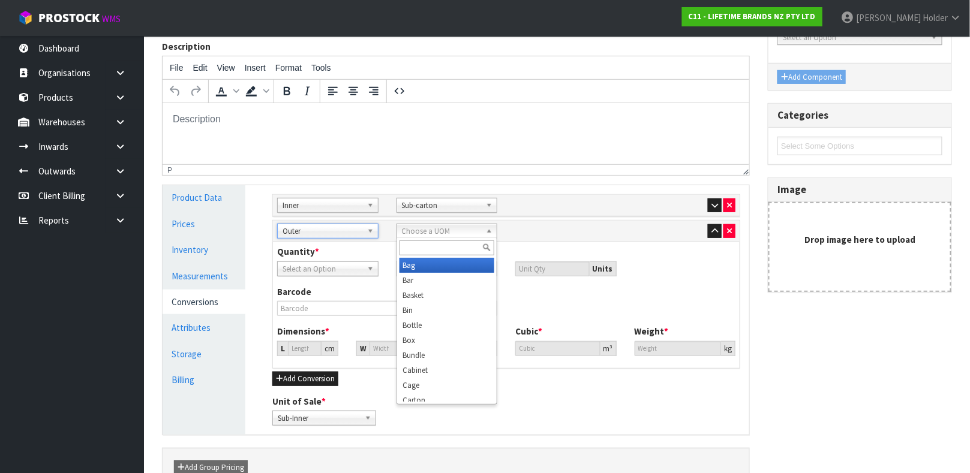
click at [443, 234] on span "Choose a UOM" at bounding box center [442, 231] width 80 height 14
click at [431, 267] on li "Car ton" at bounding box center [446, 265] width 95 height 15
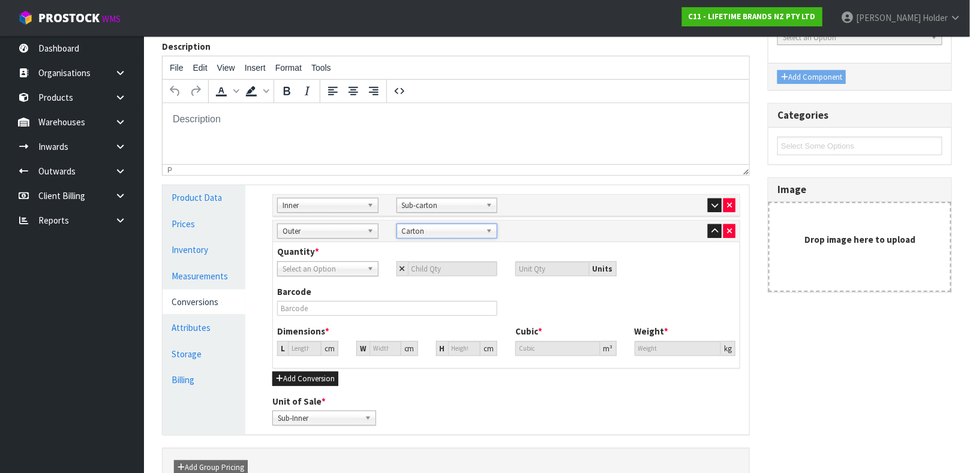
click at [352, 274] on span "Select an Option" at bounding box center [323, 269] width 80 height 14
click at [333, 306] on li "Sub-Inner" at bounding box center [327, 303] width 95 height 15
click at [427, 272] on input "number" at bounding box center [453, 269] width 90 height 15
click at [449, 256] on div "Quantity * Sub-Inner Sub-carton Carton Sub-Inner Sub-Inner Sub-carton Carton 6 …" at bounding box center [506, 260] width 476 height 31
click at [447, 268] on input "6" at bounding box center [453, 269] width 90 height 15
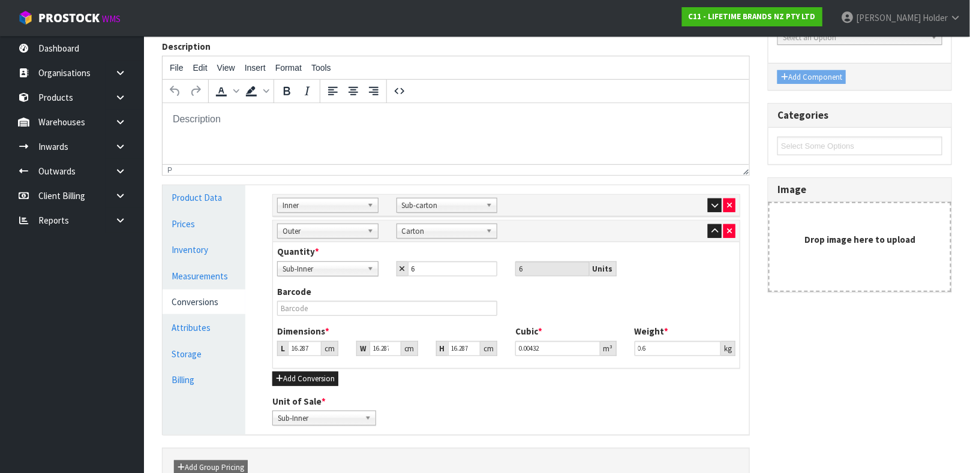
click at [348, 421] on span "Sub-Inner" at bounding box center [319, 418] width 82 height 14
click at [341, 266] on span "Sub-Inner" at bounding box center [323, 269] width 80 height 14
click at [325, 316] on li "Sub-carton" at bounding box center [327, 318] width 95 height 15
click at [449, 268] on input "6" at bounding box center [453, 269] width 90 height 15
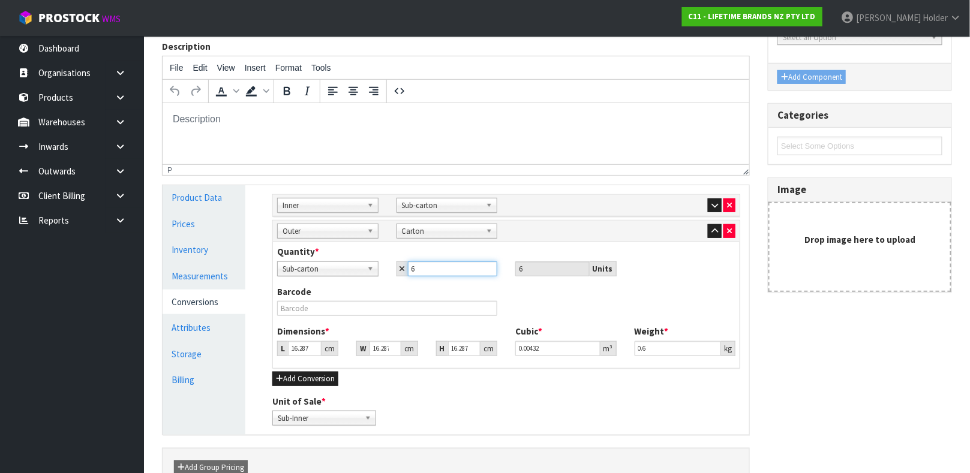
drag, startPoint x: 443, startPoint y: 268, endPoint x: 368, endPoint y: 266, distance: 75.6
click at [368, 266] on div "Sub-Inner Sub-carton Carton Sub-carton Sub-Inner Sub-carton Carton 6 6 Units" at bounding box center [506, 269] width 476 height 15
click at [440, 307] on input "text" at bounding box center [387, 308] width 220 height 15
drag, startPoint x: 436, startPoint y: 273, endPoint x: 377, endPoint y: 272, distance: 59.4
click at [377, 272] on div "Sub-Inner Sub-carton Carton Sub-carton Sub-Inner Sub-carton Carton 6 6 Units" at bounding box center [506, 269] width 476 height 15
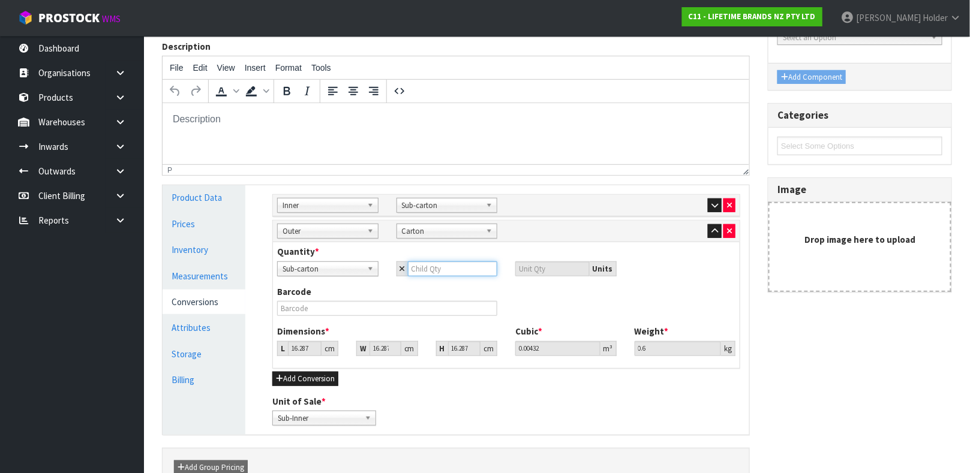
click at [431, 270] on input "number" at bounding box center [453, 269] width 90 height 15
click at [431, 283] on div "Quantity * Sub-Inner Sub-carton Carton Sub-carton Sub-Inner Sub-carton Carton 6…" at bounding box center [506, 265] width 476 height 40
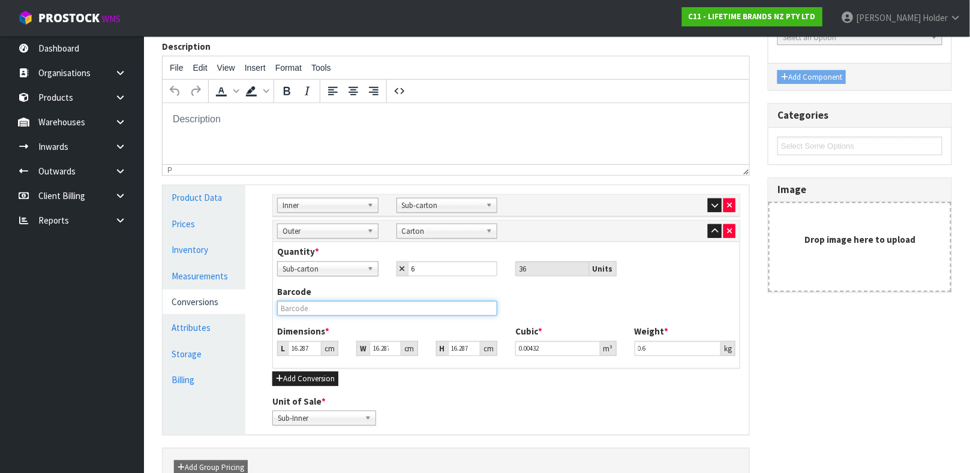
click at [380, 313] on input "text" at bounding box center [387, 308] width 220 height 15
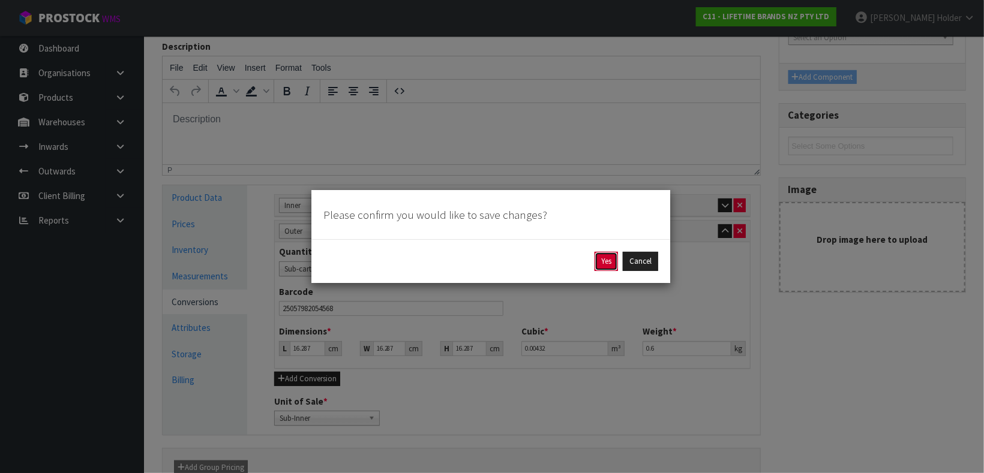
drag, startPoint x: 616, startPoint y: 260, endPoint x: 609, endPoint y: 261, distance: 7.2
click at [613, 261] on button "Yes" at bounding box center [605, 261] width 23 height 19
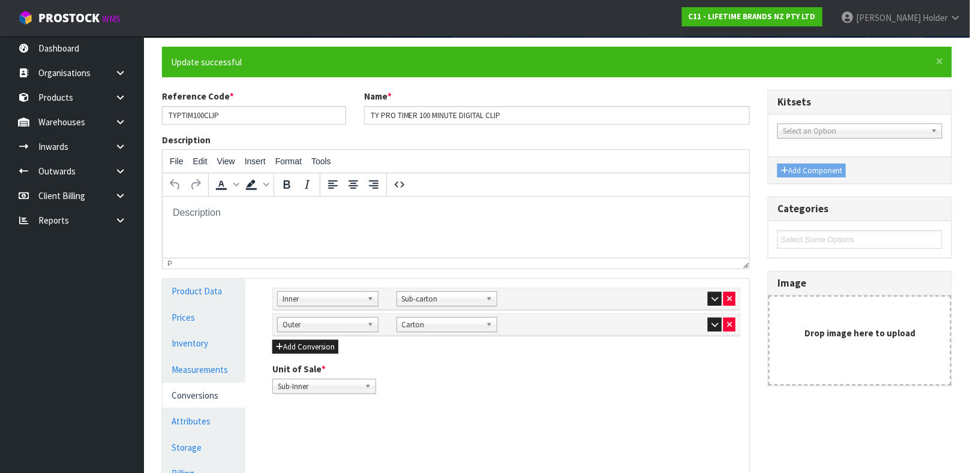
scroll to position [208, 0]
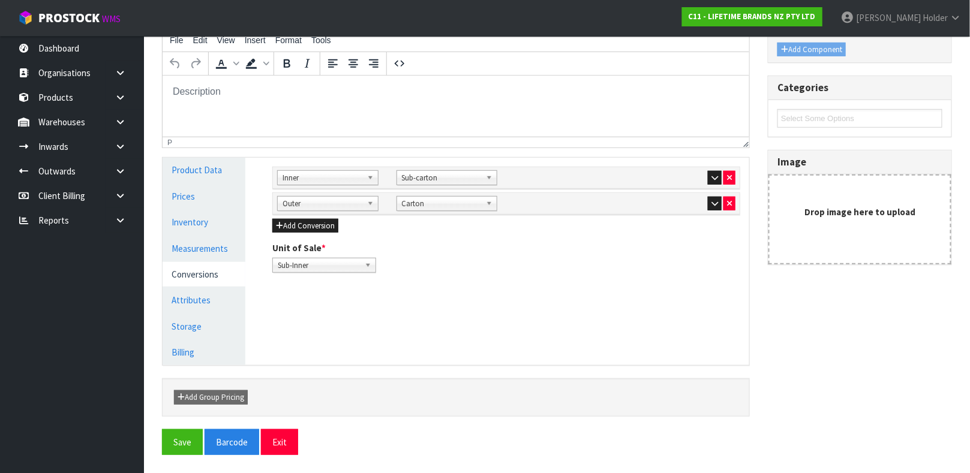
click at [704, 197] on div at bounding box center [685, 203] width 101 height 14
click at [708, 200] on button "button" at bounding box center [715, 204] width 14 height 14
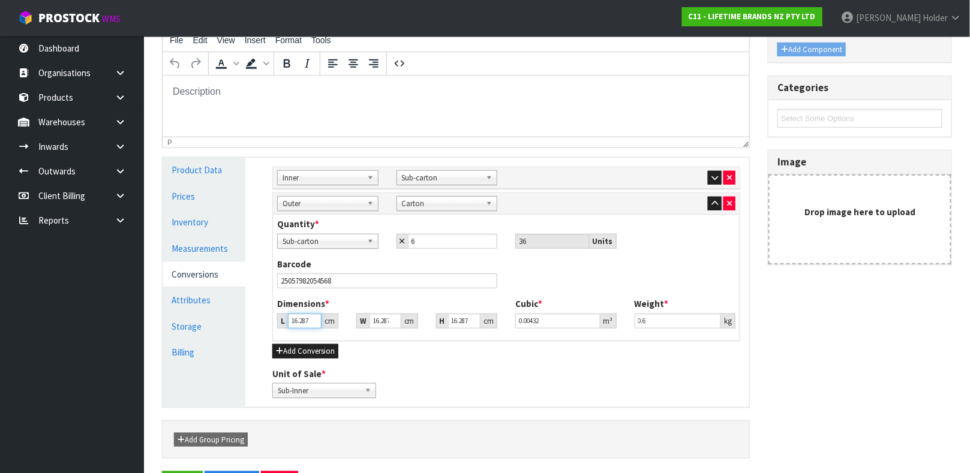
click at [302, 320] on input "16.287" at bounding box center [305, 321] width 34 height 15
drag, startPoint x: 658, startPoint y: 320, endPoint x: 571, endPoint y: 314, distance: 87.2
click at [571, 314] on div "Dimensions * L 51 cm W 21 cm H 31 cm Cubic * 0.033201 m³ Weight * 0.6 kg" at bounding box center [506, 318] width 476 height 40
click at [459, 317] on input "31" at bounding box center [464, 321] width 32 height 15
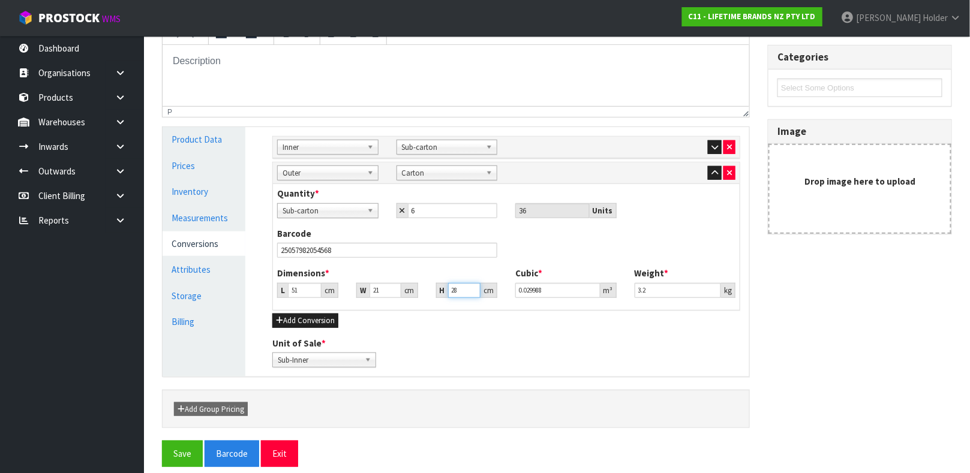
scroll to position [250, 0]
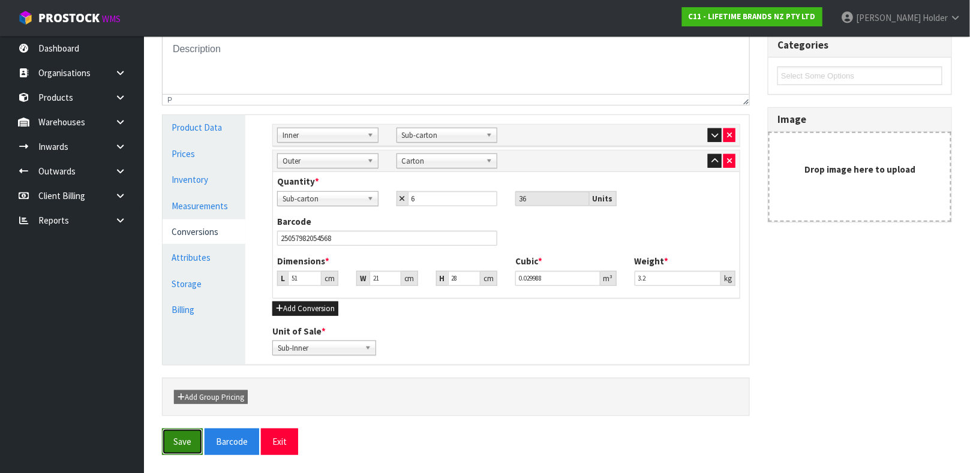
click at [190, 443] on button "Save" at bounding box center [182, 442] width 41 height 26
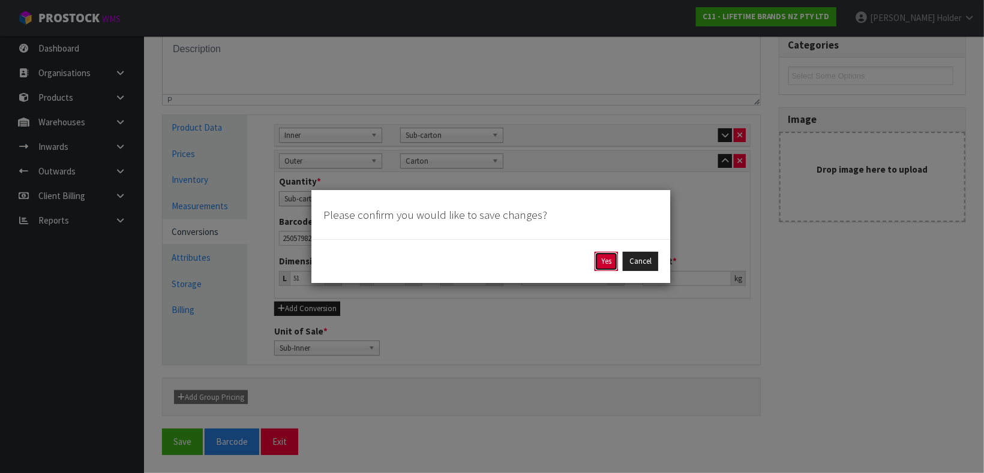
click at [600, 264] on button "Yes" at bounding box center [605, 261] width 23 height 19
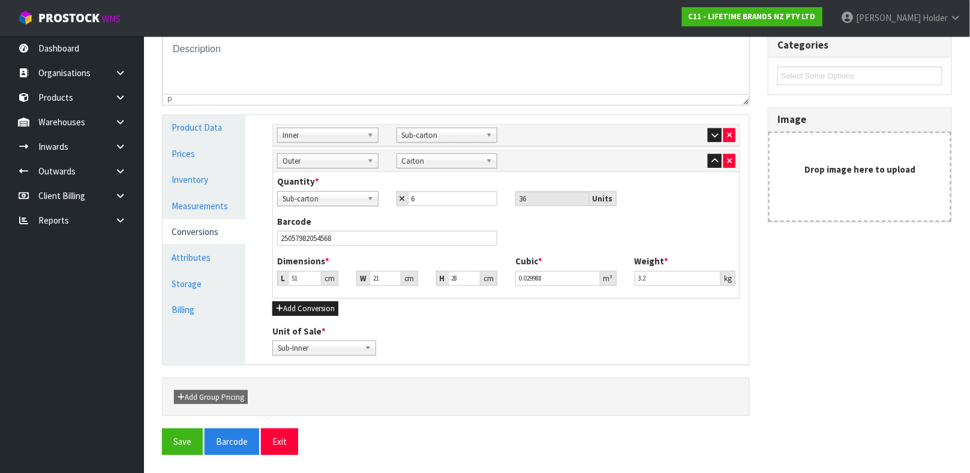
scroll to position [0, 0]
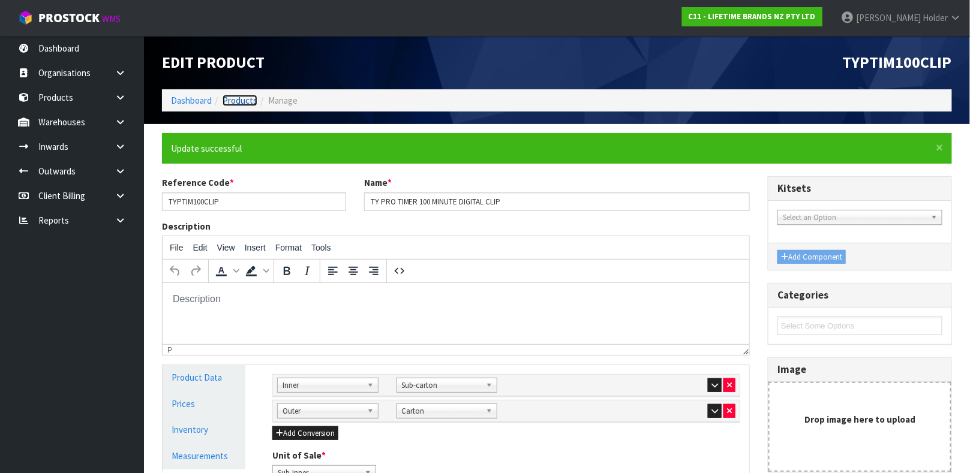
click at [244, 104] on link "Products" at bounding box center [240, 100] width 35 height 11
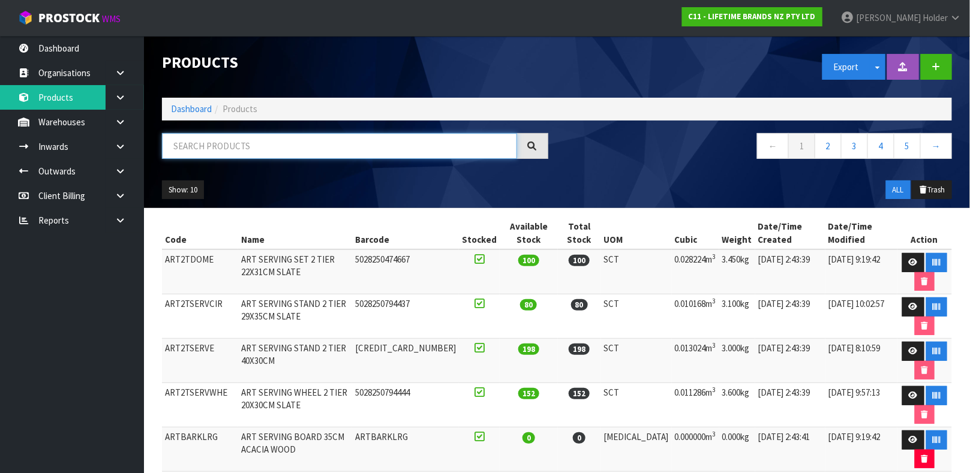
click at [260, 152] on input "text" at bounding box center [339, 146] width 355 height 26
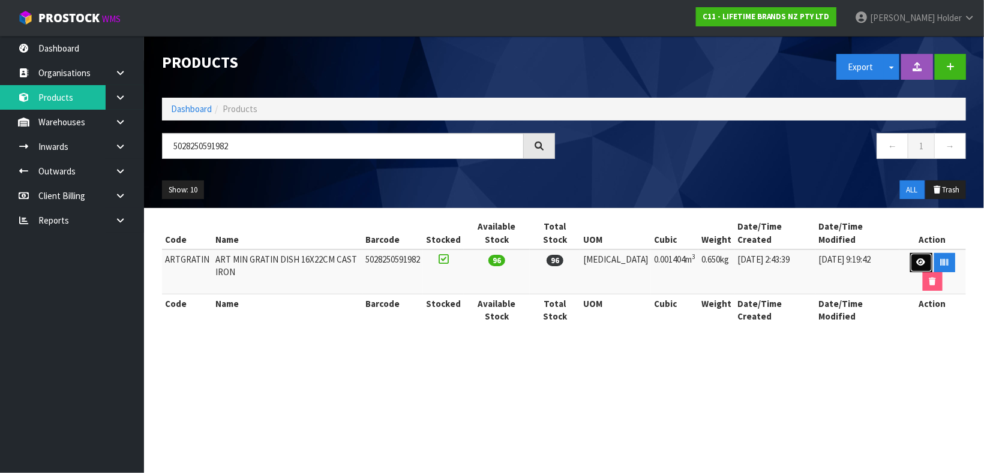
click at [910, 253] on link at bounding box center [921, 262] width 22 height 19
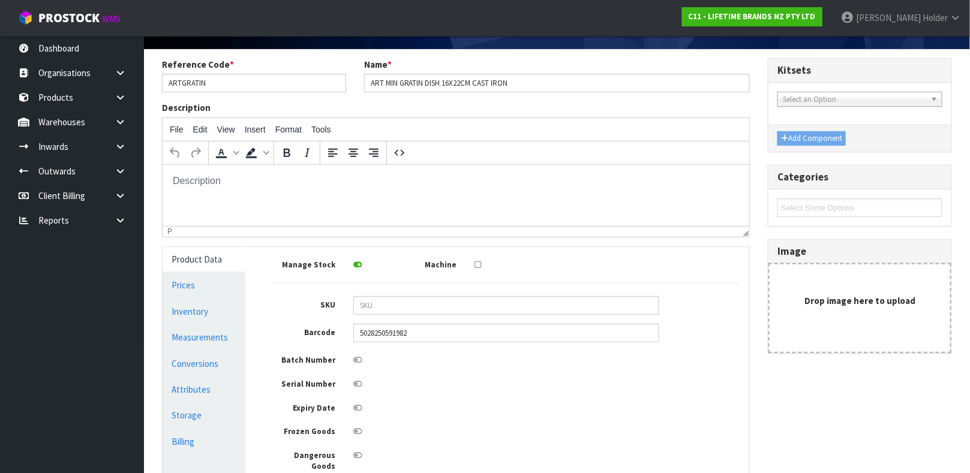
scroll to position [90, 0]
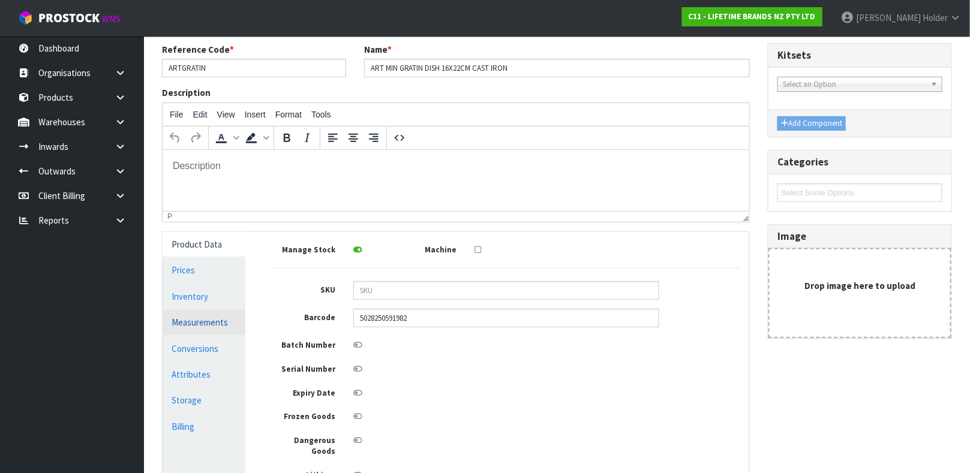
click at [199, 317] on link "Measurements" at bounding box center [204, 322] width 83 height 25
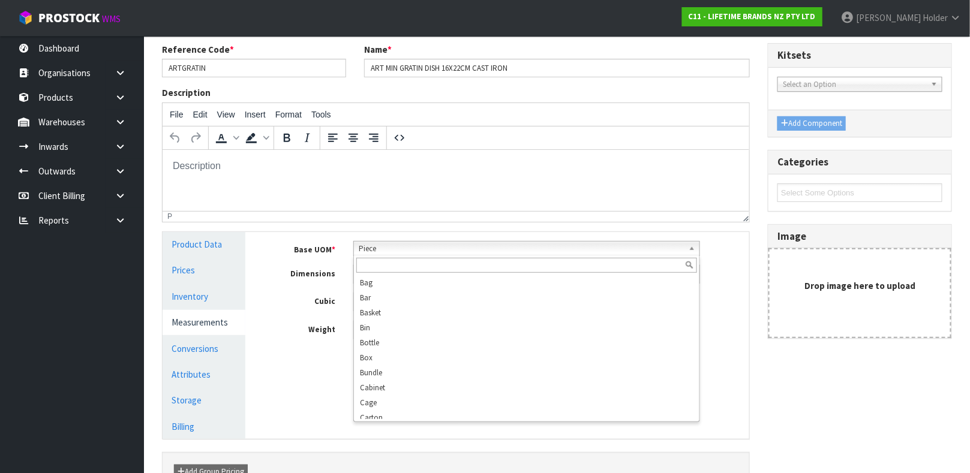
click at [392, 250] on span "Piece" at bounding box center [521, 249] width 325 height 14
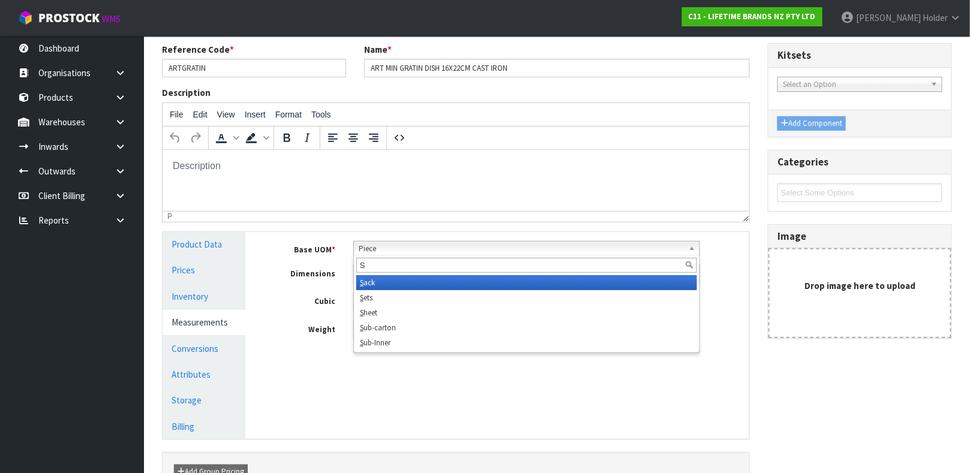
scroll to position [0, 0]
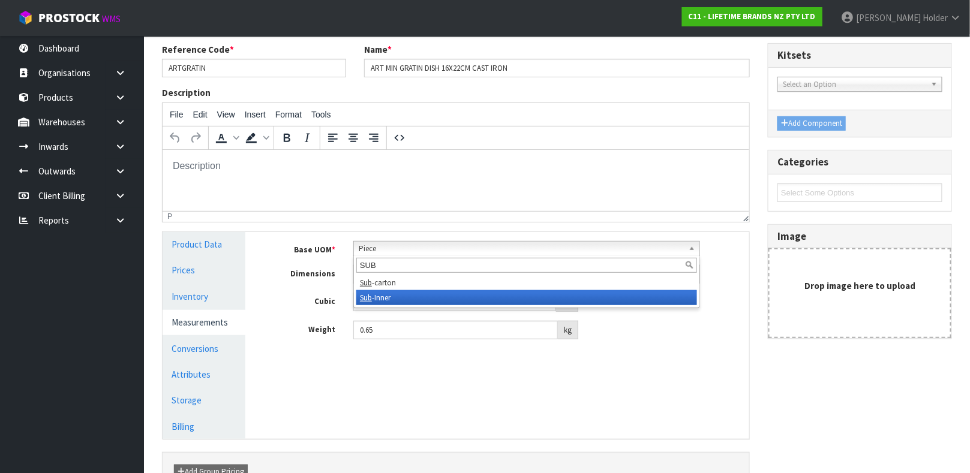
click at [393, 296] on li "Sub -Inner" at bounding box center [526, 297] width 341 height 15
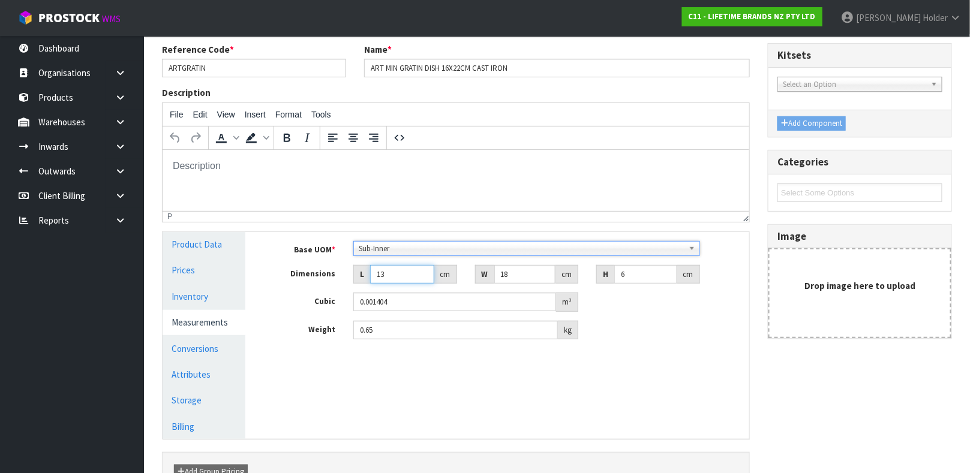
click at [395, 274] on input "13" at bounding box center [402, 274] width 64 height 19
drag, startPoint x: 522, startPoint y: 277, endPoint x: 480, endPoint y: 274, distance: 42.7
click at [480, 274] on div "W 18 cm" at bounding box center [527, 274] width 104 height 19
click at [215, 342] on link "Conversions" at bounding box center [204, 349] width 83 height 25
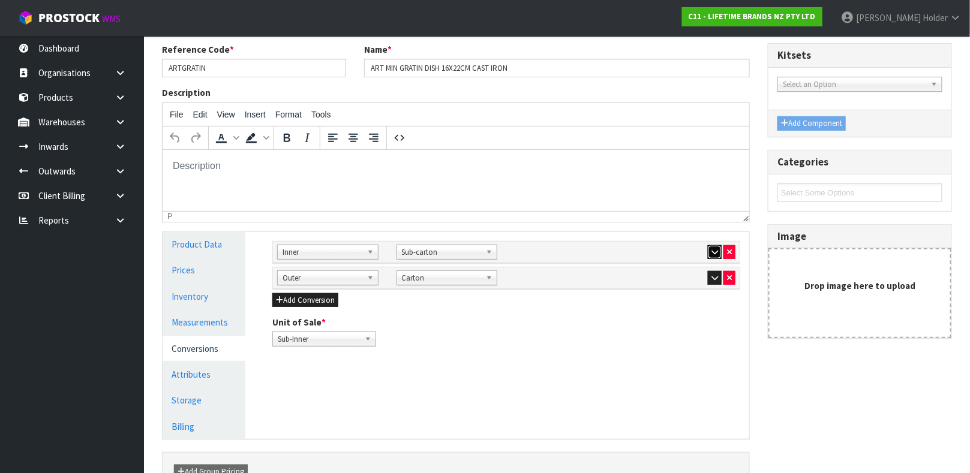
click at [714, 253] on icon "button" at bounding box center [714, 252] width 7 height 8
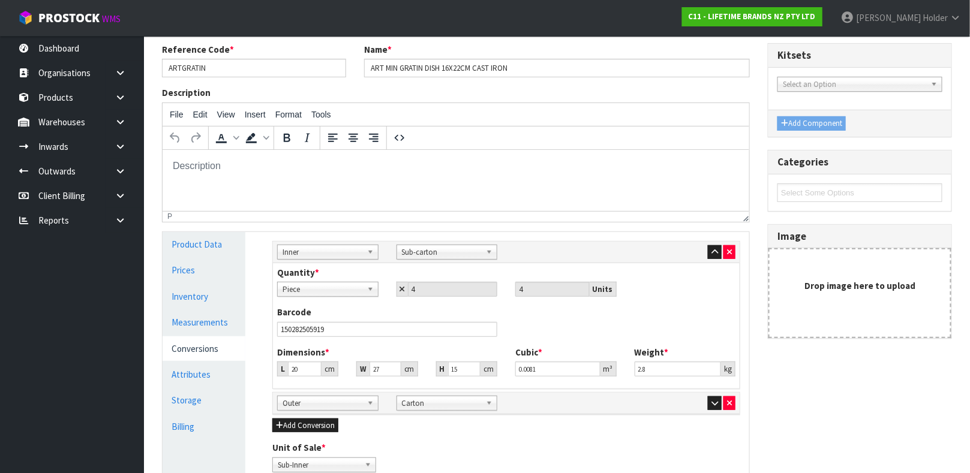
click at [343, 290] on span "Piece" at bounding box center [323, 290] width 80 height 14
click at [319, 338] on li "Sub-carton" at bounding box center [327, 338] width 95 height 15
click at [400, 307] on div "Barcode 150282505919" at bounding box center [387, 321] width 238 height 31
click at [347, 296] on div "Piece Piece Sub-carton Carton" at bounding box center [327, 289] width 101 height 15
drag, startPoint x: 344, startPoint y: 306, endPoint x: 278, endPoint y: 307, distance: 66.0
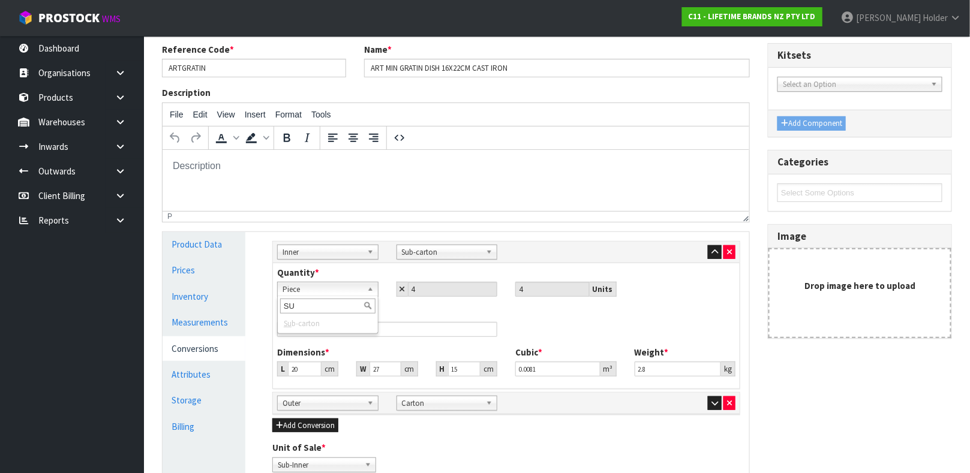
click at [278, 307] on div "SU" at bounding box center [328, 306] width 100 height 20
click at [400, 306] on div "Barcode 150282505919" at bounding box center [387, 321] width 238 height 31
click at [400, 289] on icon at bounding box center [402, 290] width 5 height 8
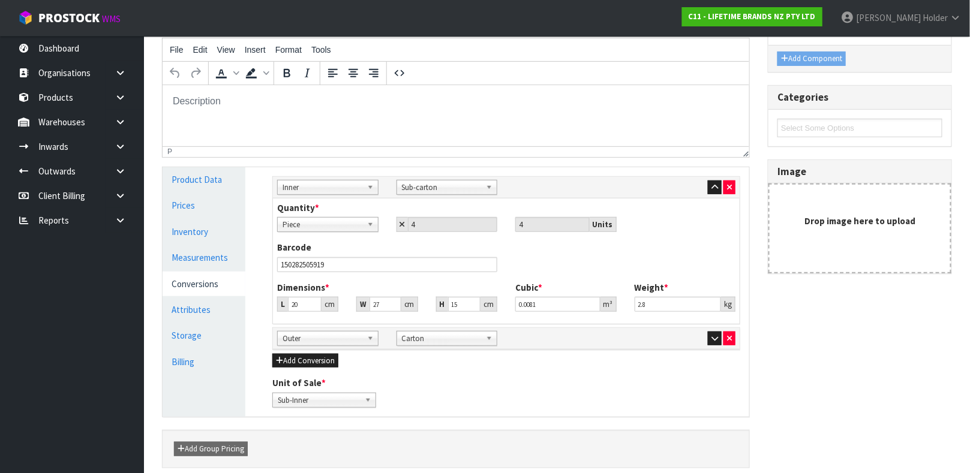
scroll to position [180, 0]
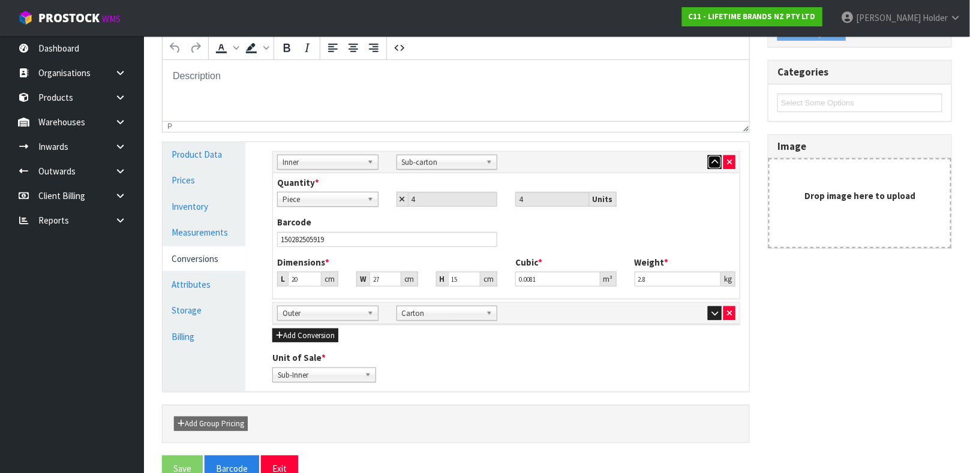
click at [711, 158] on icon "button" at bounding box center [714, 162] width 7 height 8
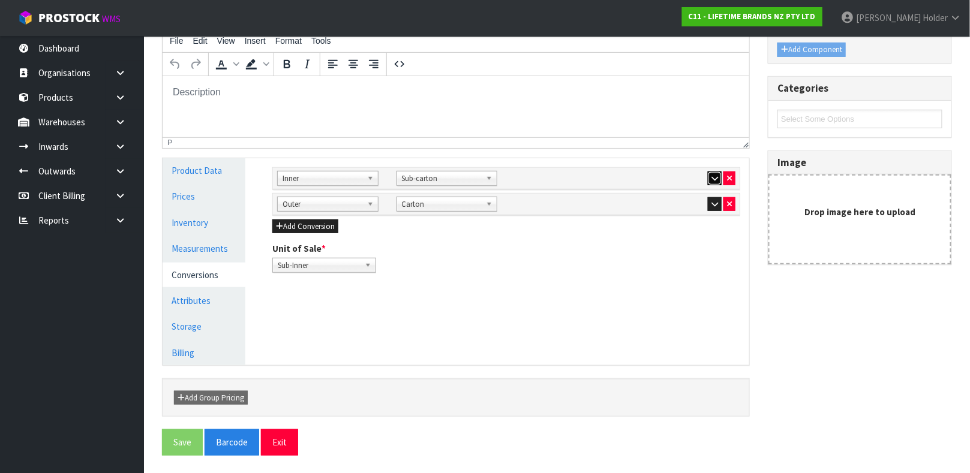
click at [715, 176] on icon "button" at bounding box center [714, 179] width 7 height 8
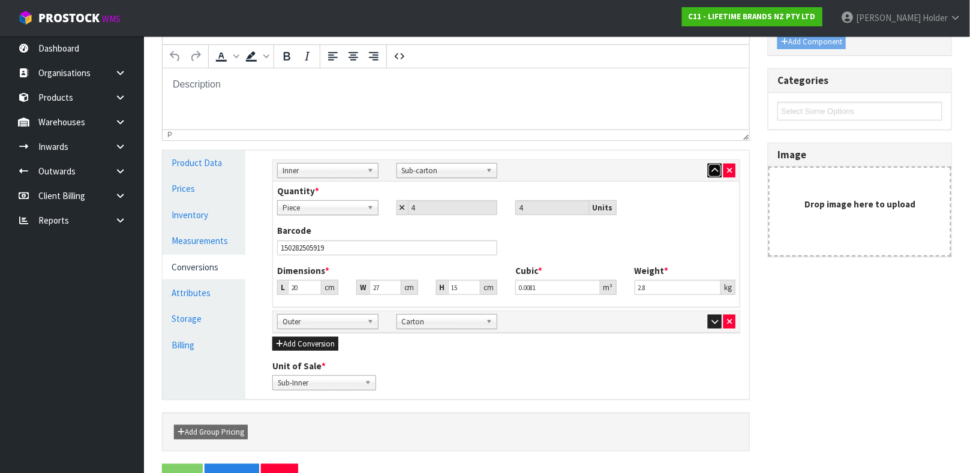
scroll to position [180, 0]
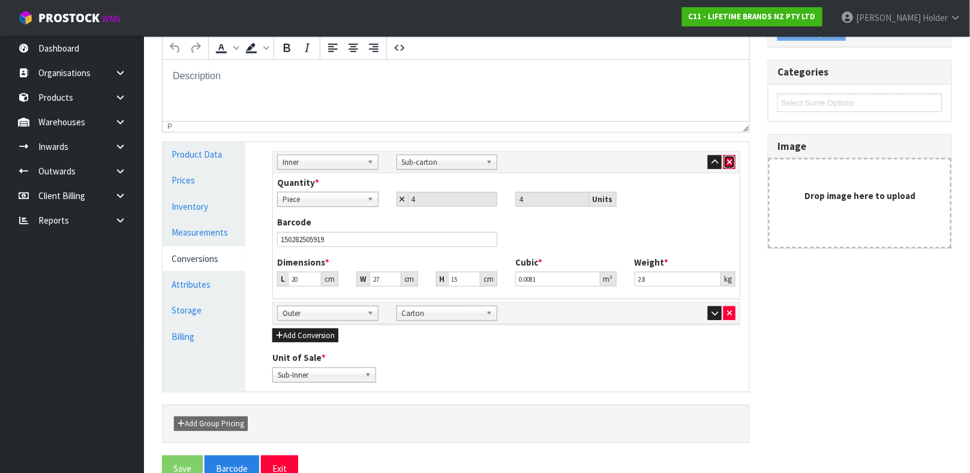
click at [723, 164] on button "button" at bounding box center [729, 162] width 12 height 14
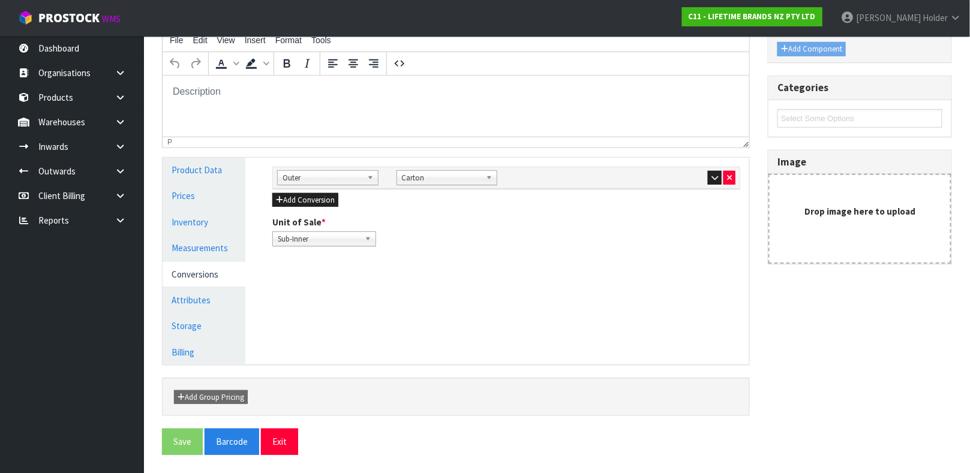
scroll to position [164, 0]
click at [307, 201] on button "Add Conversion" at bounding box center [305, 201] width 66 height 14
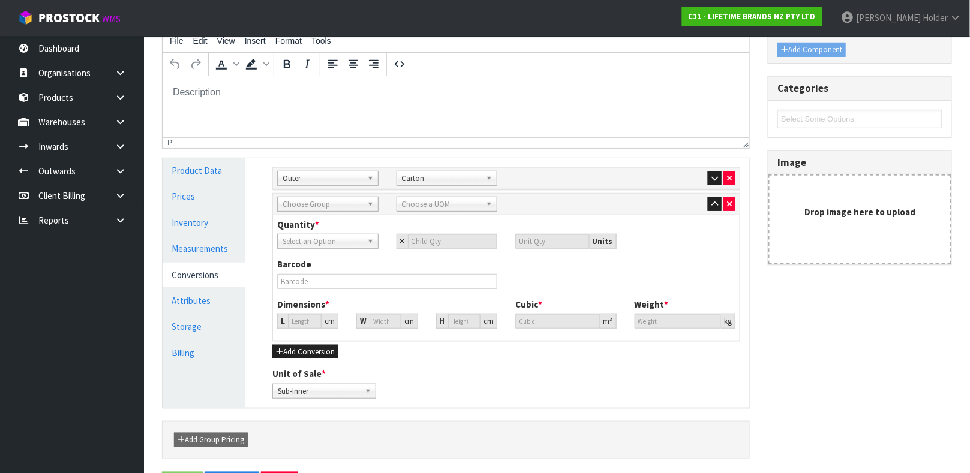
click at [326, 202] on span "Choose Group" at bounding box center [323, 204] width 80 height 14
click at [316, 255] on li "Inner" at bounding box center [327, 253] width 95 height 15
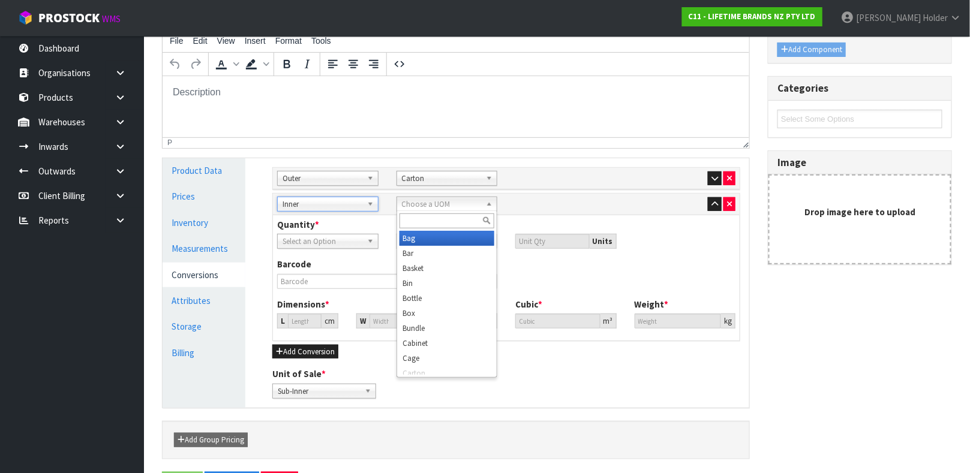
click at [441, 203] on span "Choose a UOM" at bounding box center [442, 204] width 80 height 14
click at [440, 233] on li "Sub -carton" at bounding box center [446, 238] width 95 height 15
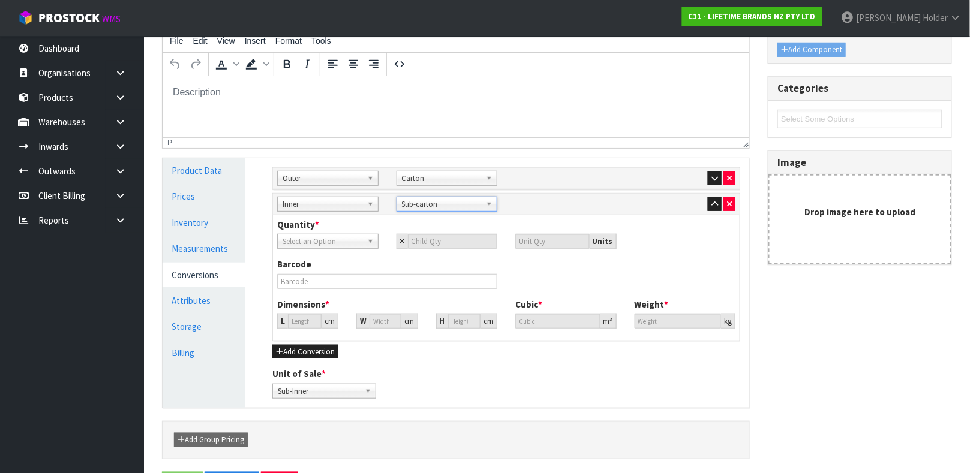
click at [338, 235] on span "Select an Option" at bounding box center [323, 242] width 80 height 14
click at [334, 271] on li "Sub-Inner" at bounding box center [327, 275] width 95 height 15
click at [426, 241] on input "number" at bounding box center [453, 241] width 90 height 15
click at [534, 223] on div "Quantity * Sub-Inner Carton Sub-carton Sub-Inner Sub-Inner Carton Sub-carton 4 …" at bounding box center [506, 233] width 476 height 31
click at [466, 238] on input "4" at bounding box center [453, 241] width 90 height 15
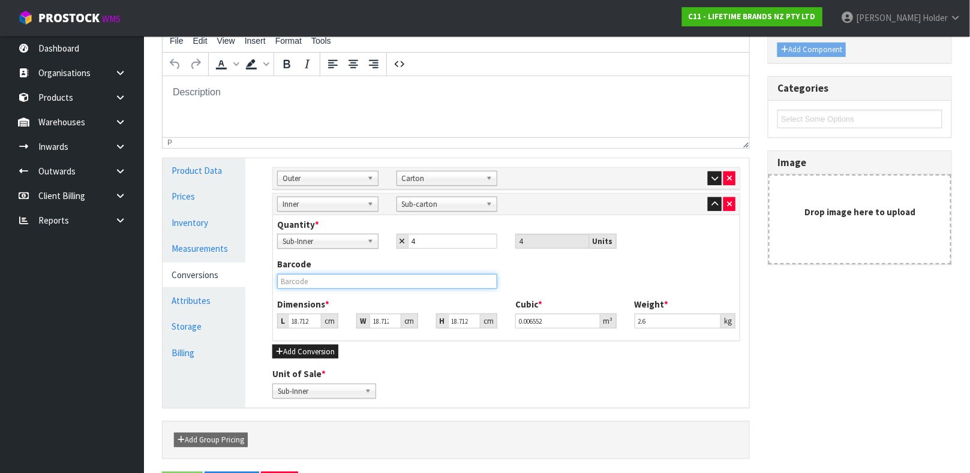
click at [432, 274] on input "text" at bounding box center [387, 281] width 220 height 15
click at [298, 323] on input "18.712" at bounding box center [305, 321] width 34 height 15
click at [460, 319] on input "18.712" at bounding box center [464, 321] width 32 height 15
click at [663, 320] on input "2.6" at bounding box center [678, 321] width 87 height 15
click at [711, 203] on icon "button" at bounding box center [714, 204] width 7 height 8
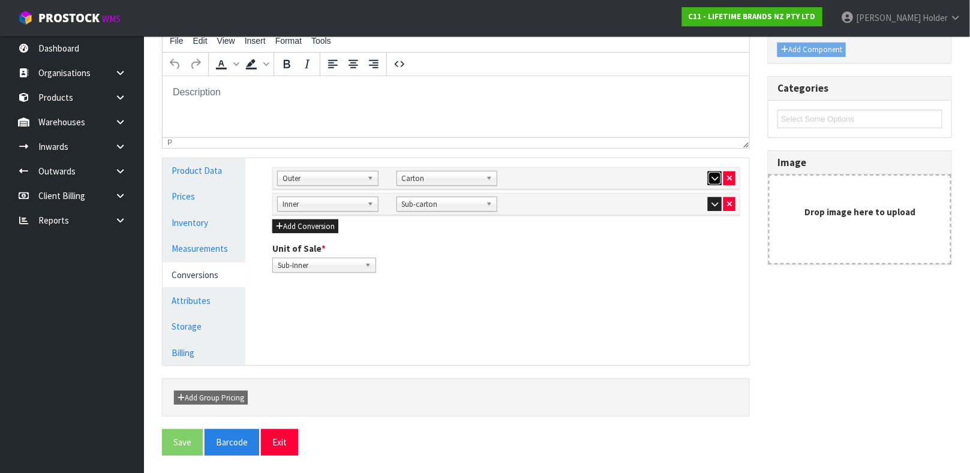
click at [711, 179] on icon "button" at bounding box center [714, 179] width 7 height 8
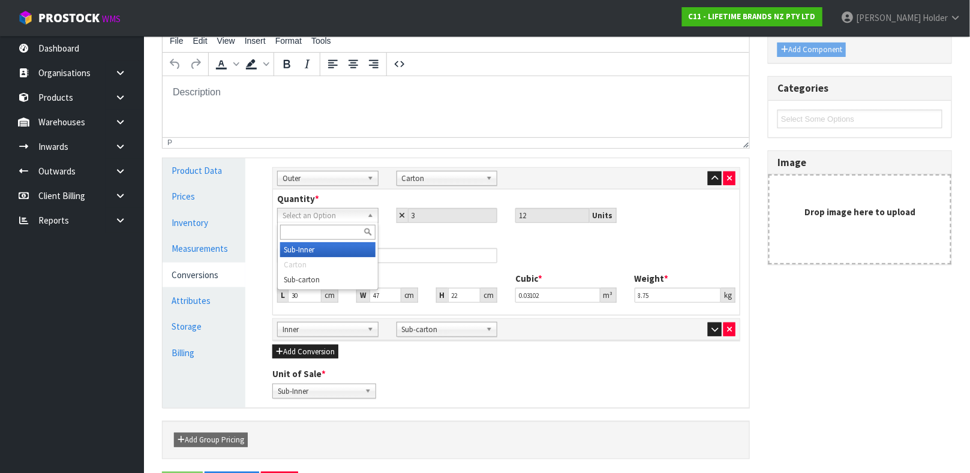
click at [341, 217] on span "Select an Option" at bounding box center [323, 216] width 80 height 14
click at [344, 275] on li "Sub-carton" at bounding box center [327, 279] width 95 height 15
drag, startPoint x: 301, startPoint y: 296, endPoint x: 268, endPoint y: 295, distance: 33.0
click at [268, 295] on div "L 30 cm" at bounding box center [307, 295] width 79 height 15
click at [462, 295] on input "22" at bounding box center [464, 295] width 32 height 15
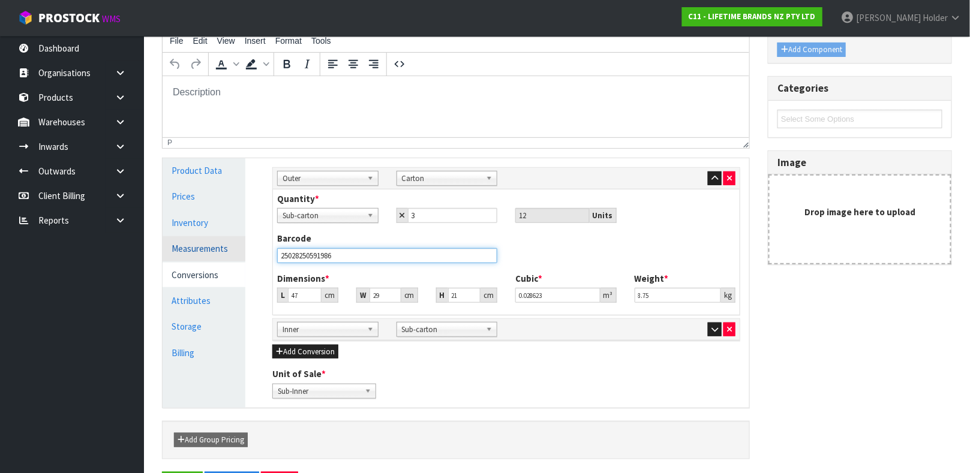
drag, startPoint x: 366, startPoint y: 259, endPoint x: 214, endPoint y: 252, distance: 152.5
click at [214, 252] on div "Product Data Prices Inventory Measurements Conversions Attributes Storage Billi…" at bounding box center [456, 283] width 605 height 250
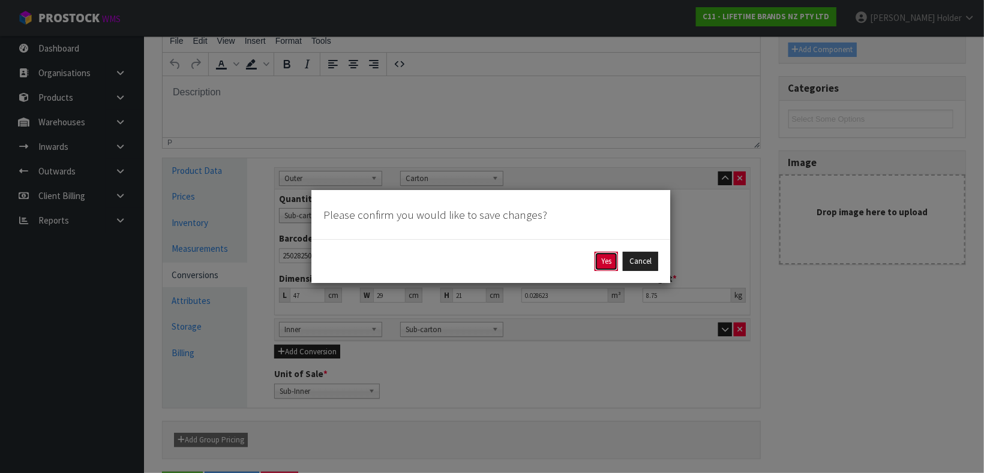
click at [606, 260] on button "Yes" at bounding box center [605, 261] width 23 height 19
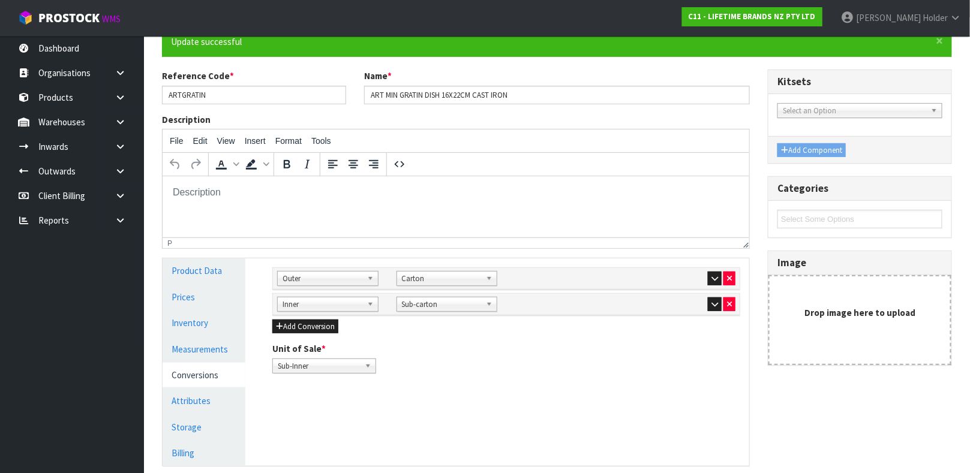
scroll to position [90, 0]
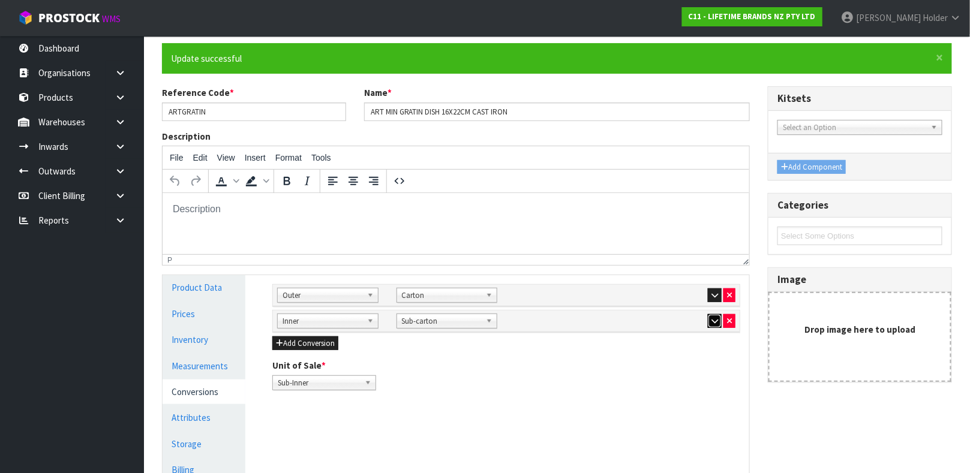
click at [715, 320] on icon "button" at bounding box center [714, 321] width 7 height 8
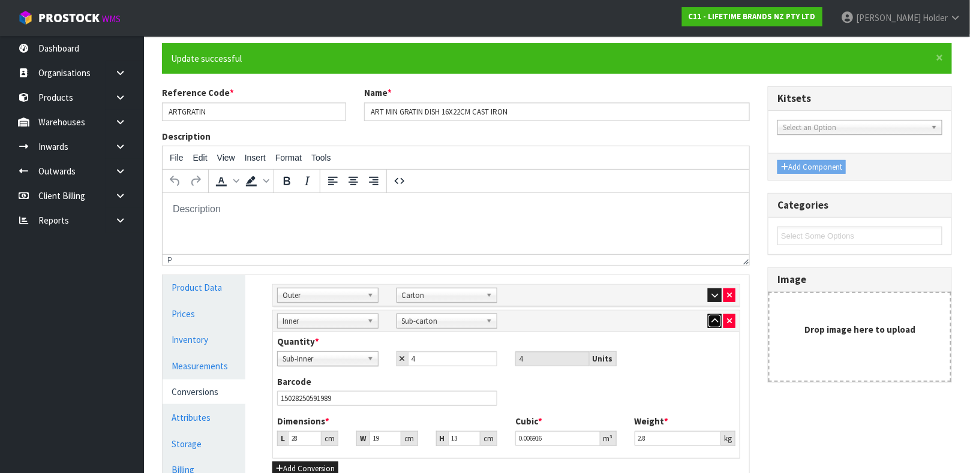
click at [714, 320] on icon "button" at bounding box center [714, 321] width 7 height 8
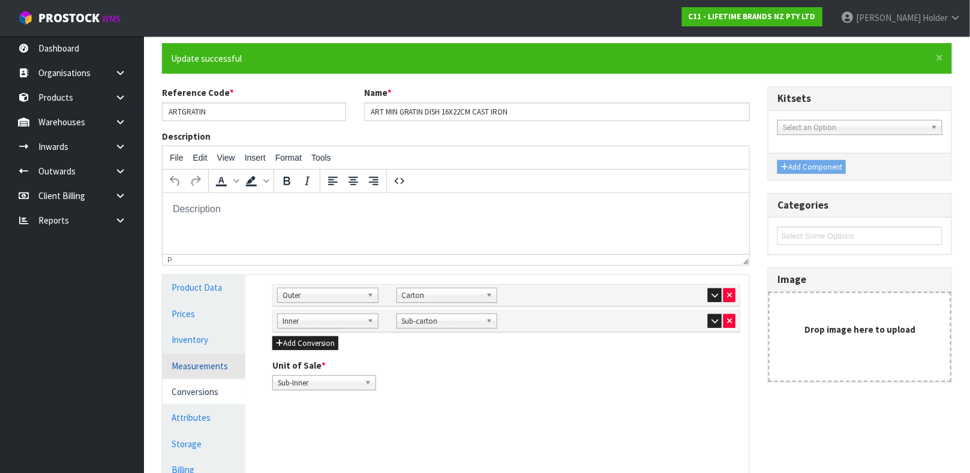
click at [175, 359] on link "Measurements" at bounding box center [204, 366] width 83 height 25
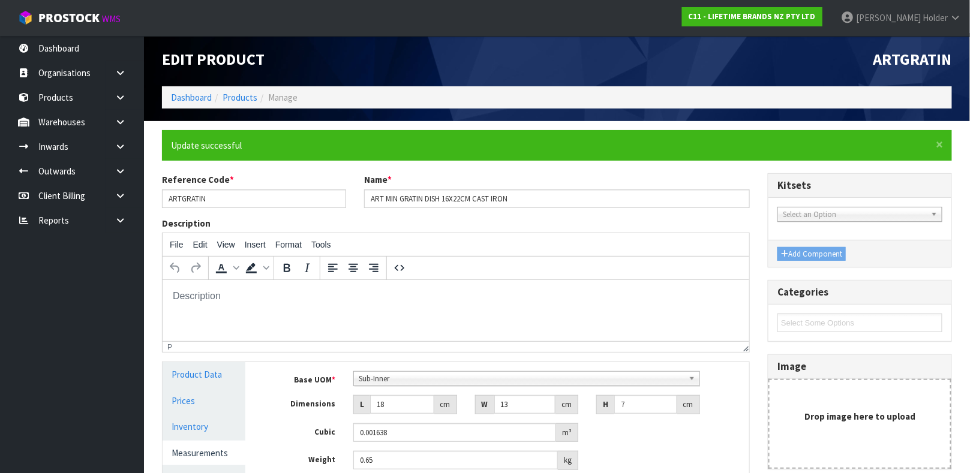
scroll to position [0, 0]
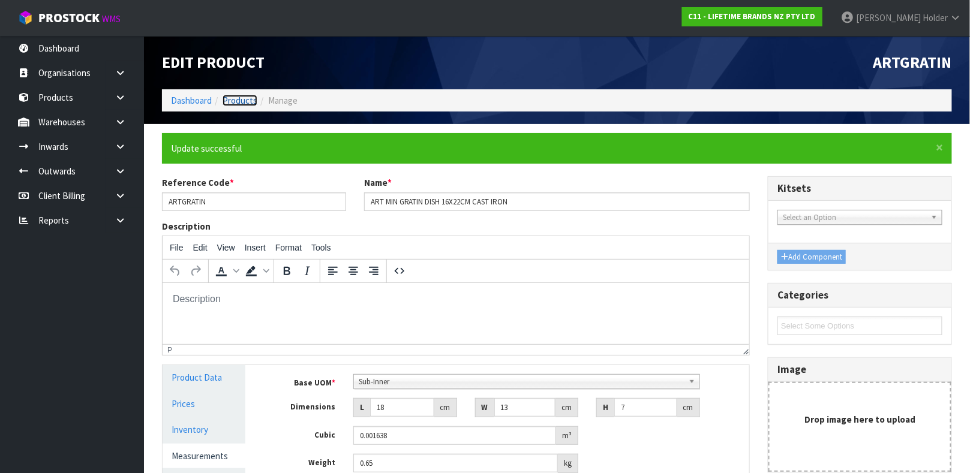
click at [245, 99] on link "Products" at bounding box center [240, 100] width 35 height 11
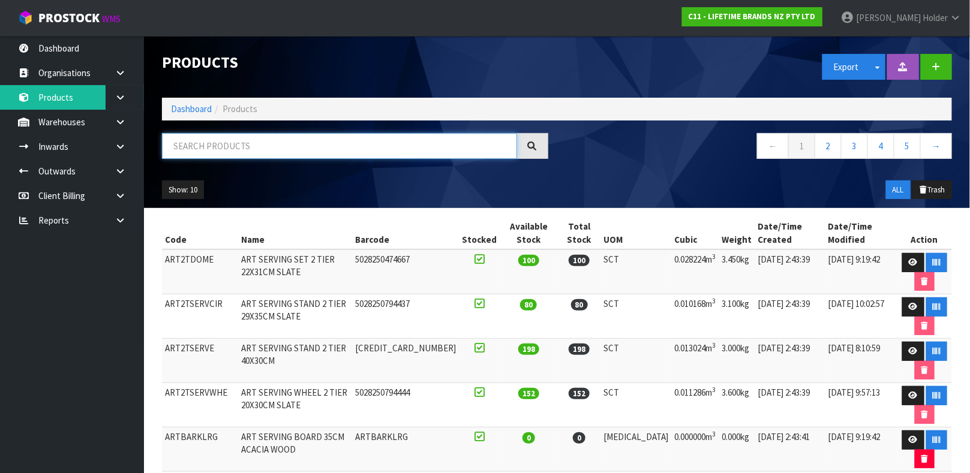
click at [269, 148] on input "text" at bounding box center [339, 146] width 355 height 26
click at [438, 136] on input "text" at bounding box center [339, 146] width 355 height 26
click at [450, 115] on ol "Dashboard Products" at bounding box center [557, 109] width 790 height 22
click at [432, 139] on input "text" at bounding box center [339, 146] width 355 height 26
click at [473, 135] on input "text" at bounding box center [339, 146] width 355 height 26
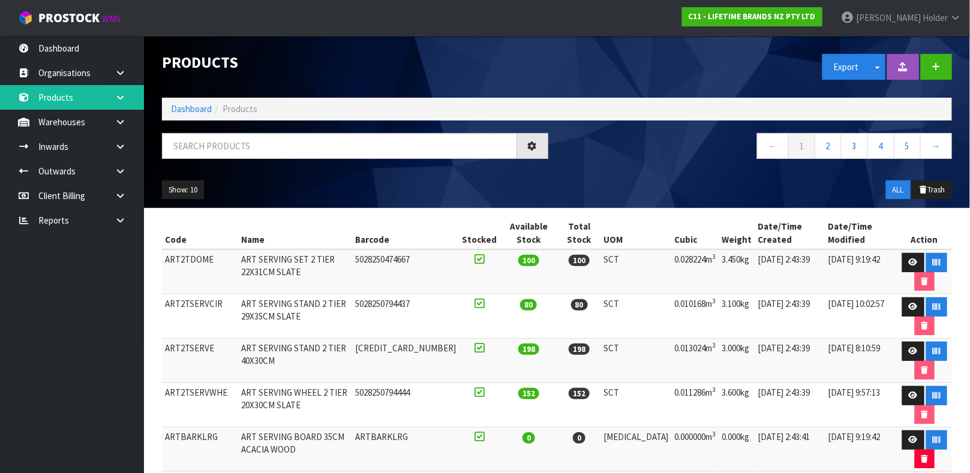
click at [121, 97] on icon at bounding box center [120, 97] width 11 height 9
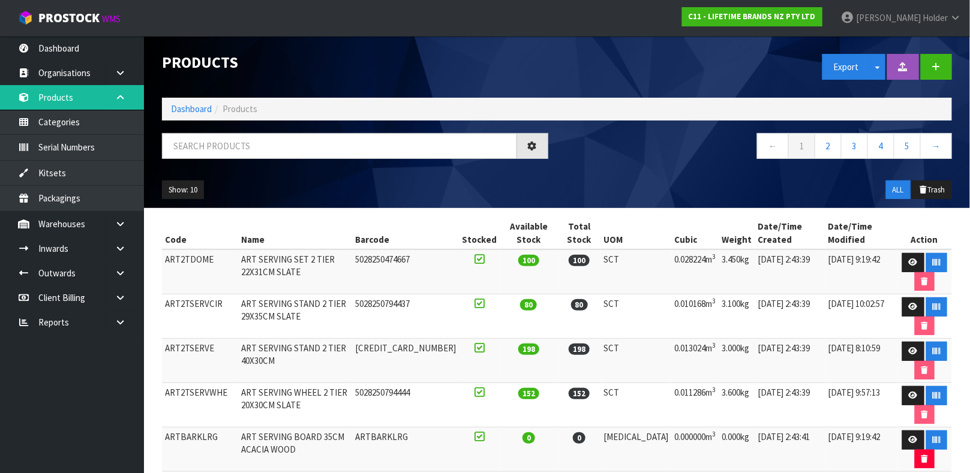
click at [121, 97] on icon at bounding box center [120, 97] width 11 height 9
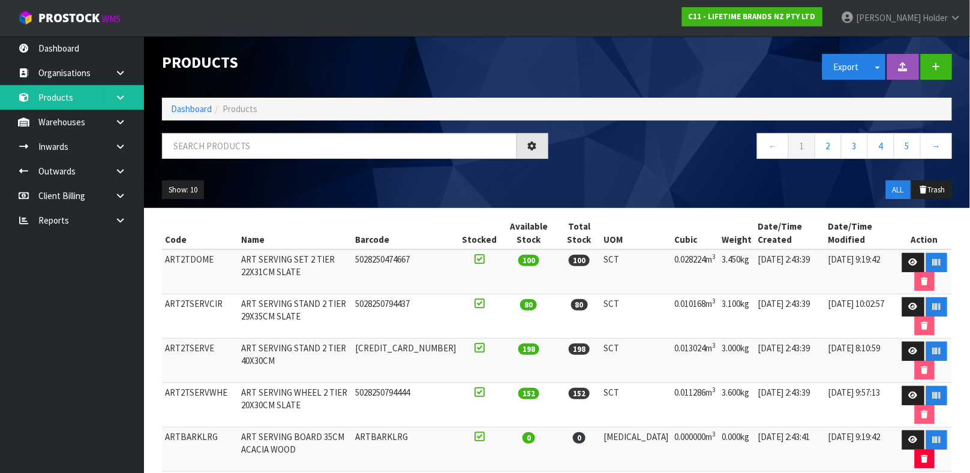
click at [121, 97] on icon at bounding box center [120, 97] width 11 height 9
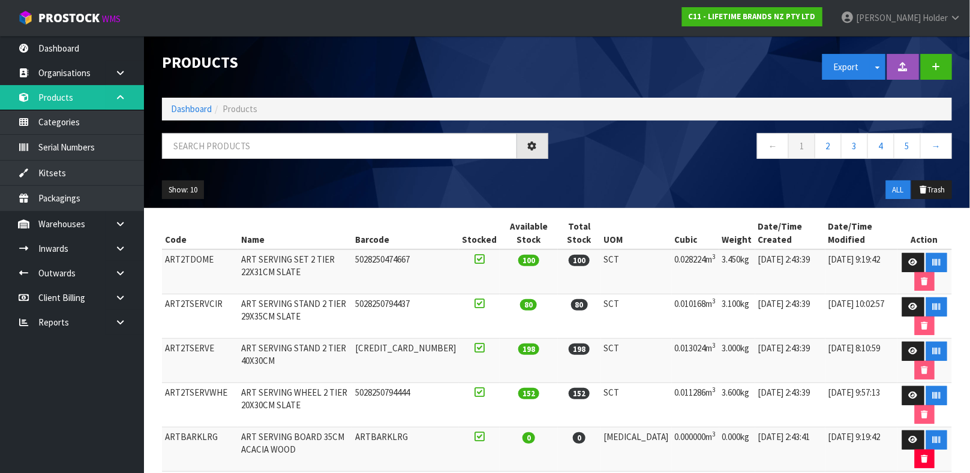
click at [121, 97] on icon at bounding box center [120, 97] width 11 height 9
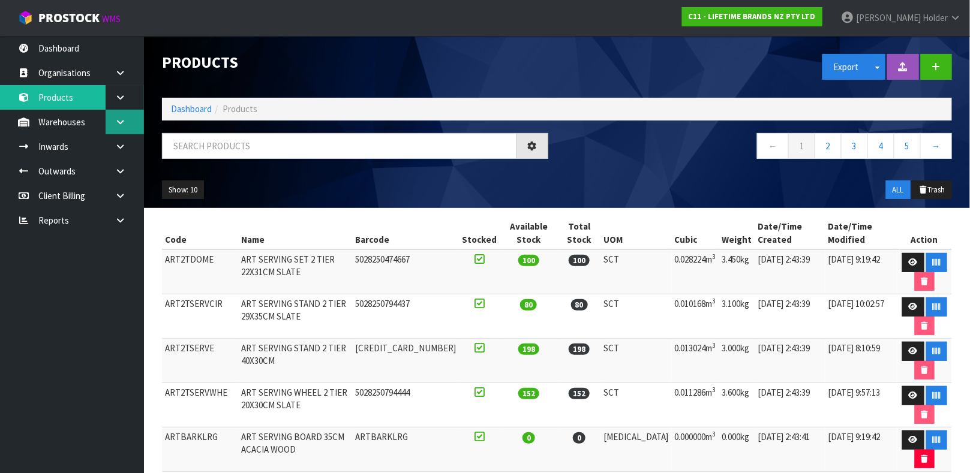
click at [115, 115] on link at bounding box center [125, 122] width 38 height 25
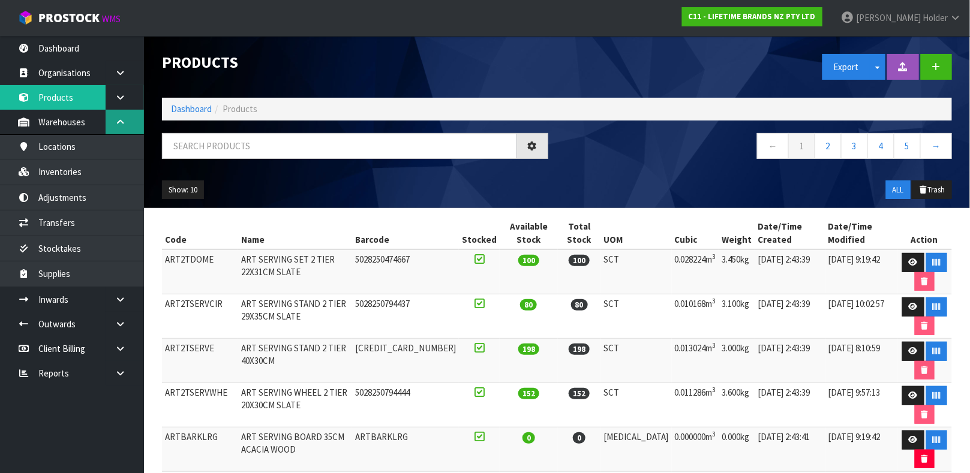
click at [115, 115] on link at bounding box center [125, 122] width 38 height 25
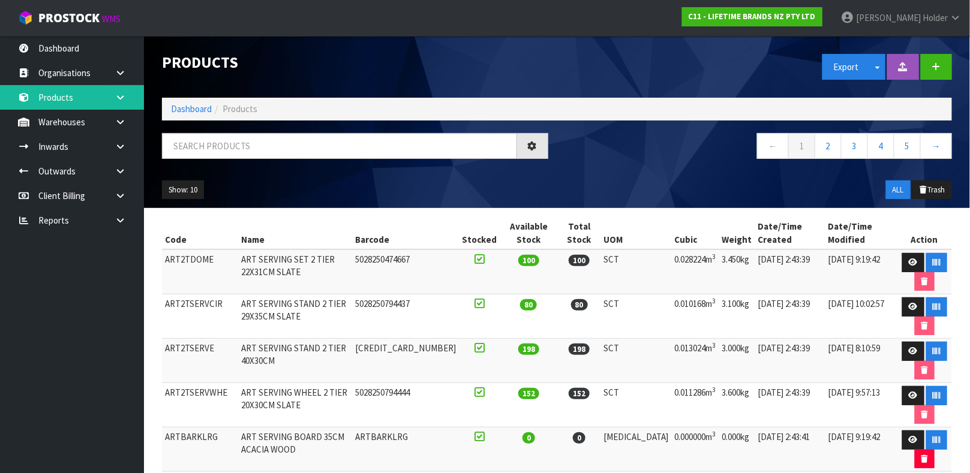
click at [116, 99] on icon at bounding box center [120, 97] width 11 height 9
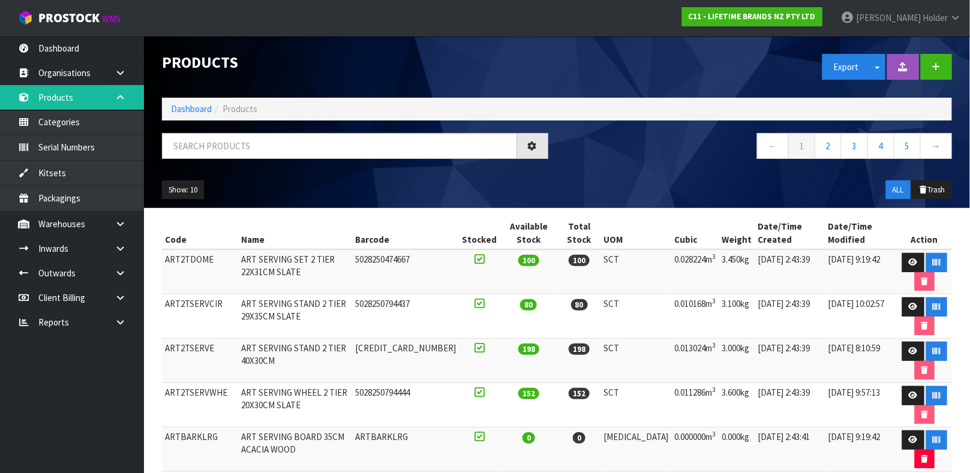
click at [116, 99] on icon at bounding box center [120, 97] width 11 height 9
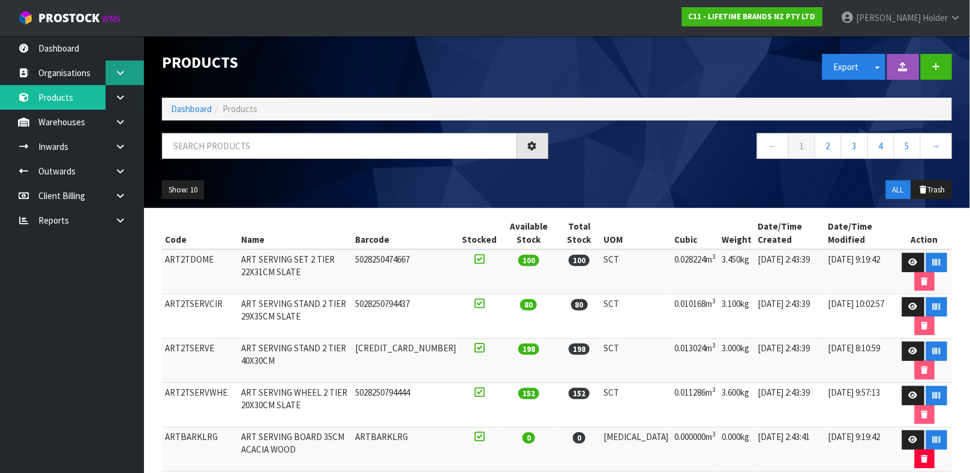
click at [128, 80] on link at bounding box center [125, 73] width 38 height 25
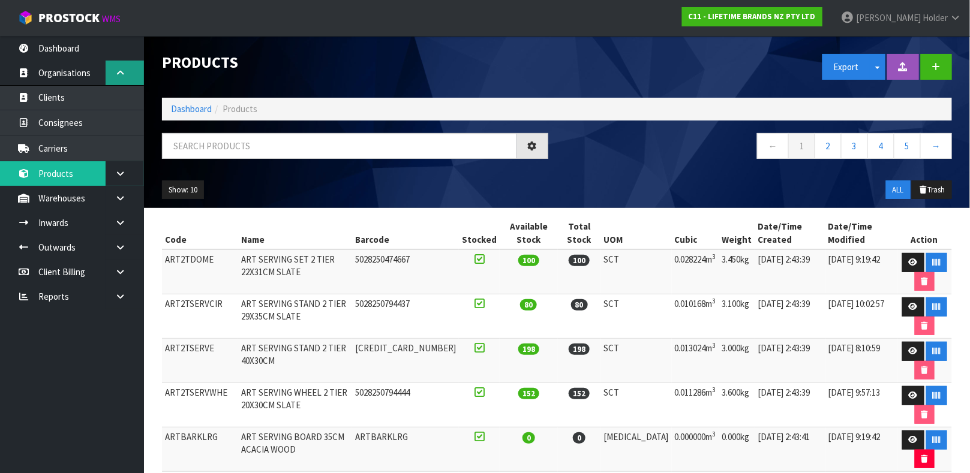
click at [128, 80] on link at bounding box center [125, 73] width 38 height 25
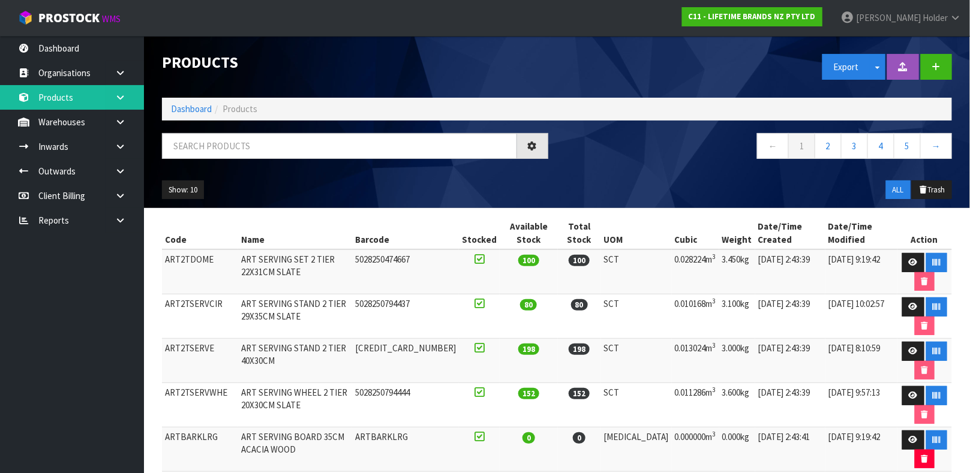
click at [129, 99] on link at bounding box center [125, 97] width 38 height 25
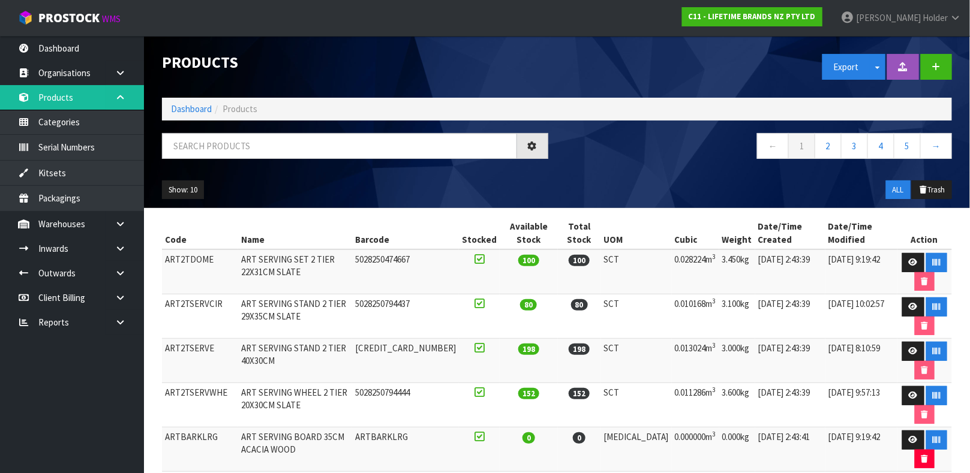
click at [129, 99] on link at bounding box center [125, 97] width 38 height 25
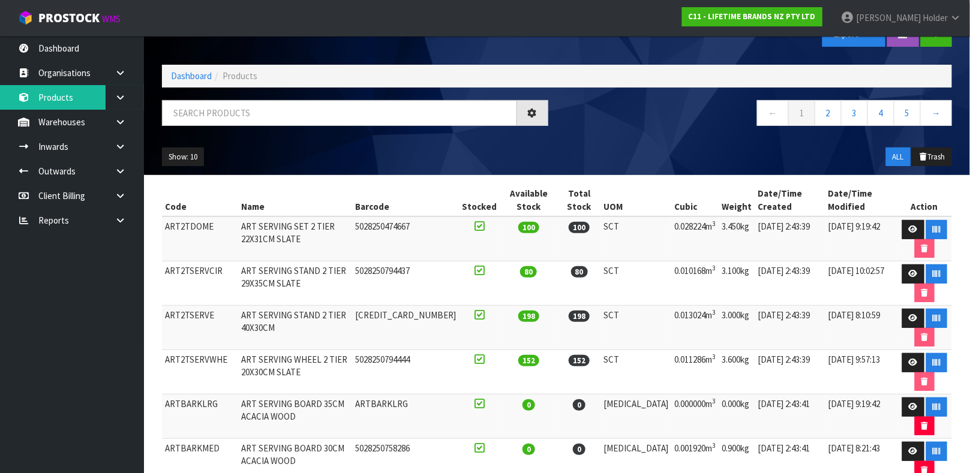
scroll to position [90, 0]
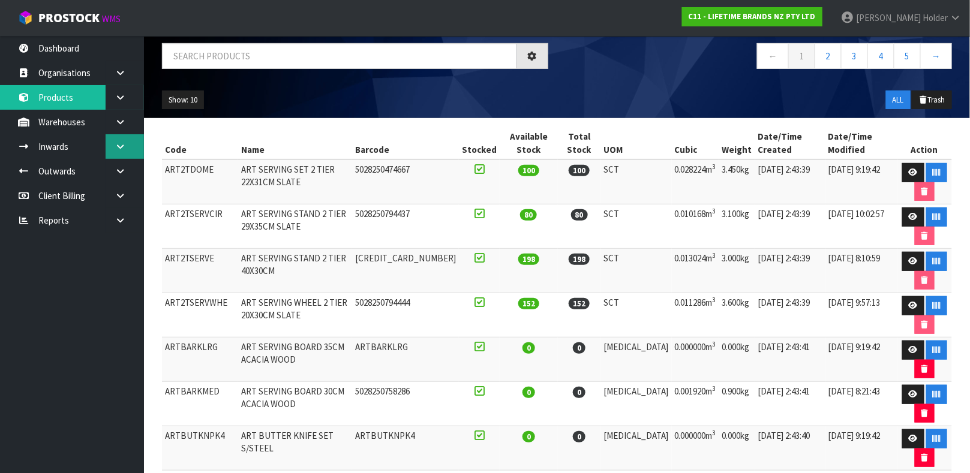
click at [139, 142] on link at bounding box center [125, 146] width 38 height 25
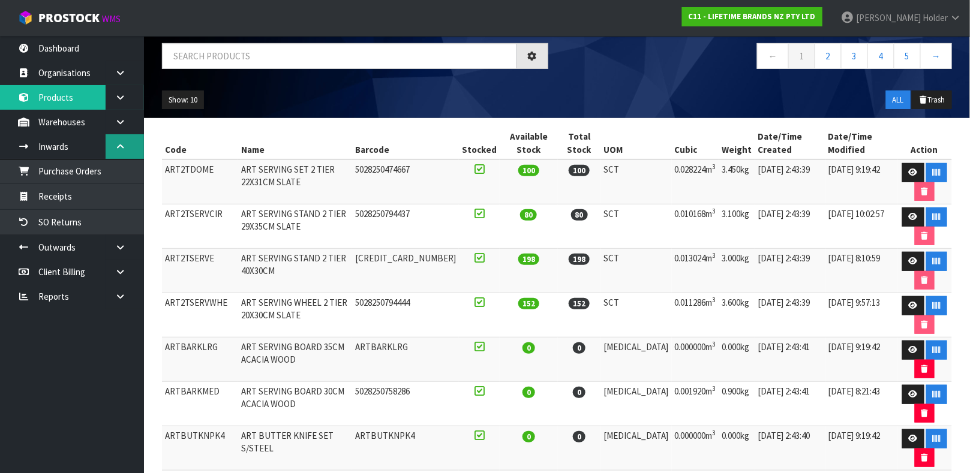
click at [139, 142] on link at bounding box center [125, 146] width 38 height 25
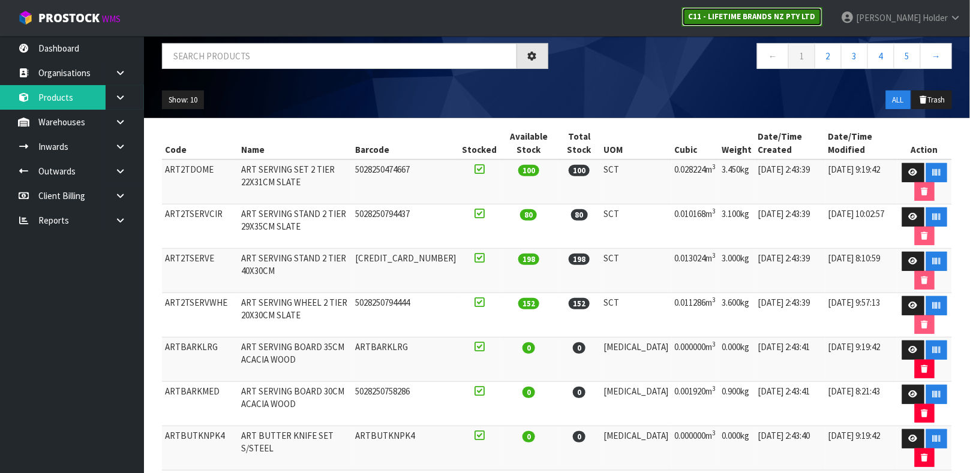
click at [791, 10] on link "C11 - LIFETIME BRANDS NZ PTY LTD" at bounding box center [752, 16] width 140 height 19
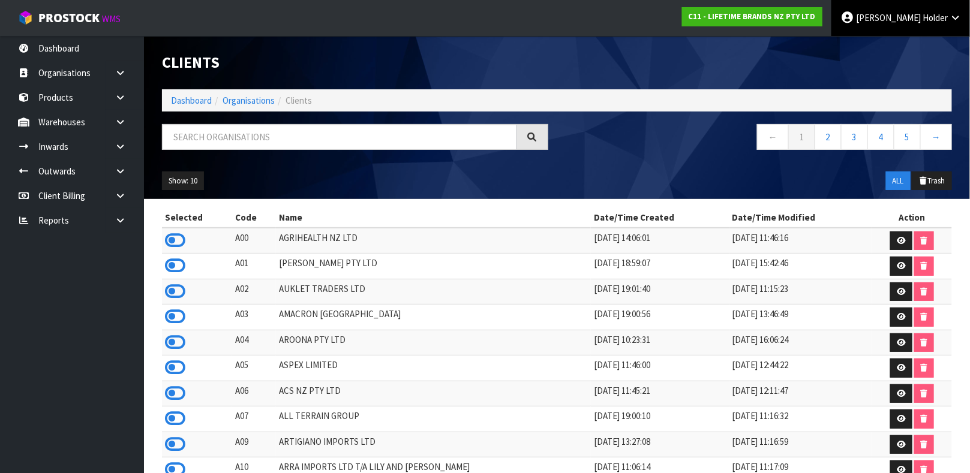
click at [951, 27] on link "[PERSON_NAME]" at bounding box center [900, 18] width 139 height 36
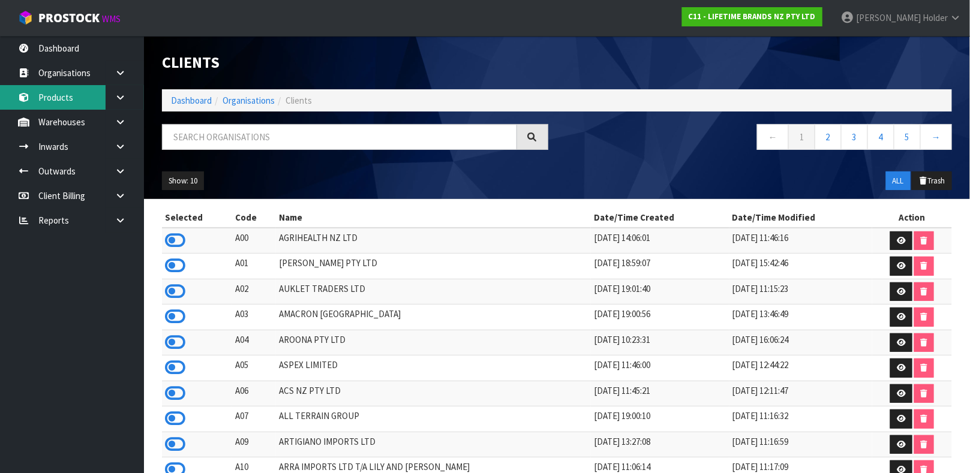
click at [73, 103] on link "Products" at bounding box center [72, 97] width 144 height 25
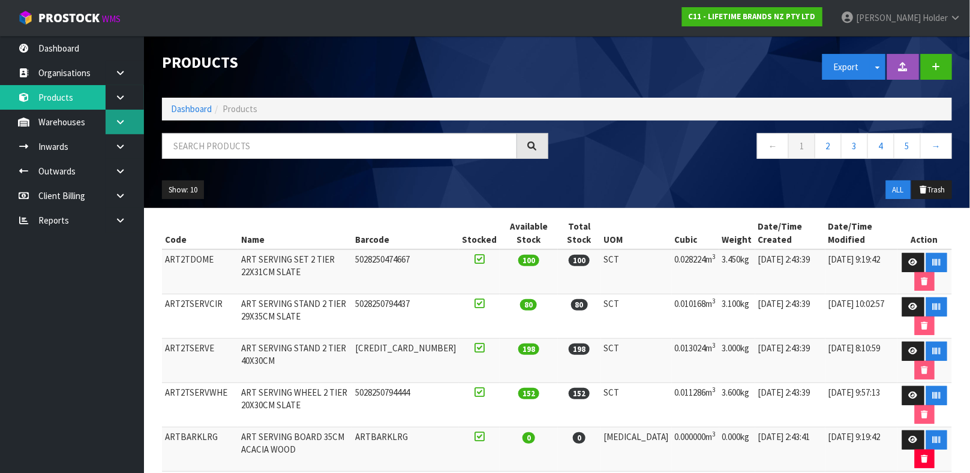
click at [120, 123] on icon at bounding box center [120, 122] width 11 height 9
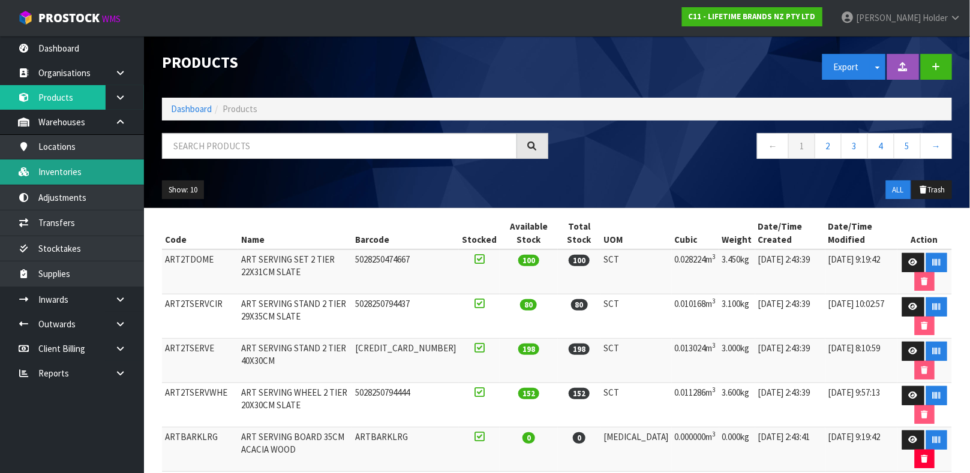
click at [111, 160] on link "Inventories" at bounding box center [72, 172] width 144 height 25
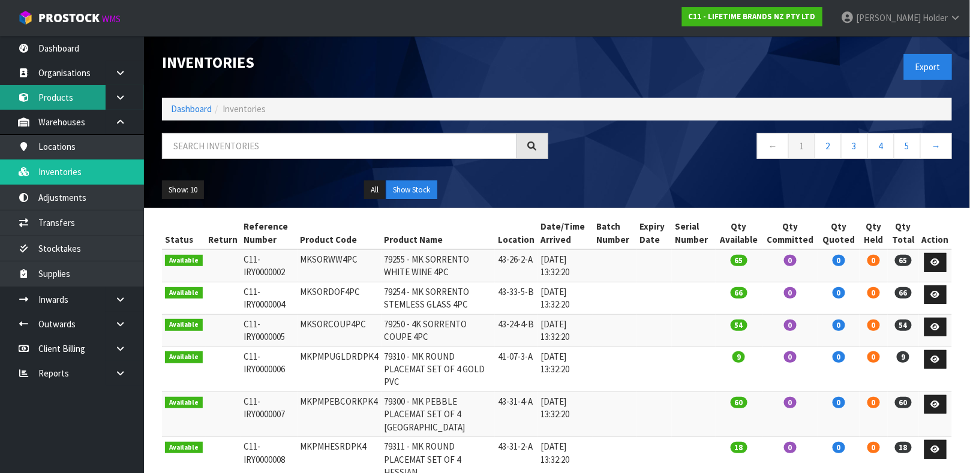
click at [76, 104] on link "Products" at bounding box center [72, 97] width 144 height 25
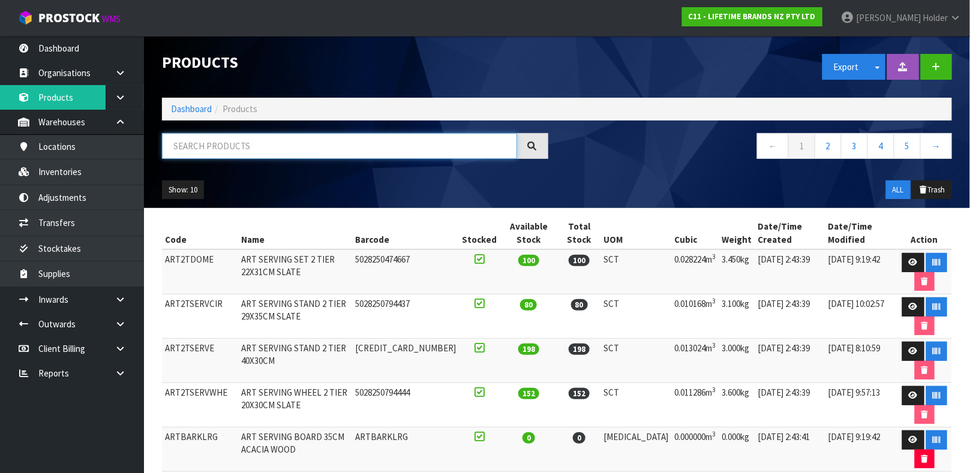
click at [232, 146] on input "text" at bounding box center [339, 146] width 355 height 26
click at [233, 151] on input "text" at bounding box center [339, 146] width 355 height 26
click at [221, 154] on input "text" at bounding box center [339, 146] width 355 height 26
click at [210, 128] on div "Products Export Split button! SOH Summary Measurements Dangerous Goods Import P…" at bounding box center [557, 122] width 808 height 172
click at [206, 142] on input "text" at bounding box center [339, 146] width 355 height 26
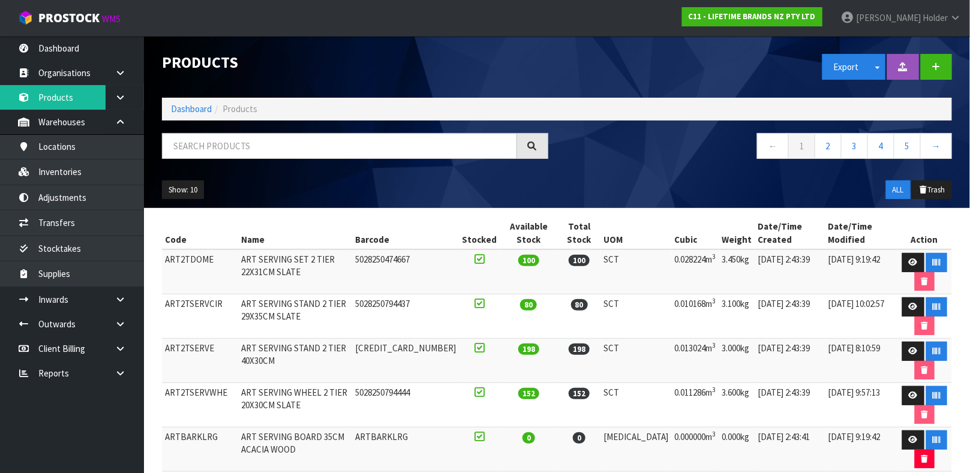
click at [208, 130] on div "Products Export Split button! SOH Summary Measurements Dangerous Goods Import P…" at bounding box center [557, 122] width 808 height 172
click at [206, 138] on input "text" at bounding box center [339, 146] width 355 height 26
click at [116, 295] on icon at bounding box center [120, 299] width 11 height 9
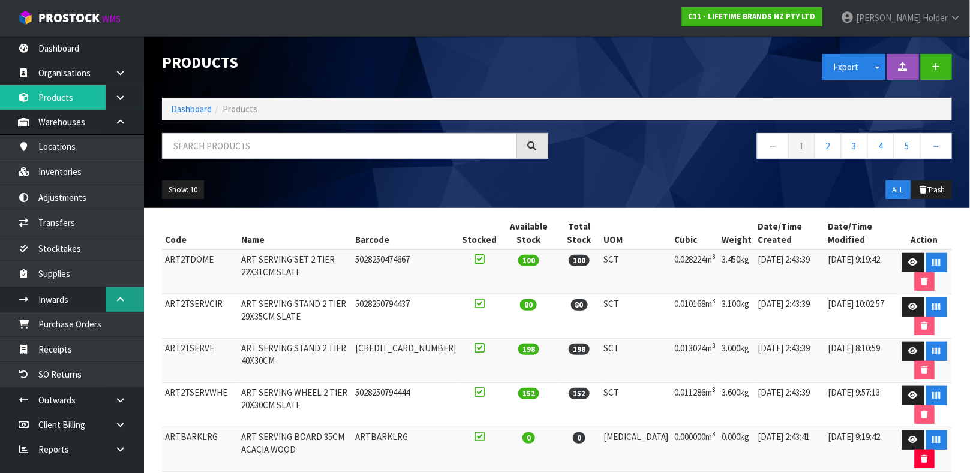
click at [116, 295] on icon at bounding box center [120, 299] width 11 height 9
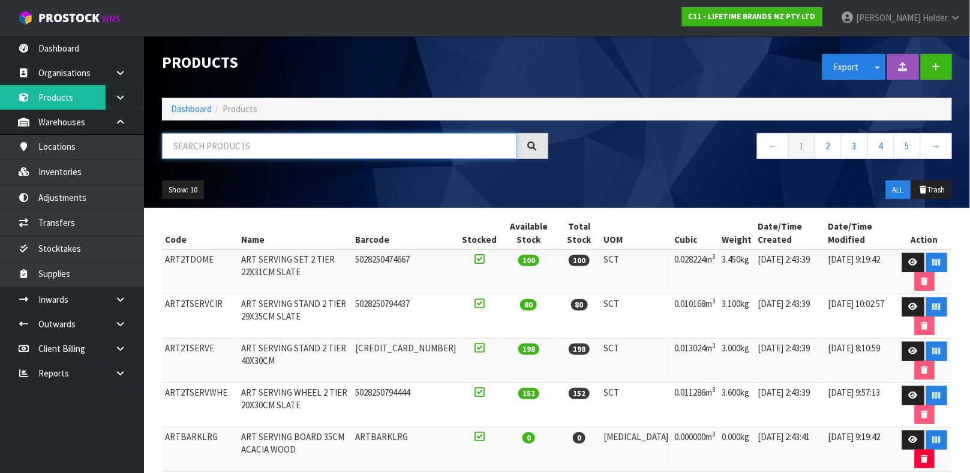
click at [262, 140] on input "text" at bounding box center [339, 146] width 355 height 26
click at [248, 156] on input "text" at bounding box center [339, 146] width 355 height 26
click at [250, 155] on input "text" at bounding box center [339, 146] width 355 height 26
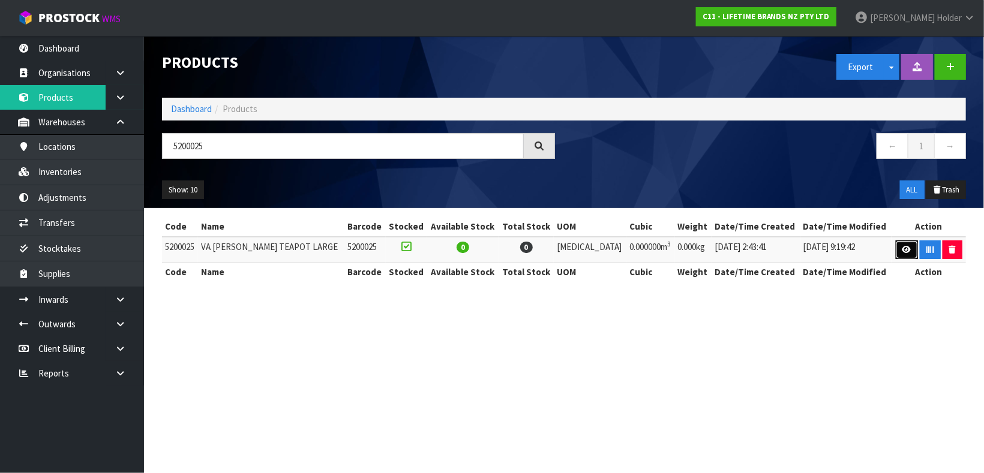
click at [902, 249] on icon at bounding box center [906, 250] width 9 height 8
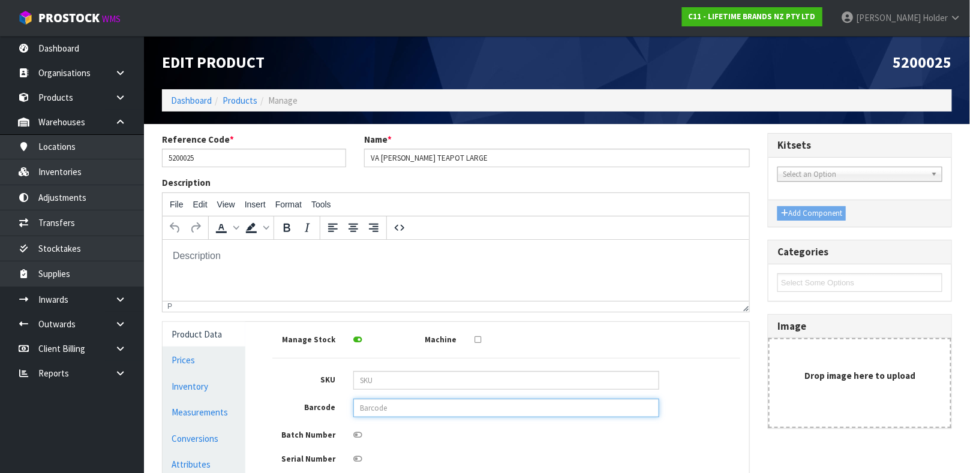
click at [393, 405] on input "text" at bounding box center [506, 408] width 306 height 19
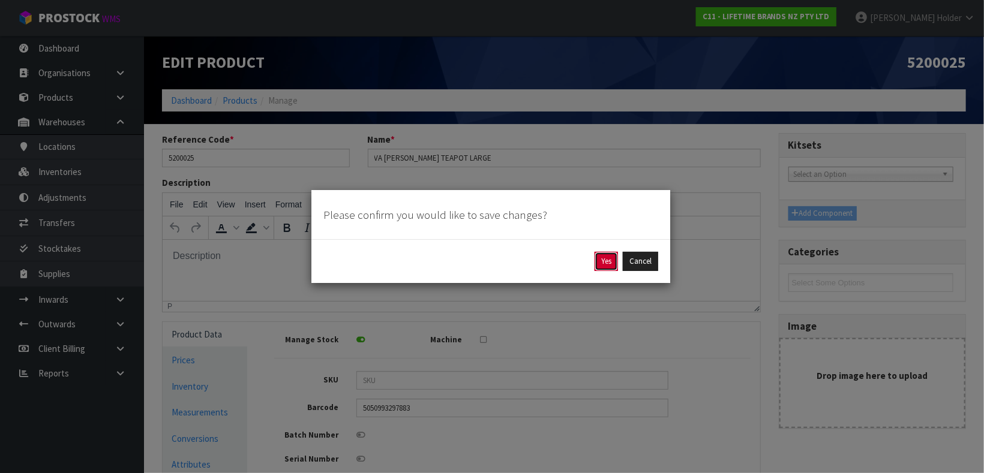
click at [598, 268] on button "Yes" at bounding box center [605, 261] width 23 height 19
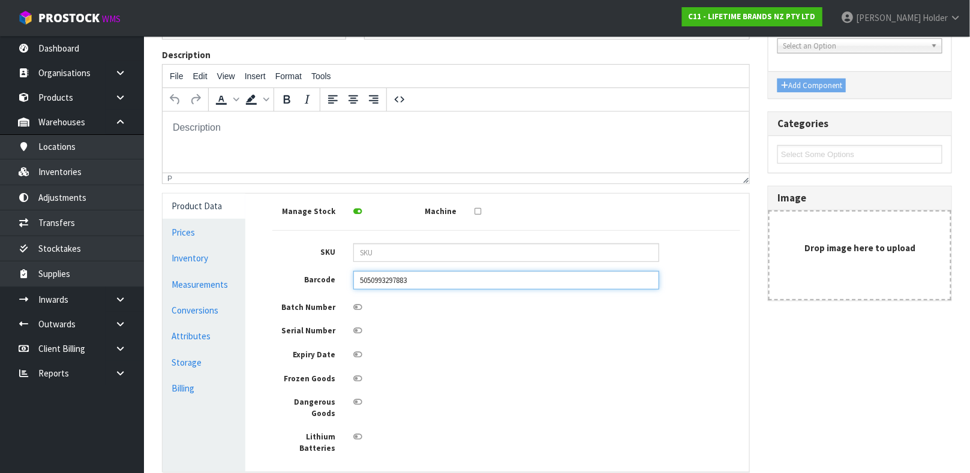
scroll to position [258, 0]
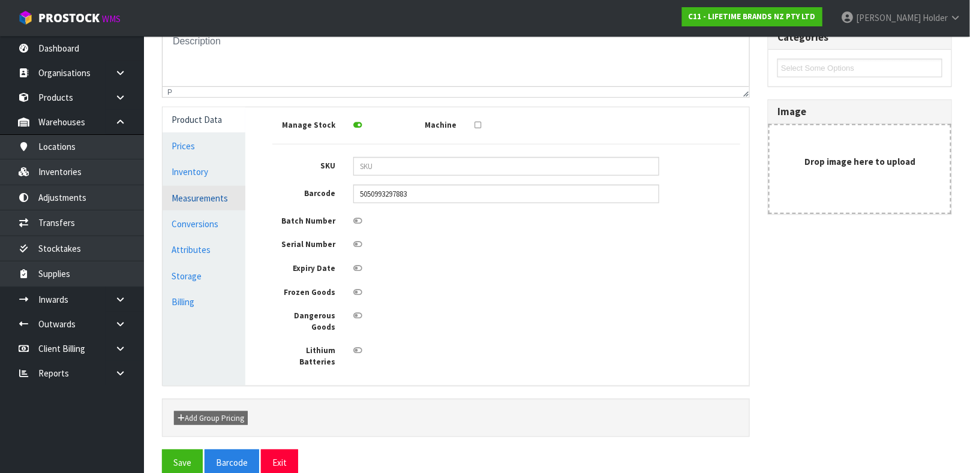
click at [214, 201] on link "Measurements" at bounding box center [204, 198] width 83 height 25
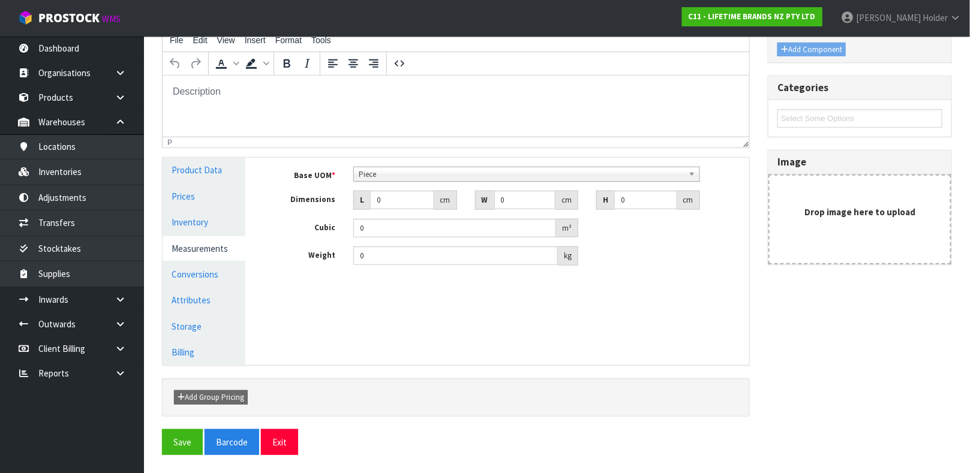
scroll to position [208, 0]
click at [387, 179] on span "Piece" at bounding box center [521, 174] width 325 height 14
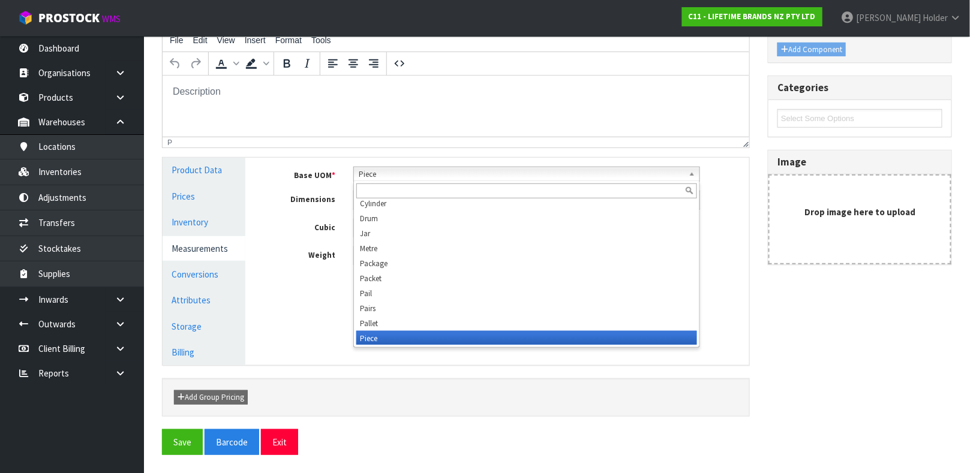
click at [389, 185] on input "text" at bounding box center [526, 191] width 341 height 15
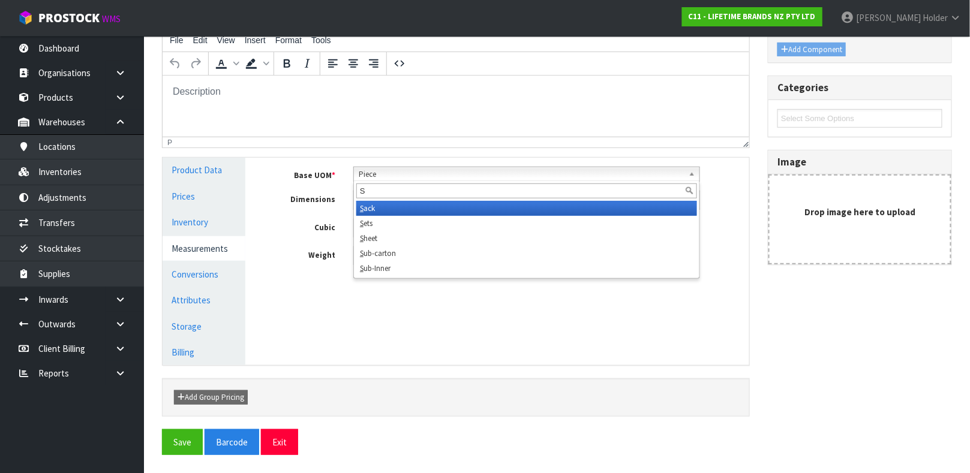
scroll to position [0, 0]
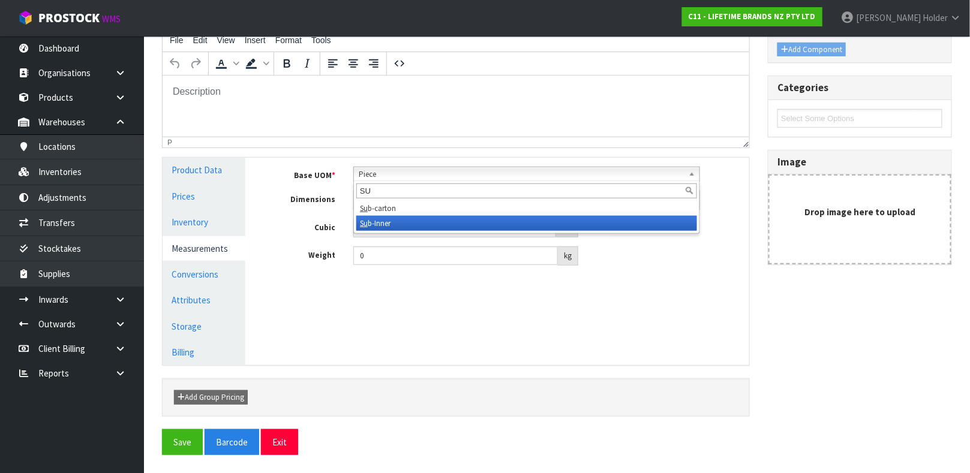
click at [392, 221] on li "Su b-Inner" at bounding box center [526, 223] width 341 height 15
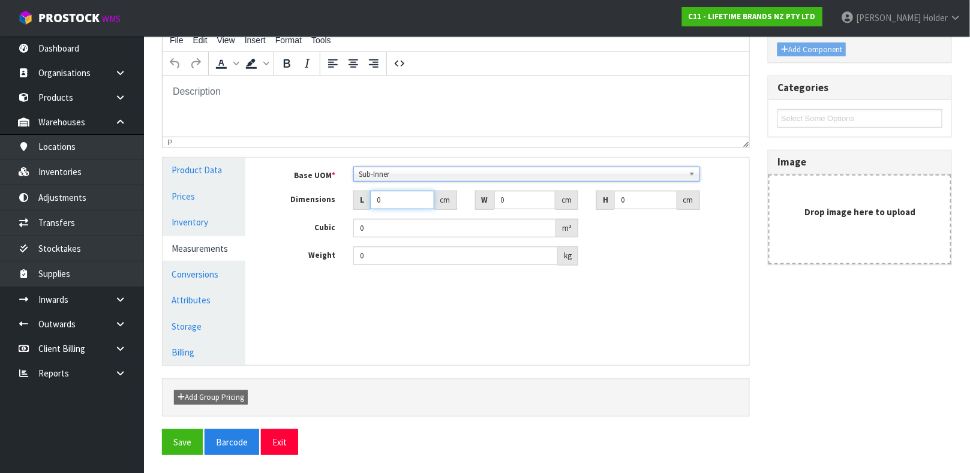
click at [400, 199] on input "0" at bounding box center [402, 200] width 64 height 19
drag, startPoint x: 415, startPoint y: 253, endPoint x: 206, endPoint y: 253, distance: 208.7
click at [206, 253] on div "Product Data Prices Inventory Measurements Conversions Attributes Storage Billi…" at bounding box center [456, 261] width 605 height 207
click at [218, 275] on link "Conversions" at bounding box center [204, 274] width 83 height 25
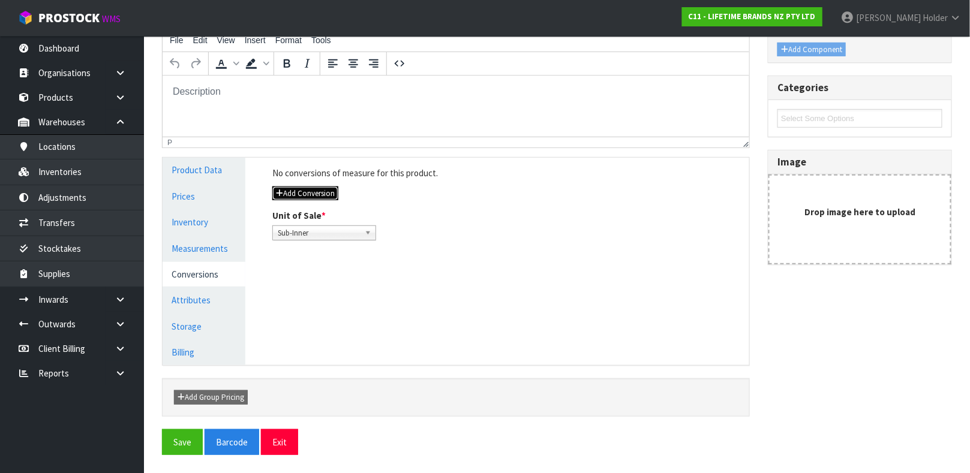
click at [305, 194] on button "Add Conversion" at bounding box center [305, 194] width 66 height 14
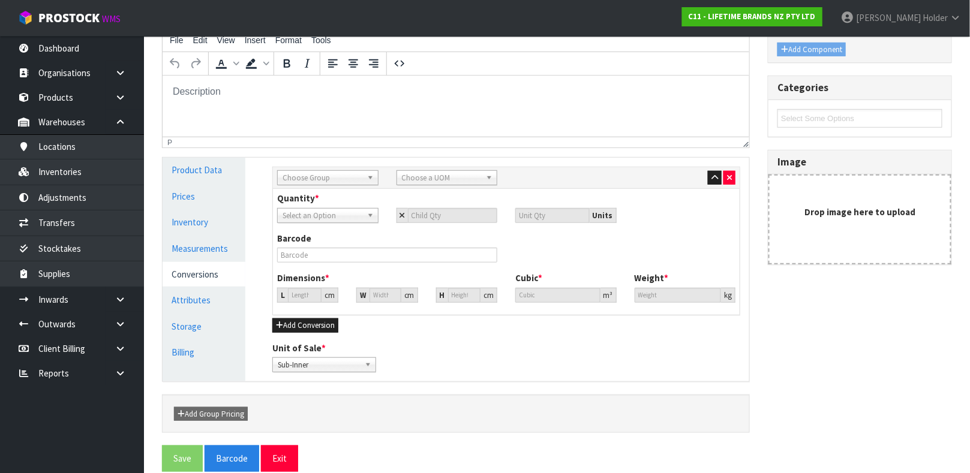
click at [309, 180] on span "Choose Group" at bounding box center [323, 178] width 80 height 14
click at [308, 220] on li "Inn er" at bounding box center [327, 227] width 95 height 15
click at [419, 178] on span "Choose a UOM" at bounding box center [442, 178] width 80 height 14
click at [417, 209] on li "Sub -carton" at bounding box center [446, 212] width 95 height 15
click at [440, 214] on input "number" at bounding box center [453, 215] width 90 height 15
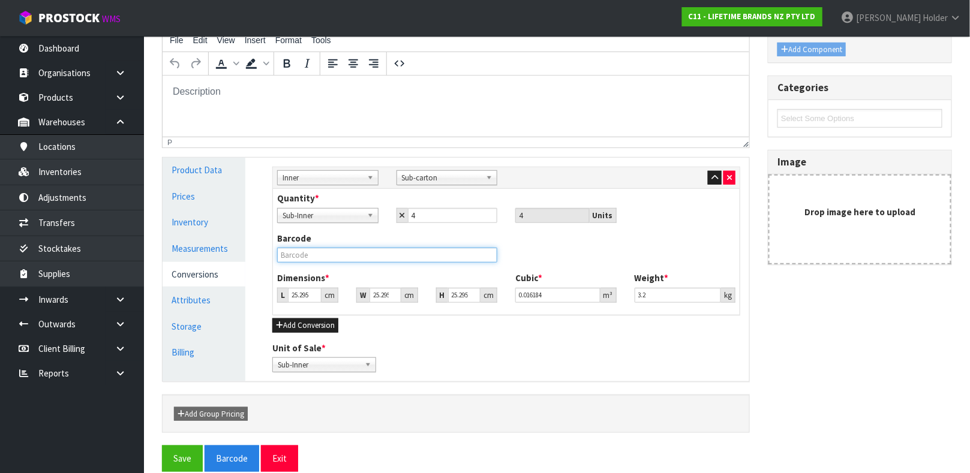
click at [392, 260] on input "text" at bounding box center [387, 255] width 220 height 15
click at [162, 446] on button "Save" at bounding box center [182, 459] width 41 height 26
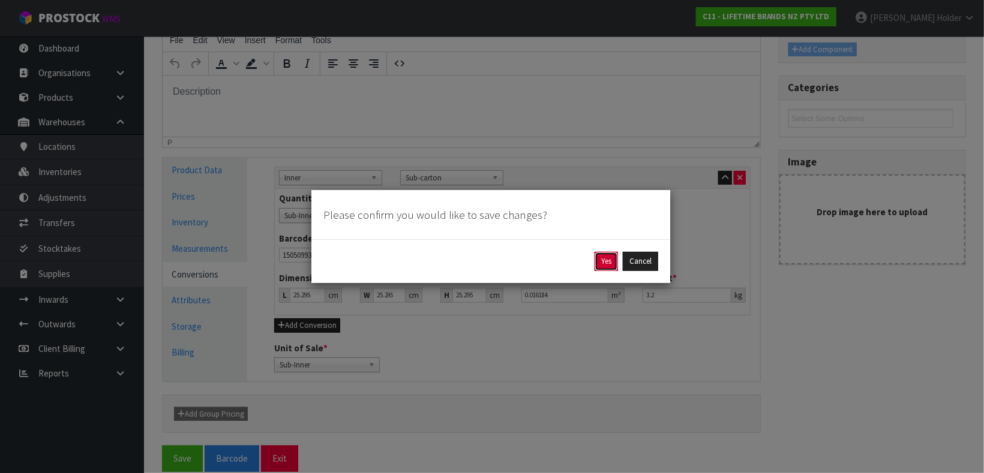
click at [609, 264] on button "Yes" at bounding box center [605, 261] width 23 height 19
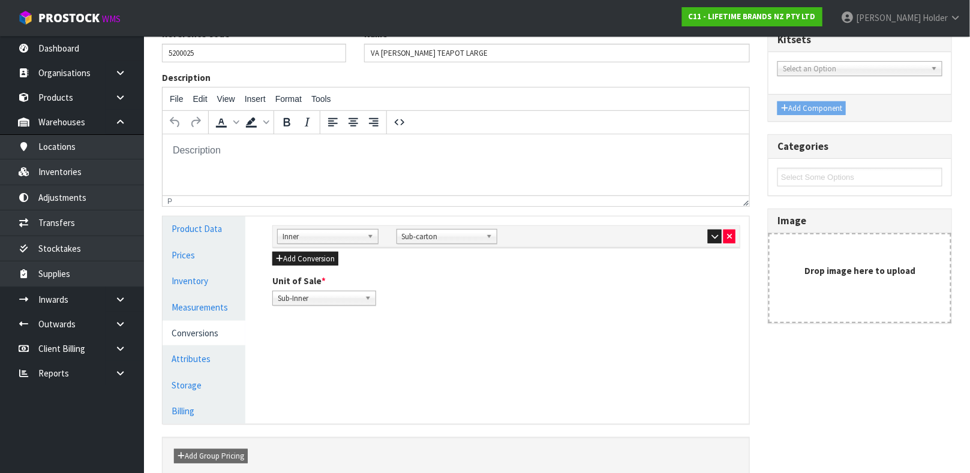
scroll to position [180, 0]
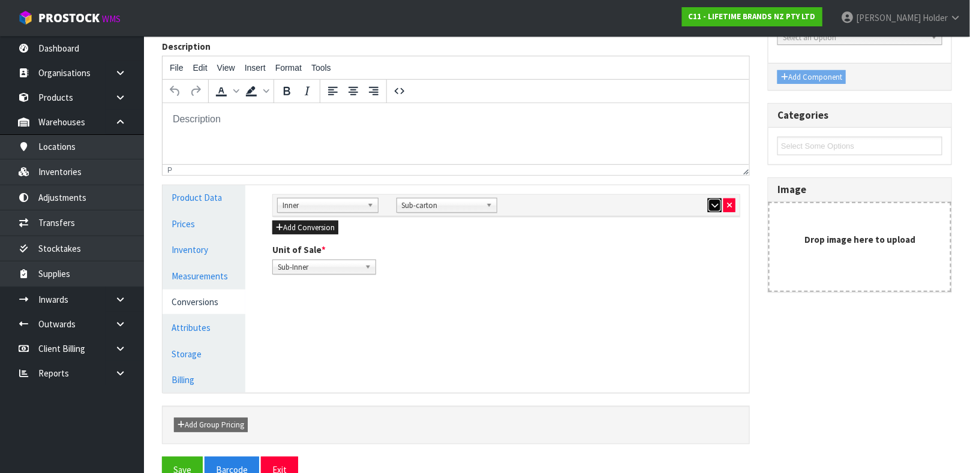
click at [712, 203] on icon "button" at bounding box center [714, 206] width 7 height 8
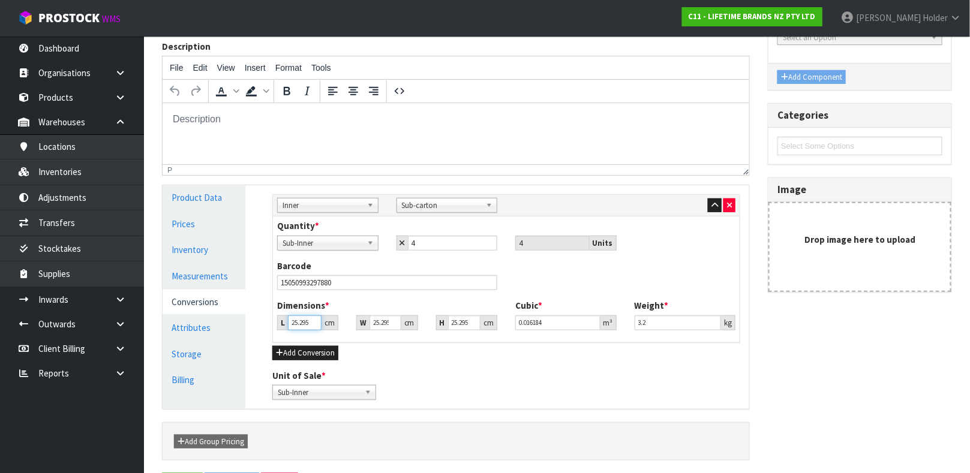
click at [299, 323] on input "25.295" at bounding box center [305, 323] width 34 height 15
drag, startPoint x: 307, startPoint y: 315, endPoint x: 232, endPoint y: 303, distance: 75.9
click at [232, 303] on div "Product Data Prices Inventory Measurements Conversions Attributes Storage Billi…" at bounding box center [456, 297] width 605 height 224
drag, startPoint x: 386, startPoint y: 321, endPoint x: 297, endPoint y: 313, distance: 89.1
click at [297, 313] on div "Dimensions * L 36 cm W 17 cm H 14 cm" at bounding box center [387, 314] width 238 height 31
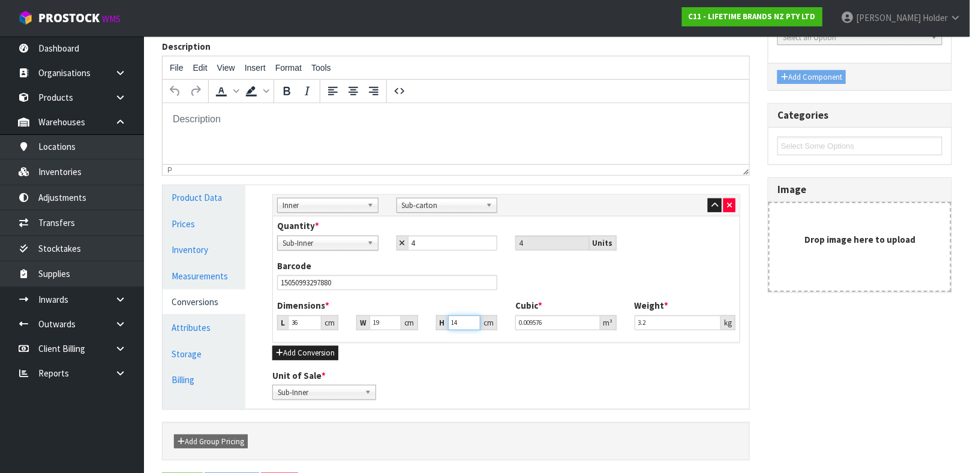
drag, startPoint x: 459, startPoint y: 324, endPoint x: 366, endPoint y: 316, distance: 93.3
click at [366, 316] on div "L 36 cm W 19 cm H 14 cm" at bounding box center [387, 323] width 238 height 15
drag, startPoint x: 668, startPoint y: 319, endPoint x: 530, endPoint y: 320, distance: 138.0
click at [530, 320] on div "Dimensions * L 36 cm W 19 cm H 29 cm Cubic * 0.019836 m³ Weight * 3.2 kg" at bounding box center [506, 319] width 476 height 40
drag, startPoint x: 646, startPoint y: 322, endPoint x: 515, endPoint y: 318, distance: 130.8
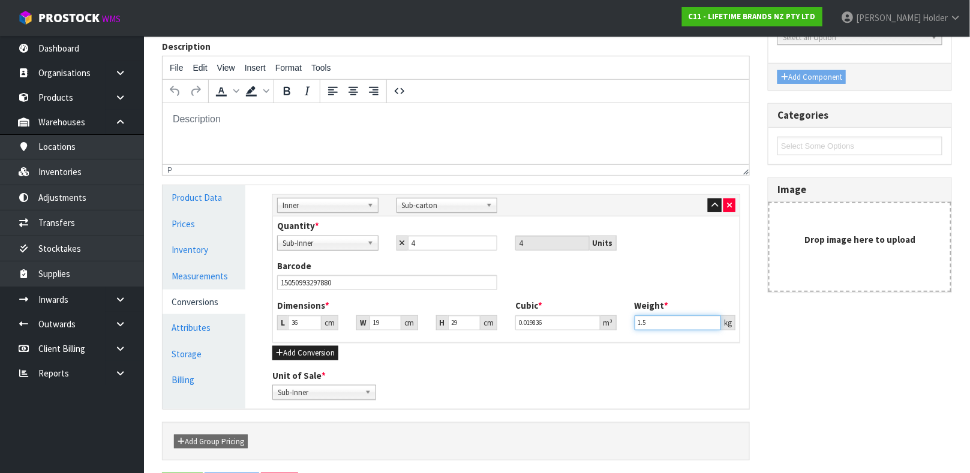
click at [515, 318] on div "Dimensions * L 36 cm W 19 cm H 29 cm Cubic * 0.019836 m³ Weight * 1.5 kg" at bounding box center [506, 319] width 476 height 40
click at [712, 209] on icon "button" at bounding box center [714, 206] width 7 height 8
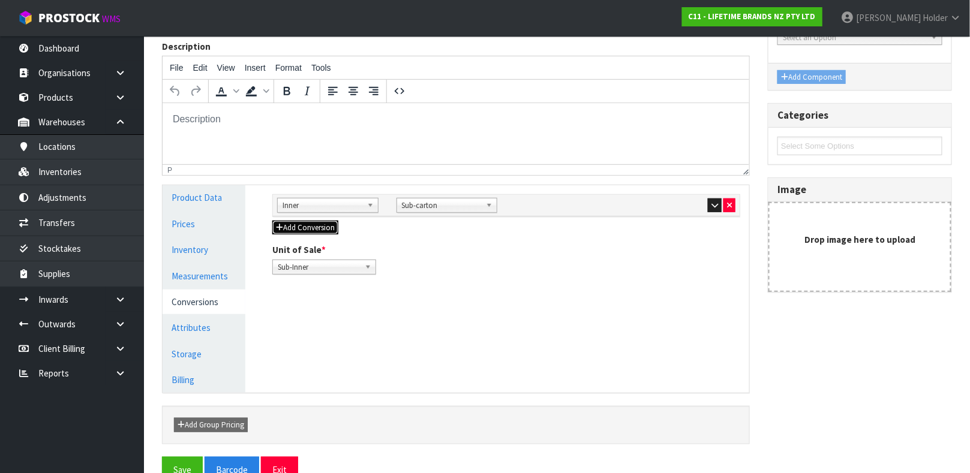
click at [317, 230] on button "Add Conversion" at bounding box center [305, 228] width 66 height 14
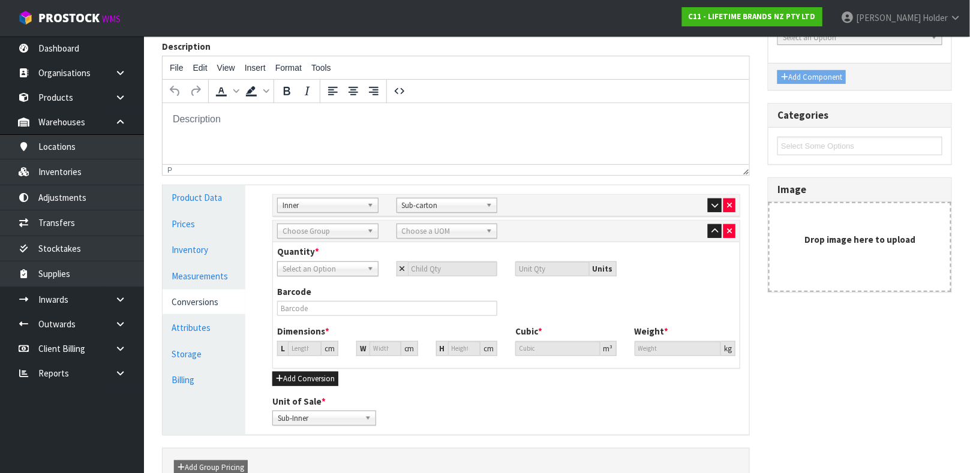
click at [330, 239] on div "Sub Inner Inner Outer Pallet Choose Group Bag Bar Basket Bin Bottle Box Bundle …" at bounding box center [506, 232] width 467 height 22
click at [330, 235] on span "Choose Group" at bounding box center [323, 231] width 80 height 14
click at [332, 260] on li "Out er" at bounding box center [327, 265] width 95 height 15
click at [431, 232] on span "Choose a UOM" at bounding box center [442, 231] width 80 height 14
click at [429, 268] on li "Car ton" at bounding box center [446, 265] width 95 height 15
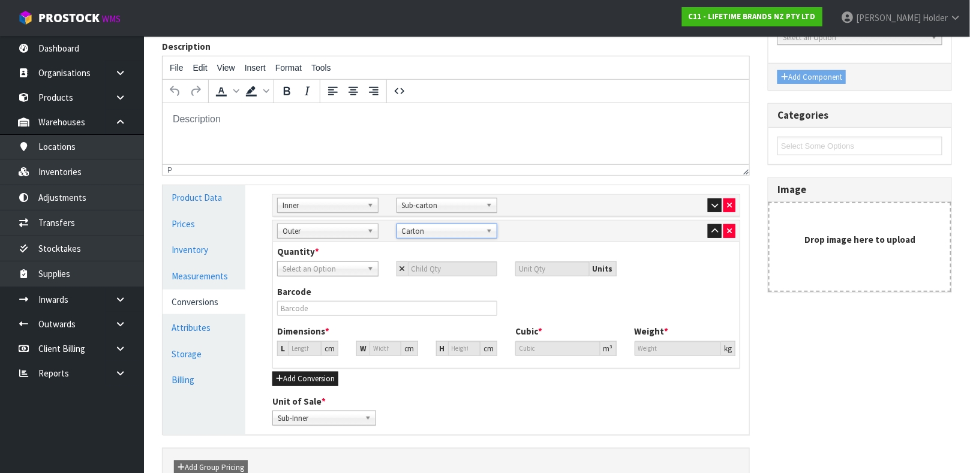
click at [349, 273] on span "Select an Option" at bounding box center [323, 269] width 80 height 14
click at [339, 322] on li "Sub-carton" at bounding box center [327, 318] width 95 height 15
click at [448, 270] on input "number" at bounding box center [453, 269] width 90 height 15
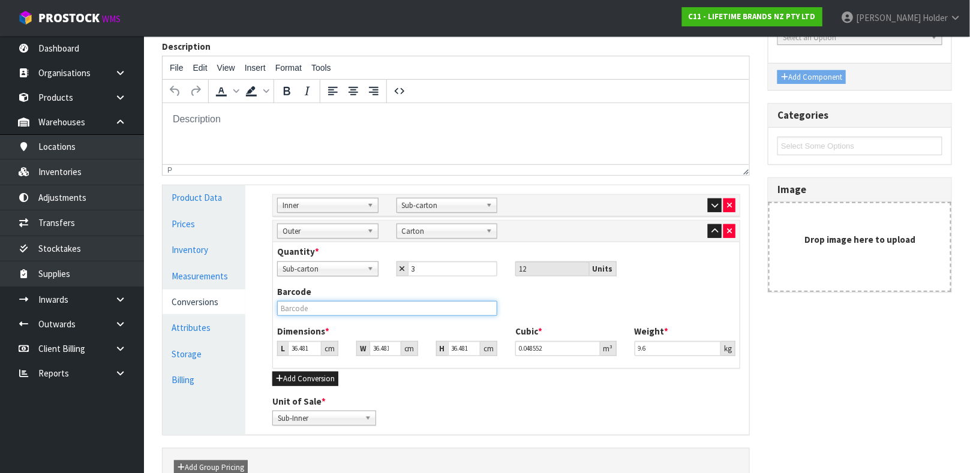
click at [400, 308] on input "text" at bounding box center [387, 308] width 220 height 15
click at [307, 346] on input "36.481" at bounding box center [305, 348] width 34 height 15
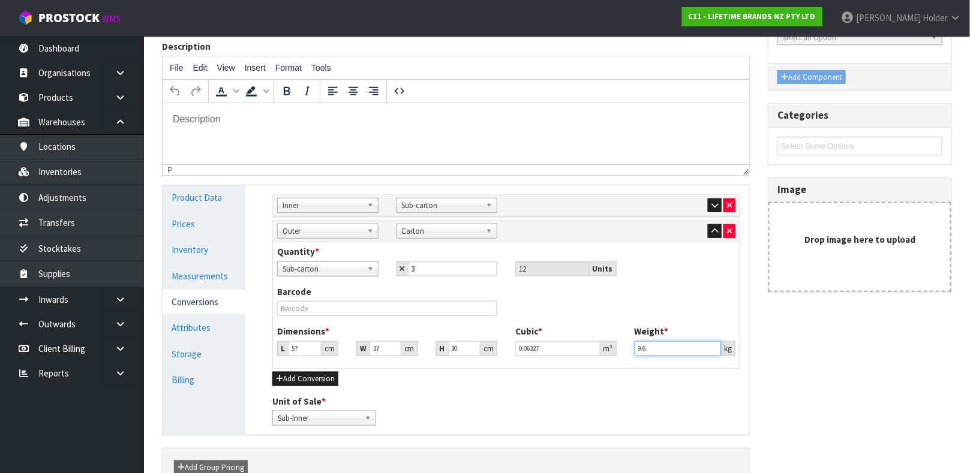
drag, startPoint x: 660, startPoint y: 350, endPoint x: 455, endPoint y: 292, distance: 213.8
click at [455, 292] on div "Quantity * Sub-Inner Sub-carton Carton Sub-carton Sub-Inner Sub-carton Carton 3…" at bounding box center [506, 304] width 467 height 125
click at [390, 302] on input "text" at bounding box center [387, 308] width 220 height 15
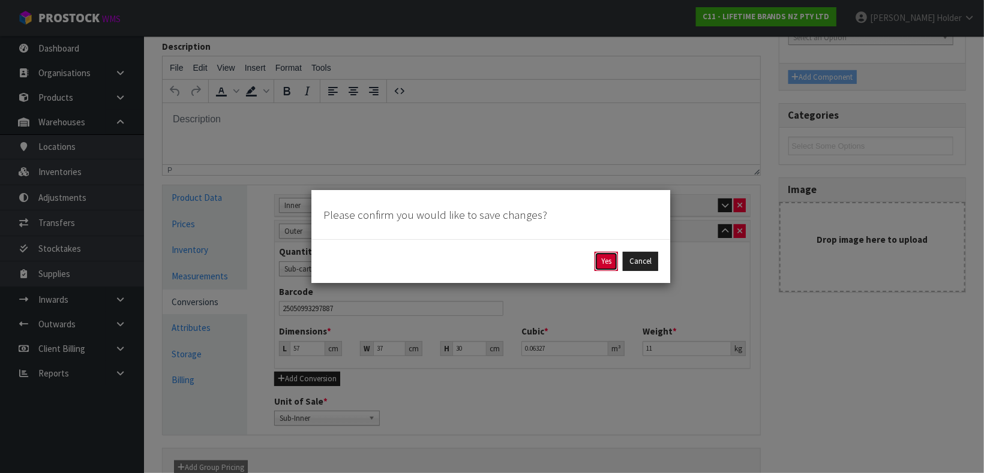
click at [600, 268] on button "Yes" at bounding box center [605, 261] width 23 height 19
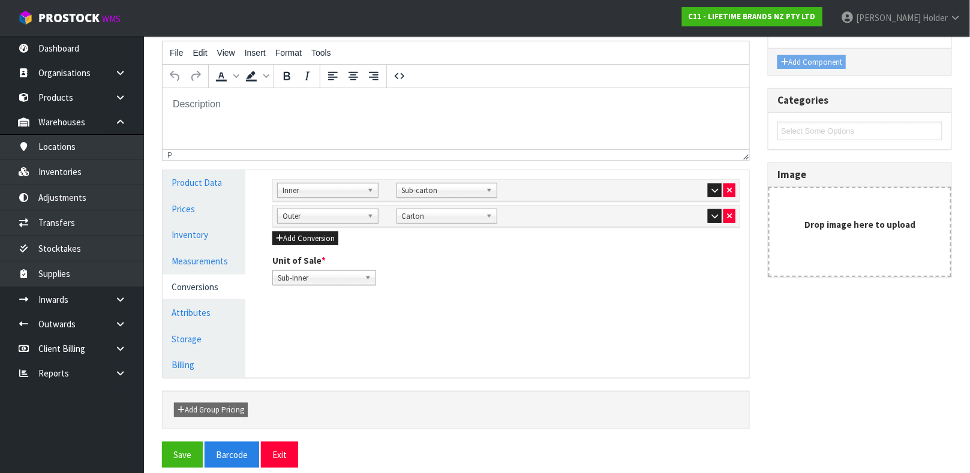
scroll to position [208, 0]
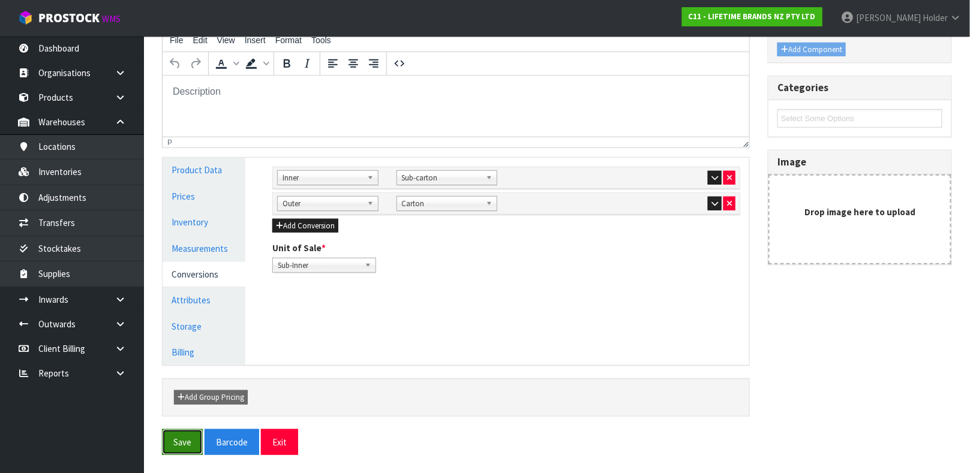
click at [177, 439] on button "Save" at bounding box center [182, 442] width 41 height 26
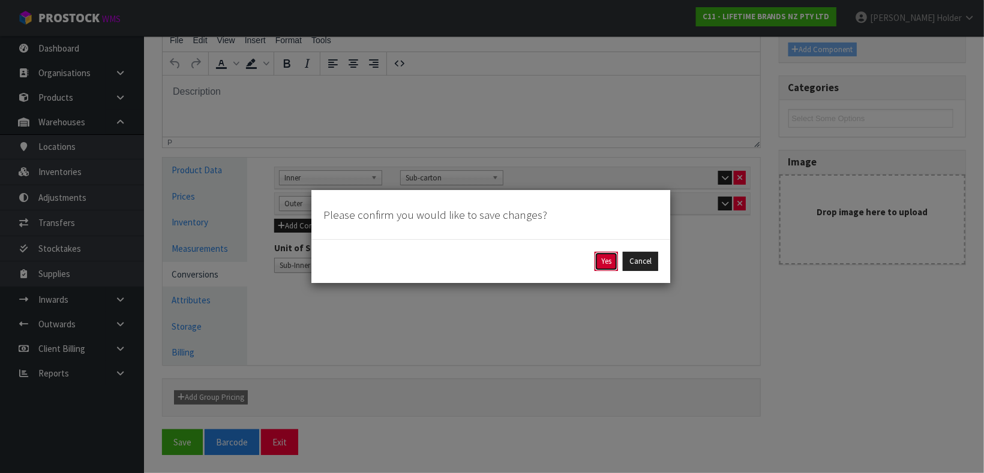
click at [599, 256] on button "Yes" at bounding box center [605, 261] width 23 height 19
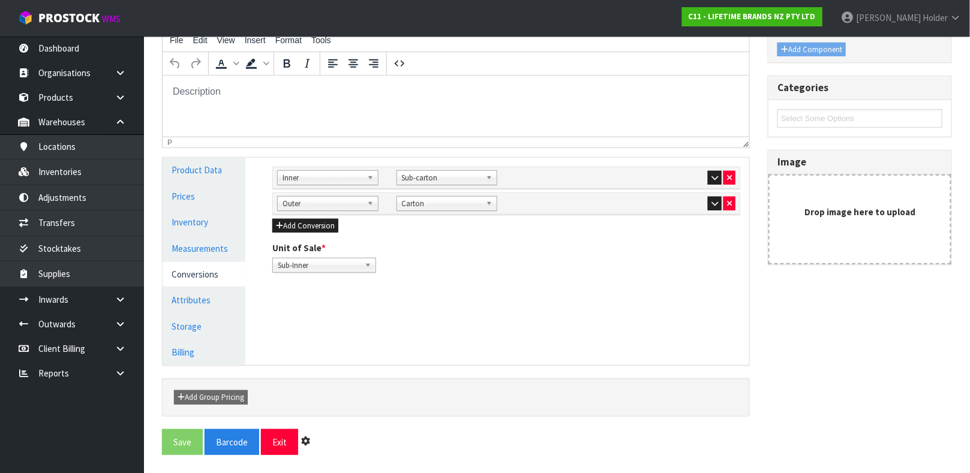
scroll to position [0, 0]
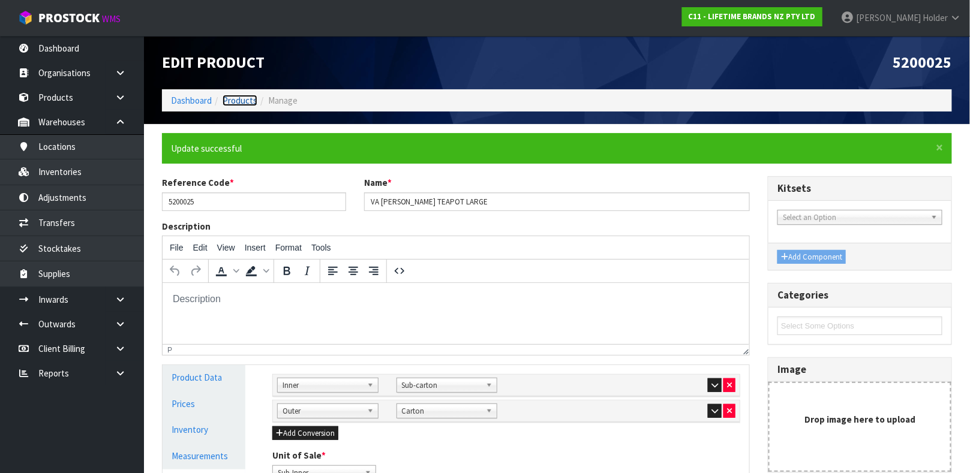
click at [240, 98] on link "Products" at bounding box center [240, 100] width 35 height 11
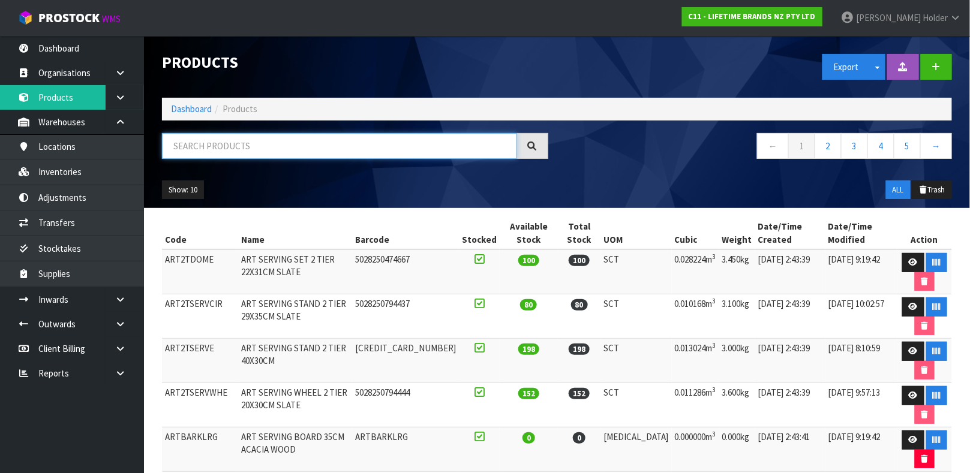
click at [243, 152] on input "text" at bounding box center [339, 146] width 355 height 26
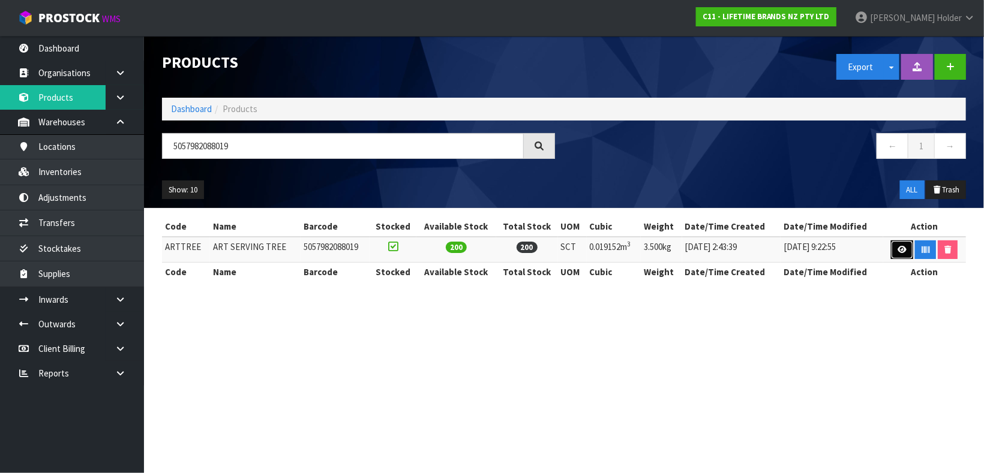
click at [897, 250] on icon at bounding box center [901, 250] width 9 height 8
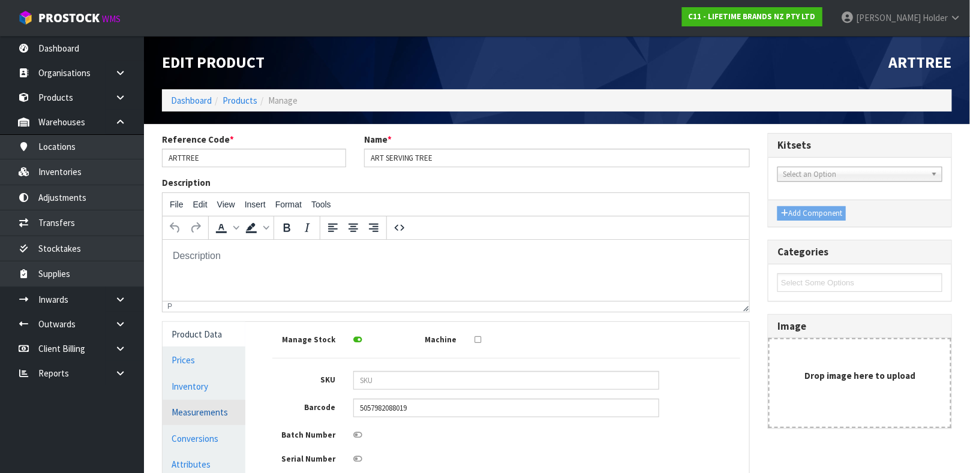
click at [193, 419] on link "Measurements" at bounding box center [204, 412] width 83 height 25
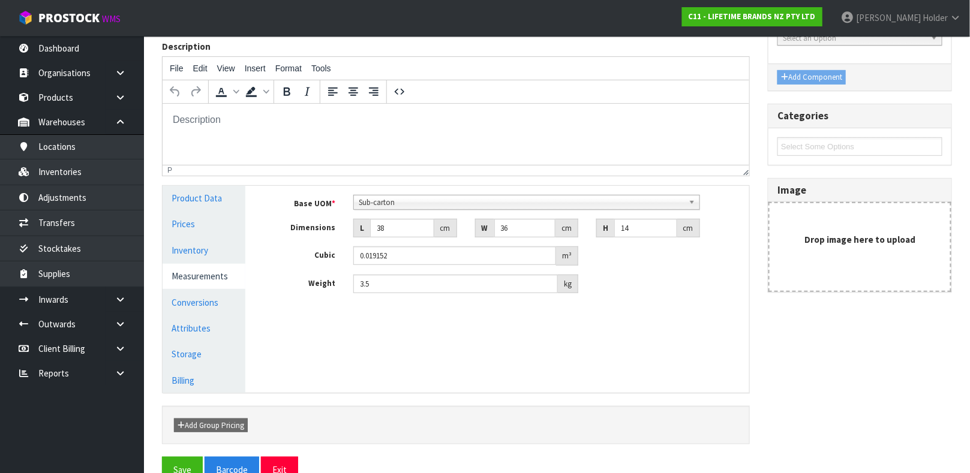
scroll to position [164, 0]
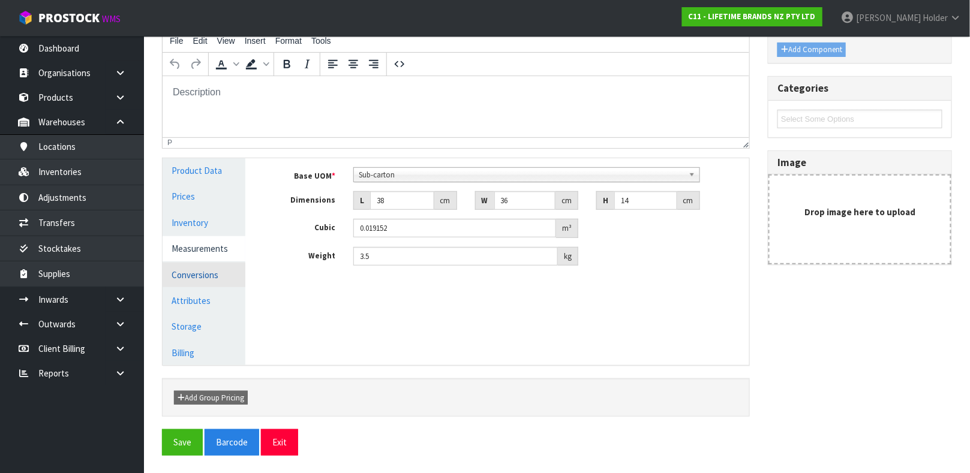
click at [226, 273] on link "Conversions" at bounding box center [204, 275] width 83 height 25
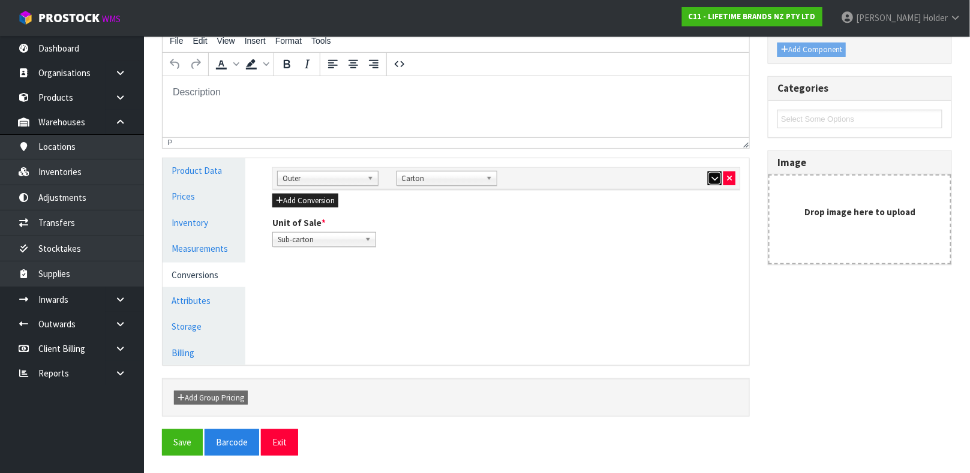
click at [717, 177] on icon "button" at bounding box center [714, 179] width 7 height 8
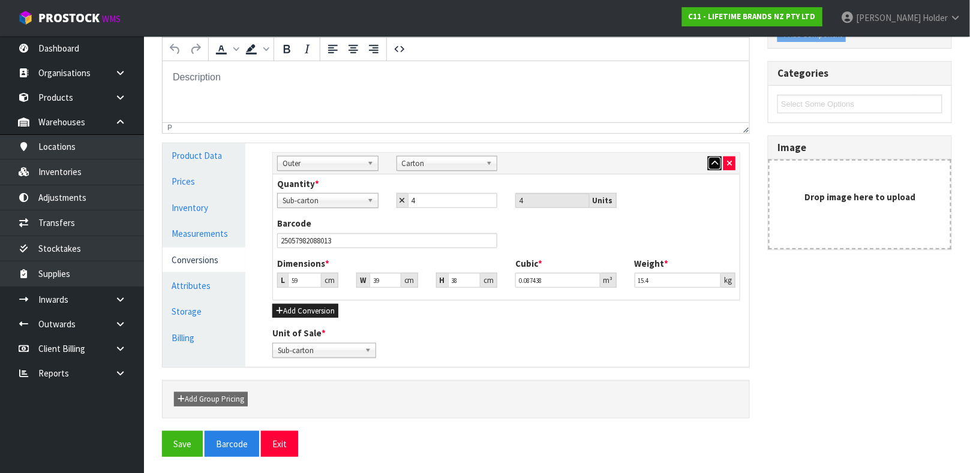
scroll to position [181, 0]
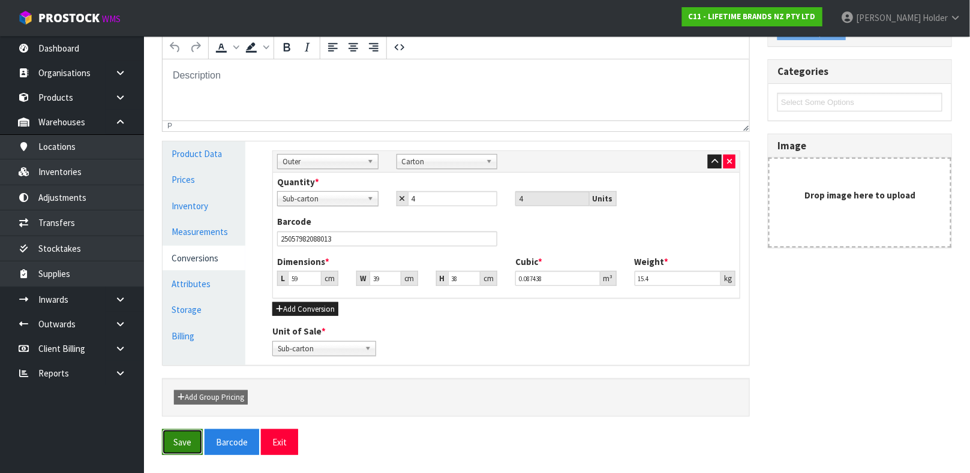
click at [192, 430] on button "Save" at bounding box center [182, 442] width 41 height 26
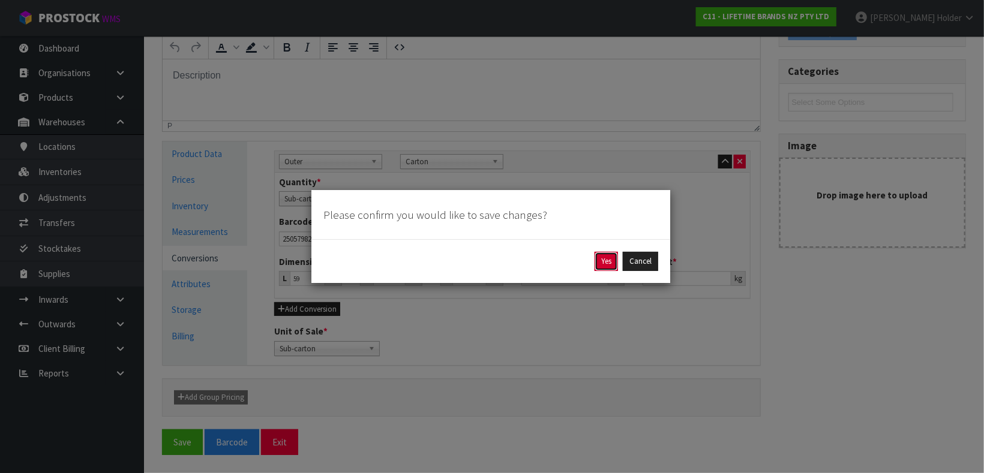
click at [603, 266] on button "Yes" at bounding box center [605, 261] width 23 height 19
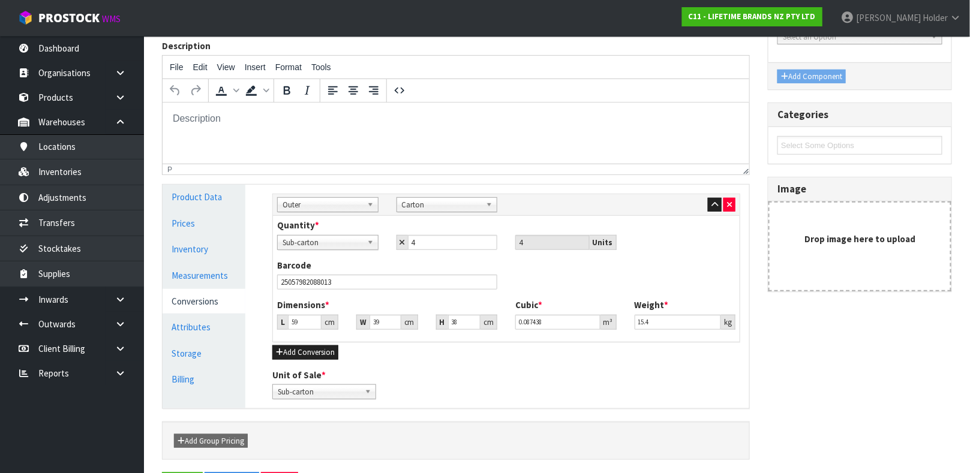
scroll to position [0, 0]
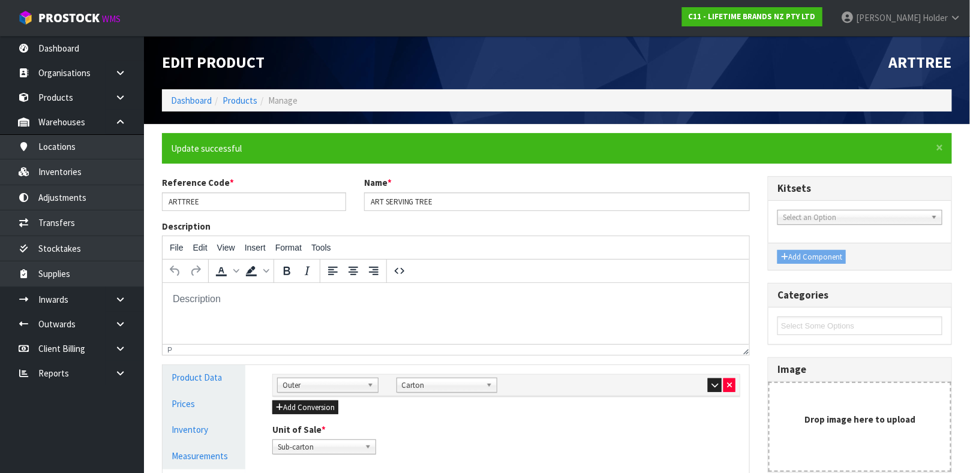
click at [241, 92] on ol "Dashboard Products Manage" at bounding box center [557, 100] width 790 height 22
click at [239, 98] on link "Products" at bounding box center [240, 100] width 35 height 11
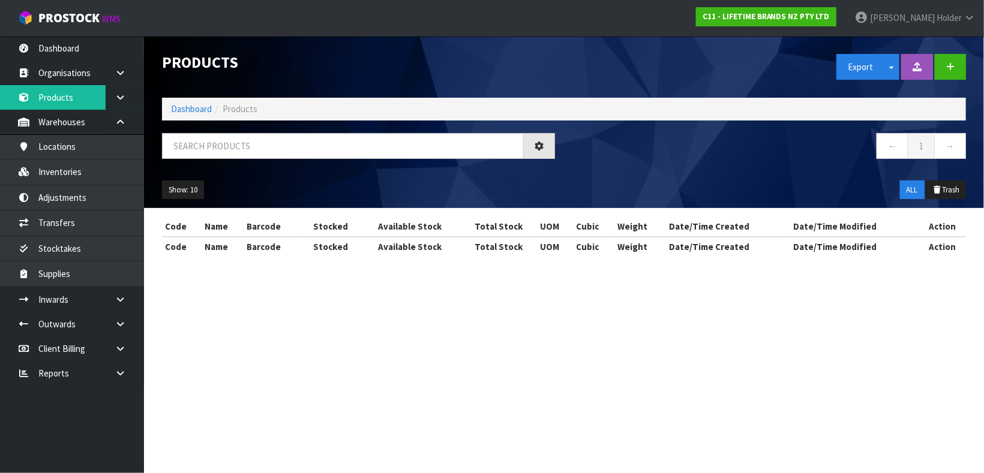
click at [239, 100] on ol "Dashboard Products" at bounding box center [564, 109] width 804 height 22
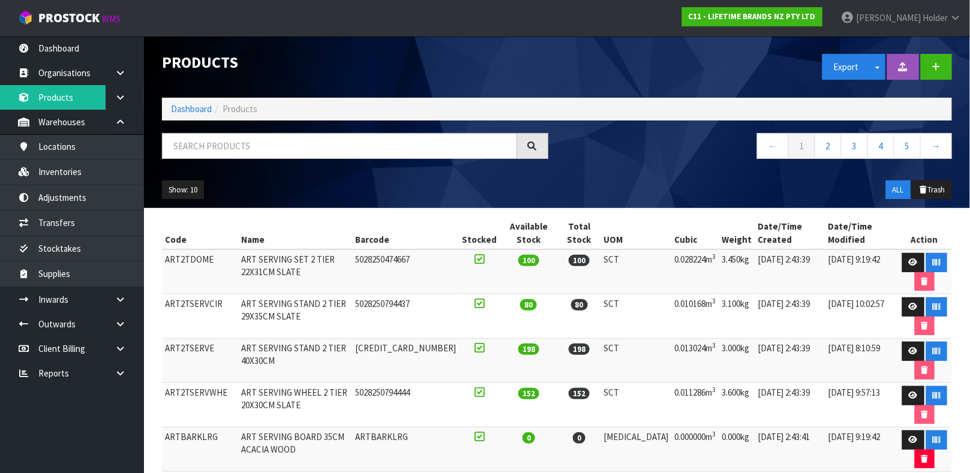
click at [239, 131] on div "Products Export Split button! SOH Summary Measurements Dangerous Goods Import P…" at bounding box center [557, 122] width 808 height 172
click at [238, 136] on input "text" at bounding box center [339, 146] width 355 height 26
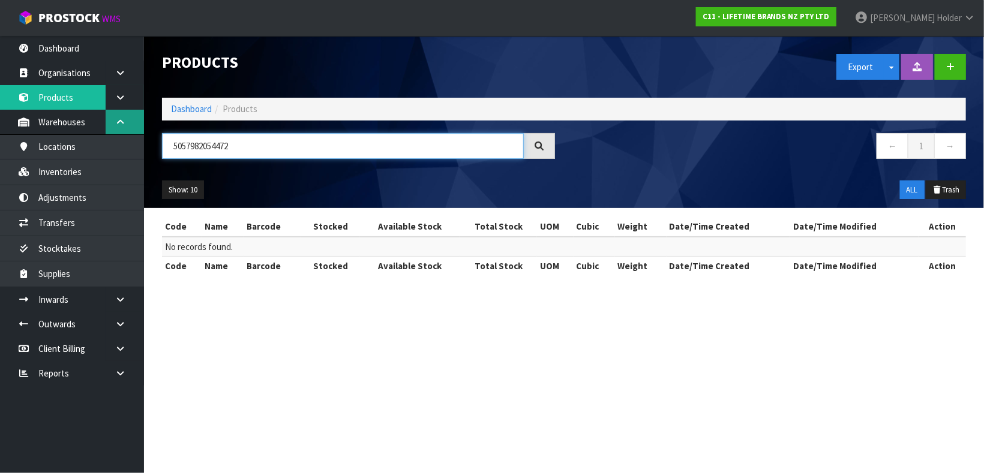
drag, startPoint x: 264, startPoint y: 151, endPoint x: 109, endPoint y: 129, distance: 156.3
click at [109, 129] on body "Toggle navigation ProStock WMS C11 - LIFETIME BRANDS NZ PTY LTD [PERSON_NAME] L…" at bounding box center [492, 236] width 984 height 473
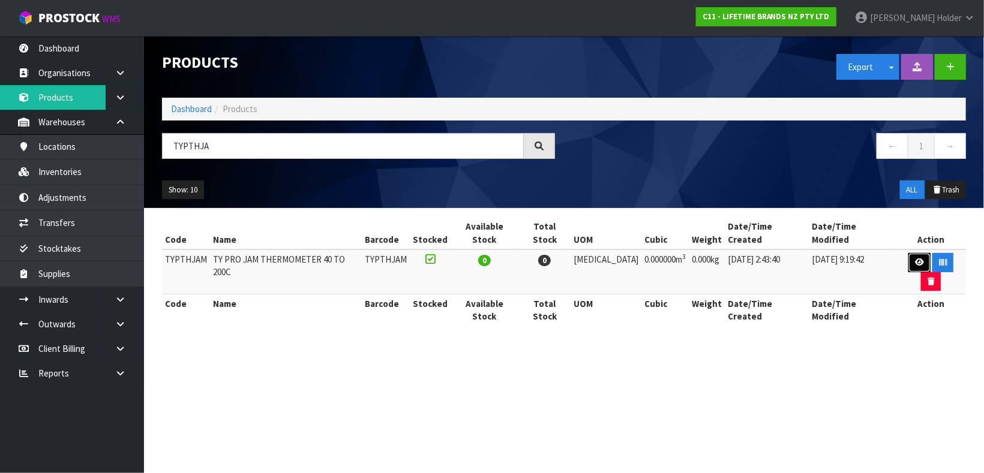
click at [915, 259] on icon at bounding box center [919, 263] width 9 height 8
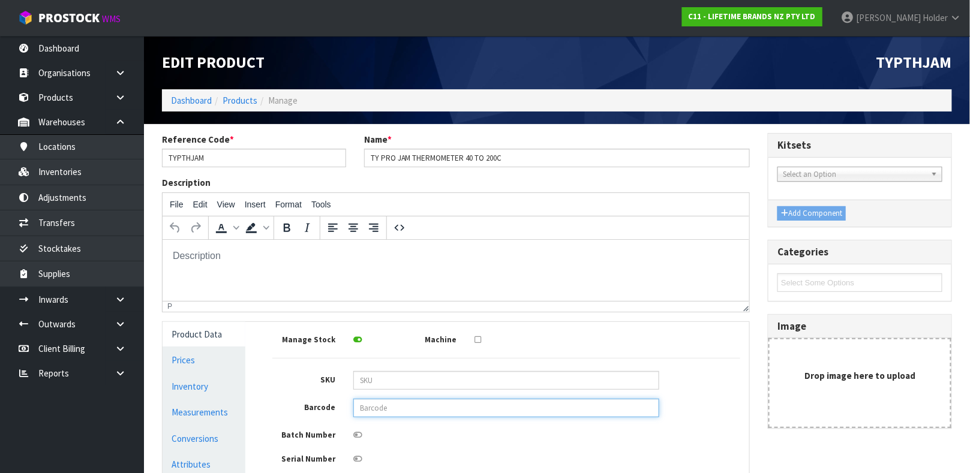
click at [365, 410] on input "text" at bounding box center [506, 408] width 306 height 19
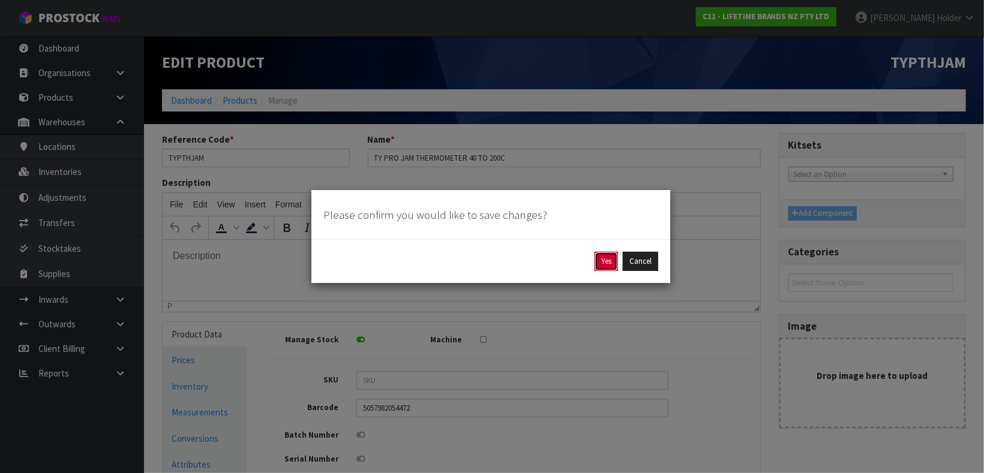
click at [609, 260] on button "Yes" at bounding box center [605, 261] width 23 height 19
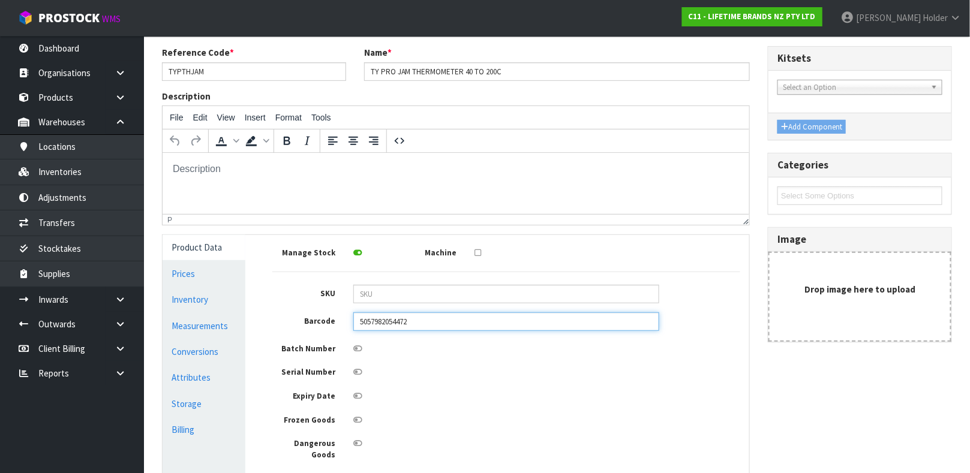
scroll to position [258, 0]
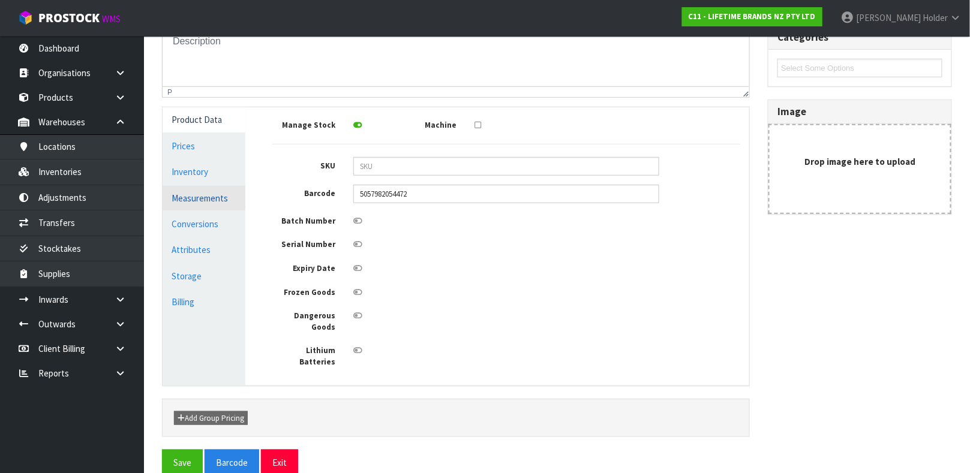
click at [208, 194] on link "Measurements" at bounding box center [204, 198] width 83 height 25
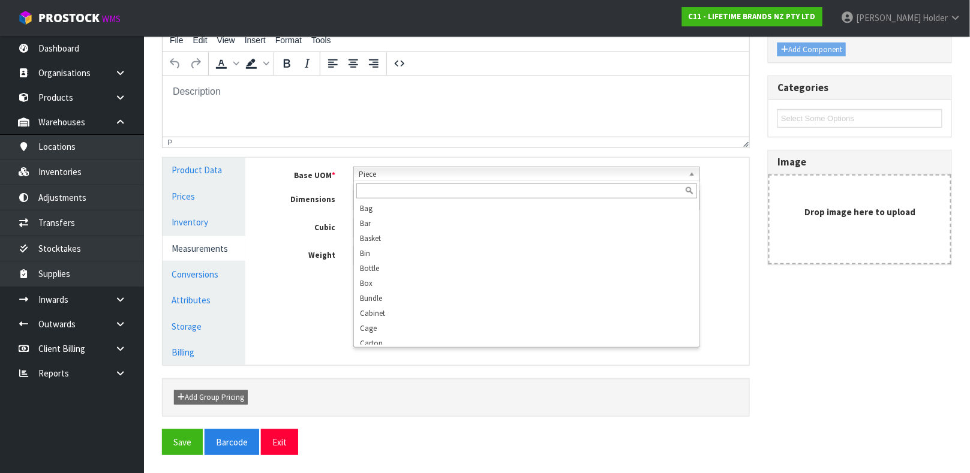
click at [438, 177] on span "Piece" at bounding box center [521, 174] width 325 height 14
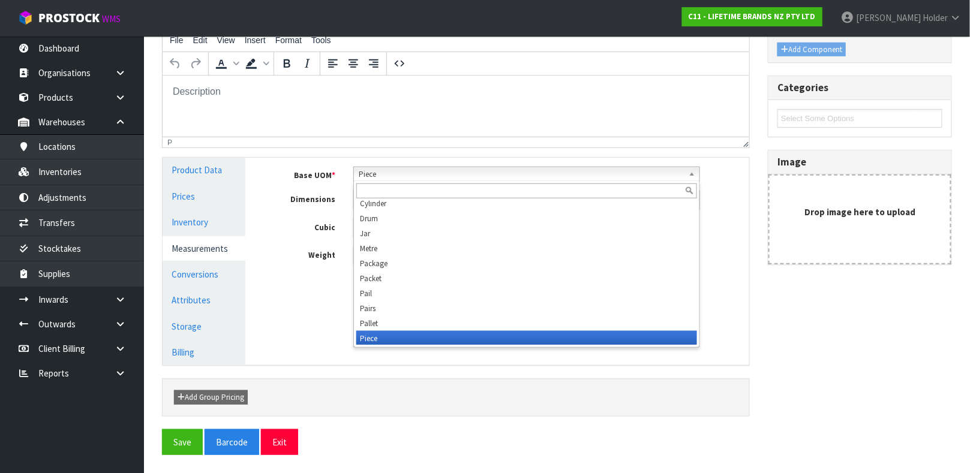
click at [438, 177] on span "Piece" at bounding box center [521, 174] width 325 height 14
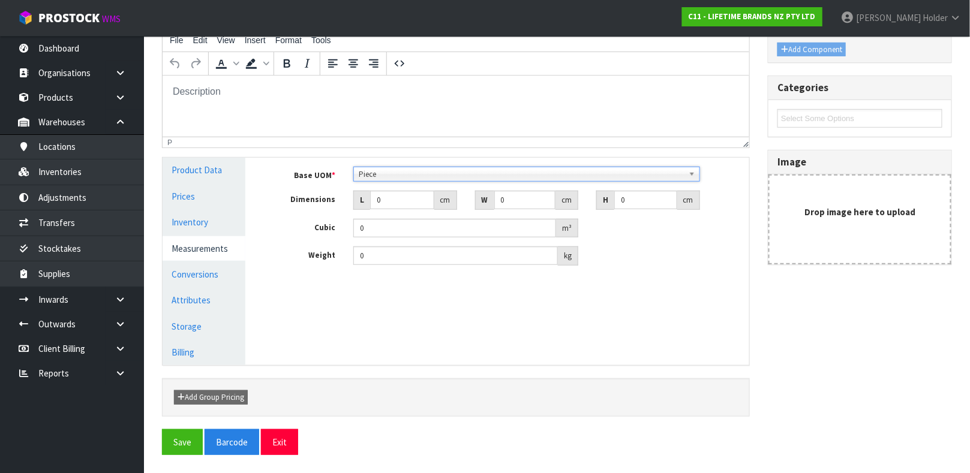
click at [420, 177] on span "Piece" at bounding box center [521, 174] width 325 height 14
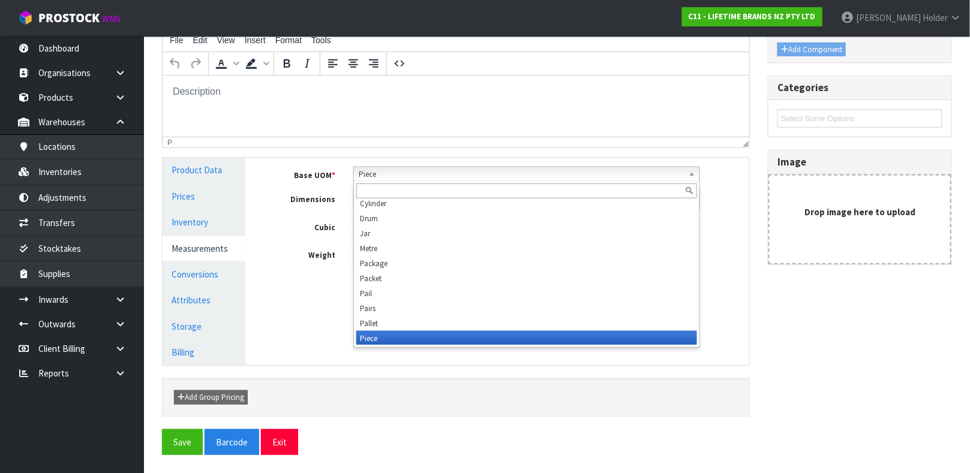
click at [420, 177] on span "Piece" at bounding box center [521, 174] width 325 height 14
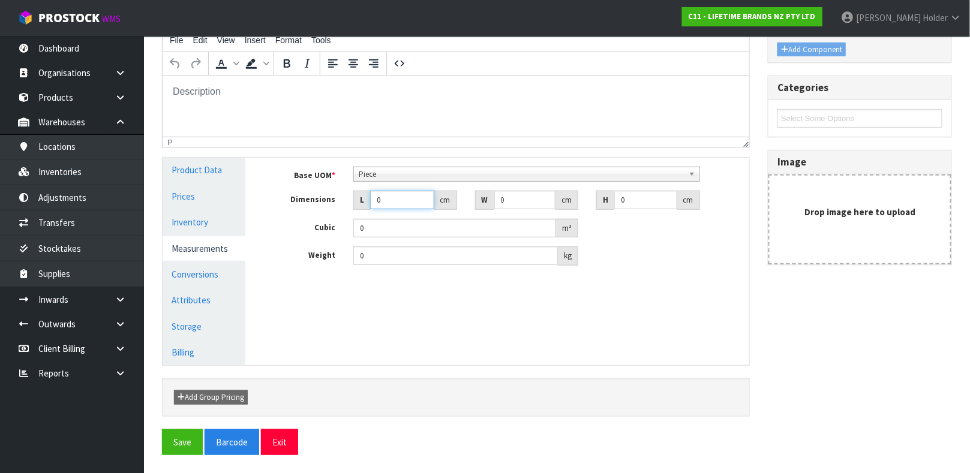
drag, startPoint x: 397, startPoint y: 203, endPoint x: 358, endPoint y: 203, distance: 39.0
click at [358, 203] on div "L 0 cm" at bounding box center [405, 200] width 104 height 19
drag, startPoint x: 634, startPoint y: 199, endPoint x: 393, endPoint y: 189, distance: 240.7
click at [398, 191] on div "Dimensions L 0 cm W 0 cm H 0 cm" at bounding box center [506, 200] width 486 height 19
drag, startPoint x: 400, startPoint y: 194, endPoint x: 298, endPoint y: 194, distance: 102.0
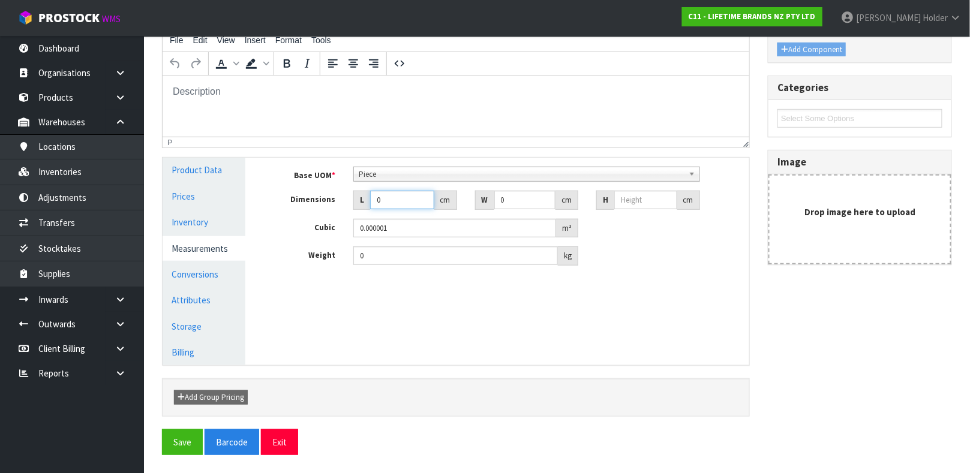
click at [298, 194] on div "Dimensions L 0 cm W 0 cm H cm" at bounding box center [506, 200] width 486 height 19
drag, startPoint x: 513, startPoint y: 195, endPoint x: 448, endPoint y: 192, distance: 64.9
click at [447, 192] on div "Dimensions L 36 cm W 0 cm H cm" at bounding box center [506, 200] width 486 height 19
click at [634, 203] on input "number" at bounding box center [645, 200] width 63 height 19
click at [467, 261] on input "0" at bounding box center [455, 256] width 205 height 19
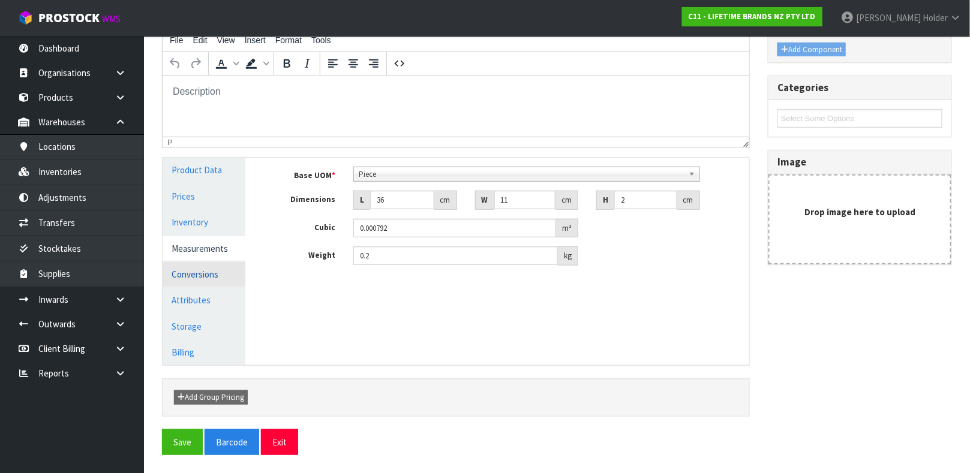
click at [207, 277] on link "Conversions" at bounding box center [204, 274] width 83 height 25
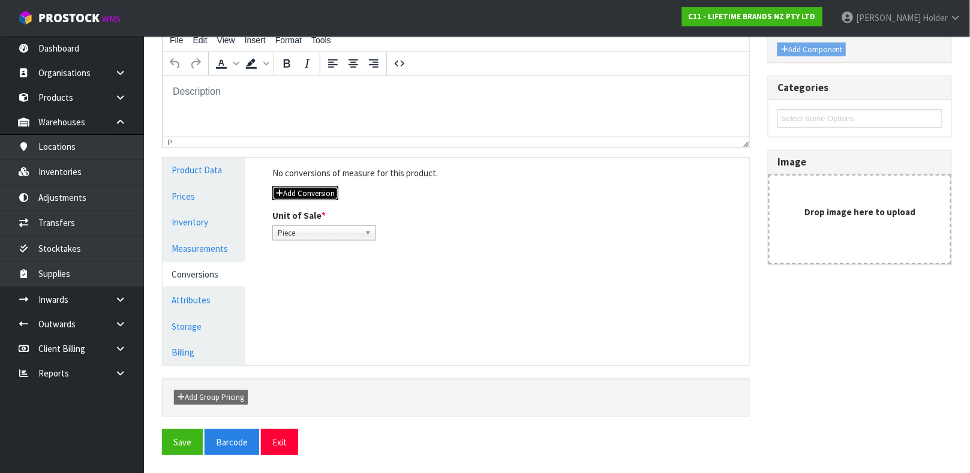
click at [334, 188] on button "Add Conversion" at bounding box center [305, 194] width 66 height 14
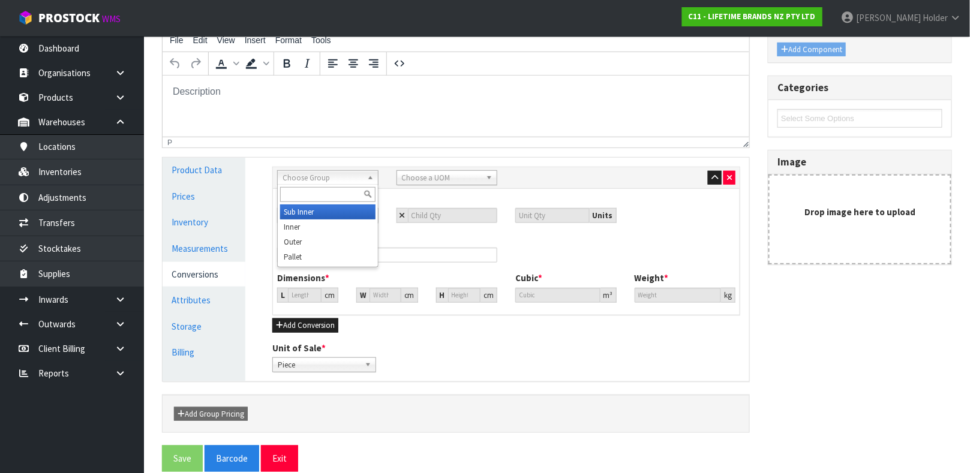
click at [352, 184] on div "Choose Group Sub Inner Inner Outer Pallet" at bounding box center [327, 177] width 101 height 15
click at [352, 173] on span "Sub Inner" at bounding box center [323, 178] width 80 height 14
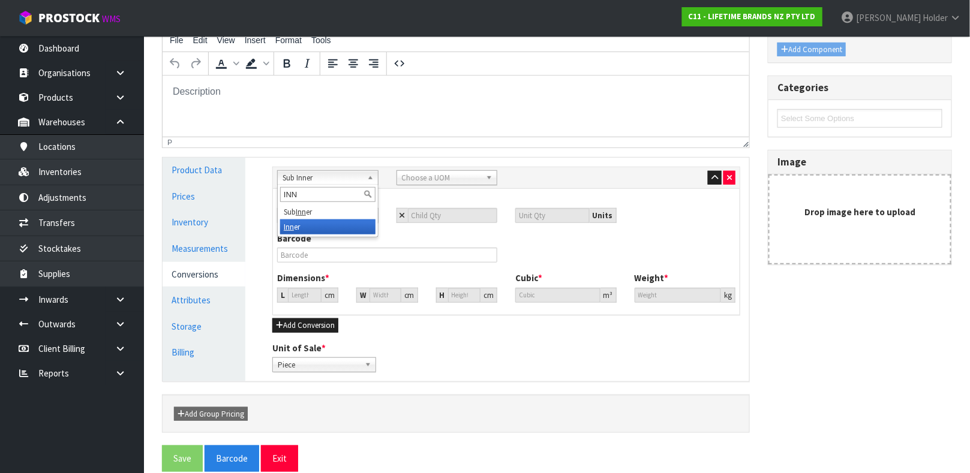
click at [333, 223] on li "Inn er" at bounding box center [327, 227] width 95 height 15
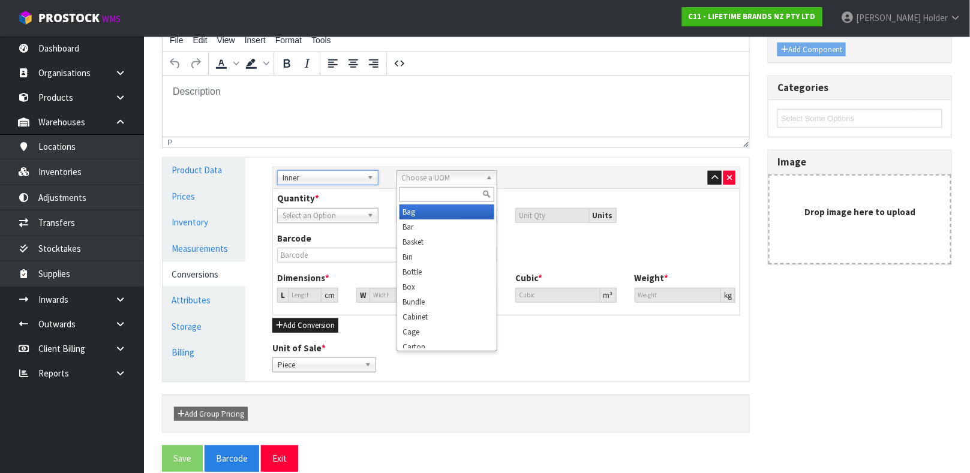
click at [431, 181] on span "Choose a UOM" at bounding box center [442, 178] width 80 height 14
click at [427, 208] on li "Sub -carton" at bounding box center [446, 212] width 95 height 15
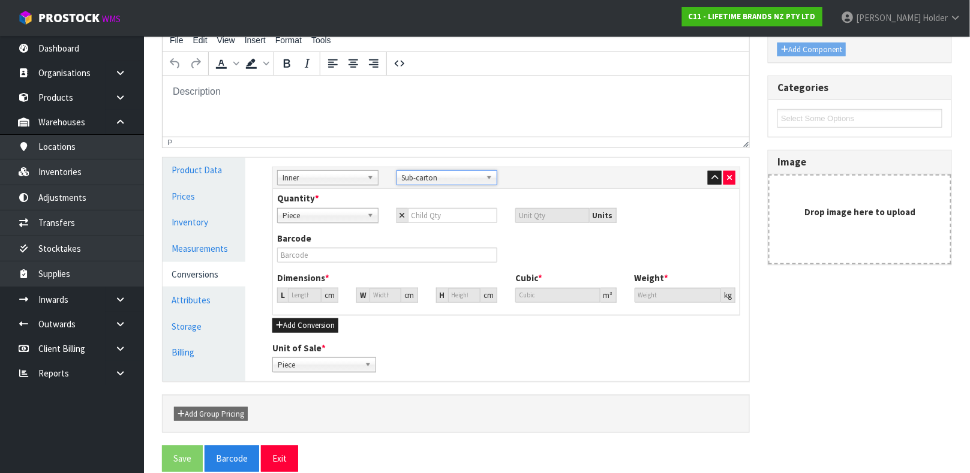
click at [351, 215] on span "Piece" at bounding box center [323, 216] width 80 height 14
click at [434, 216] on input "number" at bounding box center [453, 215] width 90 height 15
type input "6"
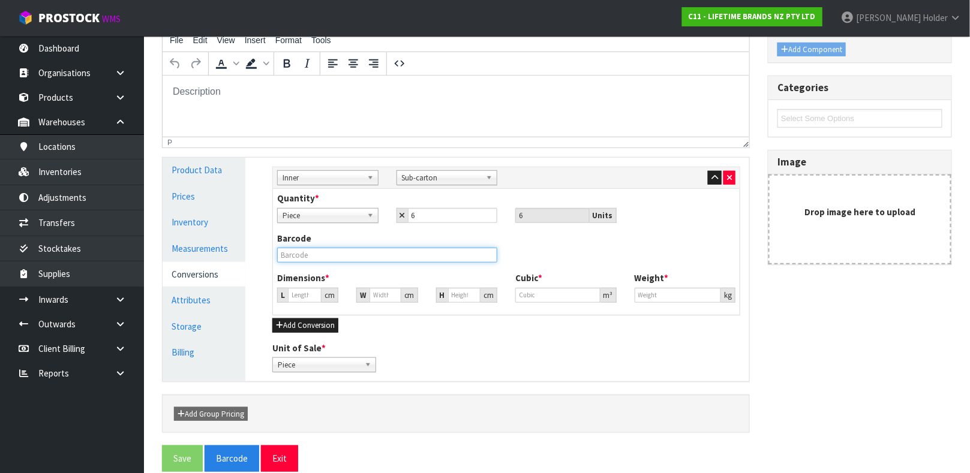
type input "16.812"
type input "0.004752"
type input "1.2"
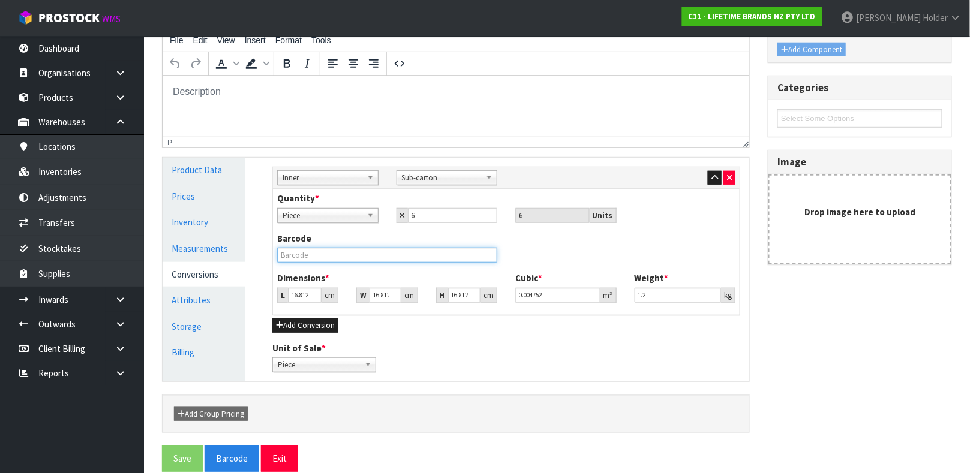
click at [384, 259] on input "text" at bounding box center [387, 255] width 220 height 15
type input "15057982054479"
click at [162, 446] on button "Save" at bounding box center [182, 459] width 41 height 26
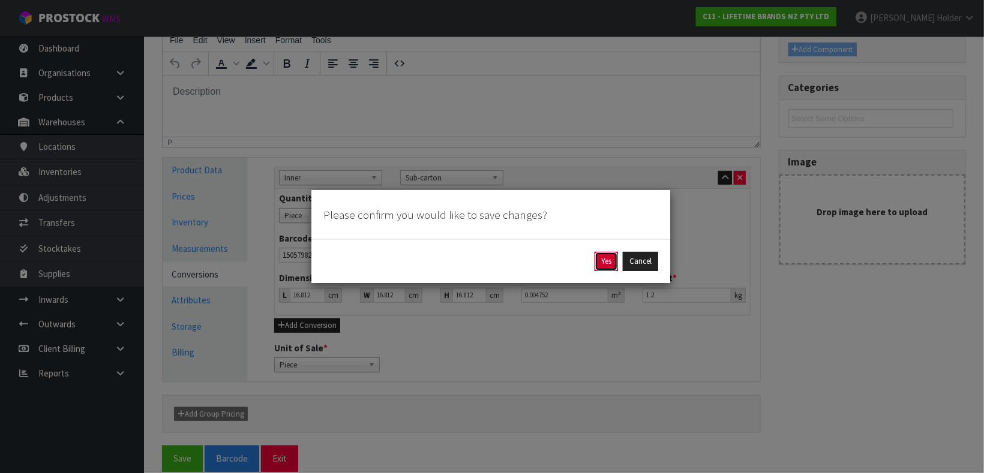
click at [602, 255] on button "Yes" at bounding box center [605, 261] width 23 height 19
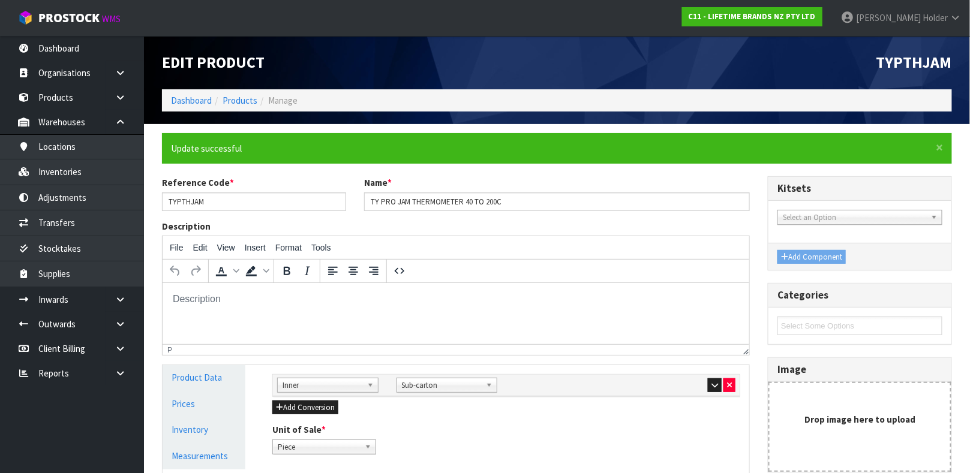
scroll to position [180, 0]
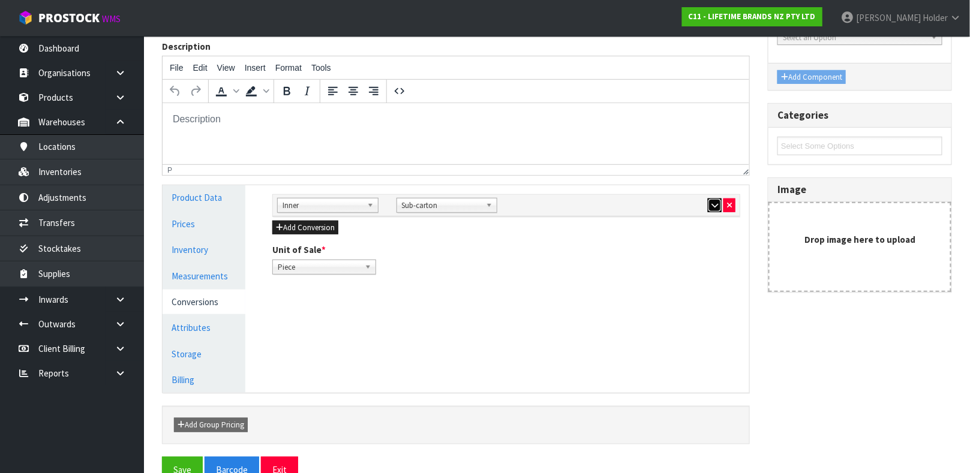
click at [719, 206] on button "button" at bounding box center [715, 206] width 14 height 14
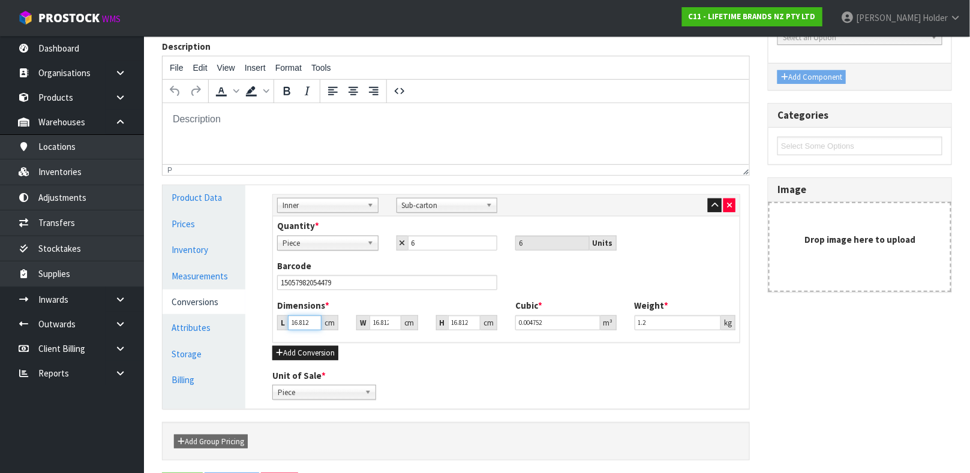
click at [304, 321] on input "16.812" at bounding box center [305, 323] width 34 height 15
type input "1"
type input "0.000283"
type input "16"
type input "0.004522"
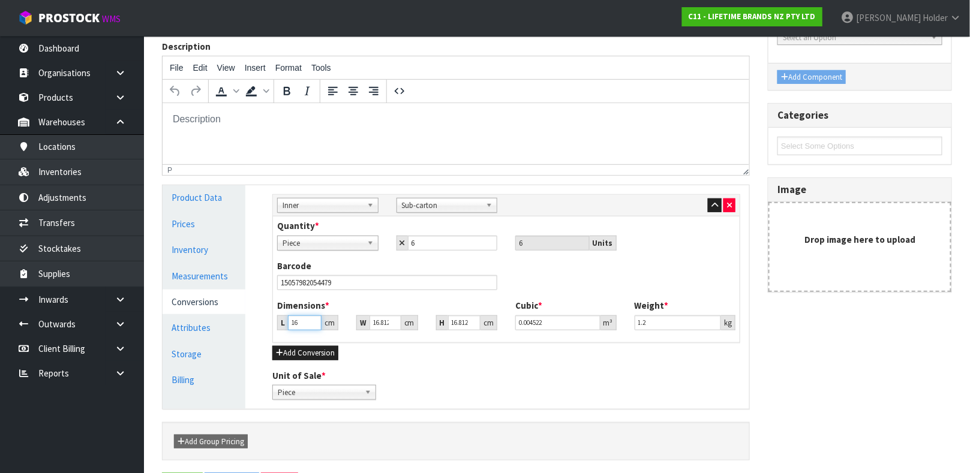
type input "16"
type input "1"
type input "0.000269"
type input "14"
type input "0.003766"
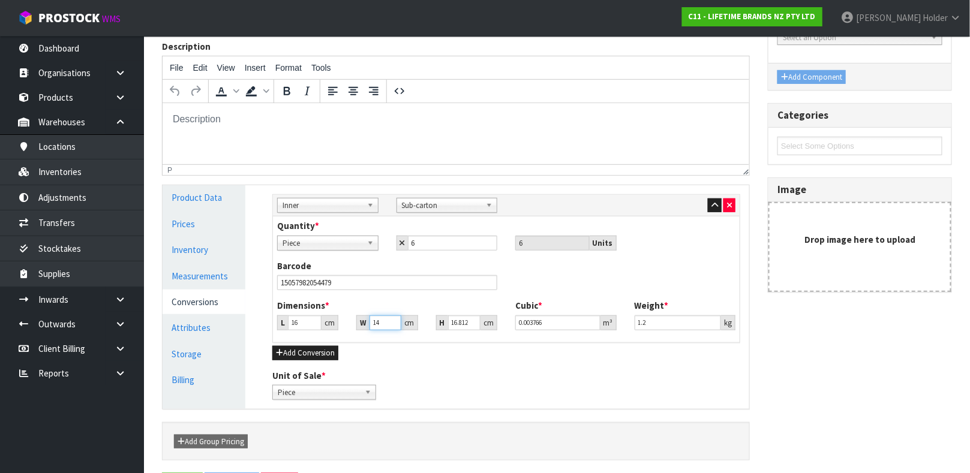
type input "14"
type input "3"
type input "0.000672"
type input "39"
type input "0.008736"
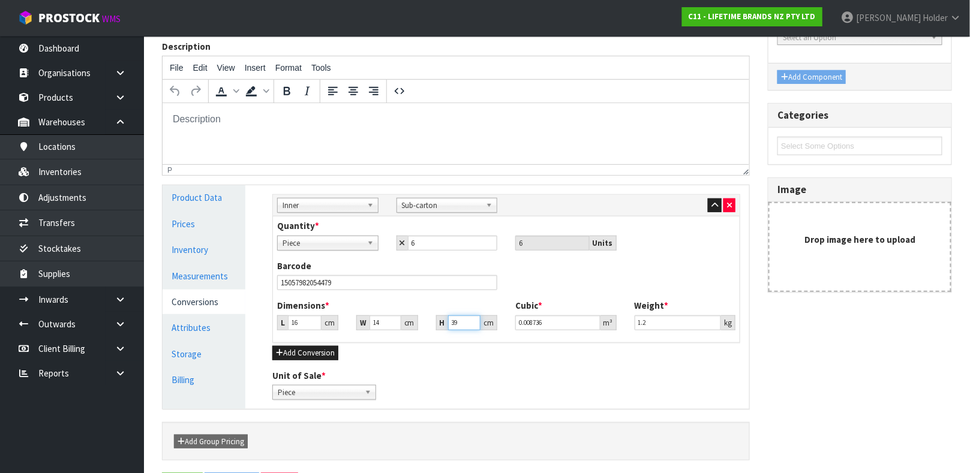
type input "39"
drag, startPoint x: 654, startPoint y: 319, endPoint x: 315, endPoint y: 238, distance: 349.0
click at [315, 238] on div "Quantity * Piece Sub-carton Piece 6 6 Units Barcode 15057982054479 Dimensions *…" at bounding box center [506, 279] width 467 height 125
type input "1.3"
click at [715, 209] on button "button" at bounding box center [715, 206] width 14 height 14
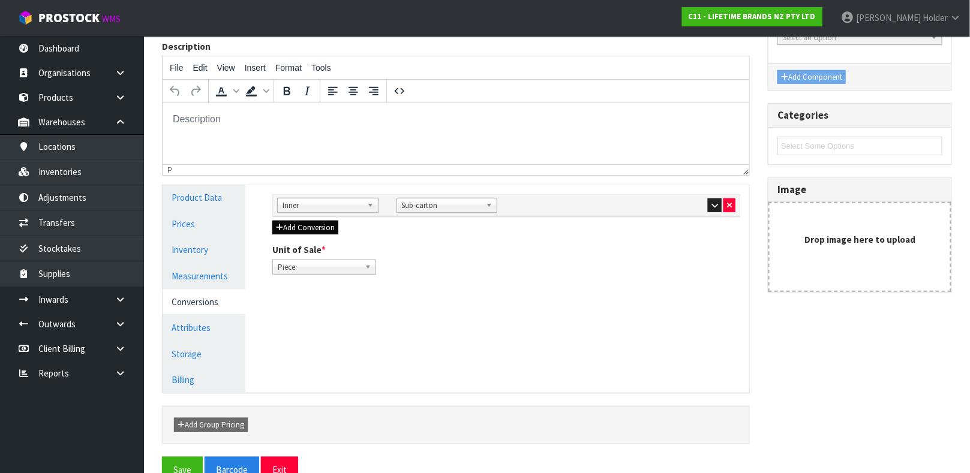
click at [274, 220] on div "Sub Inner Inner Outer Pallet Inner Bag Bar Basket Bin Bottle Box Bundle Cabinet…" at bounding box center [506, 234] width 486 height 98
click at [278, 230] on icon "button" at bounding box center [279, 228] width 7 height 8
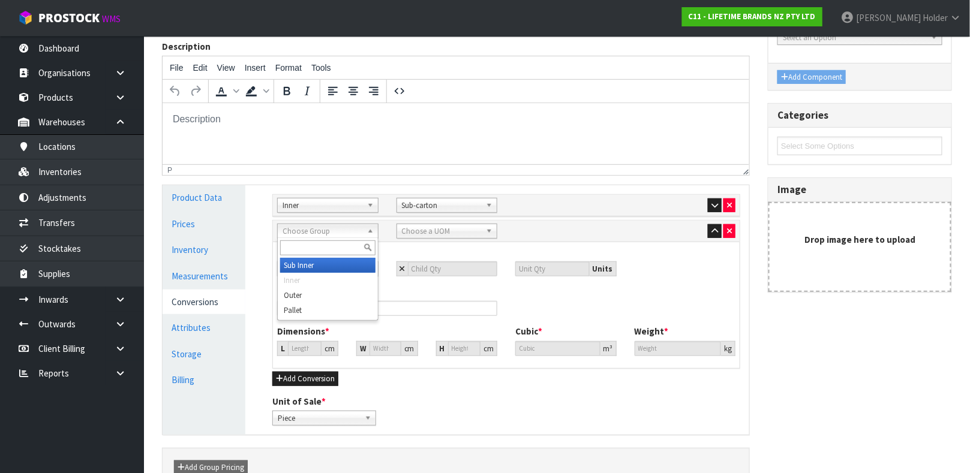
click at [354, 231] on span "Choose Group" at bounding box center [323, 231] width 80 height 14
type input "OUT"
click at [320, 266] on li "Out er" at bounding box center [327, 265] width 95 height 15
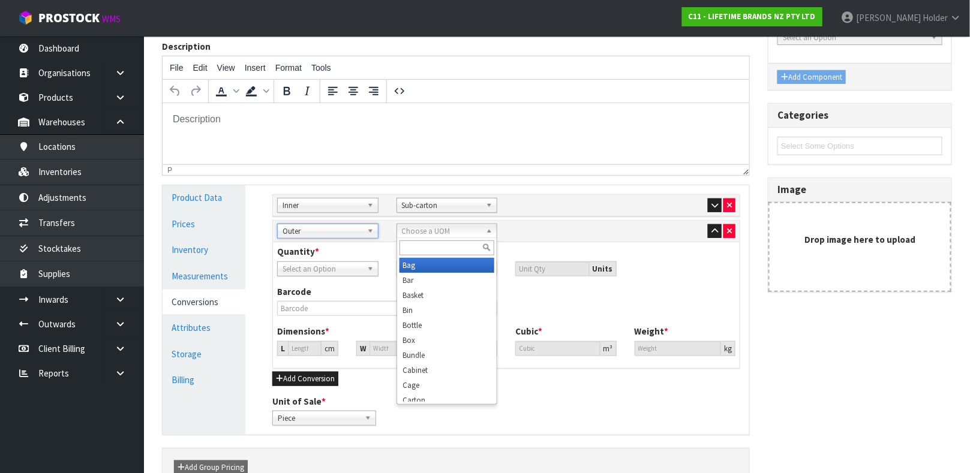
click at [406, 228] on span "Choose a UOM" at bounding box center [442, 231] width 80 height 14
type input "CAR"
click at [412, 261] on em "Car" at bounding box center [408, 265] width 11 height 10
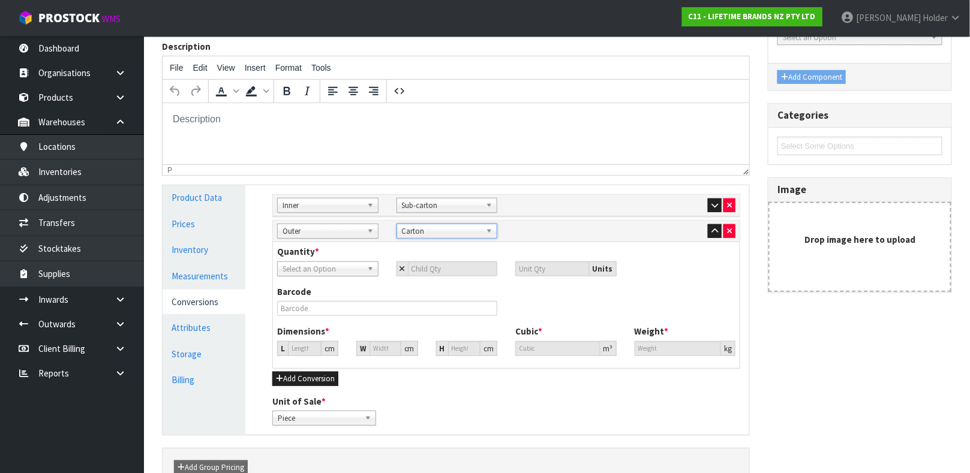
click at [327, 271] on span "Select an Option" at bounding box center [323, 269] width 80 height 14
click at [319, 314] on li "Sub-carton" at bounding box center [327, 318] width 95 height 15
click at [440, 260] on div "Quantity * Piece Sub-carton Carton Sub-carton Piece Sub-carton Carton Units" at bounding box center [506, 260] width 476 height 31
click at [438, 266] on input "number" at bounding box center [453, 269] width 90 height 15
click at [713, 214] on div "Sub Inner Inner Outer Pallet Inner Bag Bar Basket Bin Bottle Box Bundle Cabinet…" at bounding box center [506, 206] width 467 height 22
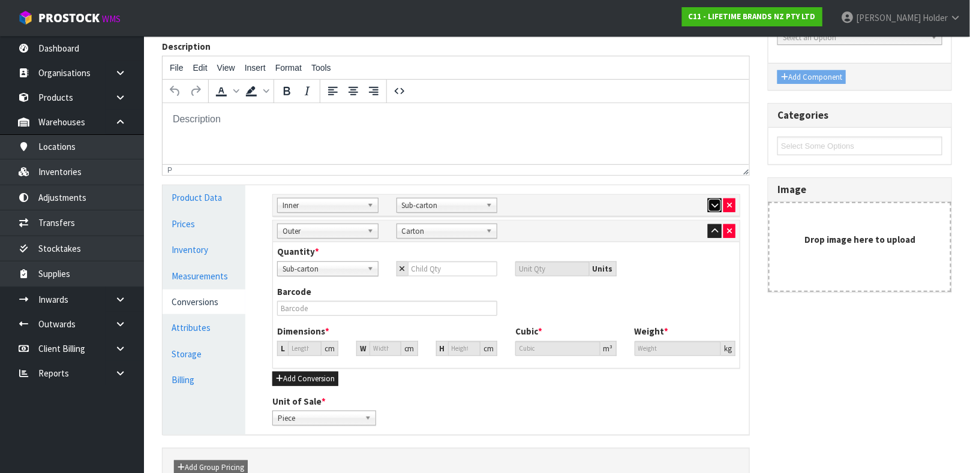
click at [711, 209] on button "button" at bounding box center [715, 206] width 14 height 14
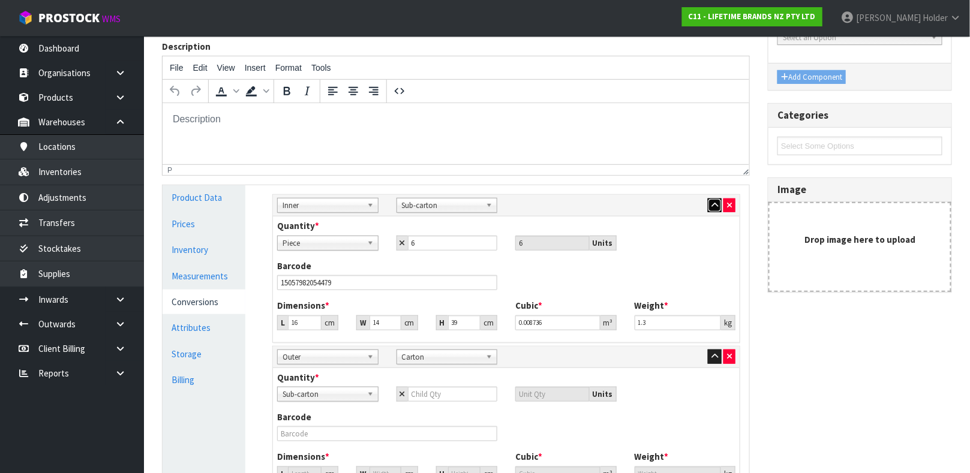
click at [711, 209] on button "button" at bounding box center [715, 206] width 14 height 14
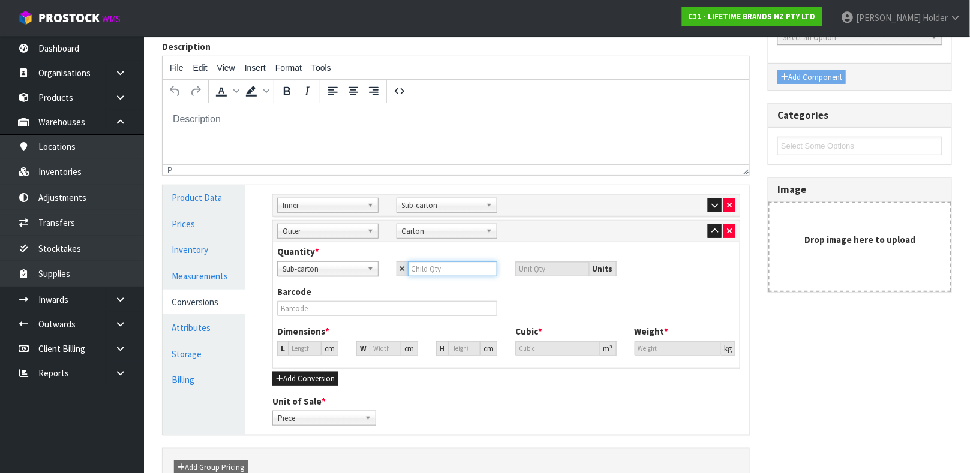
click at [438, 270] on input "number" at bounding box center [453, 269] width 90 height 15
type input "6"
type input "36"
type input "6"
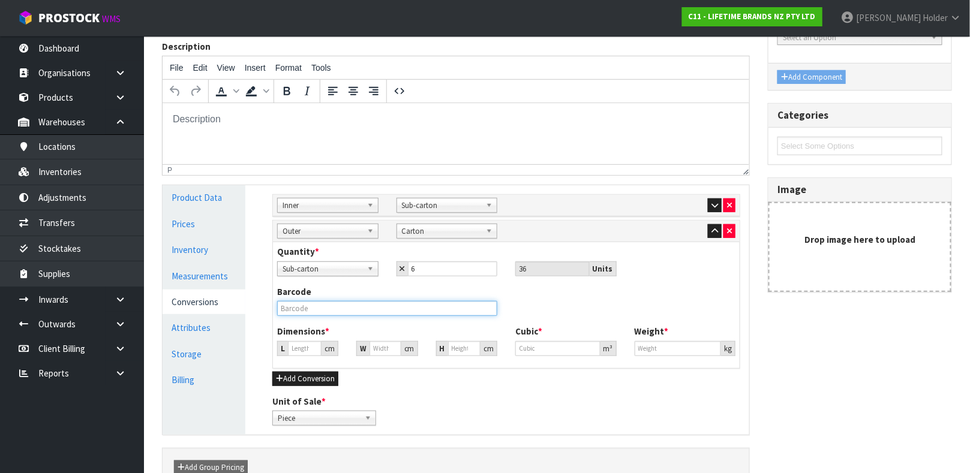
type input "30.55"
type input "0.028512"
type input "7.2"
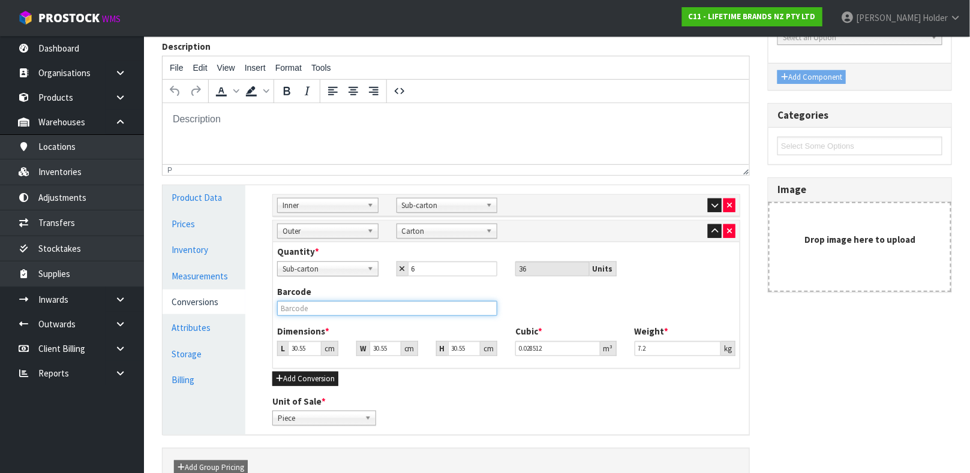
click at [397, 314] on input "text" at bounding box center [387, 308] width 220 height 15
type input "25057982054476"
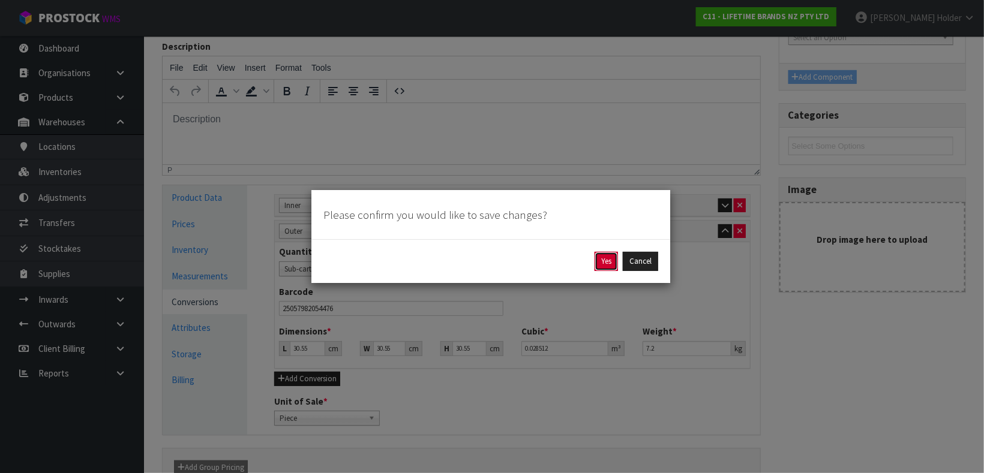
click at [605, 253] on button "Yes" at bounding box center [605, 261] width 23 height 19
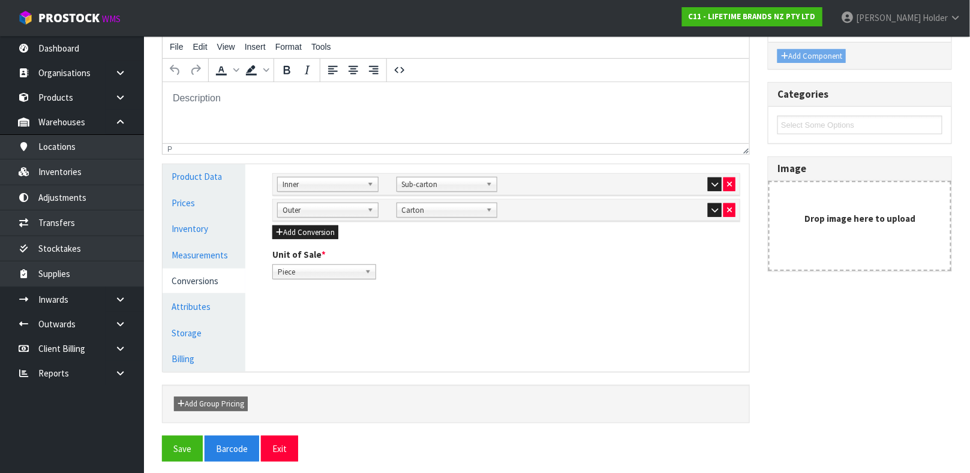
scroll to position [208, 0]
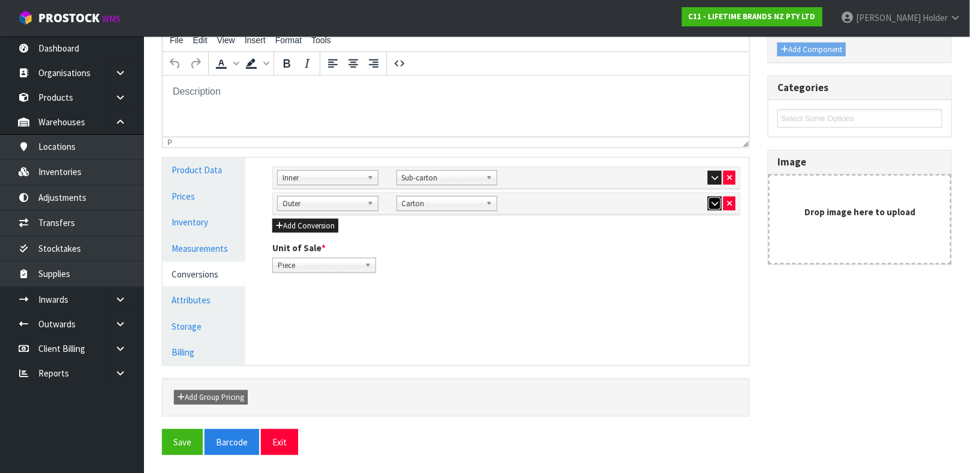
click at [711, 207] on icon "button" at bounding box center [714, 204] width 7 height 8
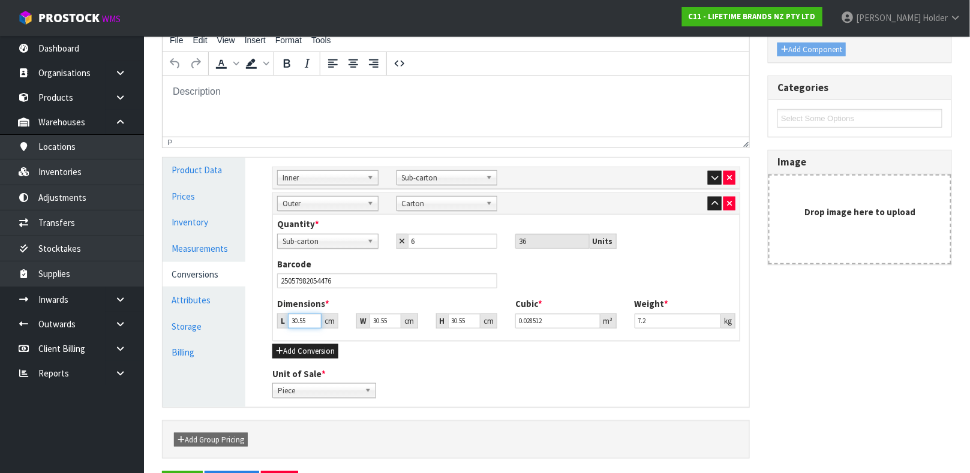
click at [294, 321] on input "30.55" at bounding box center [305, 321] width 34 height 15
type input "4"
type input "0.003733"
type input "41"
type input "0.038265"
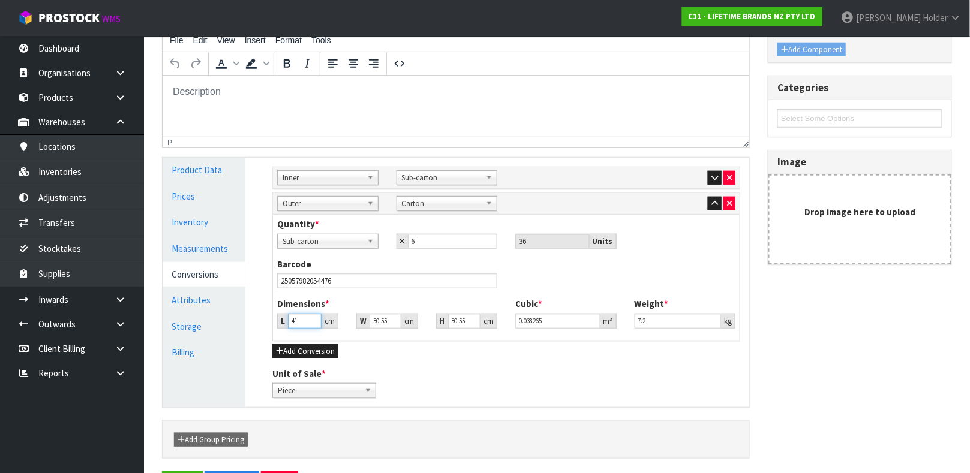
type input "41"
type input "3"
type input "0.003758"
type input "34"
type input "0.042587"
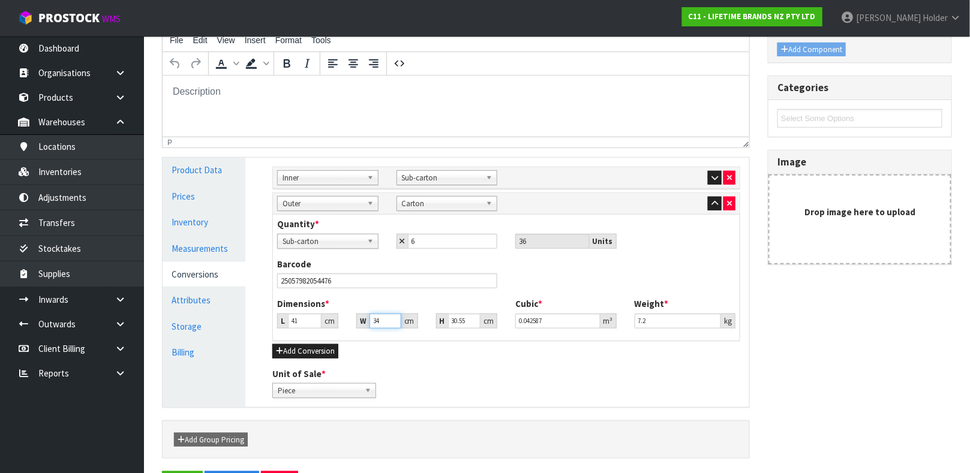
type input "34"
type input "3"
type input "0.004182"
type input "39"
type input "0.054366"
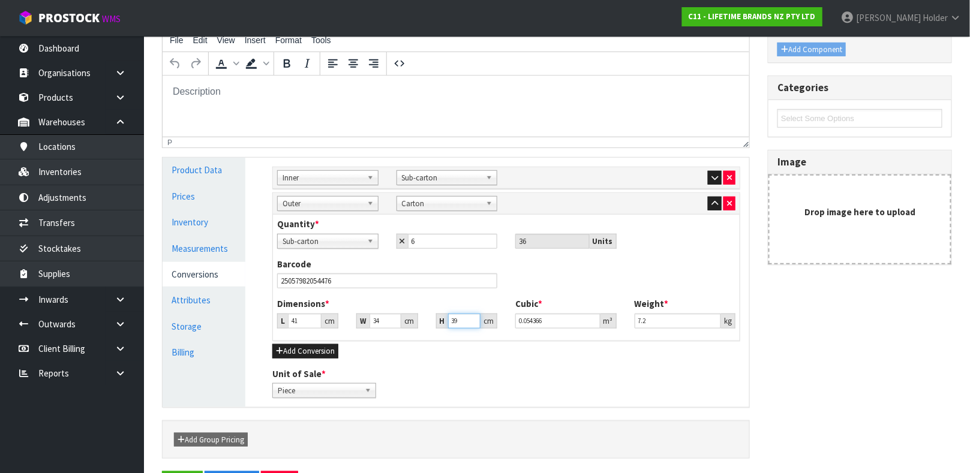
type input "39"
drag, startPoint x: 651, startPoint y: 320, endPoint x: 508, endPoint y: 301, distance: 144.1
click at [508, 301] on div "Dimensions * L 41 cm W 34 cm H 39 cm Cubic * 0.054366 m³ Weight * 7.2 kg" at bounding box center [506, 318] width 476 height 40
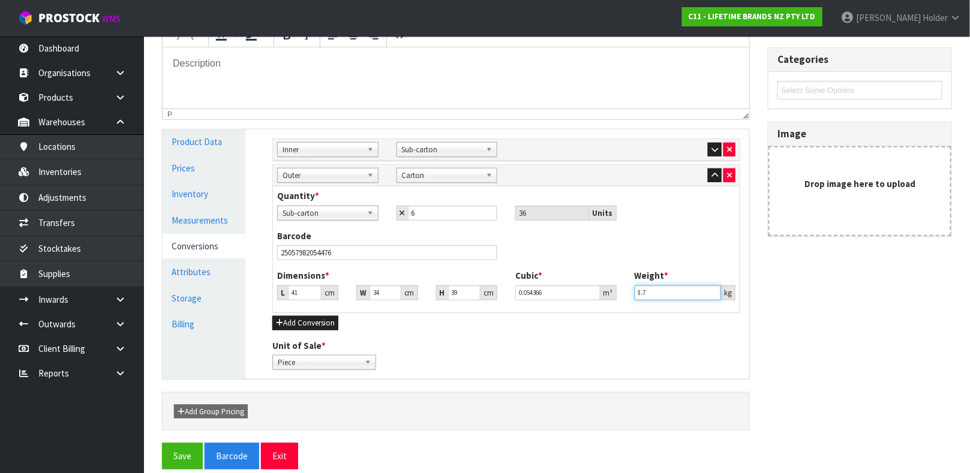
scroll to position [250, 0]
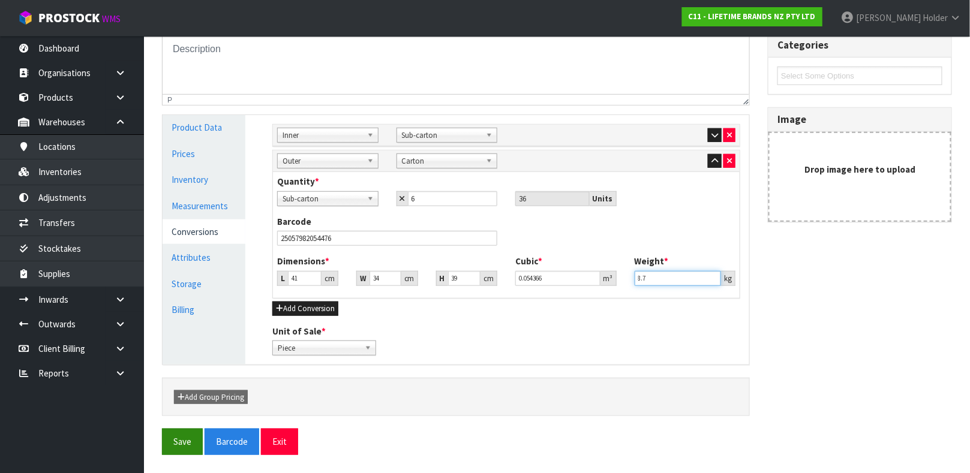
type input "8.7"
click at [188, 442] on button "Save" at bounding box center [182, 442] width 41 height 26
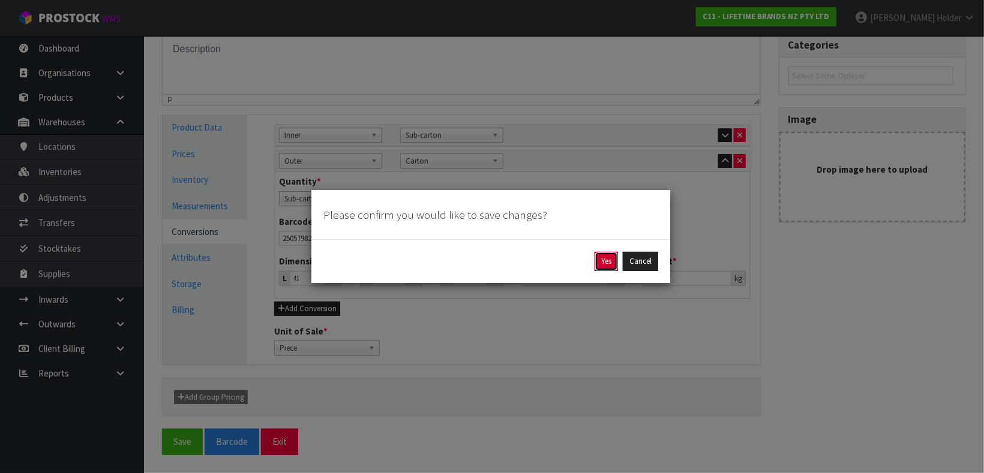
click at [600, 265] on button "Yes" at bounding box center [605, 261] width 23 height 19
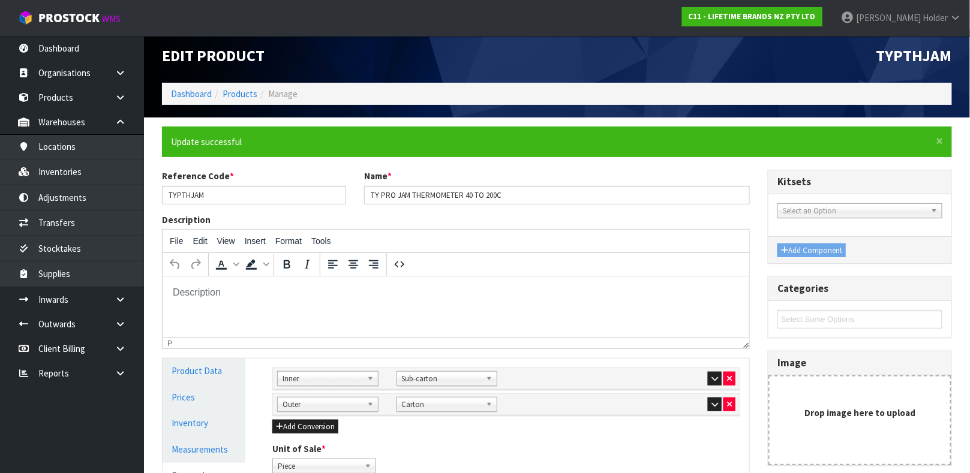
scroll to position [0, 0]
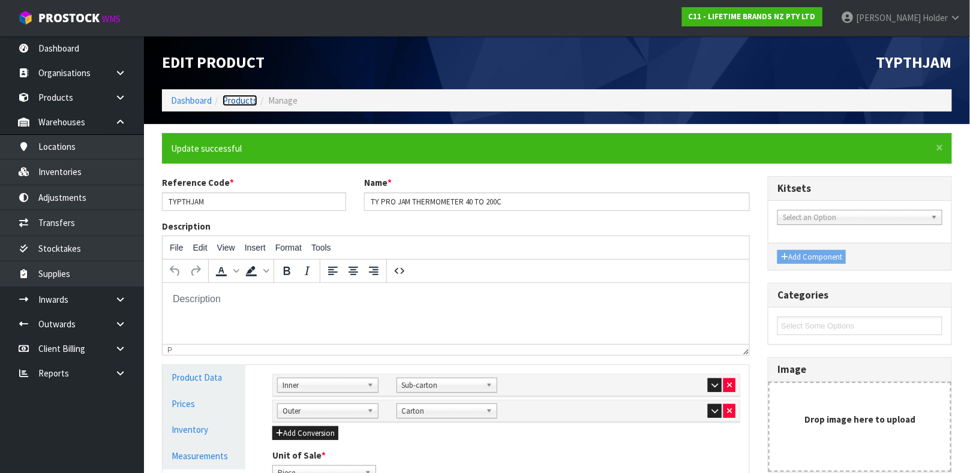
click at [246, 95] on link "Products" at bounding box center [240, 100] width 35 height 11
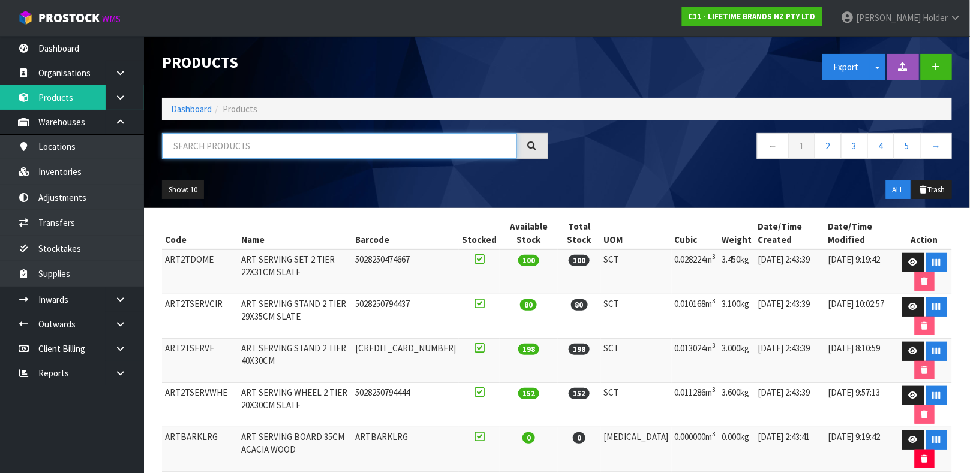
drag, startPoint x: 303, startPoint y: 156, endPoint x: 297, endPoint y: 159, distance: 6.7
click at [300, 156] on input "text" at bounding box center [339, 146] width 355 height 26
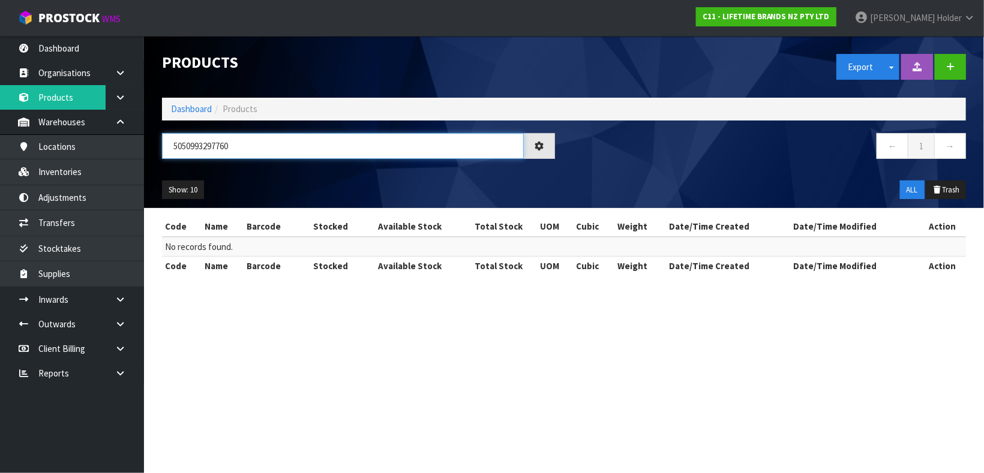
type input "4"
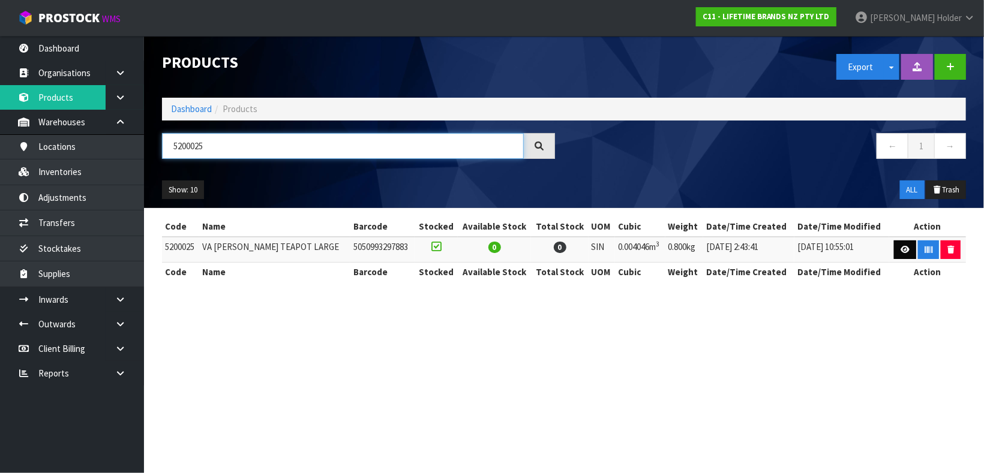
type input "5200025"
click at [894, 248] on link at bounding box center [905, 250] width 22 height 19
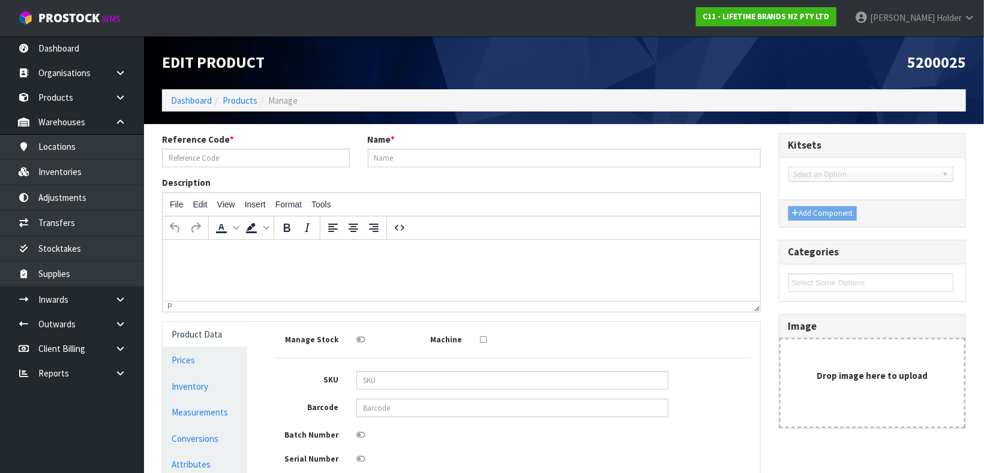
type input "5200025"
type input "VA [PERSON_NAME] TEAPOT LARGE"
type input "5050993297883"
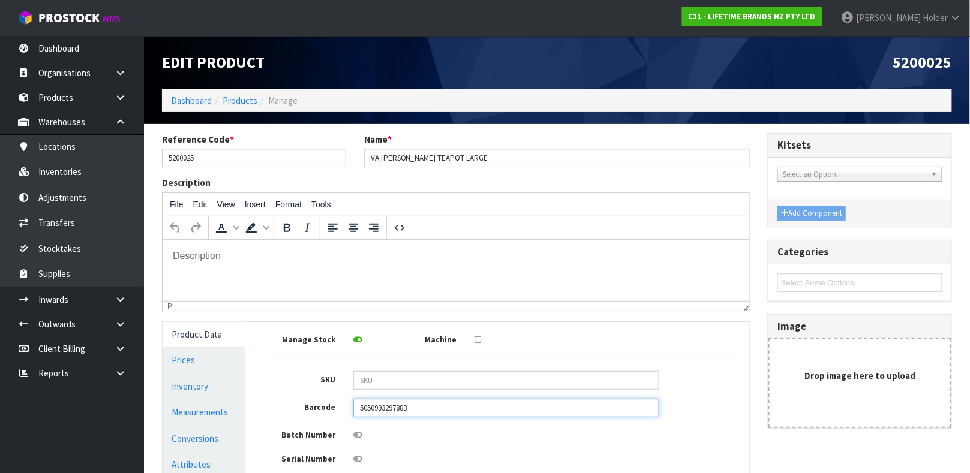
drag, startPoint x: 438, startPoint y: 410, endPoint x: 325, endPoint y: 407, distance: 113.4
click at [325, 407] on div "Barcode 5050993297883" at bounding box center [506, 408] width 486 height 19
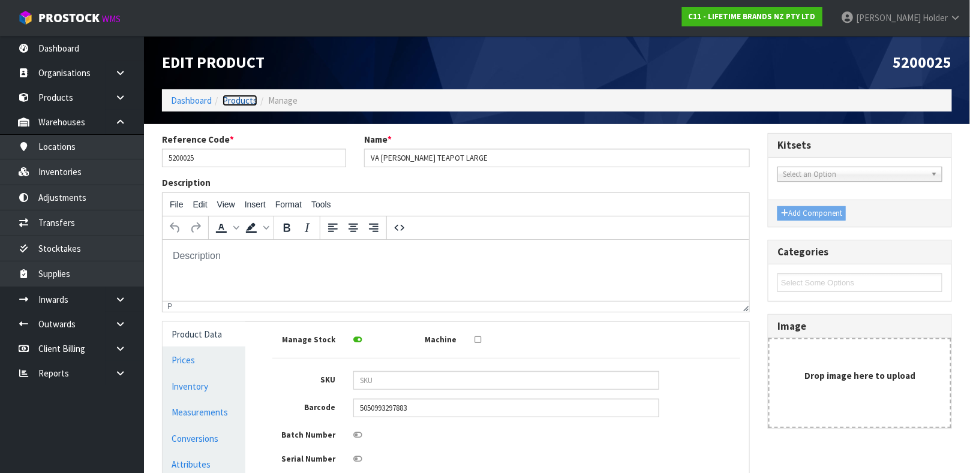
click at [242, 101] on link "Products" at bounding box center [240, 100] width 35 height 11
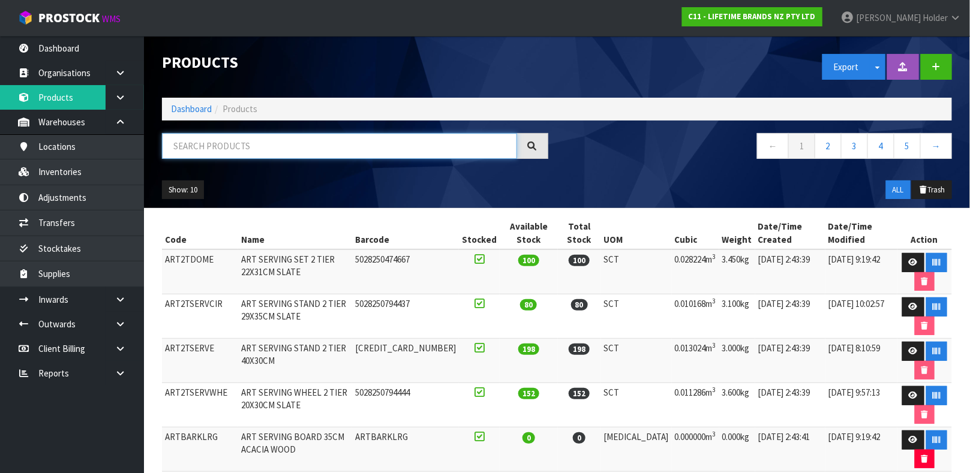
click at [253, 149] on input "text" at bounding box center [339, 146] width 355 height 26
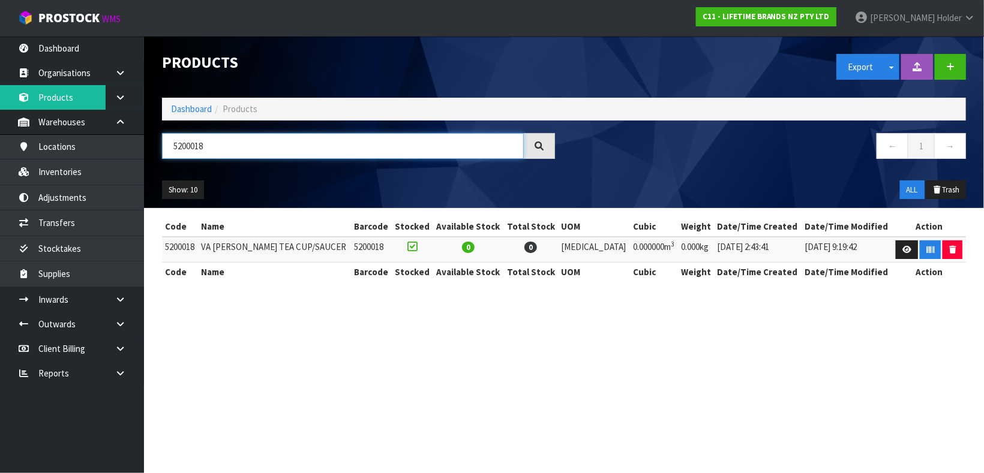
type input "5200018"
click at [892, 247] on td at bounding box center [929, 250] width 74 height 26
click at [896, 247] on link at bounding box center [907, 250] width 22 height 19
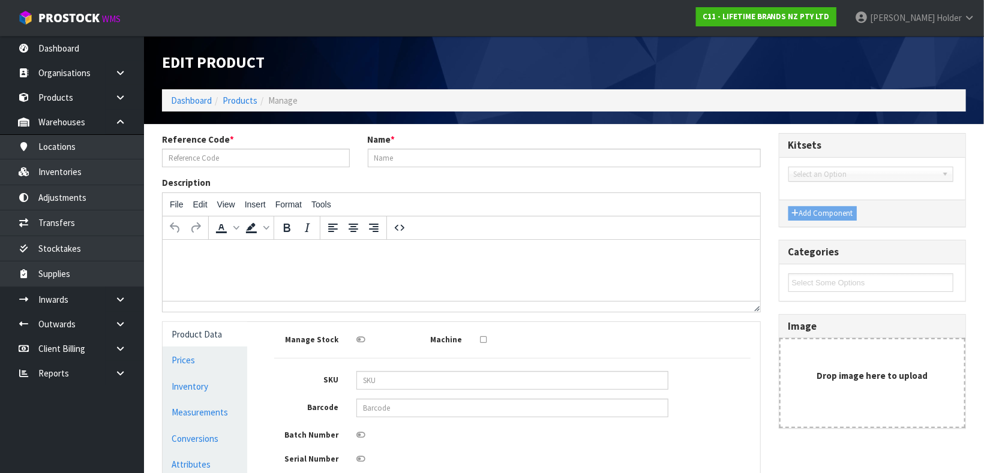
type input "5200018"
type input "VA [PERSON_NAME] TEA CUP/SAUCER"
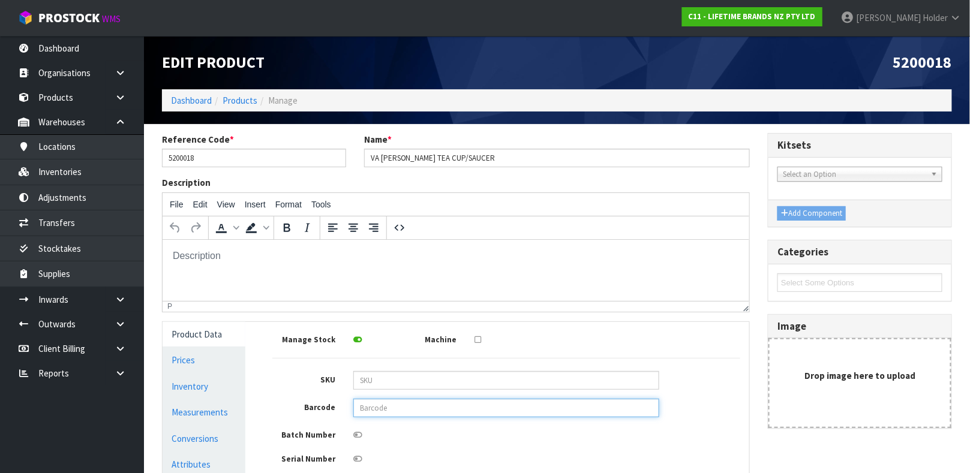
click at [408, 408] on input "text" at bounding box center [506, 408] width 306 height 19
type input "5050993297760"
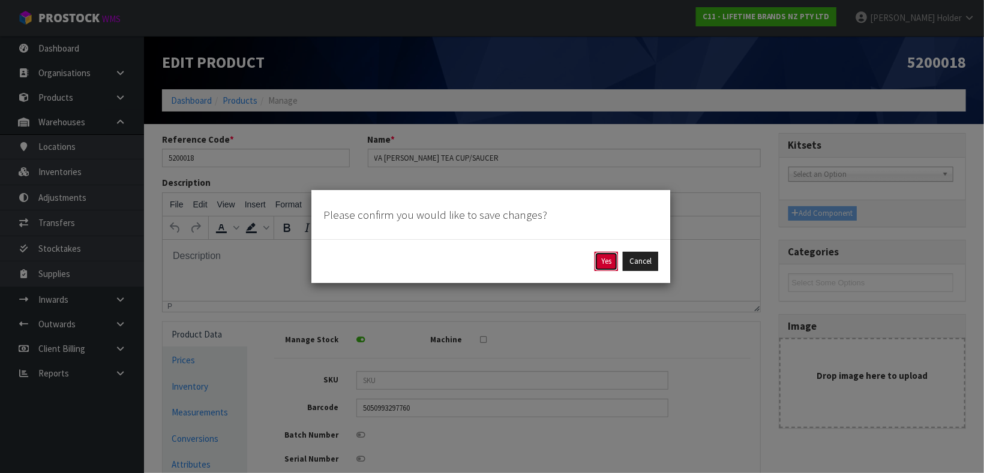
click at [599, 255] on button "Yes" at bounding box center [605, 261] width 23 height 19
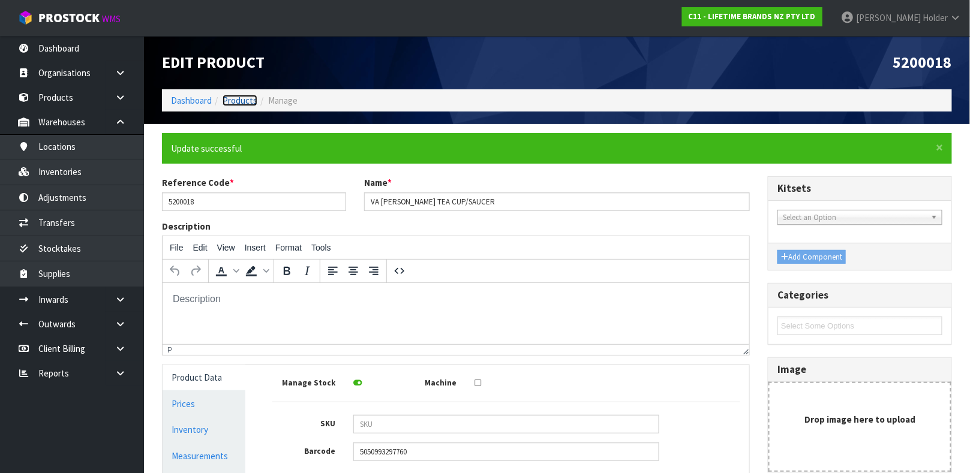
click at [239, 105] on link "Products" at bounding box center [240, 100] width 35 height 11
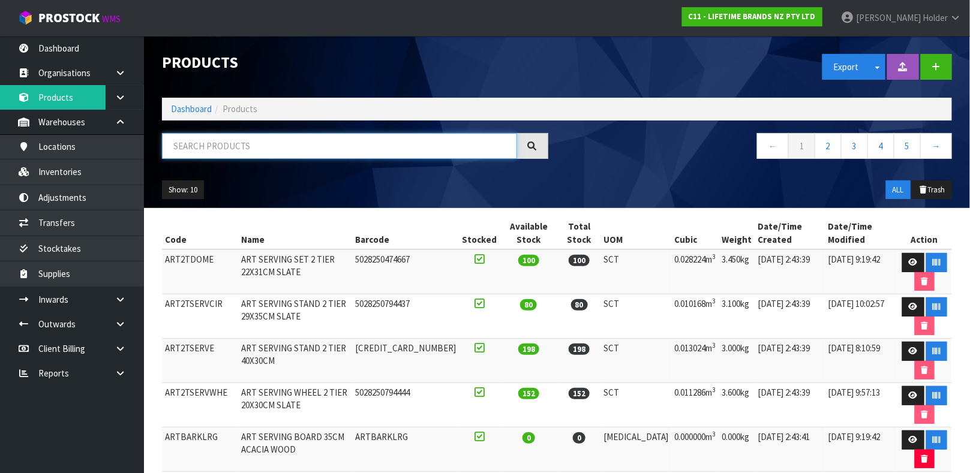
click at [290, 148] on input "text" at bounding box center [339, 146] width 355 height 26
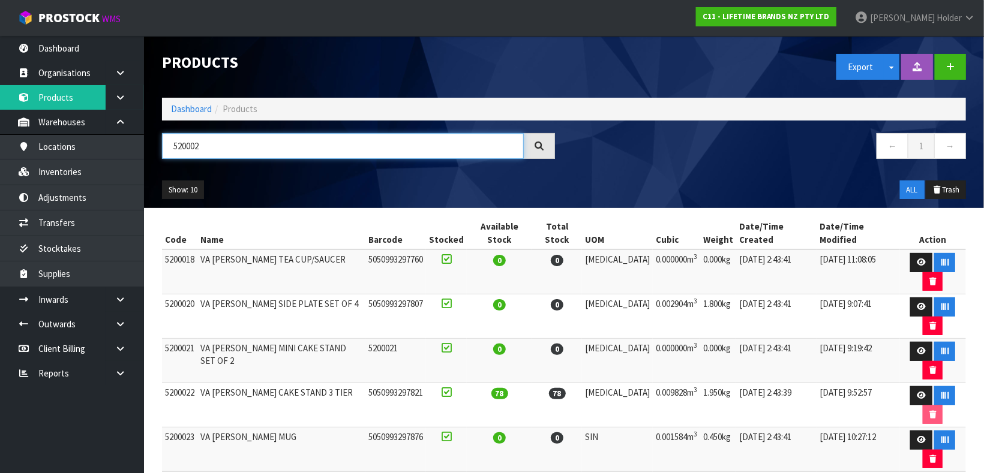
type input "5200025"
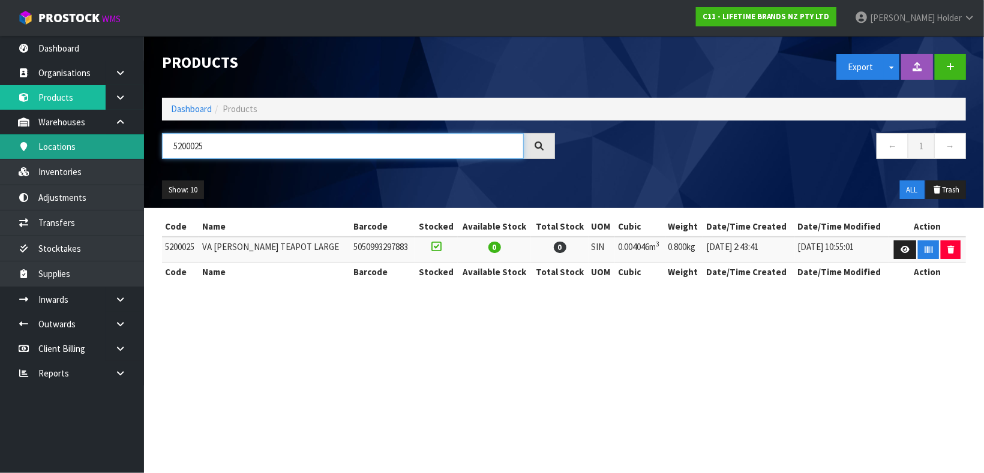
drag, startPoint x: 291, startPoint y: 147, endPoint x: 0, endPoint y: 138, distance: 291.1
click at [0, 142] on body "Toggle navigation ProStock WMS C11 - LIFETIME BRANDS NZ PTY LTD [PERSON_NAME] L…" at bounding box center [492, 236] width 984 height 473
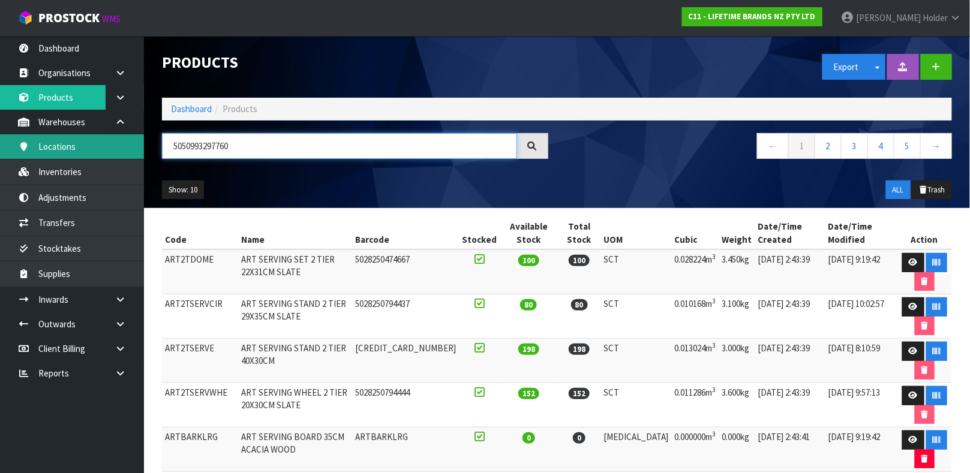
type input "5050993297760"
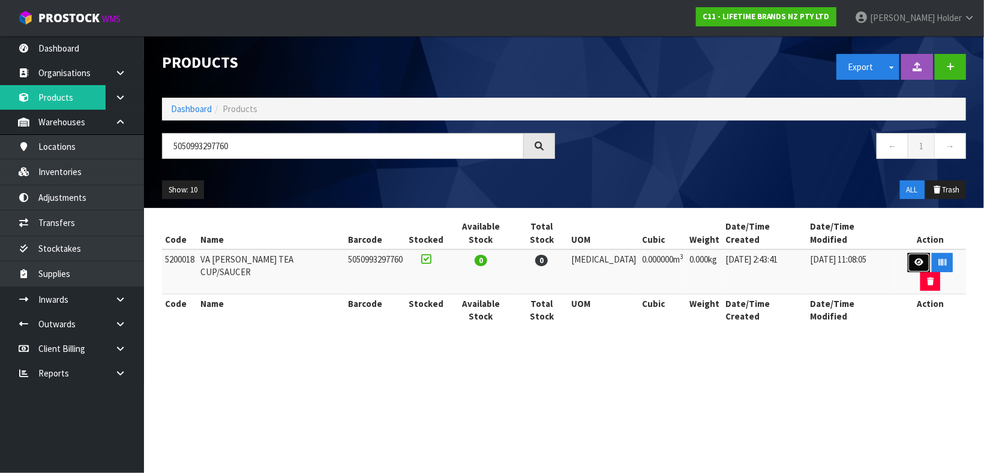
click at [908, 253] on link at bounding box center [919, 262] width 22 height 19
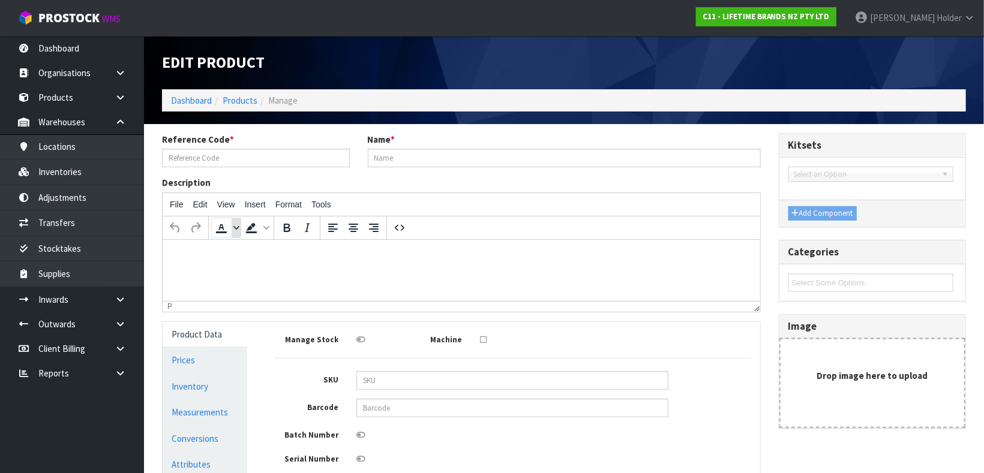
type input "5200018"
type input "VA [PERSON_NAME] TEA CUP/SAUCER"
type input "5050993297760"
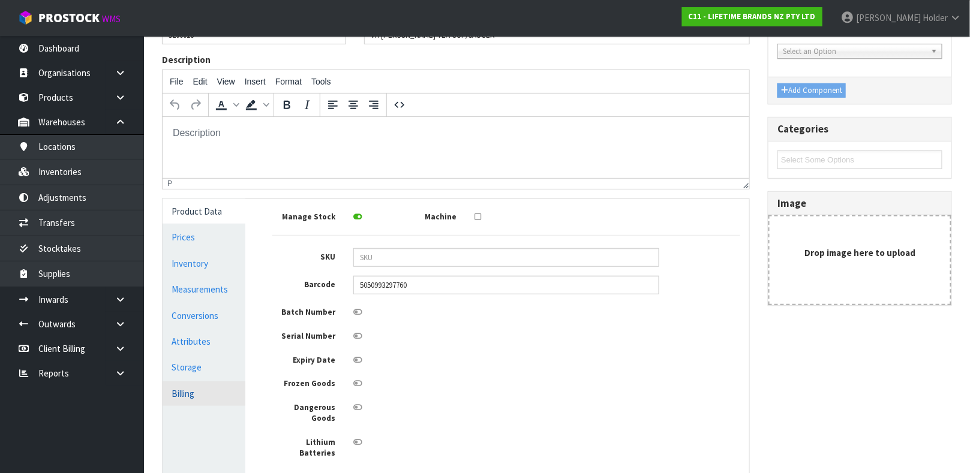
scroll to position [180, 0]
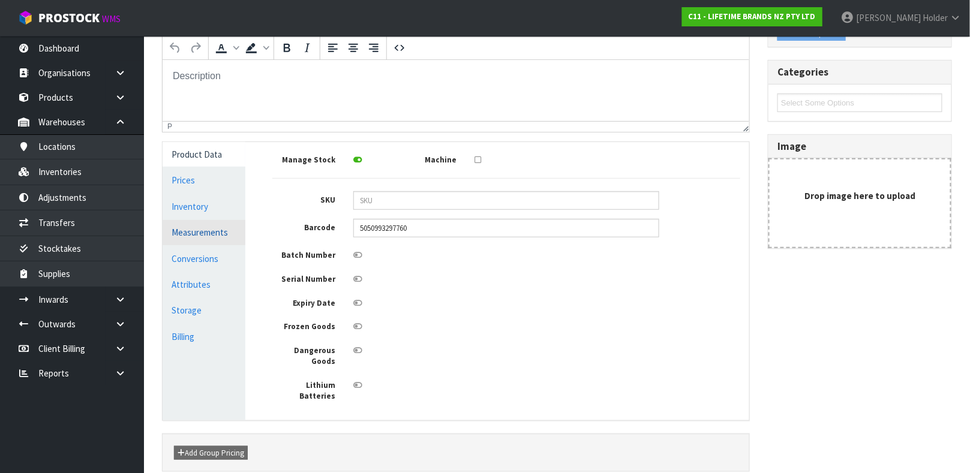
click at [201, 230] on link "Measurements" at bounding box center [204, 232] width 83 height 25
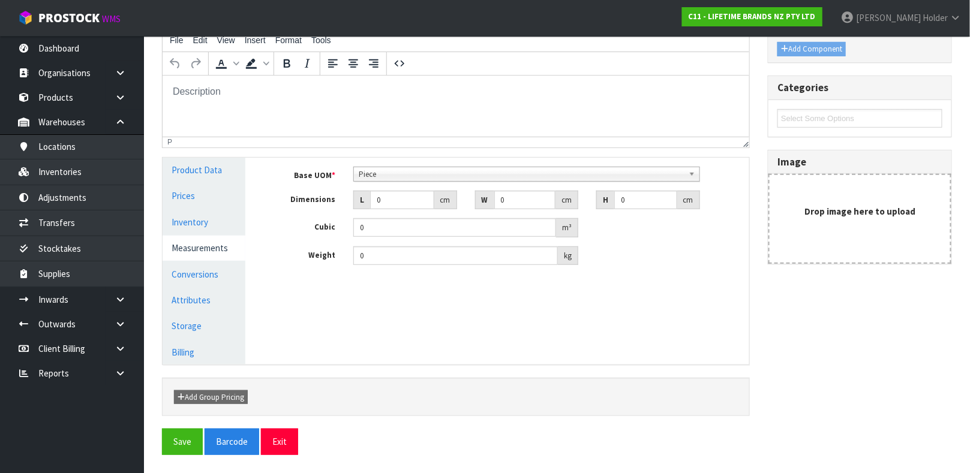
scroll to position [164, 0]
click at [446, 166] on div "Base UOM * Bag Bar Basket Bin Bottle Box Bundle Cabinet Cage Carton Case Coil C…" at bounding box center [506, 221] width 486 height 126
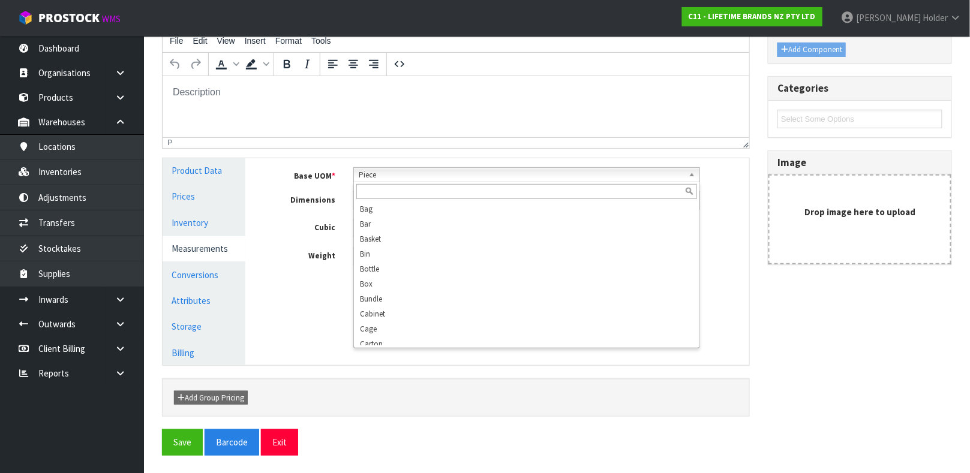
click at [438, 169] on span "Piece" at bounding box center [521, 175] width 325 height 14
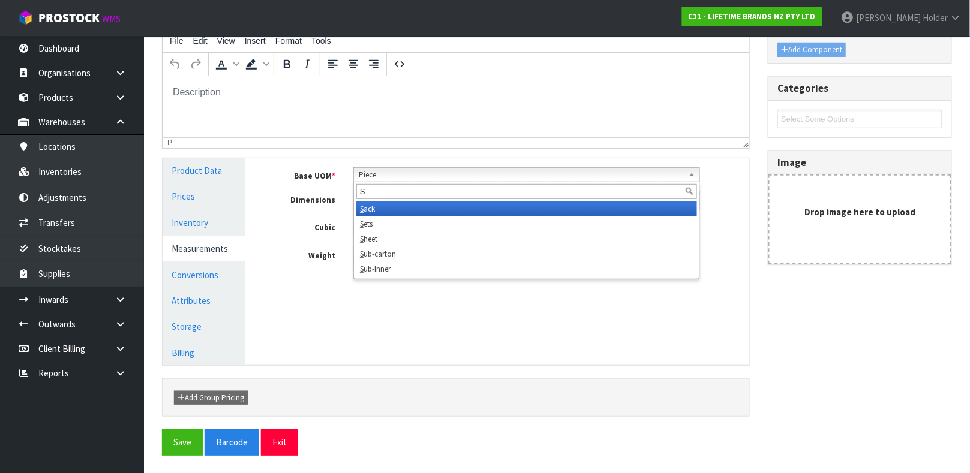
scroll to position [0, 0]
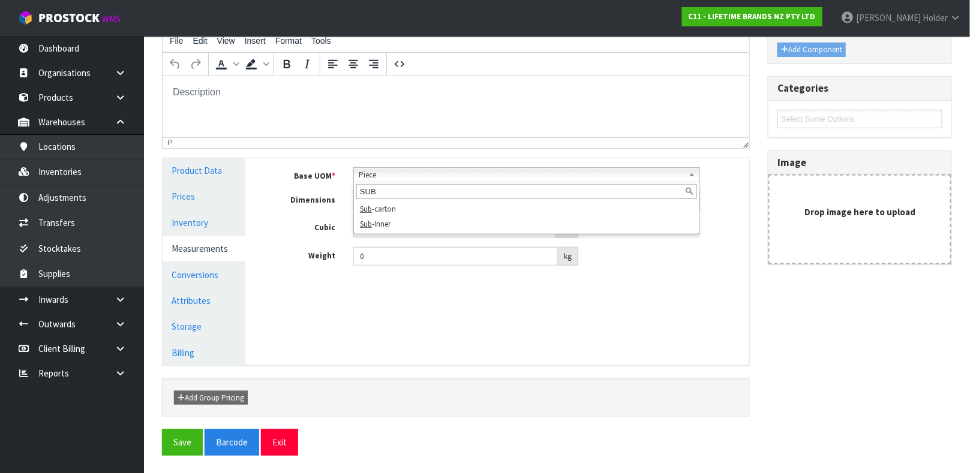
type input "SUB"
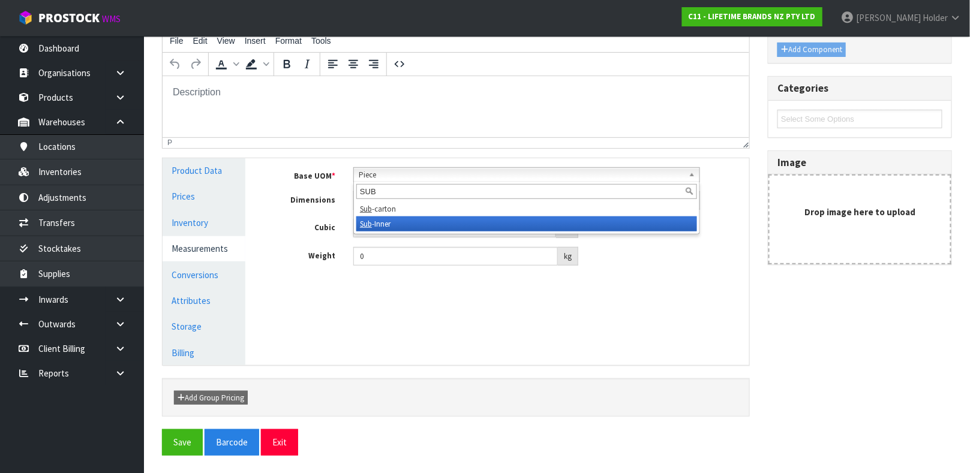
click at [401, 223] on li "Sub -Inner" at bounding box center [526, 224] width 341 height 15
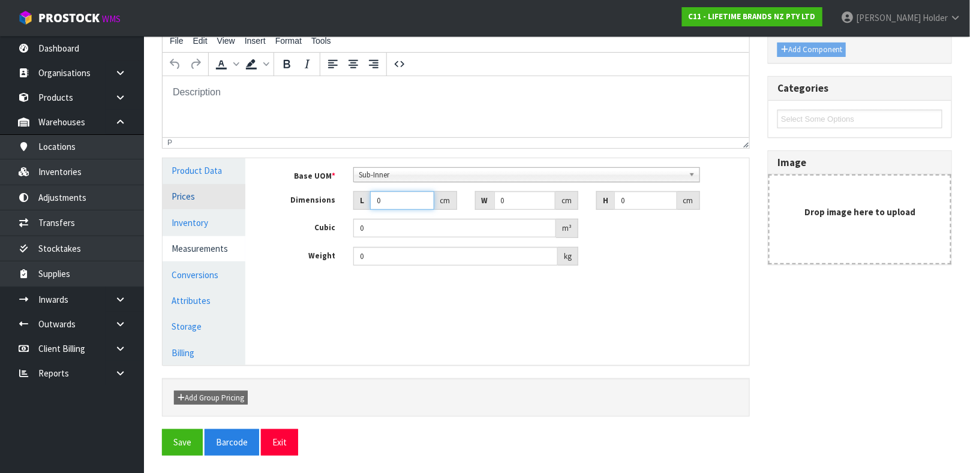
drag, startPoint x: 400, startPoint y: 202, endPoint x: 214, endPoint y: 195, distance: 186.7
click at [217, 198] on div "Product Data Prices Inventory Measurements Conversions Attributes Storage Billi…" at bounding box center [456, 261] width 605 height 207
type input "1"
type input "0.000001"
type input "18"
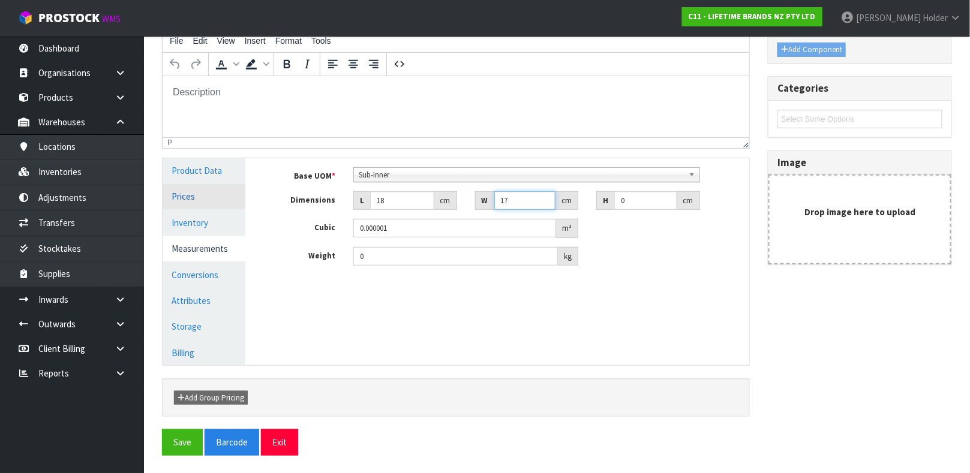
type input "17"
type input "8"
type input "0.002448"
type input "8"
drag, startPoint x: 402, startPoint y: 259, endPoint x: 254, endPoint y: 238, distance: 149.6
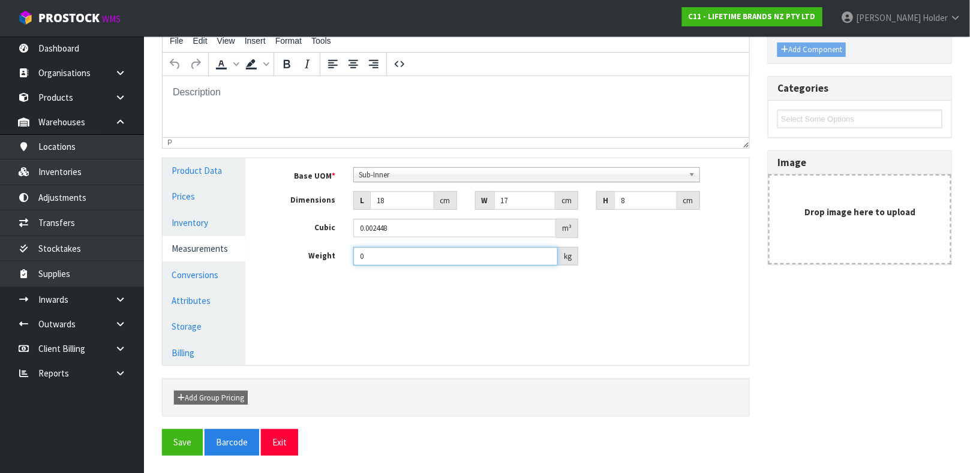
click at [254, 238] on div "Manage Stock Machine SKU Barcode 5050993297760 Batch Number Serial Number Expir…" at bounding box center [506, 261] width 504 height 207
type input "0.6"
click at [215, 269] on link "Conversions" at bounding box center [204, 275] width 83 height 25
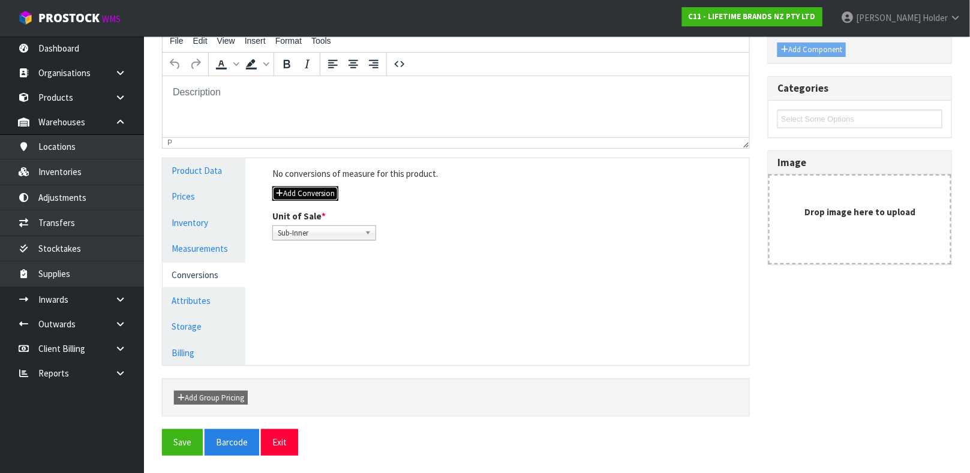
click at [319, 194] on button "Add Conversion" at bounding box center [305, 194] width 66 height 14
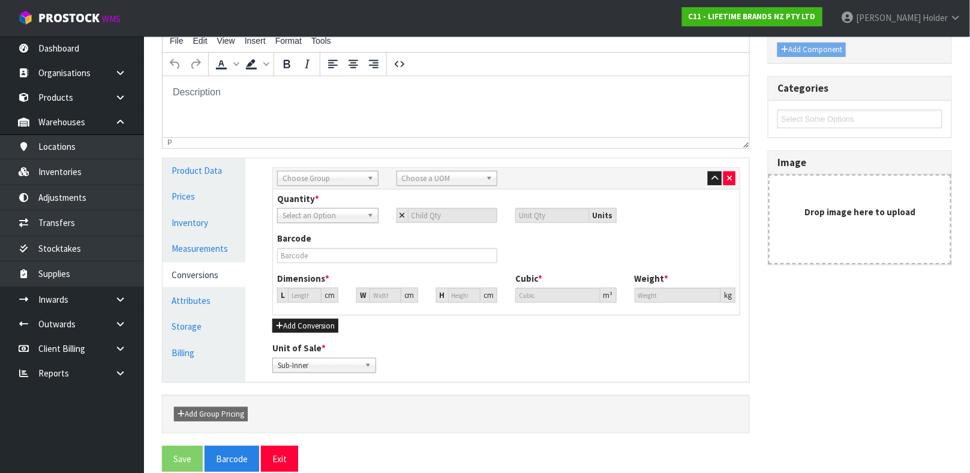
click at [319, 182] on span "Choose Group" at bounding box center [323, 179] width 80 height 14
type input "INN"
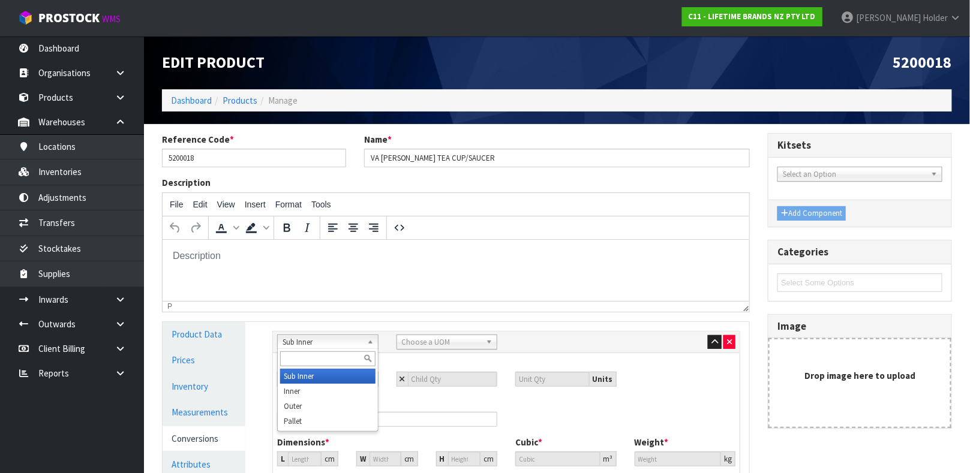
click at [316, 336] on span "Sub Inner" at bounding box center [323, 342] width 80 height 14
type input "INNER"
click at [307, 388] on li "Inner" at bounding box center [327, 391] width 95 height 15
click at [416, 341] on span "Choose a UOM" at bounding box center [442, 342] width 80 height 14
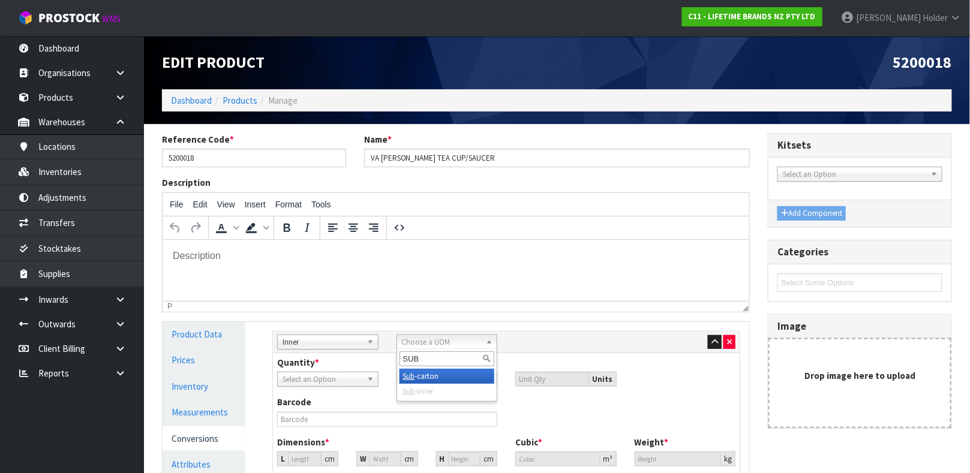
type input "SUB"
click at [414, 374] on em "Sub" at bounding box center [409, 376] width 12 height 10
click at [438, 375] on input "number" at bounding box center [453, 379] width 90 height 15
type input "4"
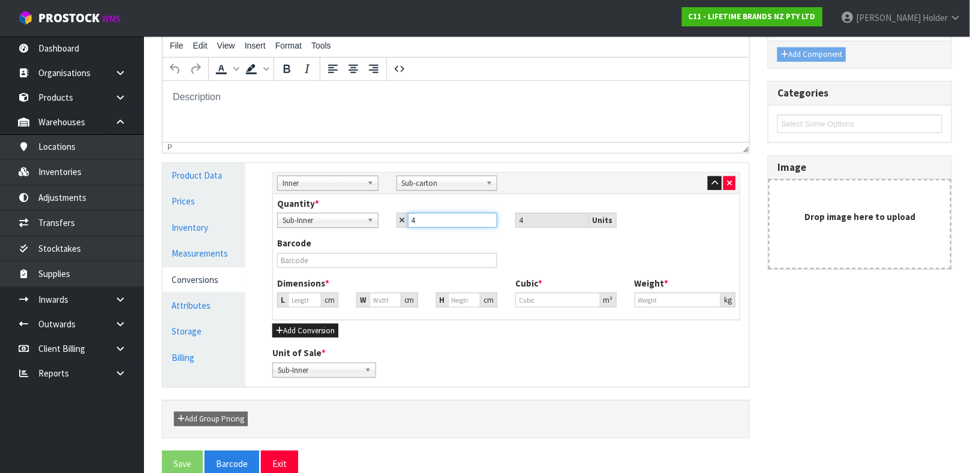
scroll to position [180, 0]
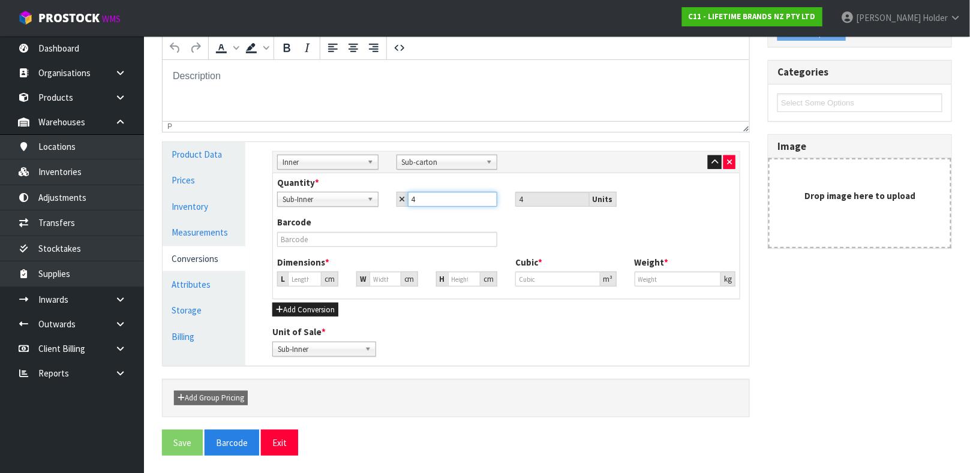
type input "4"
type input "21.394"
type input "0.009792"
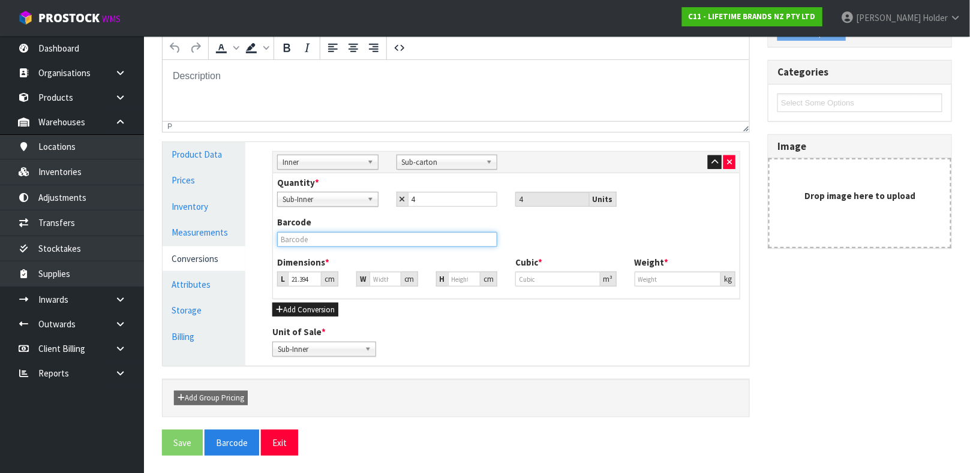
type input "2.4"
click at [334, 235] on input "text" at bounding box center [387, 239] width 220 height 15
type input "15050993297767"
click at [162, 430] on button "Save" at bounding box center [182, 443] width 41 height 26
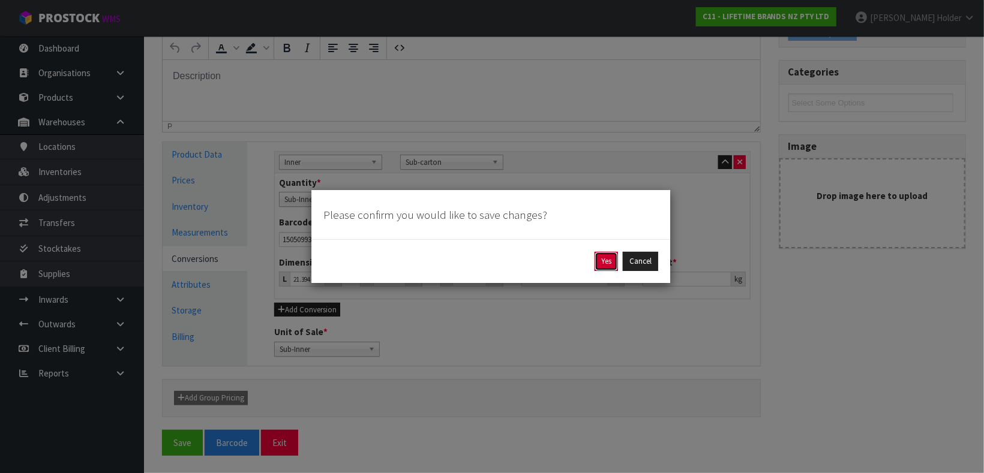
click at [606, 263] on button "Yes" at bounding box center [605, 261] width 23 height 19
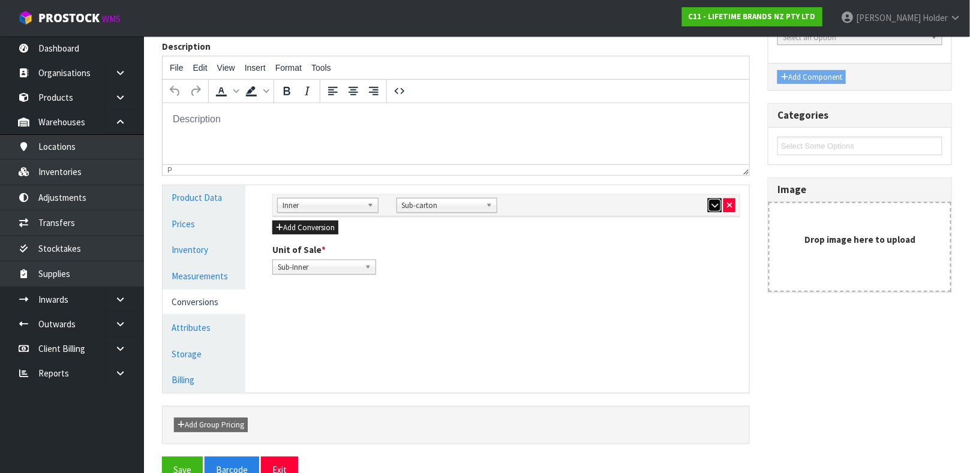
click at [719, 208] on button "button" at bounding box center [715, 206] width 14 height 14
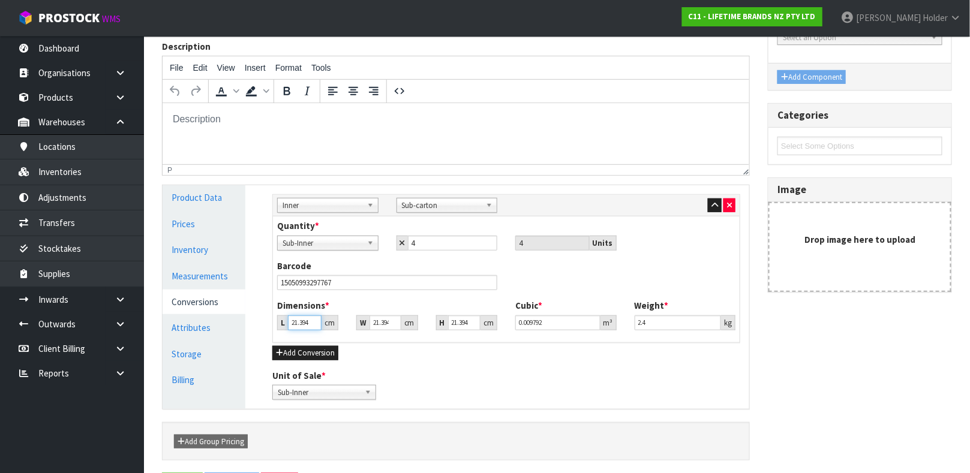
click at [290, 325] on input "21.394" at bounding box center [305, 323] width 34 height 15
type input "3"
type input "0.001373"
type input "36"
type input "0.016477"
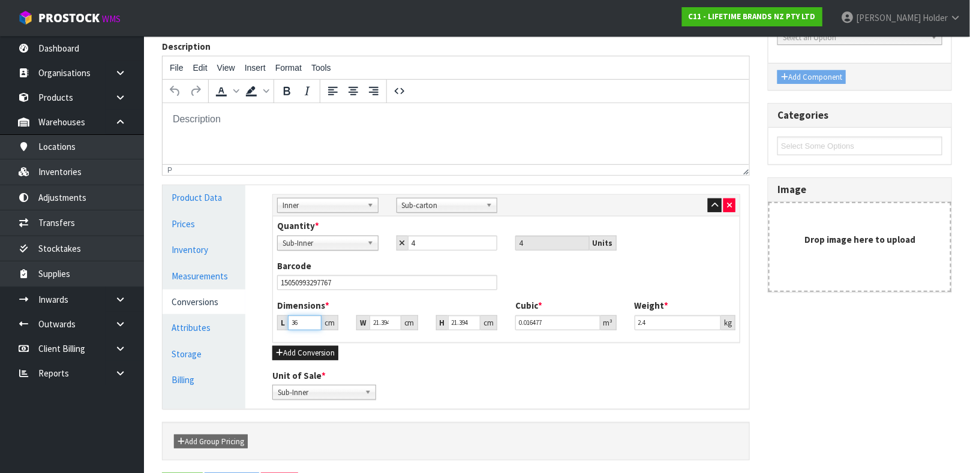
type input "36"
type input "1"
type input "0.00077"
type input "19"
type input "0.014633"
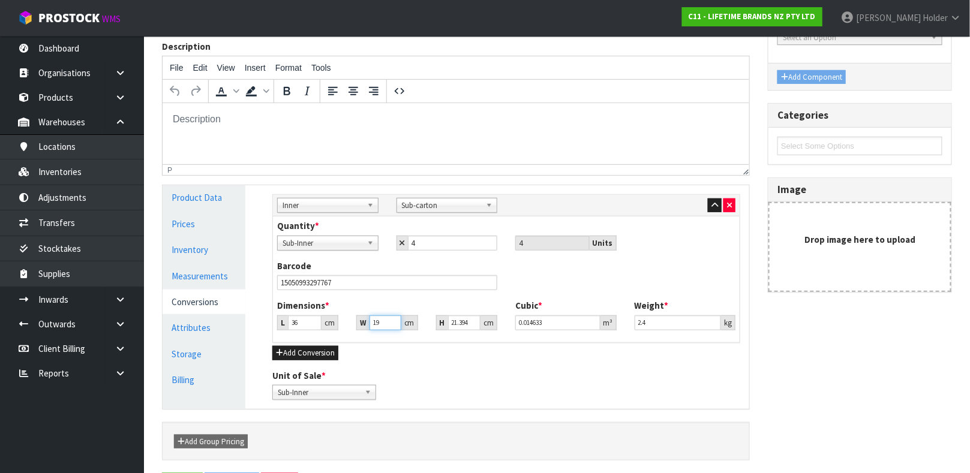
type input "19"
type input "1"
type input "0.000684"
type input "19"
type input "0.012996"
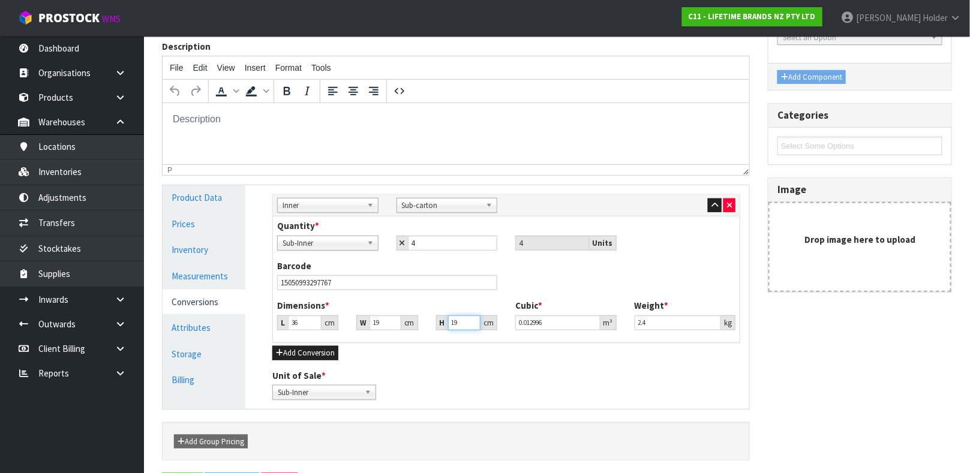
type input "1"
type input "0.000684"
type input "17"
type input "0.011628"
type input "17"
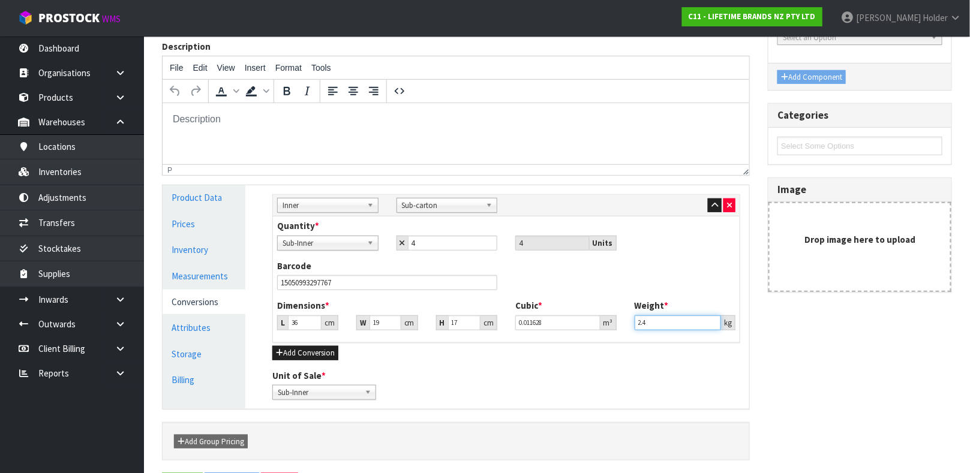
drag, startPoint x: 660, startPoint y: 324, endPoint x: 372, endPoint y: 257, distance: 296.1
click at [379, 262] on div "Quantity * Sub-Inner Sub-carton Sub-Inner 4 4 Units Barcode 15050993297767 Dime…" at bounding box center [506, 279] width 467 height 125
click at [521, 274] on div "Barcode 15050993297767" at bounding box center [506, 280] width 476 height 40
click at [717, 203] on icon "button" at bounding box center [714, 206] width 7 height 8
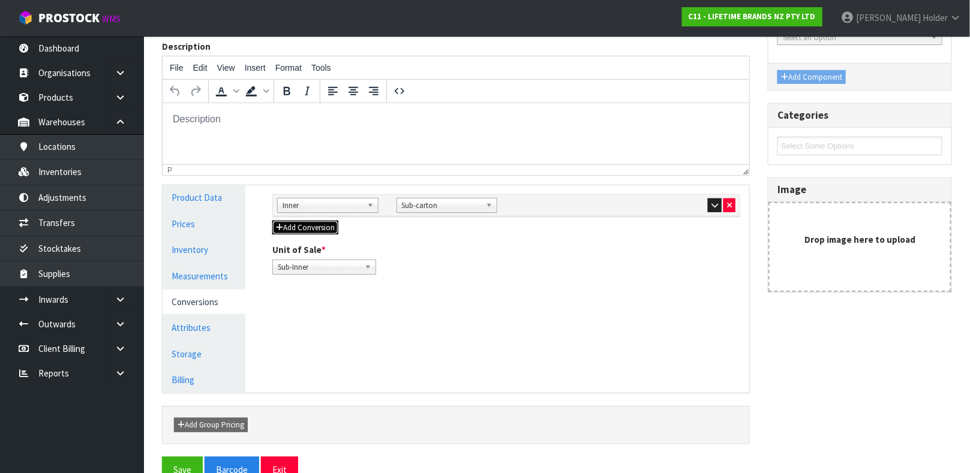
click at [332, 227] on button "Add Conversion" at bounding box center [305, 228] width 66 height 14
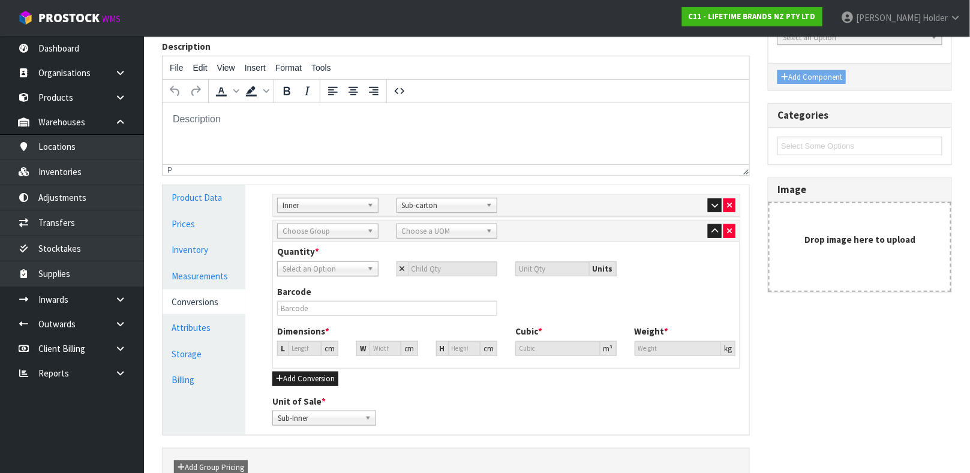
click at [332, 236] on span "Choose Group" at bounding box center [323, 231] width 80 height 14
type input "OUT"
click at [321, 261] on li "Out er" at bounding box center [327, 265] width 95 height 15
click at [437, 235] on span "Choose a UOM" at bounding box center [442, 231] width 80 height 14
type input "CAR"
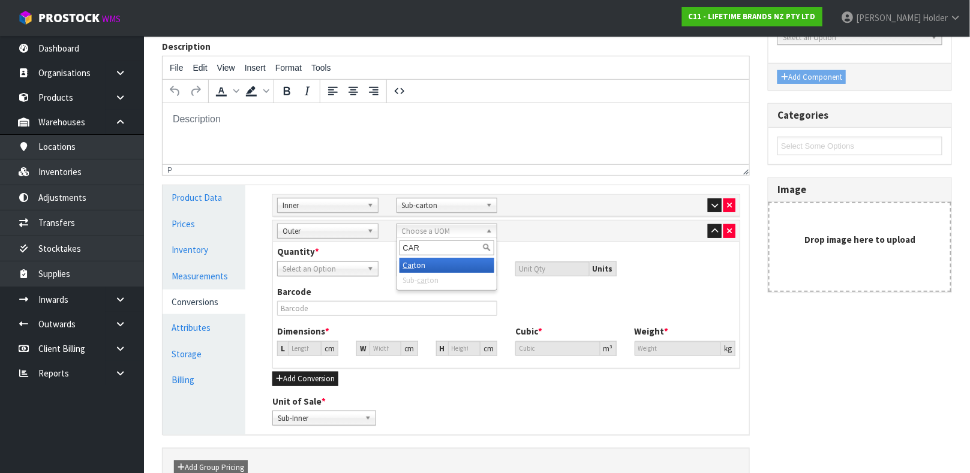
click at [434, 265] on li "Car ton" at bounding box center [446, 265] width 95 height 15
click at [343, 267] on span "Select an Option" at bounding box center [323, 269] width 80 height 14
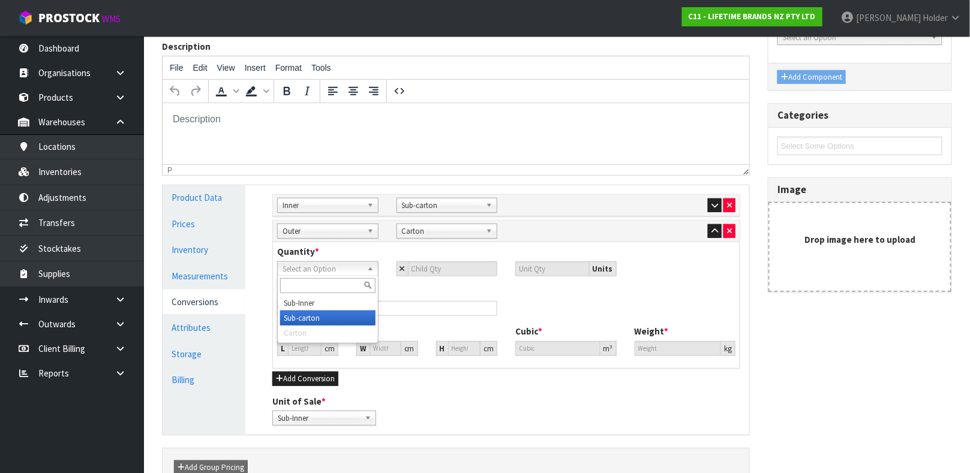
click at [344, 314] on li "Sub-carton" at bounding box center [327, 318] width 95 height 15
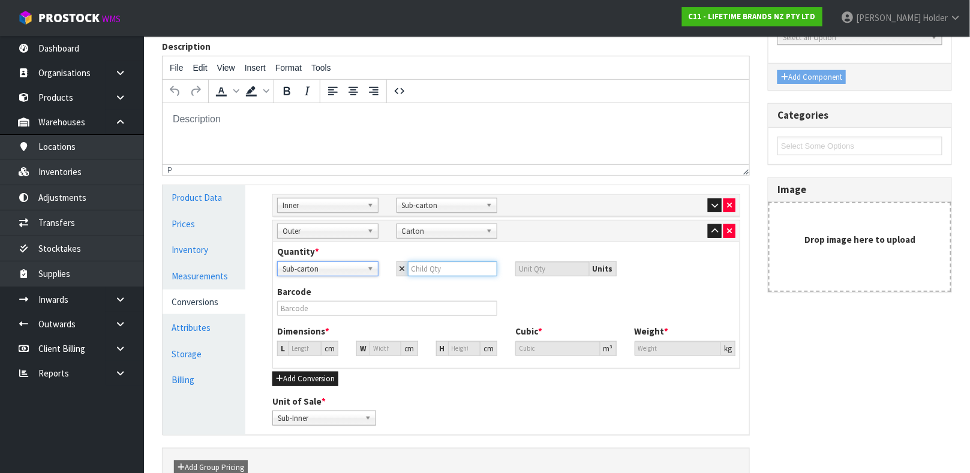
click at [432, 271] on input "number" at bounding box center [453, 269] width 90 height 15
type input "6"
type input "24"
type input "6"
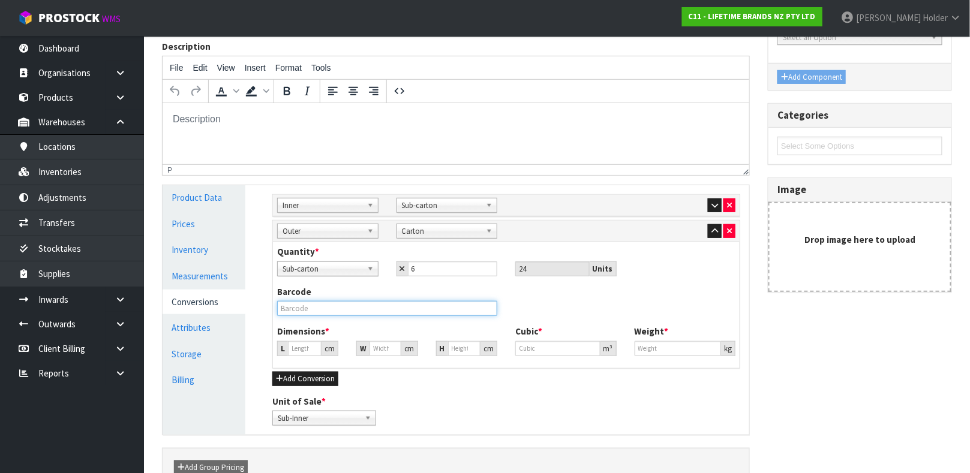
type input "38.875"
type input "0.058752"
type input "14.4"
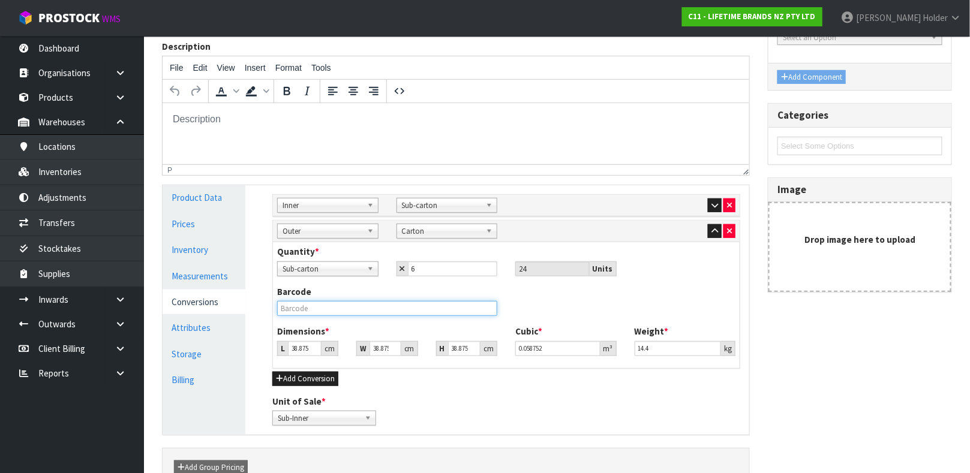
click at [366, 304] on input "text" at bounding box center [387, 308] width 220 height 15
type input "25050993297764"
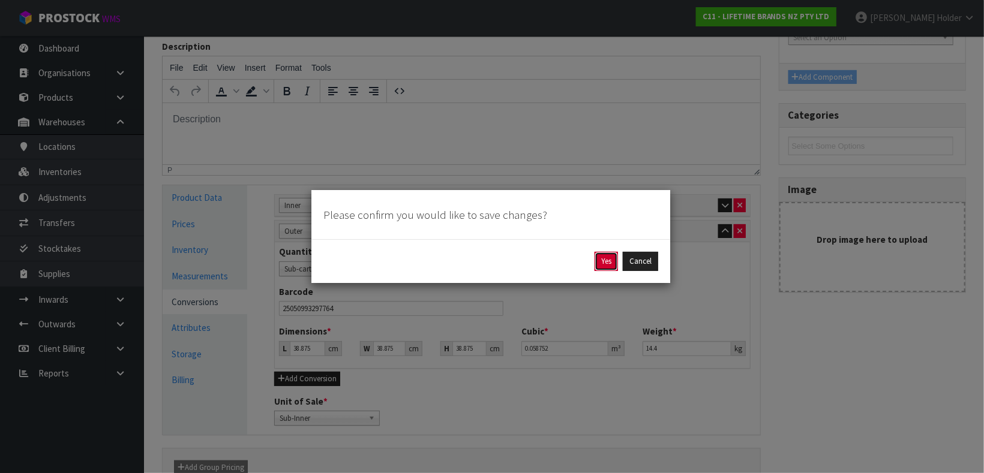
click at [598, 265] on button "Yes" at bounding box center [605, 261] width 23 height 19
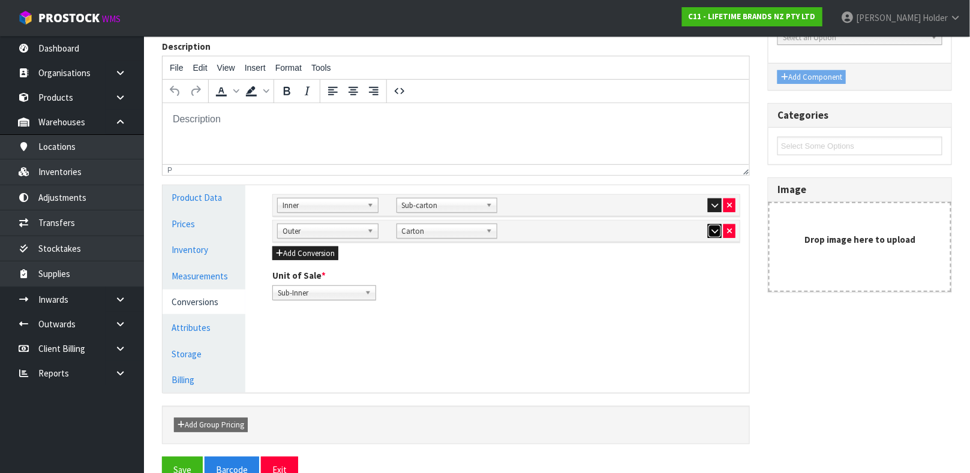
click at [714, 230] on icon "button" at bounding box center [714, 231] width 7 height 8
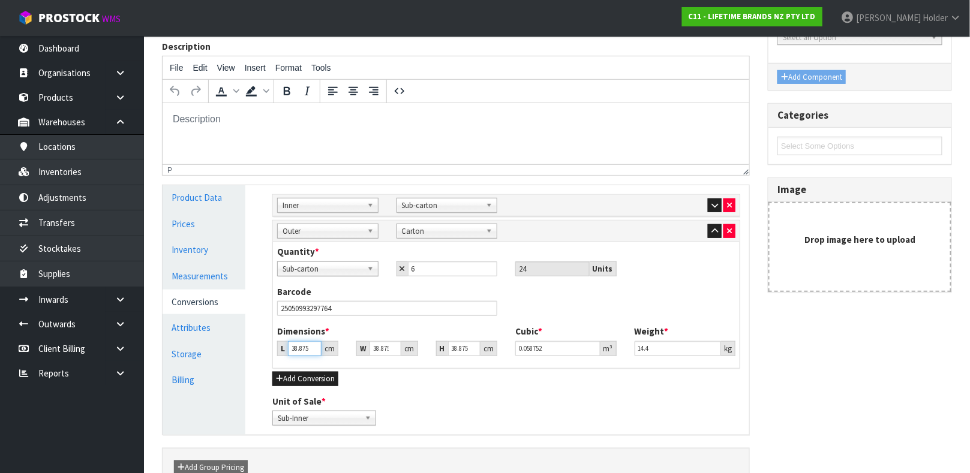
click at [299, 349] on input "38.875" at bounding box center [305, 348] width 34 height 15
type input "5"
type input "0.007556"
type input "57"
type input "0.086142"
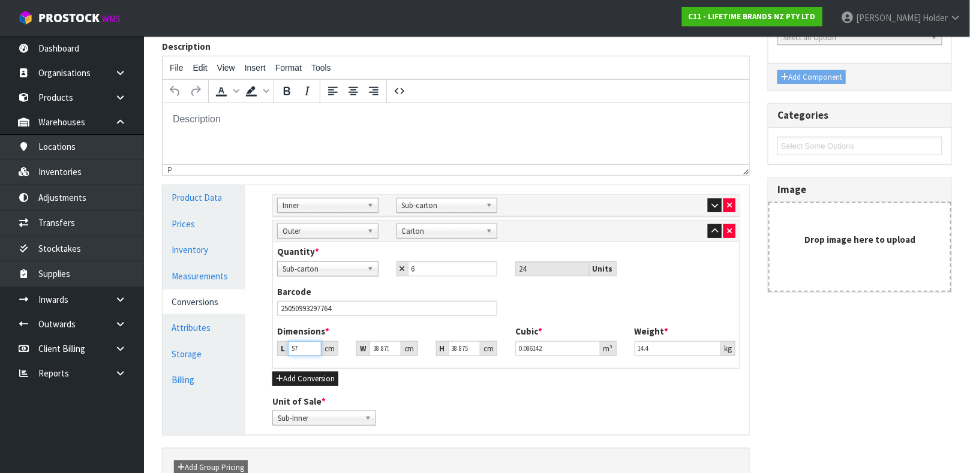
type input "57"
type input "3"
type input "0.006648"
type input "37"
type input "0.081987"
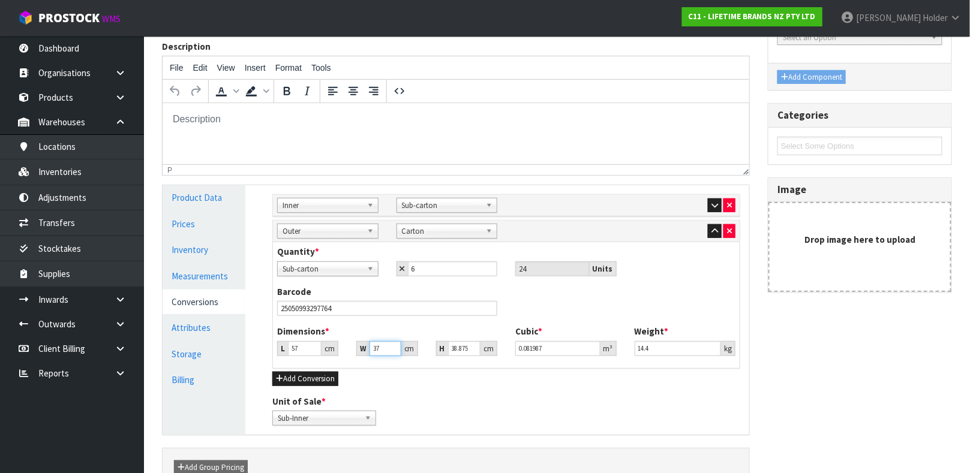
type input "37"
type input "3"
type input "0.006327"
type input "35"
type input "0.073815"
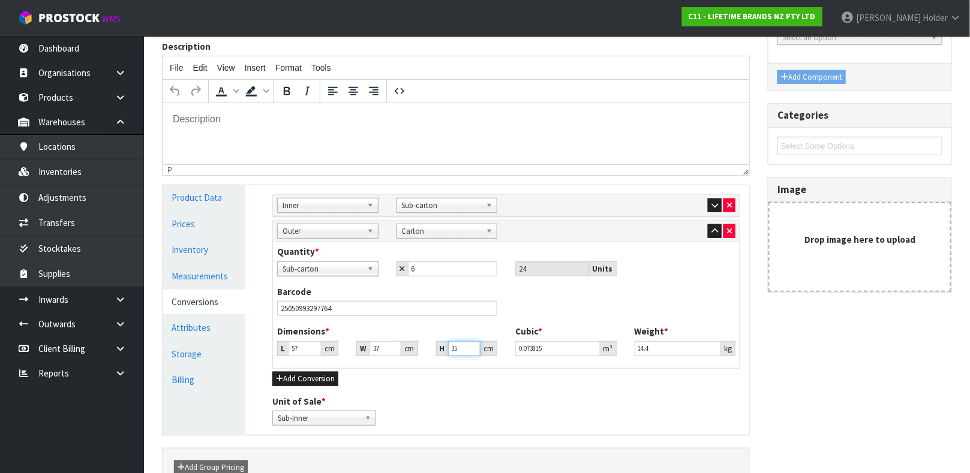
type input "35"
drag, startPoint x: 664, startPoint y: 356, endPoint x: 586, endPoint y: 350, distance: 78.2
click at [586, 350] on div "Dimensions * L 57 cm W 37 cm H 35 cm Cubic * 0.073815 m³ Weight * 14.4 kg" at bounding box center [506, 345] width 476 height 40
click at [652, 347] on input "14.4" at bounding box center [678, 348] width 87 height 15
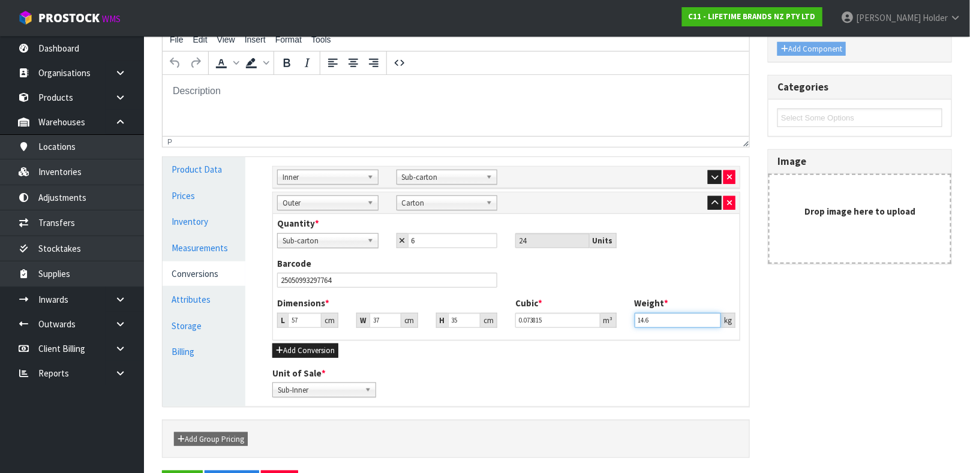
scroll to position [250, 0]
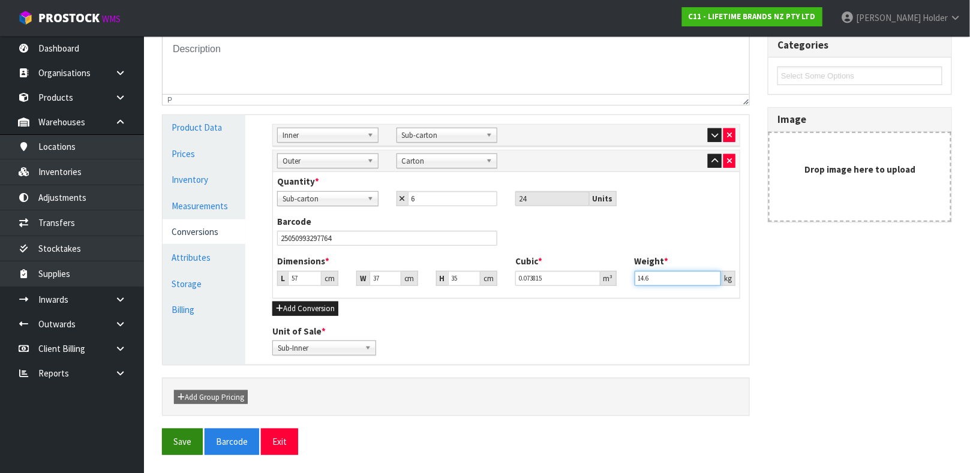
type input "14.6"
click at [178, 448] on button "Save" at bounding box center [182, 442] width 41 height 26
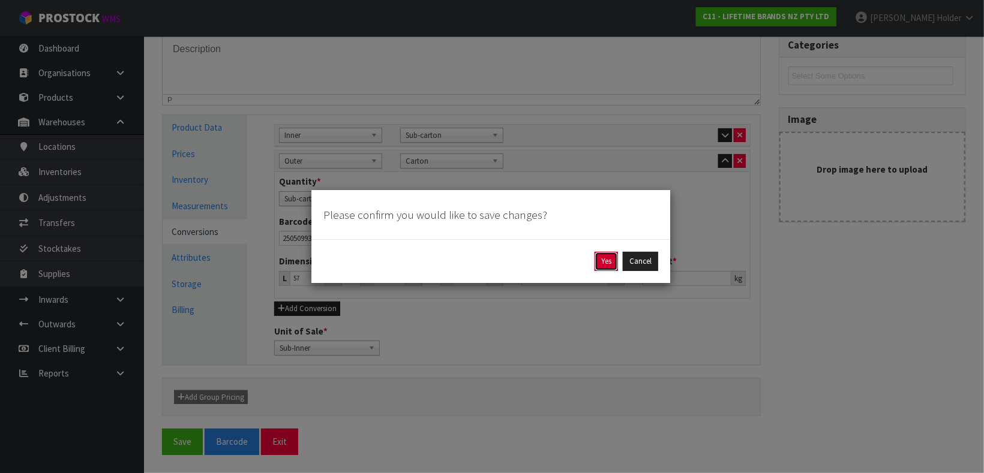
click at [611, 266] on button "Yes" at bounding box center [605, 261] width 23 height 19
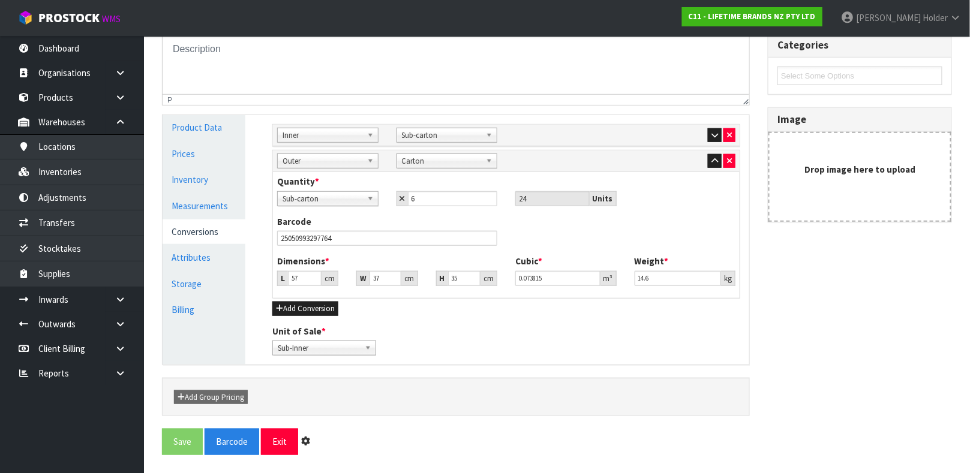
scroll to position [0, 0]
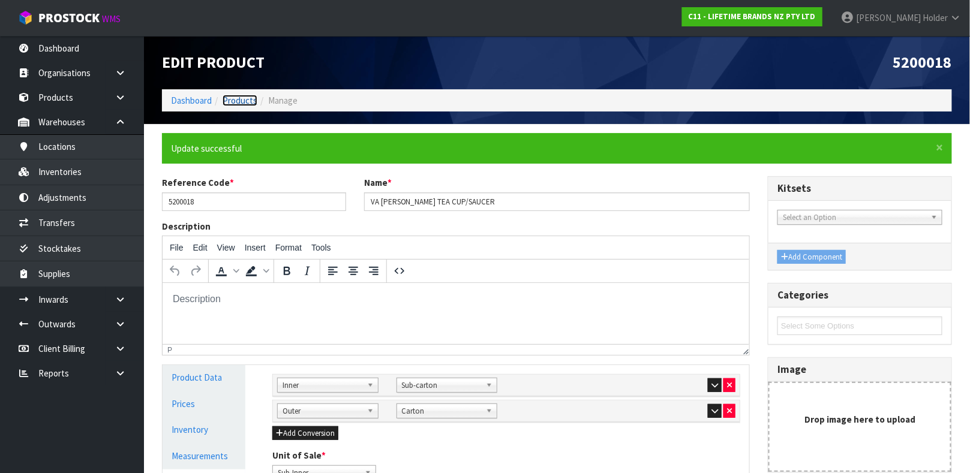
click at [246, 97] on link "Products" at bounding box center [240, 100] width 35 height 11
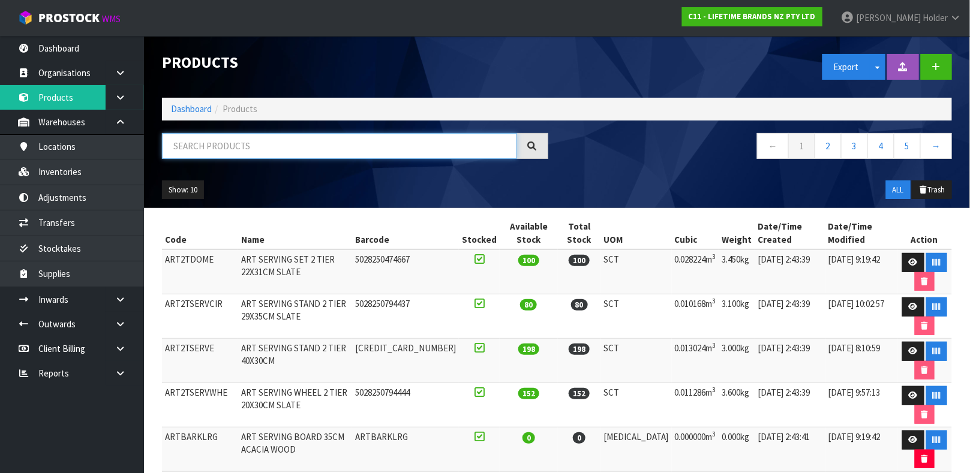
click at [282, 153] on input "text" at bounding box center [339, 146] width 355 height 26
type input "5028250794451"
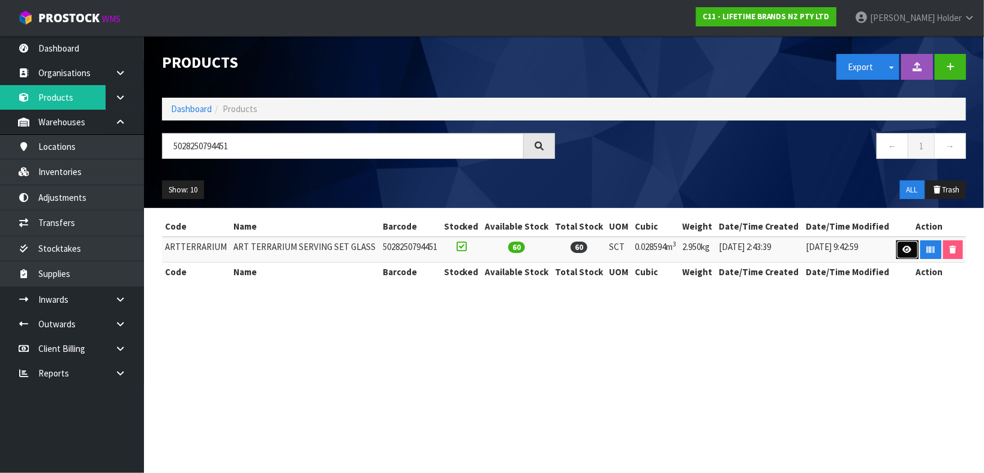
click at [901, 243] on link at bounding box center [907, 250] width 22 height 19
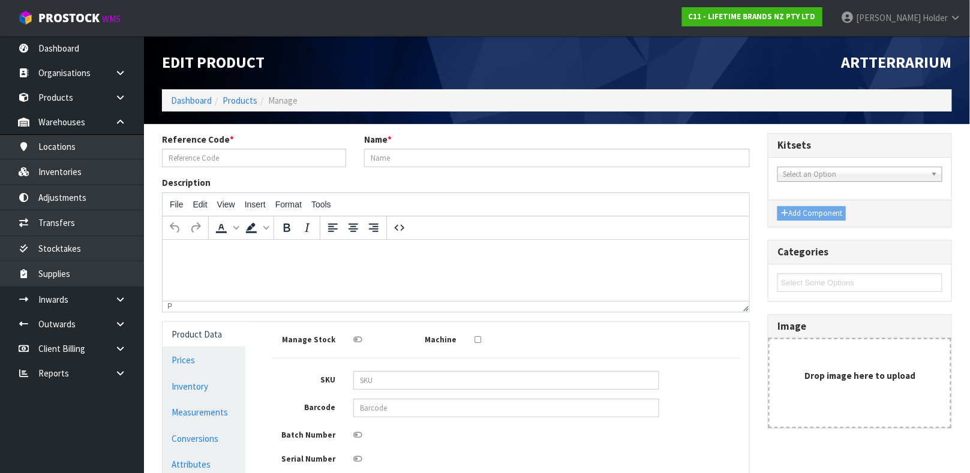
type input "ARTTERRARIUM"
type input "ART TERRARIUM SERVING SET GLASS"
type input "5028250794451"
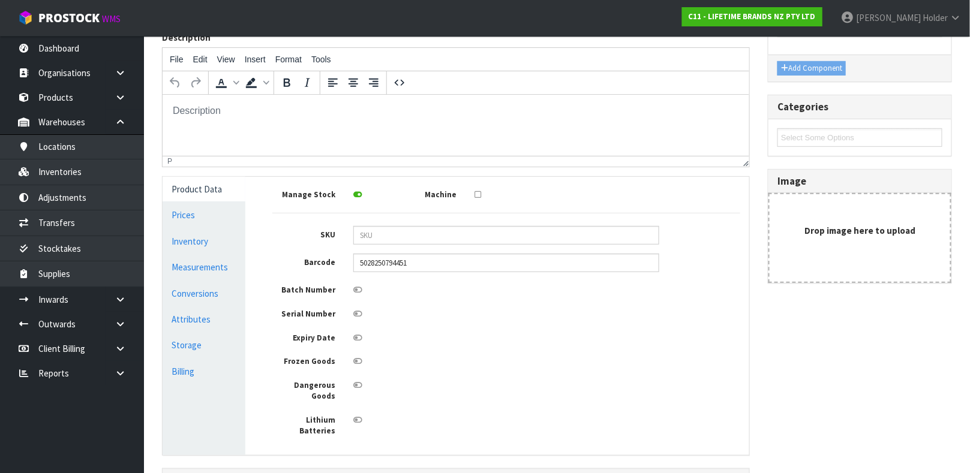
scroll to position [180, 0]
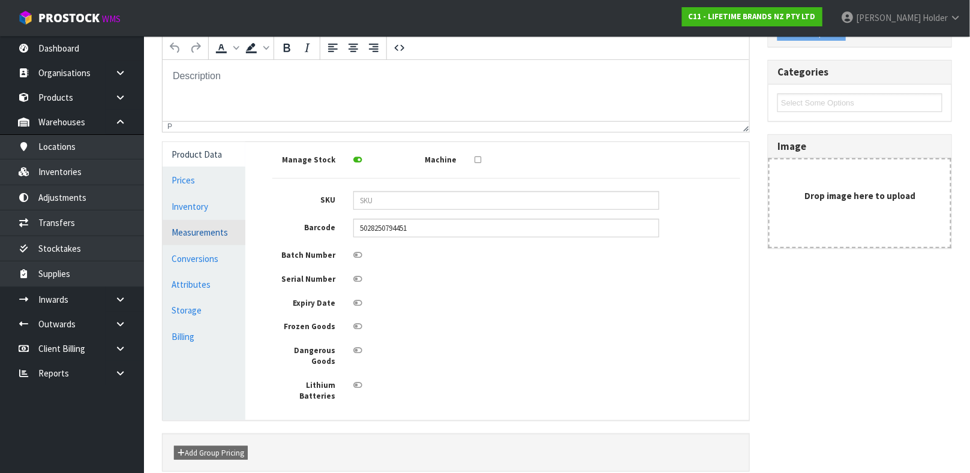
click at [221, 233] on link "Measurements" at bounding box center [204, 232] width 83 height 25
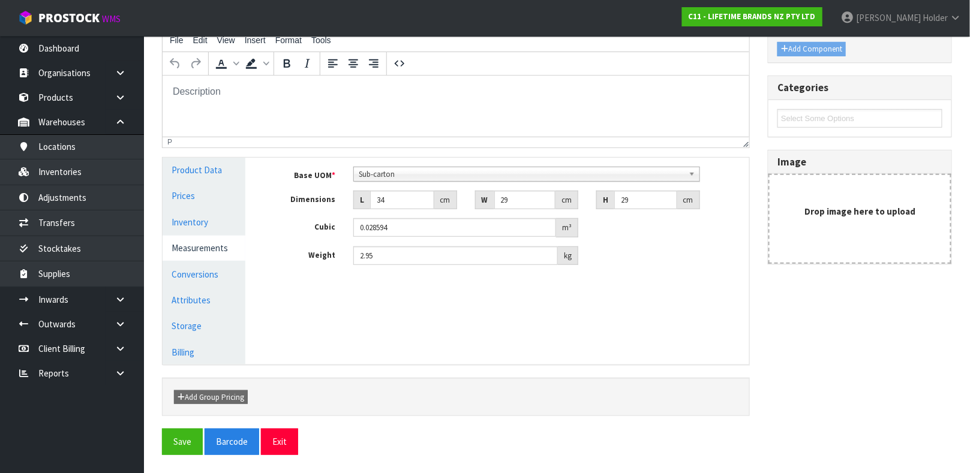
scroll to position [164, 0]
drag, startPoint x: 401, startPoint y: 199, endPoint x: 262, endPoint y: 205, distance: 139.3
click at [262, 205] on div "Manage Stock Machine SKU Barcode 5028250794451 Batch Number Serial Number Expir…" at bounding box center [506, 261] width 504 height 207
type input "3"
type input "0.002523"
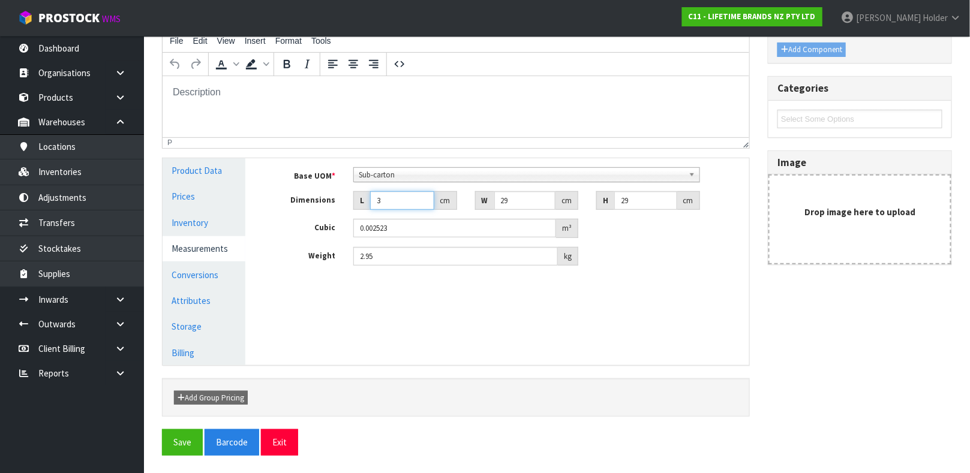
type input "34"
type input "0.028594"
type input "2"
type input "0.001972"
type input "29"
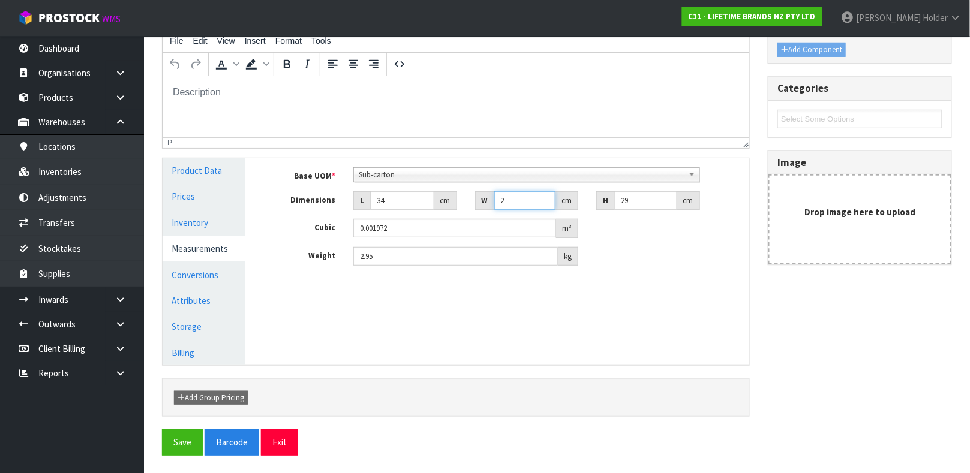
type input "0.028594"
type input "2"
type input "0.001972"
type input "29"
type input "0.028594"
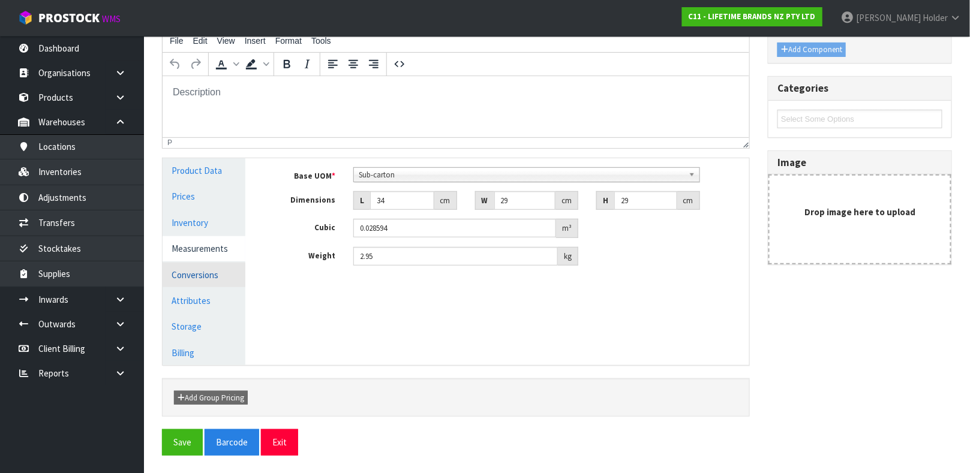
click at [221, 267] on link "Conversions" at bounding box center [204, 275] width 83 height 25
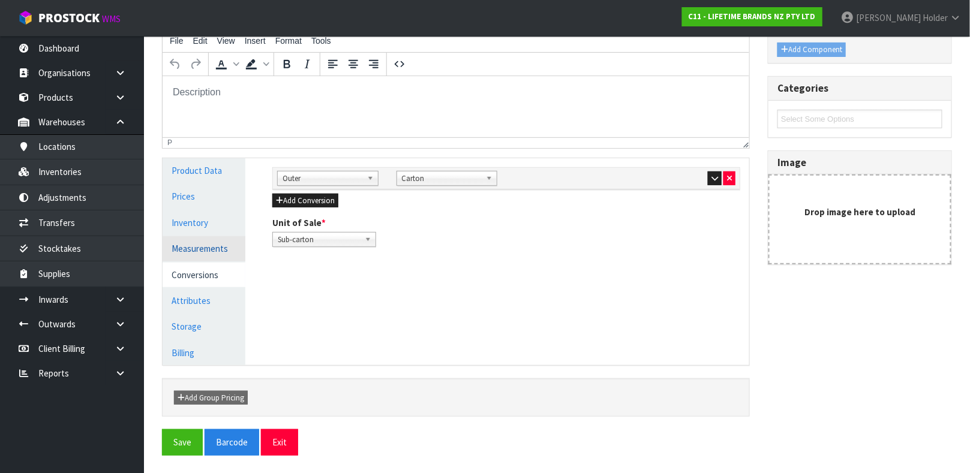
click at [213, 245] on link "Measurements" at bounding box center [204, 248] width 83 height 25
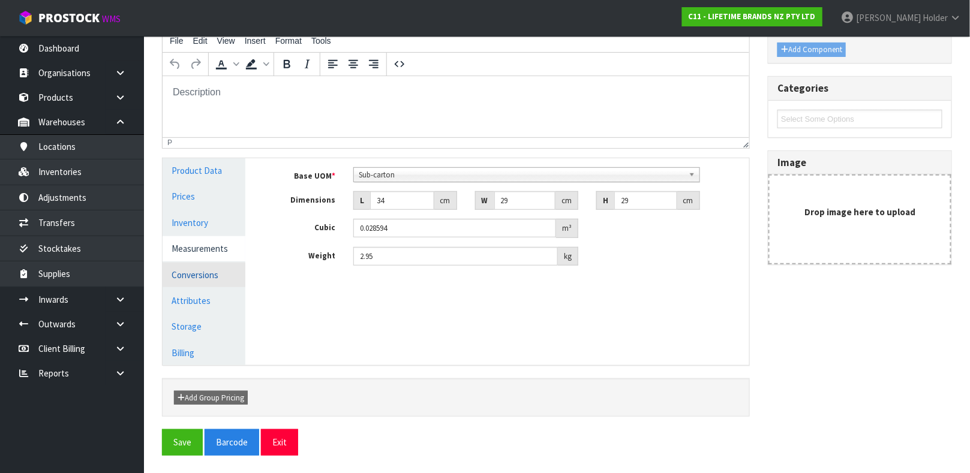
click at [210, 277] on link "Conversions" at bounding box center [204, 275] width 83 height 25
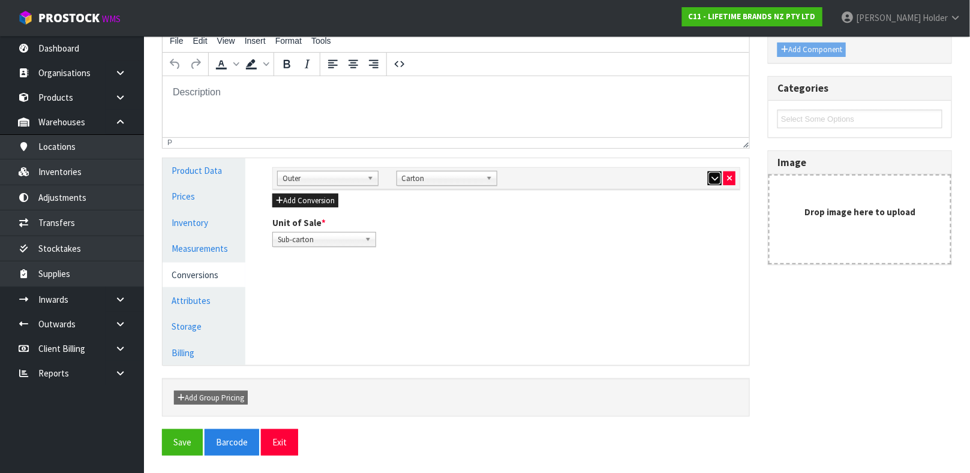
click at [710, 178] on button "button" at bounding box center [715, 179] width 14 height 14
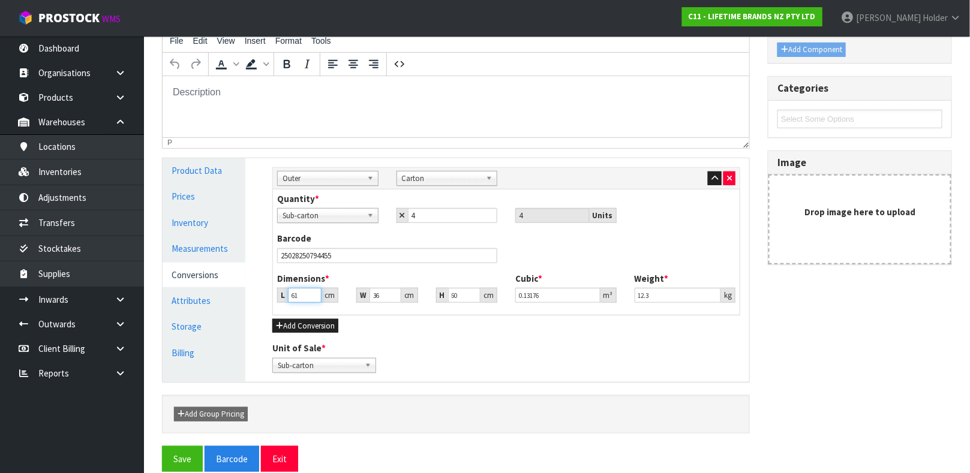
click at [304, 295] on input "61" at bounding box center [305, 295] width 34 height 15
type input "6"
type input "0.01296"
type input "60"
type input "0.1296"
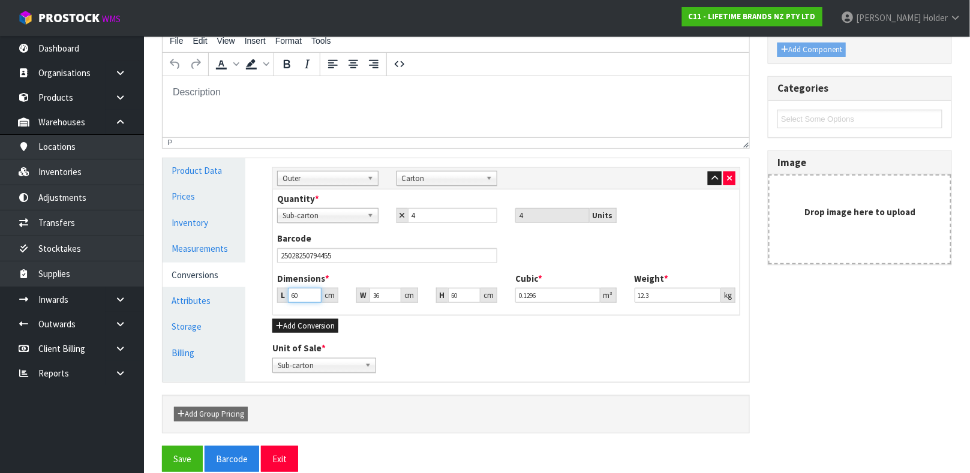
type input "60"
drag, startPoint x: 386, startPoint y: 295, endPoint x: 295, endPoint y: 293, distance: 91.8
click at [295, 293] on div "L 60 cm W 36 cm H 60 cm" at bounding box center [387, 295] width 238 height 15
click at [662, 300] on input "12.3" at bounding box center [678, 295] width 87 height 15
type input "12.1"
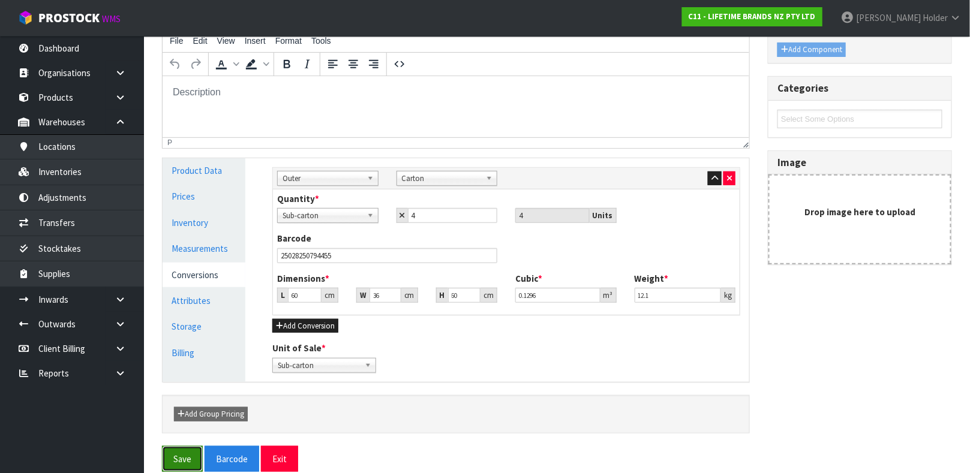
click at [191, 450] on button "Save" at bounding box center [182, 459] width 41 height 26
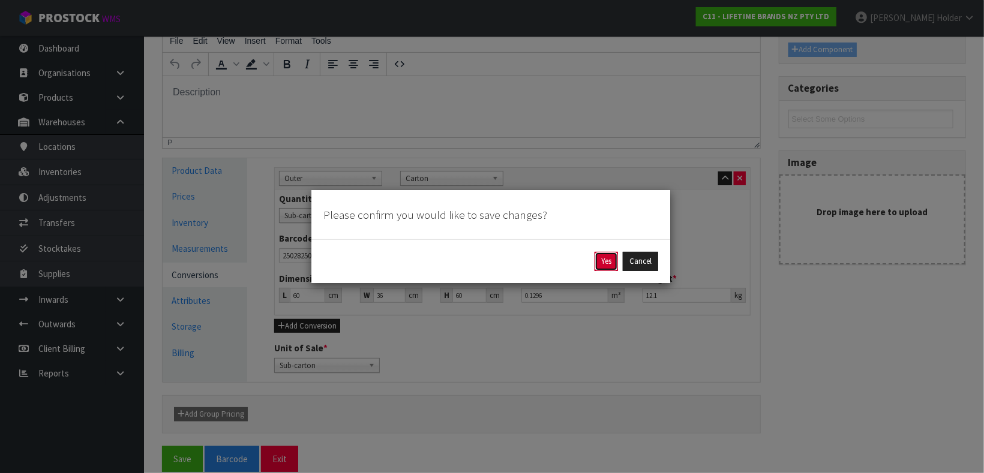
click at [594, 257] on button "Yes" at bounding box center [605, 261] width 23 height 19
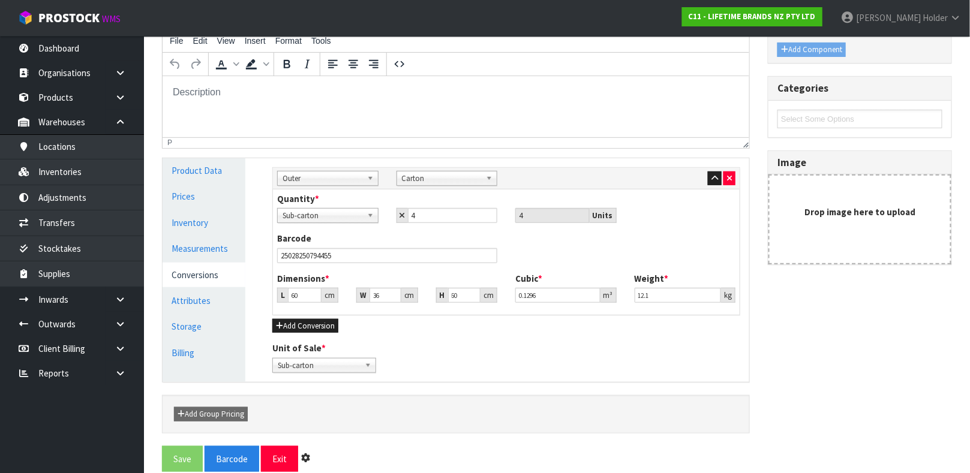
scroll to position [0, 0]
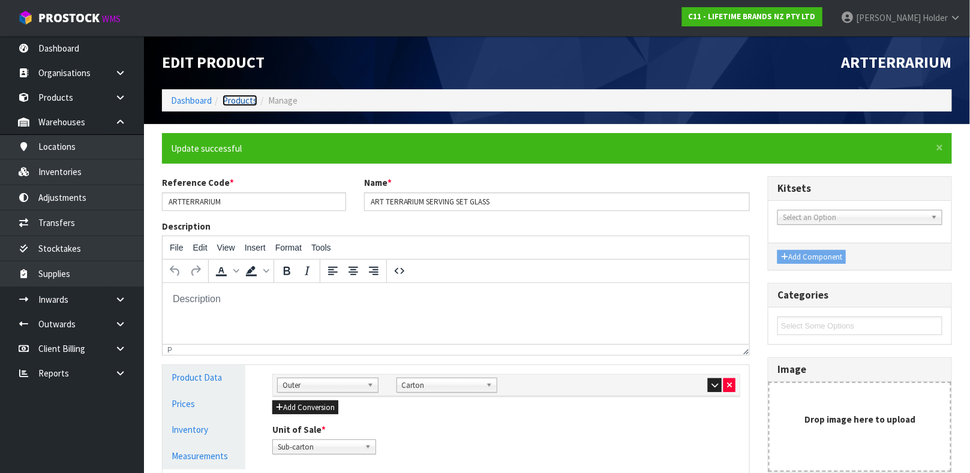
click at [242, 101] on link "Products" at bounding box center [240, 100] width 35 height 11
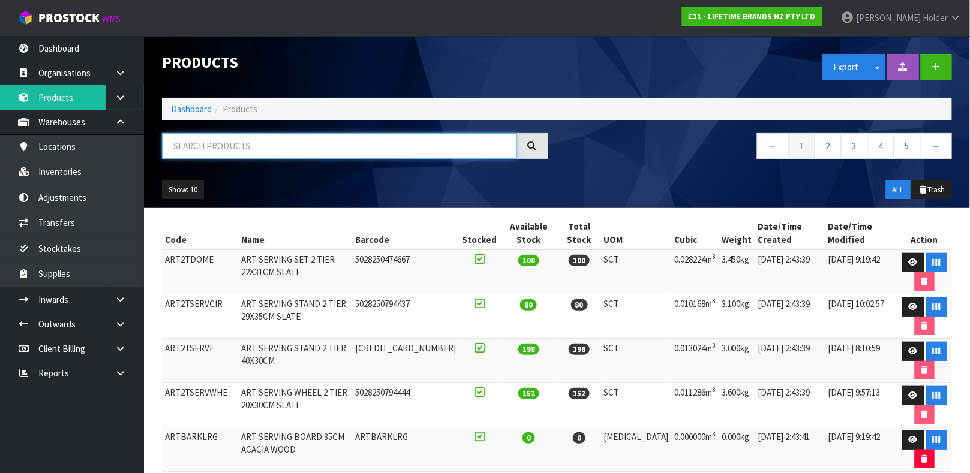
click at [236, 140] on input "text" at bounding box center [339, 146] width 355 height 26
type input "5057982101053"
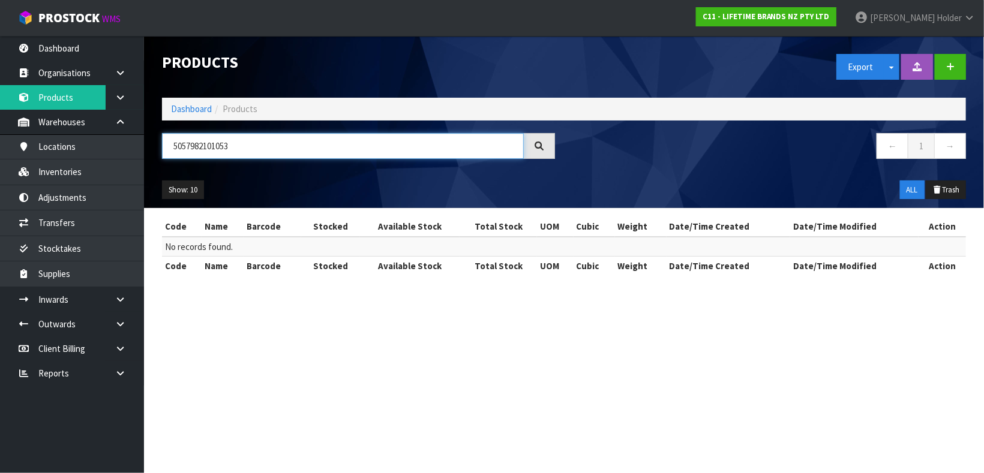
drag, startPoint x: 236, startPoint y: 137, endPoint x: 227, endPoint y: 140, distance: 8.7
click at [227, 140] on input "5057982101053" at bounding box center [343, 146] width 362 height 26
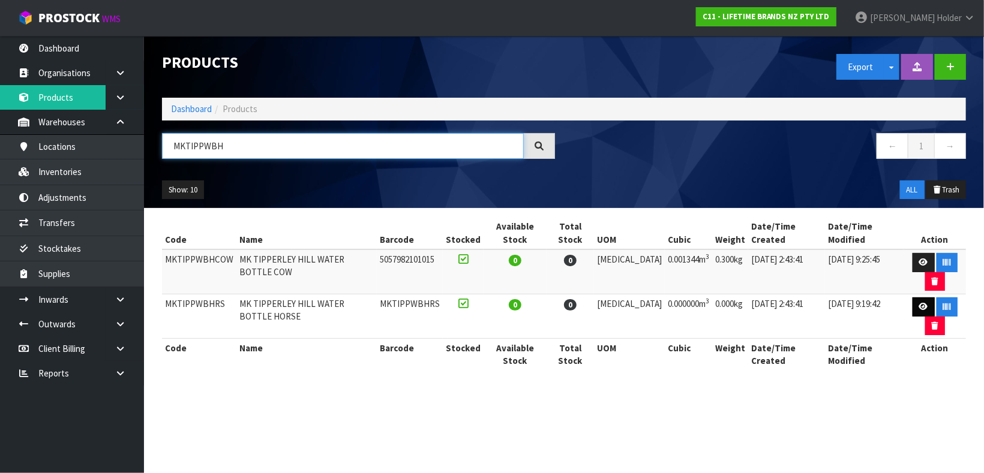
type input "MKTIPPWBH"
click at [919, 303] on icon at bounding box center [923, 307] width 9 height 8
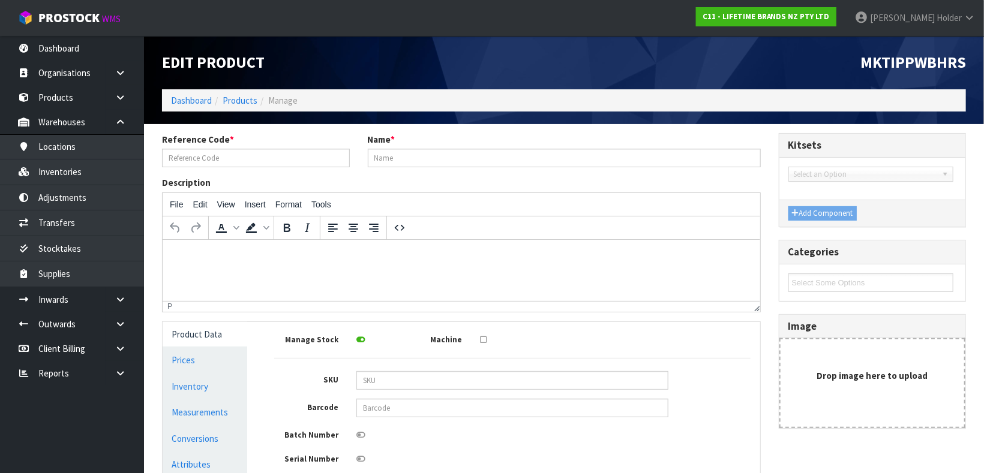
type input "MKTIPPWBHRS"
type input "MK TIPPERLEY HILL WATER BOTTLE HORSE"
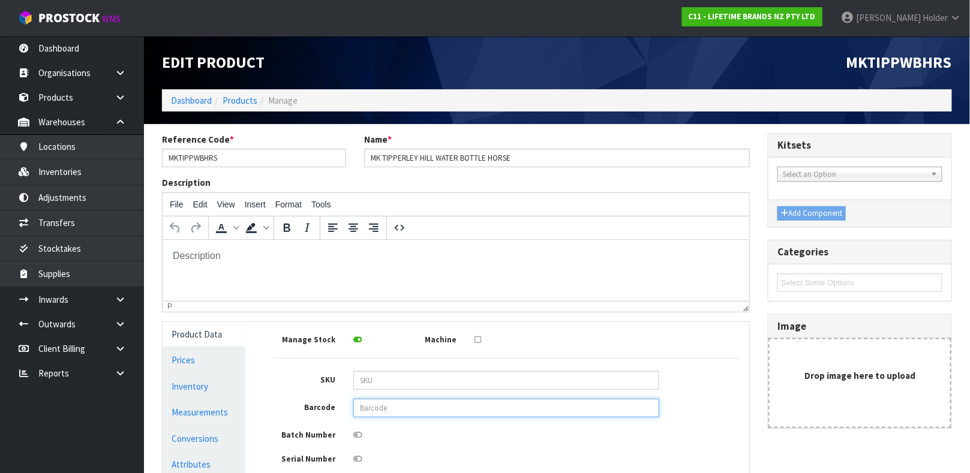
click at [506, 410] on input "text" at bounding box center [506, 408] width 306 height 19
type input "5057982101053"
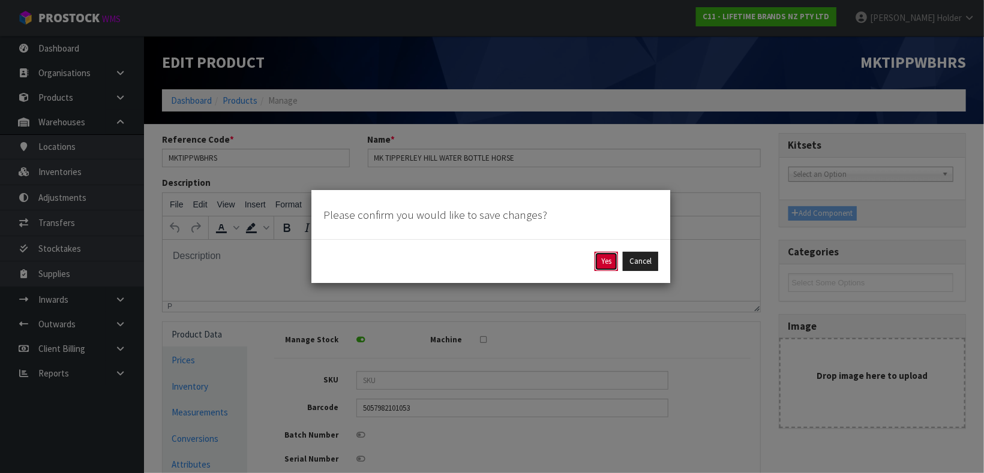
click at [609, 263] on button "Yes" at bounding box center [605, 261] width 23 height 19
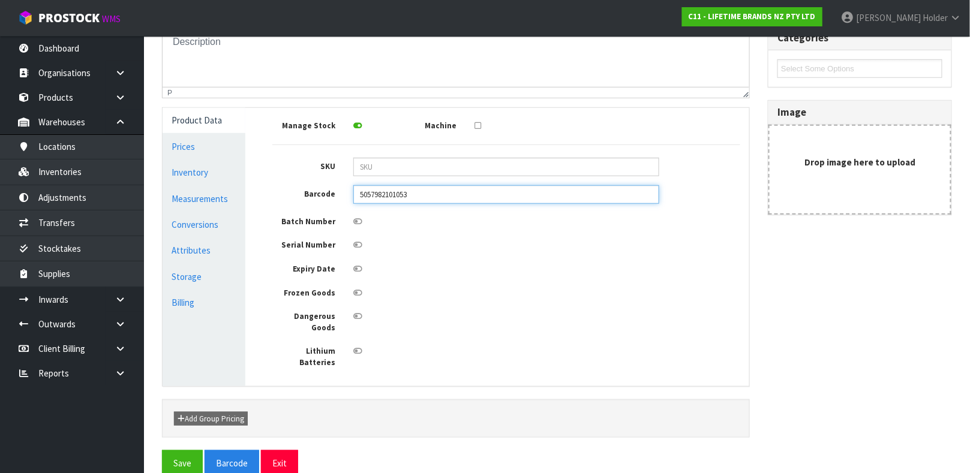
scroll to position [258, 0]
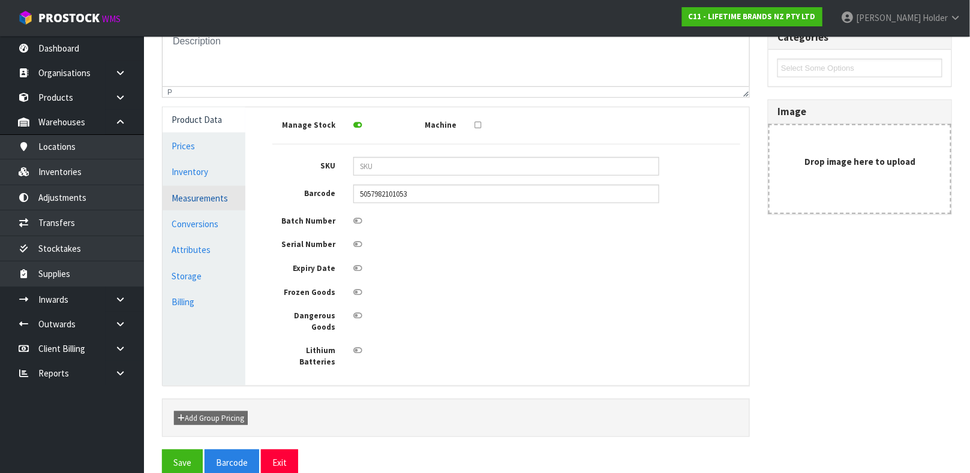
click at [221, 205] on link "Measurements" at bounding box center [204, 198] width 83 height 25
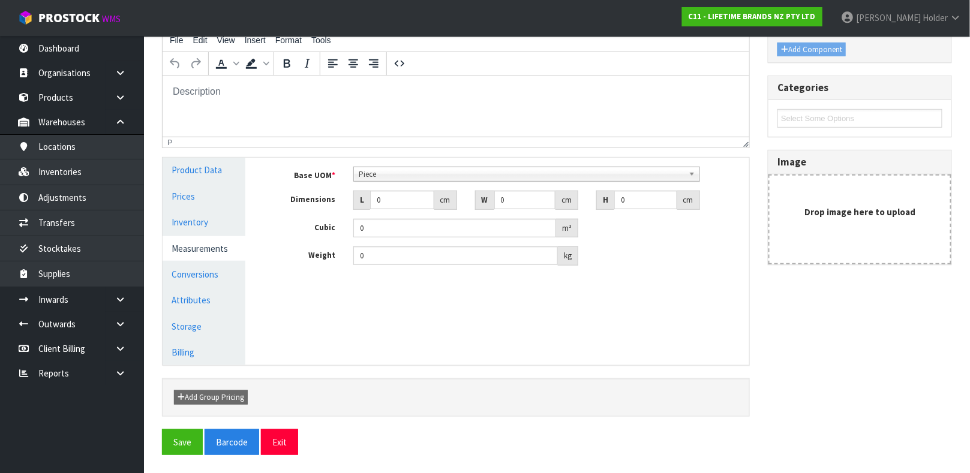
scroll to position [208, 0]
drag, startPoint x: 383, startPoint y: 199, endPoint x: 354, endPoint y: 199, distance: 28.2
click at [358, 199] on div "L 0 cm" at bounding box center [405, 200] width 104 height 19
type input "8"
type input "0.000001"
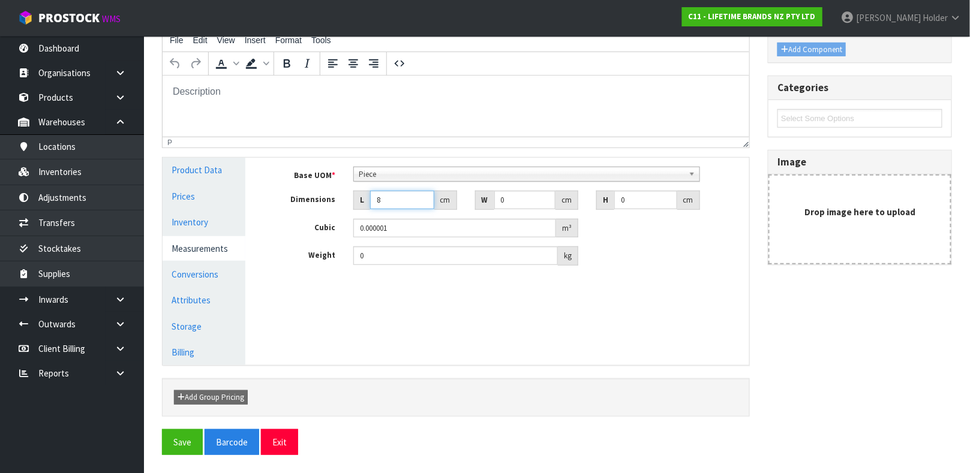
type input "8"
type input "7"
type input "2"
type input "0.000112"
type input "24"
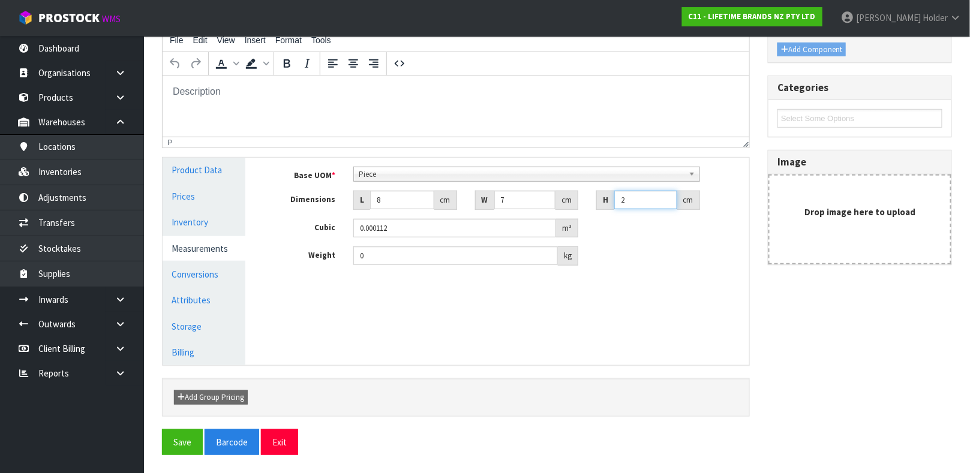
type input "0.001344"
type input "24"
drag, startPoint x: 382, startPoint y: 255, endPoint x: 232, endPoint y: 253, distance: 150.6
click at [232, 253] on div "Product Data Prices Inventory Measurements Conversions Attributes Storage Billi…" at bounding box center [456, 261] width 605 height 207
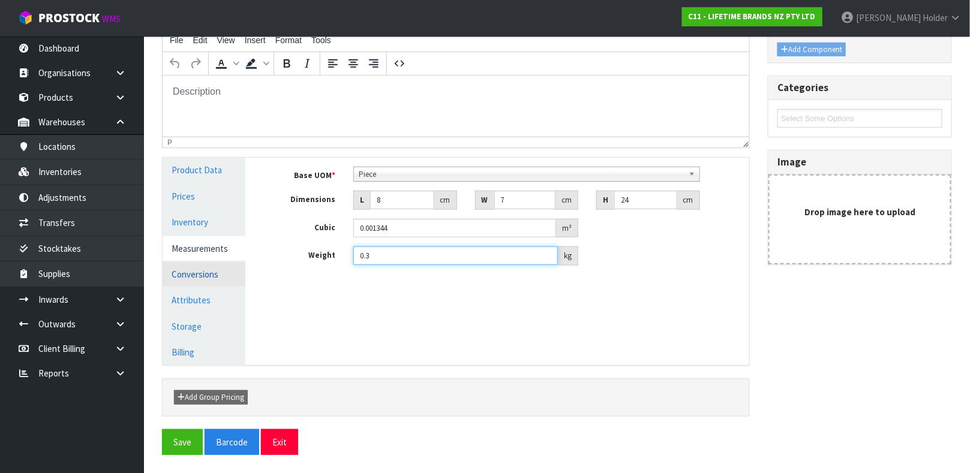
type input "0.3"
click at [173, 281] on link "Conversions" at bounding box center [204, 274] width 83 height 25
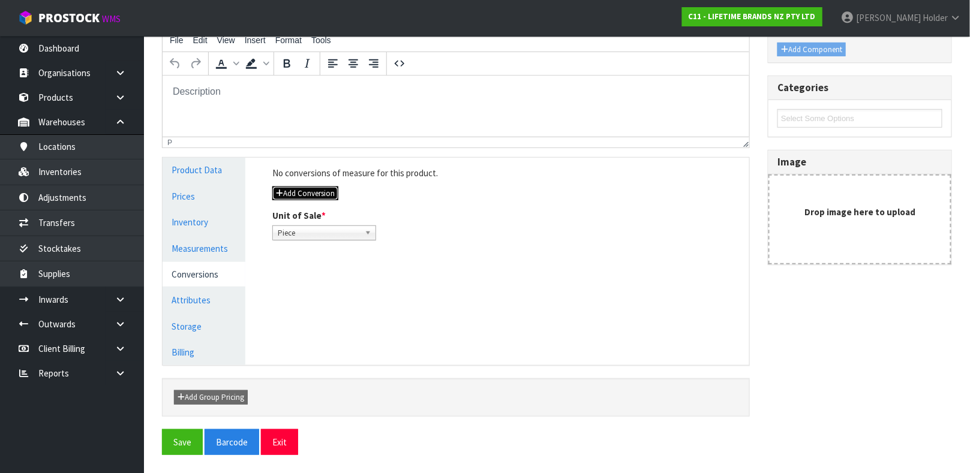
click at [302, 191] on button "Add Conversion" at bounding box center [305, 194] width 66 height 14
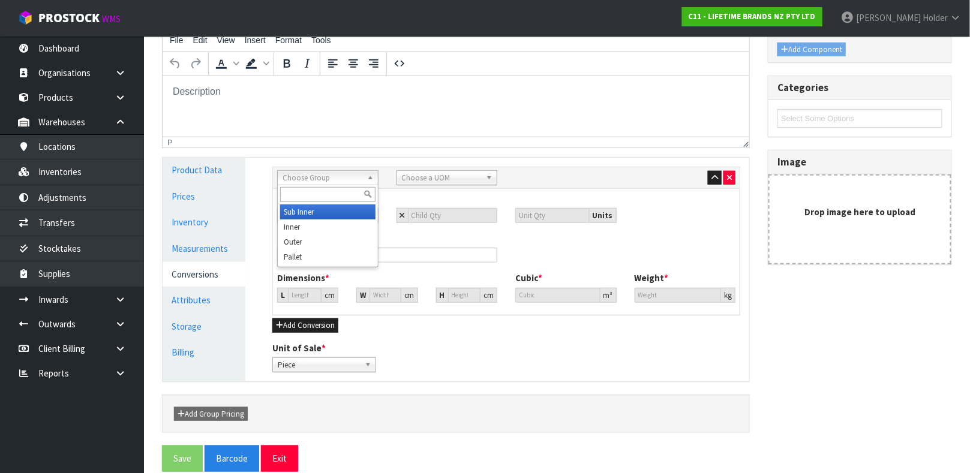
click at [344, 176] on span "Choose Group" at bounding box center [323, 178] width 80 height 14
type input "I"
type input "INN"
click at [317, 220] on li "Inn er" at bounding box center [327, 227] width 95 height 15
click at [408, 178] on span "Choose a UOM" at bounding box center [442, 178] width 80 height 14
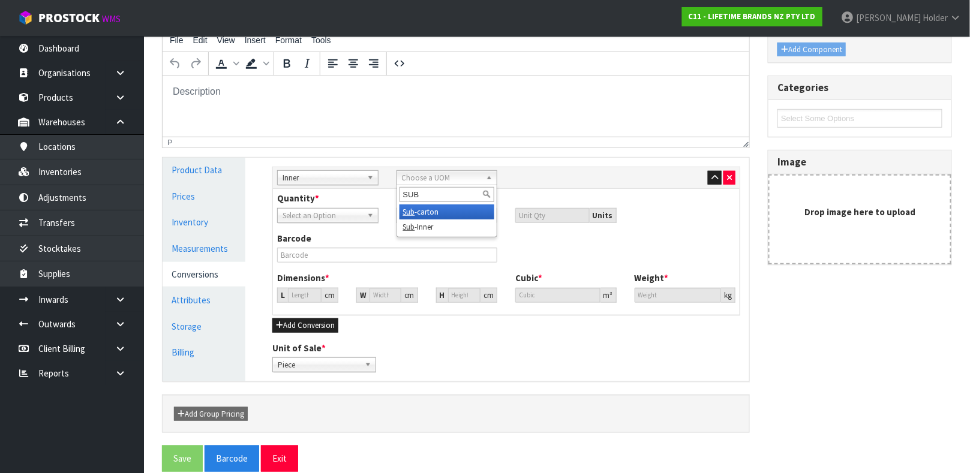
type input "SUB"
click at [411, 212] on em "Sub" at bounding box center [409, 212] width 12 height 10
click at [416, 211] on input "number" at bounding box center [453, 215] width 90 height 15
type input "6"
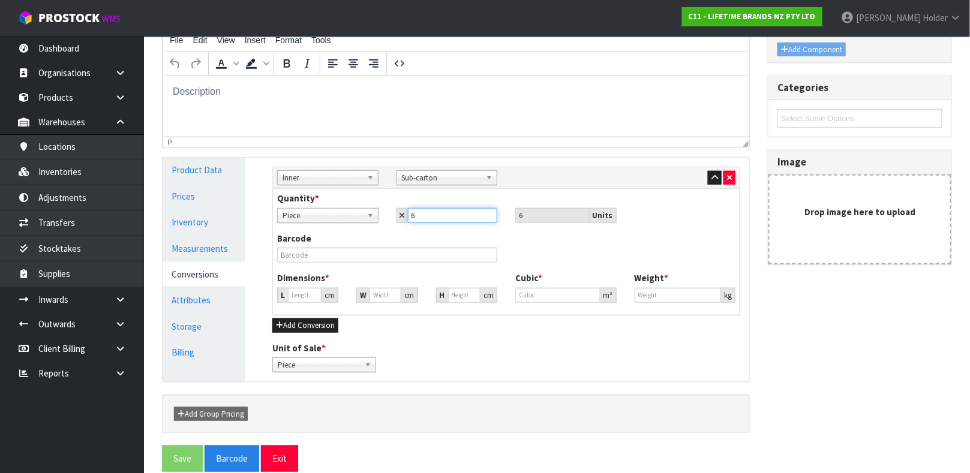
type input "6"
type input "20.053"
type input "0.008064"
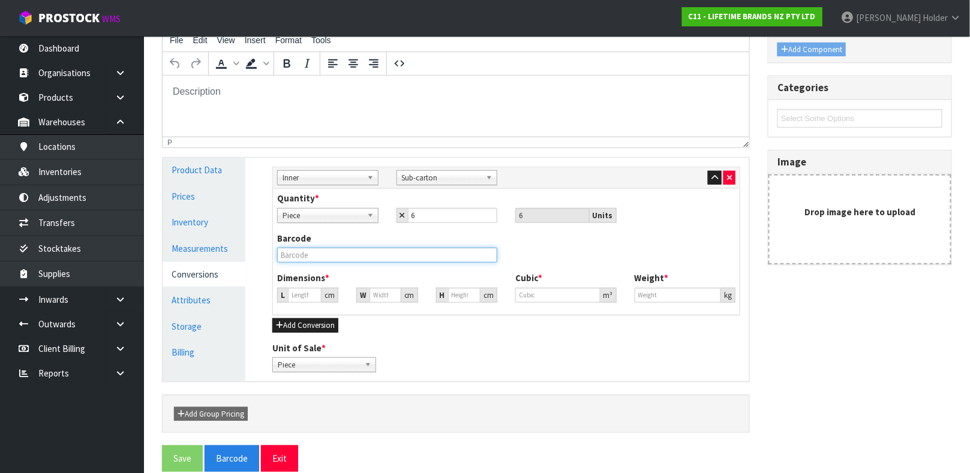
type input "1.8"
click at [394, 251] on input "text" at bounding box center [387, 255] width 220 height 15
type input "15057982101050"
click at [162, 446] on button "Save" at bounding box center [182, 459] width 41 height 26
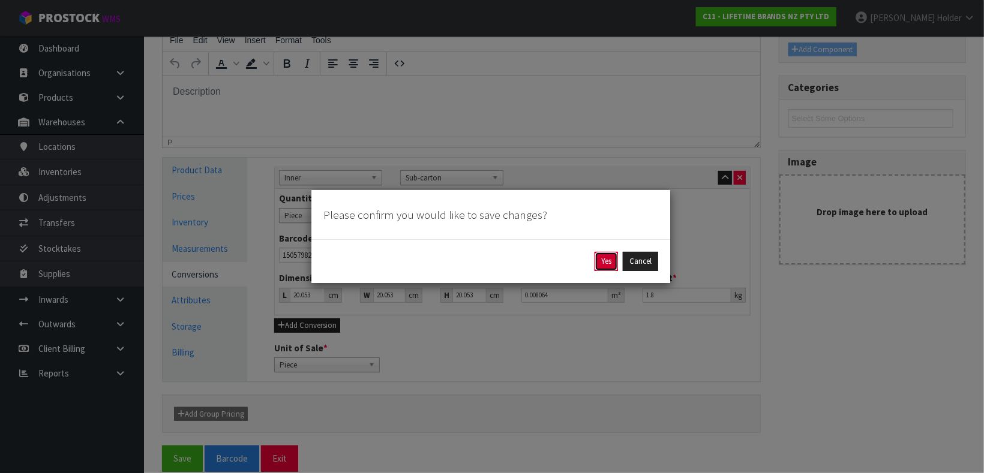
click at [600, 256] on button "Yes" at bounding box center [605, 261] width 23 height 19
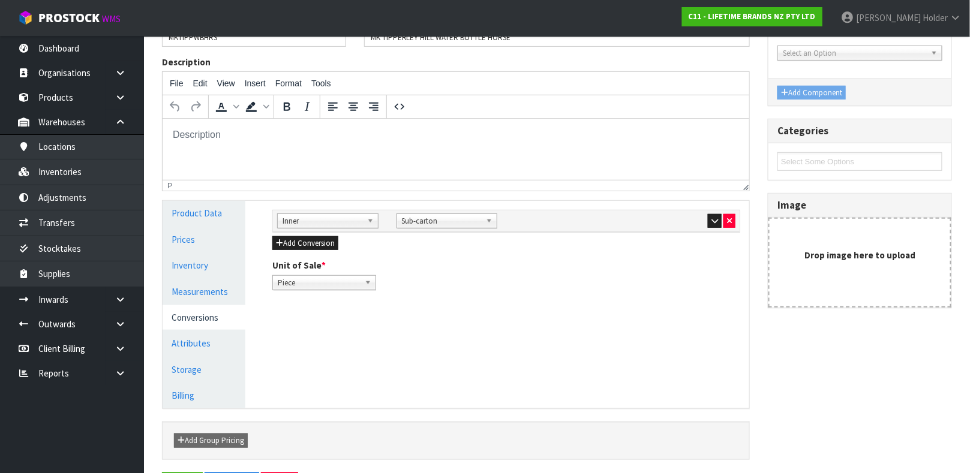
scroll to position [180, 0]
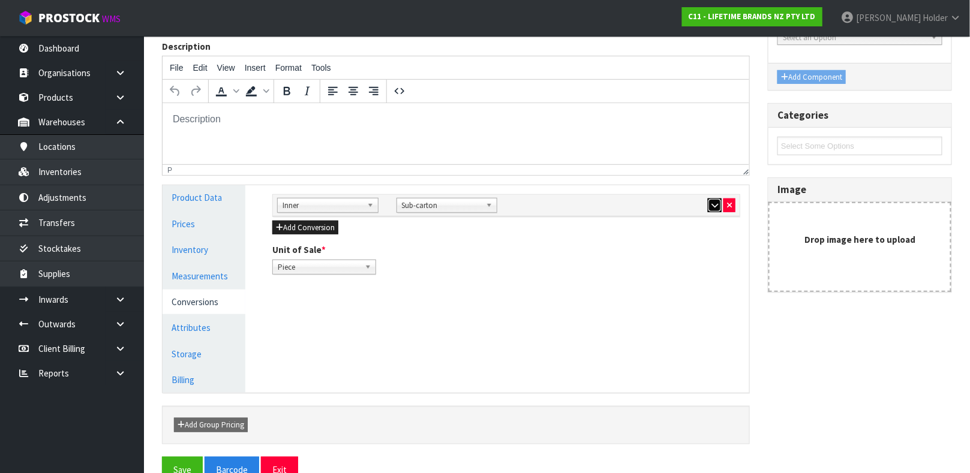
click at [714, 203] on icon "button" at bounding box center [714, 206] width 7 height 8
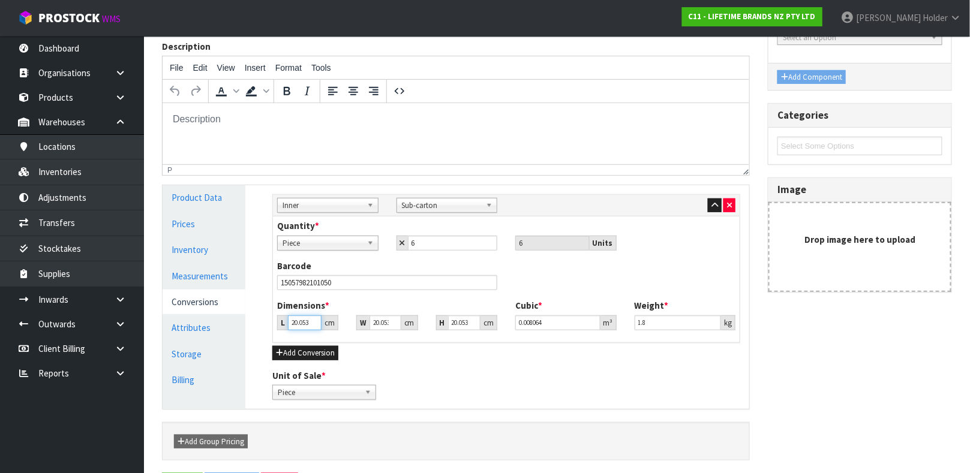
click at [298, 320] on input "20.053" at bounding box center [305, 323] width 34 height 15
type input "2"
type input "0.000804"
type input "24"
type input "0.009651"
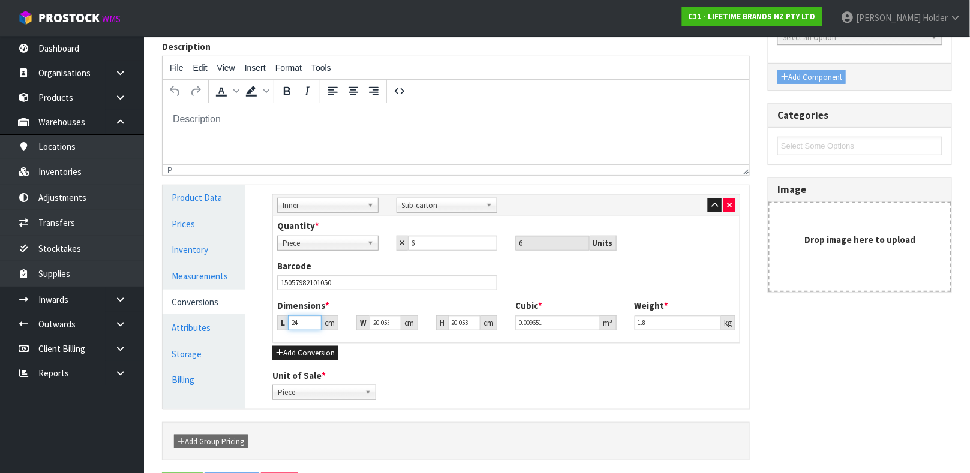
type input "24"
type input "1"
type input "0.000481"
type input "16"
type input "0.0077"
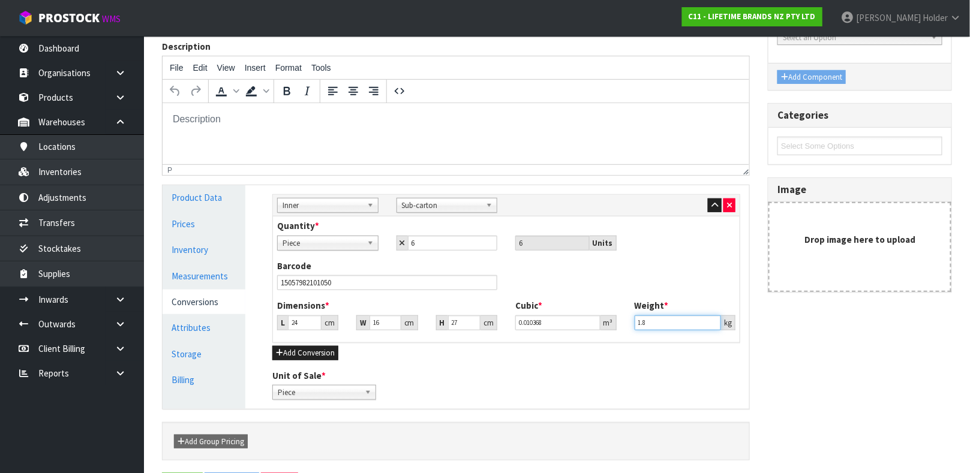
drag, startPoint x: 658, startPoint y: 325, endPoint x: 347, endPoint y: 322, distance: 311.3
click at [347, 322] on div "Dimensions * L 24 cm W 16 cm H 27 cm Cubic * 0.010368 m³ Weight * 1.8 kg" at bounding box center [506, 319] width 476 height 40
click at [712, 201] on button "button" at bounding box center [715, 206] width 14 height 14
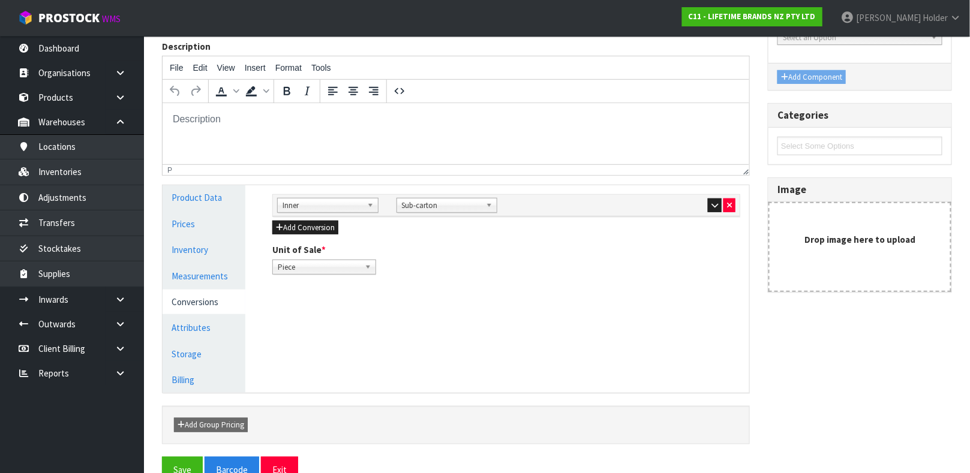
click at [298, 236] on div "Sub Inner Inner Outer Pallet Inner Bag Bar Basket Bin Bottle Box Bundle Cabinet…" at bounding box center [506, 234] width 486 height 98
click at [298, 230] on button "Add Conversion" at bounding box center [305, 228] width 66 height 14
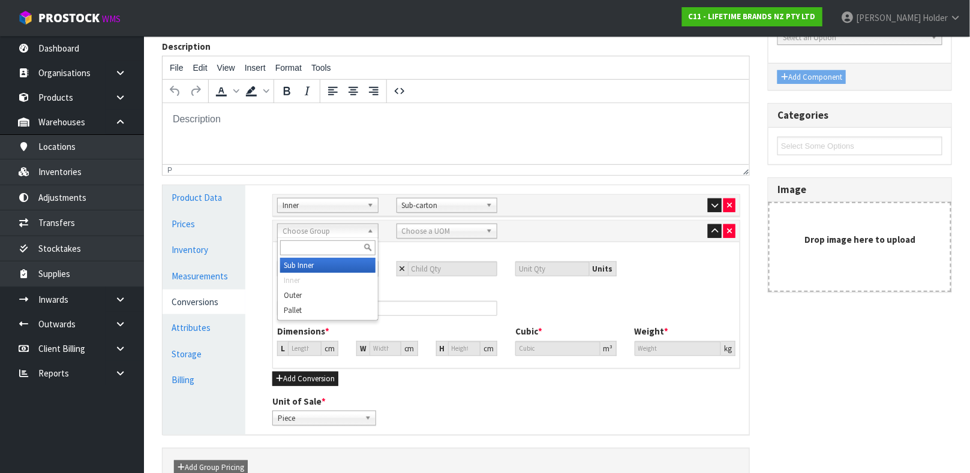
click at [318, 236] on span "Choose Group" at bounding box center [323, 231] width 80 height 14
click at [321, 271] on li "Ou ter" at bounding box center [327, 265] width 95 height 15
click at [408, 225] on span "Choose a UOM" at bounding box center [442, 231] width 80 height 14
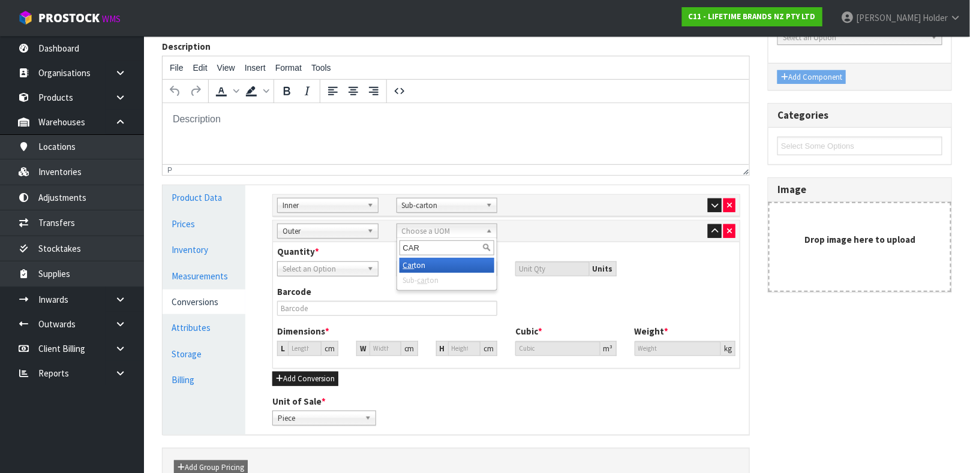
click at [422, 265] on li "Car ton" at bounding box center [446, 265] width 95 height 15
click at [336, 271] on span "Select an Option" at bounding box center [323, 269] width 80 height 14
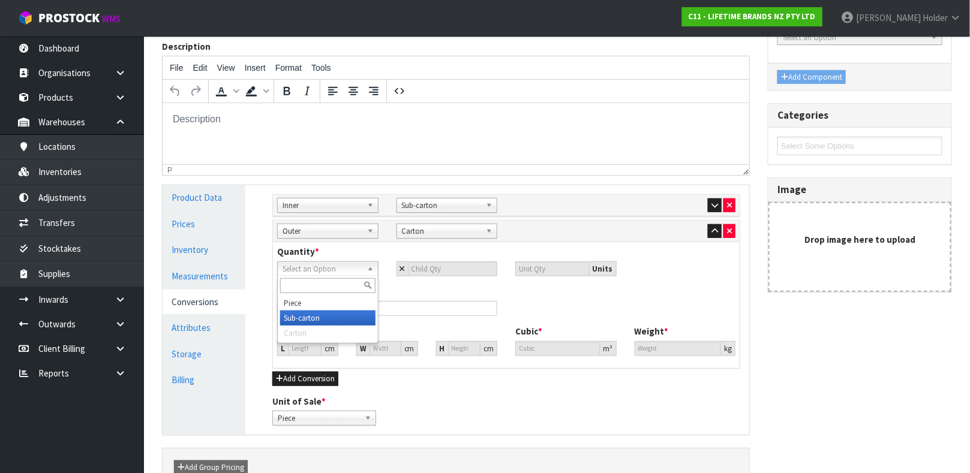
click at [331, 313] on li "Sub-carton" at bounding box center [327, 318] width 95 height 15
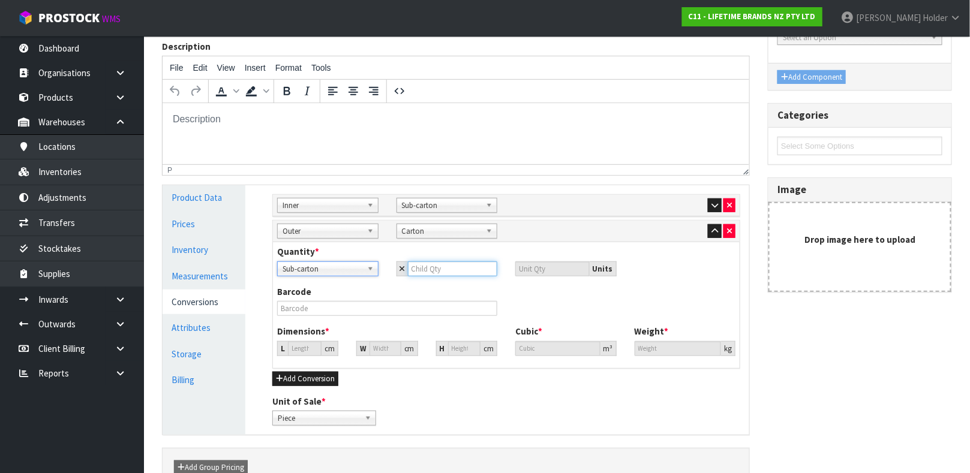
click at [431, 274] on input "number" at bounding box center [453, 269] width 90 height 15
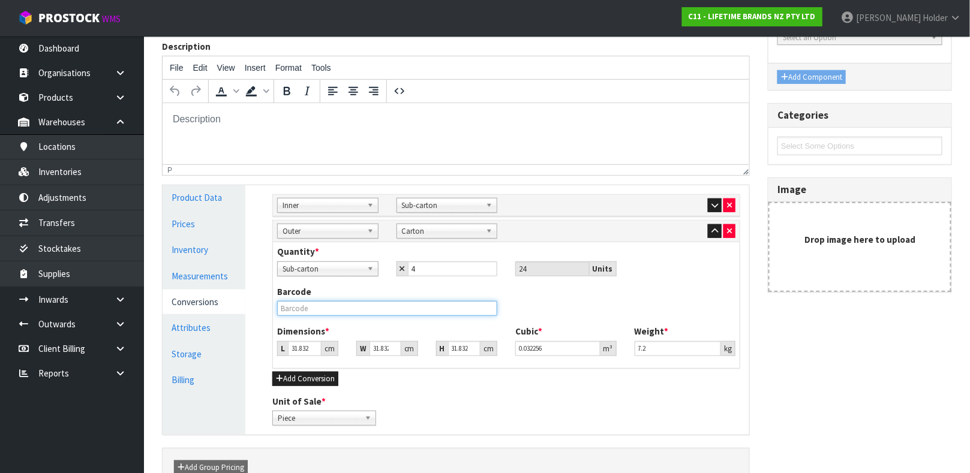
click at [350, 304] on input "text" at bounding box center [387, 308] width 220 height 15
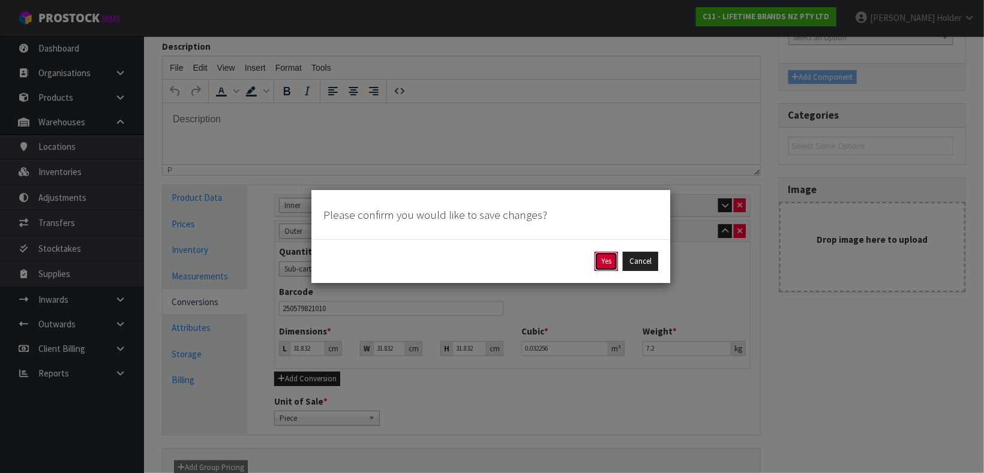
click at [595, 260] on button "Yes" at bounding box center [605, 261] width 23 height 19
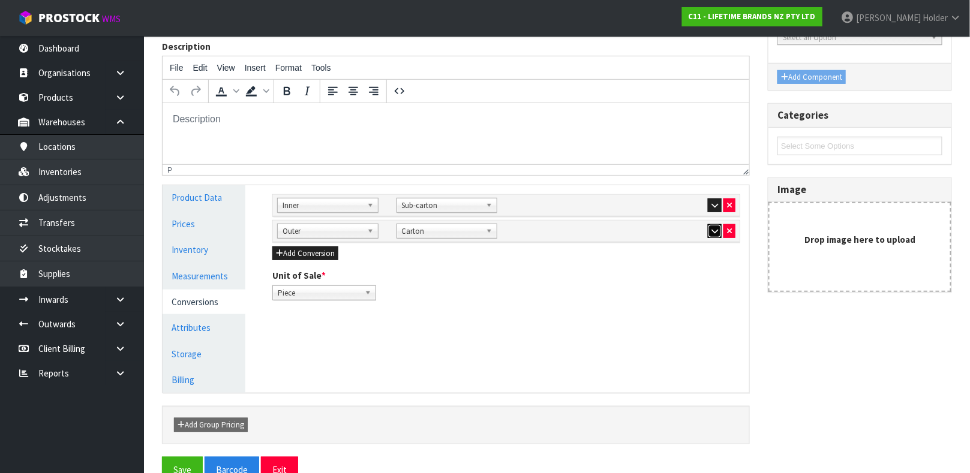
click at [711, 230] on icon "button" at bounding box center [714, 231] width 7 height 8
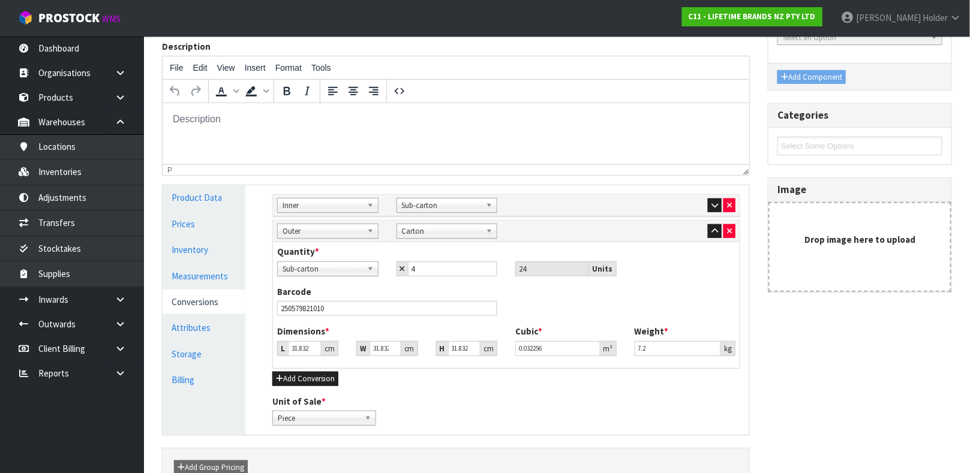
click at [295, 359] on div "Dimensions * L 31.832 cm W 31.832 cm H 31.832 cm Cubic * 0.032256 m³ Weight * 7…" at bounding box center [506, 345] width 476 height 40
click at [295, 347] on input "31.832" at bounding box center [305, 348] width 34 height 15
click at [455, 349] on input "31.832" at bounding box center [464, 348] width 32 height 15
drag, startPoint x: 651, startPoint y: 349, endPoint x: 504, endPoint y: 347, distance: 146.4
click at [506, 347] on div "Dimensions * L 48 cm W 33 cm H 30 cm Cubic * 0.04752 m³ Weight * 7.2 kg" at bounding box center [506, 345] width 476 height 40
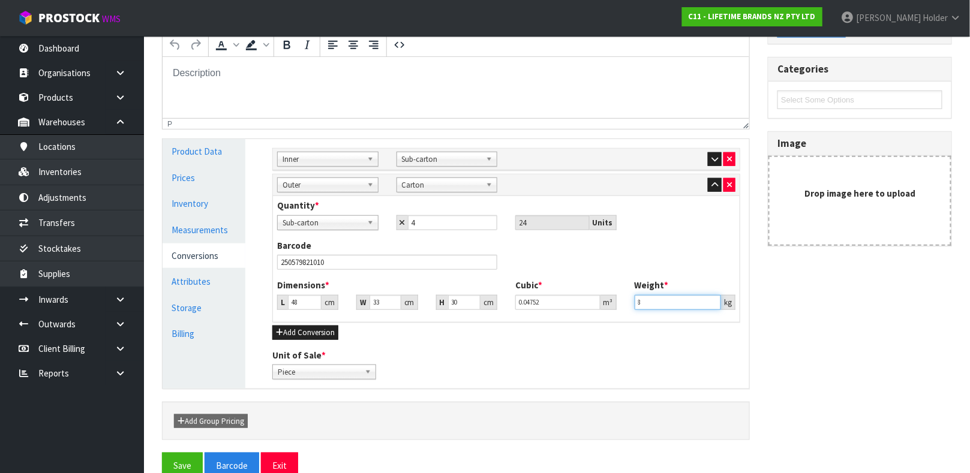
scroll to position [250, 0]
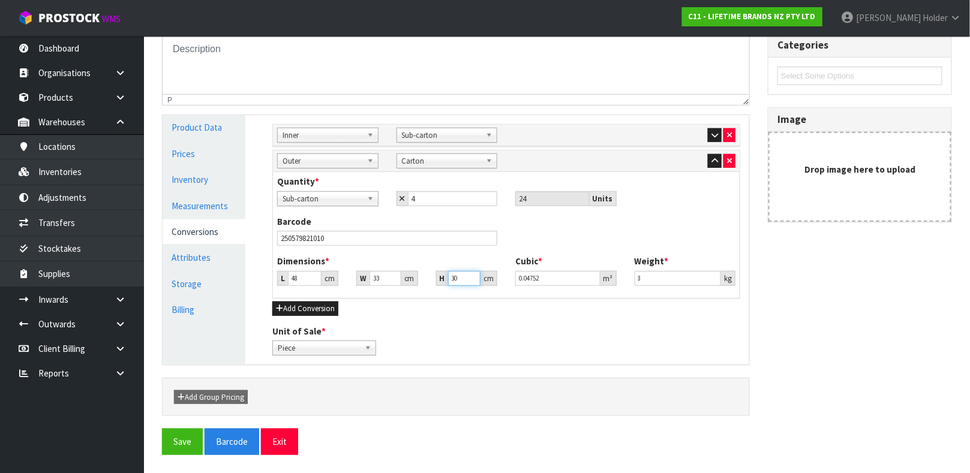
click at [461, 278] on input "30" at bounding box center [464, 278] width 32 height 15
click at [194, 440] on button "Save" at bounding box center [182, 442] width 41 height 26
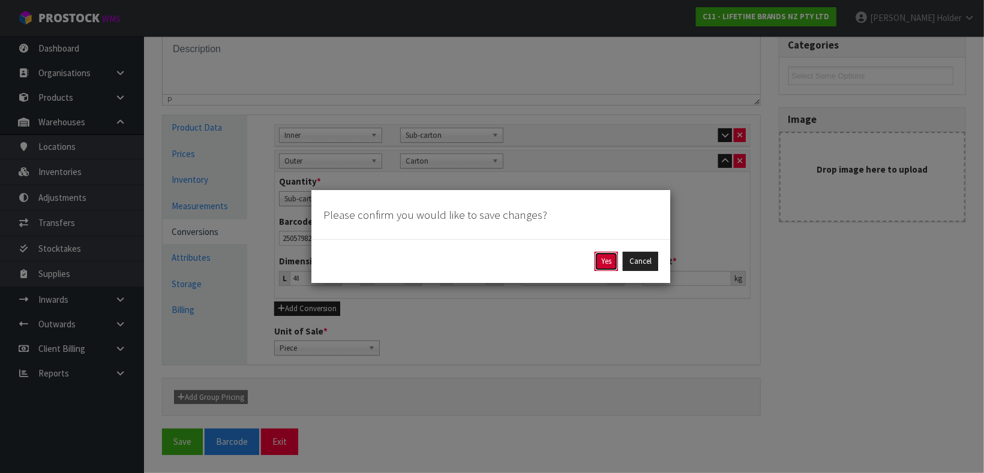
click at [609, 266] on button "Yes" at bounding box center [605, 261] width 23 height 19
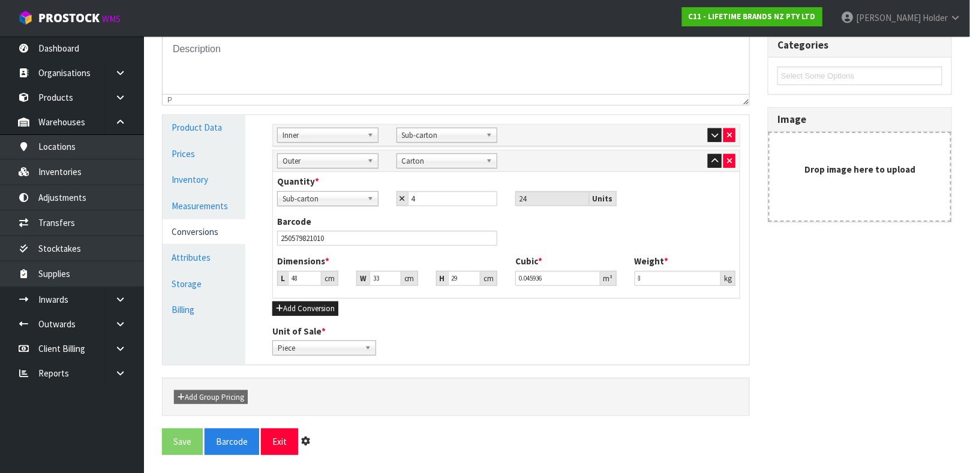
scroll to position [0, 0]
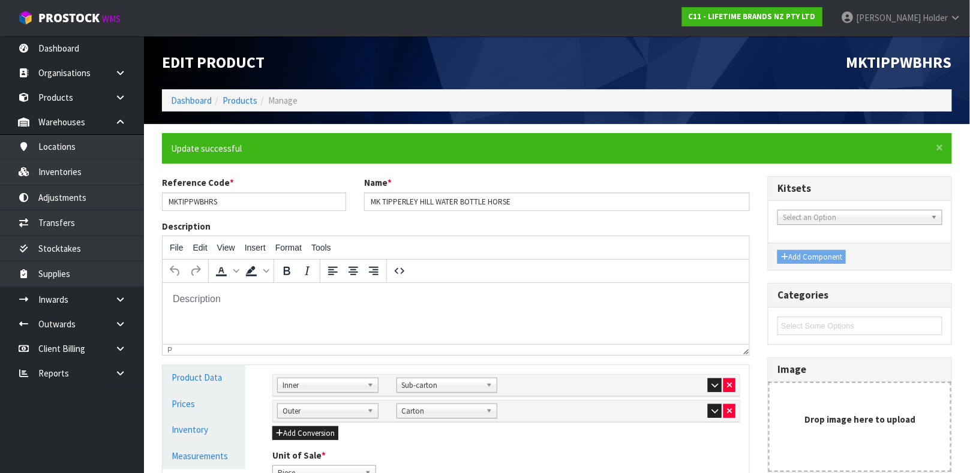
click at [259, 95] on li "Manage" at bounding box center [277, 100] width 40 height 13
click at [242, 103] on link "Products" at bounding box center [240, 100] width 35 height 11
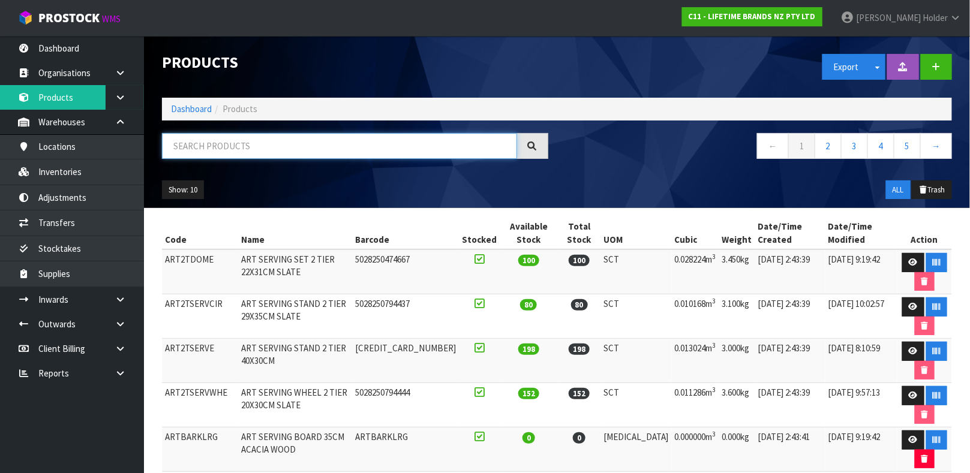
click at [276, 143] on input "text" at bounding box center [339, 146] width 355 height 26
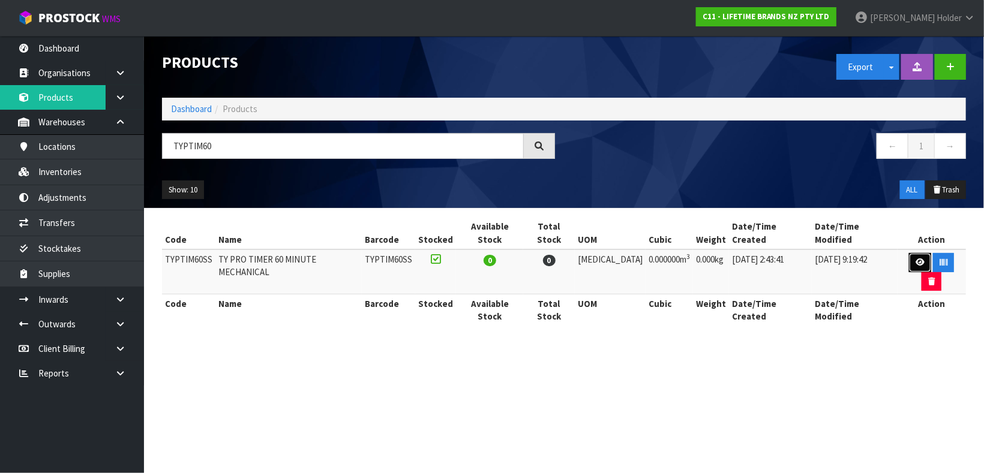
click at [909, 253] on link at bounding box center [920, 262] width 22 height 19
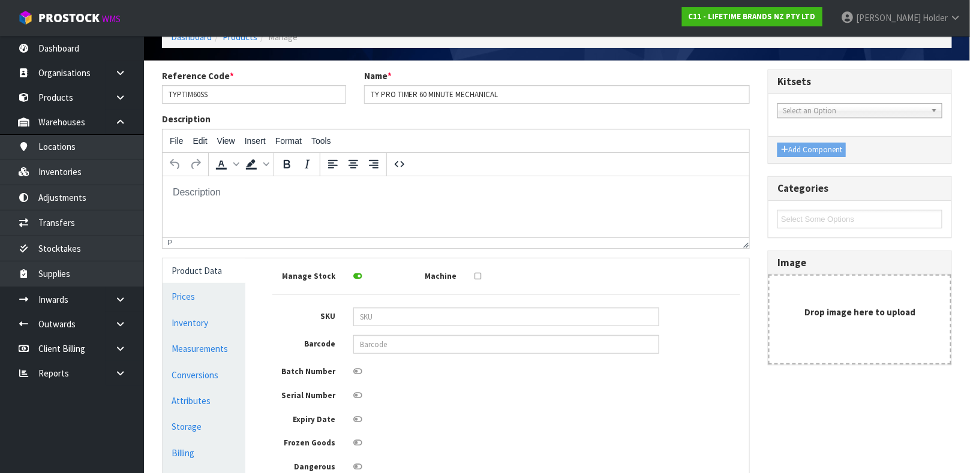
scroll to position [90, 0]
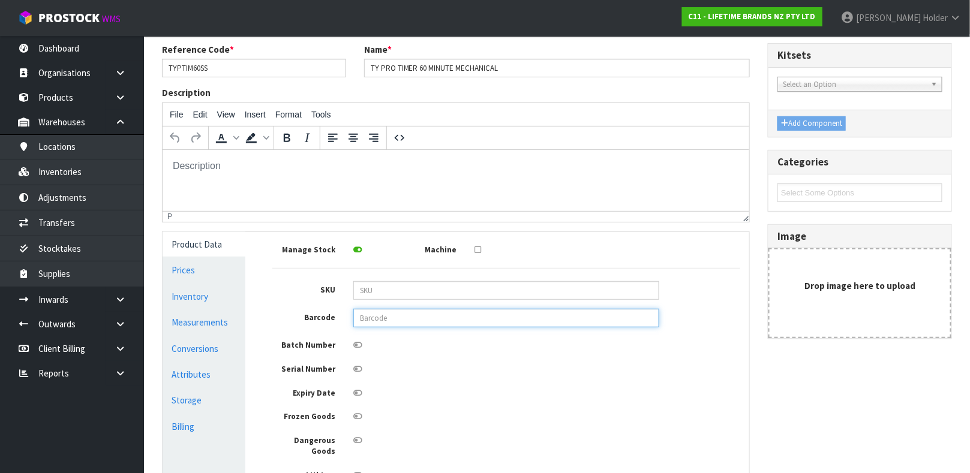
click at [408, 325] on input "text" at bounding box center [506, 318] width 306 height 19
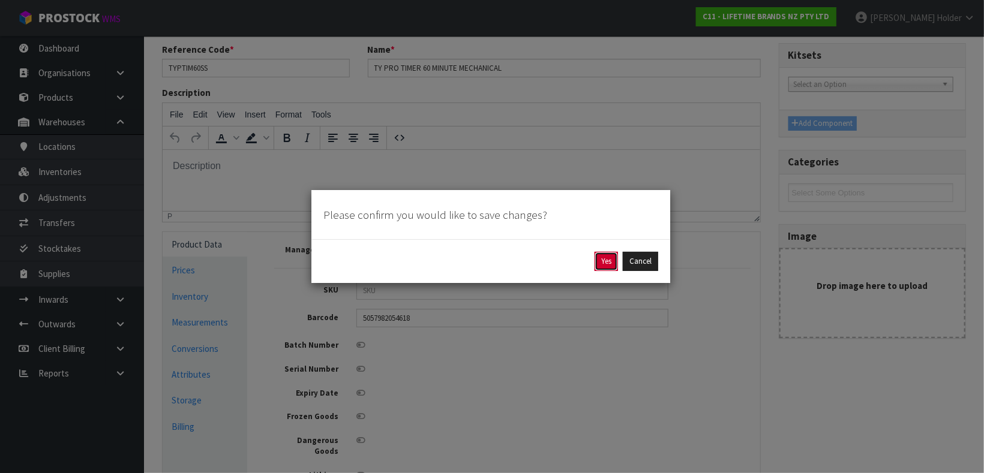
click at [606, 254] on button "Yes" at bounding box center [605, 261] width 23 height 19
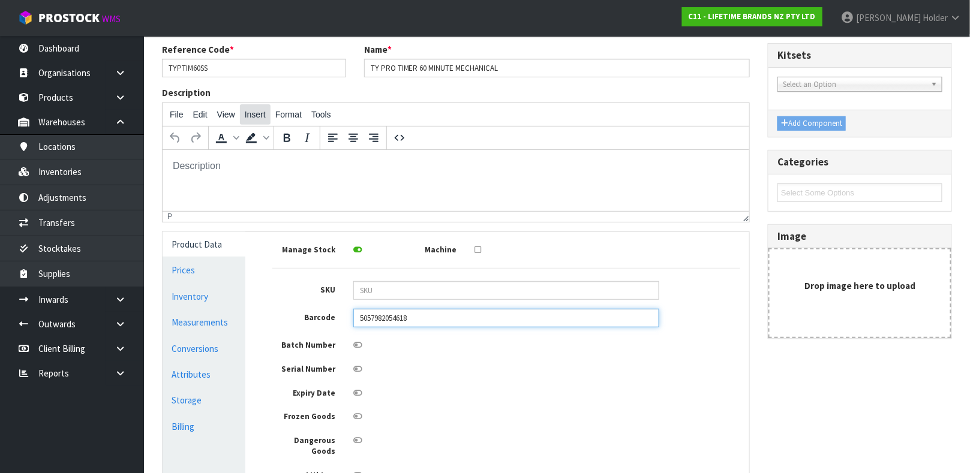
scroll to position [0, 0]
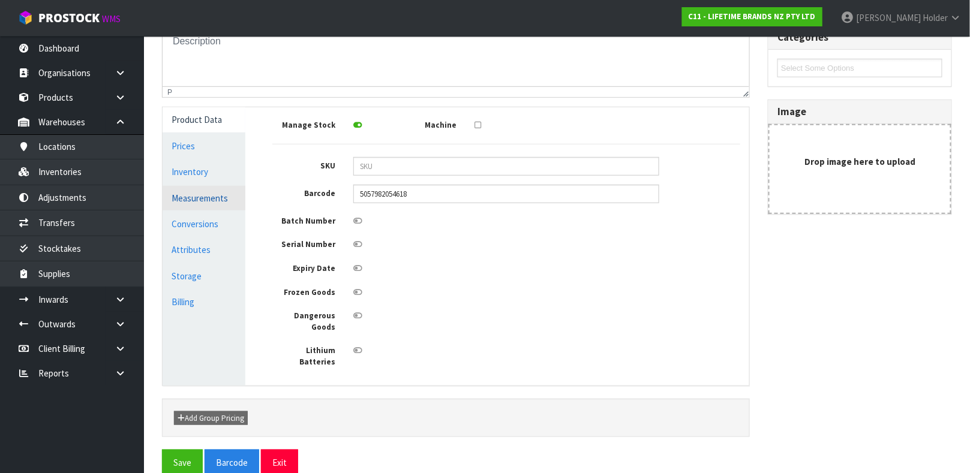
click at [211, 203] on link "Measurements" at bounding box center [204, 198] width 83 height 25
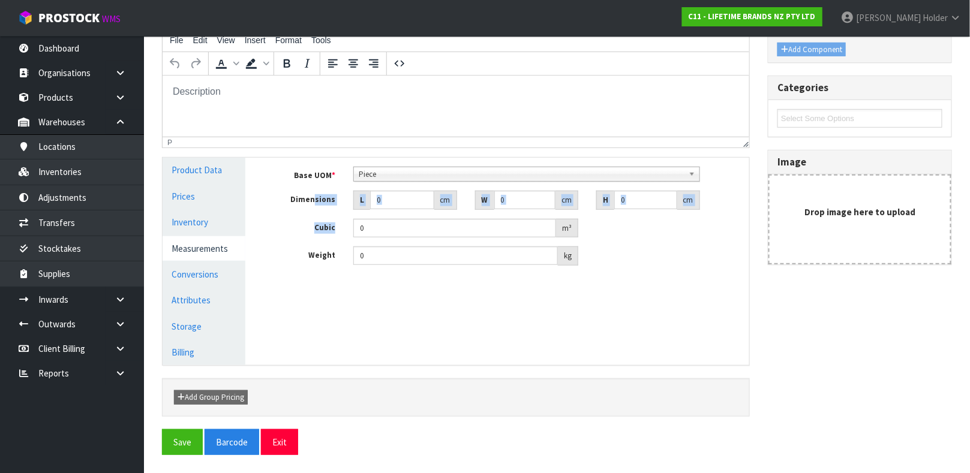
drag, startPoint x: 391, startPoint y: 210, endPoint x: 299, endPoint y: 203, distance: 92.0
click at [299, 203] on div "Base UOM * Bag Bar Basket Bin Bottle Box Bundle Cabinet Cage Carton Case Coil C…" at bounding box center [506, 216] width 468 height 99
click at [368, 196] on div "L" at bounding box center [361, 200] width 17 height 19
drag, startPoint x: 384, startPoint y: 198, endPoint x: 309, endPoint y: 201, distance: 75.6
click at [318, 202] on div "Dimensions L 0 cm W 0 cm H 0 cm" at bounding box center [506, 200] width 486 height 19
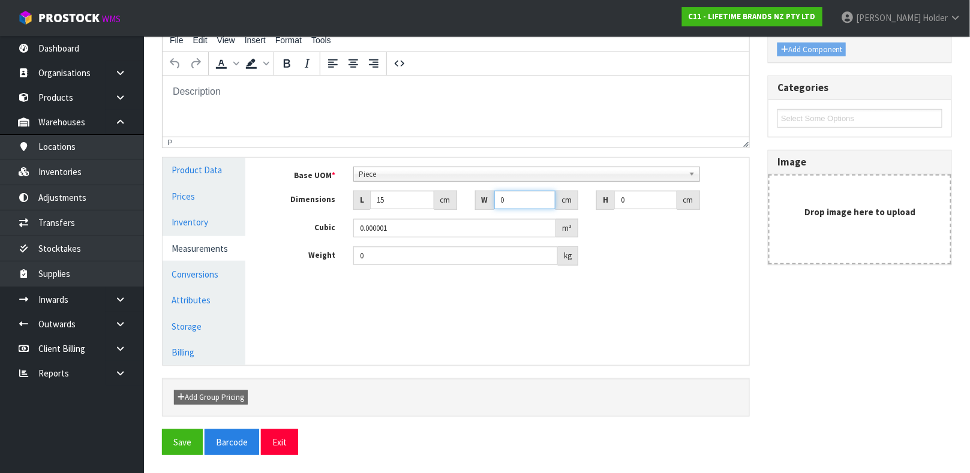
click at [523, 199] on input "0" at bounding box center [525, 200] width 62 height 19
drag, startPoint x: 527, startPoint y: 199, endPoint x: 465, endPoint y: 199, distance: 61.8
click at [466, 199] on div "W 01 cm" at bounding box center [527, 200] width 122 height 19
drag, startPoint x: 635, startPoint y: 196, endPoint x: 539, endPoint y: 198, distance: 96.6
click at [539, 198] on div "Dimensions L 15 cm W 15 cm H 0 cm" at bounding box center [506, 200] width 486 height 19
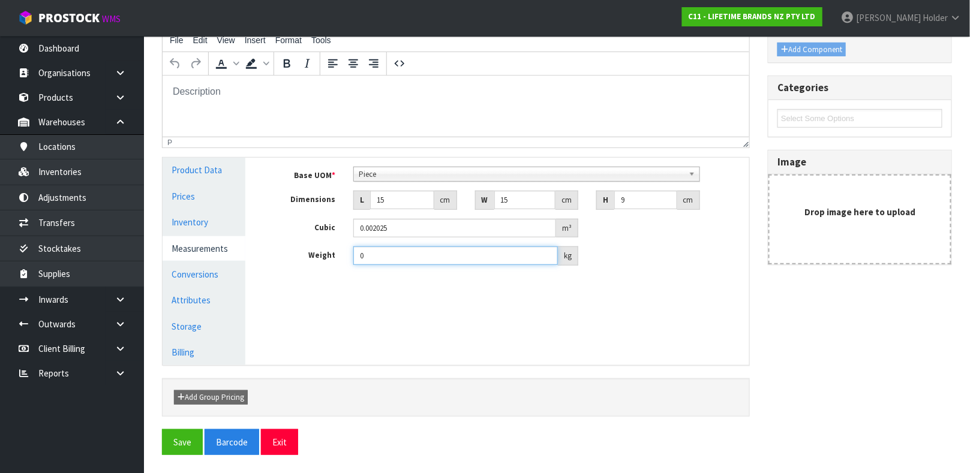
drag, startPoint x: 426, startPoint y: 260, endPoint x: 262, endPoint y: 254, distance: 164.5
click at [262, 254] on div "Manage Stock Machine SKU Barcode 5057982054618 Batch Number Serial Number Expir…" at bounding box center [506, 261] width 504 height 207
click at [218, 266] on link "Conversions" at bounding box center [204, 274] width 83 height 25
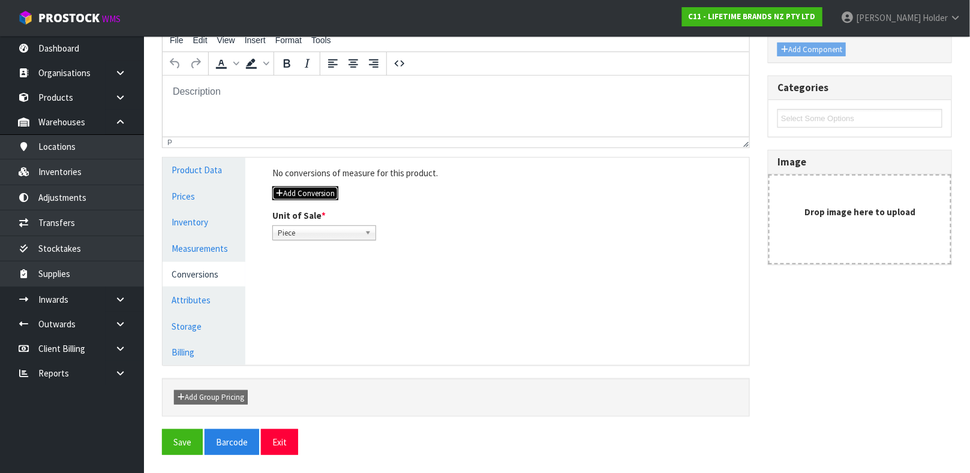
click at [300, 189] on button "Add Conversion" at bounding box center [305, 194] width 66 height 14
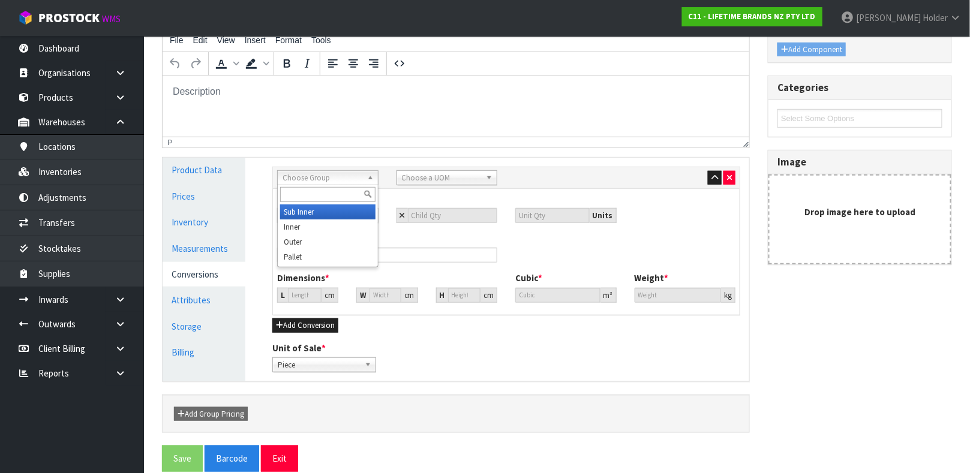
click at [319, 174] on span "Choose Group" at bounding box center [323, 178] width 80 height 14
click at [323, 241] on li "Outer" at bounding box center [327, 242] width 95 height 15
click at [349, 173] on span "Outer" at bounding box center [323, 178] width 80 height 14
click at [319, 223] on li "Inner" at bounding box center [327, 227] width 95 height 15
click at [402, 178] on span "Choose a UOM" at bounding box center [442, 178] width 80 height 14
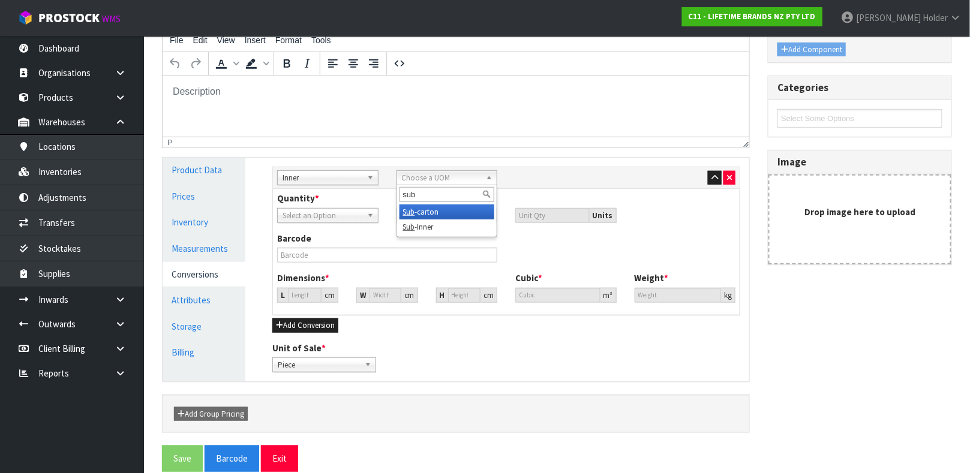
click at [462, 210] on li "Sub -carton" at bounding box center [446, 212] width 95 height 15
click at [447, 216] on input "number" at bounding box center [453, 215] width 90 height 15
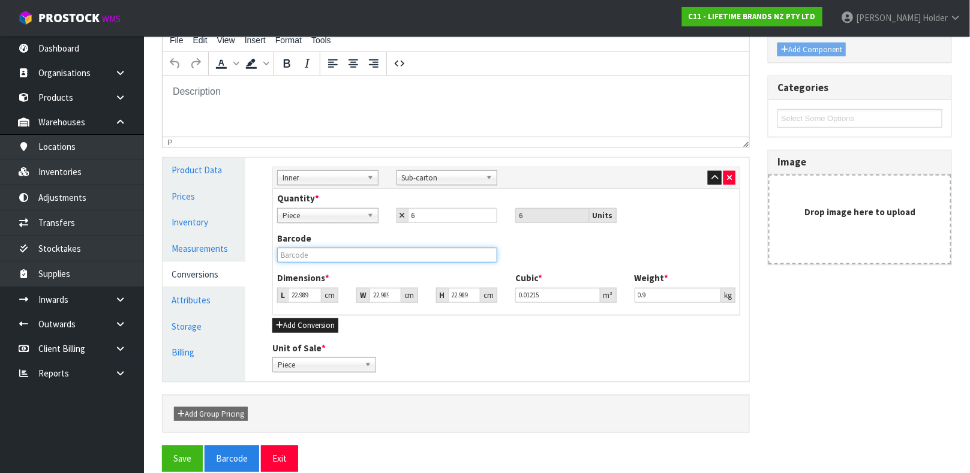
click at [389, 251] on input "text" at bounding box center [387, 255] width 220 height 15
click at [162, 446] on button "Save" at bounding box center [182, 459] width 41 height 26
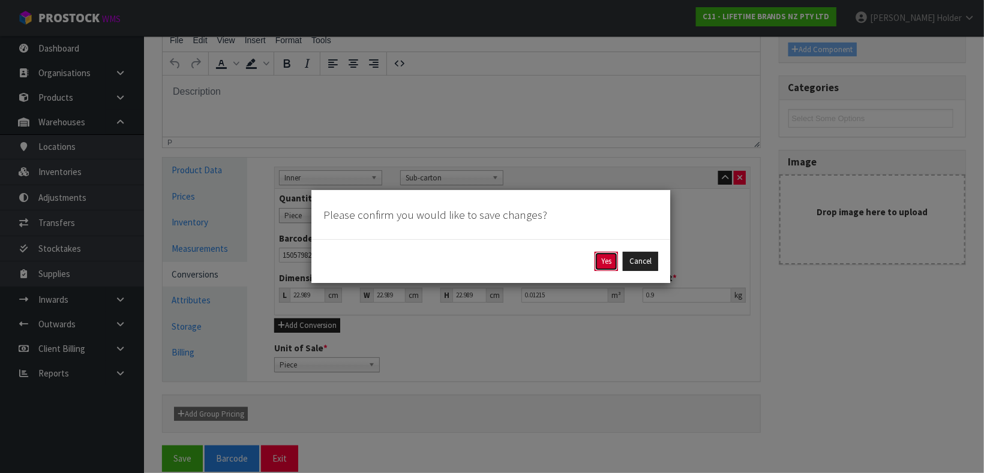
click at [609, 261] on button "Yes" at bounding box center [605, 261] width 23 height 19
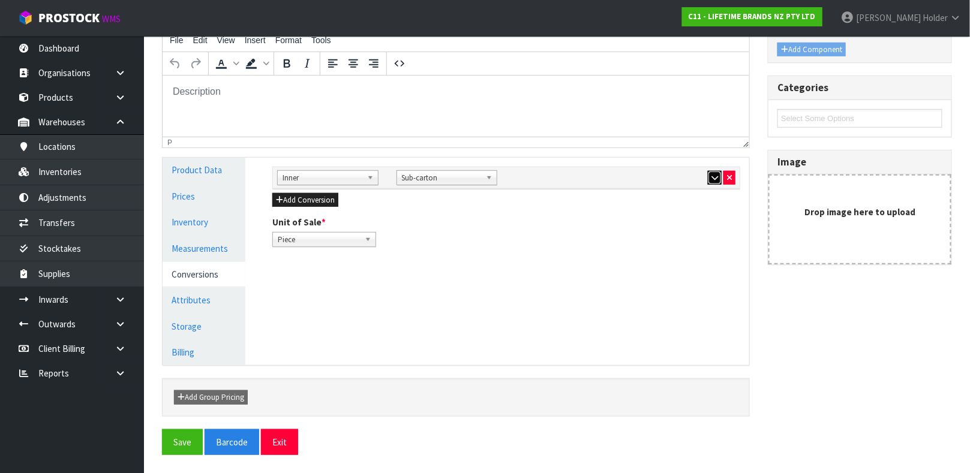
click at [718, 184] on button "button" at bounding box center [715, 178] width 14 height 14
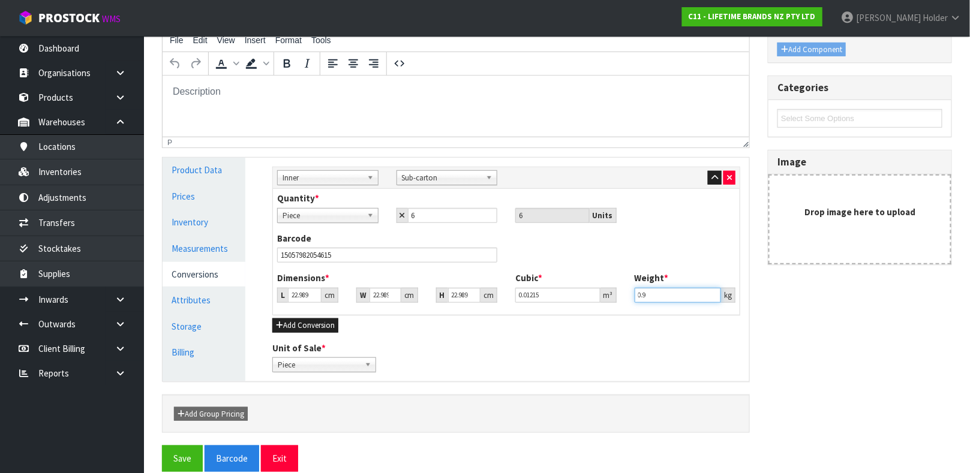
drag, startPoint x: 679, startPoint y: 292, endPoint x: 569, endPoint y: 286, distance: 109.9
click at [570, 286] on div "Dimensions * L 22.989 cm W 22.989 cm H 22.989 cm Cubic * 0.01215 m³ Weight * 0.…" at bounding box center [506, 292] width 476 height 40
click at [294, 293] on input "22.989" at bounding box center [305, 295] width 34 height 15
click at [701, 178] on div at bounding box center [685, 177] width 101 height 14
click at [710, 178] on button "button" at bounding box center [715, 178] width 14 height 14
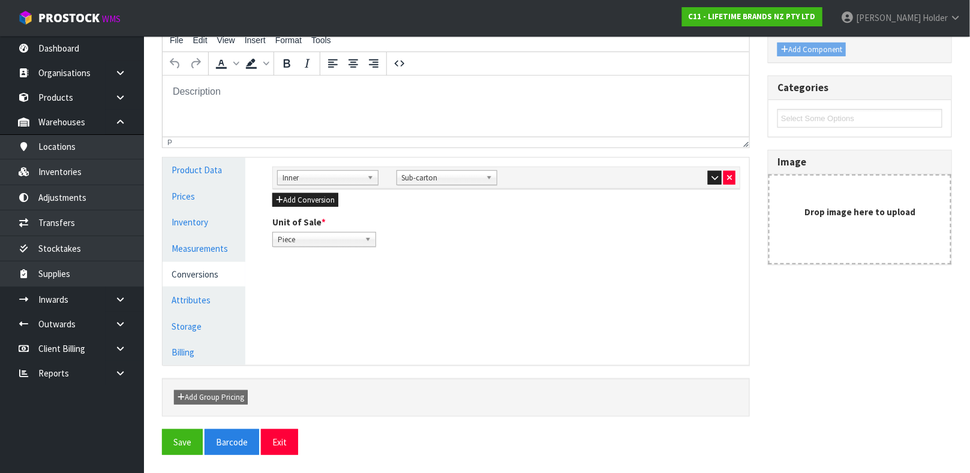
click at [328, 191] on div "Sub Inner Inner Outer Pallet Inner Bag Bar Basket Bin Bottle Box Bundle Cabinet…" at bounding box center [506, 207] width 486 height 98
click at [326, 199] on button "Add Conversion" at bounding box center [305, 200] width 66 height 14
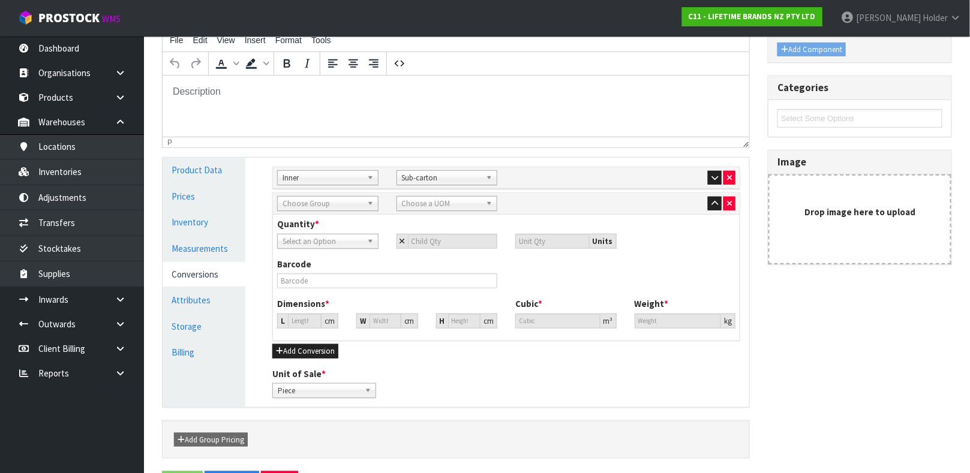
click at [349, 208] on span "Choose Group" at bounding box center [323, 204] width 80 height 14
click at [326, 233] on li "O uter" at bounding box center [327, 237] width 95 height 15
click at [436, 202] on span "Choose a UOM" at bounding box center [442, 204] width 80 height 14
click at [434, 237] on li "Cart on" at bounding box center [446, 237] width 95 height 15
click at [343, 239] on span "Select an Option" at bounding box center [323, 242] width 80 height 14
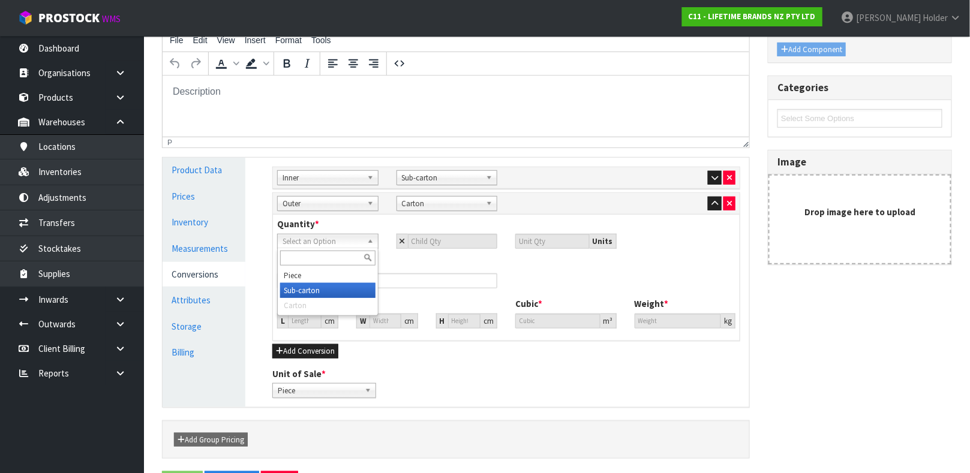
click at [331, 289] on li "Sub-carton" at bounding box center [327, 290] width 95 height 15
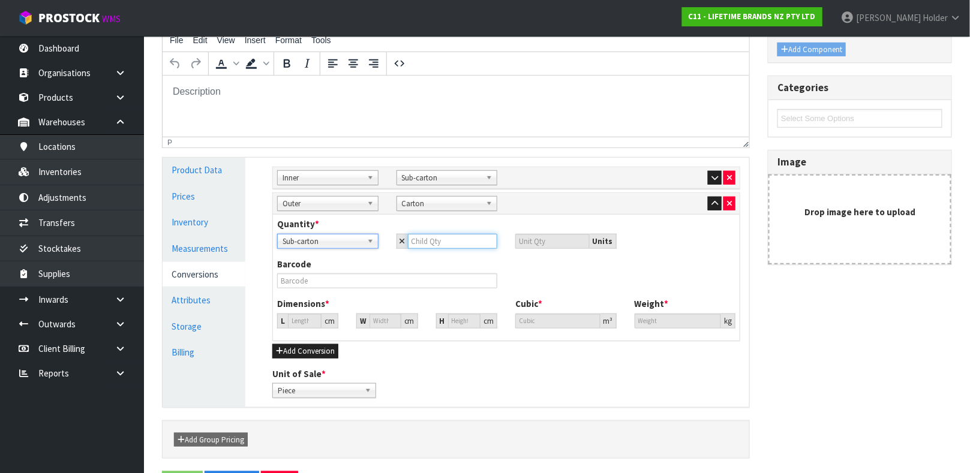
click at [440, 235] on input "number" at bounding box center [453, 241] width 90 height 15
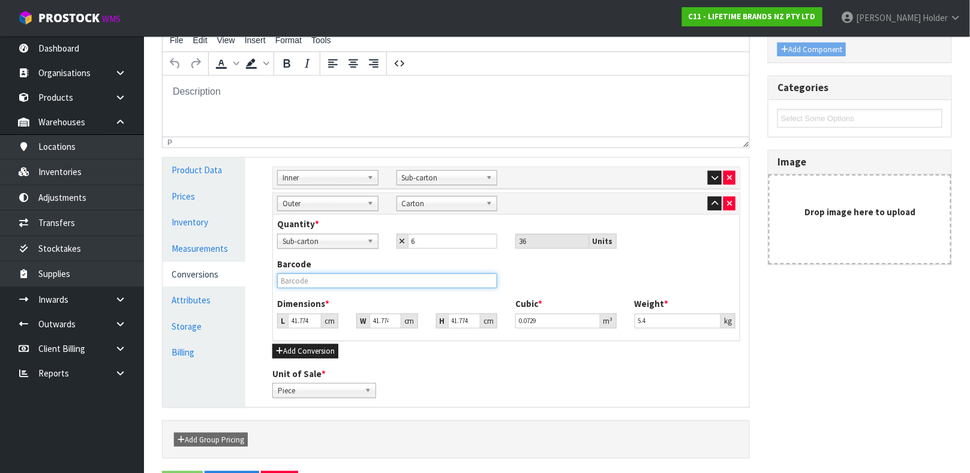
click at [416, 284] on input "text" at bounding box center [387, 281] width 220 height 15
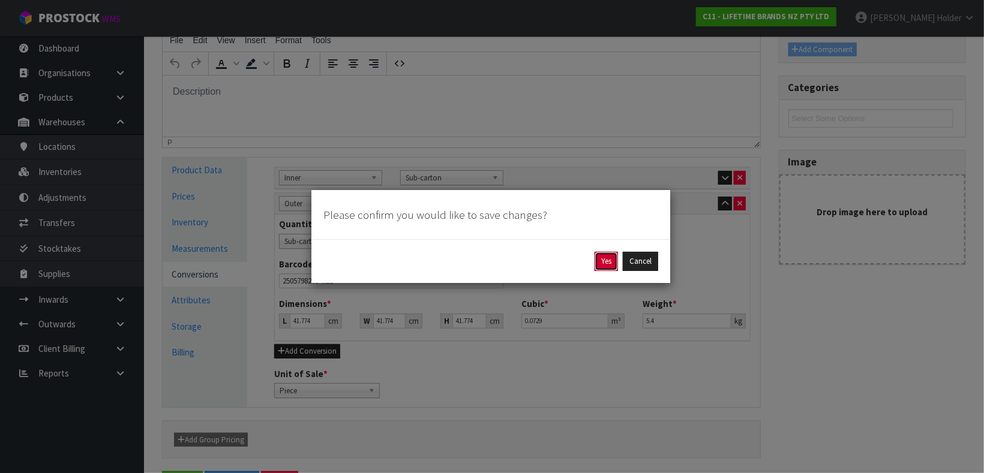
click at [600, 265] on button "Yes" at bounding box center [605, 261] width 23 height 19
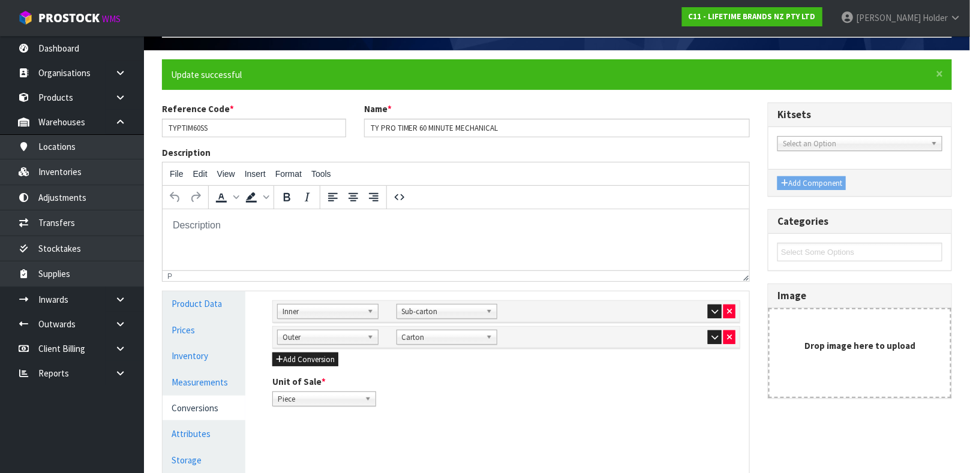
scroll to position [90, 0]
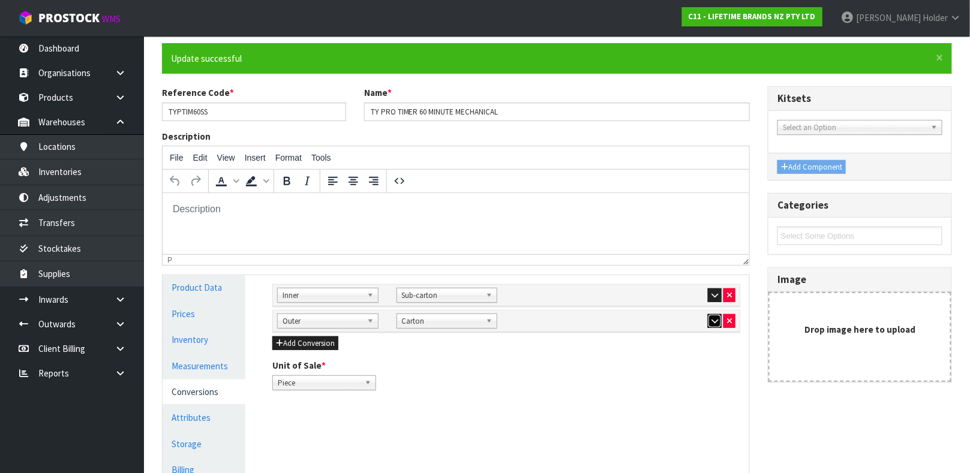
click at [708, 320] on button "button" at bounding box center [715, 321] width 14 height 14
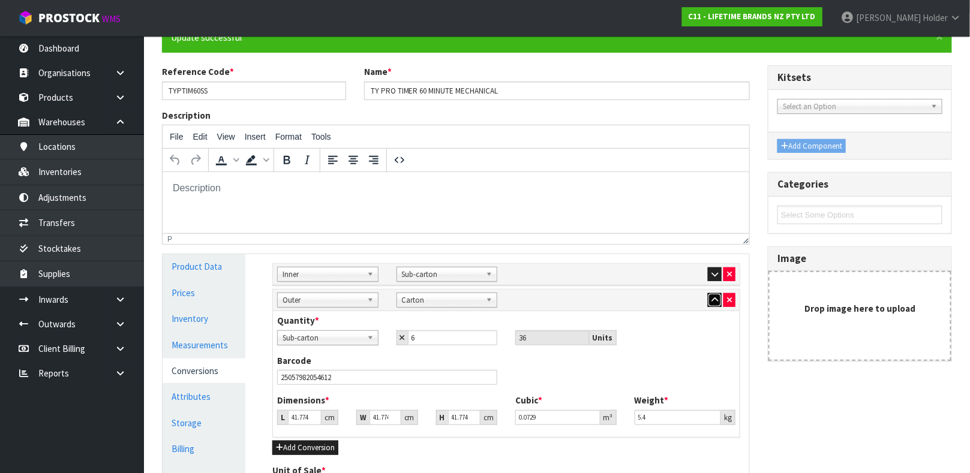
scroll to position [180, 0]
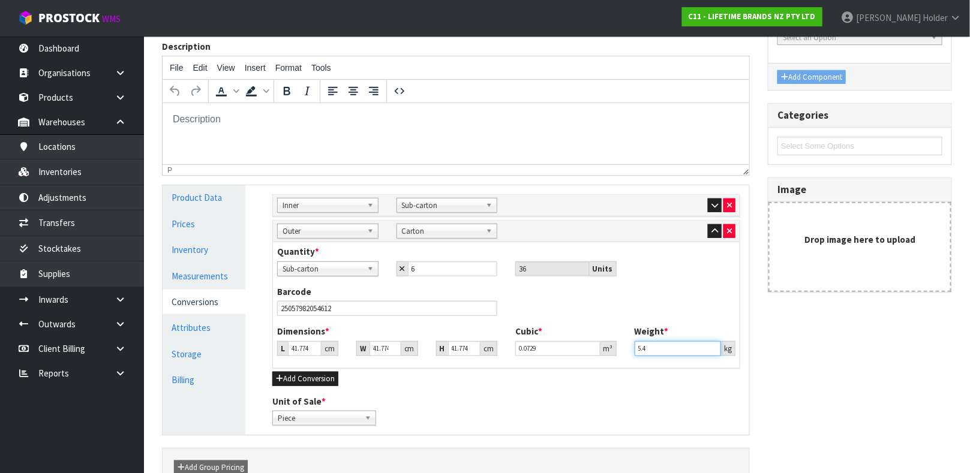
drag, startPoint x: 656, startPoint y: 349, endPoint x: 519, endPoint y: 327, distance: 138.6
click at [520, 327] on div "Dimensions * L 41.774 cm W 41.774 cm H 41.774 cm Cubic * 0.0729 m³ Weight * 5.4…" at bounding box center [506, 345] width 476 height 40
click at [298, 347] on input "41.774" at bounding box center [305, 348] width 34 height 15
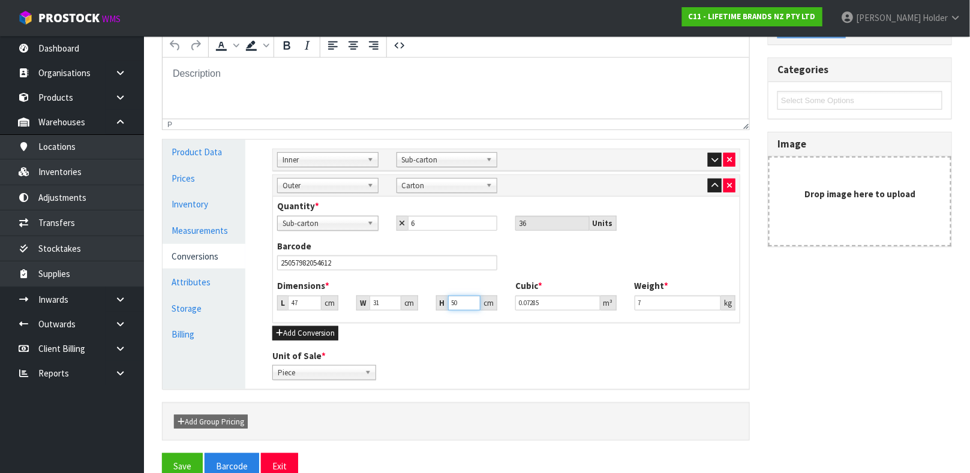
scroll to position [250, 0]
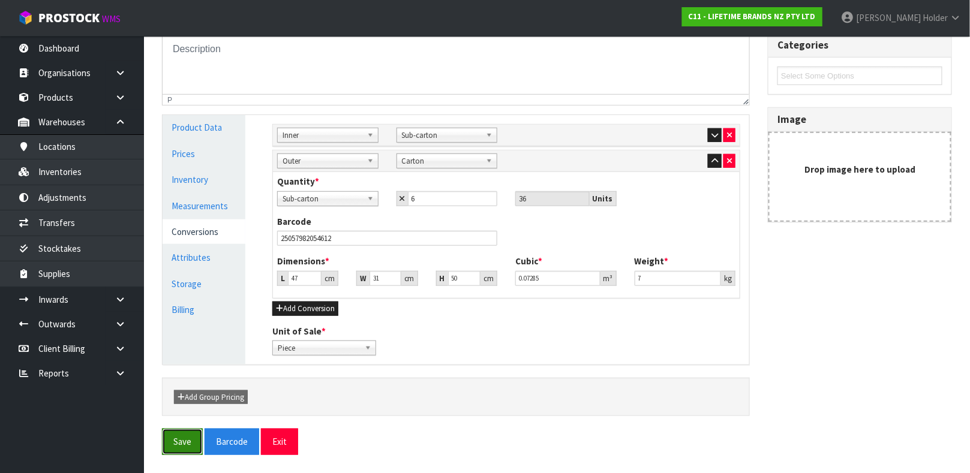
click at [185, 434] on button "Save" at bounding box center [182, 442] width 41 height 26
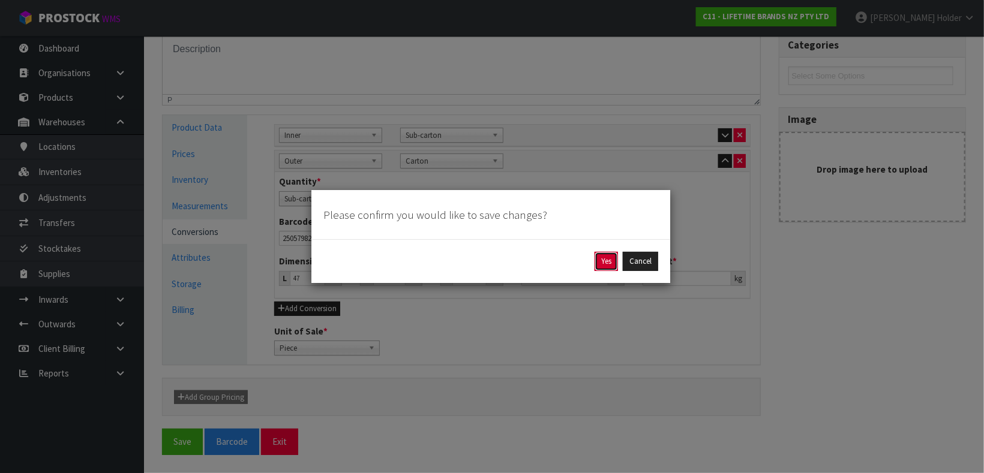
click at [596, 257] on button "Yes" at bounding box center [605, 261] width 23 height 19
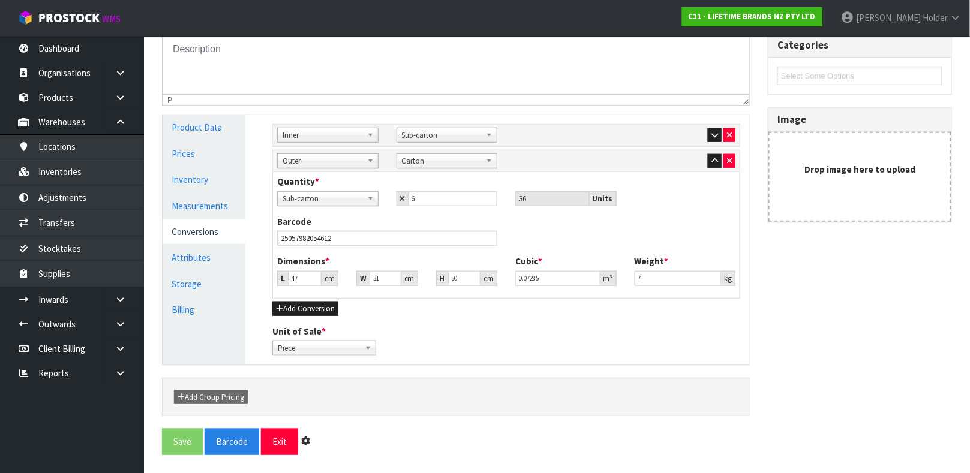
scroll to position [0, 0]
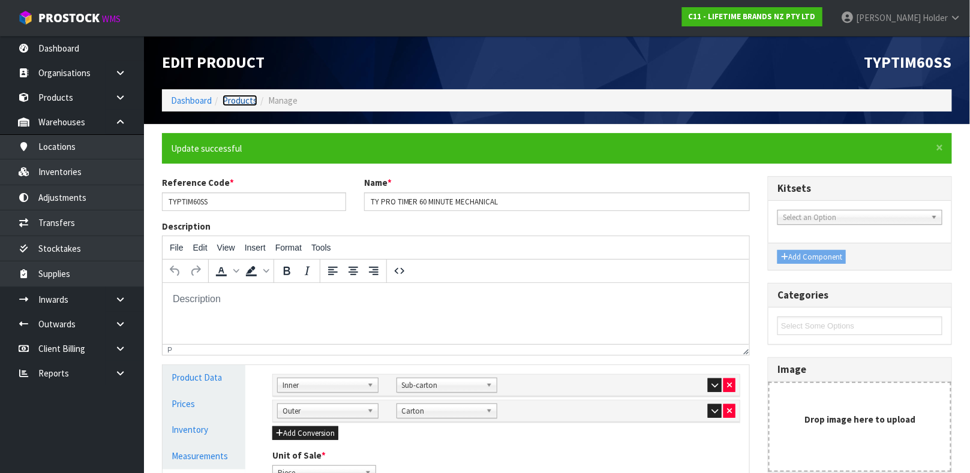
click at [250, 97] on link "Products" at bounding box center [240, 100] width 35 height 11
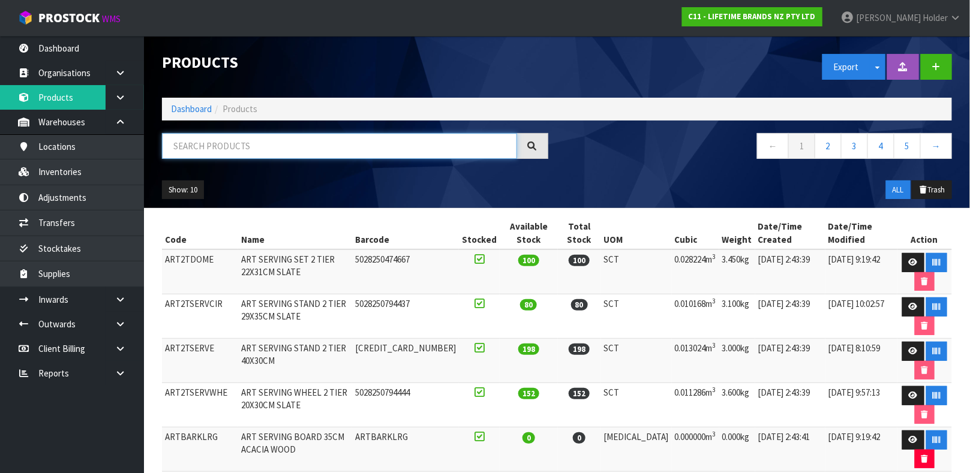
click at [279, 154] on input "text" at bounding box center [339, 146] width 355 height 26
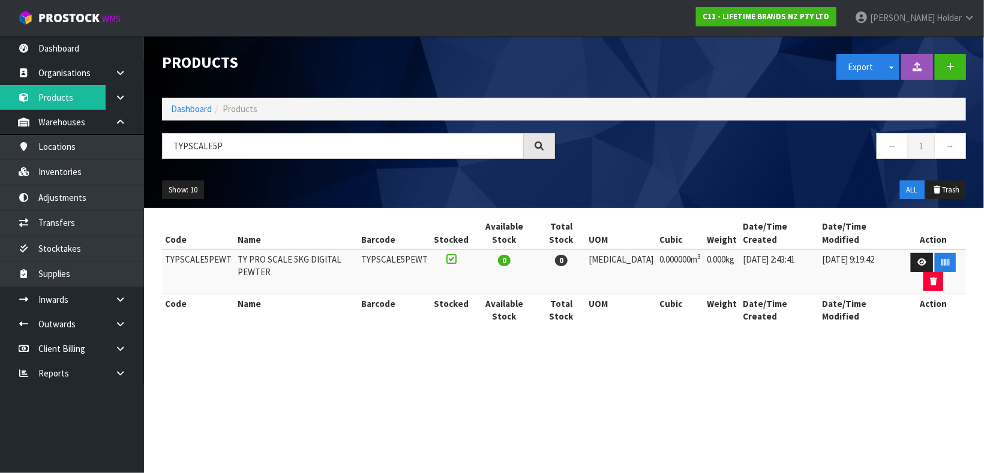
click at [901, 250] on td at bounding box center [933, 272] width 65 height 45
click at [911, 253] on link at bounding box center [922, 262] width 22 height 19
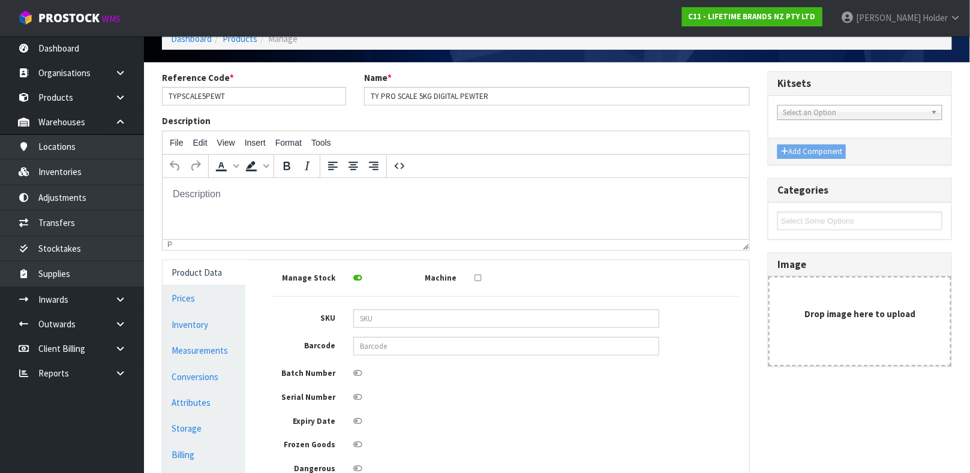
scroll to position [90, 0]
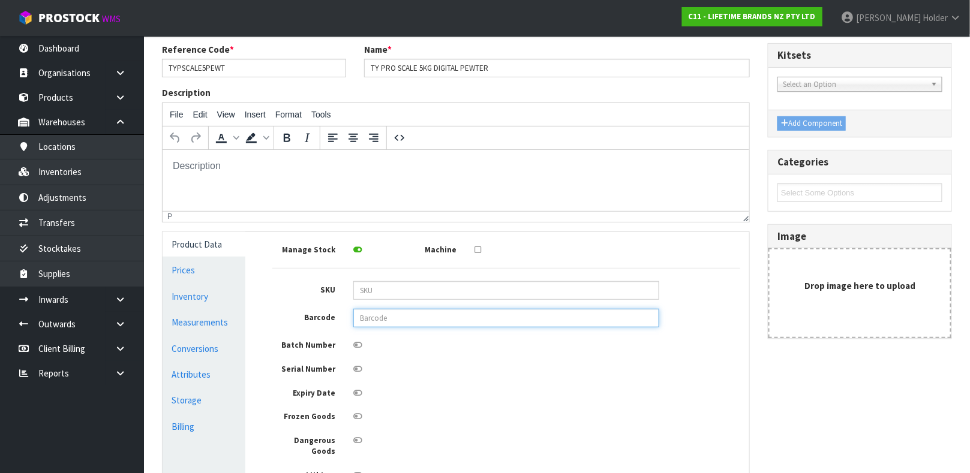
click at [387, 316] on input "text" at bounding box center [506, 318] width 306 height 19
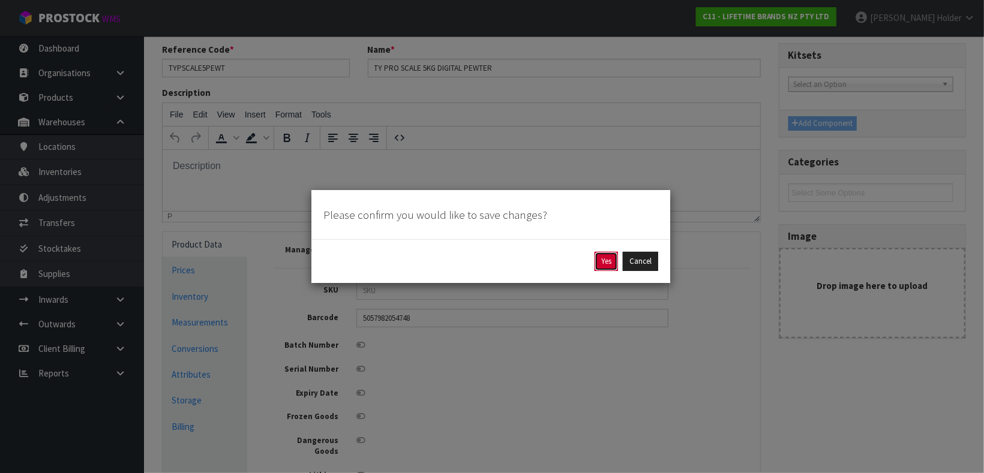
click at [602, 255] on button "Yes" at bounding box center [605, 261] width 23 height 19
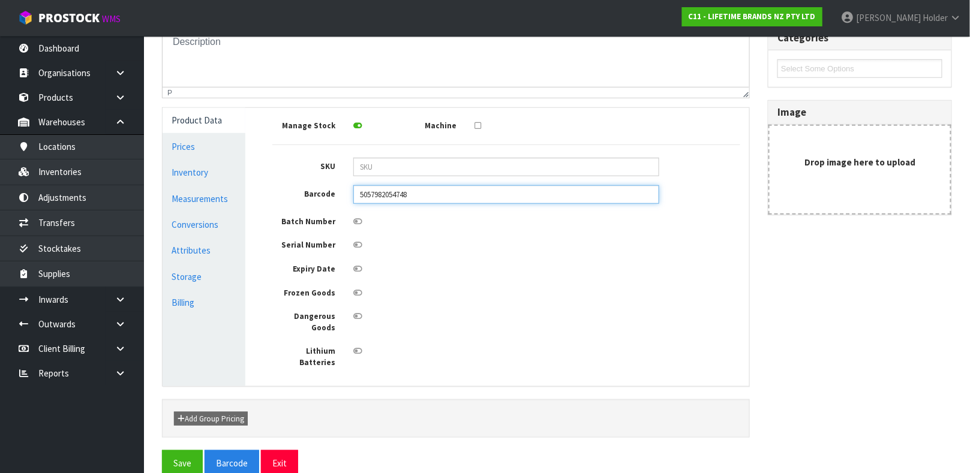
scroll to position [258, 0]
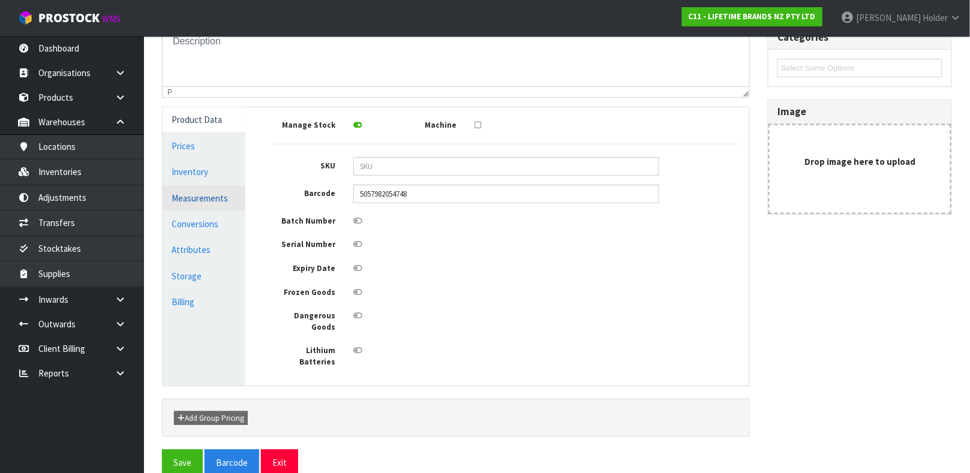
click at [219, 205] on link "Measurements" at bounding box center [204, 198] width 83 height 25
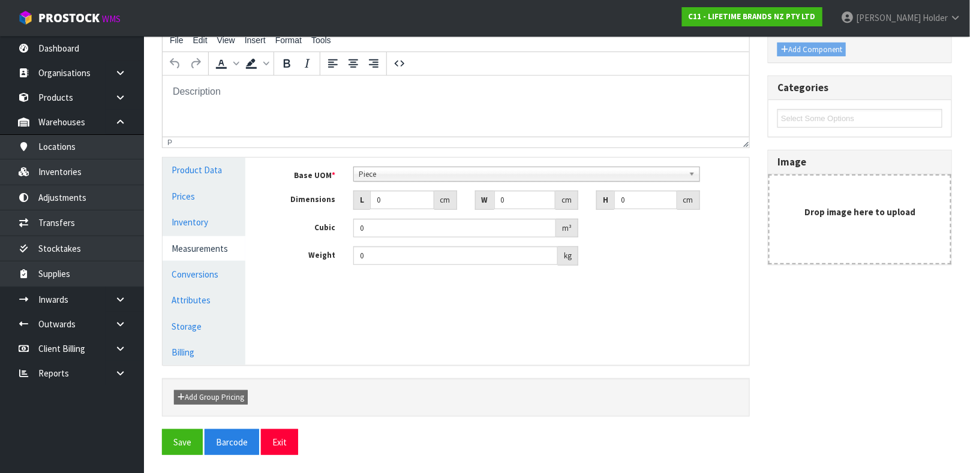
scroll to position [208, 0]
click at [400, 176] on span "Piece" at bounding box center [521, 174] width 325 height 14
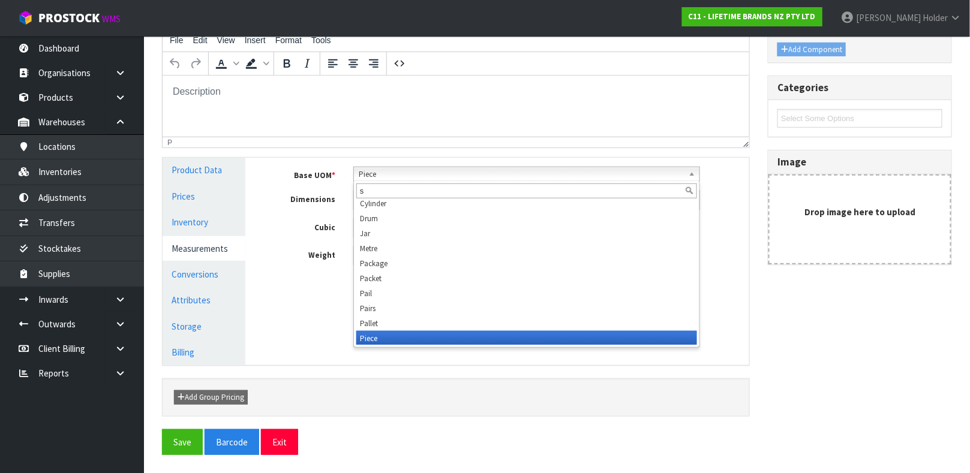
scroll to position [0, 0]
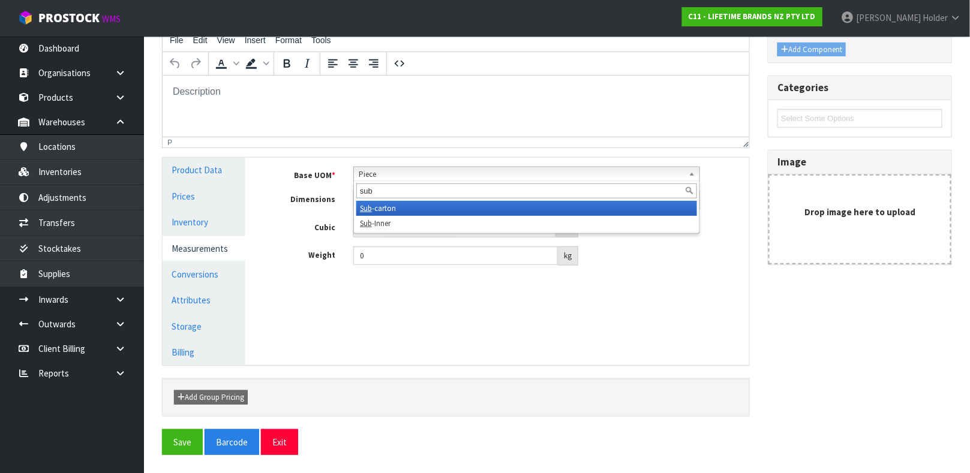
click at [404, 203] on li "Sub -carton" at bounding box center [526, 208] width 341 height 15
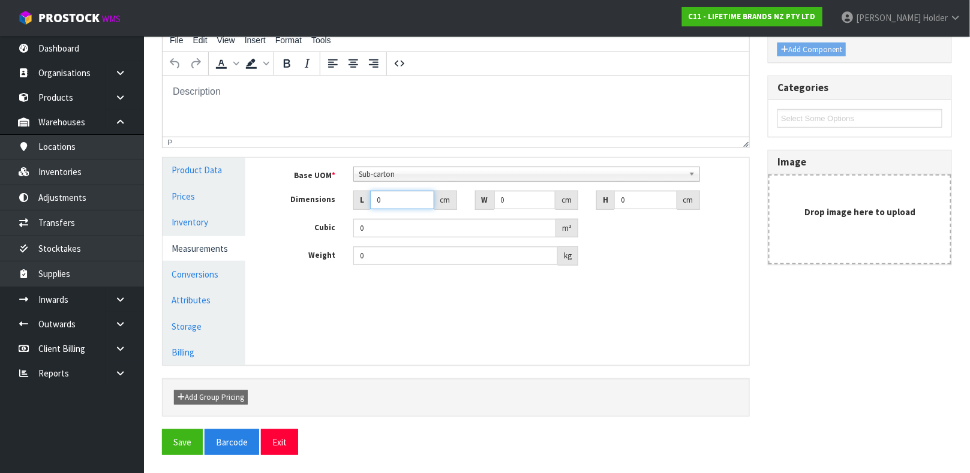
drag, startPoint x: 401, startPoint y: 201, endPoint x: 328, endPoint y: 200, distance: 72.6
click at [328, 200] on div "Dimensions L 0 cm W 0 cm H 0 cm" at bounding box center [506, 200] width 486 height 19
drag, startPoint x: 392, startPoint y: 257, endPoint x: 266, endPoint y: 223, distance: 130.5
click at [272, 223] on div "Base UOM * Bag Bar Basket Bin Bottle Box Bundle Cabinet Cage Carton Case Coil C…" at bounding box center [506, 216] width 468 height 99
click at [218, 277] on link "Conversions" at bounding box center [204, 274] width 83 height 25
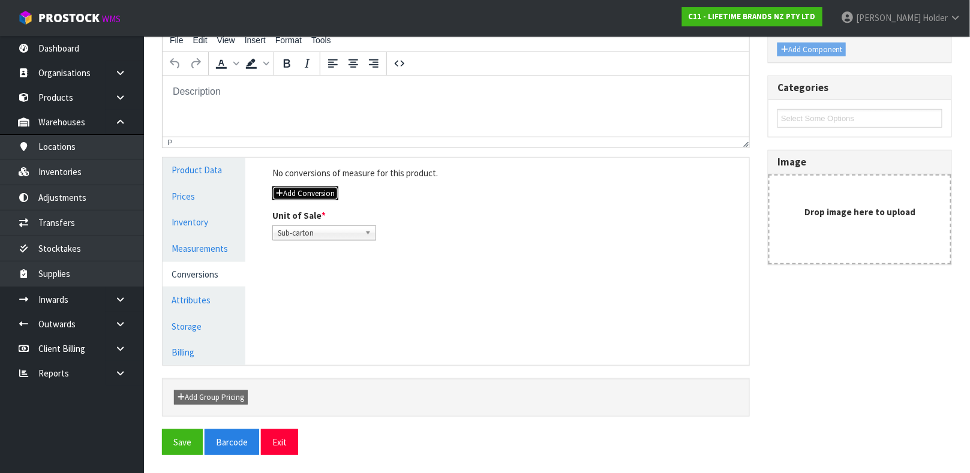
click at [332, 190] on button "Add Conversion" at bounding box center [305, 194] width 66 height 14
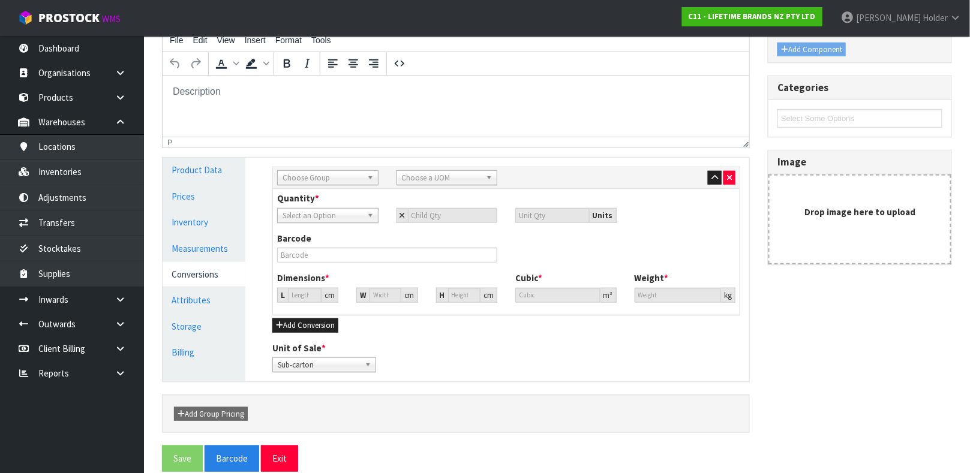
click at [333, 181] on span "Choose Group" at bounding box center [323, 178] width 80 height 14
click at [332, 201] on input "out" at bounding box center [327, 194] width 95 height 15
click at [330, 208] on li "Out er" at bounding box center [327, 212] width 95 height 15
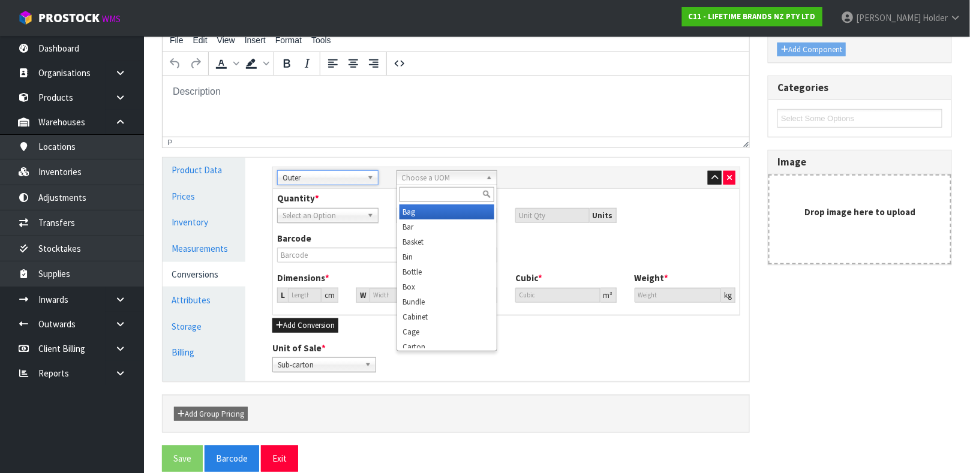
click at [426, 183] on span "Choose a UOM" at bounding box center [442, 178] width 80 height 14
click at [419, 211] on li "Car ton" at bounding box center [446, 212] width 95 height 15
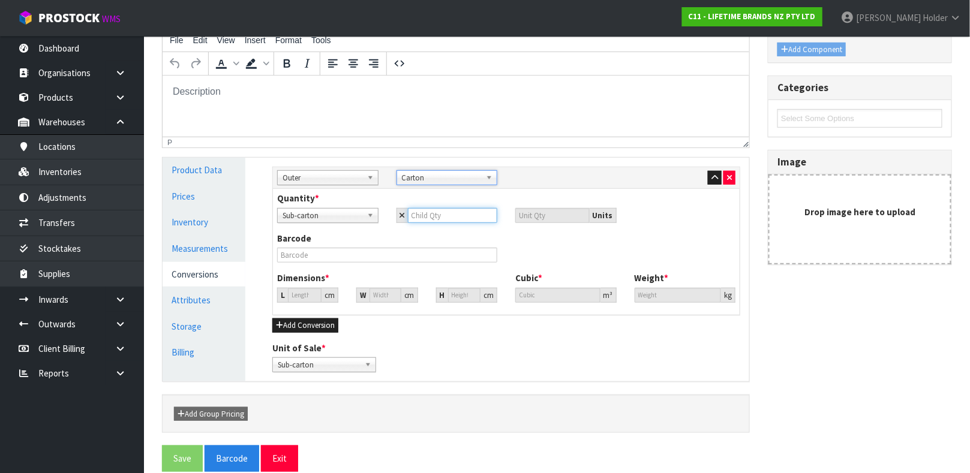
click at [437, 213] on input "number" at bounding box center [453, 215] width 90 height 15
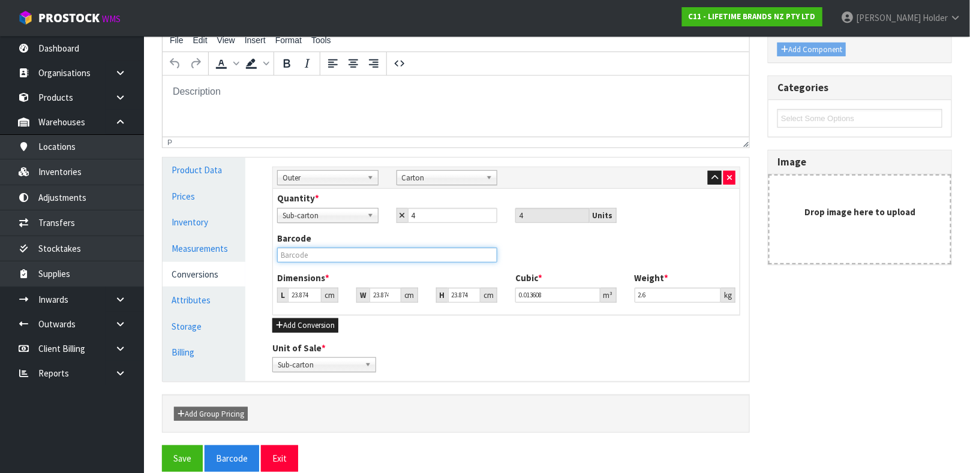
click at [366, 248] on input "text" at bounding box center [387, 255] width 220 height 15
click at [162, 446] on button "Save" at bounding box center [182, 459] width 41 height 26
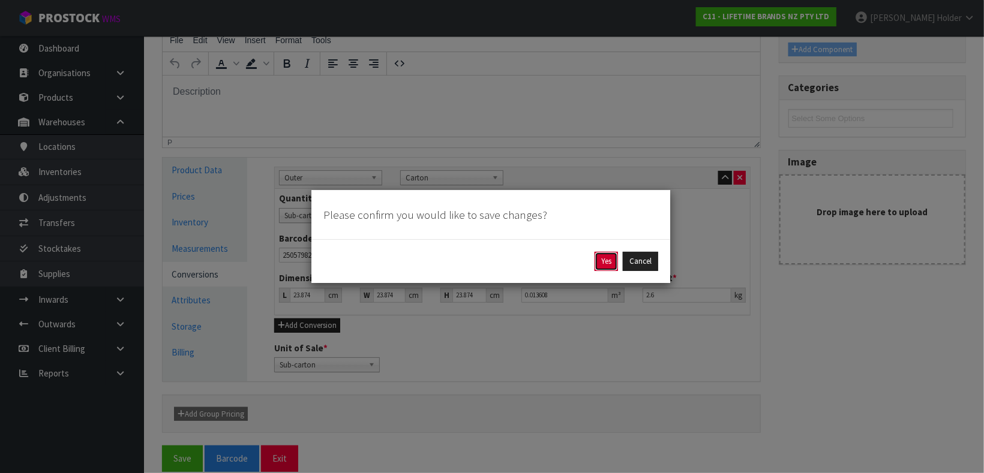
click at [603, 257] on button "Yes" at bounding box center [605, 261] width 23 height 19
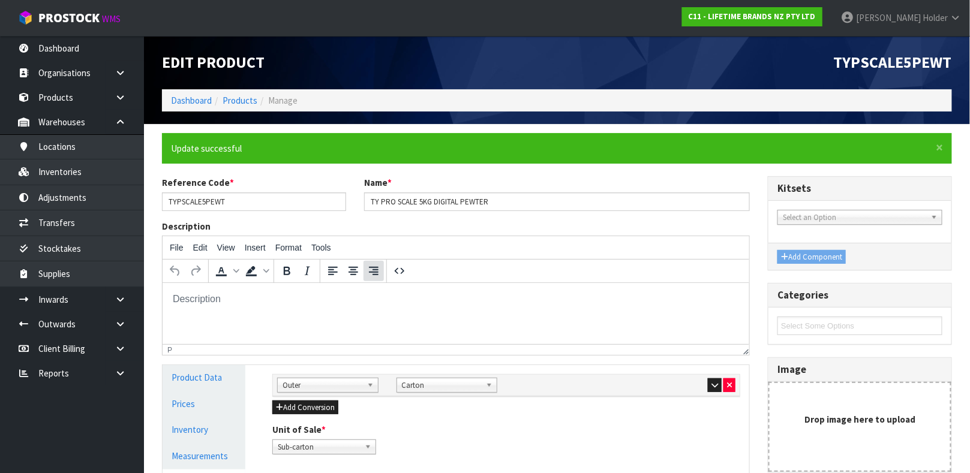
scroll to position [180, 0]
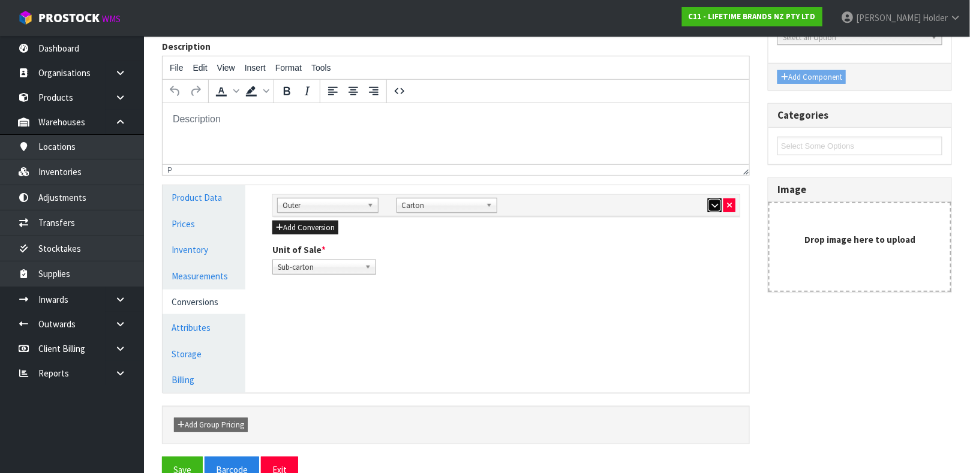
click at [711, 203] on icon "button" at bounding box center [714, 206] width 7 height 8
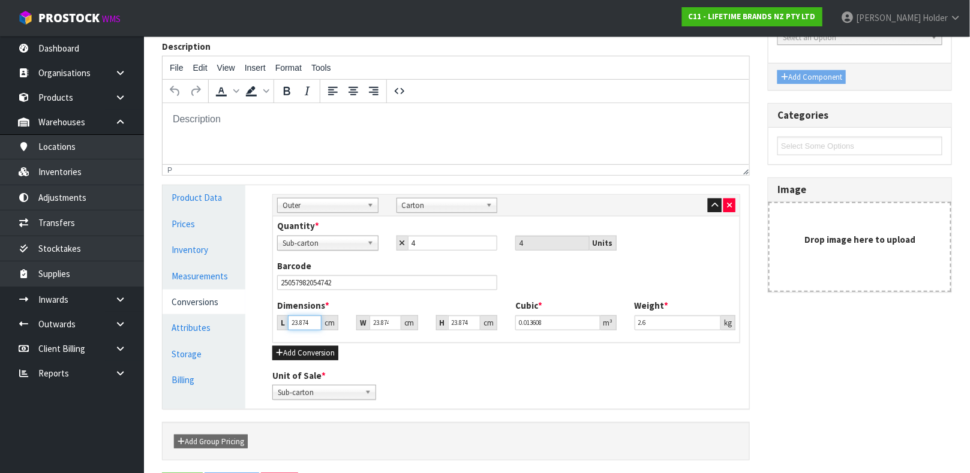
click at [296, 320] on input "23.874" at bounding box center [305, 323] width 34 height 15
drag, startPoint x: 651, startPoint y: 324, endPoint x: 476, endPoint y: 316, distance: 174.7
click at [476, 316] on div "Dimensions * L 27 cm W 21 cm H 6 cm Cubic * 0.003402 m³ Weight * 2.6 kg" at bounding box center [506, 319] width 476 height 40
click at [708, 199] on button "button" at bounding box center [715, 206] width 14 height 14
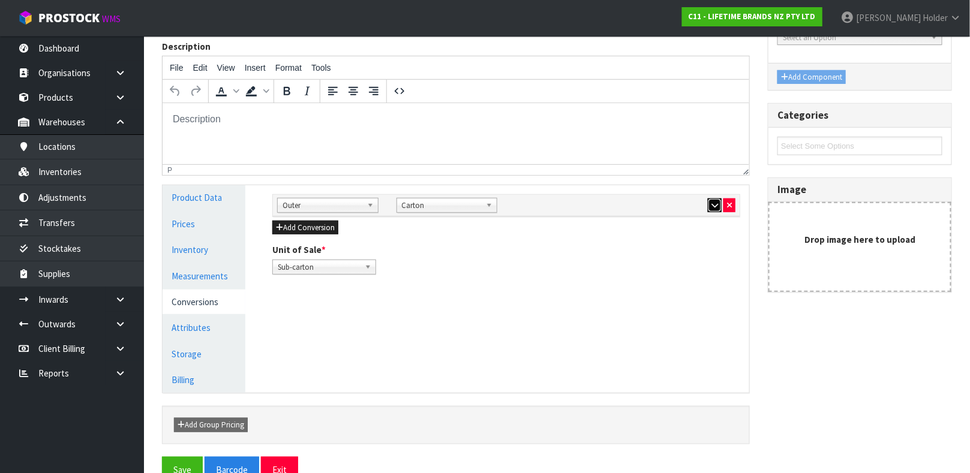
click at [708, 199] on button "button" at bounding box center [715, 206] width 14 height 14
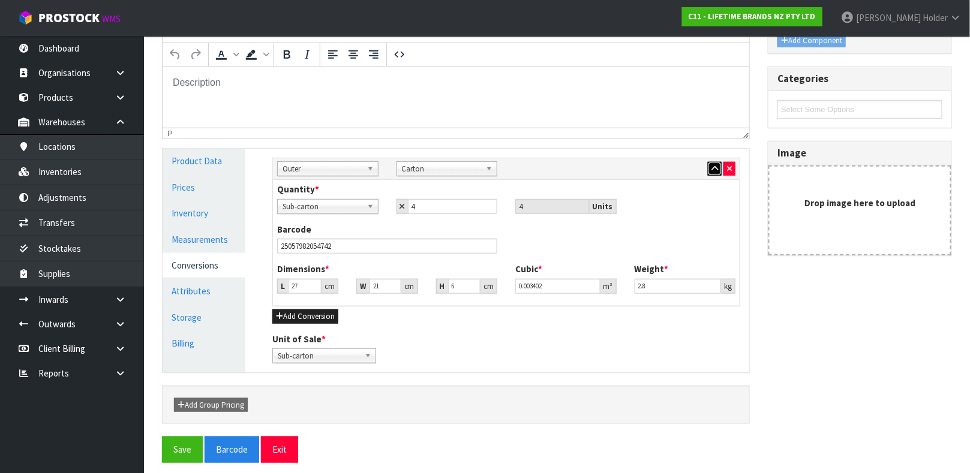
scroll to position [224, 0]
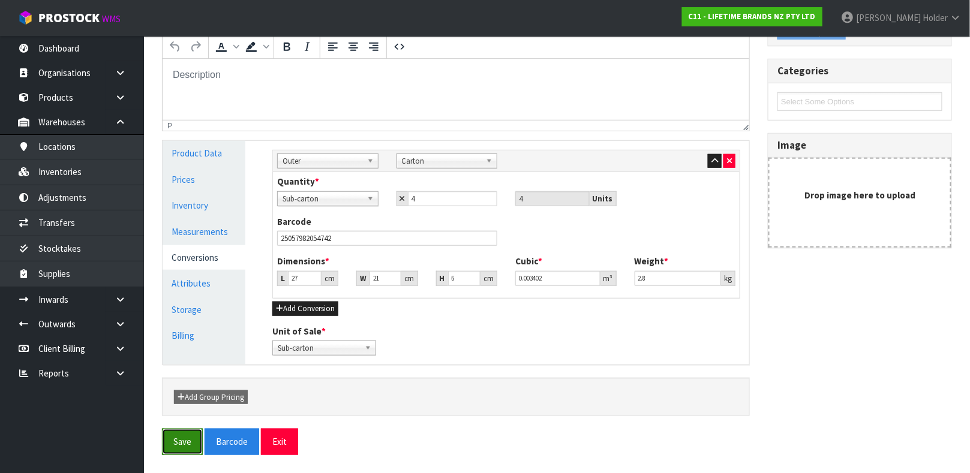
click at [177, 446] on button "Save" at bounding box center [182, 442] width 41 height 26
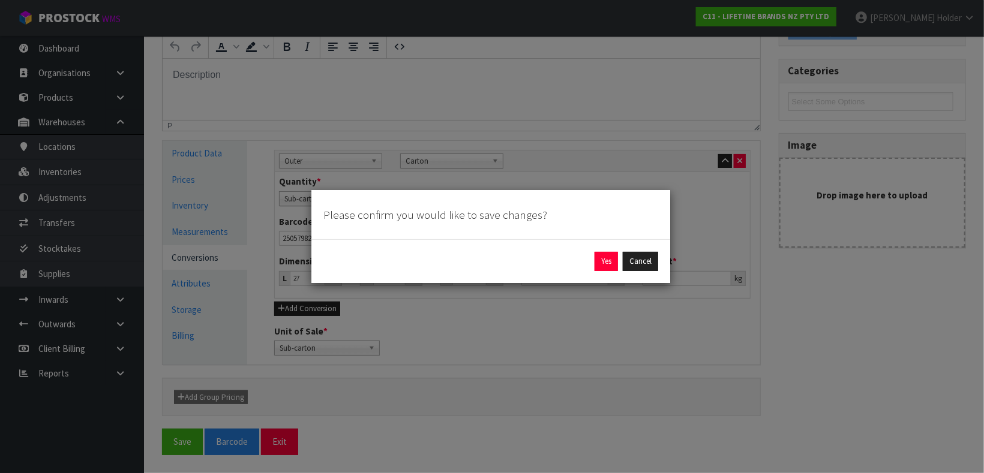
click at [592, 263] on div "Yes Cancel" at bounding box center [490, 261] width 335 height 19
click at [593, 263] on div "Yes Cancel" at bounding box center [490, 261] width 335 height 19
click at [594, 263] on button "Yes" at bounding box center [605, 261] width 23 height 19
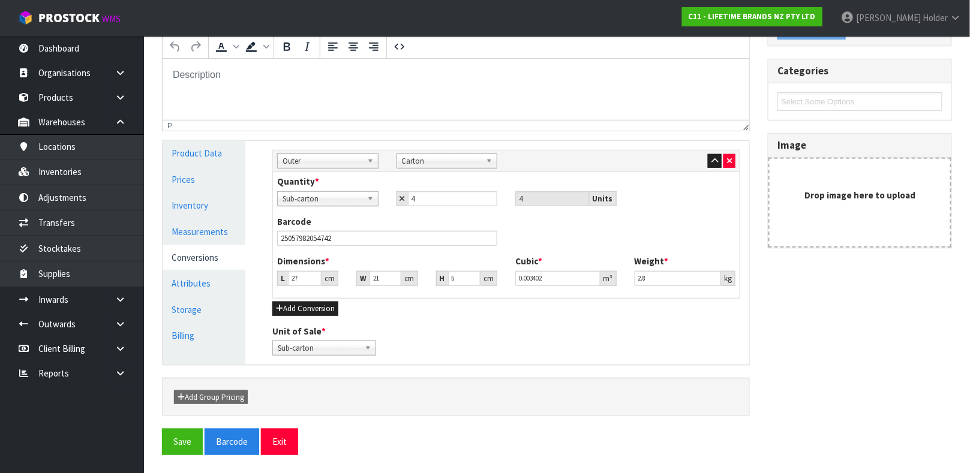
scroll to position [0, 0]
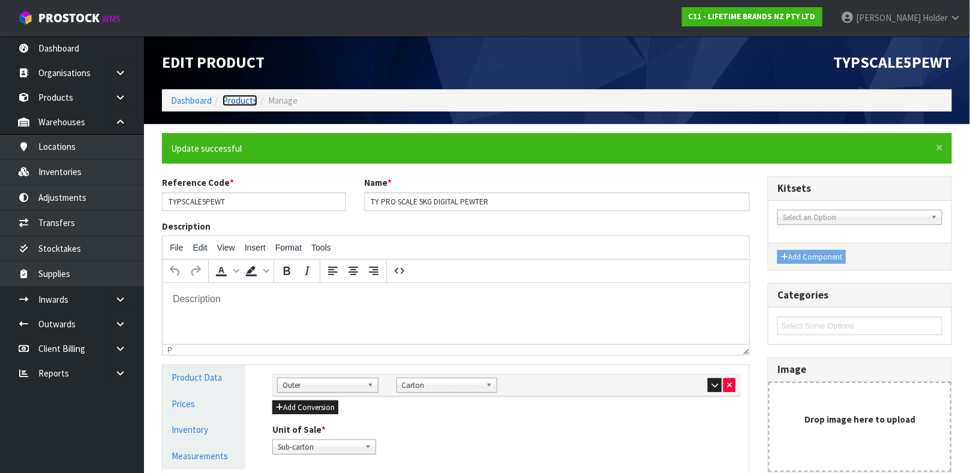
click at [246, 101] on link "Products" at bounding box center [240, 100] width 35 height 11
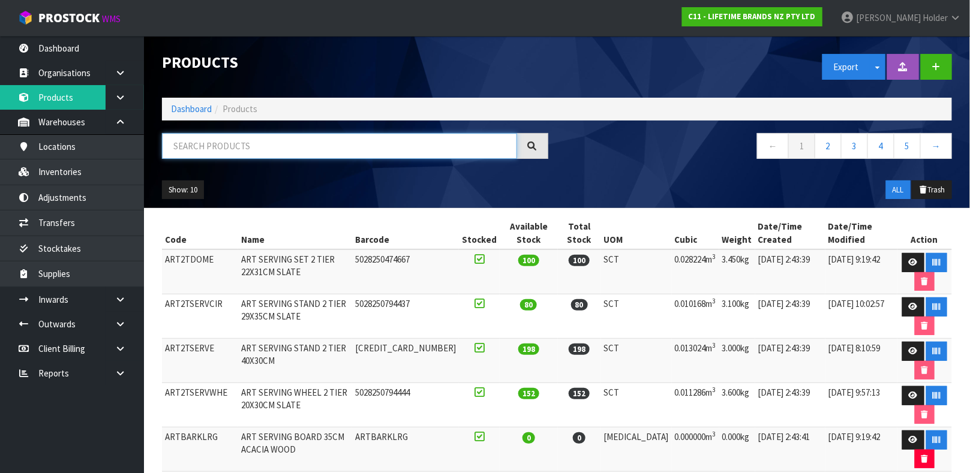
click at [268, 152] on input "text" at bounding box center [339, 146] width 355 height 26
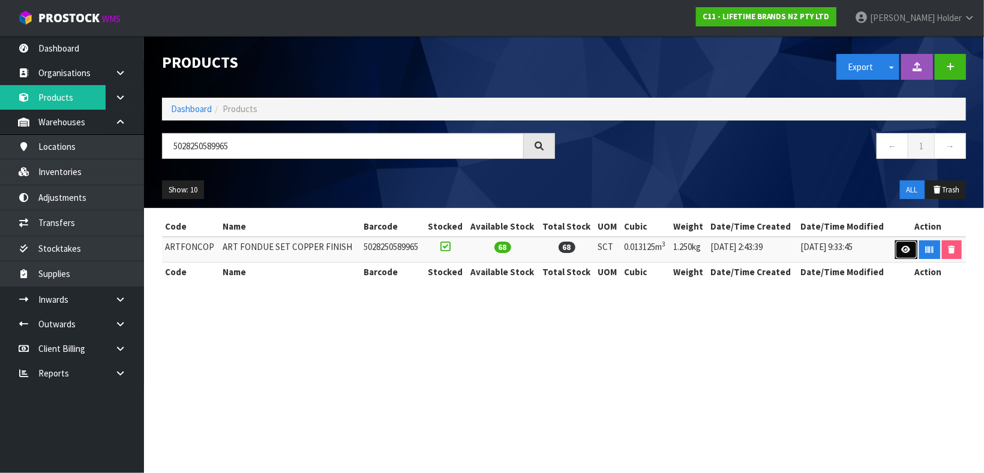
click at [903, 252] on icon at bounding box center [906, 250] width 9 height 8
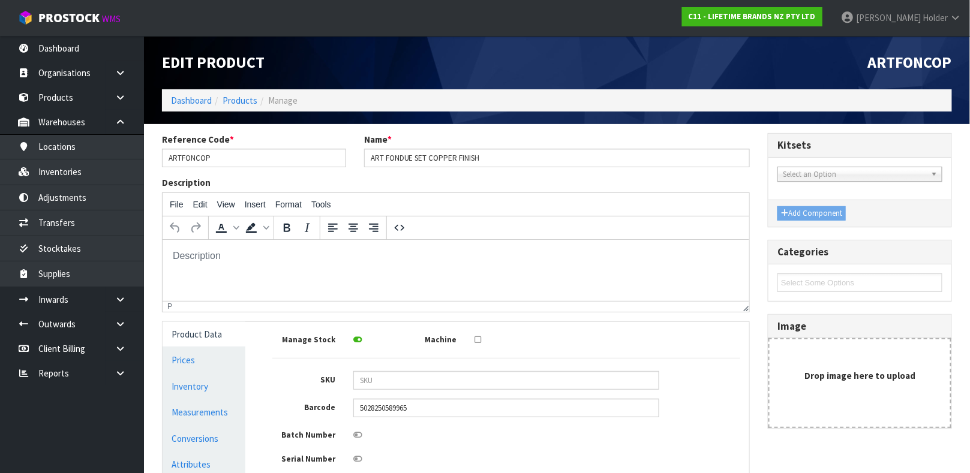
scroll to position [90, 0]
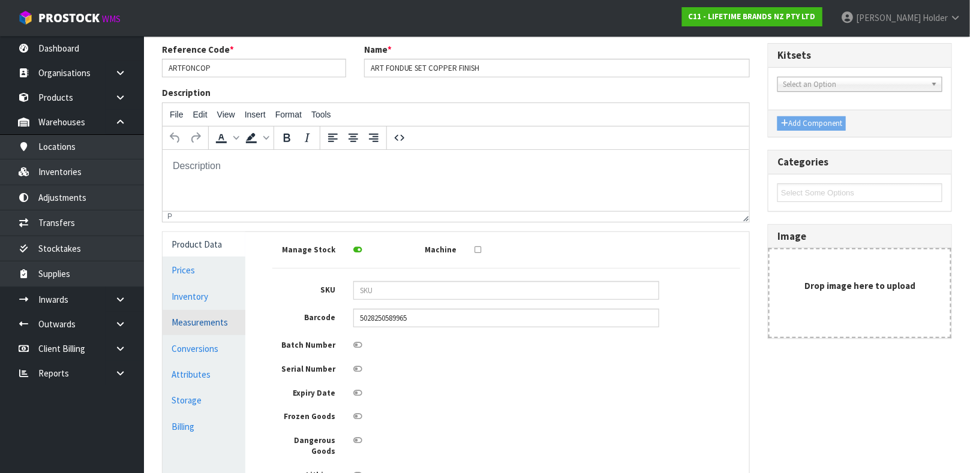
click at [233, 314] on link "Measurements" at bounding box center [204, 322] width 83 height 25
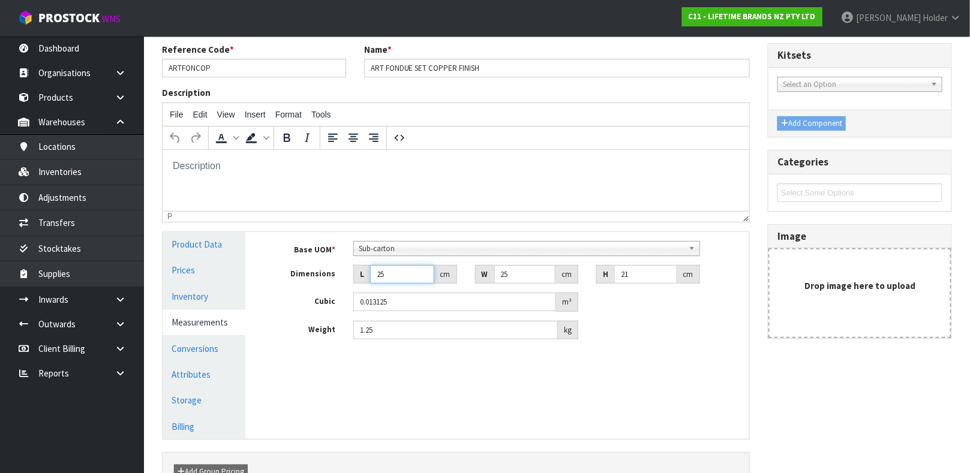
click at [390, 269] on input "25" at bounding box center [402, 274] width 64 height 19
drag, startPoint x: 419, startPoint y: 331, endPoint x: 220, endPoint y: 331, distance: 199.1
click at [225, 331] on div "Product Data Prices Inventory Measurements Conversions Attributes Storage Billi…" at bounding box center [456, 335] width 605 height 207
click at [215, 350] on link "Conversions" at bounding box center [204, 349] width 83 height 25
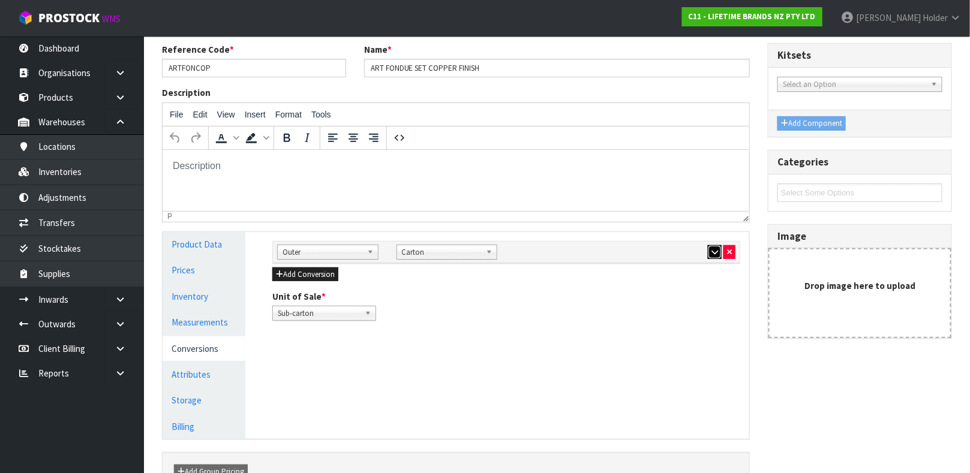
click at [714, 251] on icon "button" at bounding box center [714, 252] width 7 height 8
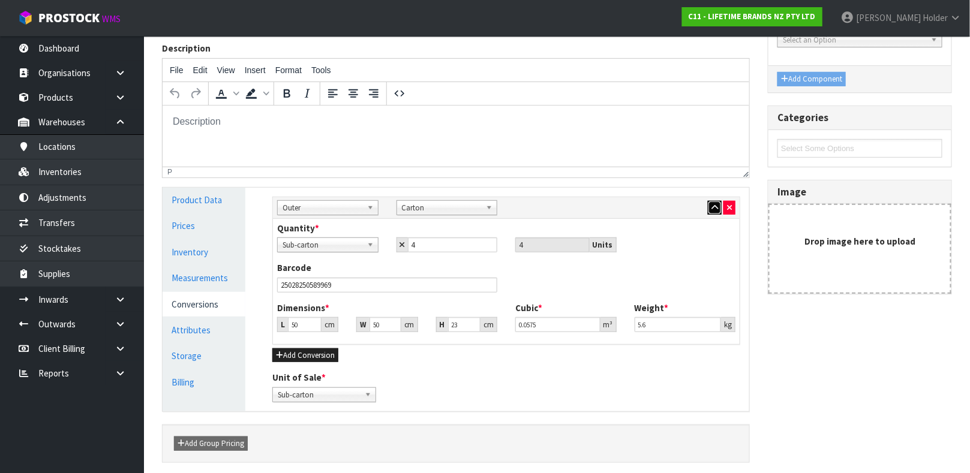
scroll to position [181, 0]
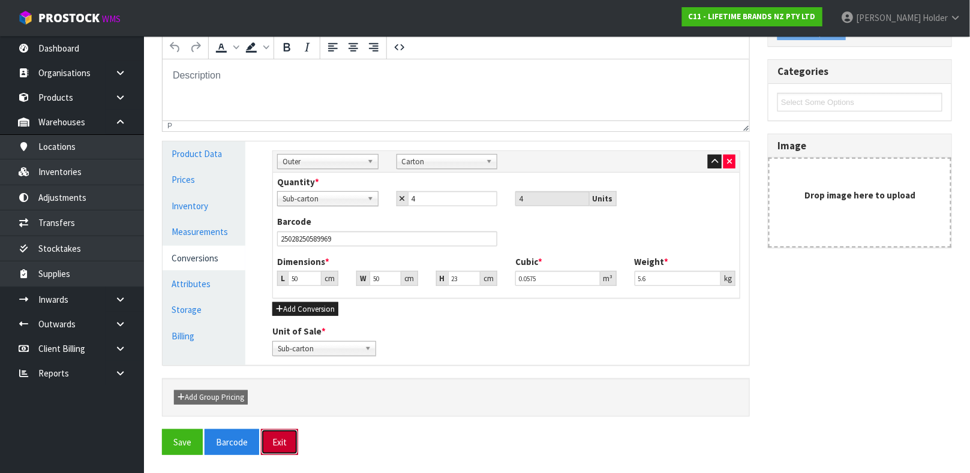
click at [293, 443] on button "Exit" at bounding box center [279, 442] width 37 height 26
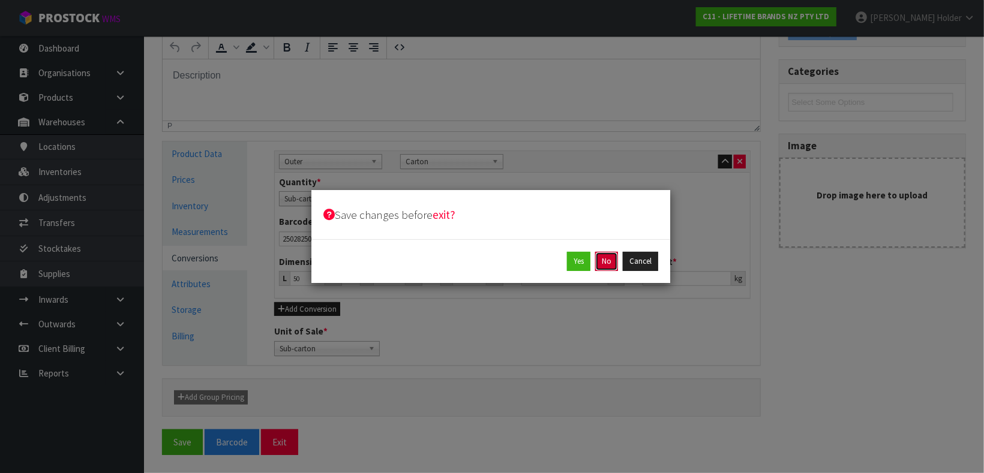
click at [609, 259] on button "No" at bounding box center [606, 261] width 23 height 19
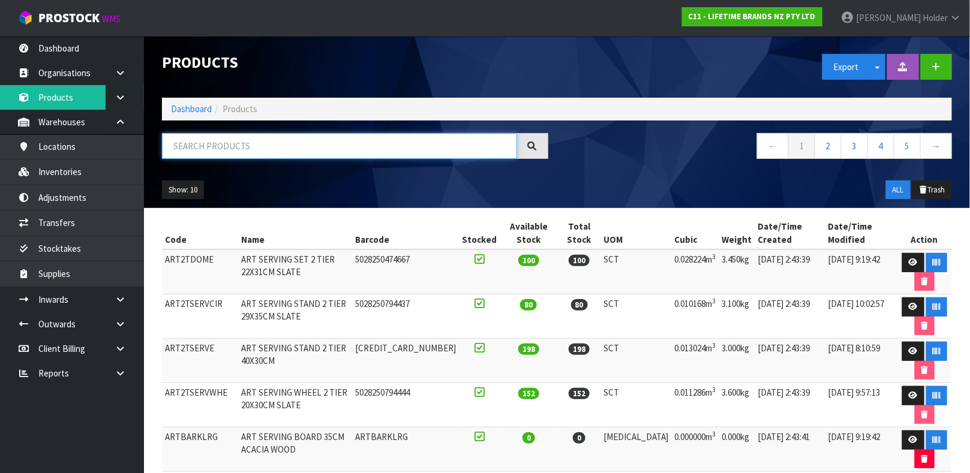
click at [244, 140] on input "text" at bounding box center [339, 146] width 355 height 26
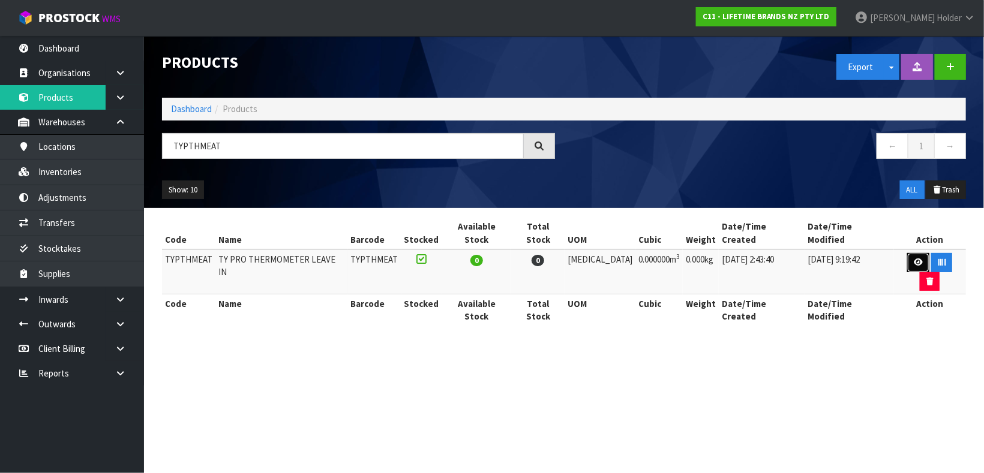
click at [907, 253] on link at bounding box center [918, 262] width 22 height 19
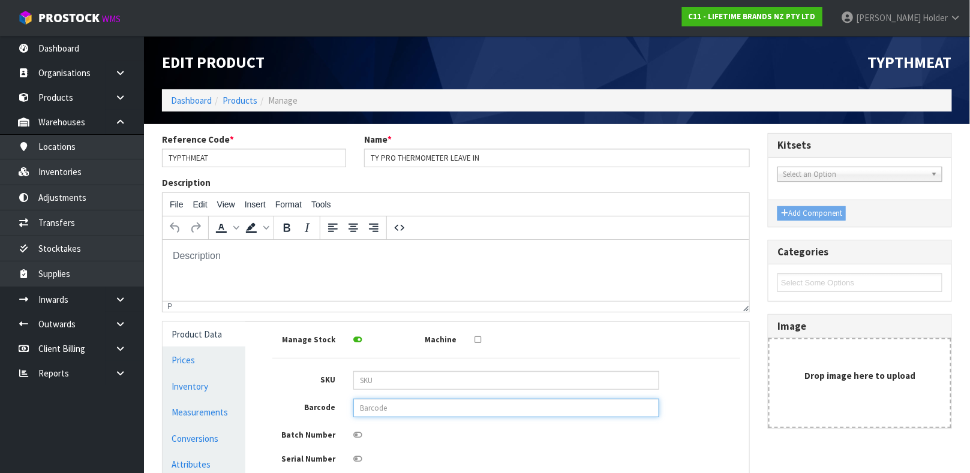
click at [386, 408] on input "text" at bounding box center [506, 408] width 306 height 19
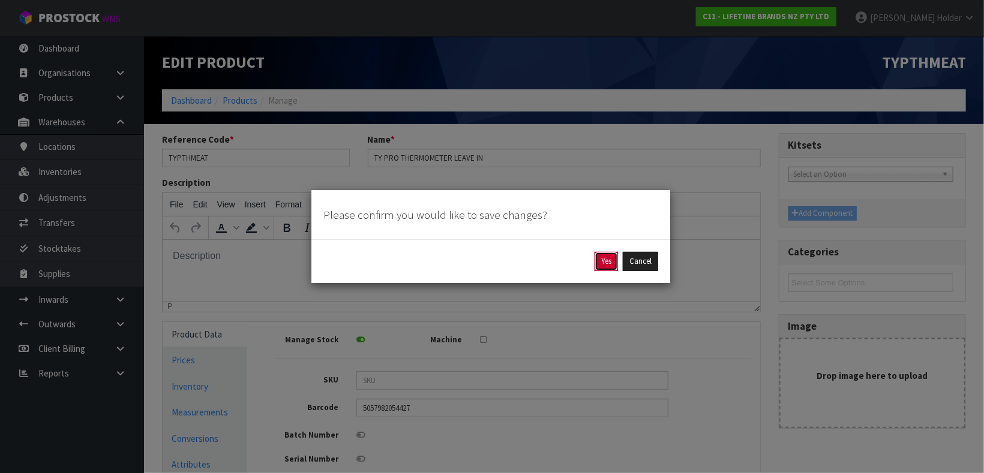
click at [611, 260] on button "Yes" at bounding box center [605, 261] width 23 height 19
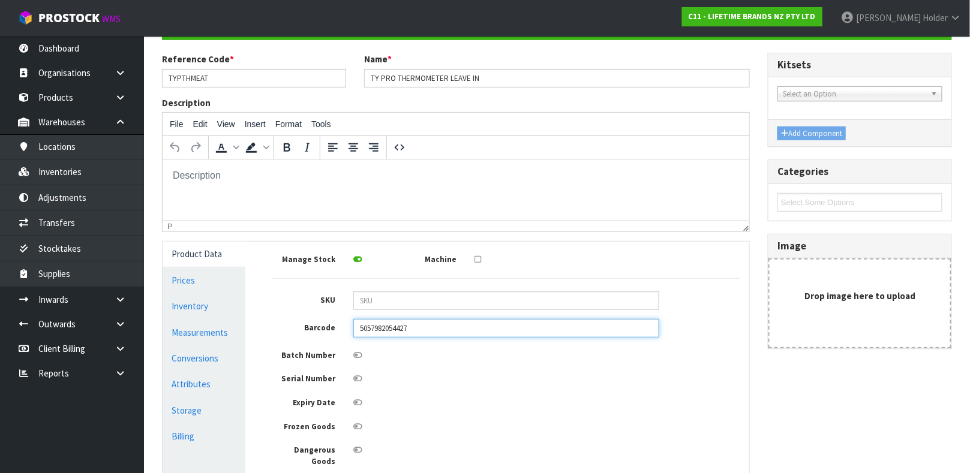
scroll to position [180, 0]
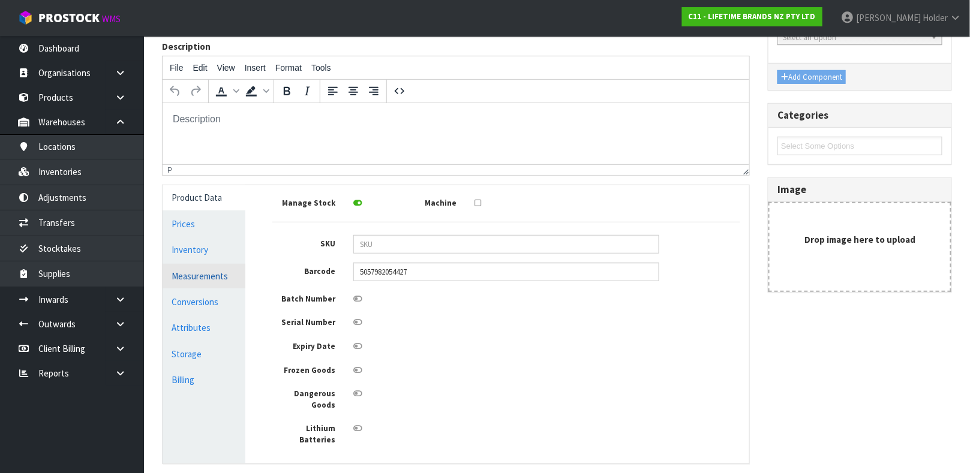
click at [215, 278] on link "Measurements" at bounding box center [204, 276] width 83 height 25
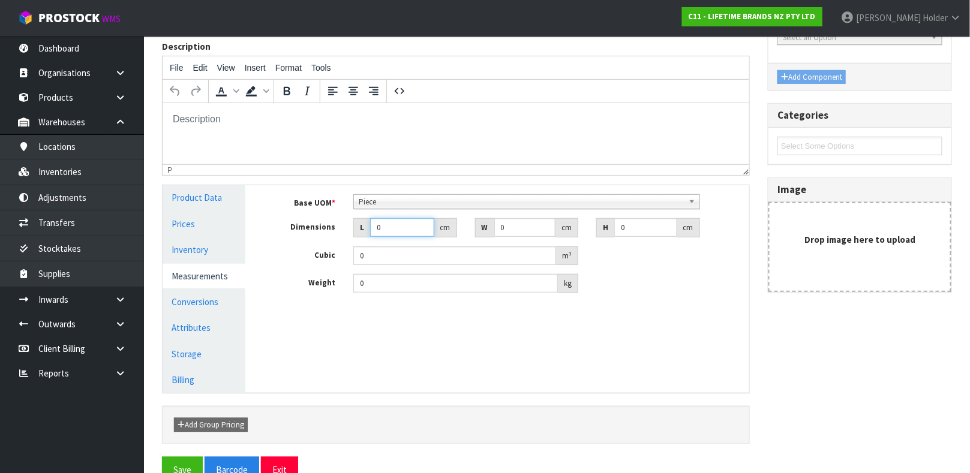
drag, startPoint x: 404, startPoint y: 223, endPoint x: 316, endPoint y: 220, distance: 88.2
click at [316, 220] on div "Dimensions L 0 cm W 0 cm H 0 cm" at bounding box center [506, 227] width 486 height 19
click at [211, 305] on link "Conversions" at bounding box center [204, 302] width 83 height 25
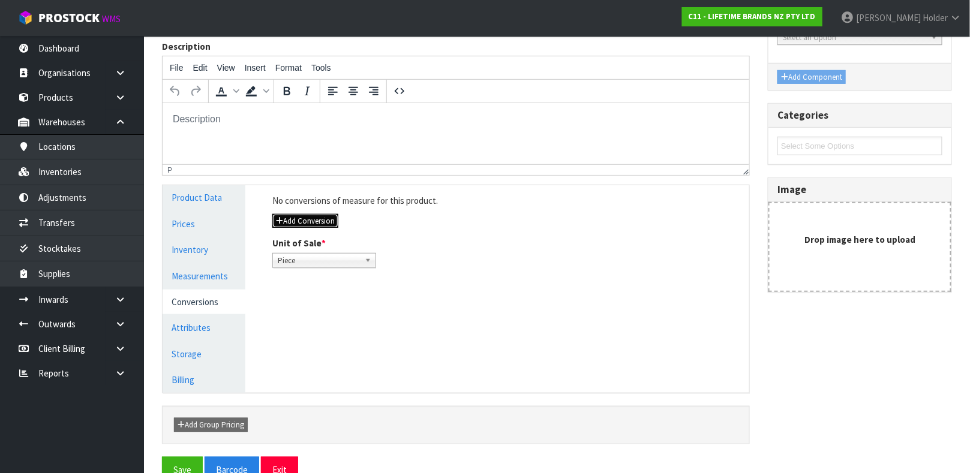
click at [326, 224] on button "Add Conversion" at bounding box center [305, 221] width 66 height 14
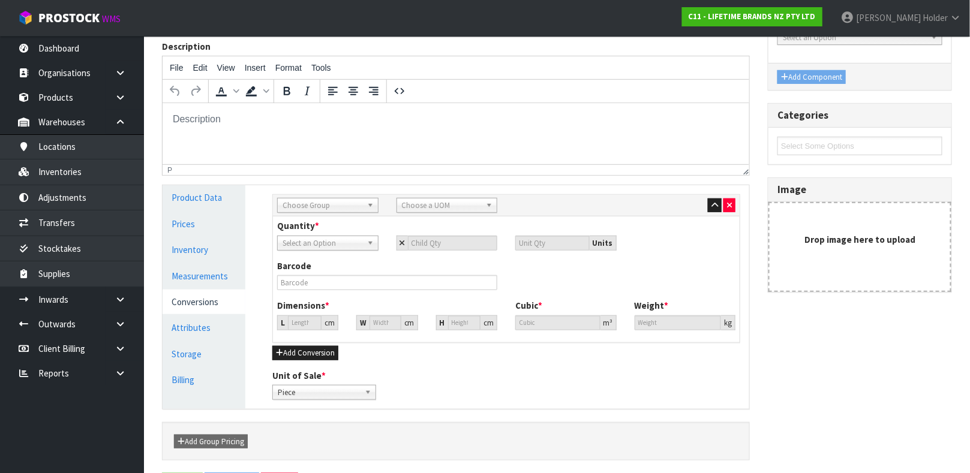
click at [329, 209] on span "Choose Group" at bounding box center [323, 206] width 80 height 14
click at [337, 239] on li "Ou ter" at bounding box center [327, 239] width 95 height 15
click at [428, 200] on span "Choose a UOM" at bounding box center [442, 206] width 80 height 14
click at [434, 242] on li "Car ton" at bounding box center [446, 239] width 95 height 15
click at [441, 242] on input "number" at bounding box center [453, 243] width 90 height 15
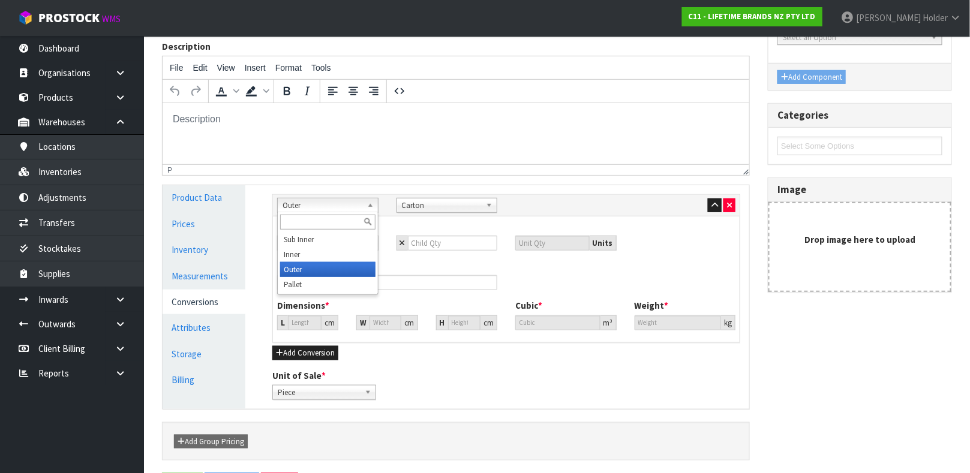
click at [360, 207] on span "Outer" at bounding box center [323, 206] width 80 height 14
click at [331, 253] on li "Inner" at bounding box center [327, 254] width 95 height 15
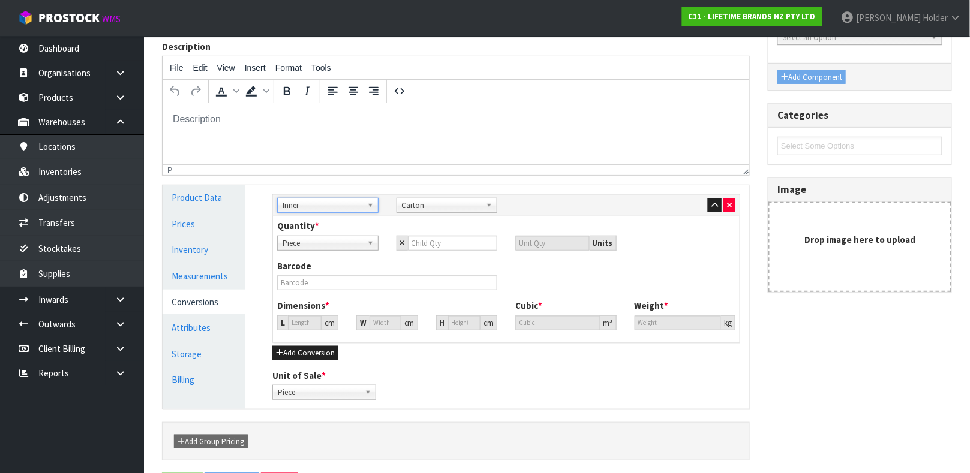
click at [431, 200] on span "Carton" at bounding box center [442, 206] width 80 height 14
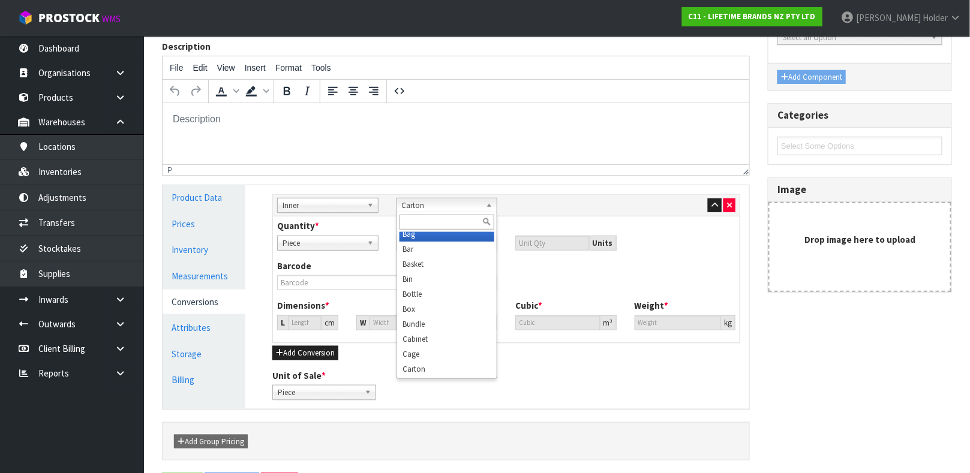
scroll to position [0, 0]
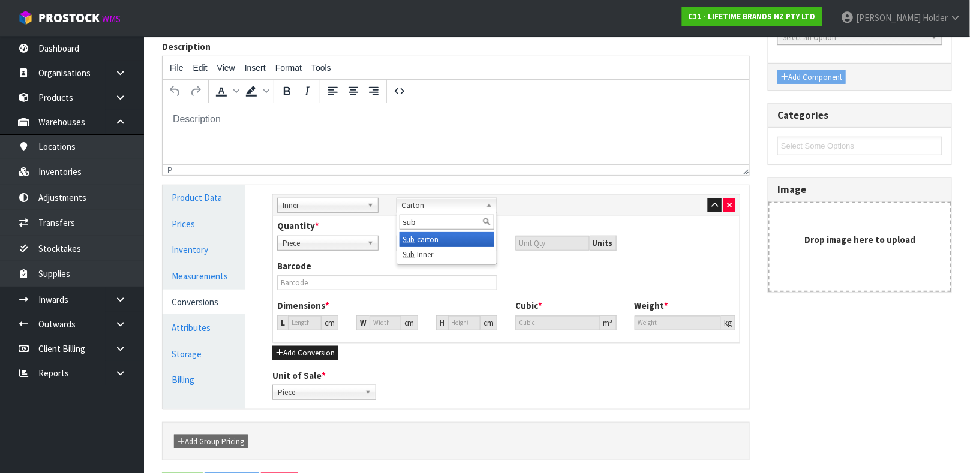
click at [429, 241] on li "Sub -carton" at bounding box center [446, 239] width 95 height 15
click at [451, 243] on input "number" at bounding box center [453, 243] width 90 height 15
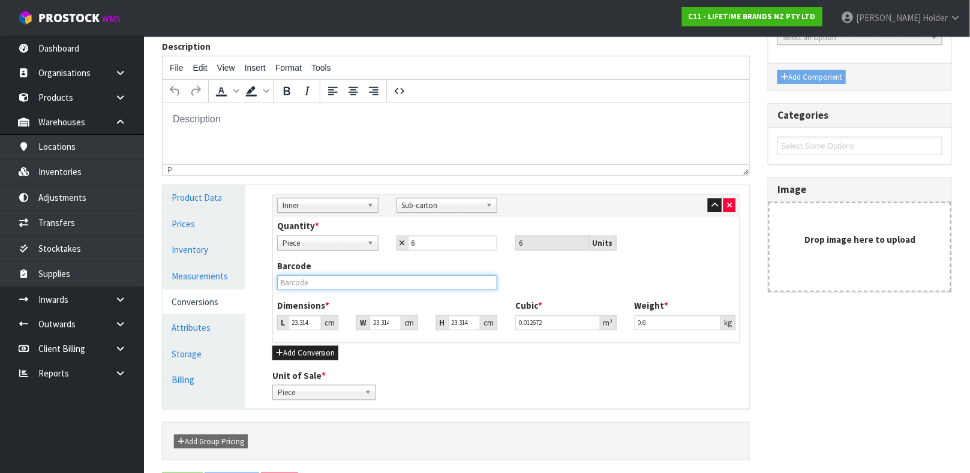
click at [358, 278] on input "text" at bounding box center [387, 282] width 220 height 15
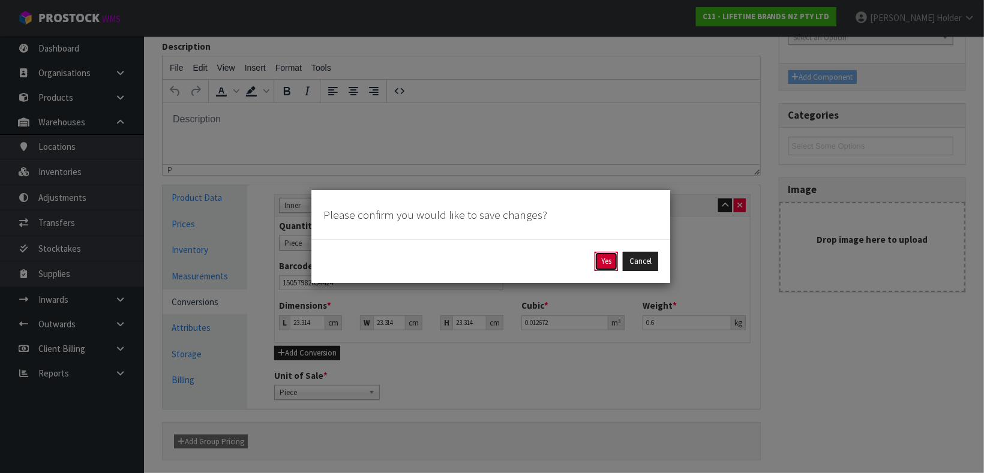
click at [608, 268] on button "Yes" at bounding box center [605, 261] width 23 height 19
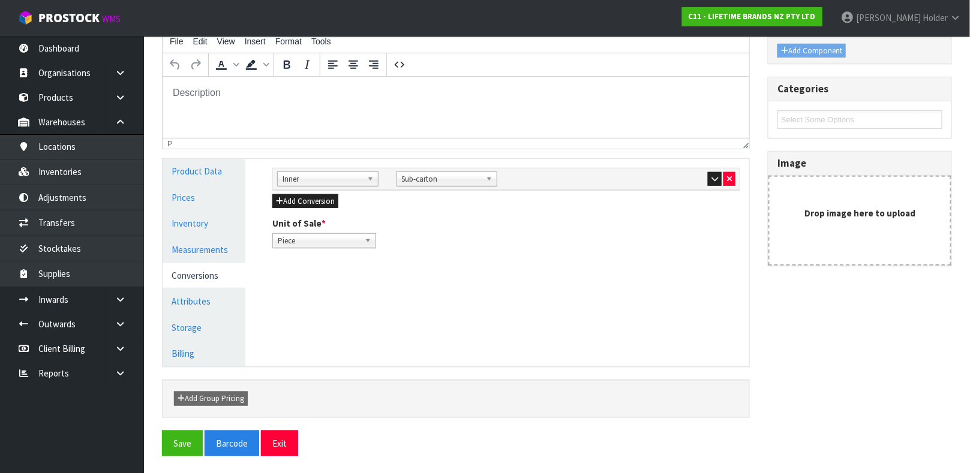
scroll to position [208, 0]
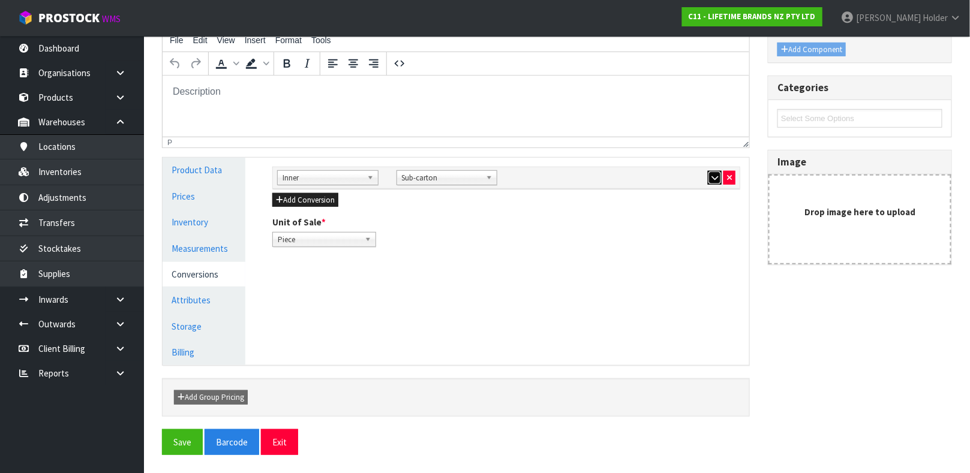
click at [711, 178] on icon "button" at bounding box center [714, 178] width 7 height 8
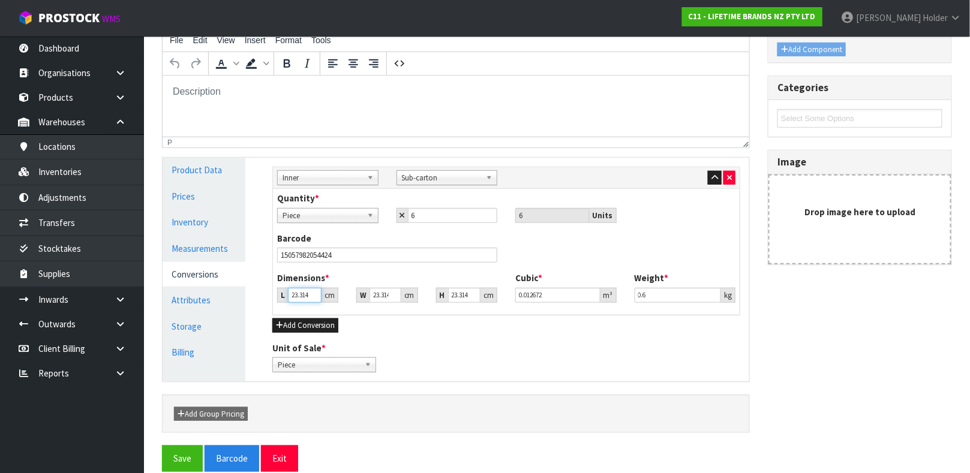
click at [308, 289] on input "23.314" at bounding box center [305, 295] width 34 height 15
drag, startPoint x: 687, startPoint y: 297, endPoint x: 514, endPoint y: 248, distance: 179.5
click at [514, 248] on div "Quantity * Piece Sub-carton Piece 6 6 Units Barcode 15057982054424 Dimensions *…" at bounding box center [506, 251] width 467 height 125
click at [662, 293] on input "0.6" at bounding box center [678, 295] width 87 height 15
click at [713, 178] on icon "button" at bounding box center [714, 178] width 7 height 8
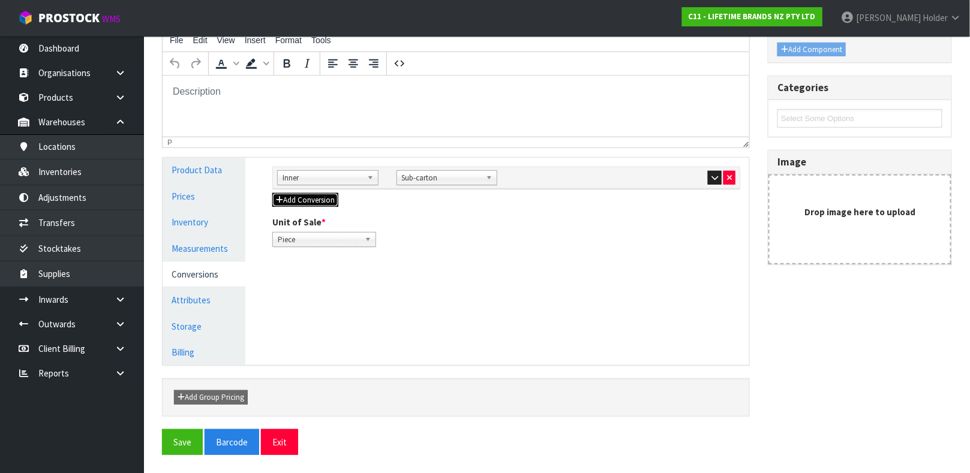
click at [320, 202] on button "Add Conversion" at bounding box center [305, 200] width 66 height 14
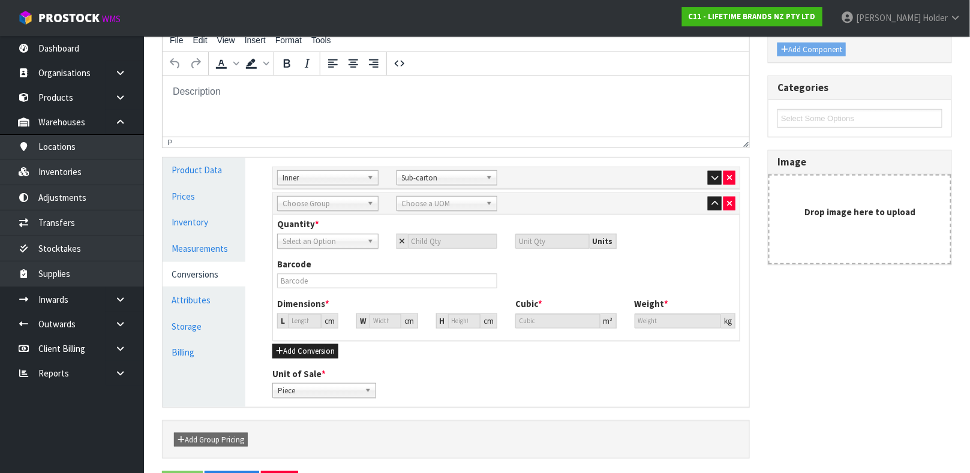
click at [336, 206] on span "Choose Group" at bounding box center [323, 204] width 80 height 14
click at [337, 234] on li "Out er" at bounding box center [327, 237] width 95 height 15
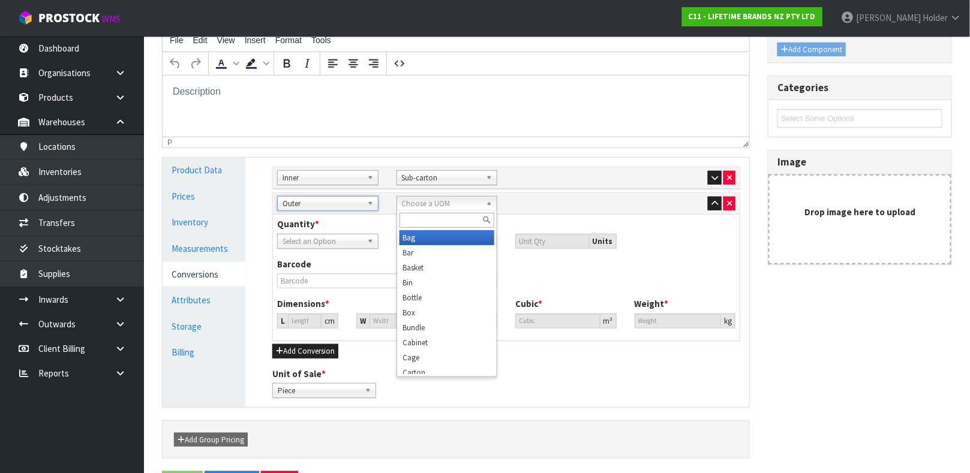
click at [420, 201] on span "Choose a UOM" at bounding box center [442, 204] width 80 height 14
click at [428, 234] on li "Car ton" at bounding box center [446, 237] width 95 height 15
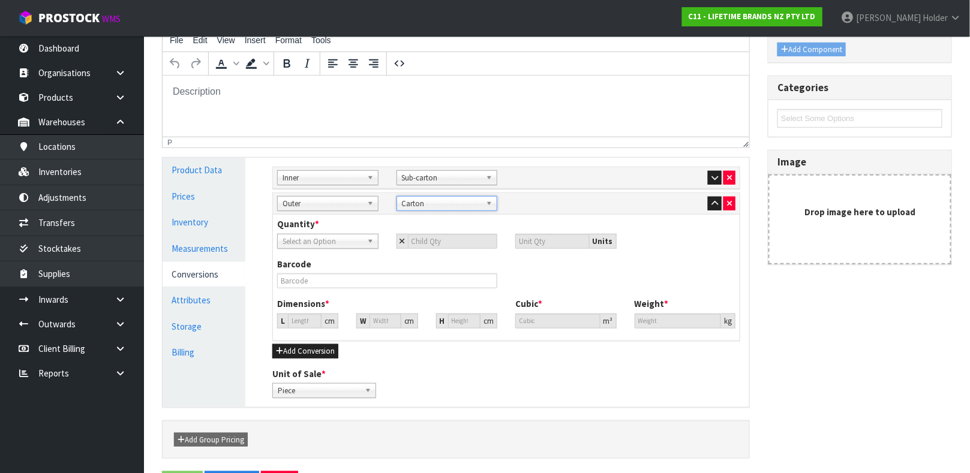
click at [347, 248] on div "Select an Option" at bounding box center [327, 241] width 101 height 15
click at [333, 292] on li "Sub-carton" at bounding box center [327, 290] width 95 height 15
click at [435, 239] on input "number" at bounding box center [453, 241] width 90 height 15
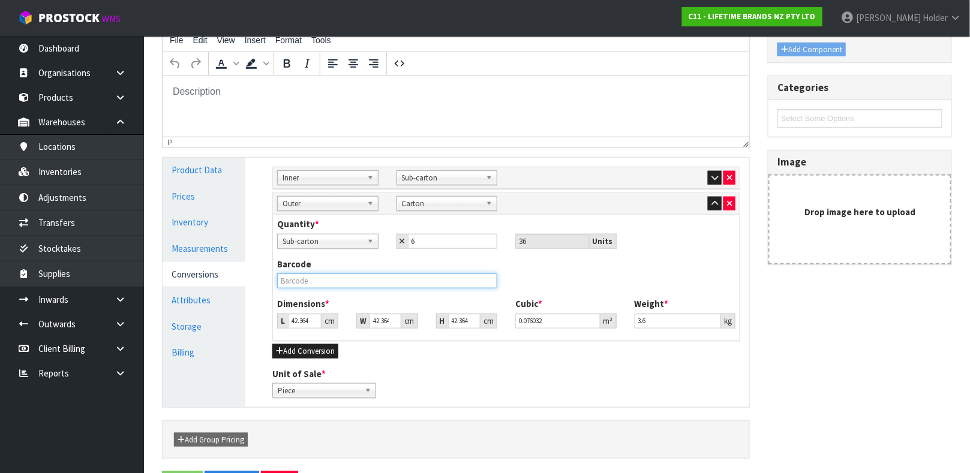
click at [369, 274] on input "text" at bounding box center [387, 281] width 220 height 15
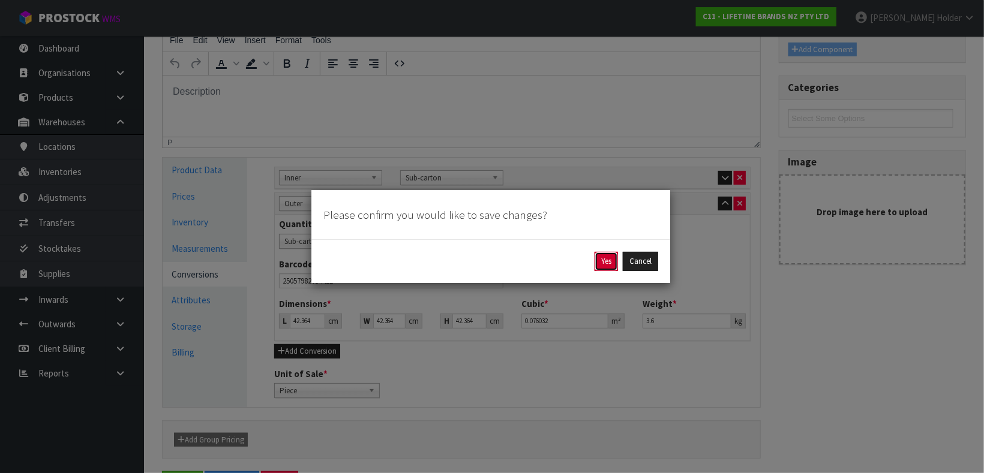
click at [602, 261] on button "Yes" at bounding box center [605, 261] width 23 height 19
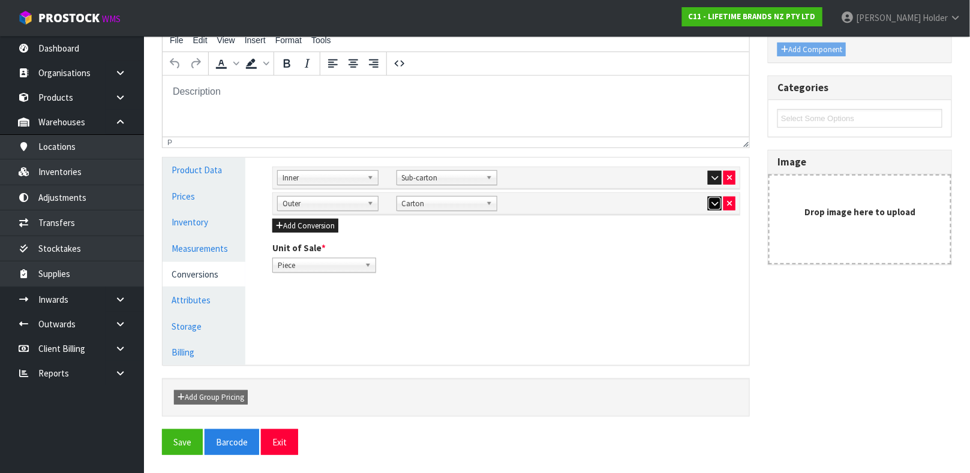
click at [718, 205] on button "button" at bounding box center [715, 204] width 14 height 14
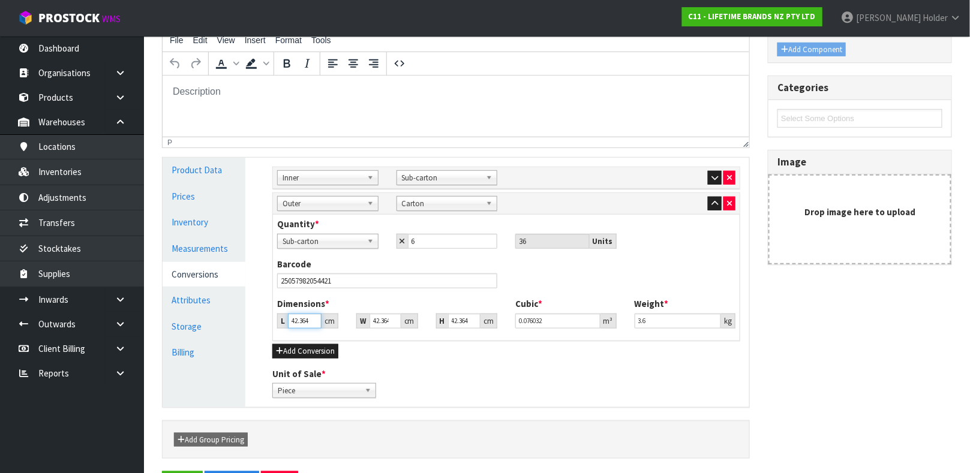
click at [293, 319] on input "42.364" at bounding box center [305, 321] width 34 height 15
drag, startPoint x: 658, startPoint y: 320, endPoint x: 548, endPoint y: 289, distance: 114.5
click at [553, 290] on div "Quantity * Piece Sub-carton Carton Sub-carton 6 36 Units Barcode 25057982054421…" at bounding box center [506, 277] width 467 height 125
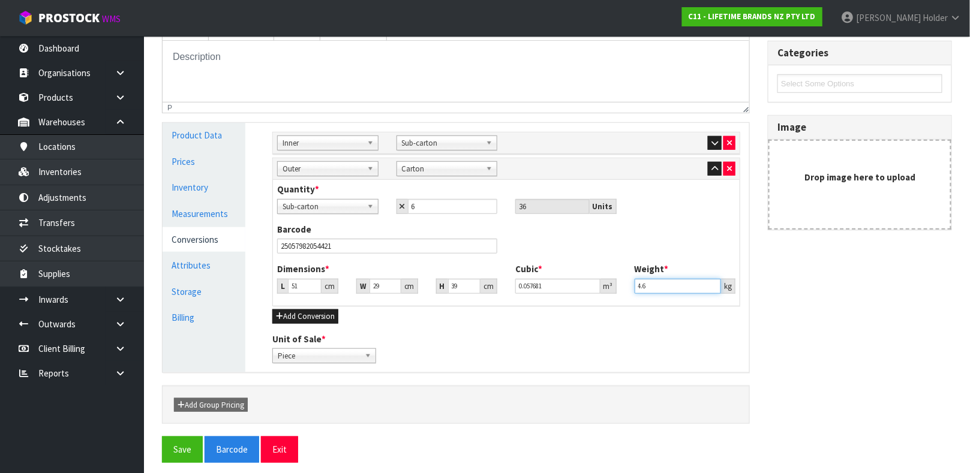
scroll to position [250, 0]
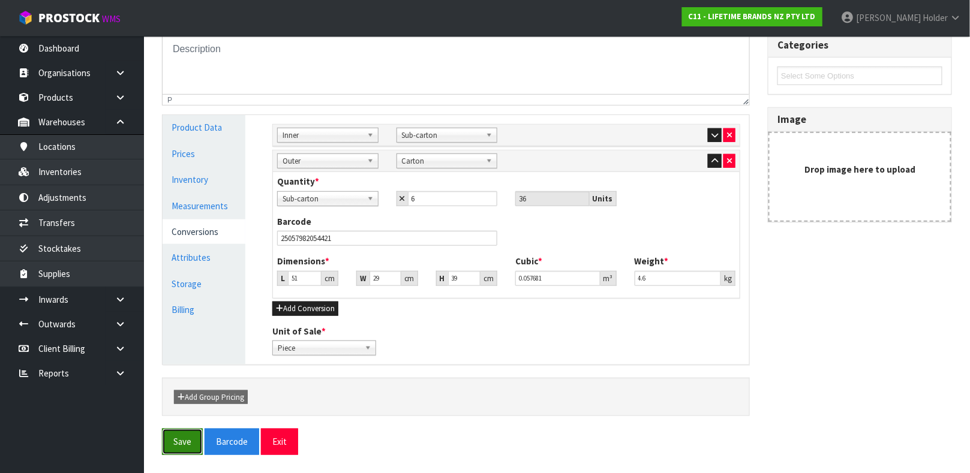
click at [177, 444] on button "Save" at bounding box center [182, 442] width 41 height 26
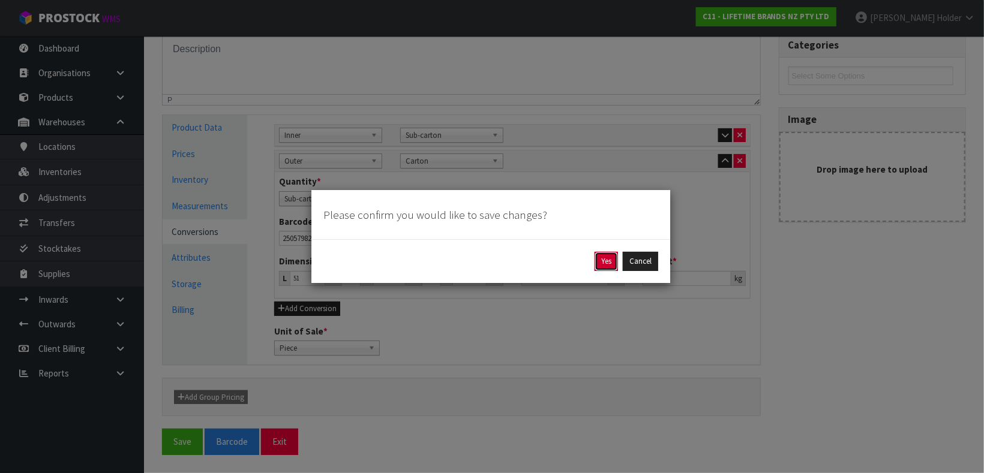
click at [596, 262] on button "Yes" at bounding box center [605, 261] width 23 height 19
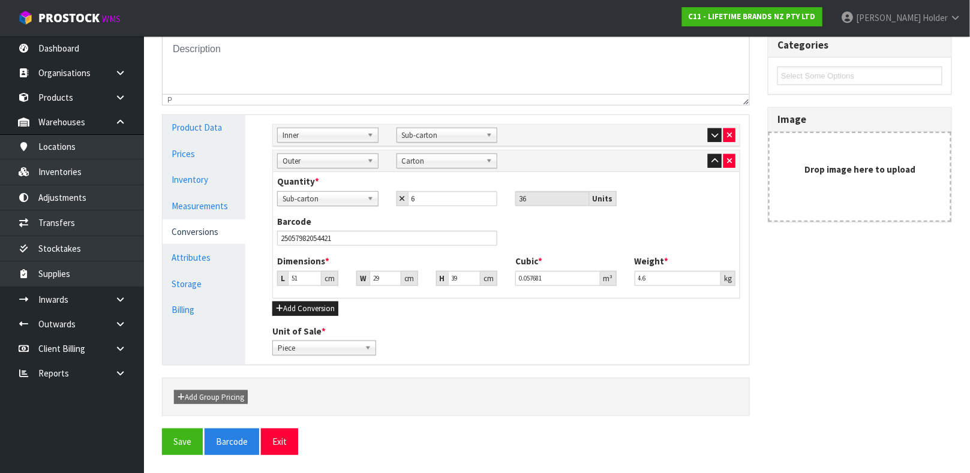
scroll to position [0, 0]
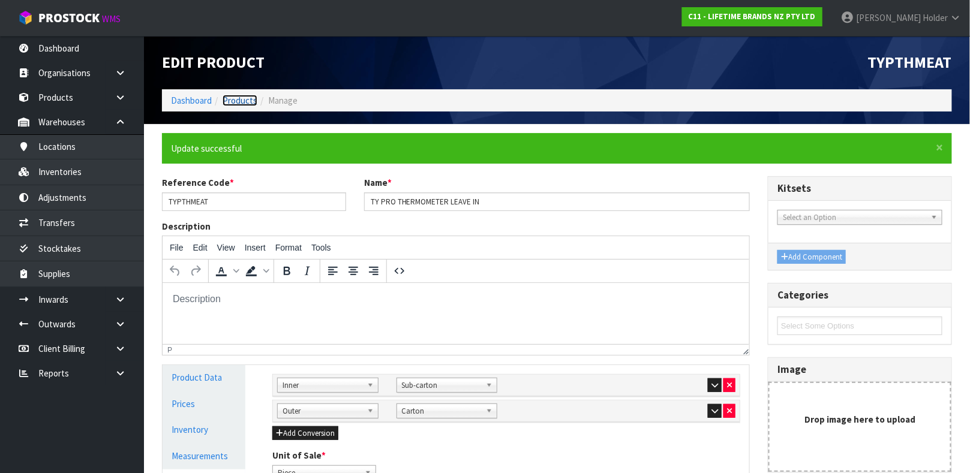
click at [250, 104] on link "Products" at bounding box center [240, 100] width 35 height 11
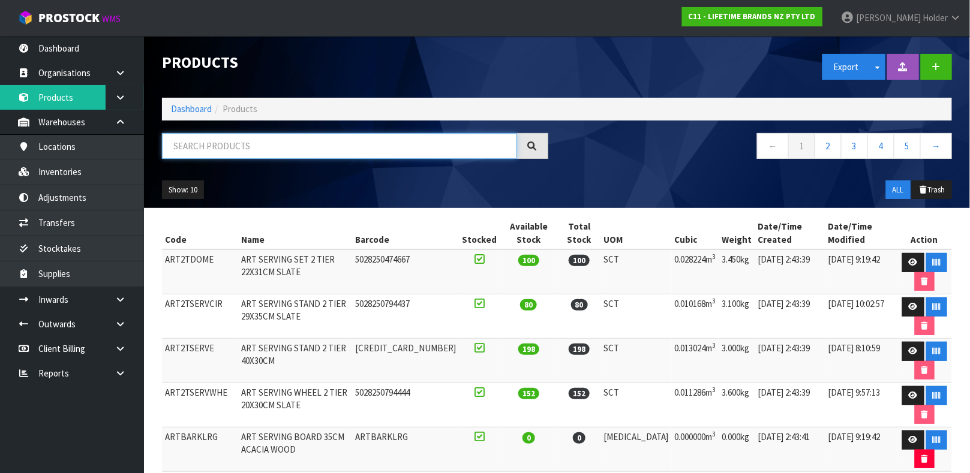
click at [340, 155] on input "text" at bounding box center [339, 146] width 355 height 26
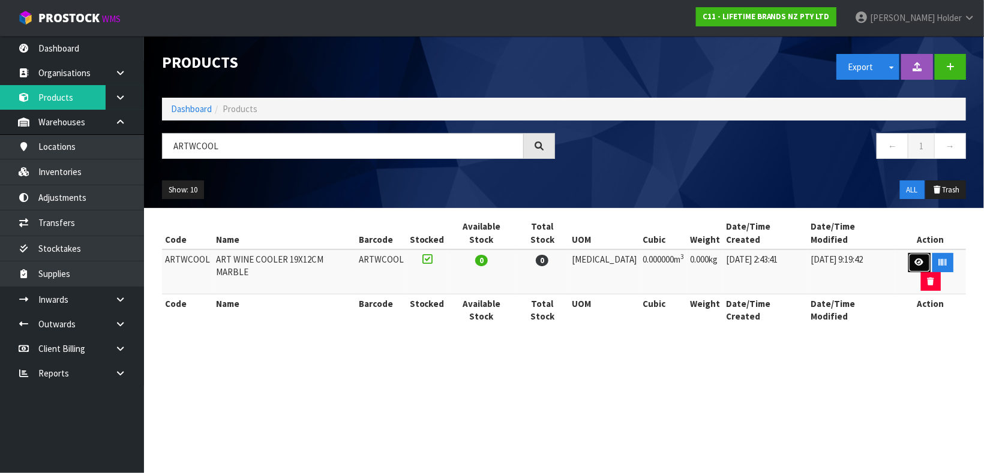
click at [908, 253] on link at bounding box center [919, 262] width 22 height 19
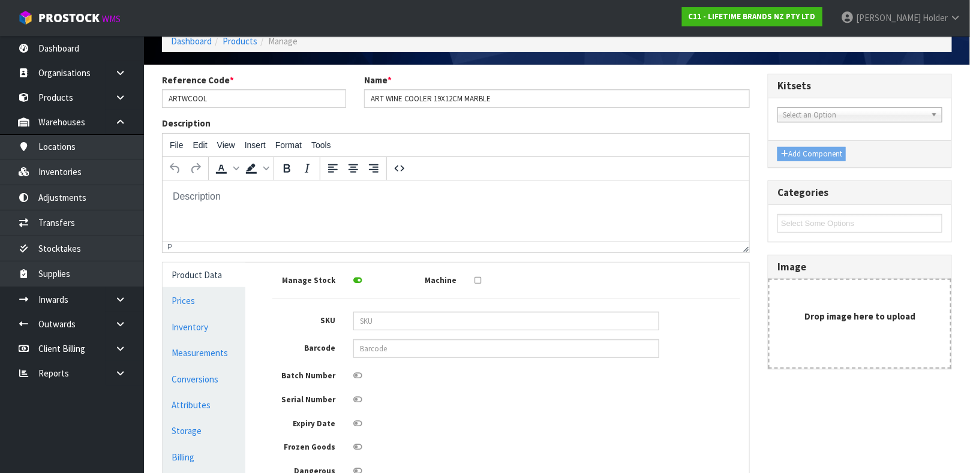
scroll to position [90, 0]
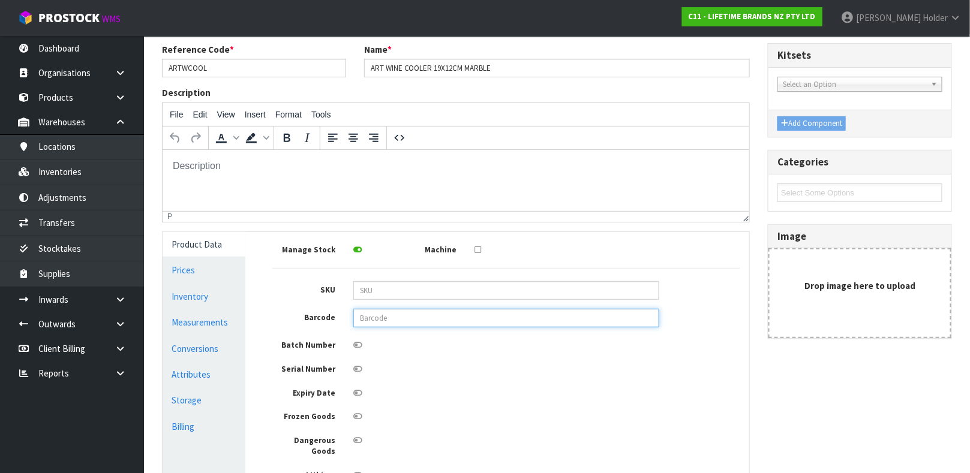
click at [391, 310] on input "text" at bounding box center [506, 318] width 306 height 19
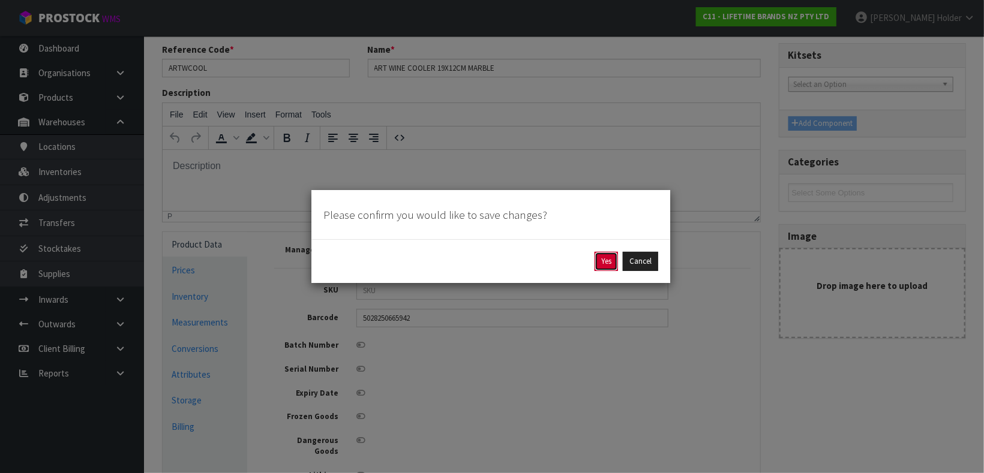
click at [610, 252] on button "Yes" at bounding box center [605, 261] width 23 height 19
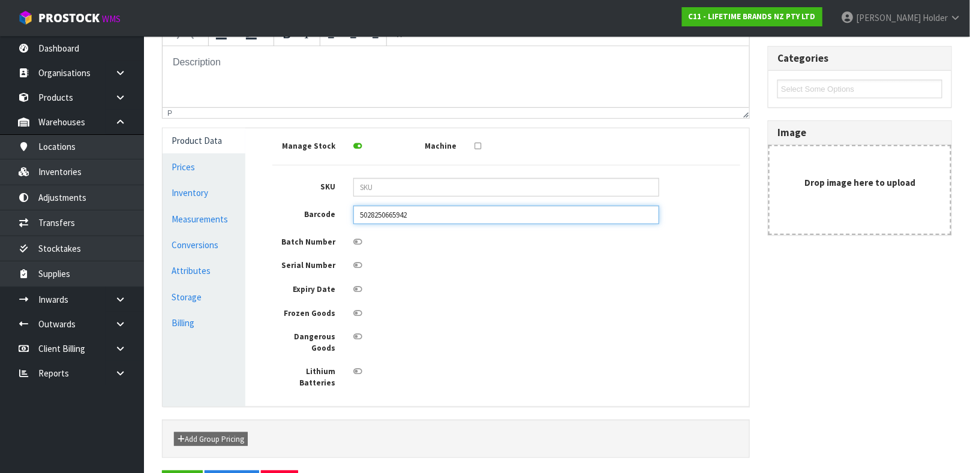
scroll to position [258, 0]
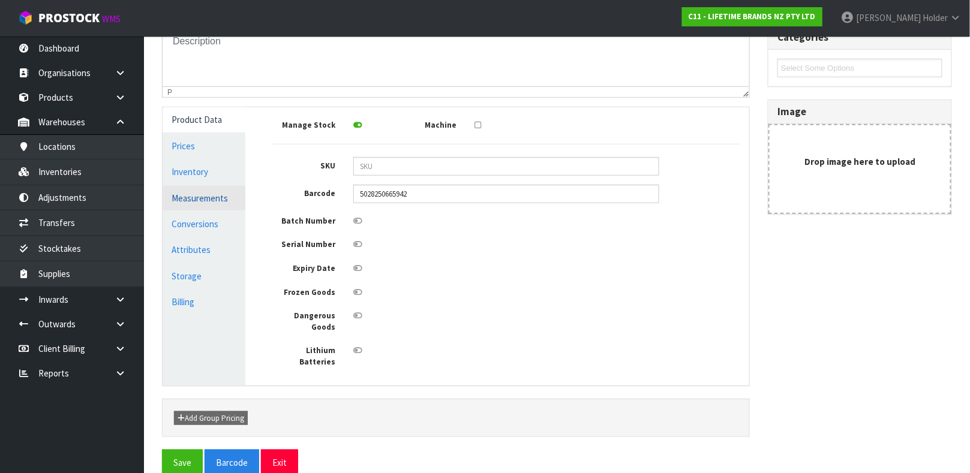
click at [232, 208] on link "Measurements" at bounding box center [204, 198] width 83 height 25
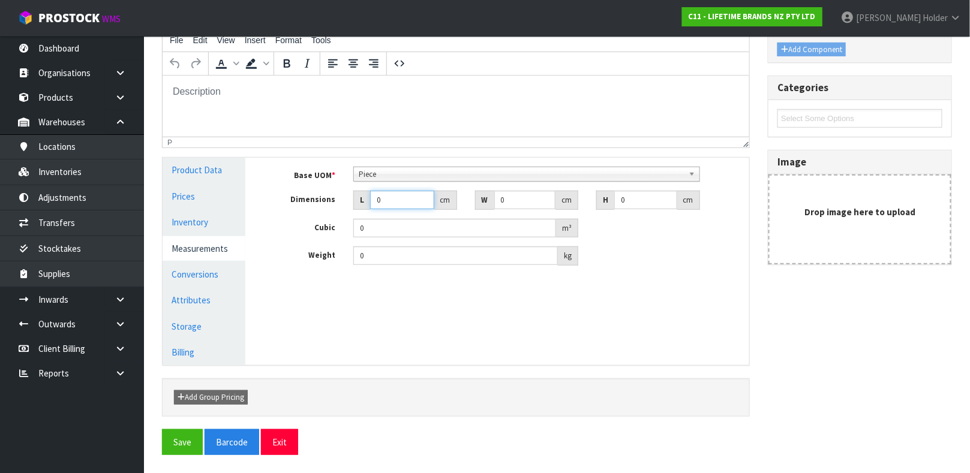
drag, startPoint x: 390, startPoint y: 196, endPoint x: 359, endPoint y: 196, distance: 31.2
click at [359, 196] on div "L 0 cm" at bounding box center [405, 200] width 104 height 19
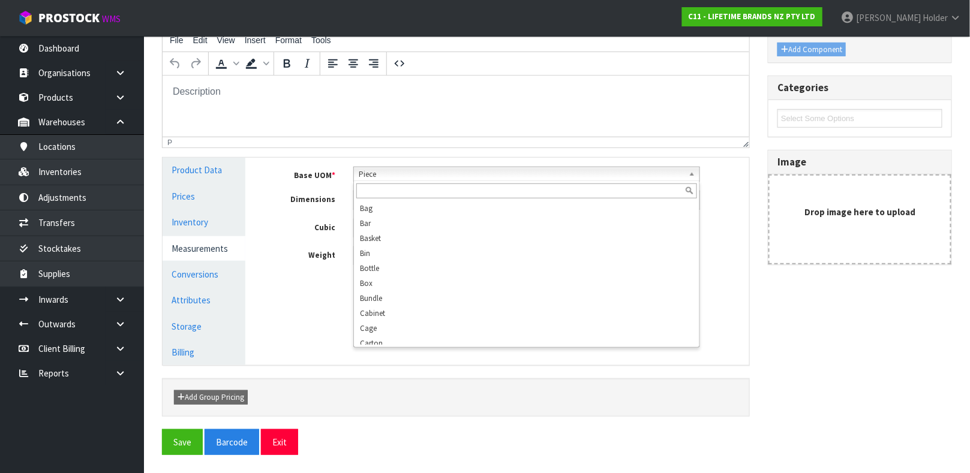
scroll to position [230, 0]
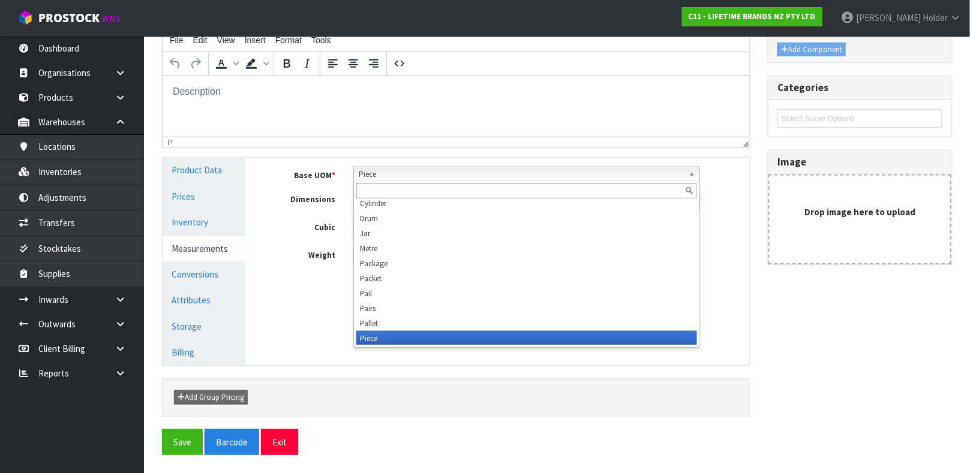
click at [420, 176] on span "Piece" at bounding box center [521, 174] width 325 height 14
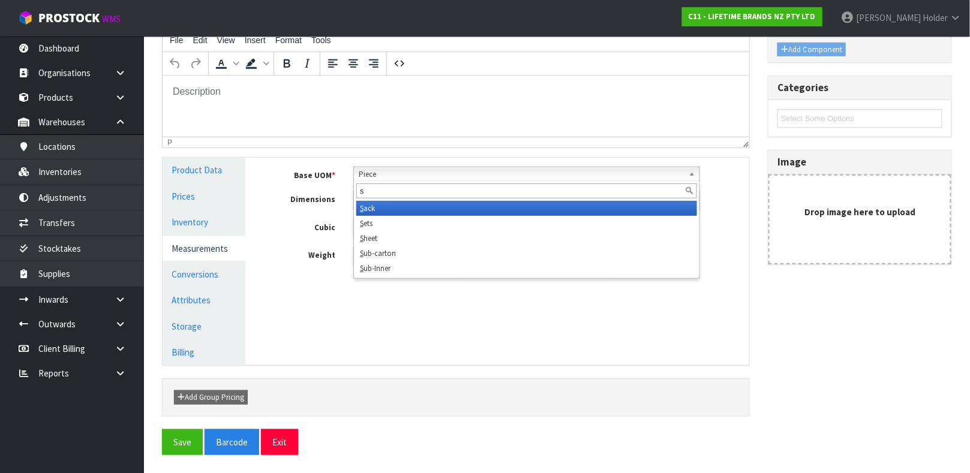
scroll to position [0, 0]
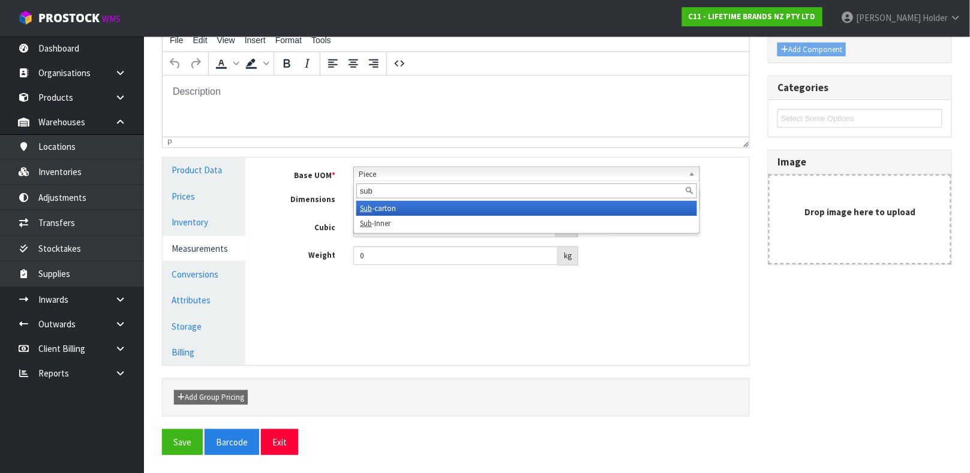
click at [402, 203] on li "Sub -carton" at bounding box center [526, 208] width 341 height 15
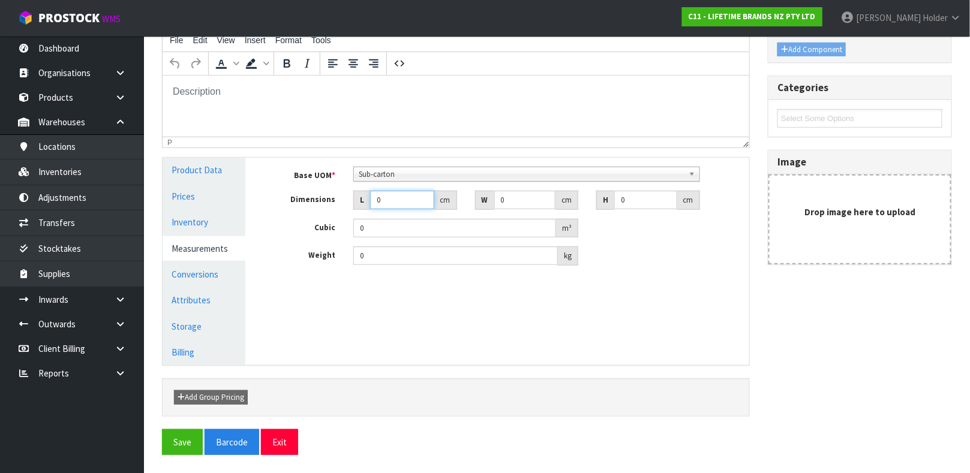
drag, startPoint x: 400, startPoint y: 196, endPoint x: 326, endPoint y: 194, distance: 74.4
click at [326, 194] on div "Dimensions L 0 cm W 0 cm H 0 cm" at bounding box center [506, 200] width 486 height 19
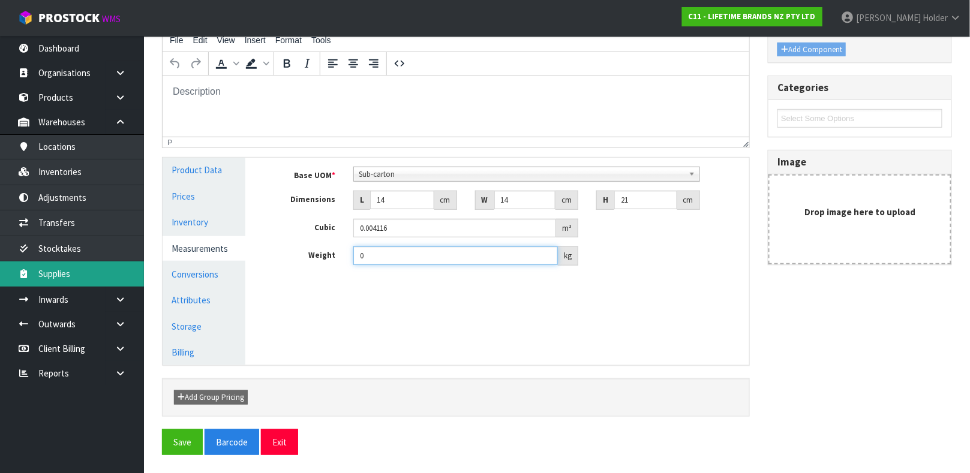
drag, startPoint x: 401, startPoint y: 249, endPoint x: 143, endPoint y: 272, distance: 258.9
click at [203, 261] on div "Product Data Prices Inventory Measurements Conversions Attributes Storage Billi…" at bounding box center [456, 261] width 605 height 207
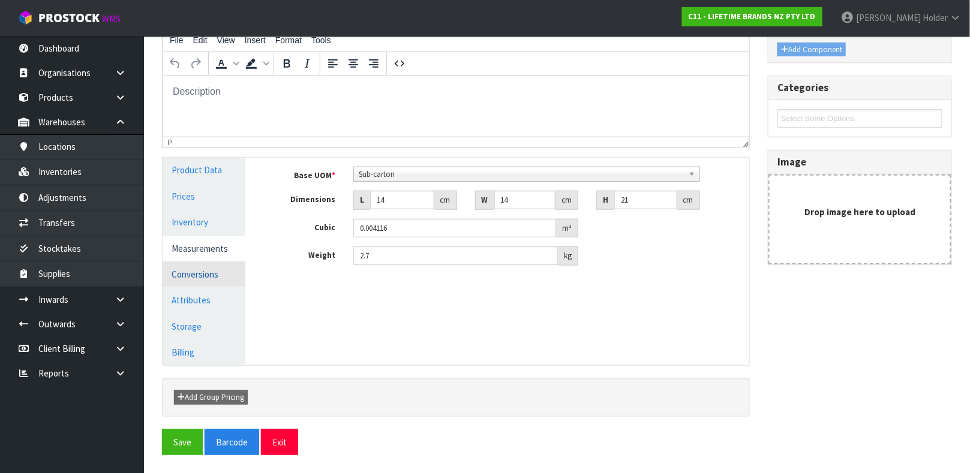
click at [199, 277] on link "Conversions" at bounding box center [204, 274] width 83 height 25
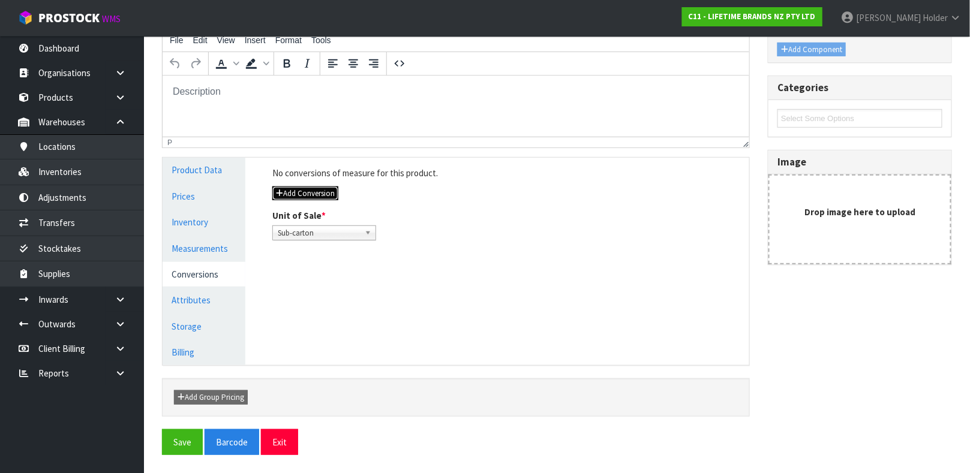
click at [337, 187] on button "Add Conversion" at bounding box center [305, 194] width 66 height 14
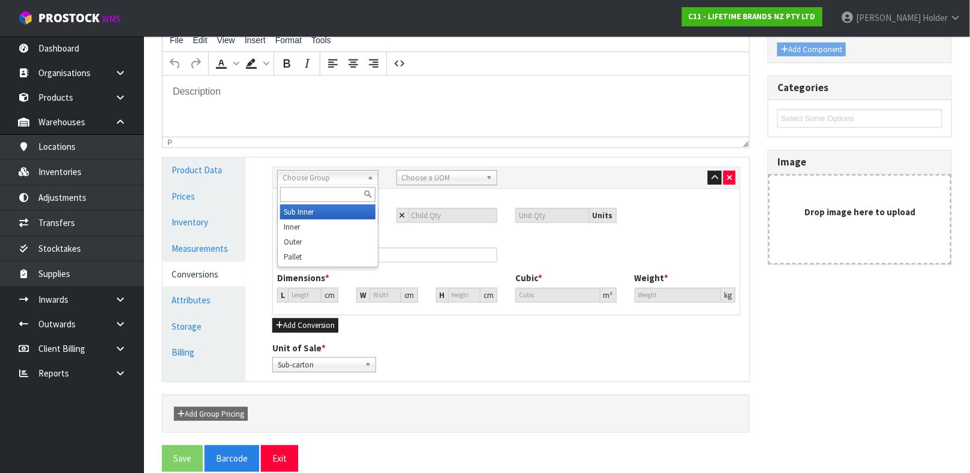
click at [335, 174] on span "Choose Group" at bounding box center [323, 178] width 80 height 14
click at [326, 207] on li "Out er" at bounding box center [327, 212] width 95 height 15
click at [424, 172] on span "Choose a UOM" at bounding box center [442, 178] width 80 height 14
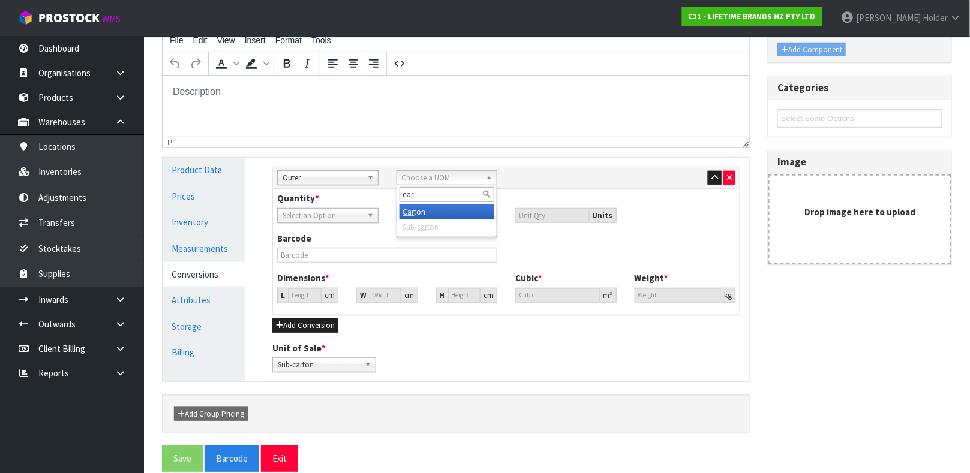
click at [447, 214] on li "Car ton" at bounding box center [446, 212] width 95 height 15
click at [423, 220] on input "number" at bounding box center [453, 215] width 90 height 15
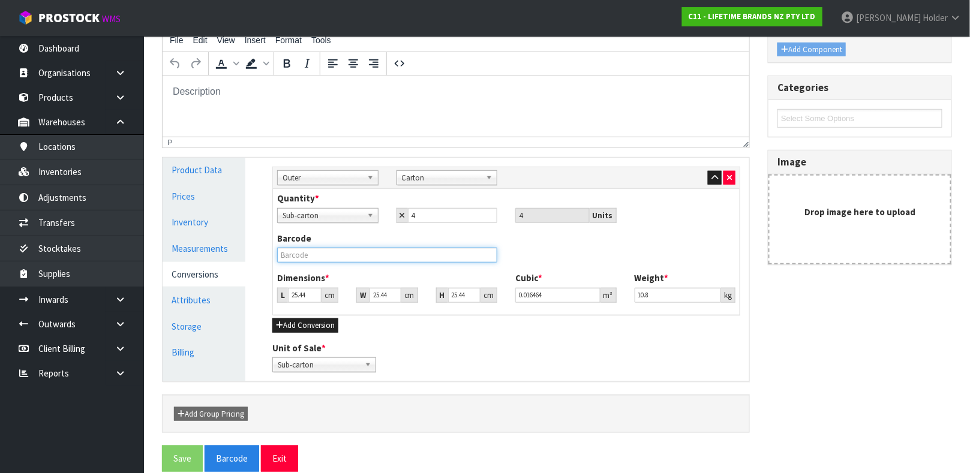
click at [344, 257] on input "text" at bounding box center [387, 255] width 220 height 15
click at [162, 446] on button "Save" at bounding box center [182, 459] width 41 height 26
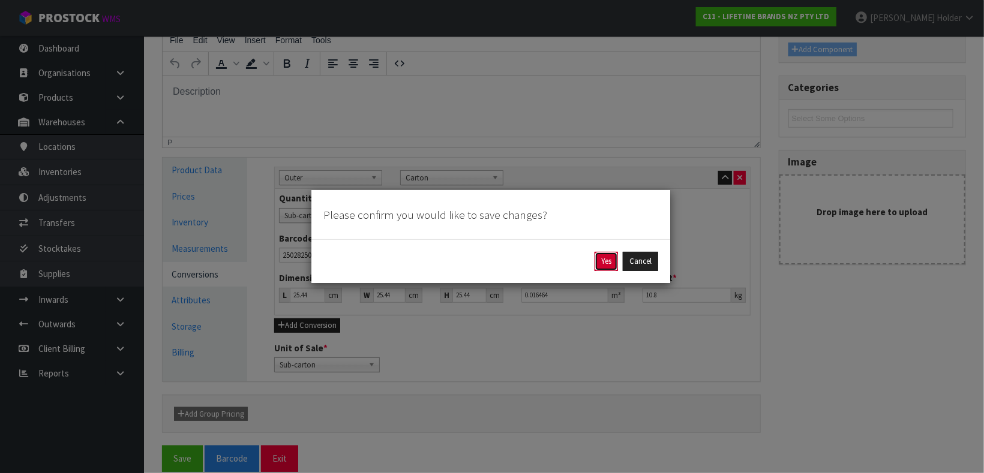
click at [599, 262] on button "Yes" at bounding box center [605, 261] width 23 height 19
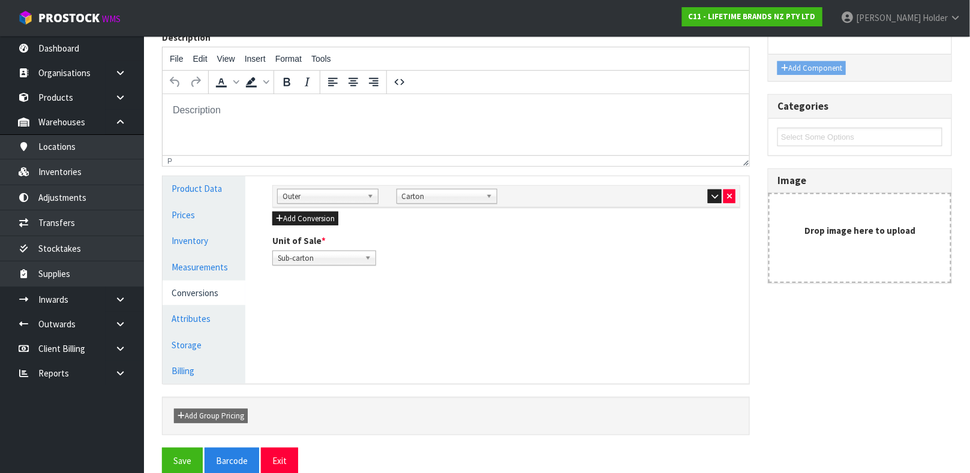
scroll to position [208, 0]
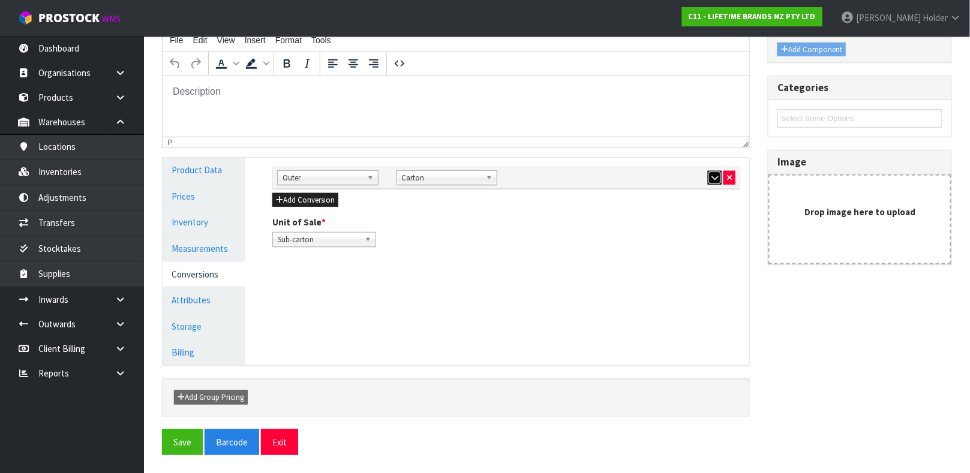
click at [714, 171] on button "button" at bounding box center [715, 178] width 14 height 14
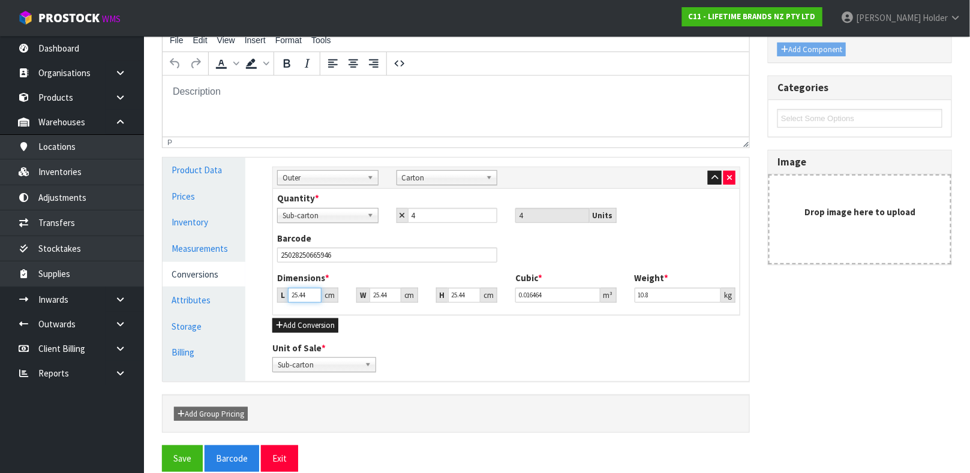
click at [299, 291] on input "25.44" at bounding box center [305, 295] width 34 height 15
click at [377, 293] on input "25.44" at bounding box center [384, 295] width 31 height 15
drag, startPoint x: 668, startPoint y: 303, endPoint x: 560, endPoint y: 286, distance: 110.0
click at [560, 286] on div "Dimensions * L 11.25 cm W 30 cm H 24 cm Cubic * 0.0081 m³ Weight * 10.8 kg" at bounding box center [506, 292] width 476 height 40
click at [633, 299] on div "Weight * 10.8 kg" at bounding box center [685, 287] width 119 height 31
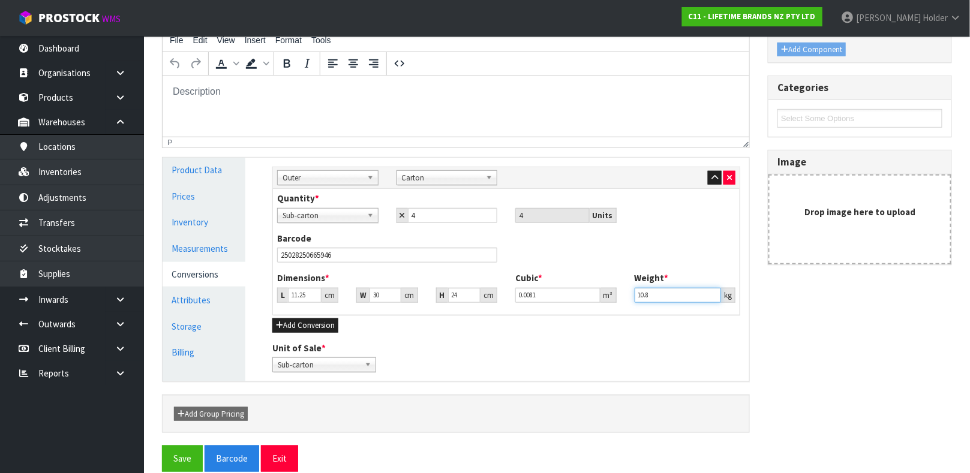
drag, startPoint x: 653, startPoint y: 297, endPoint x: 609, endPoint y: 285, distance: 44.8
click at [609, 285] on div "Dimensions * L 11.25 cm W 30 cm H 24 cm Cubic * 0.0081 m³ Weight * 10.8 kg" at bounding box center [506, 292] width 476 height 40
click at [185, 455] on button "Save" at bounding box center [182, 459] width 41 height 26
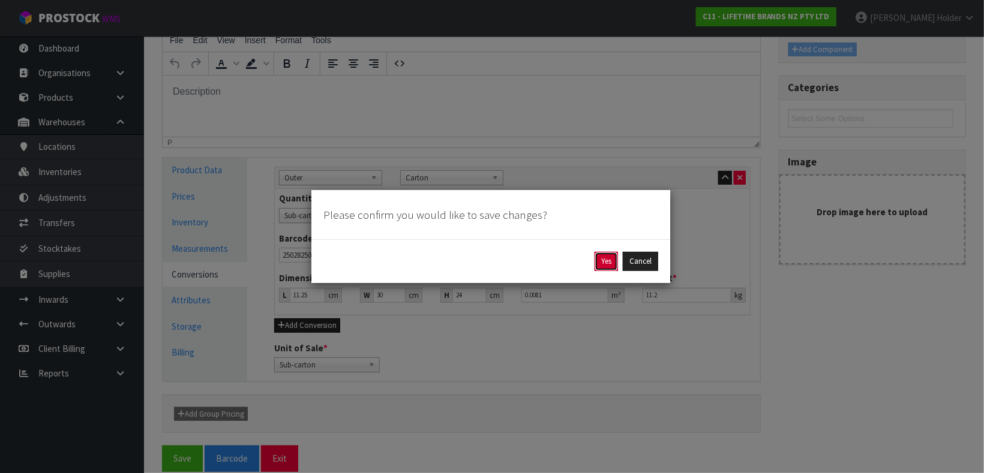
click at [595, 262] on button "Yes" at bounding box center [605, 261] width 23 height 19
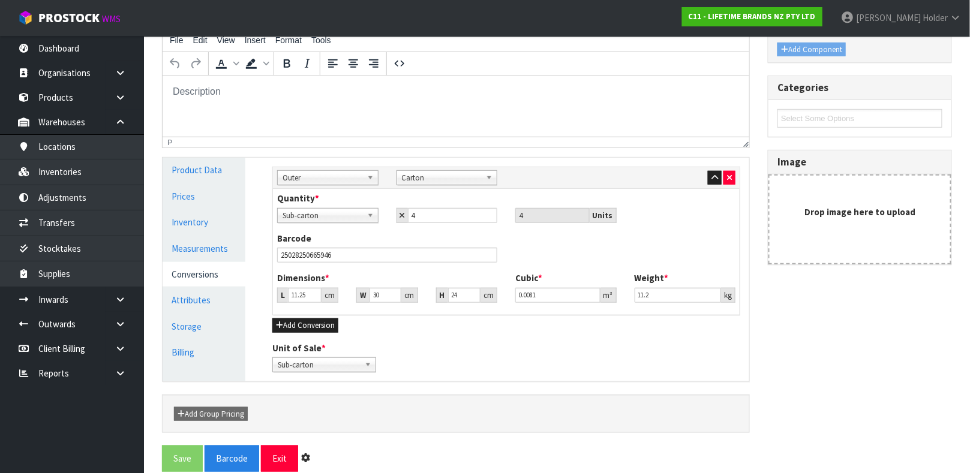
scroll to position [0, 0]
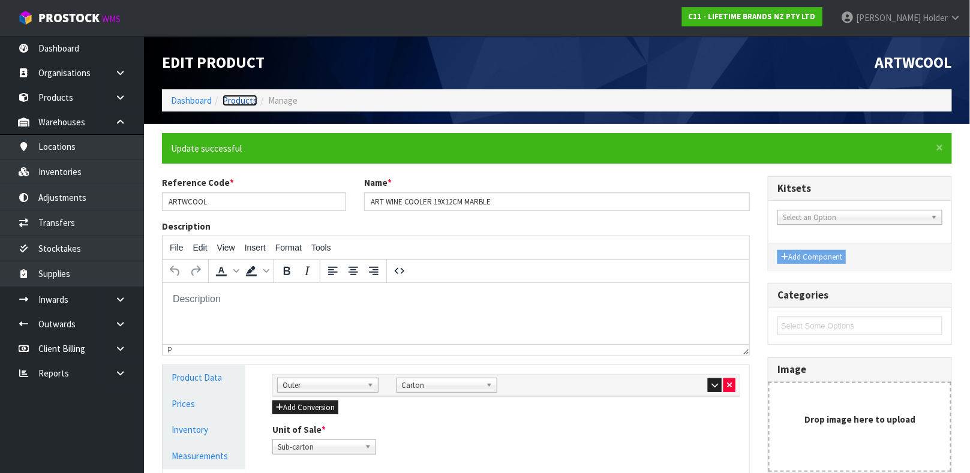
click at [243, 101] on link "Products" at bounding box center [240, 100] width 35 height 11
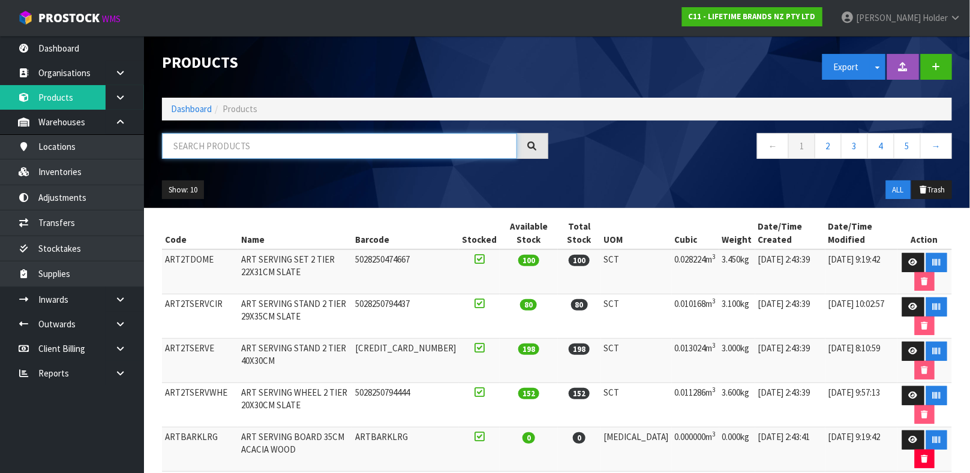
click at [253, 152] on input "text" at bounding box center [339, 146] width 355 height 26
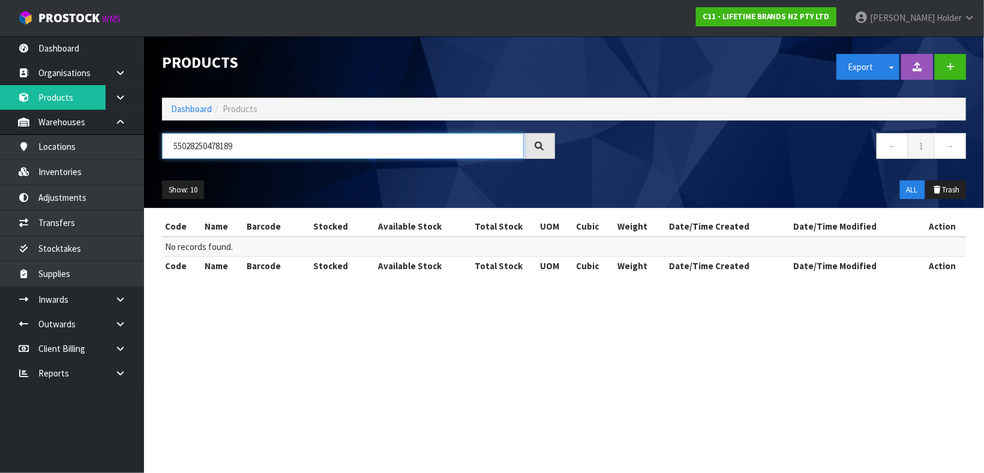
click at [253, 152] on input "55028250478189" at bounding box center [343, 146] width 362 height 26
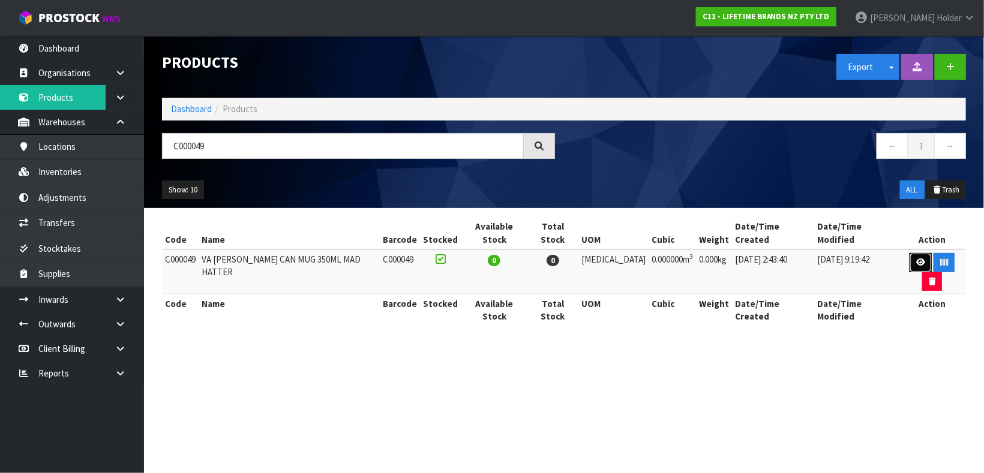
click at [916, 259] on icon at bounding box center [920, 263] width 9 height 8
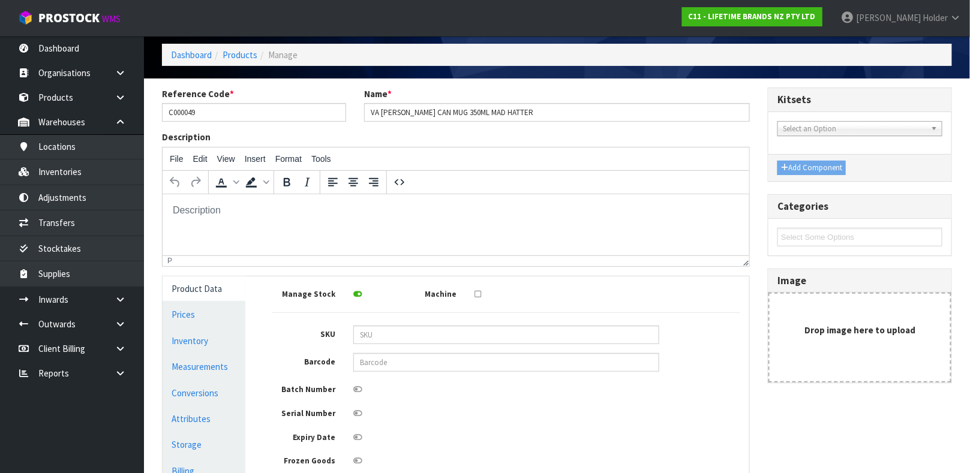
scroll to position [90, 0]
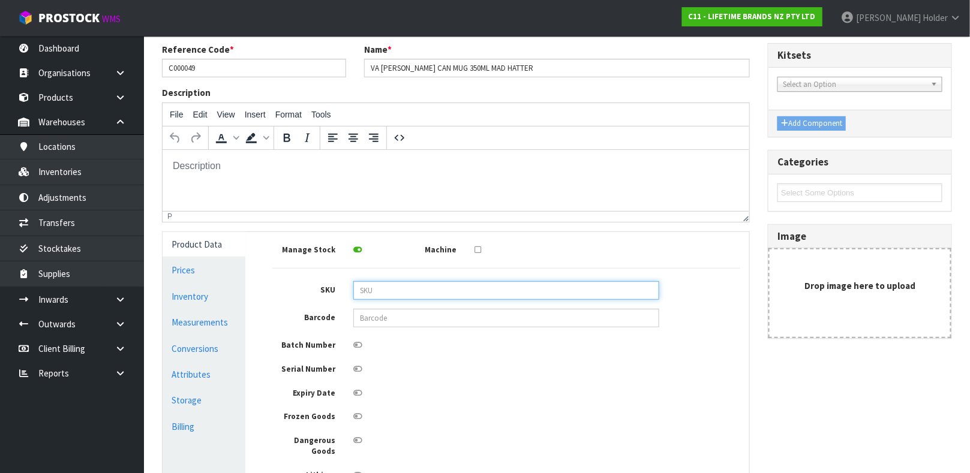
click at [408, 296] on input "text" at bounding box center [506, 290] width 306 height 19
paste input "5050993345188"
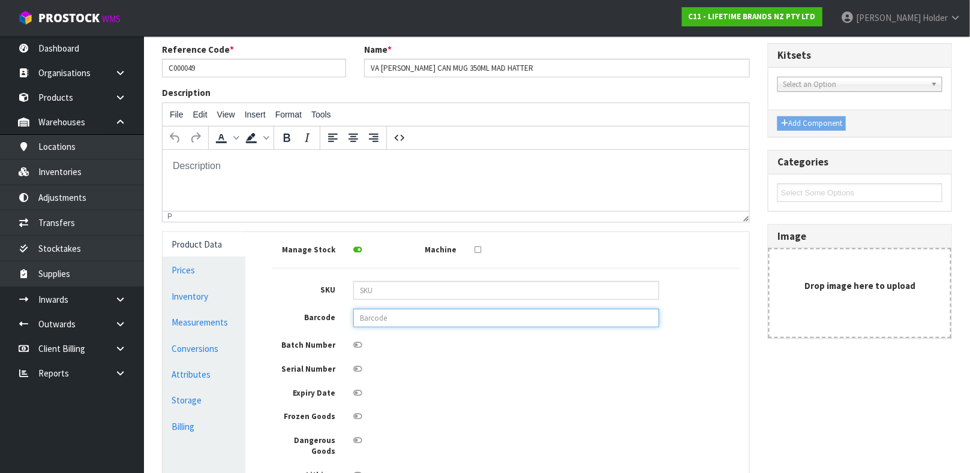
click at [415, 315] on input "text" at bounding box center [506, 318] width 306 height 19
paste input "5050993345188"
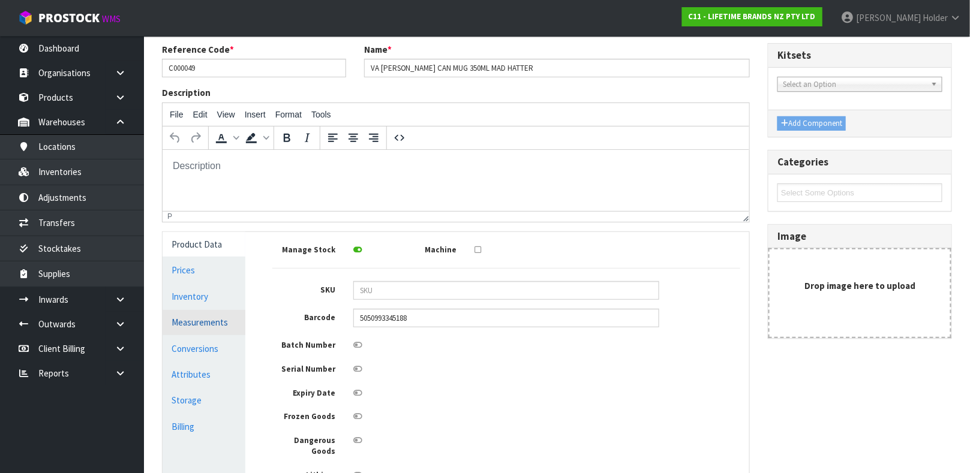
click at [212, 314] on link "Measurements" at bounding box center [204, 322] width 83 height 25
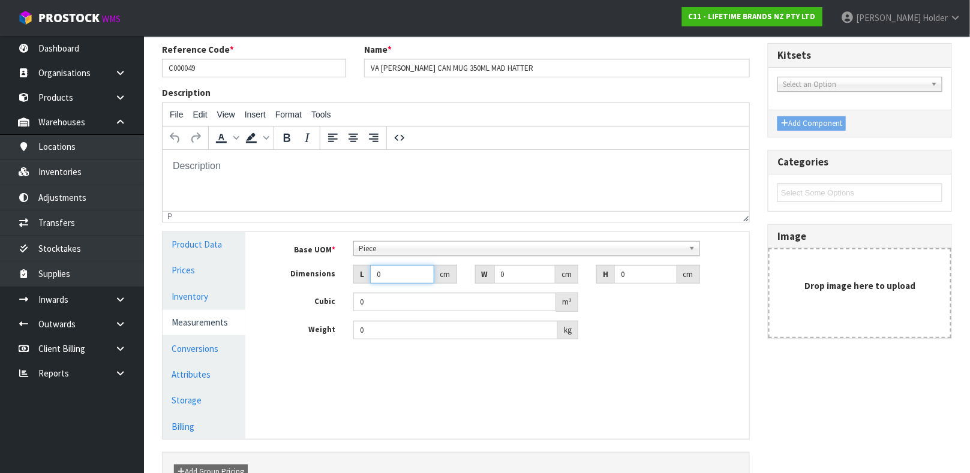
drag, startPoint x: 398, startPoint y: 273, endPoint x: 323, endPoint y: 273, distance: 75.0
click at [323, 273] on div "Dimensions L 0 cm W 0 cm H 0 cm" at bounding box center [506, 274] width 486 height 19
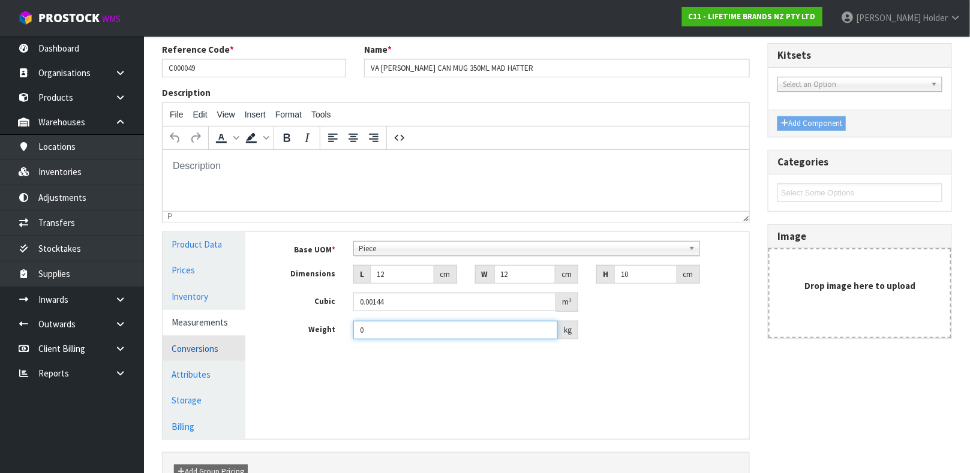
drag, startPoint x: 398, startPoint y: 331, endPoint x: 190, endPoint y: 349, distance: 208.9
click at [190, 349] on div "Product Data Prices Inventory Measurements Conversions Attributes Storage Billi…" at bounding box center [456, 335] width 605 height 207
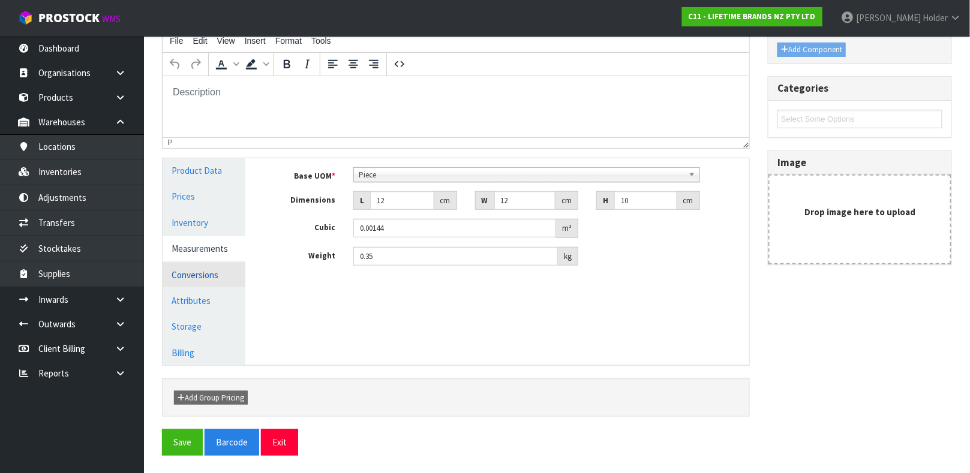
click at [232, 277] on link "Conversions" at bounding box center [204, 275] width 83 height 25
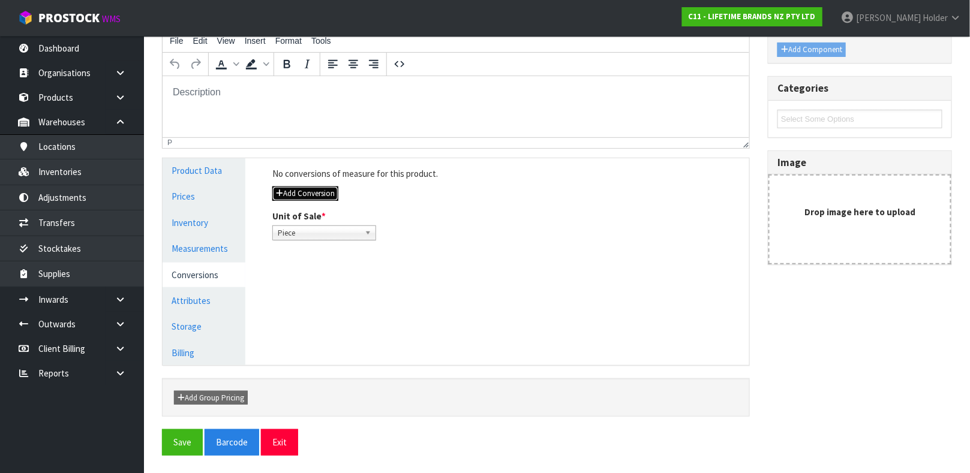
click at [279, 195] on icon "button" at bounding box center [279, 194] width 7 height 8
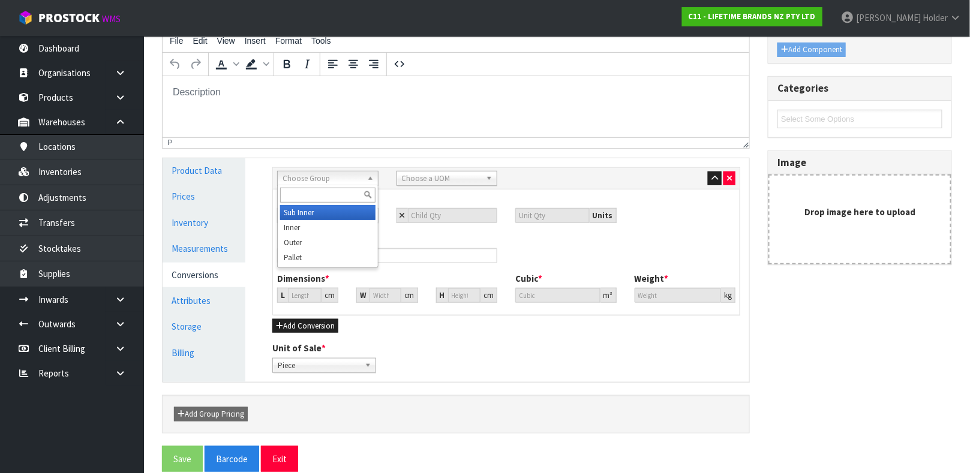
click at [317, 177] on span "Choose Group" at bounding box center [323, 179] width 80 height 14
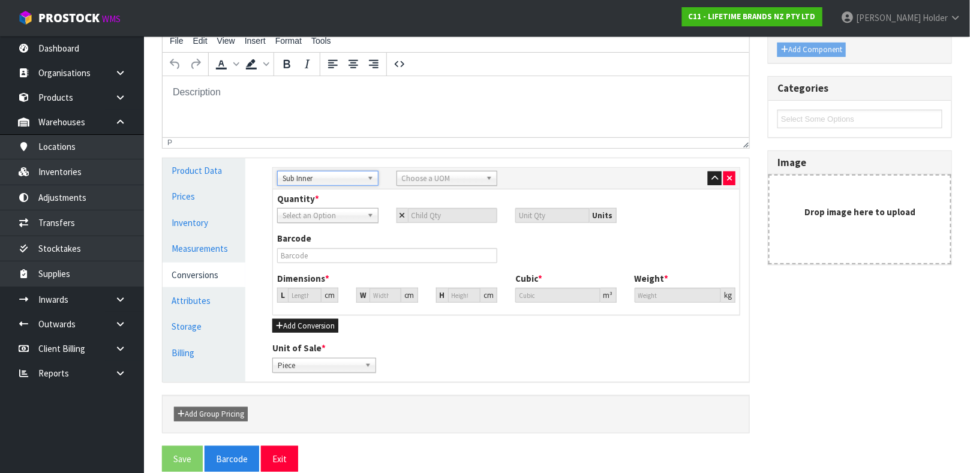
click at [312, 176] on span "Sub Inner" at bounding box center [323, 179] width 80 height 14
click at [307, 234] on li "Inn er" at bounding box center [327, 227] width 95 height 15
click at [429, 185] on div "Sub Inner Inner Outer Pallet Inner Sub Inn er Inn er Bag Bar Basket Bin Bottle …" at bounding box center [506, 179] width 467 height 22
click at [426, 180] on span "Choose a UOM" at bounding box center [442, 179] width 80 height 14
click at [433, 208] on li "Sub -carton" at bounding box center [446, 212] width 95 height 15
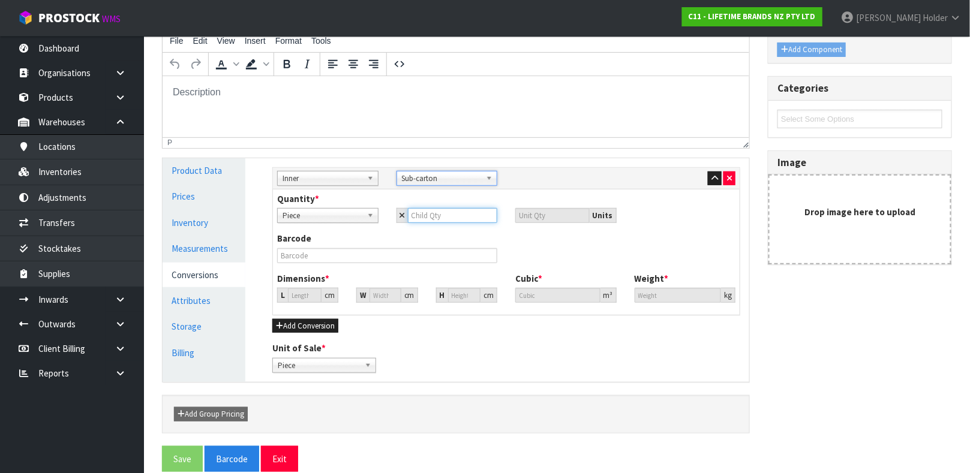
click at [427, 216] on input "number" at bounding box center [453, 215] width 90 height 15
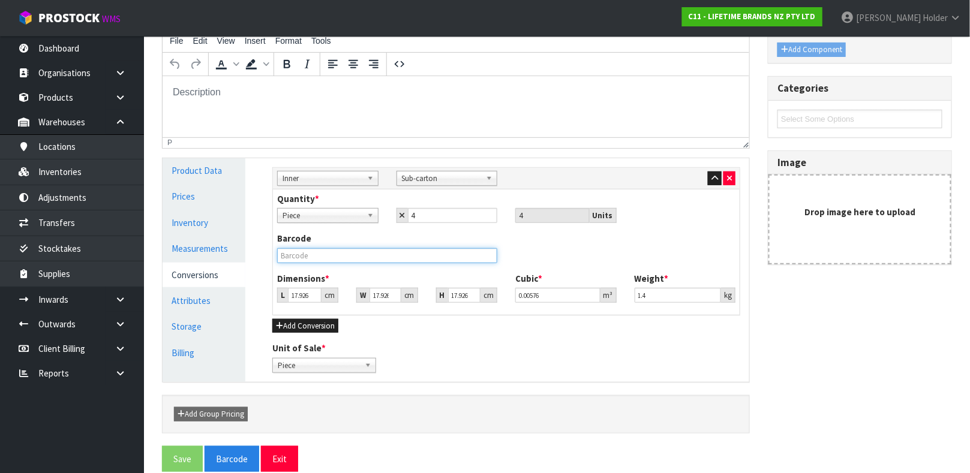
click at [307, 250] on input "text" at bounding box center [387, 255] width 220 height 15
click at [162, 446] on button "Save" at bounding box center [182, 459] width 41 height 26
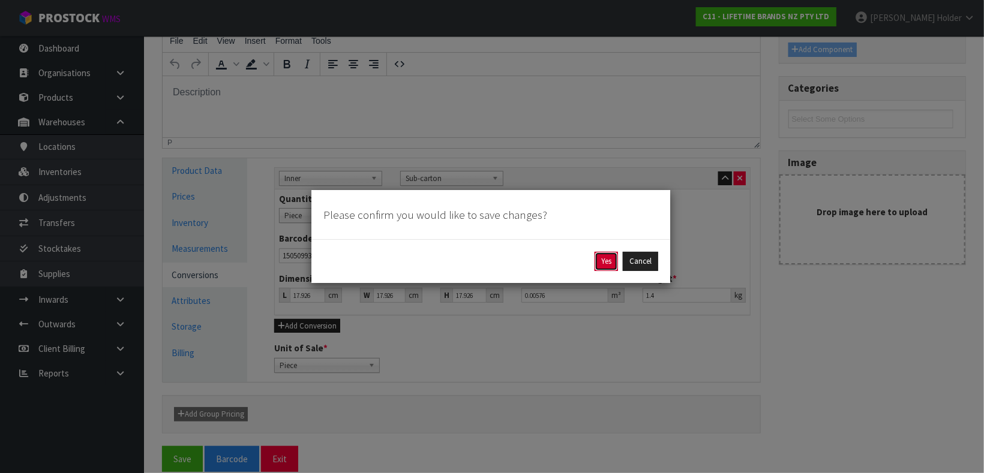
click at [614, 262] on button "Yes" at bounding box center [605, 261] width 23 height 19
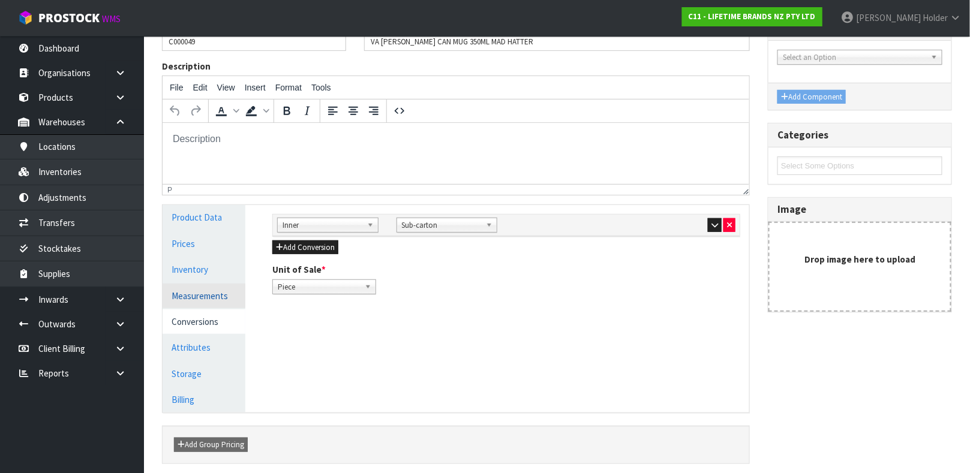
scroll to position [180, 0]
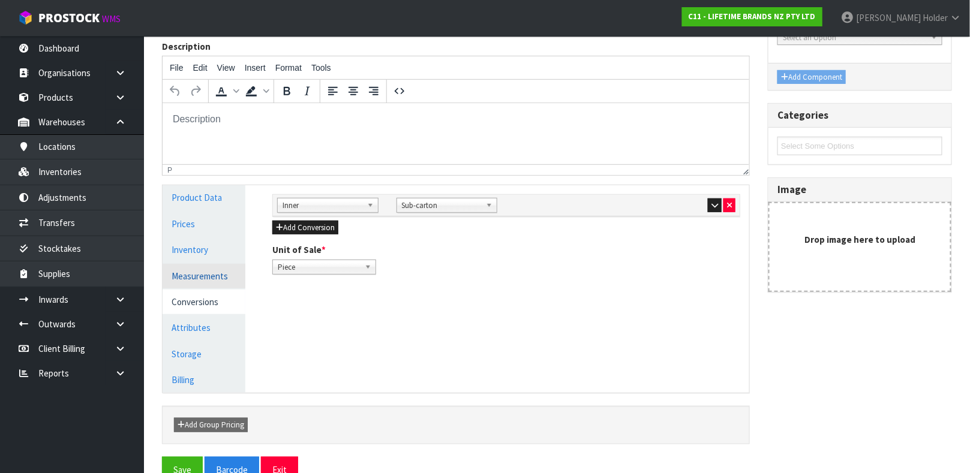
click at [215, 281] on link "Measurements" at bounding box center [204, 276] width 83 height 25
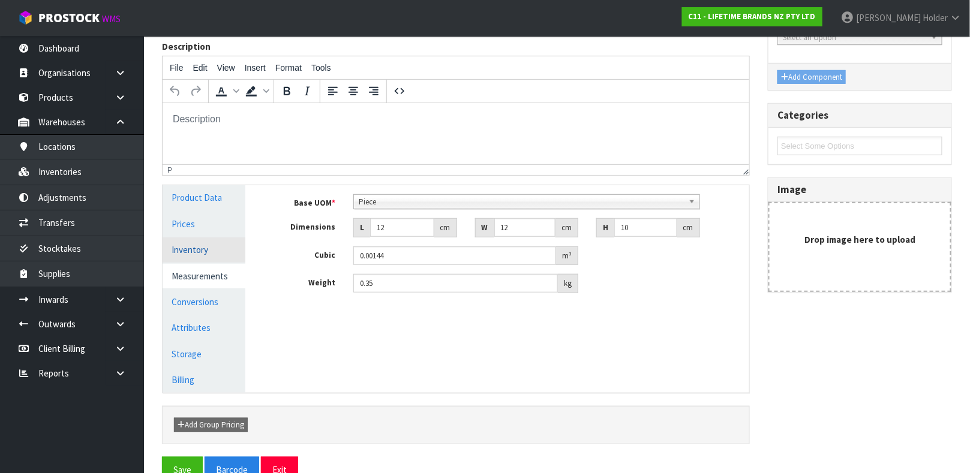
click at [215, 255] on link "Inventory" at bounding box center [204, 250] width 83 height 25
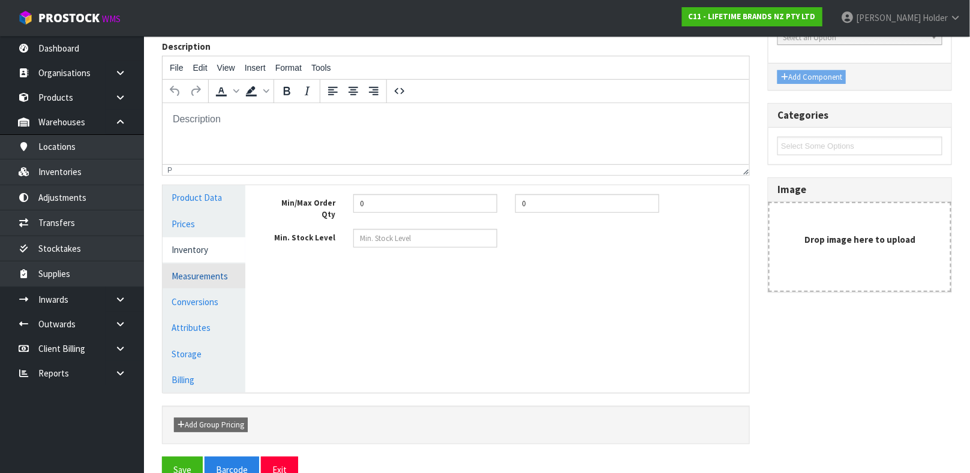
click at [212, 275] on link "Measurements" at bounding box center [204, 276] width 83 height 25
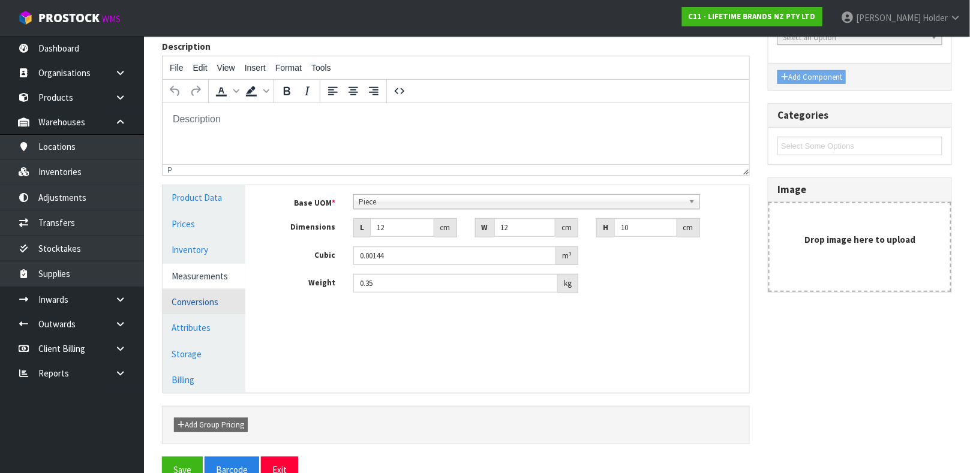
click at [214, 292] on link "Conversions" at bounding box center [204, 302] width 83 height 25
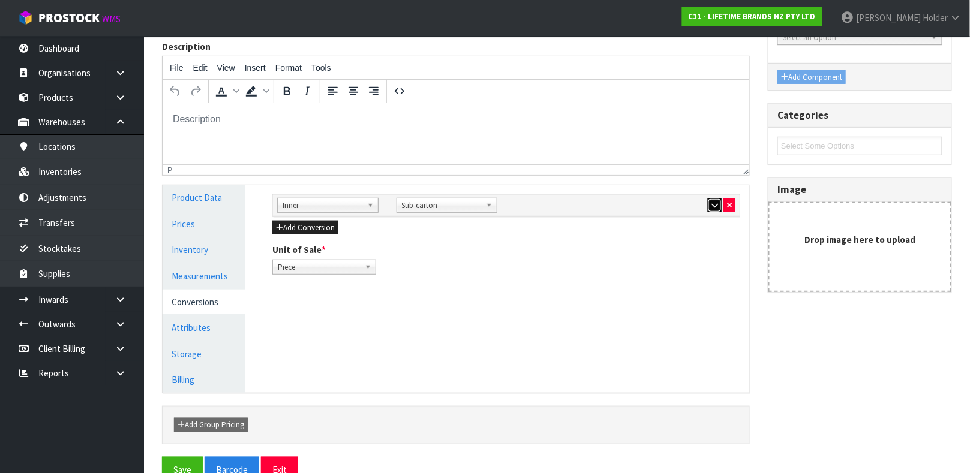
click at [708, 211] on button "button" at bounding box center [715, 206] width 14 height 14
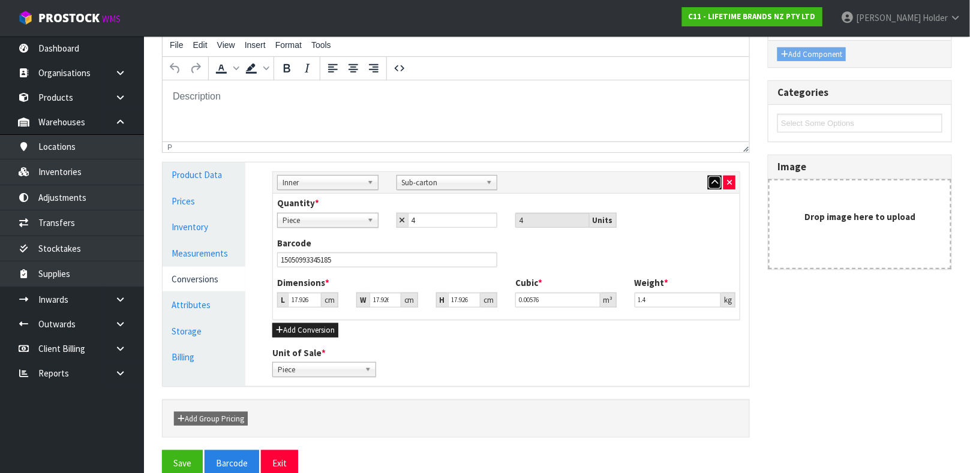
scroll to position [224, 0]
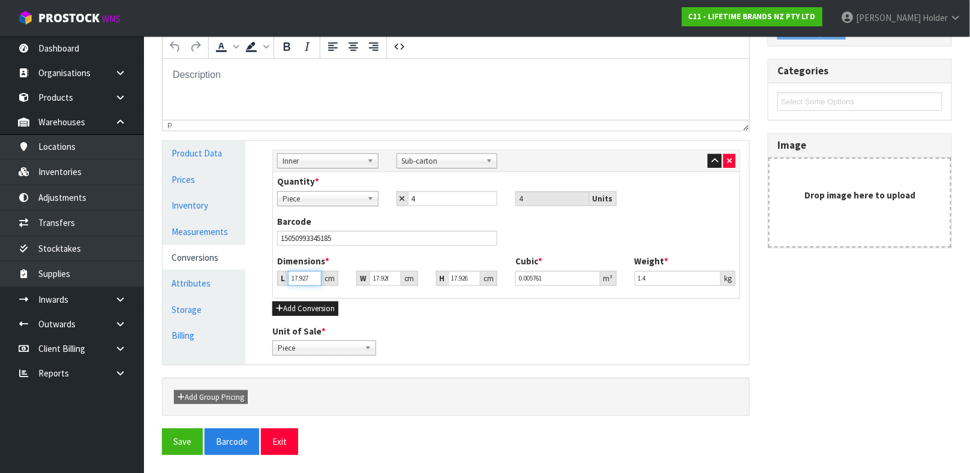
click at [308, 274] on input "17.927" at bounding box center [305, 278] width 34 height 15
click at [712, 160] on icon "button" at bounding box center [714, 161] width 7 height 8
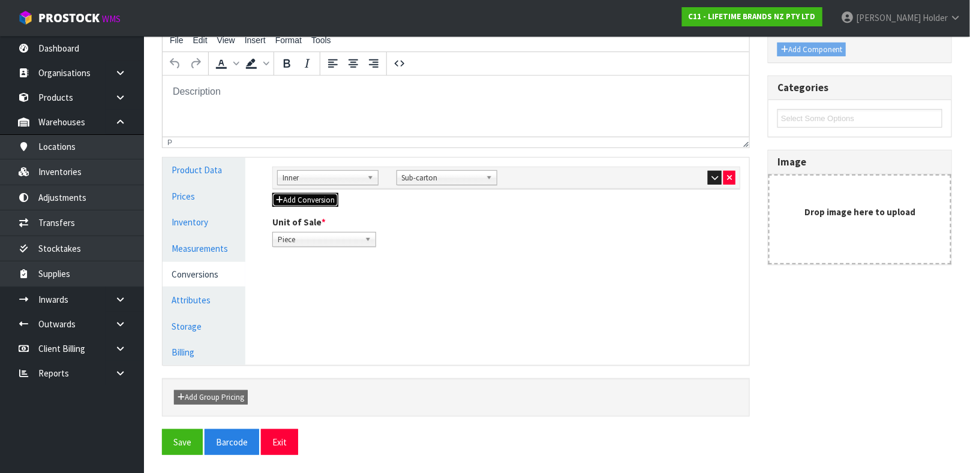
click at [305, 205] on button "Add Conversion" at bounding box center [305, 200] width 66 height 14
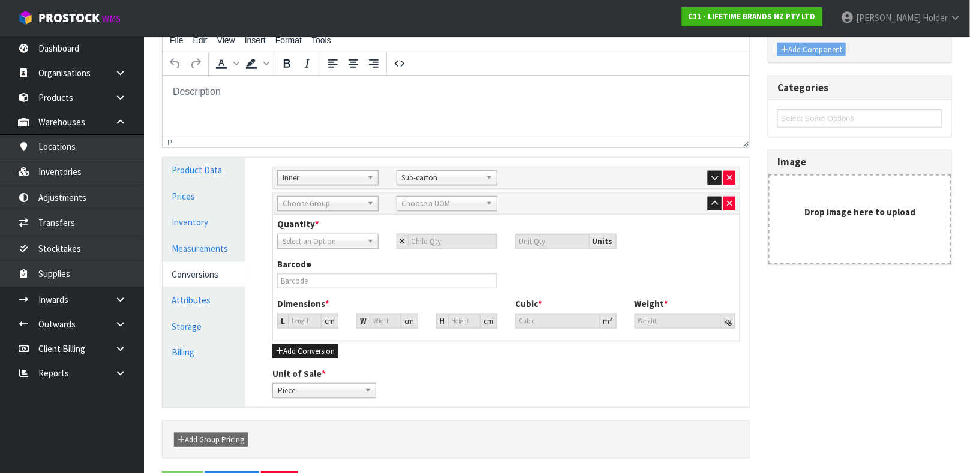
click at [307, 205] on span "Choose Group" at bounding box center [323, 204] width 80 height 14
click at [301, 238] on em "Outer" at bounding box center [293, 238] width 18 height 10
click at [418, 205] on span "Choose a UOM" at bounding box center [442, 204] width 80 height 14
click at [446, 238] on li "Car ton" at bounding box center [446, 237] width 95 height 15
click at [339, 239] on span "Select an Option" at bounding box center [323, 242] width 80 height 14
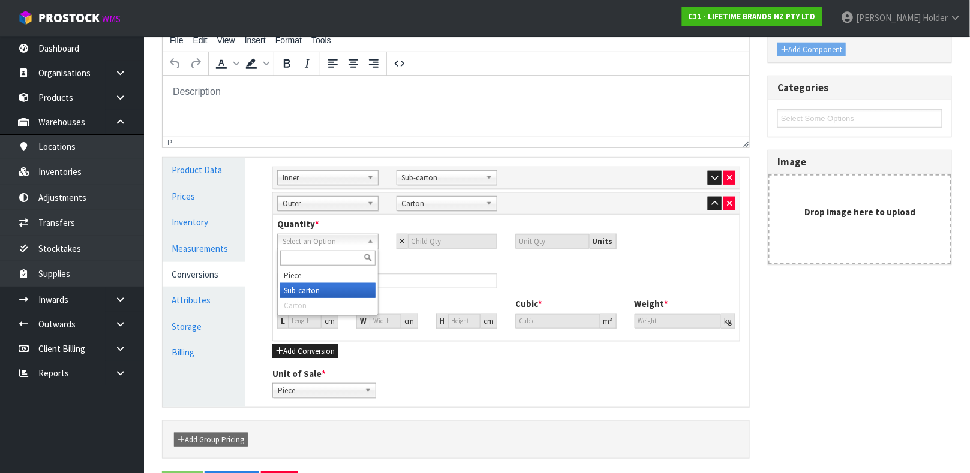
click at [343, 286] on li "Sub-carton" at bounding box center [327, 290] width 95 height 15
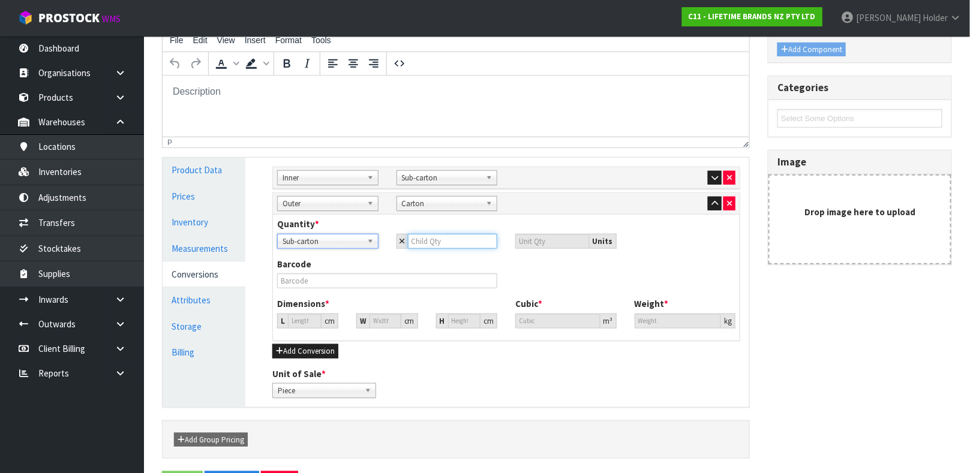
click at [447, 239] on input "number" at bounding box center [453, 241] width 90 height 15
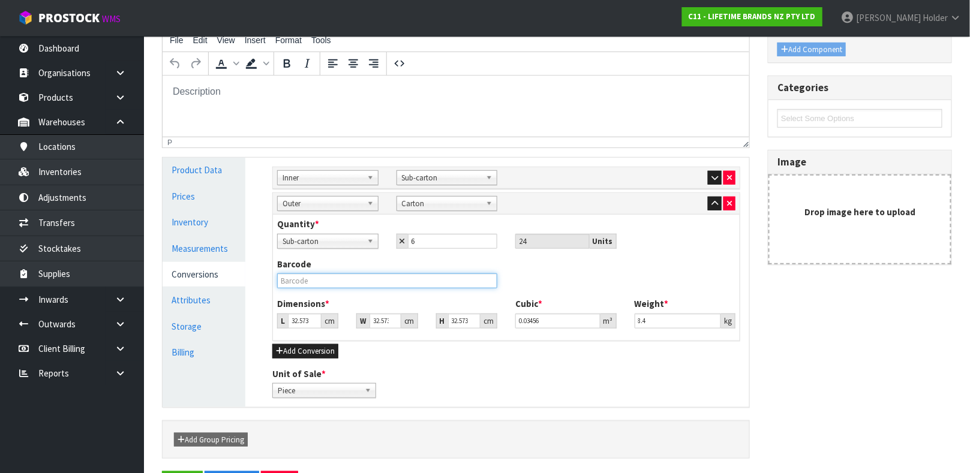
click at [486, 285] on input "text" at bounding box center [387, 281] width 220 height 15
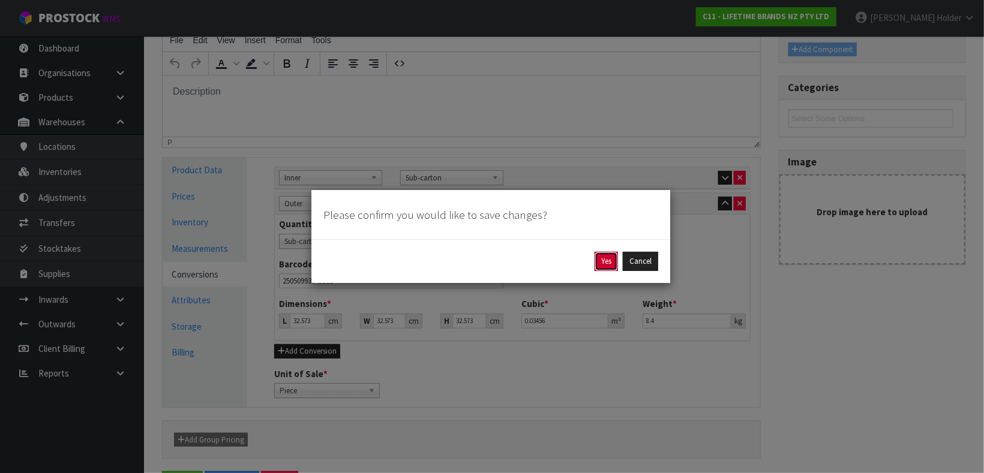
click at [599, 256] on button "Yes" at bounding box center [605, 261] width 23 height 19
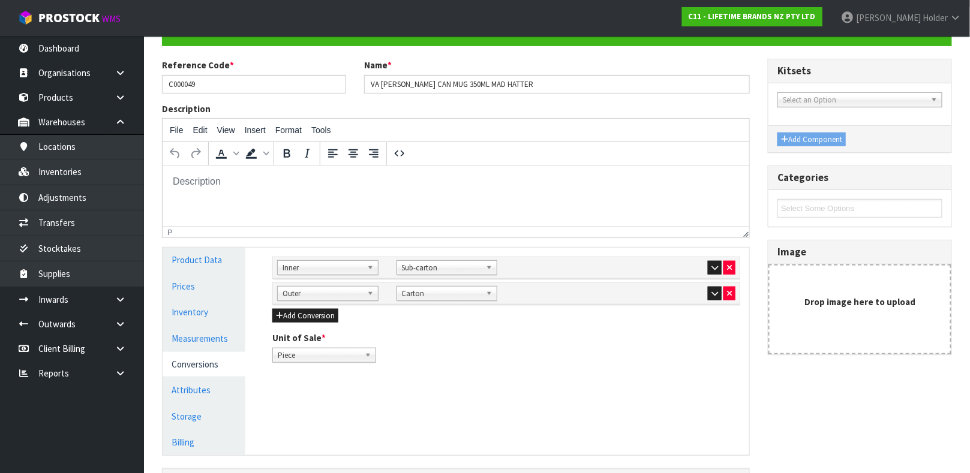
scroll to position [180, 0]
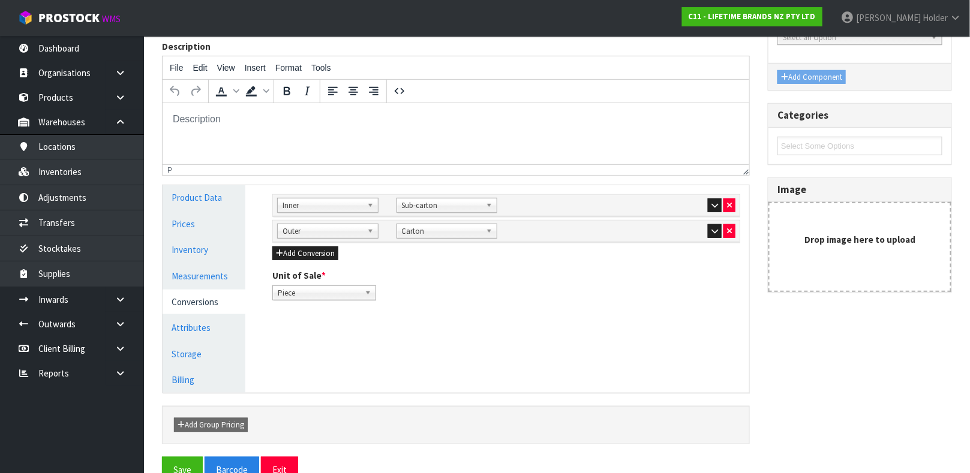
click at [230, 300] on link "Conversions" at bounding box center [204, 302] width 83 height 25
click at [181, 278] on link "Measurements" at bounding box center [204, 276] width 83 height 25
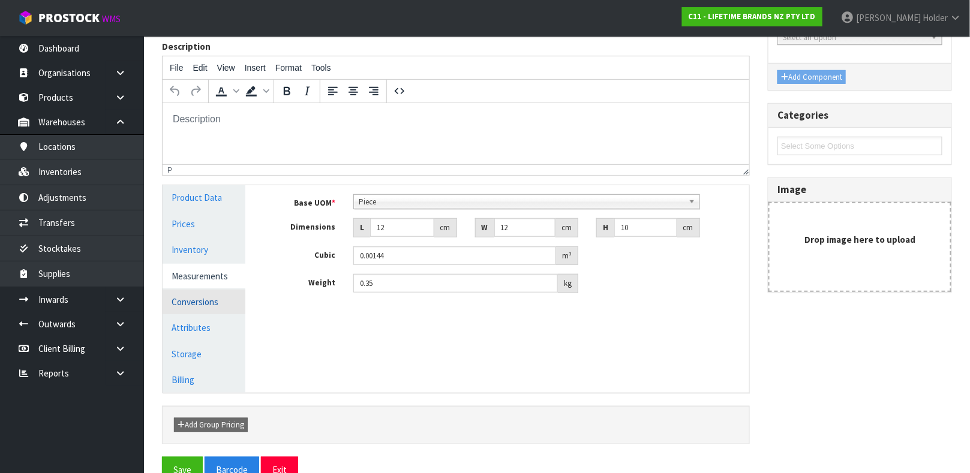
click at [207, 293] on link "Conversions" at bounding box center [204, 302] width 83 height 25
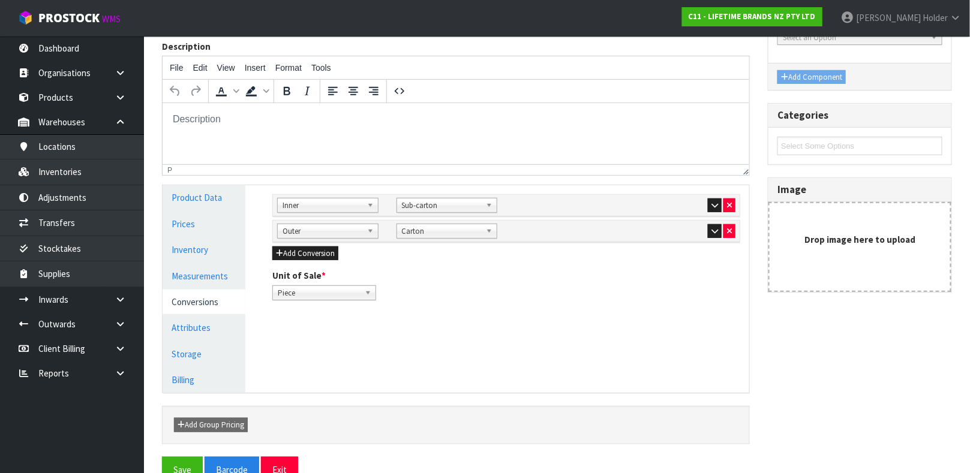
click at [705, 234] on div at bounding box center [685, 231] width 101 height 14
click at [708, 234] on button "button" at bounding box center [715, 231] width 14 height 14
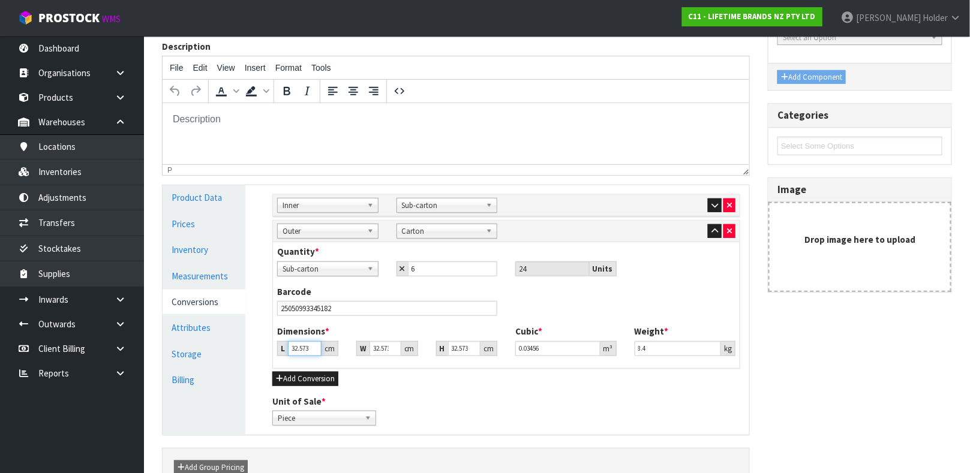
click at [298, 351] on input "32.573" at bounding box center [305, 348] width 34 height 15
drag, startPoint x: 664, startPoint y: 345, endPoint x: 538, endPoint y: 339, distance: 126.1
click at [539, 339] on div "Dimensions * L 39 cm W 26 cm H 34 cm Cubic * 0.034476 m³ Weight * 8.4 kg" at bounding box center [506, 345] width 476 height 40
click at [427, 288] on div "Barcode 25050993345182" at bounding box center [387, 301] width 238 height 31
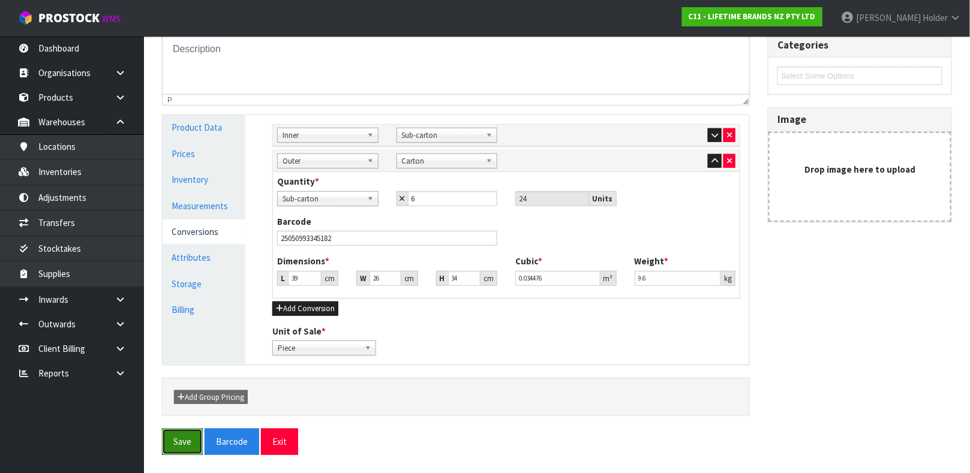
click at [172, 441] on button "Save" at bounding box center [182, 442] width 41 height 26
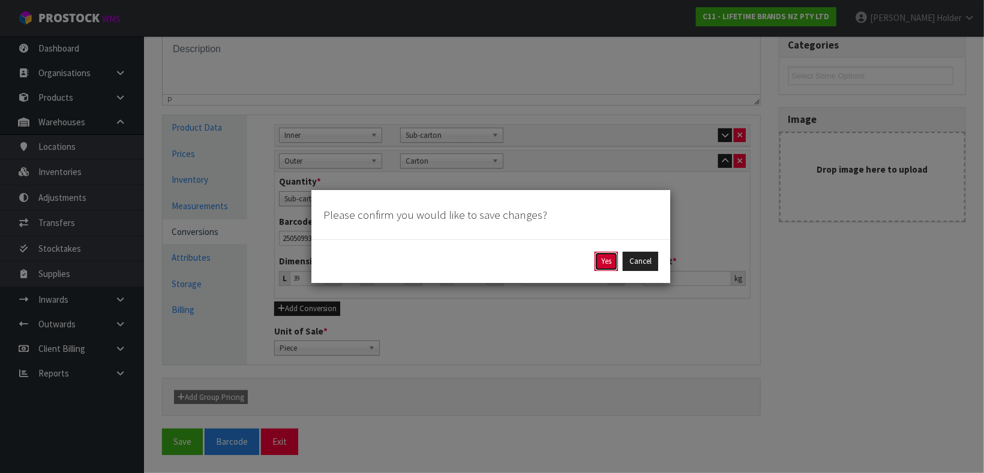
click at [602, 256] on button "Yes" at bounding box center [605, 261] width 23 height 19
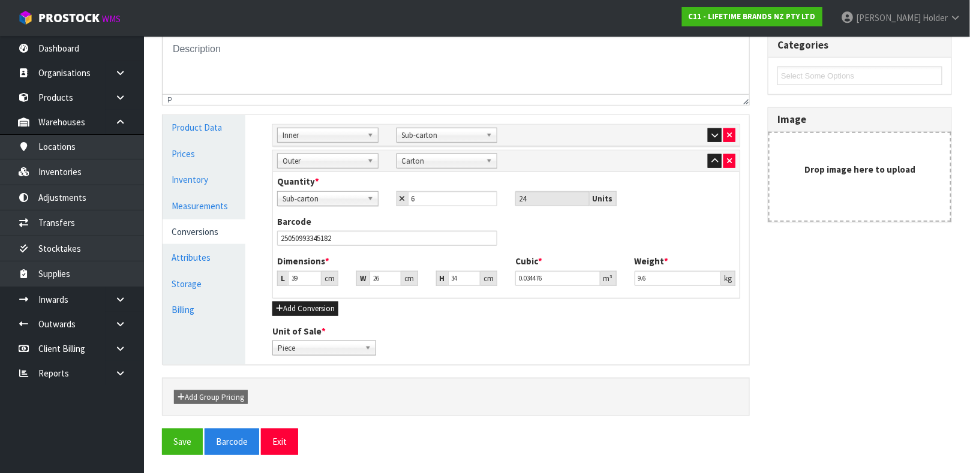
scroll to position [0, 0]
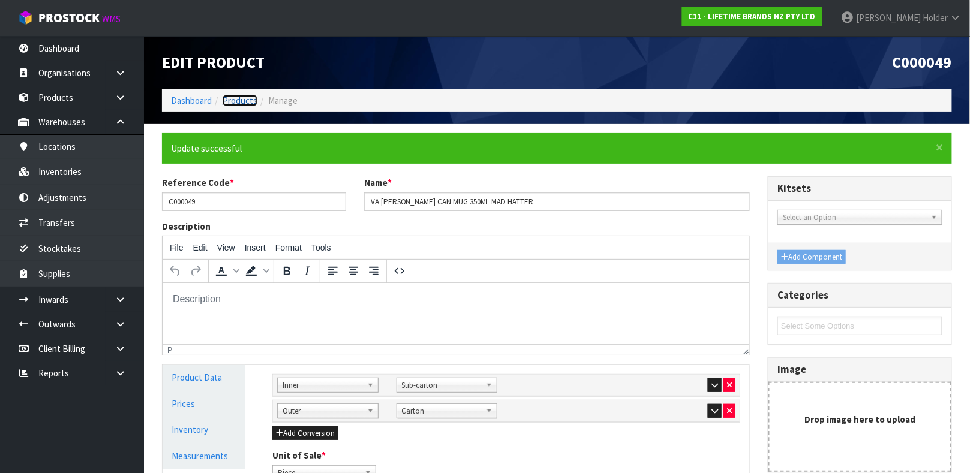
click at [248, 97] on link "Products" at bounding box center [240, 100] width 35 height 11
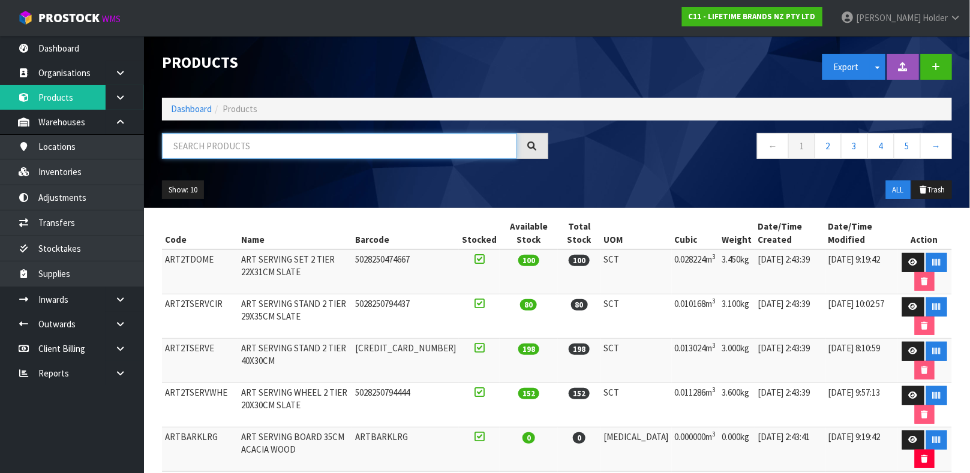
click at [289, 149] on input "text" at bounding box center [339, 146] width 355 height 26
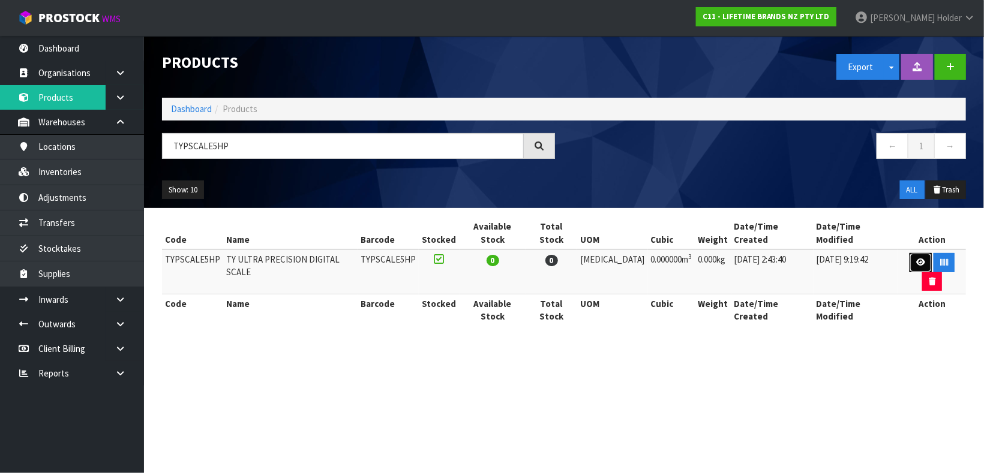
click at [909, 253] on link at bounding box center [920, 262] width 22 height 19
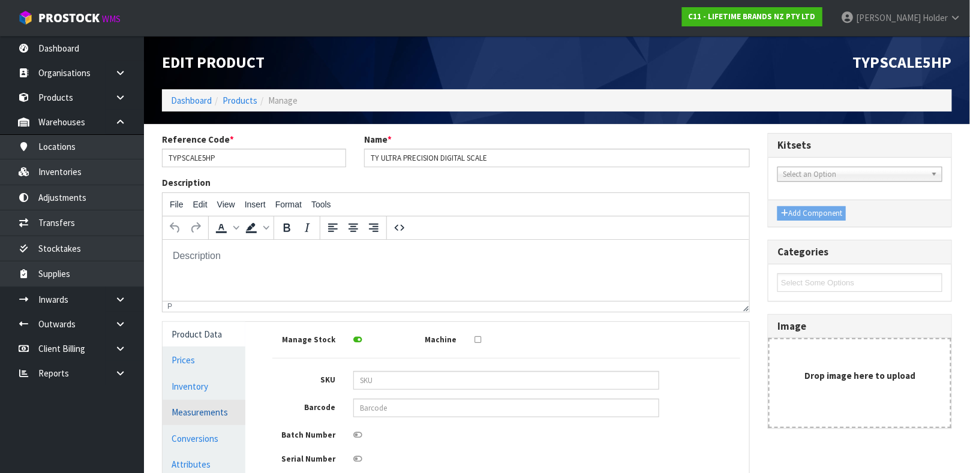
click at [193, 421] on link "Measurements" at bounding box center [204, 412] width 83 height 25
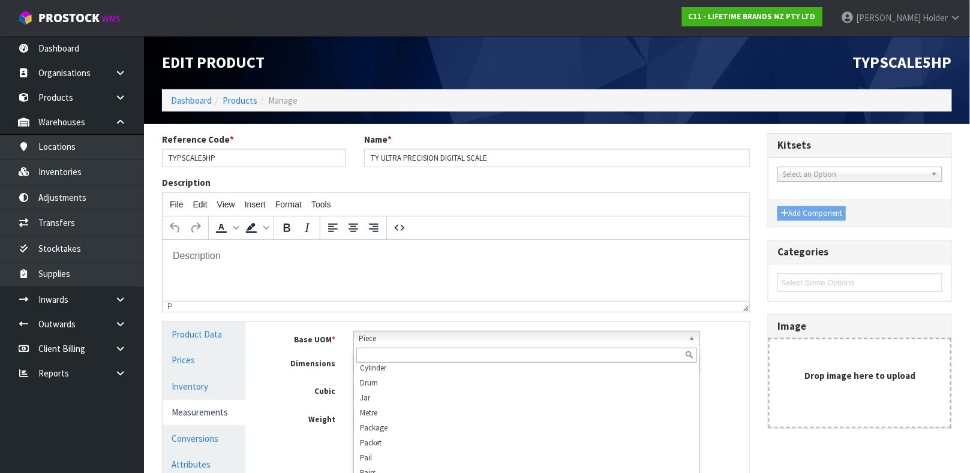
click at [397, 341] on span "Piece" at bounding box center [521, 339] width 325 height 14
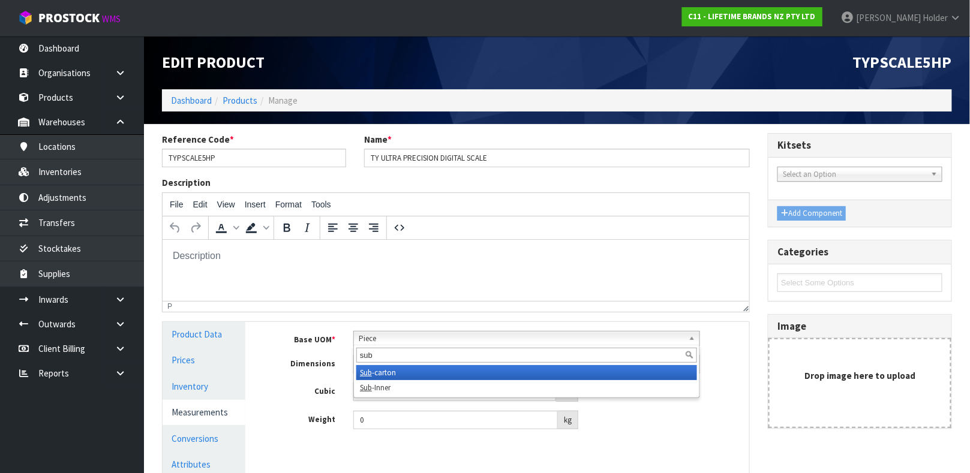
click at [399, 372] on li "Sub -carton" at bounding box center [526, 372] width 341 height 15
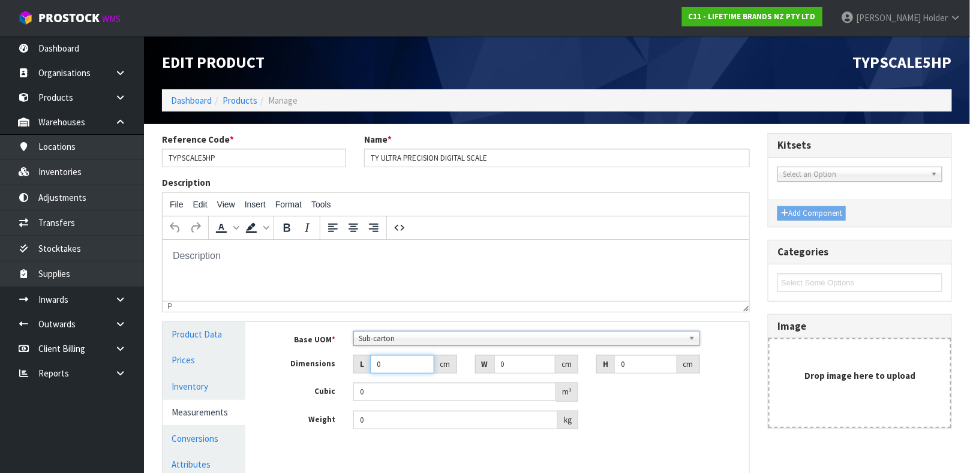
click at [383, 360] on input "0" at bounding box center [402, 364] width 64 height 19
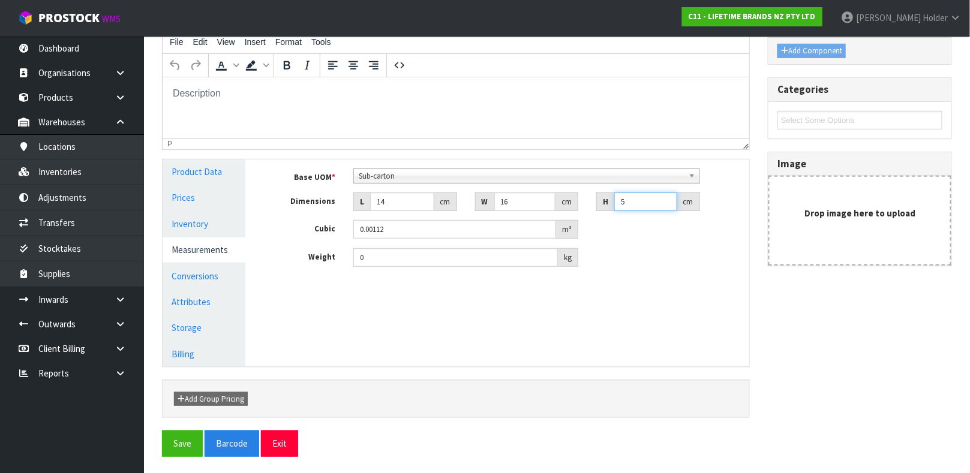
scroll to position [164, 0]
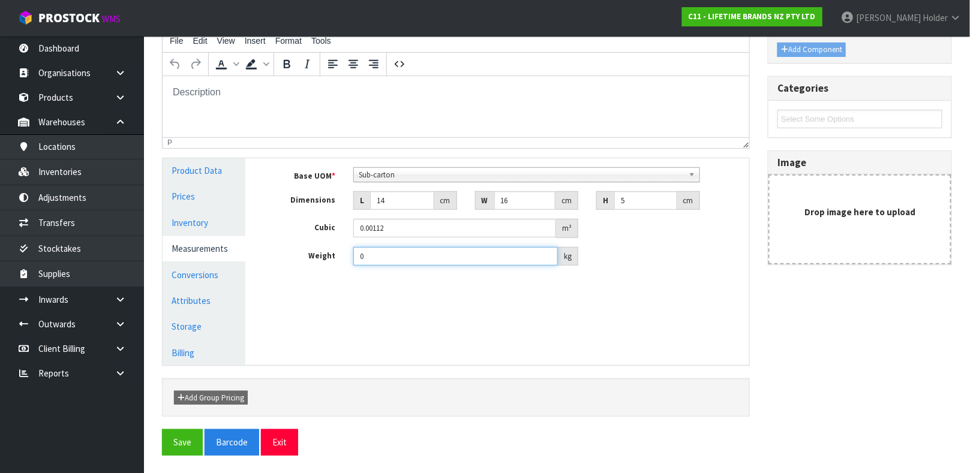
drag, startPoint x: 402, startPoint y: 257, endPoint x: 275, endPoint y: 256, distance: 127.8
click at [275, 256] on div "Weight 0 kg" at bounding box center [506, 256] width 486 height 19
click at [207, 271] on link "Conversions" at bounding box center [204, 275] width 83 height 25
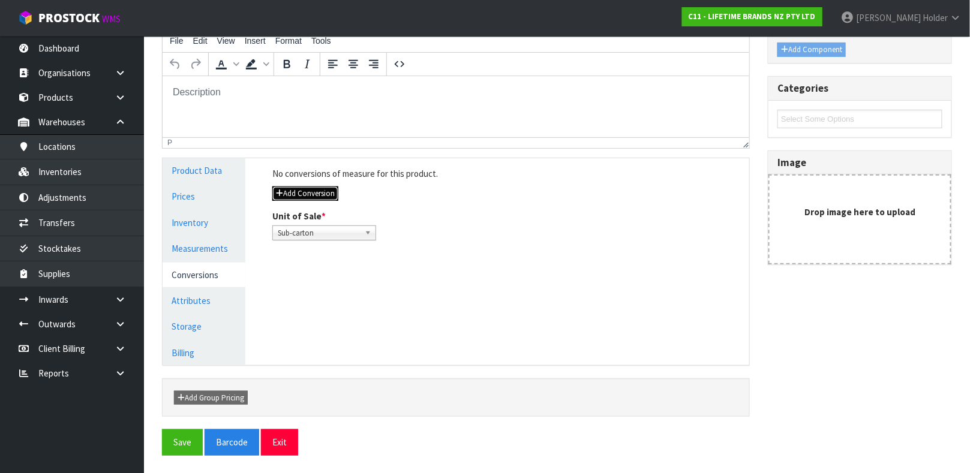
click at [302, 187] on button "Add Conversion" at bounding box center [305, 194] width 66 height 14
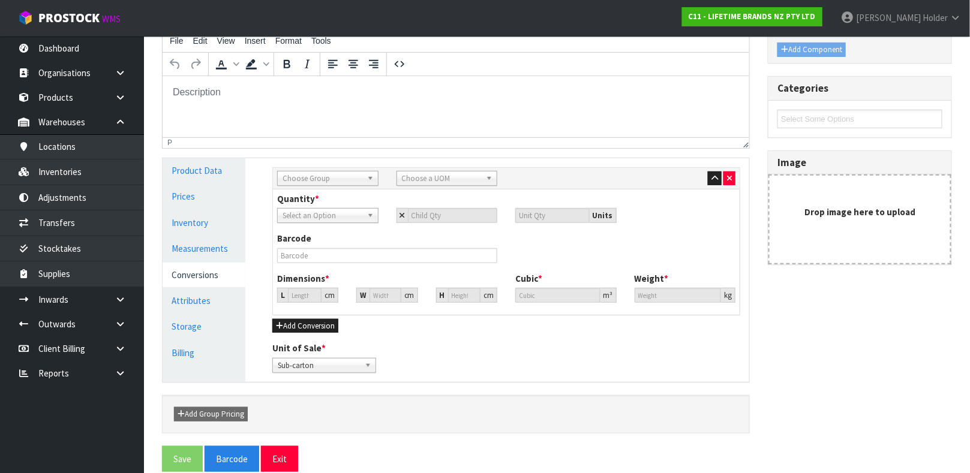
click at [323, 185] on div "Sub Inner Inner Outer Pallet Choose Group Bag Bar Basket Bin Bottle Box Bundle …" at bounding box center [506, 179] width 467 height 22
click at [323, 178] on span "Choose Group" at bounding box center [323, 179] width 80 height 14
click at [321, 214] on li "Outer" at bounding box center [327, 212] width 95 height 15
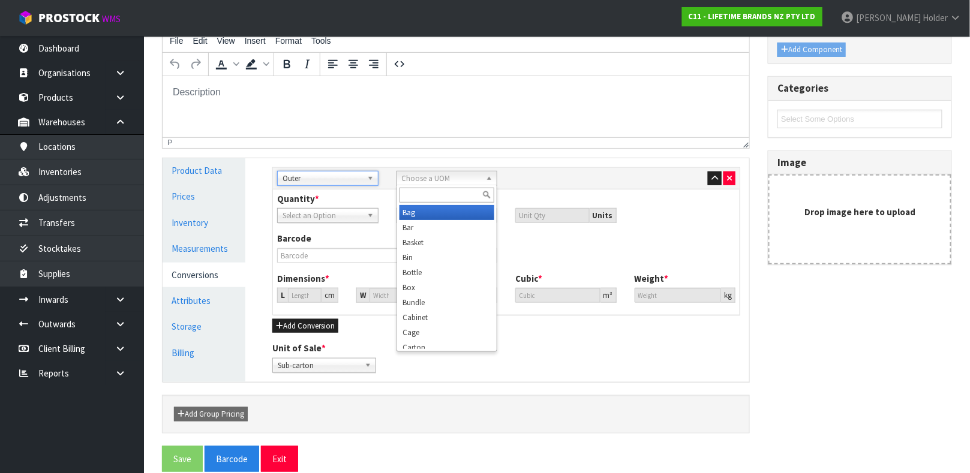
click at [431, 184] on span "Choose a UOM" at bounding box center [442, 179] width 80 height 14
click at [431, 209] on li "Cart on" at bounding box center [446, 212] width 95 height 15
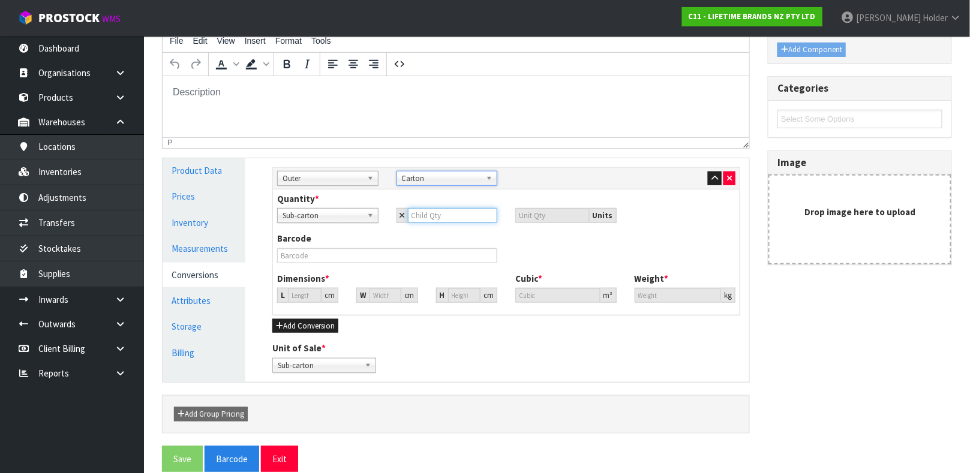
click at [422, 212] on input "number" at bounding box center [453, 215] width 90 height 15
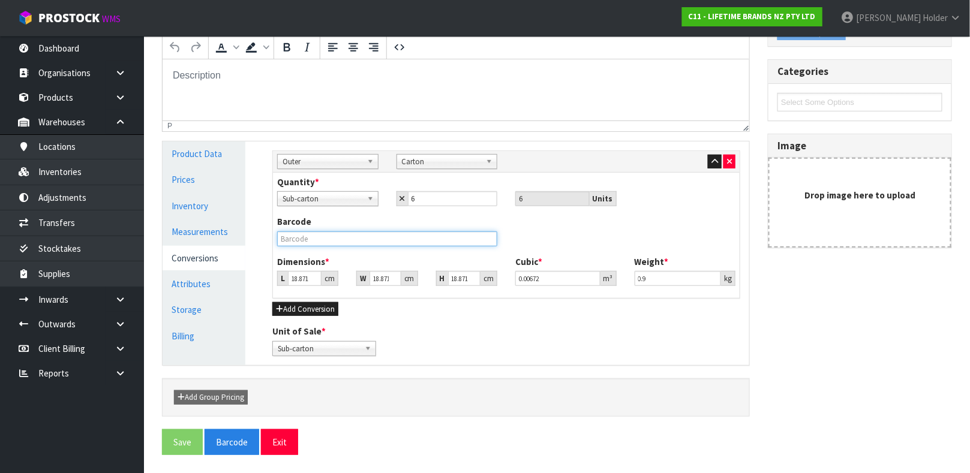
click at [418, 235] on input "text" at bounding box center [387, 239] width 220 height 15
click at [162, 429] on button "Save" at bounding box center [182, 442] width 41 height 26
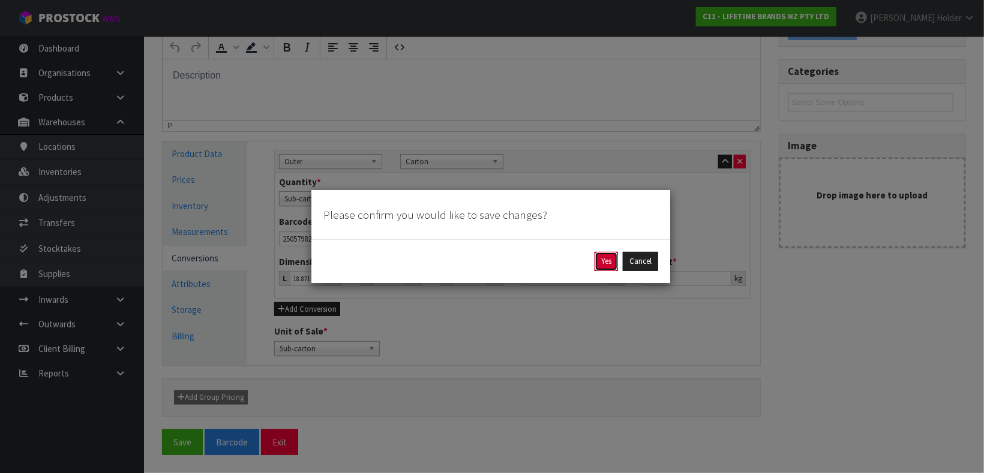
click at [606, 259] on button "Yes" at bounding box center [605, 261] width 23 height 19
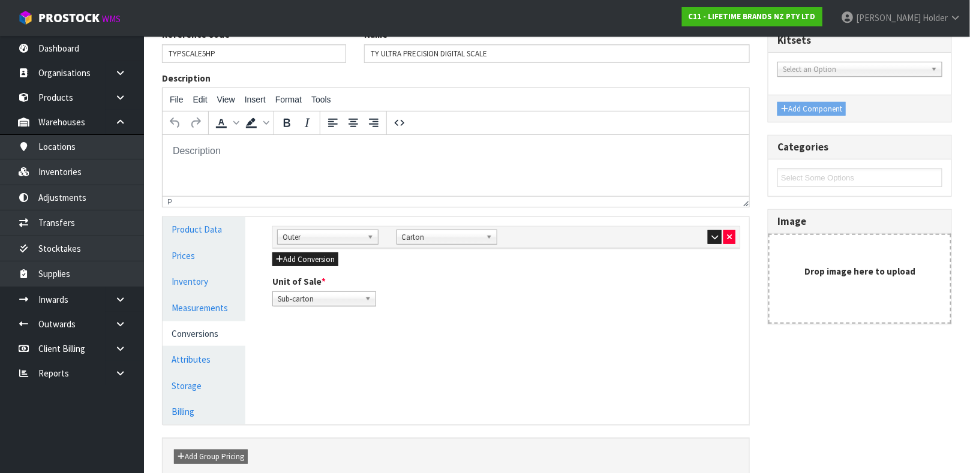
scroll to position [180, 0]
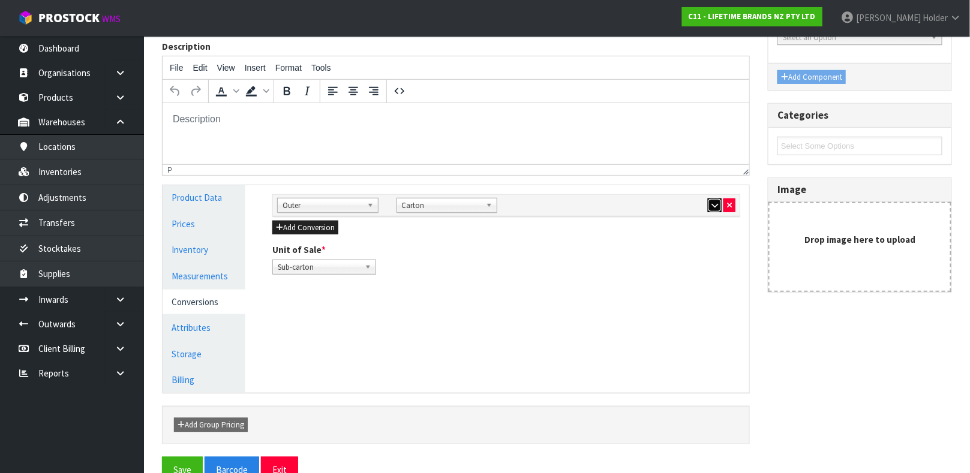
click at [713, 205] on icon "button" at bounding box center [714, 206] width 7 height 8
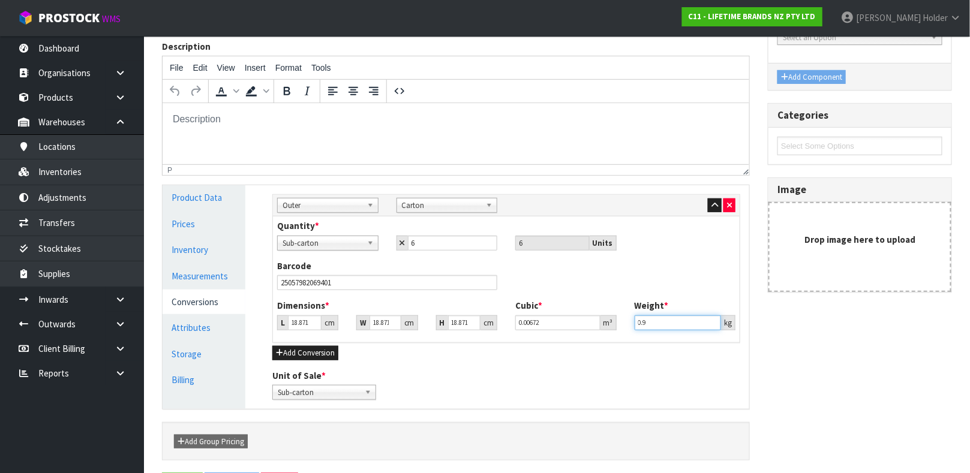
drag, startPoint x: 689, startPoint y: 324, endPoint x: 321, endPoint y: 309, distance: 368.6
click at [321, 309] on div "Dimensions * L 18.871 cm W 18.871 cm H 18.871 cm Cubic * 0.00672 m³ Weight * 0.…" at bounding box center [506, 319] width 476 height 40
click at [293, 324] on input "18.871" at bounding box center [305, 323] width 34 height 15
click at [458, 322] on input "18.871" at bounding box center [464, 323] width 32 height 15
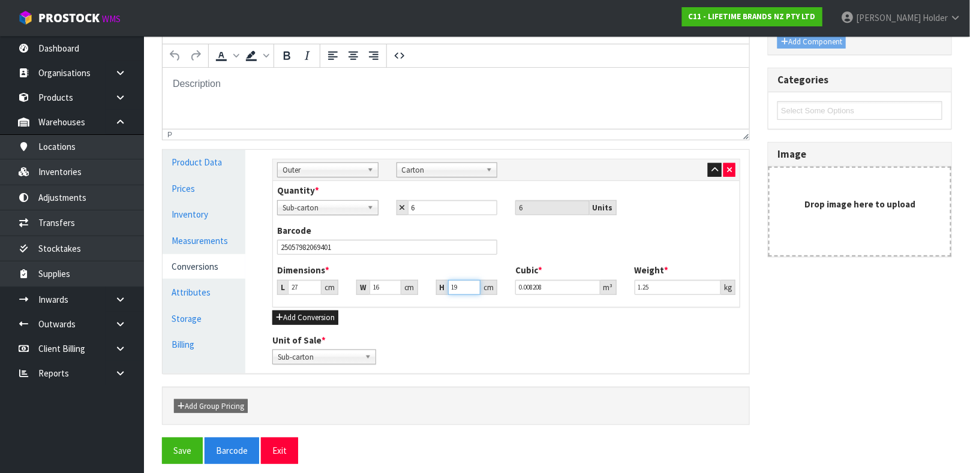
scroll to position [224, 0]
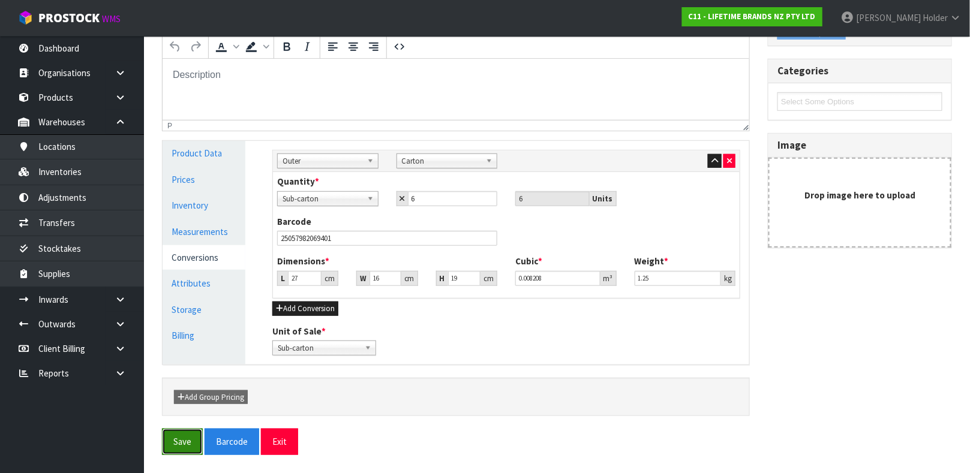
click at [179, 442] on button "Save" at bounding box center [182, 442] width 41 height 26
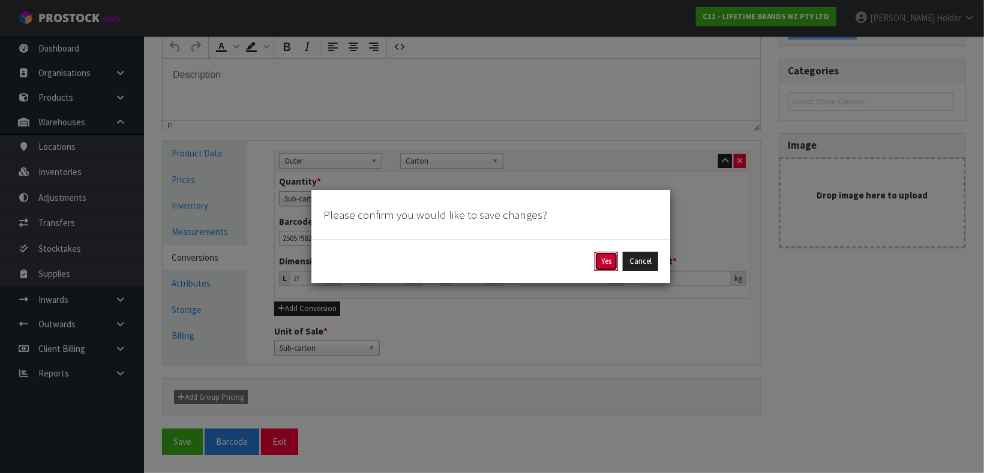
click at [598, 263] on button "Yes" at bounding box center [605, 261] width 23 height 19
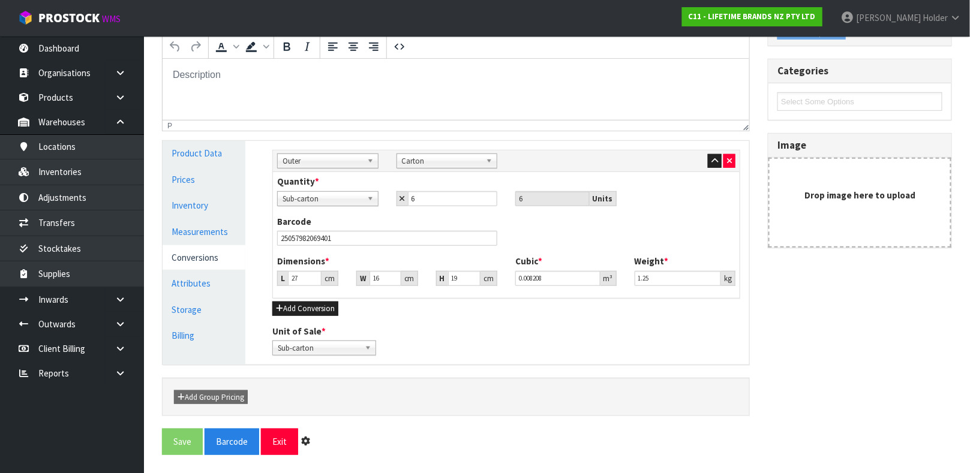
scroll to position [0, 0]
